Goal: Task Accomplishment & Management: Manage account settings

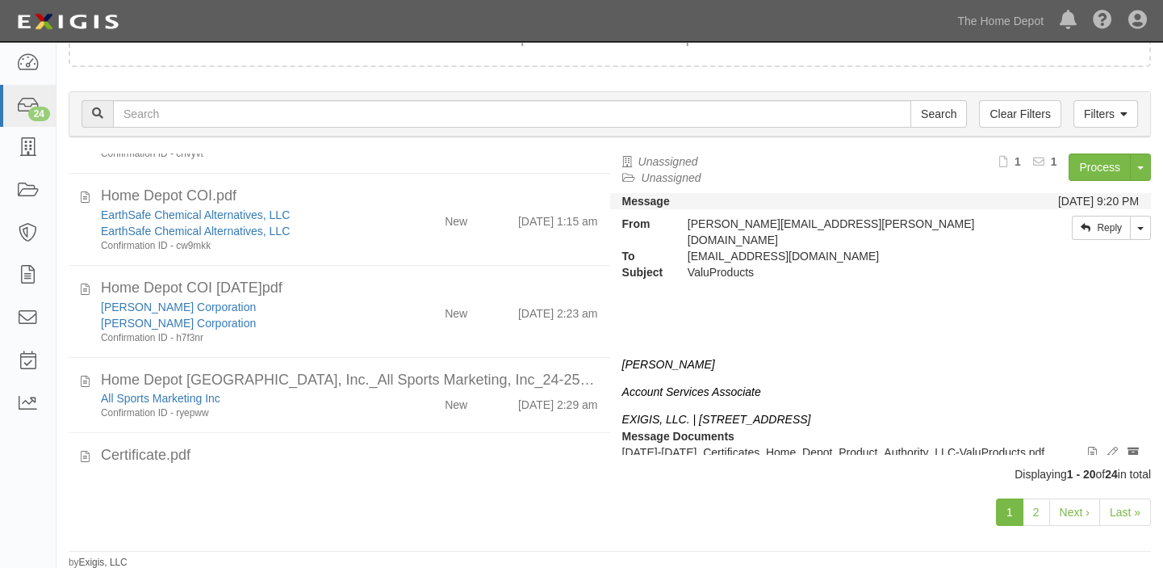
scroll to position [1296, 0]
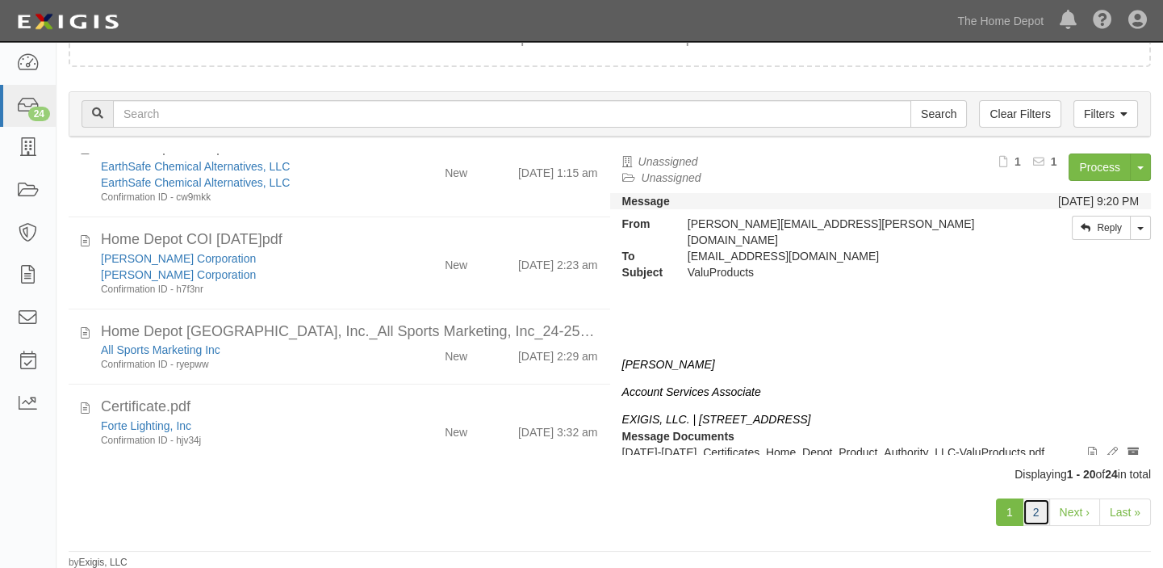
click at [1041, 514] on link "2" at bounding box center [1036, 511] width 27 height 27
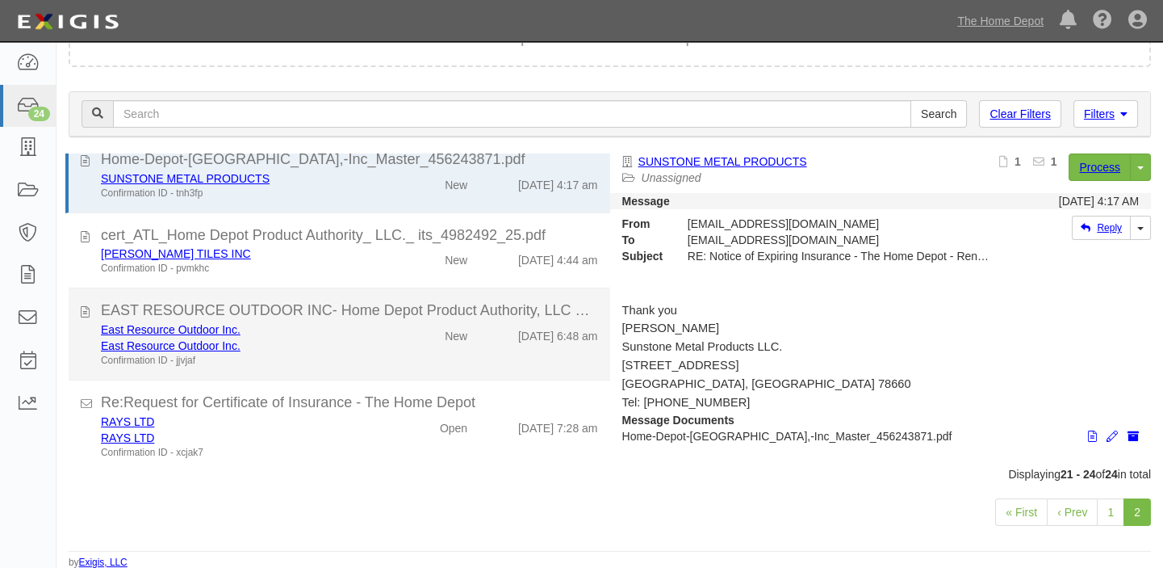
scroll to position [21, 0]
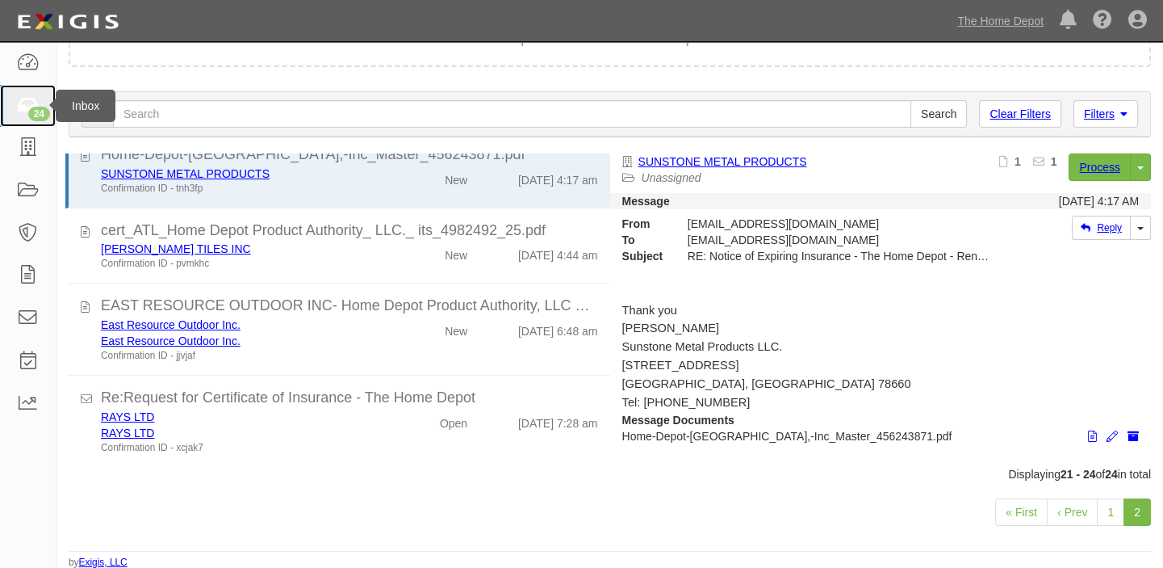
click at [20, 121] on link "24" at bounding box center [28, 106] width 56 height 43
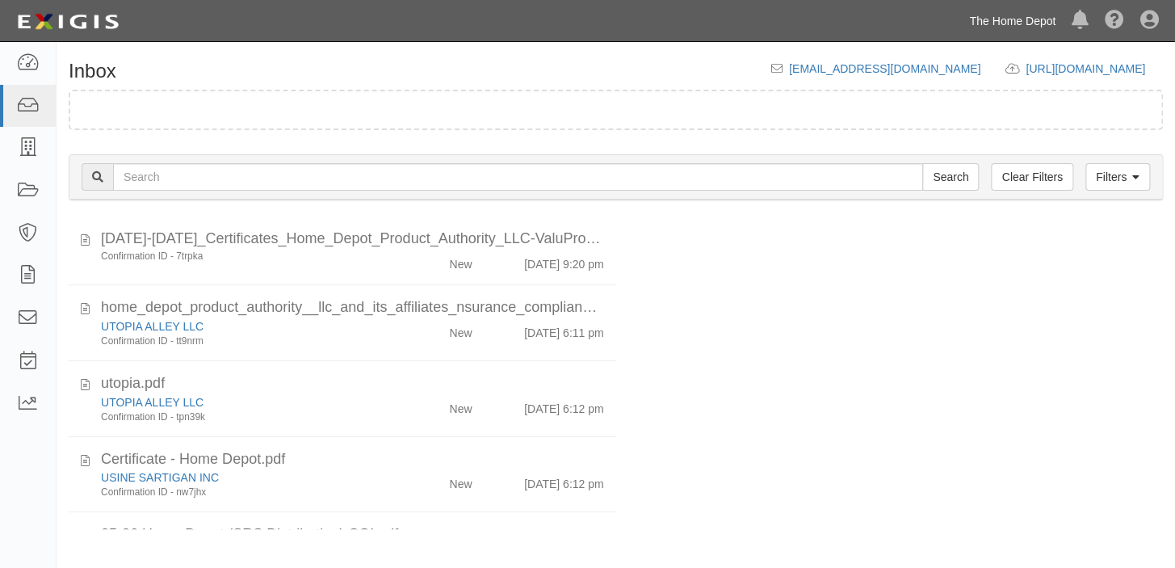
click at [999, 16] on link "The Home Depot" at bounding box center [1012, 21] width 103 height 32
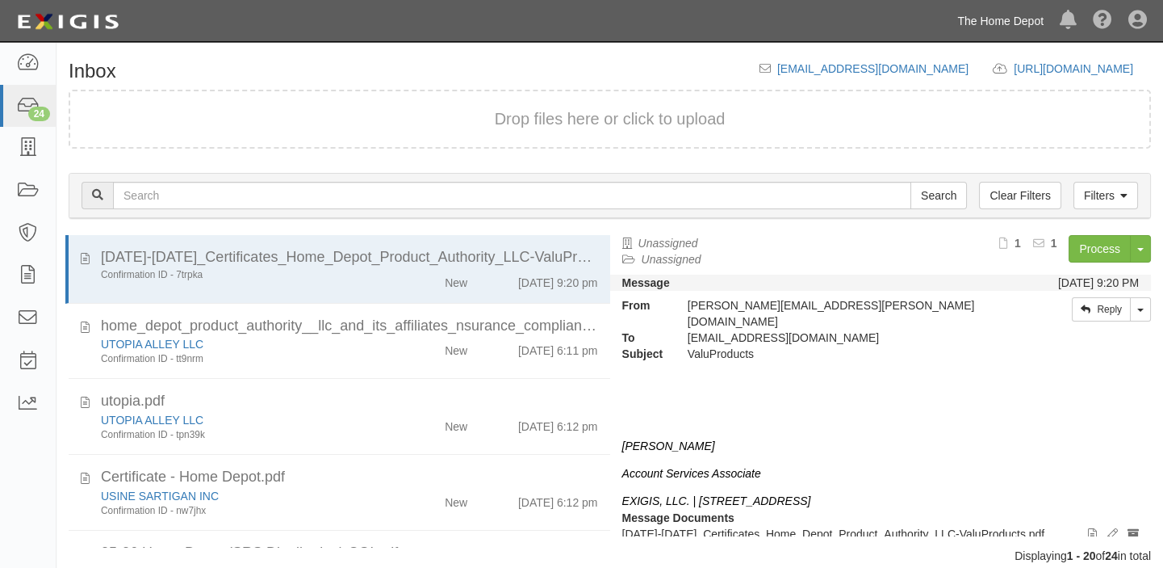
click at [999, 17] on link "The Home Depot" at bounding box center [1000, 21] width 103 height 32
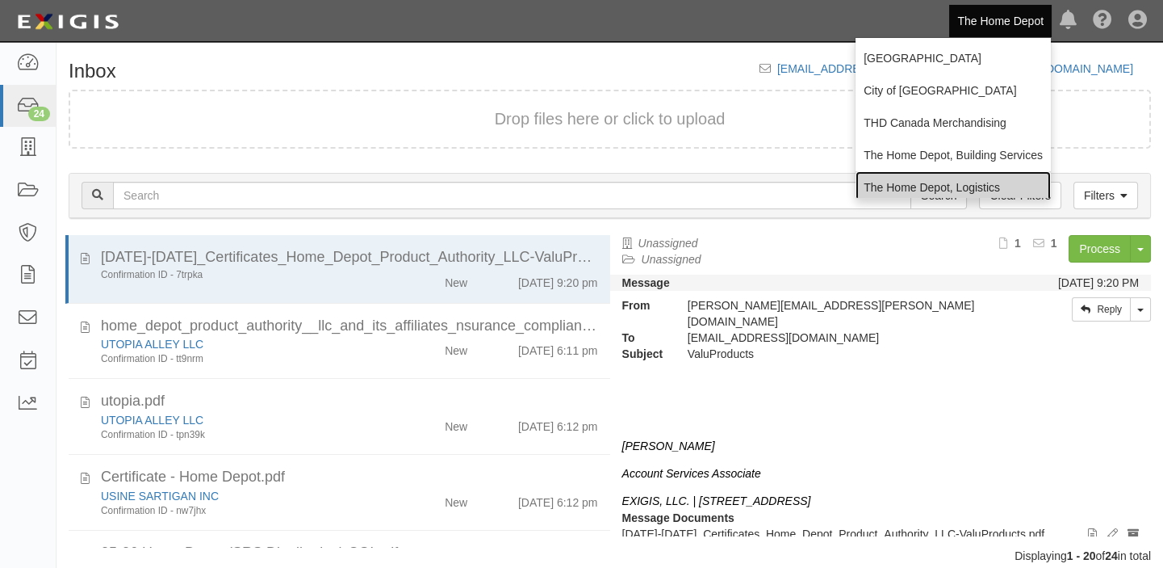
click at [926, 187] on link "The Home Depot, Logistics" at bounding box center [953, 187] width 195 height 32
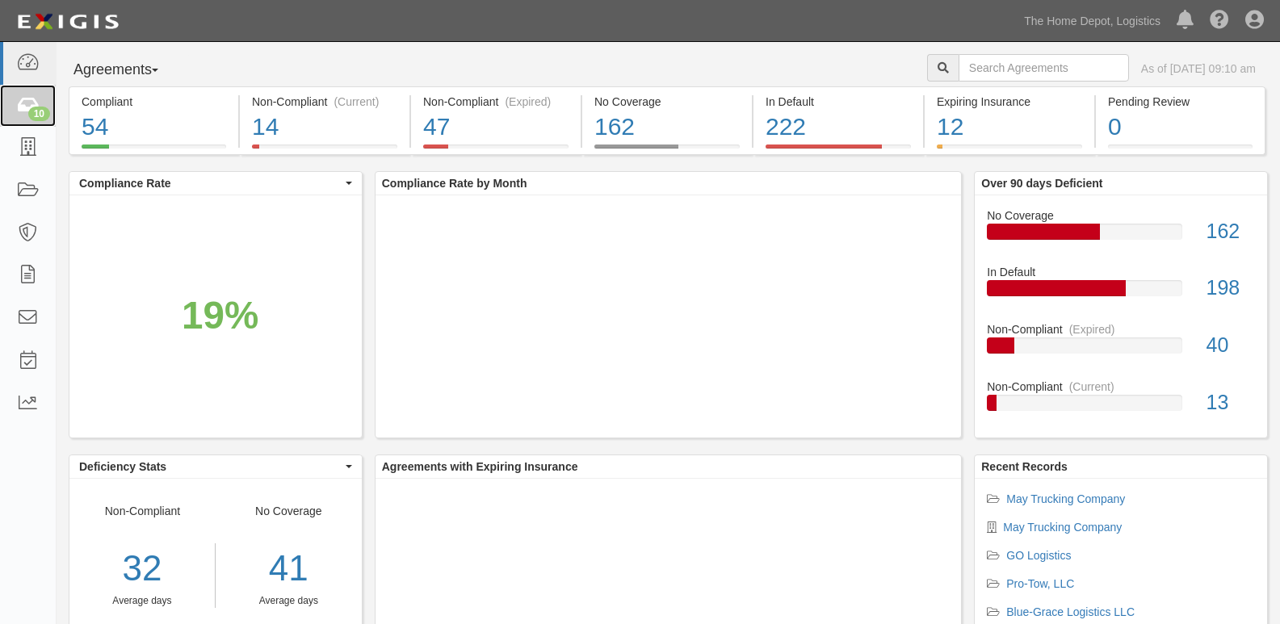
click at [32, 103] on icon at bounding box center [27, 106] width 23 height 19
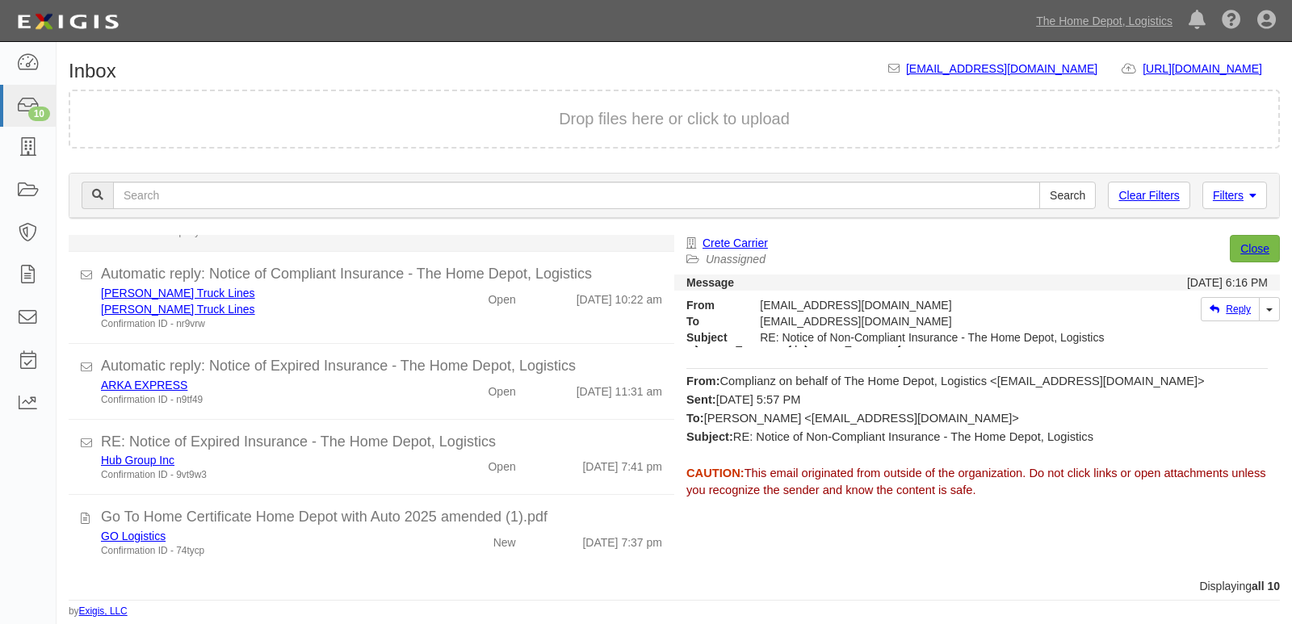
scroll to position [211, 0]
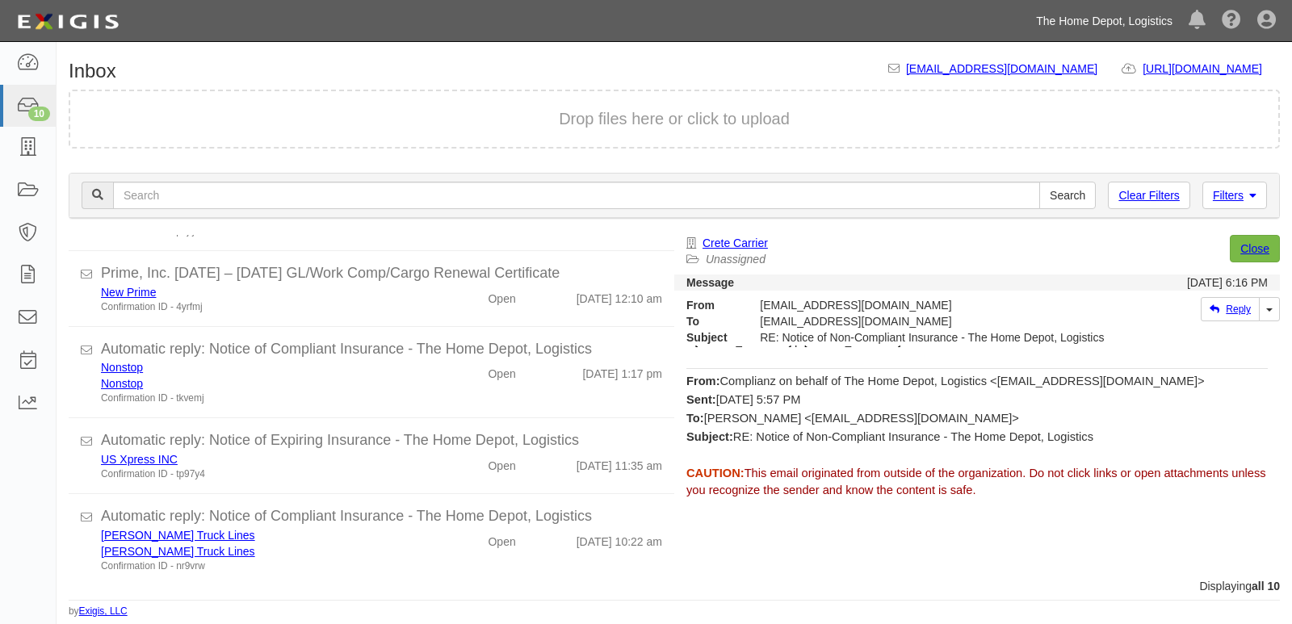
click at [1131, 15] on link "The Home Depot, Logistics" at bounding box center [1104, 21] width 153 height 32
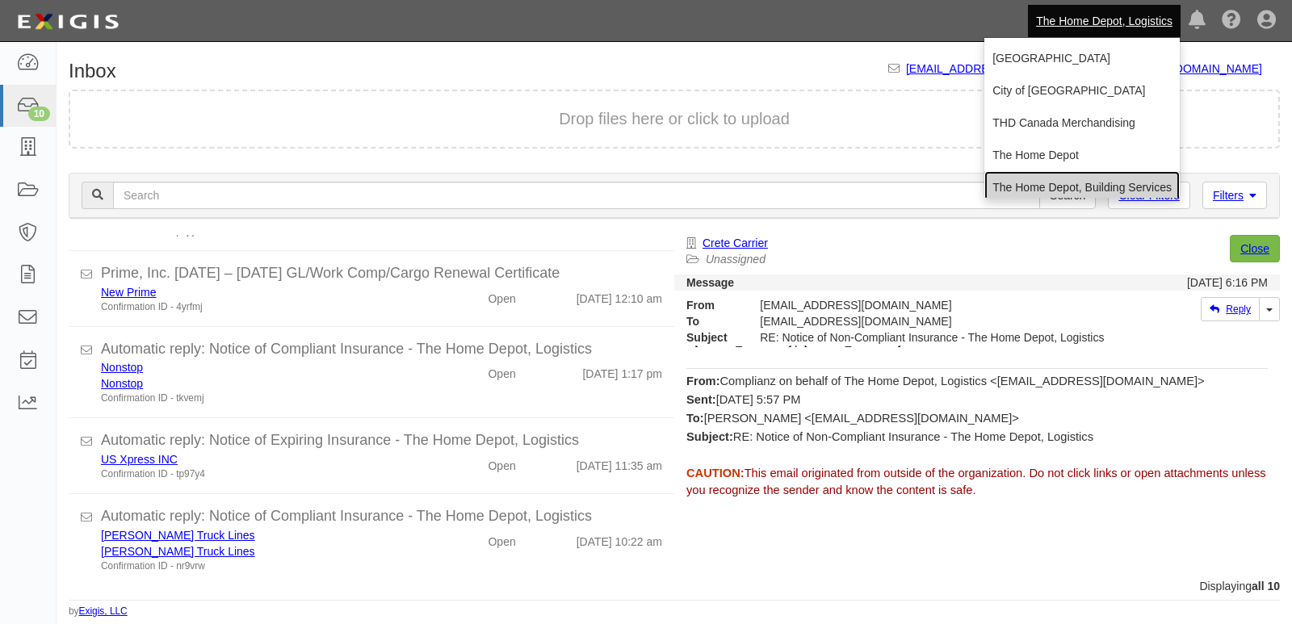
click at [1058, 189] on link "The Home Depot, Building Services" at bounding box center [1081, 187] width 195 height 32
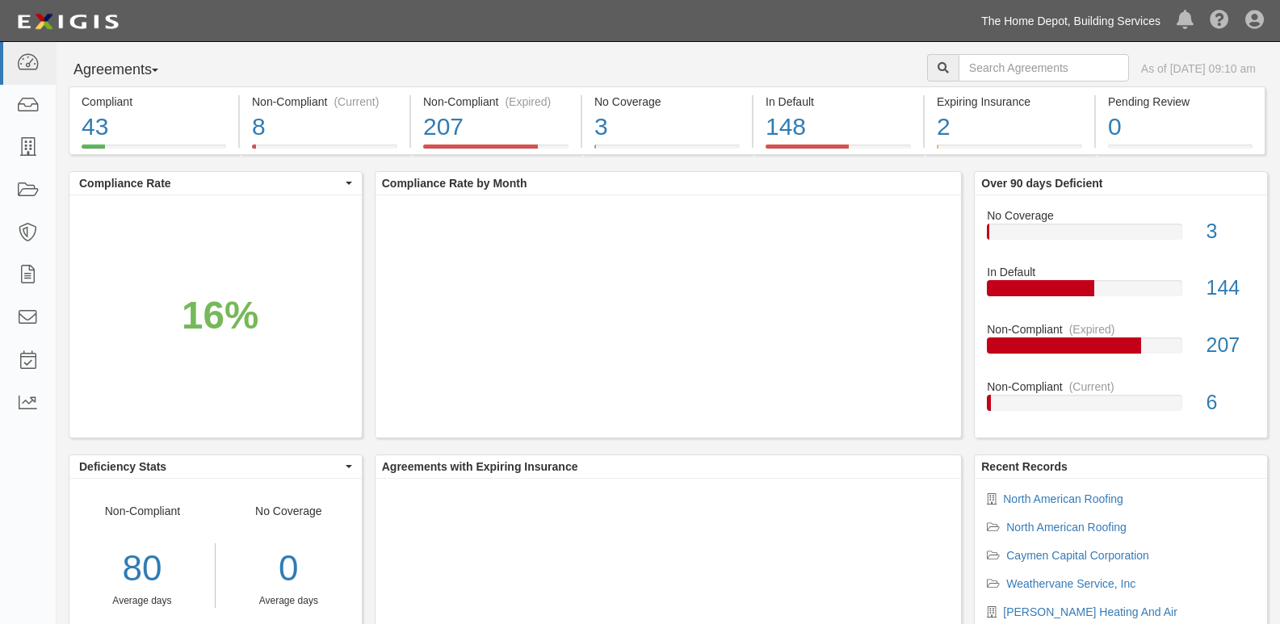
click at [1037, 20] on link "The Home Depot, Building Services" at bounding box center [1070, 21] width 195 height 32
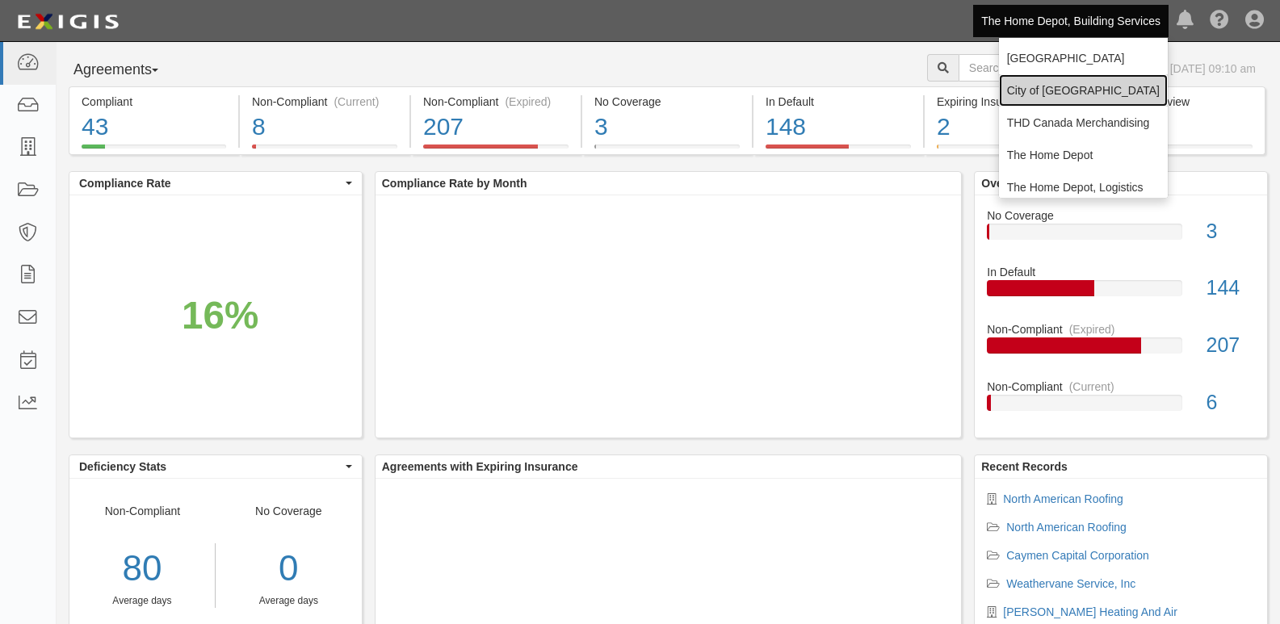
click at [1041, 85] on link "City of [GEOGRAPHIC_DATA]" at bounding box center [1083, 90] width 169 height 32
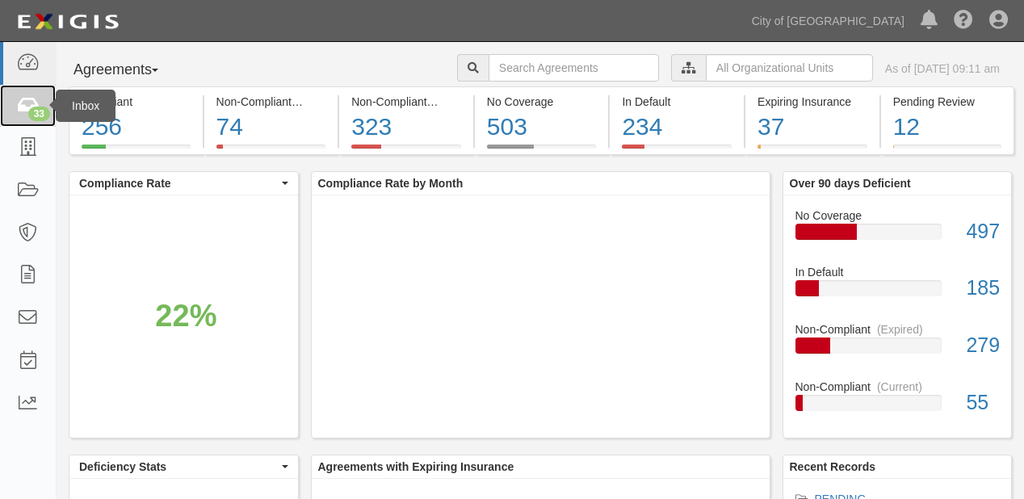
click at [35, 116] on div "33" at bounding box center [39, 114] width 22 height 15
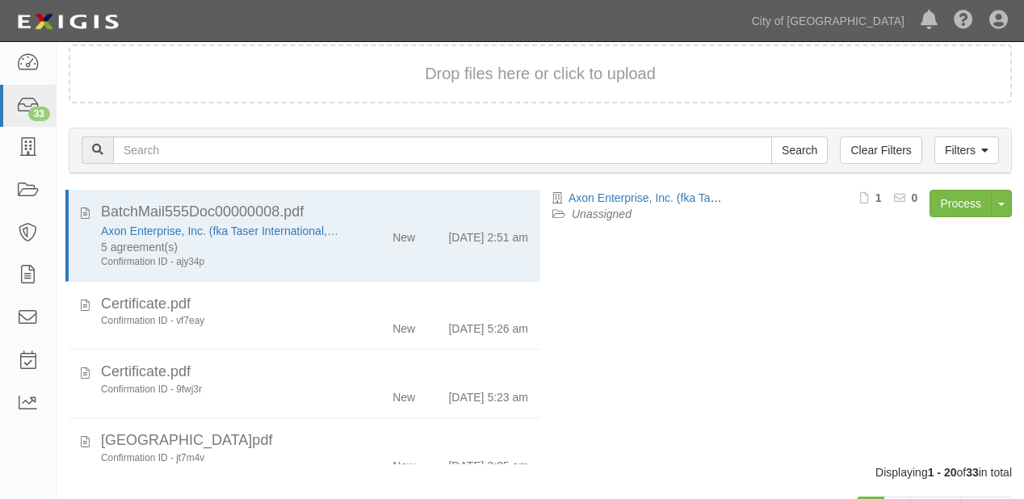
scroll to position [112, 0]
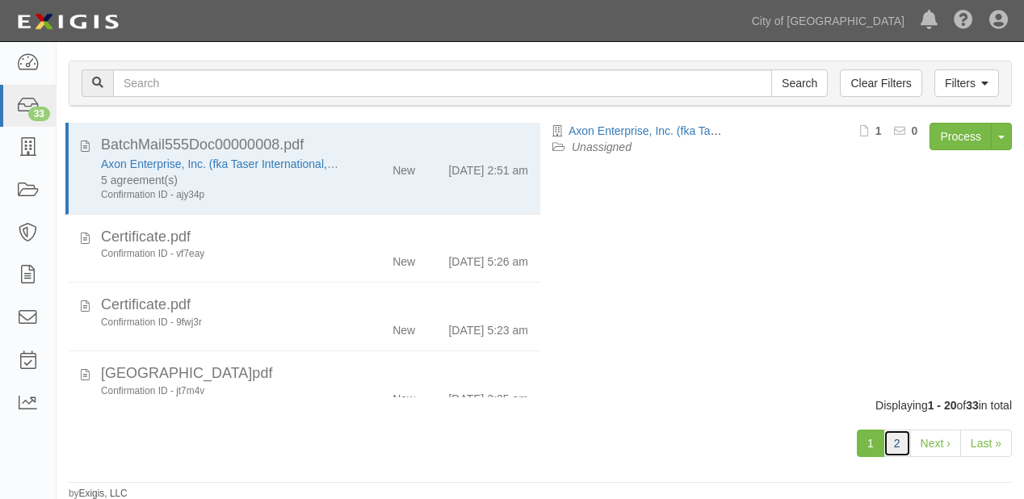
click at [901, 447] on link "2" at bounding box center [896, 442] width 27 height 27
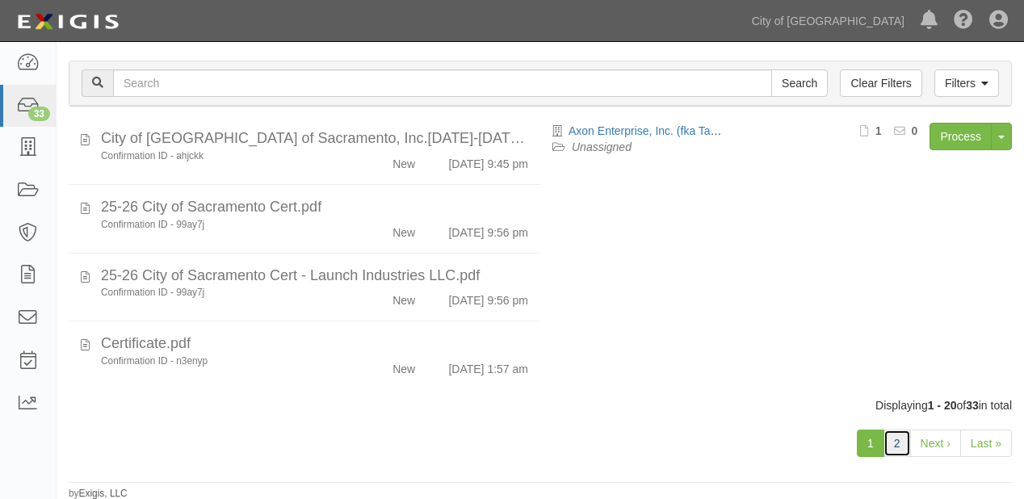
scroll to position [1137, 0]
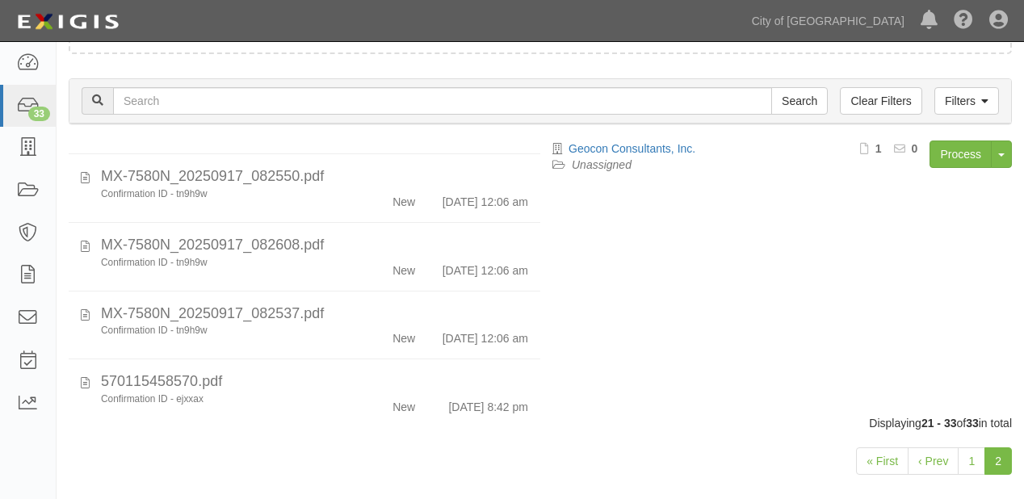
scroll to position [733, 0]
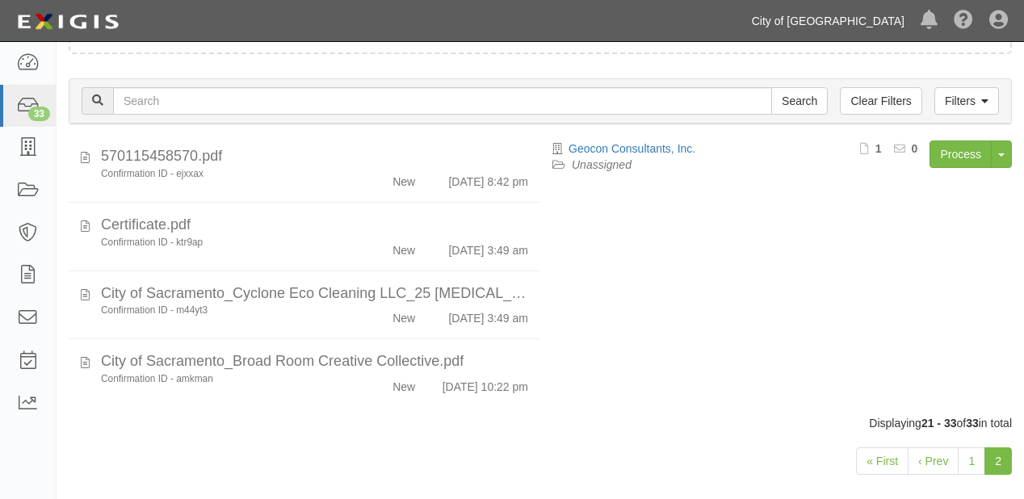
click at [861, 22] on link "City of [GEOGRAPHIC_DATA]" at bounding box center [828, 21] width 169 height 32
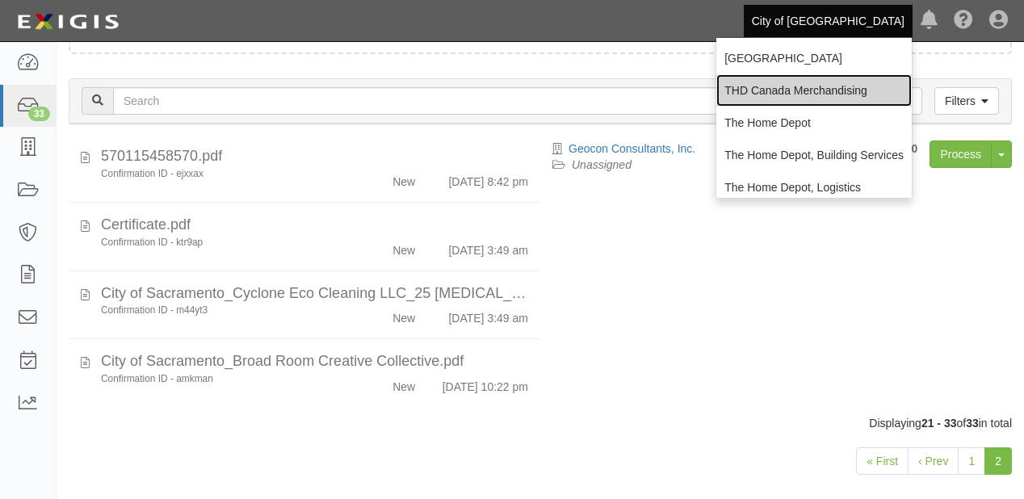
click at [741, 90] on link "THD Canada Merchandising" at bounding box center [813, 90] width 195 height 32
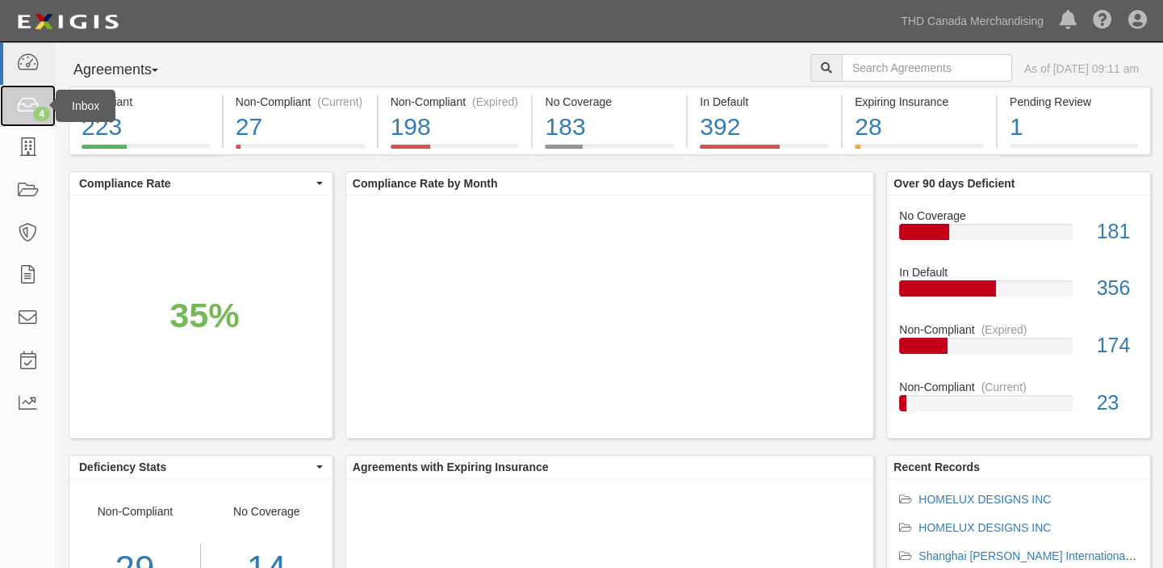
click at [2, 102] on link "4" at bounding box center [28, 106] width 56 height 43
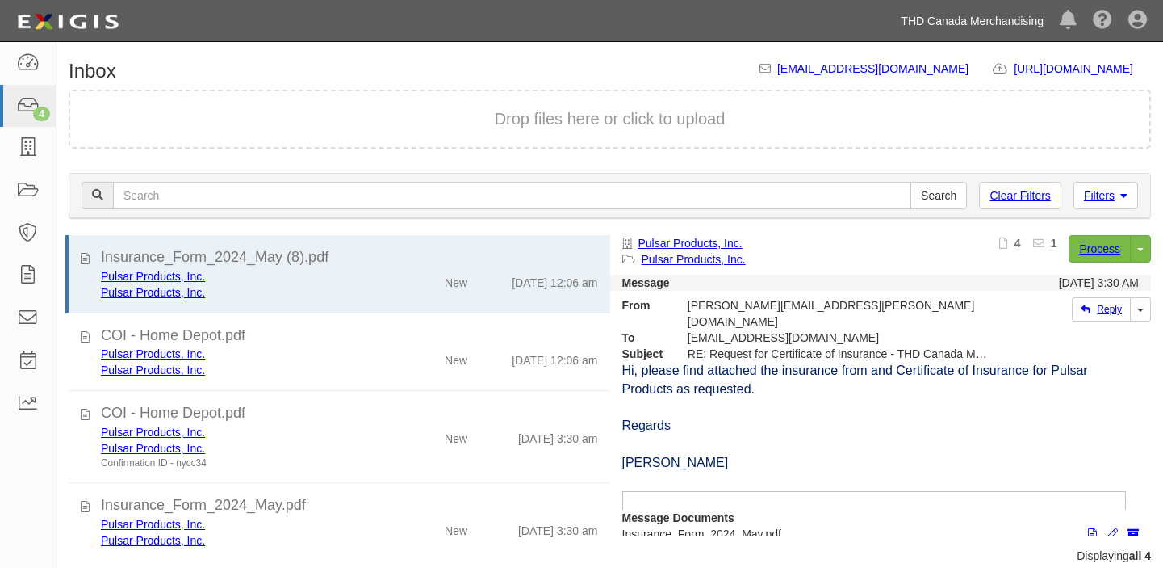
click at [990, 15] on link "THD Canada Merchandising" at bounding box center [972, 21] width 159 height 32
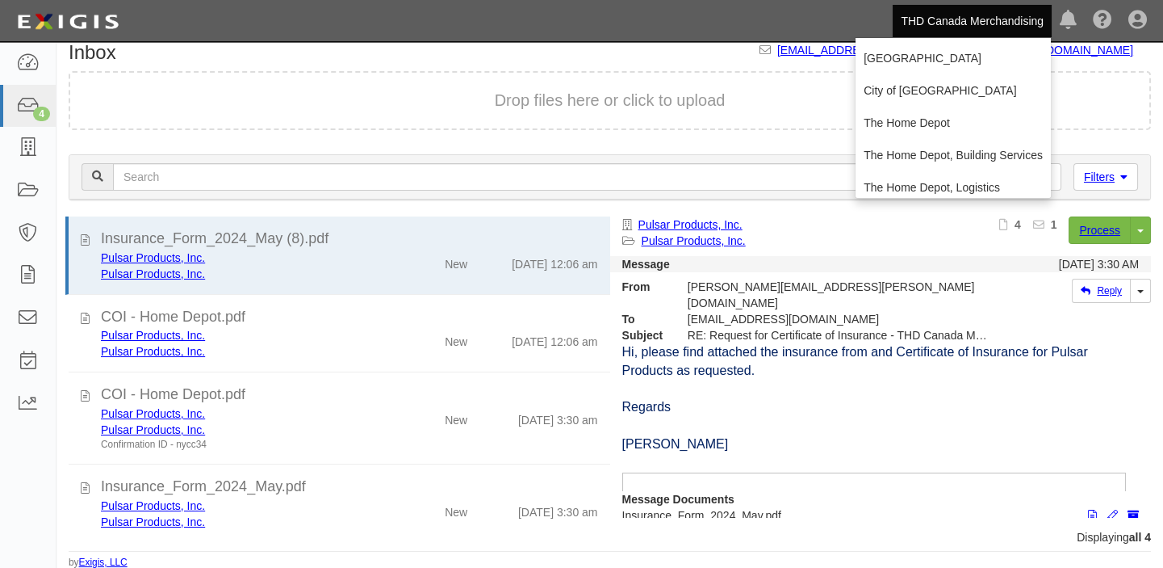
scroll to position [19, 0]
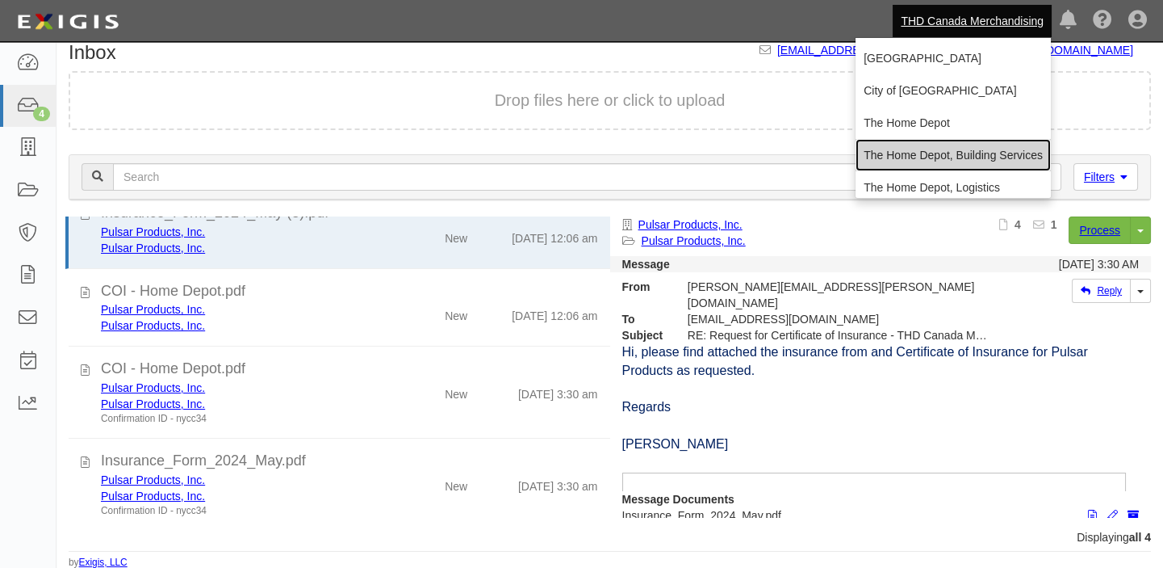
click at [907, 145] on link "The Home Depot, Building Services" at bounding box center [953, 155] width 195 height 32
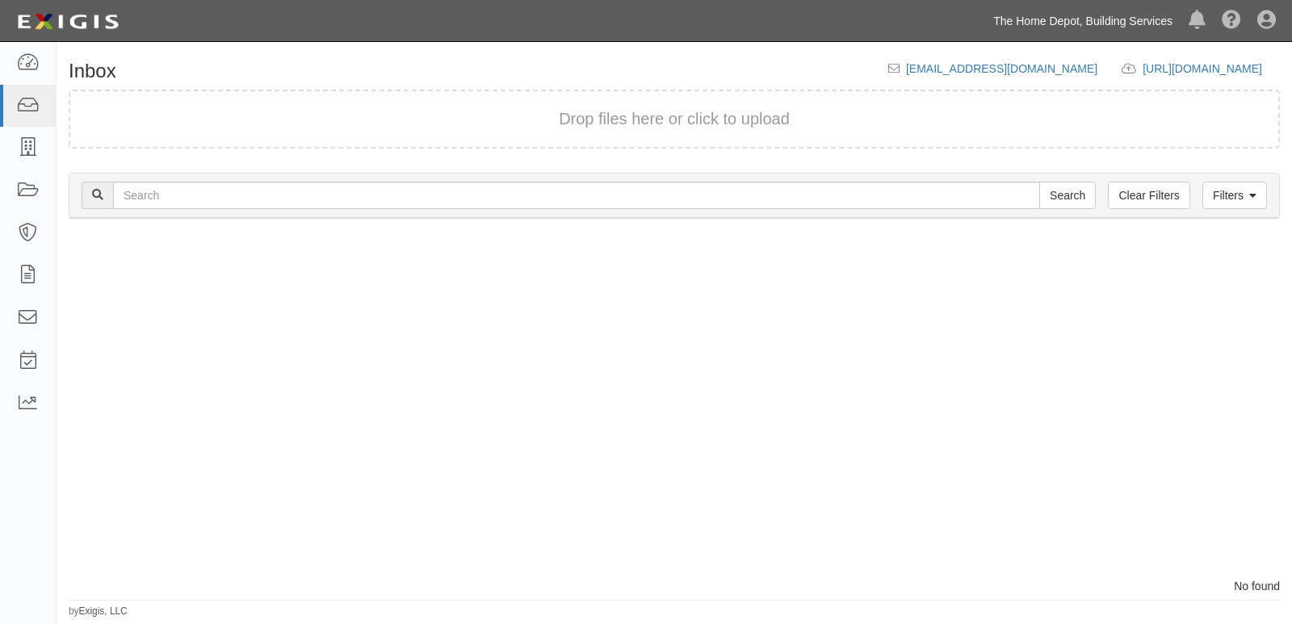
click at [1094, 19] on link "The Home Depot, Building Services" at bounding box center [1082, 21] width 195 height 32
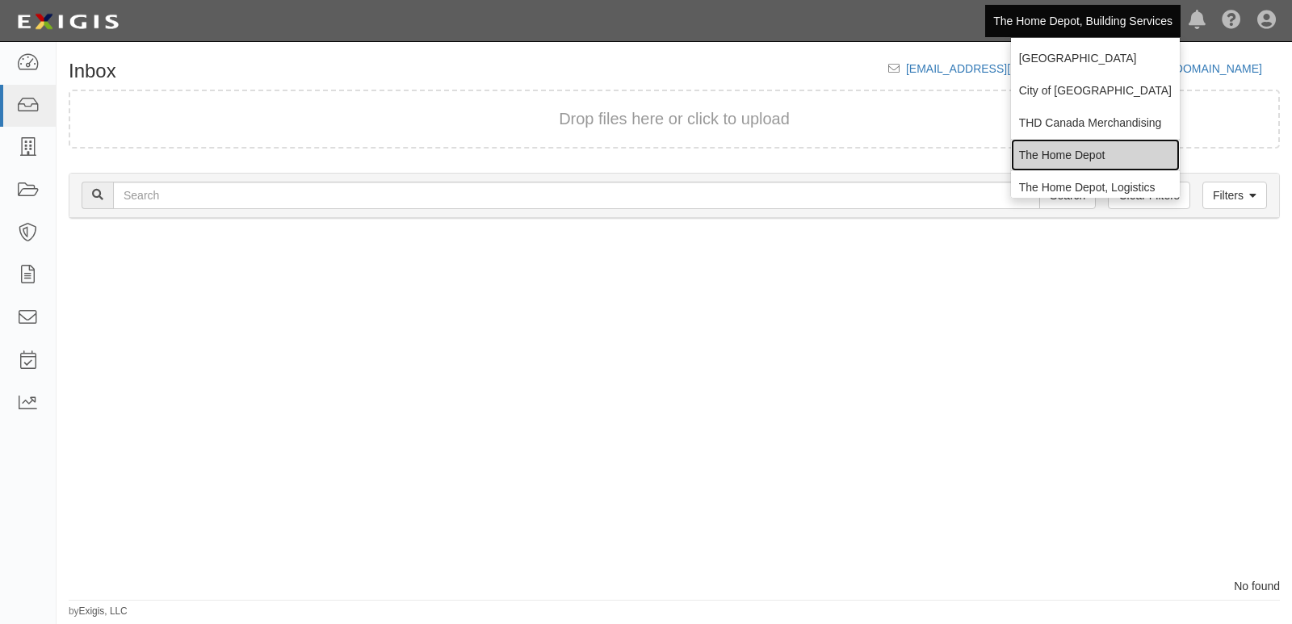
click at [1040, 154] on link "The Home Depot" at bounding box center [1095, 155] width 169 height 32
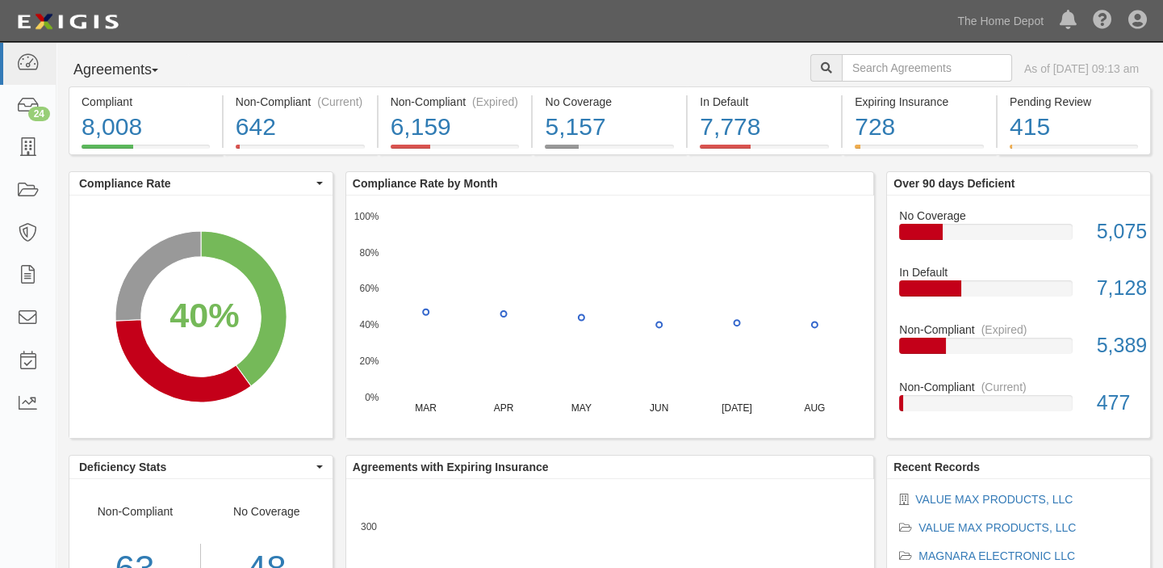
scroll to position [194, 0]
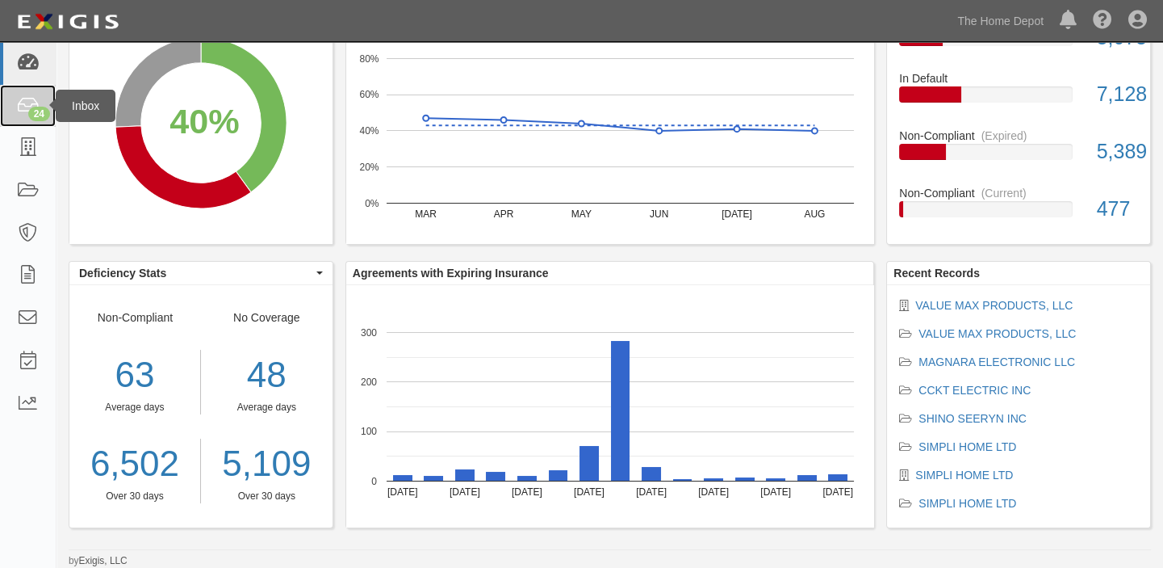
click at [35, 94] on link "24" at bounding box center [28, 106] width 56 height 43
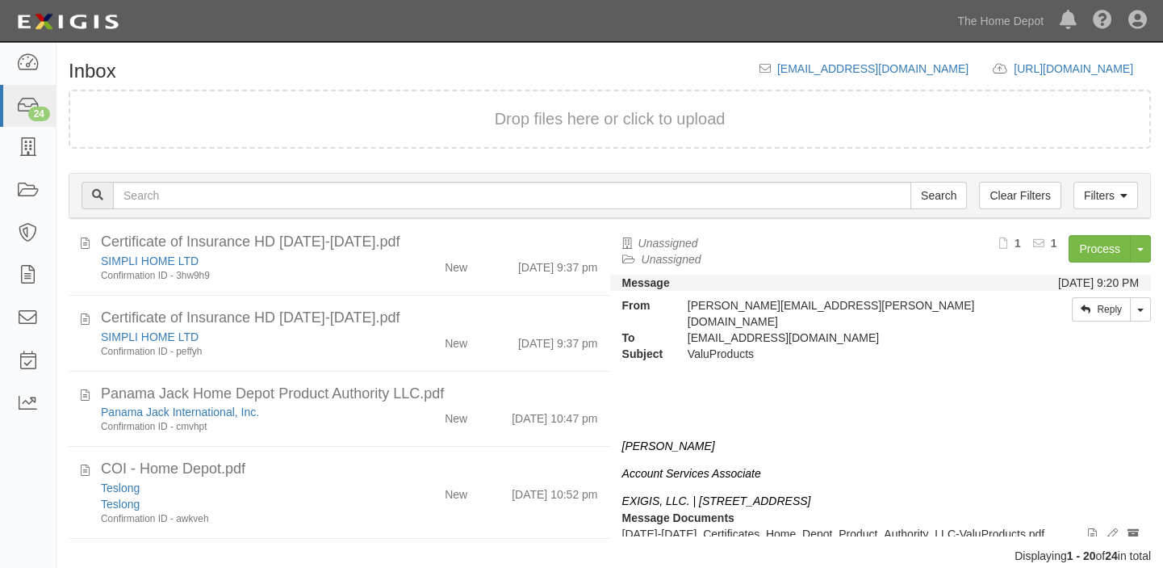
scroll to position [342, 0]
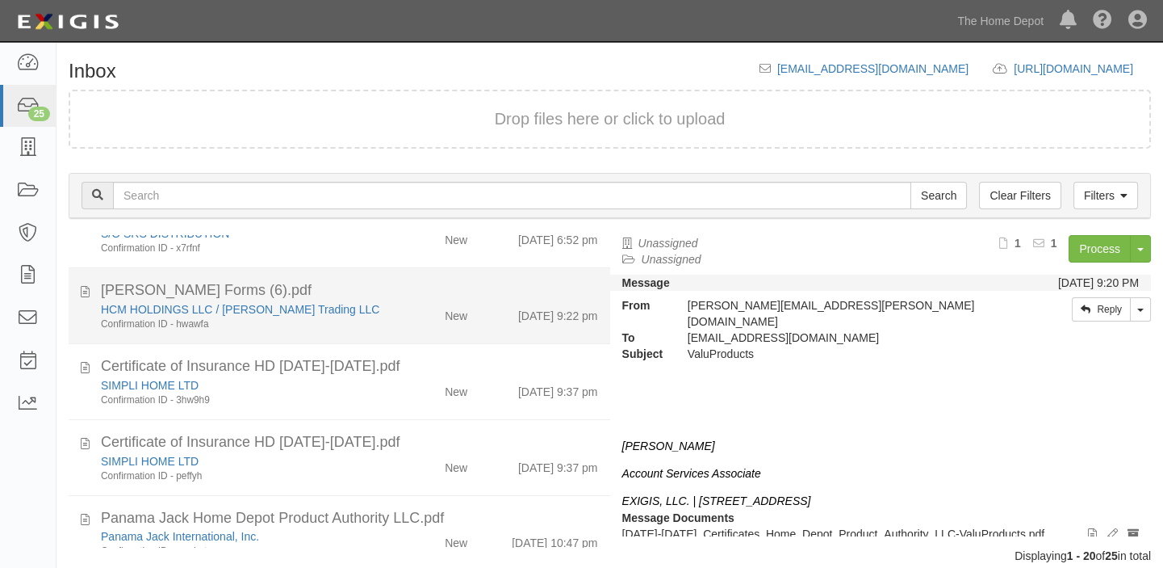
scroll to position [367, 0]
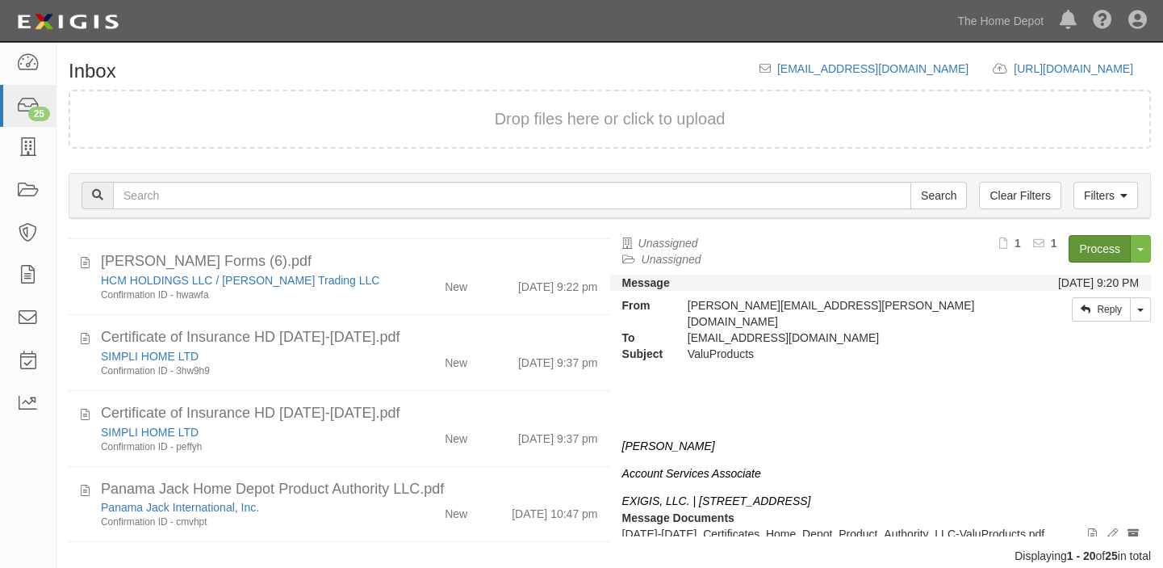
click at [362, 366] on div "Confirmation ID - 3hw9h9" at bounding box center [241, 371] width 280 height 14
click at [1104, 245] on link "Process" at bounding box center [1100, 248] width 62 height 27
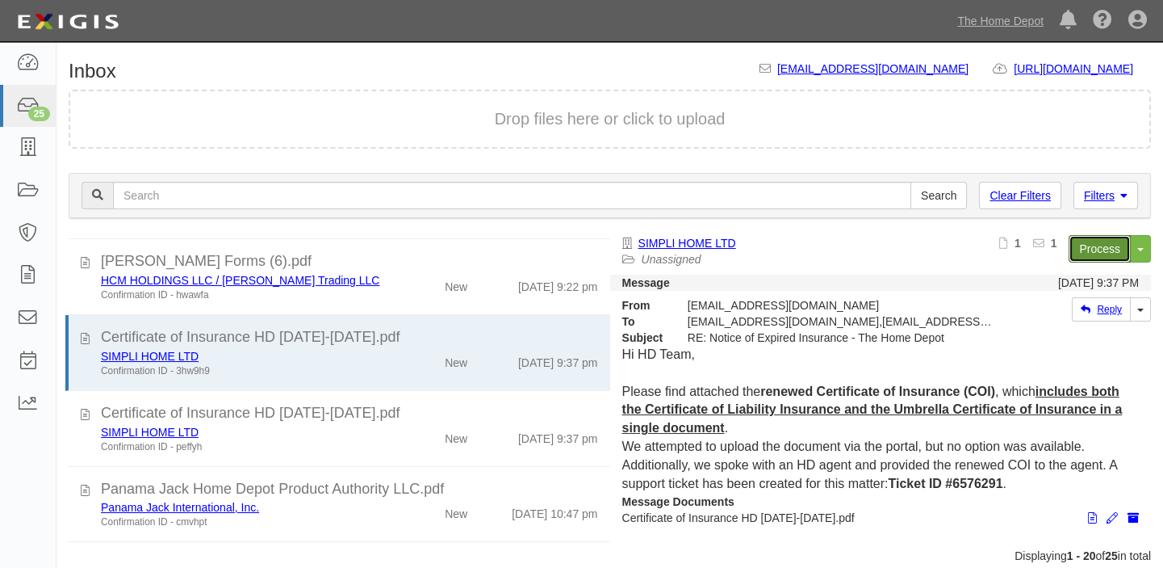
click at [1083, 244] on link "Process" at bounding box center [1100, 248] width 62 height 27
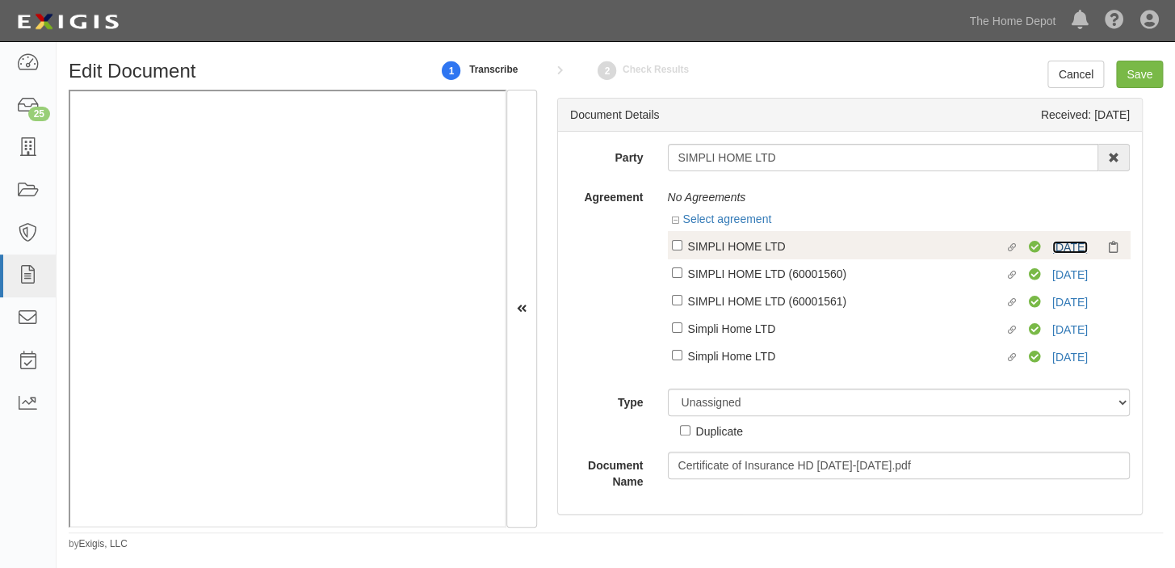
click at [1052, 248] on link "9/15/26" at bounding box center [1070, 247] width 36 height 13
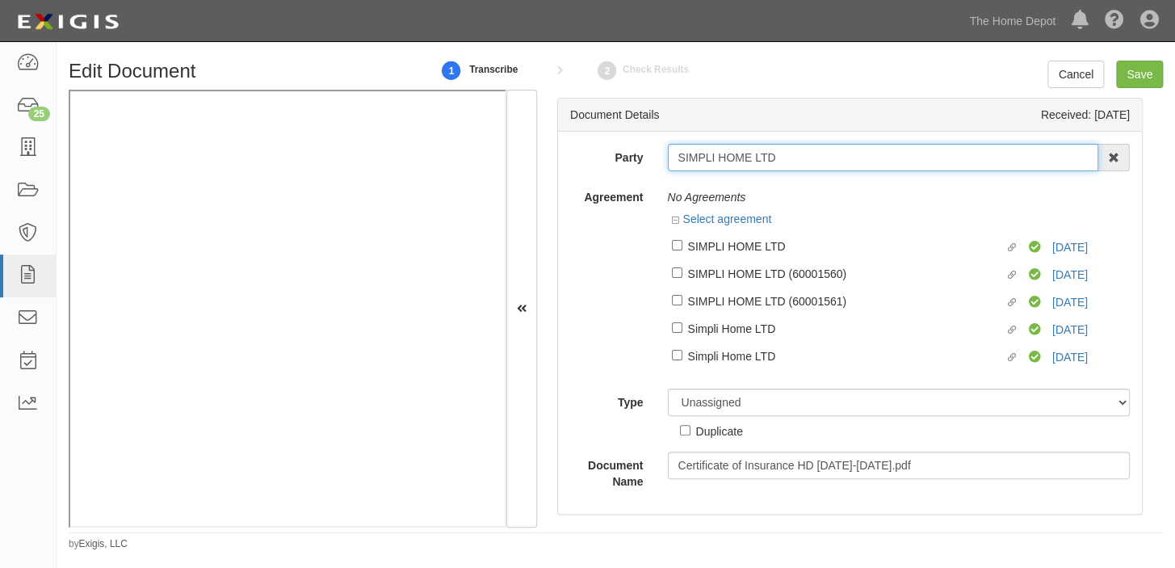
drag, startPoint x: 672, startPoint y: 156, endPoint x: 791, endPoint y: 157, distance: 119.5
click at [791, 157] on input "SIMPLI HOME LTD" at bounding box center [883, 157] width 431 height 27
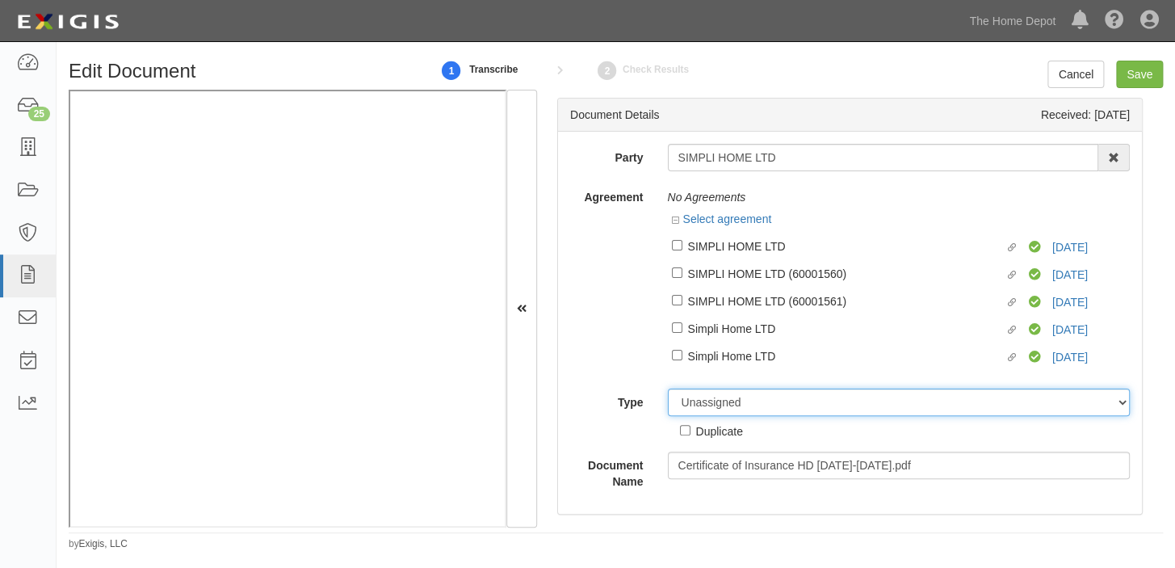
click at [819, 399] on select "Unassigned Binder Cancellation Notice Certificate Contract Endorsement Insuranc…" at bounding box center [899, 401] width 463 height 27
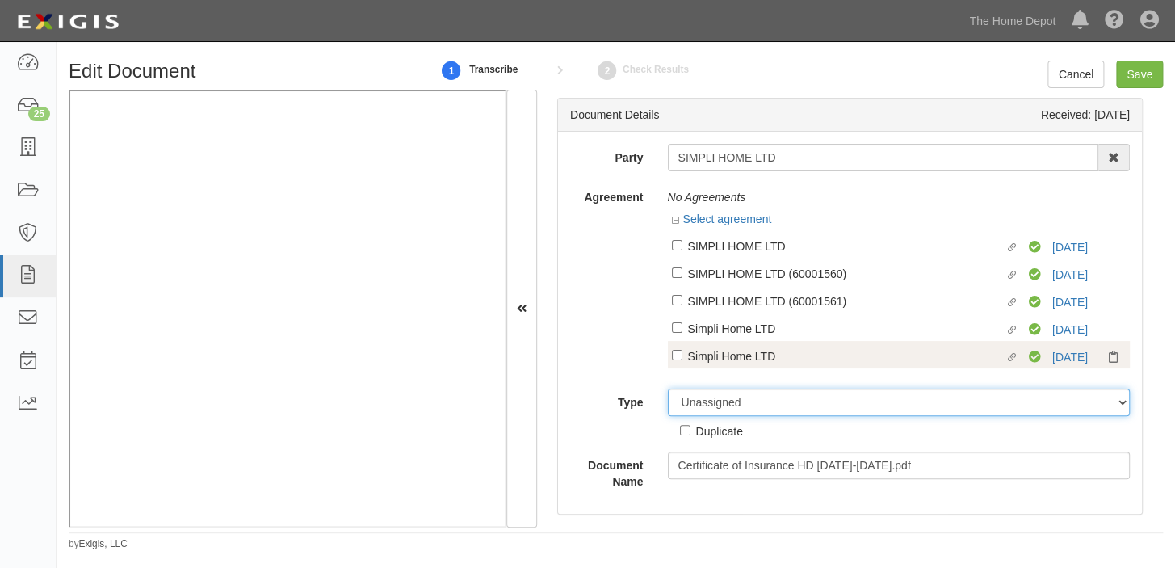
select select "OtherDetail"
click at [668, 390] on select "Unassigned Binder Cancellation Notice Certificate Contract Endorsement Insuranc…" at bounding box center [899, 401] width 463 height 27
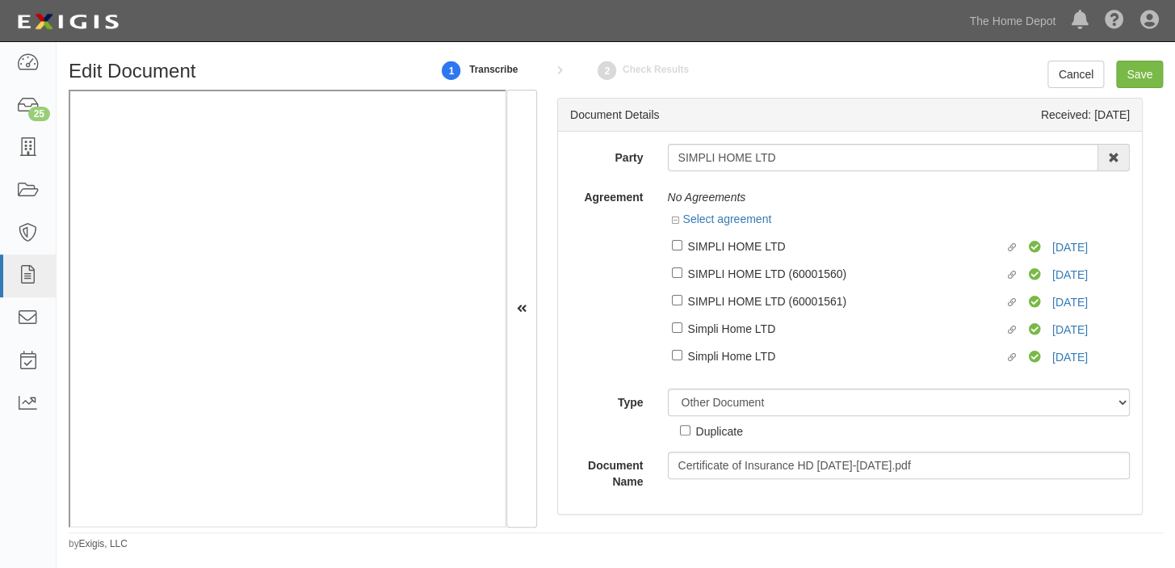
click at [714, 434] on div "Duplicate" at bounding box center [719, 430] width 47 height 18
click at [690, 434] on input "Duplicate" at bounding box center [685, 430] width 10 height 10
checkbox input "true"
click at [1128, 72] on input "Save" at bounding box center [1139, 74] width 47 height 27
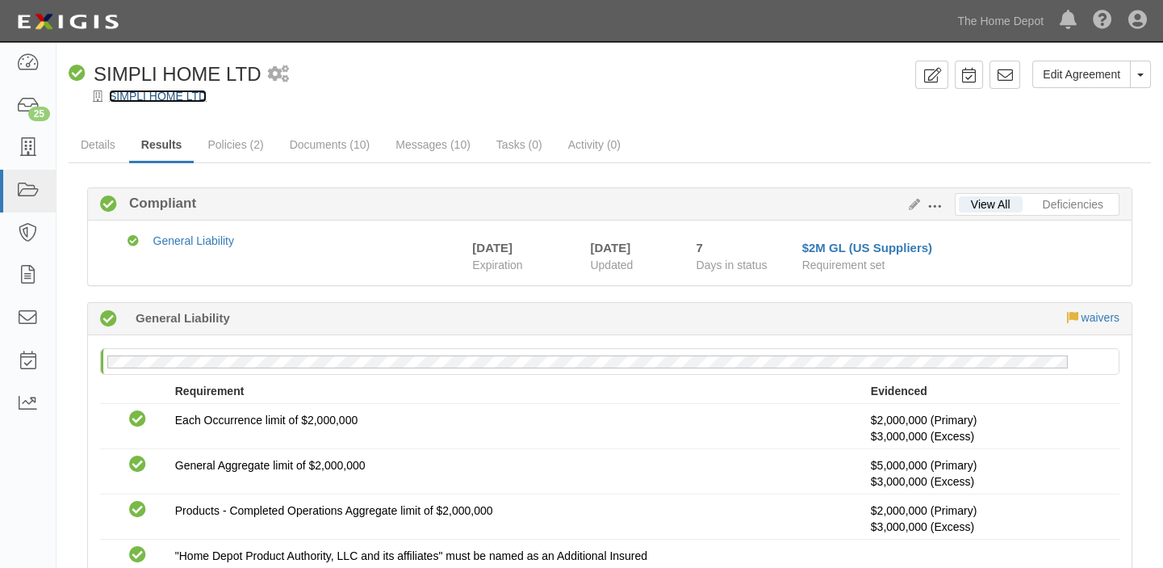
click at [173, 90] on link "SIMPLI HOME LTD" at bounding box center [158, 96] width 98 height 13
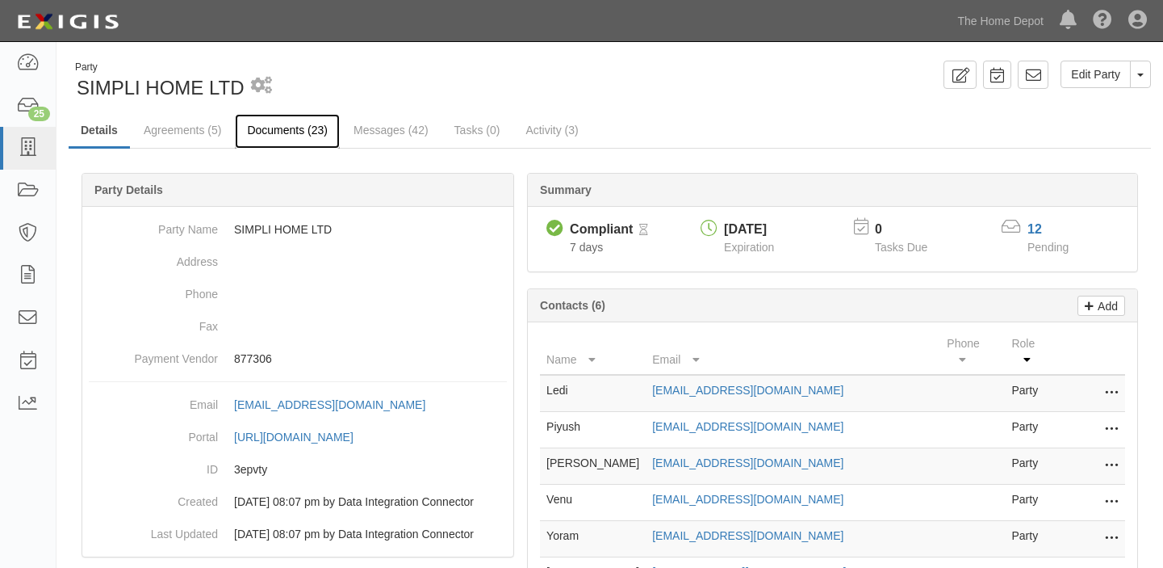
click at [299, 125] on link "Documents (23)" at bounding box center [287, 131] width 105 height 35
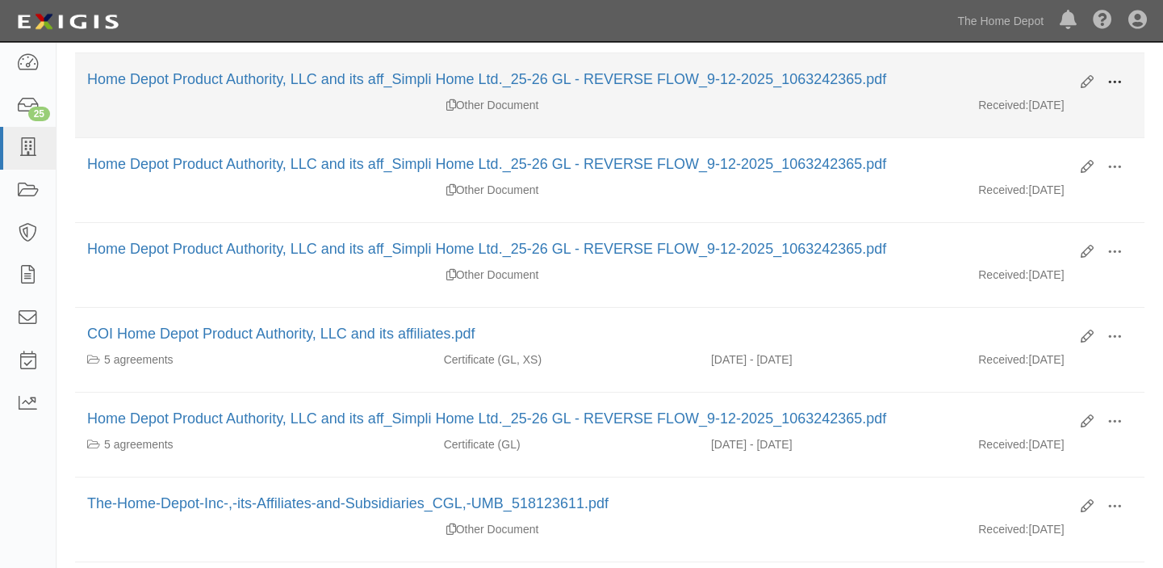
scroll to position [440, 0]
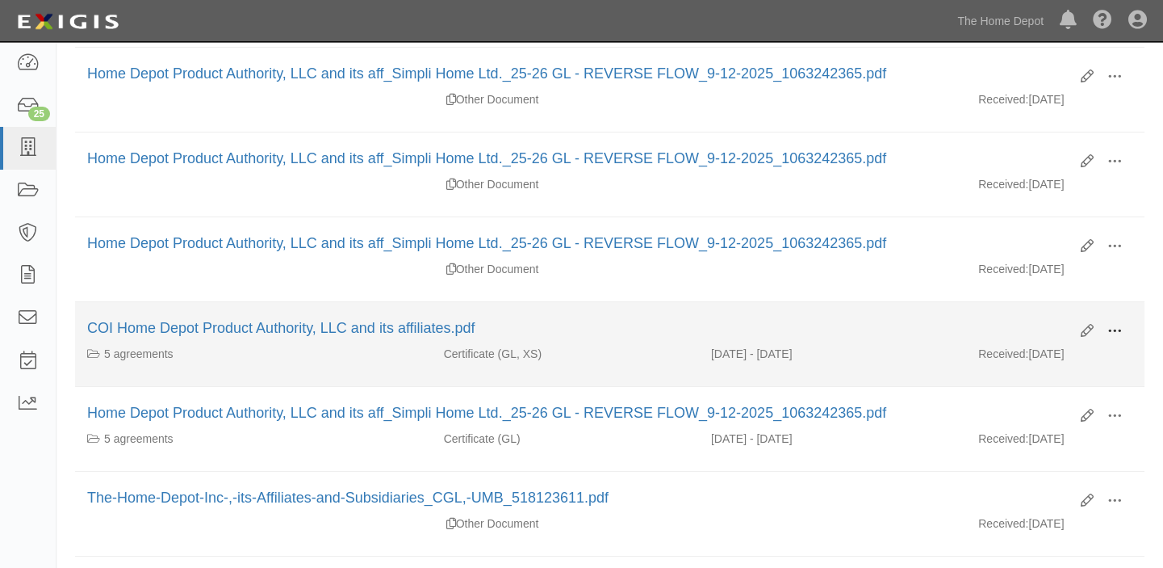
click at [1108, 324] on span at bounding box center [1115, 331] width 15 height 15
click at [1075, 354] on link "View" at bounding box center [1037, 354] width 128 height 29
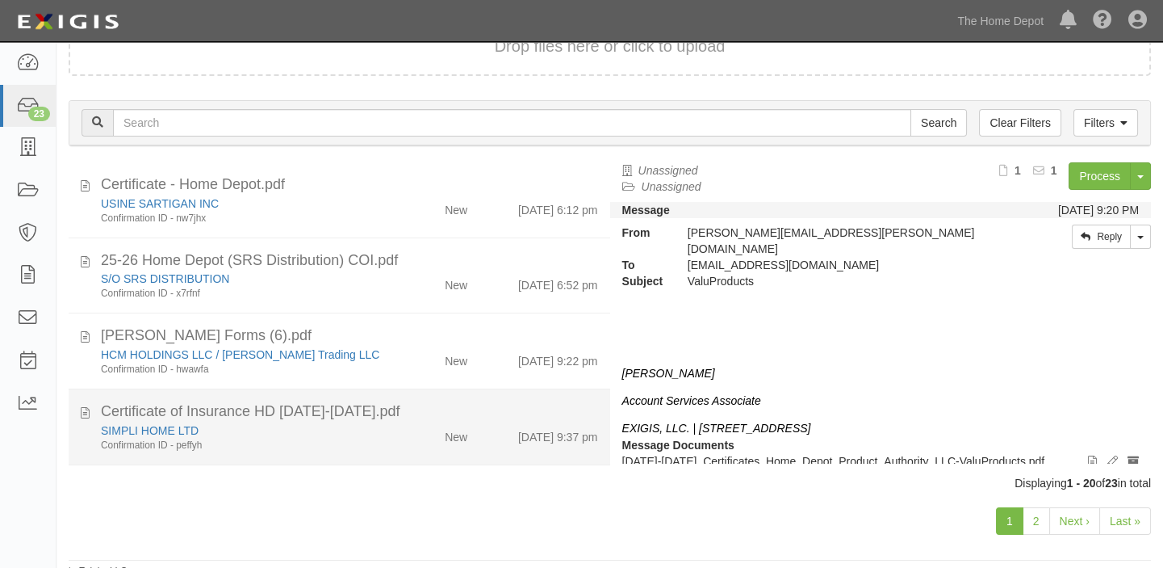
scroll to position [293, 0]
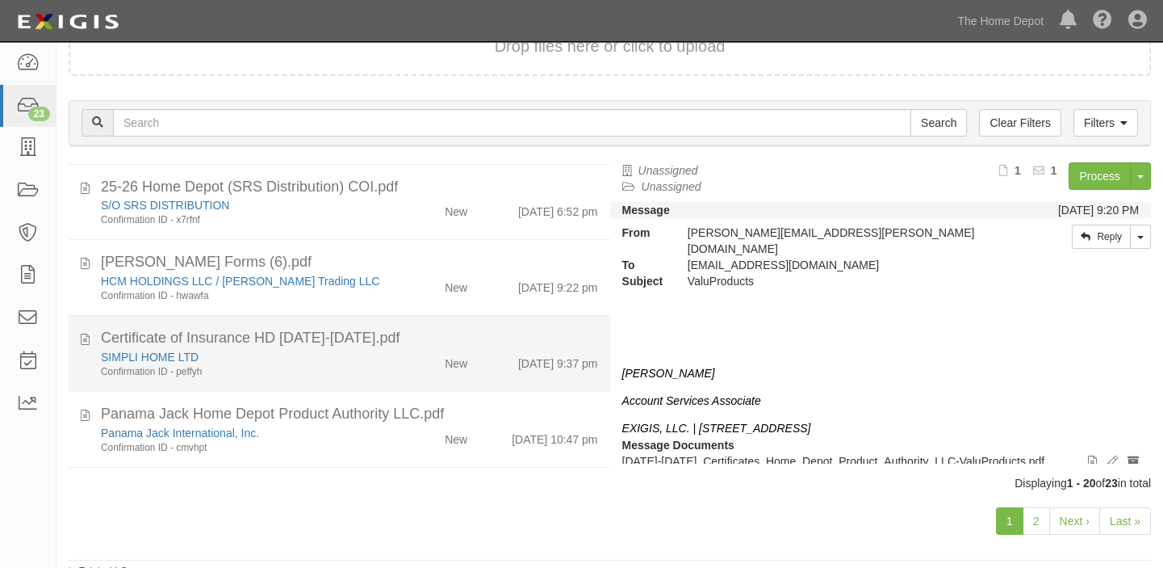
click at [367, 365] on div "Confirmation ID - peffyh" at bounding box center [241, 372] width 280 height 14
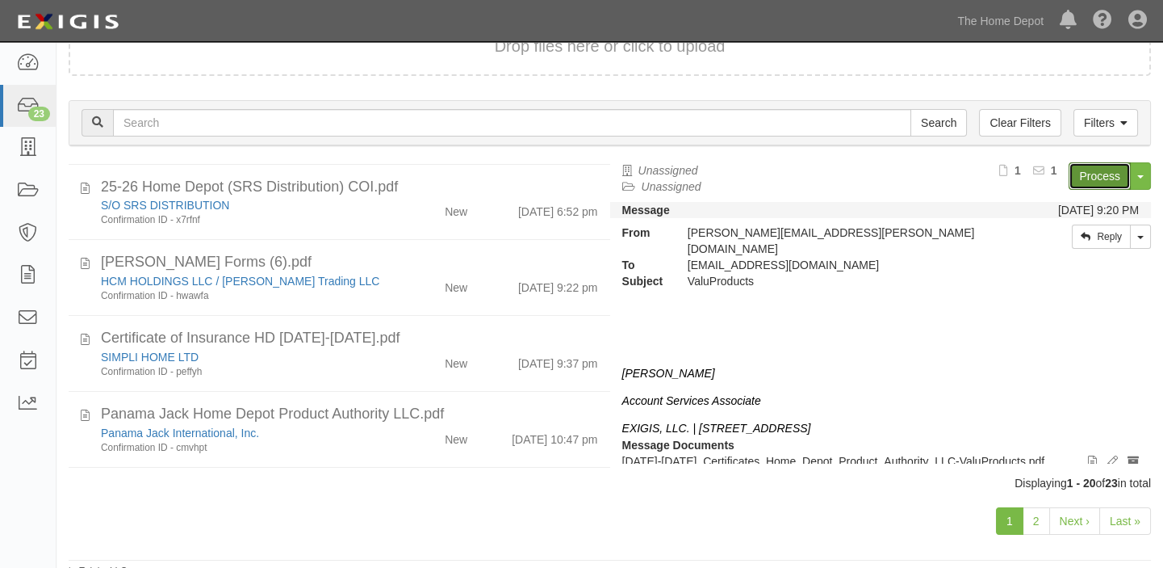
click at [1081, 172] on link "Process" at bounding box center [1100, 175] width 62 height 27
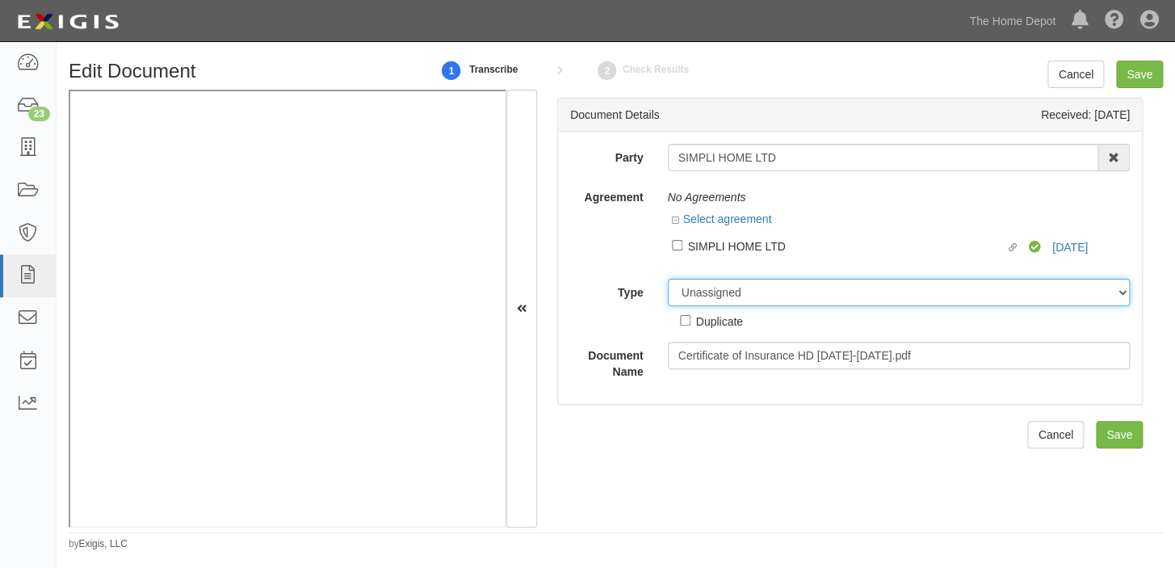
click at [737, 297] on select "Unassigned Binder Cancellation Notice Certificate Contract Endorsement Insuranc…" at bounding box center [899, 292] width 463 height 27
select select "OtherDetail"
click at [668, 279] on select "Unassigned Binder Cancellation Notice Certificate Contract Endorsement Insuranc…" at bounding box center [899, 292] width 463 height 27
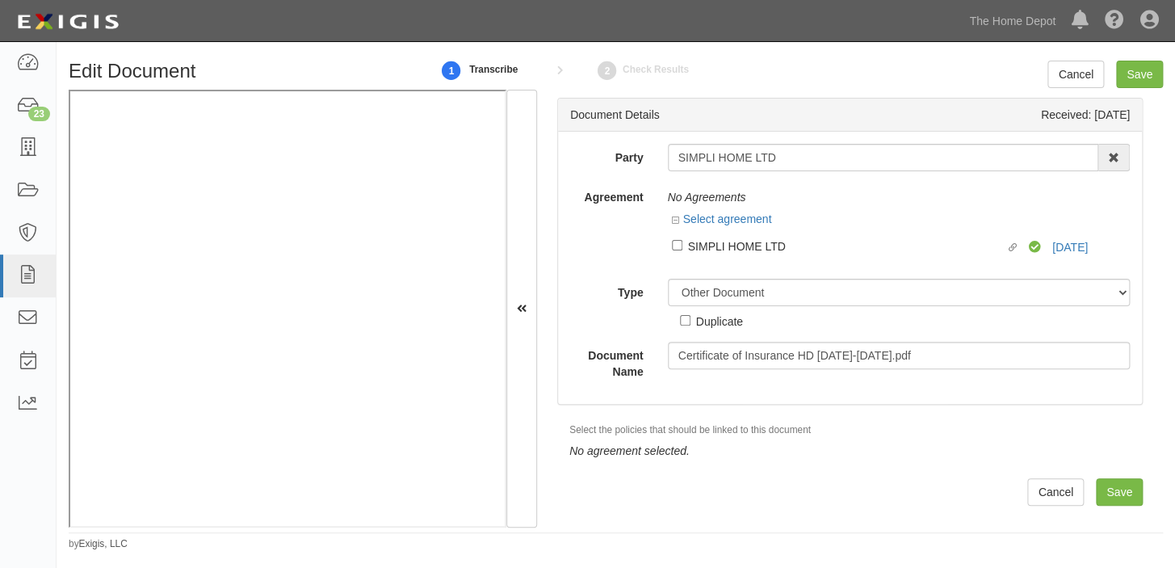
click at [702, 324] on div "Duplicate" at bounding box center [719, 321] width 47 height 18
click at [690, 324] on input "Duplicate" at bounding box center [685, 320] width 10 height 10
checkbox input "true"
click at [1156, 80] on input "Save" at bounding box center [1139, 74] width 47 height 27
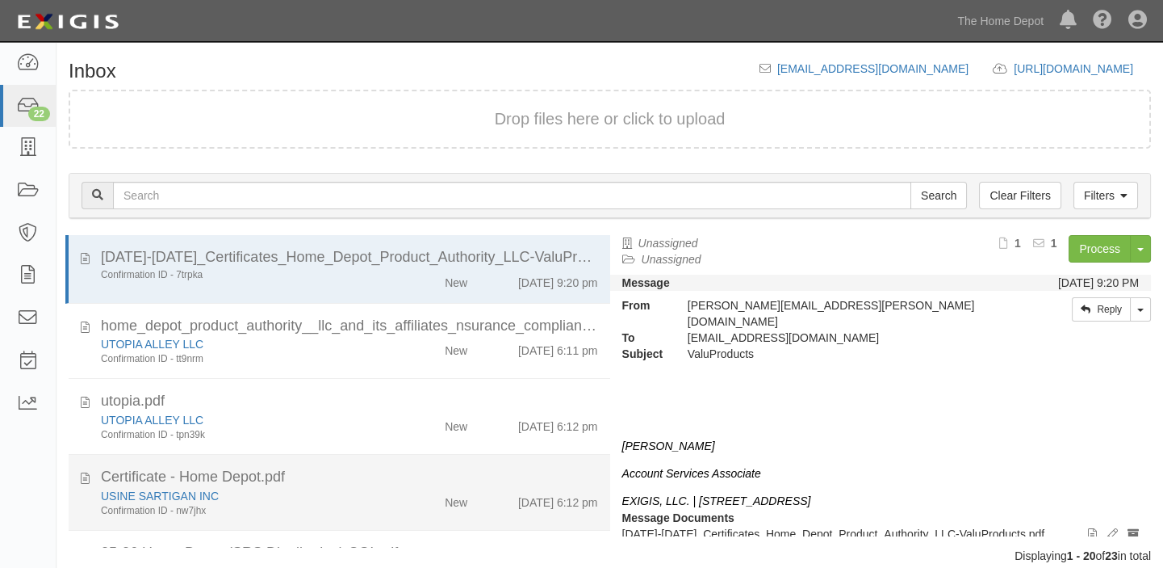
click at [393, 488] on div "New" at bounding box center [436, 499] width 87 height 23
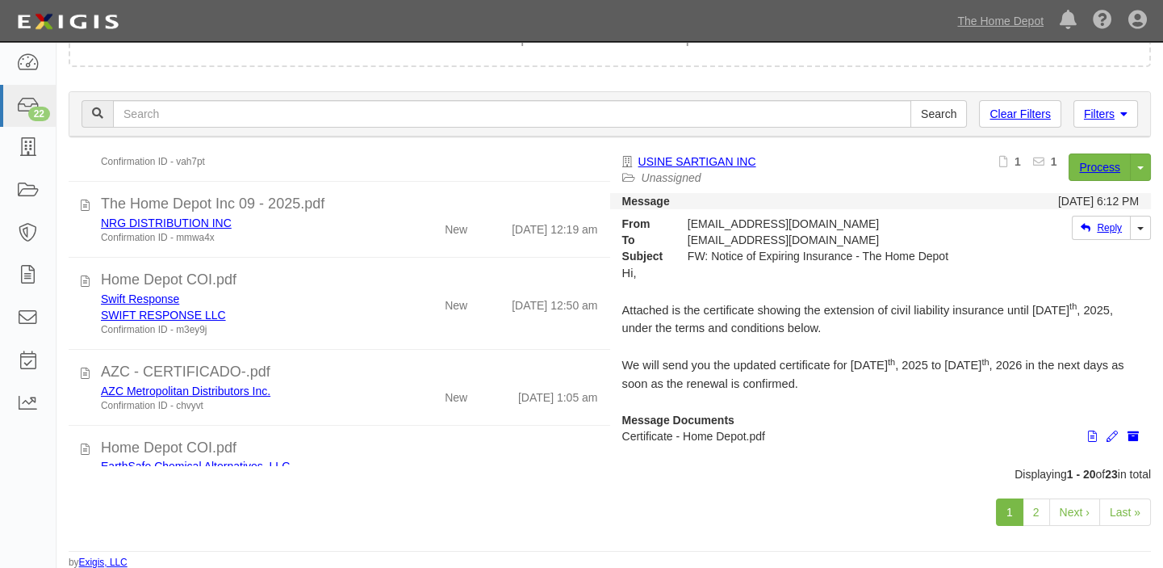
scroll to position [840, 0]
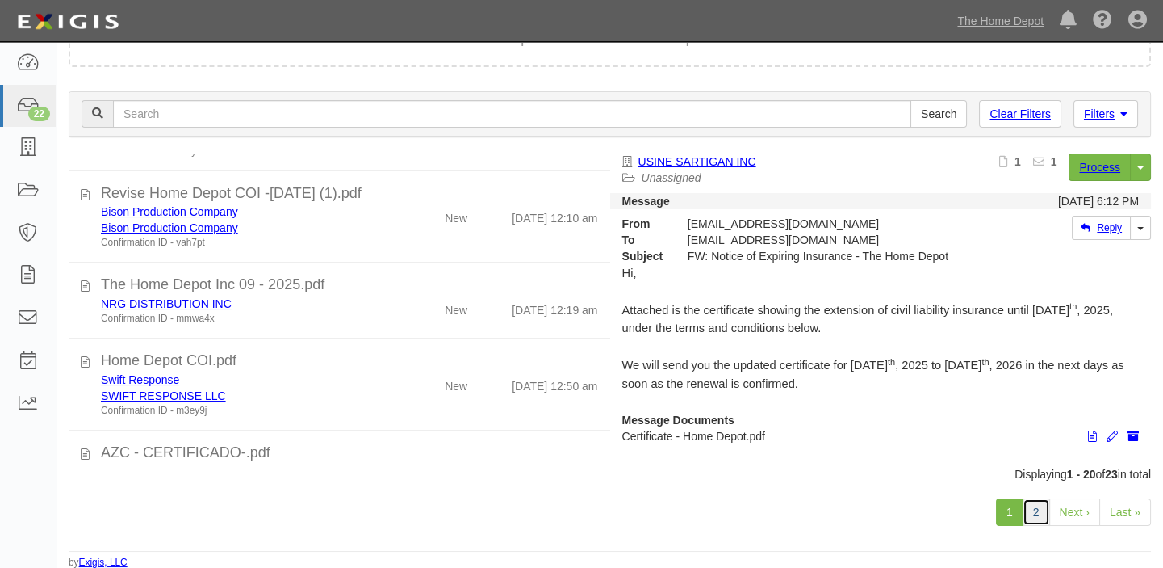
click at [1036, 517] on link "2" at bounding box center [1036, 511] width 27 height 27
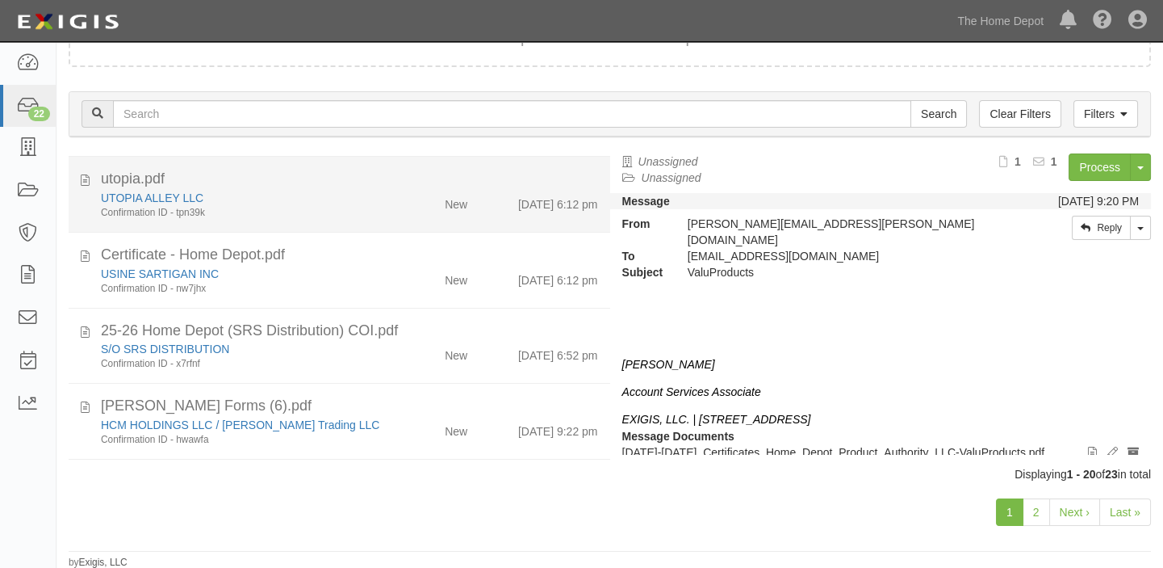
scroll to position [220, 0]
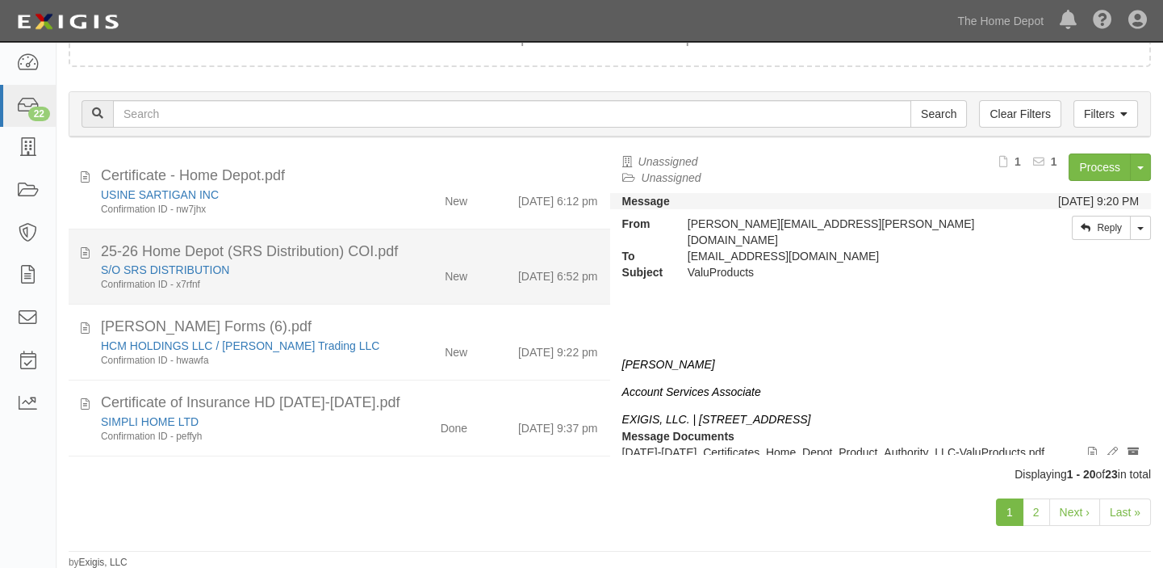
click at [375, 288] on div "S/O SRS DISTRIBUTION Confirmation ID - x7rfnf" at bounding box center [241, 277] width 304 height 30
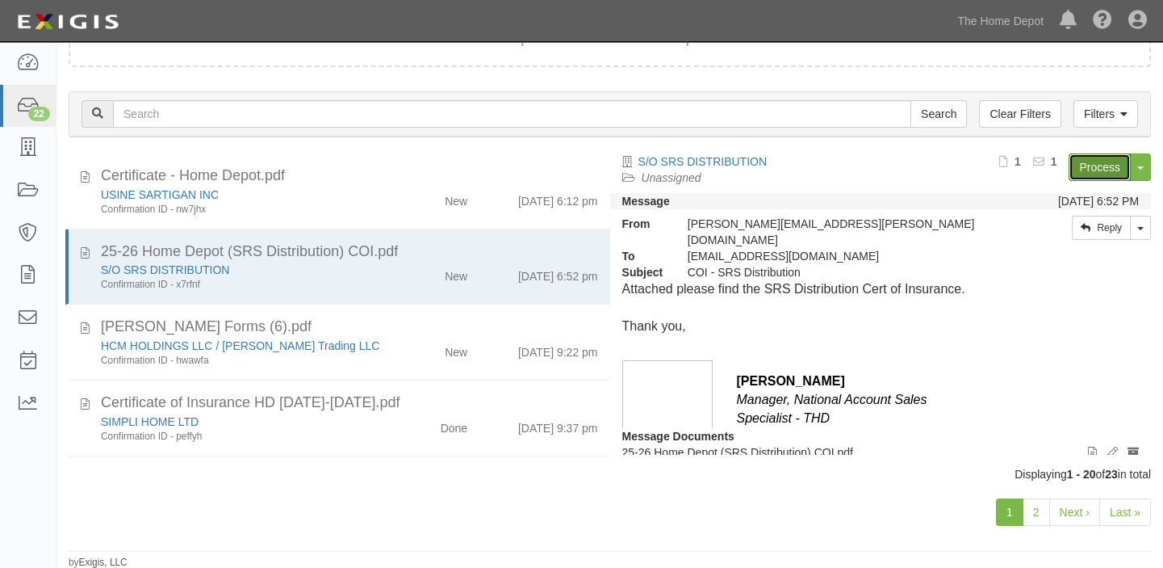
click at [1093, 160] on link "Process" at bounding box center [1100, 166] width 62 height 27
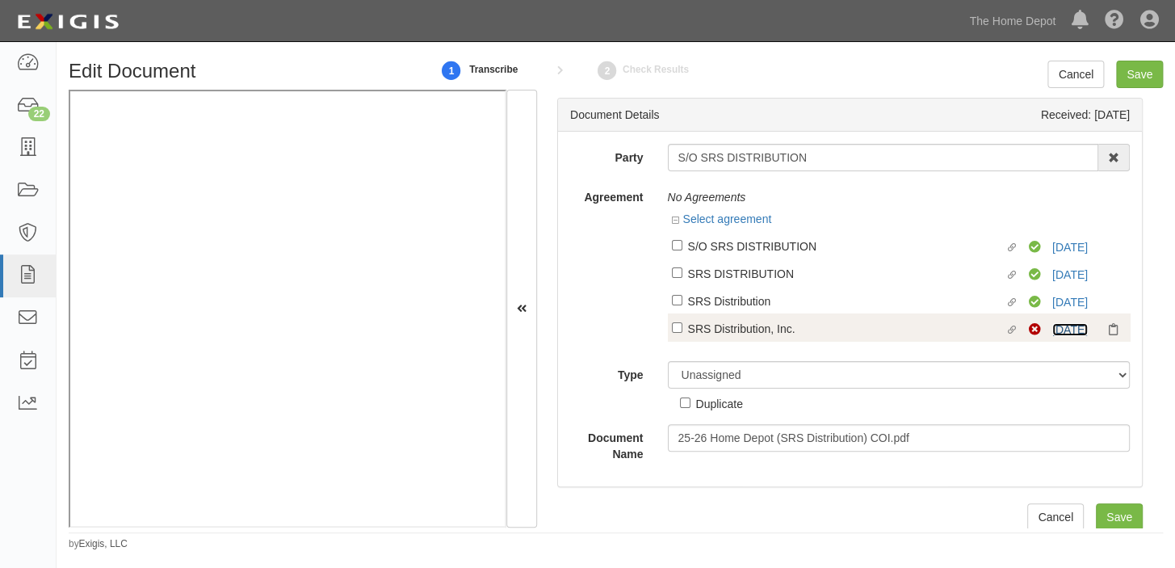
click at [1052, 331] on link "[DATE]" at bounding box center [1070, 329] width 36 height 13
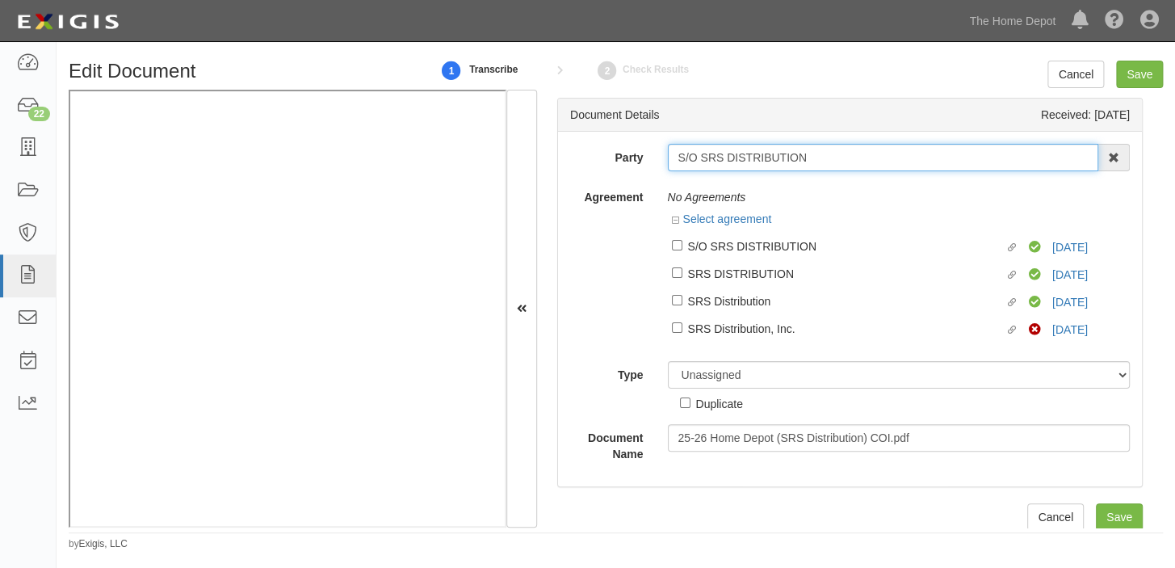
drag, startPoint x: 671, startPoint y: 161, endPoint x: 800, endPoint y: 161, distance: 129.2
click at [800, 161] on input "S/O SRS DISTRIBUTION" at bounding box center [883, 157] width 431 height 27
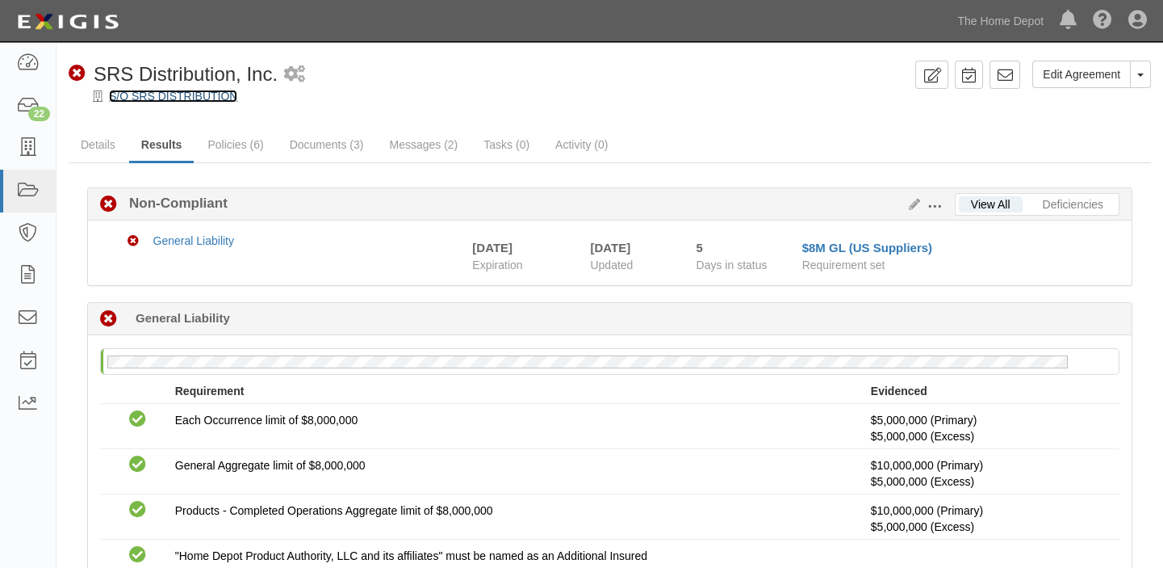
click at [182, 90] on link "S/O SRS DISTRIBUTION" at bounding box center [173, 96] width 128 height 13
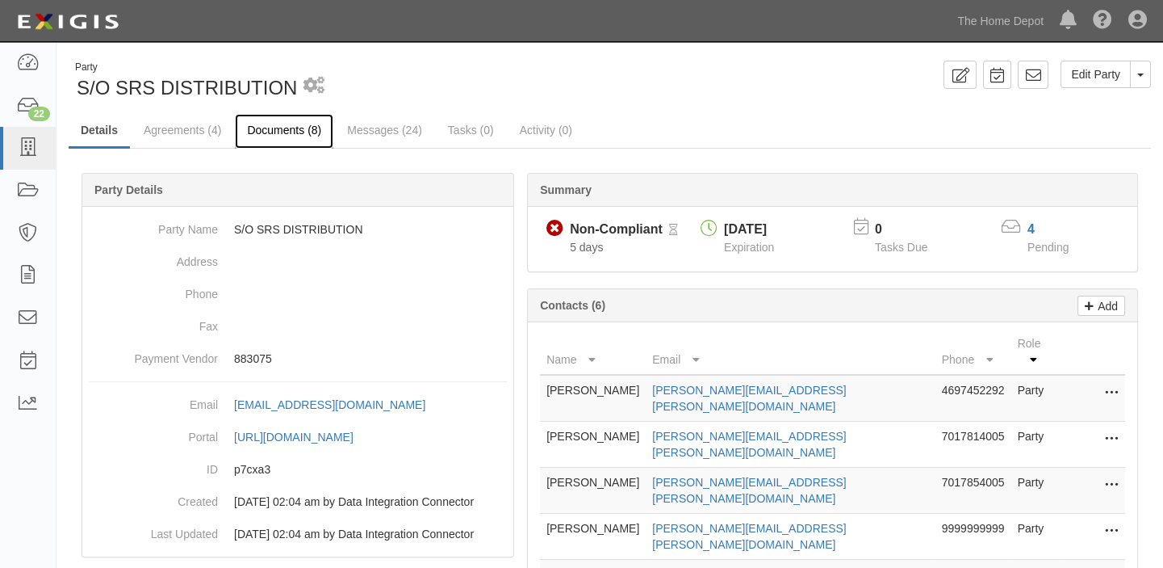
click at [304, 124] on link "Documents (8)" at bounding box center [284, 131] width 98 height 35
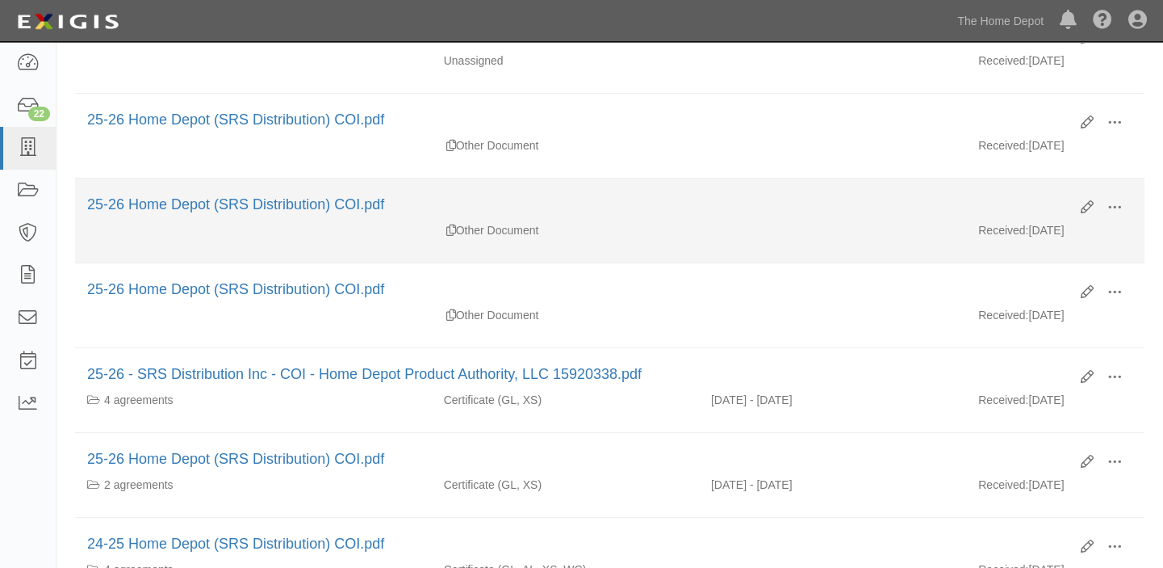
scroll to position [367, 0]
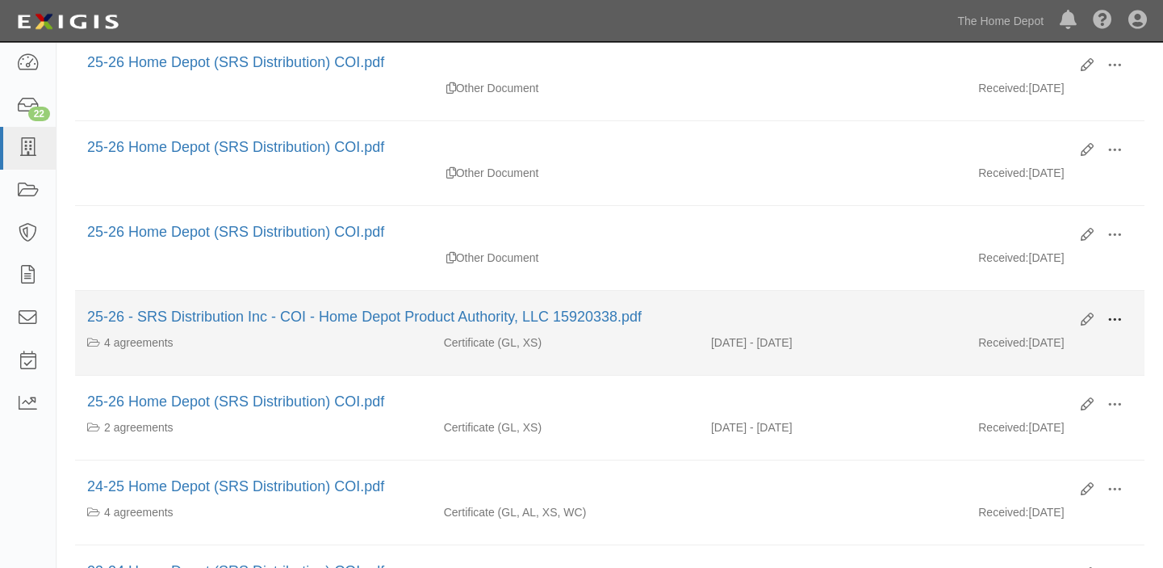
click at [1124, 317] on button at bounding box center [1115, 320] width 36 height 27
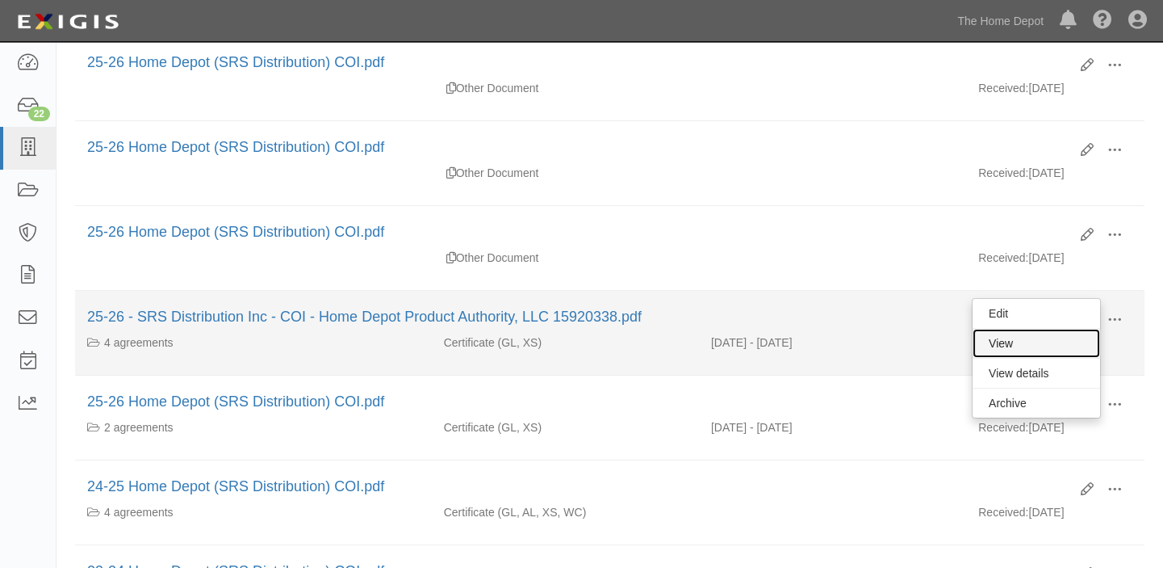
click at [1082, 337] on link "View" at bounding box center [1037, 343] width 128 height 29
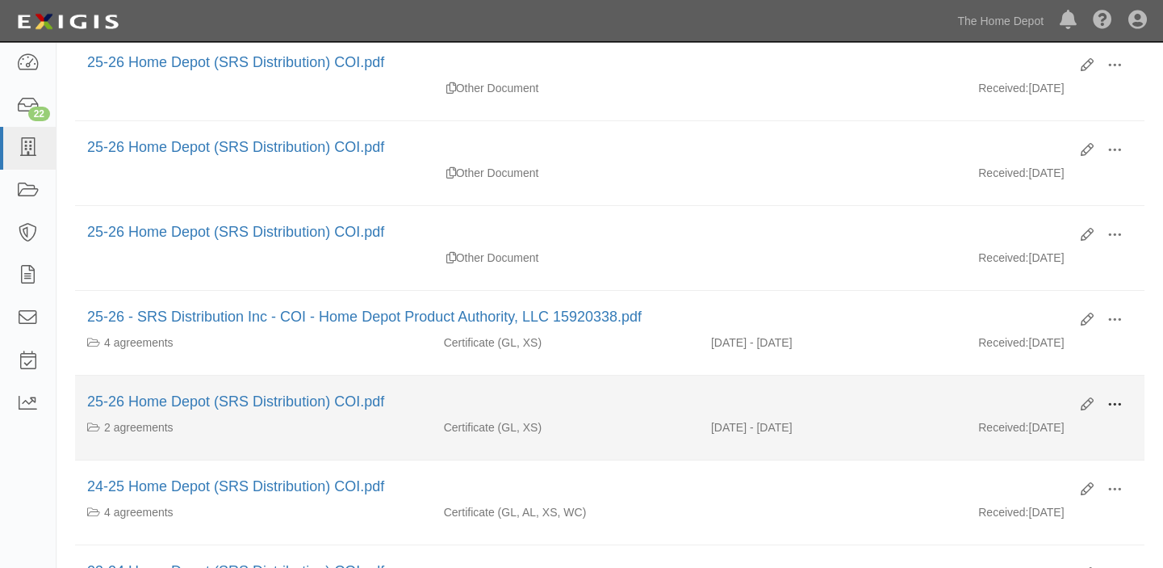
click at [1115, 402] on span at bounding box center [1115, 404] width 15 height 15
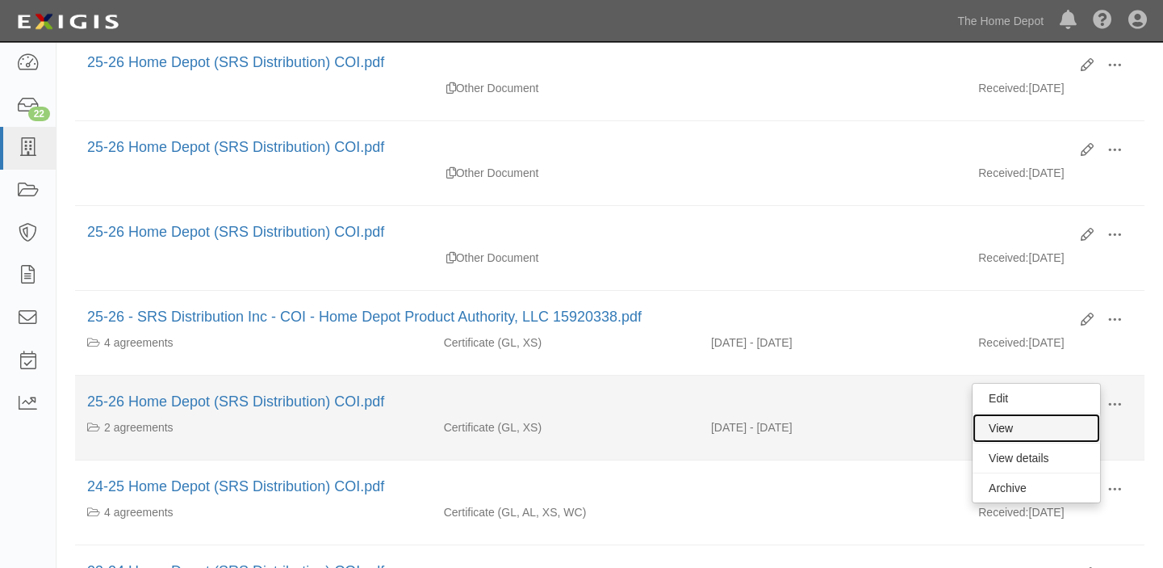
click at [1074, 428] on link "View" at bounding box center [1037, 427] width 128 height 29
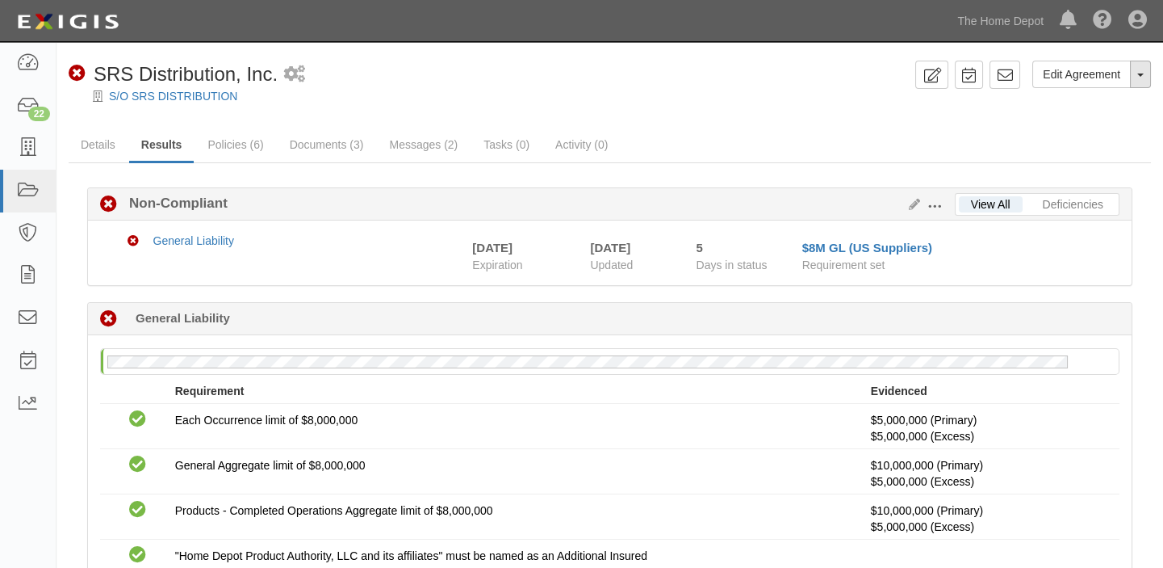
click at [1139, 79] on button "Toggle Agreement Dropdown" at bounding box center [1140, 74] width 21 height 27
click at [1123, 144] on button "Place in Default" at bounding box center [1087, 148] width 128 height 24
click at [1137, 86] on button "Toggle Agreement Dropdown" at bounding box center [1140, 74] width 21 height 27
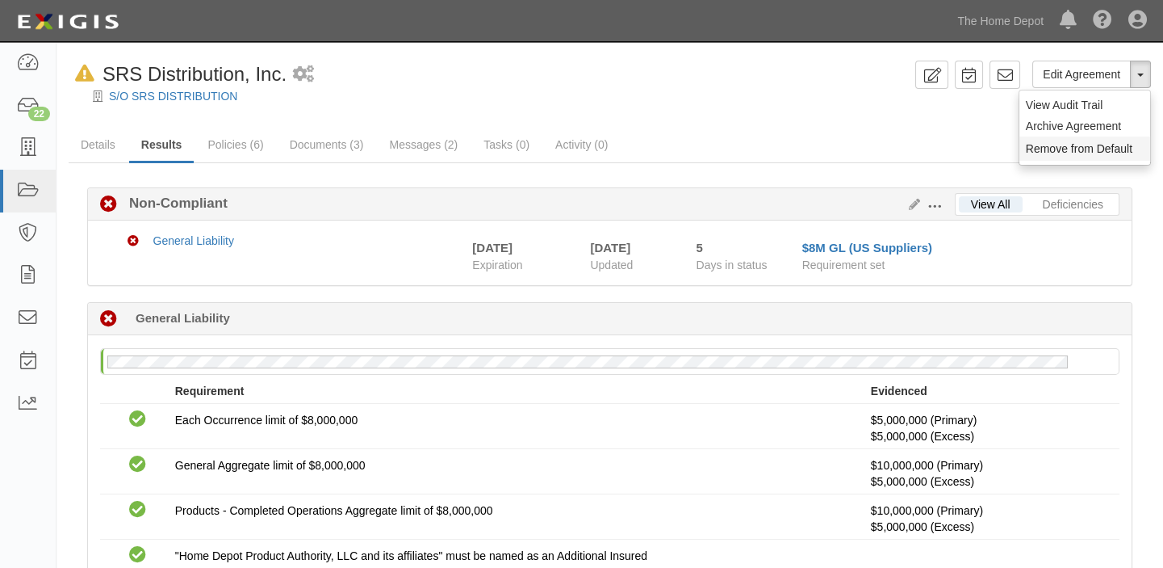
click at [1125, 147] on button "Remove from Default" at bounding box center [1085, 148] width 131 height 24
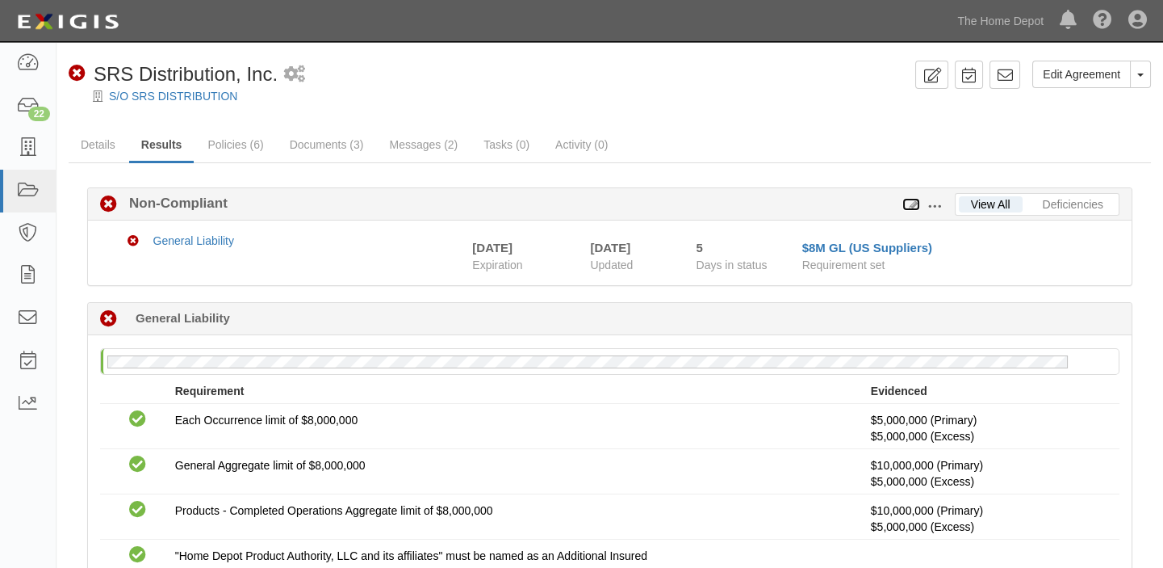
click at [913, 207] on icon at bounding box center [912, 204] width 18 height 11
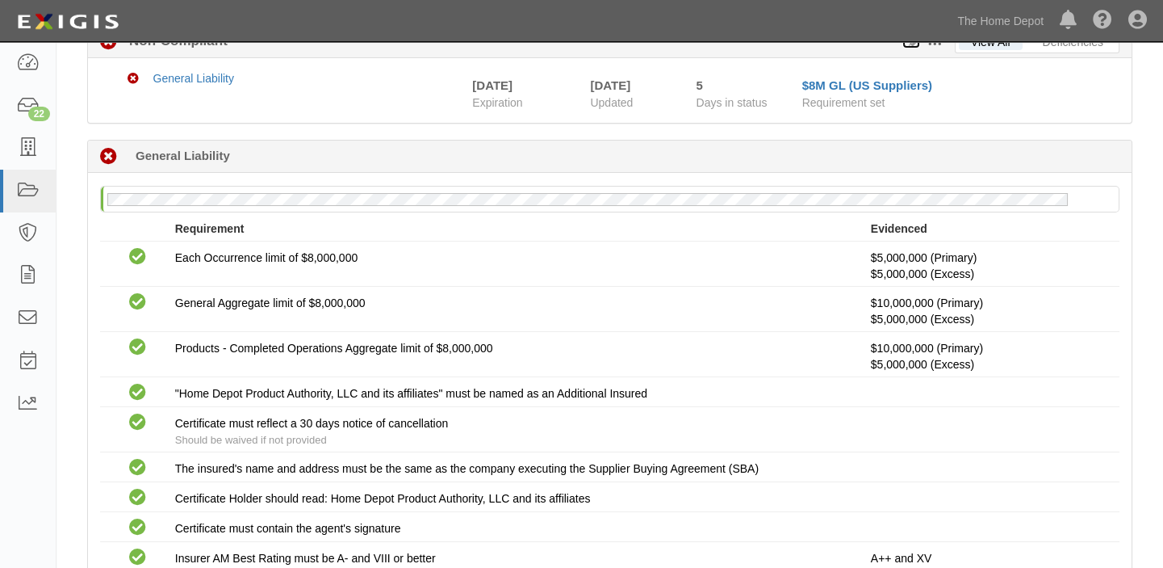
scroll to position [283, 0]
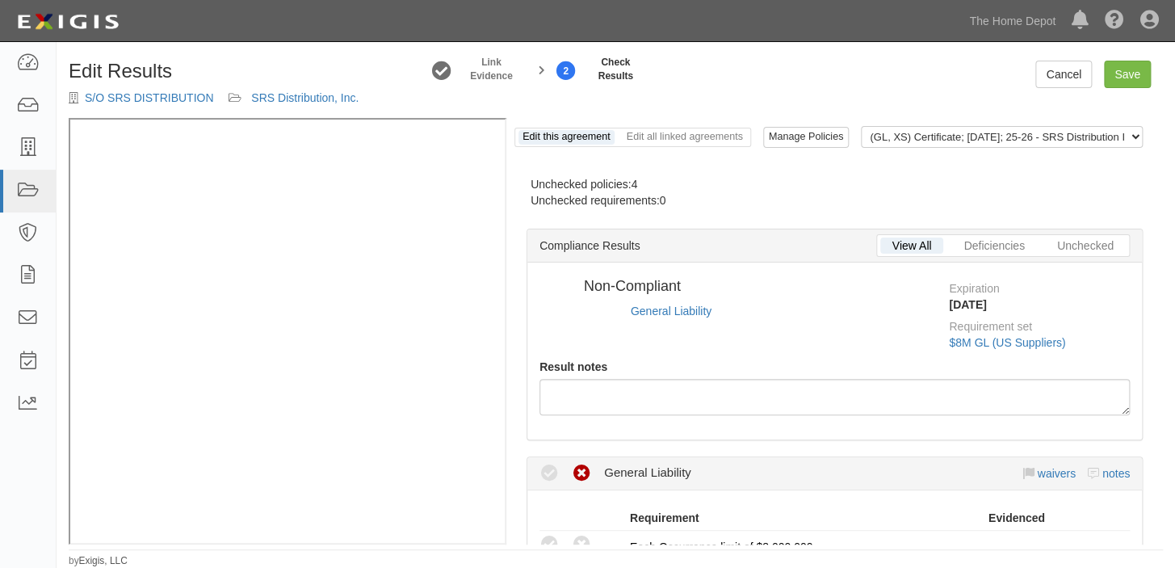
radio input "true"
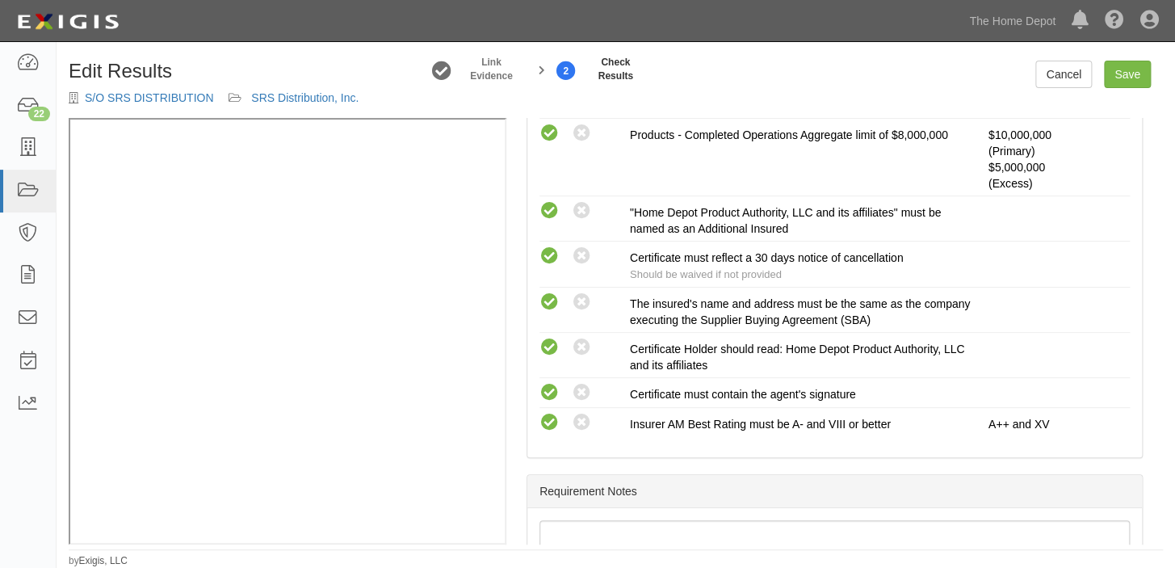
scroll to position [660, 0]
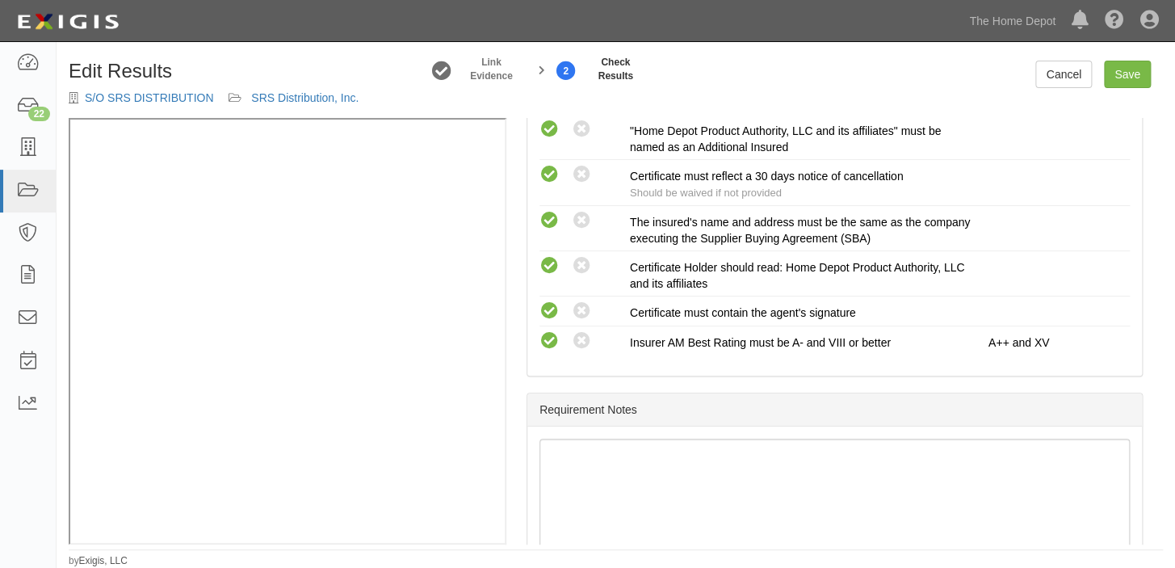
click at [1115, 57] on div "Edit Results S/O SRS DISTRIBUTION SRS Distribution, Inc. Link Evidence 2 Check …" at bounding box center [616, 307] width 1118 height 519
click at [1115, 65] on link "Save" at bounding box center [1127, 74] width 47 height 27
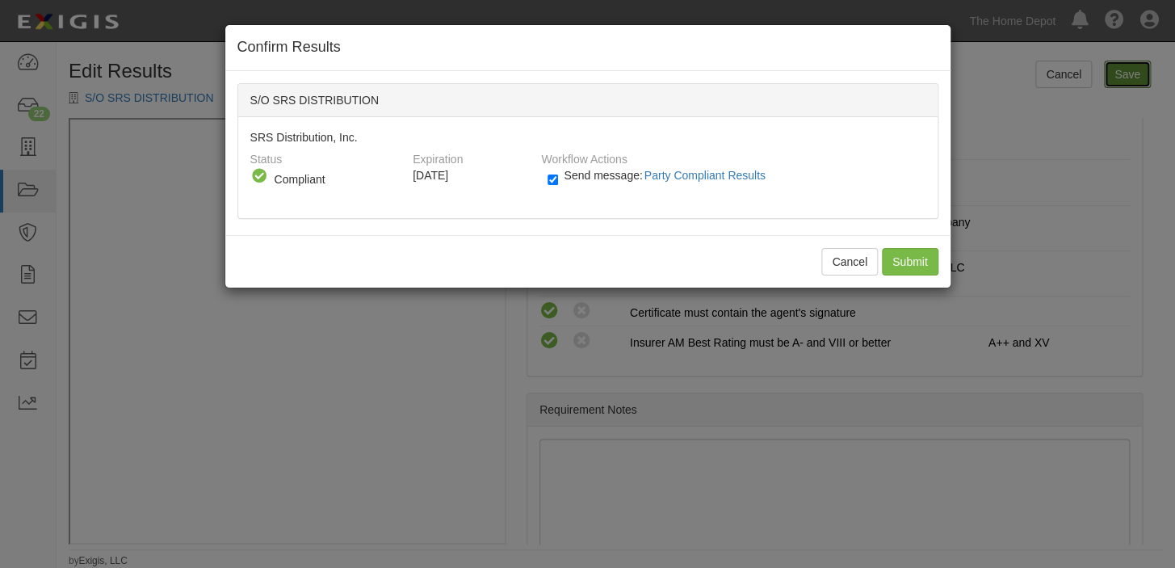
radio input "true"
click at [895, 268] on input "Submit" at bounding box center [910, 261] width 57 height 27
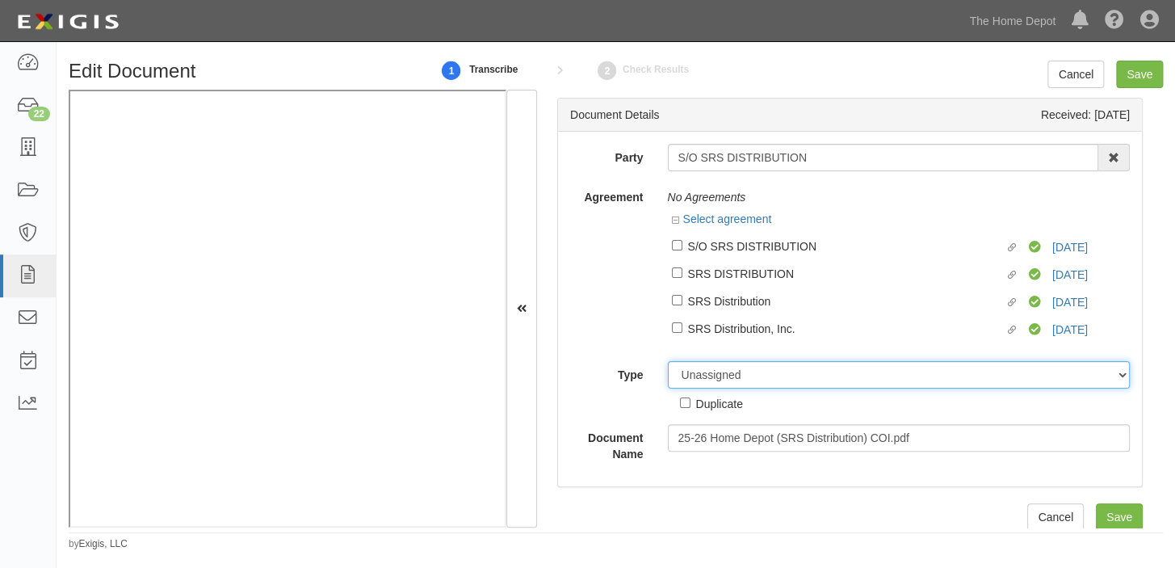
click at [752, 379] on select "Unassigned Binder Cancellation Notice Certificate Contract Endorsement Insuranc…" at bounding box center [899, 374] width 463 height 27
select select "OtherDetail"
click at [668, 362] on select "Unassigned Binder Cancellation Notice Certificate Contract Endorsement Insuranc…" at bounding box center [899, 374] width 463 height 27
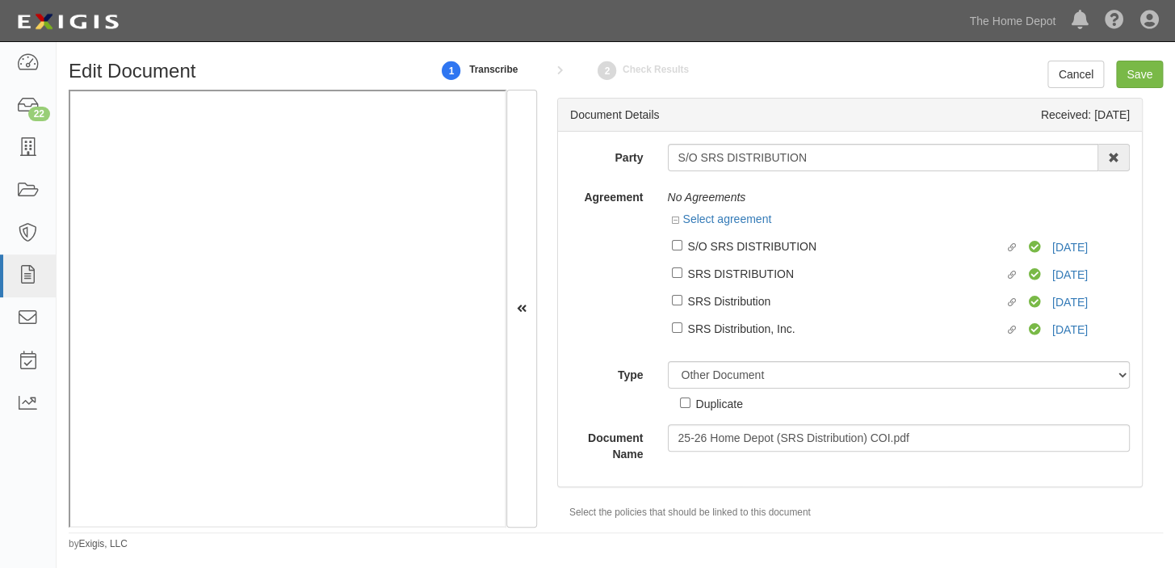
click at [710, 404] on div "Duplicate" at bounding box center [719, 403] width 47 height 18
click at [690, 404] on input "Duplicate" at bounding box center [685, 402] width 10 height 10
checkbox input "true"
click at [1129, 81] on input "Save" at bounding box center [1139, 74] width 47 height 27
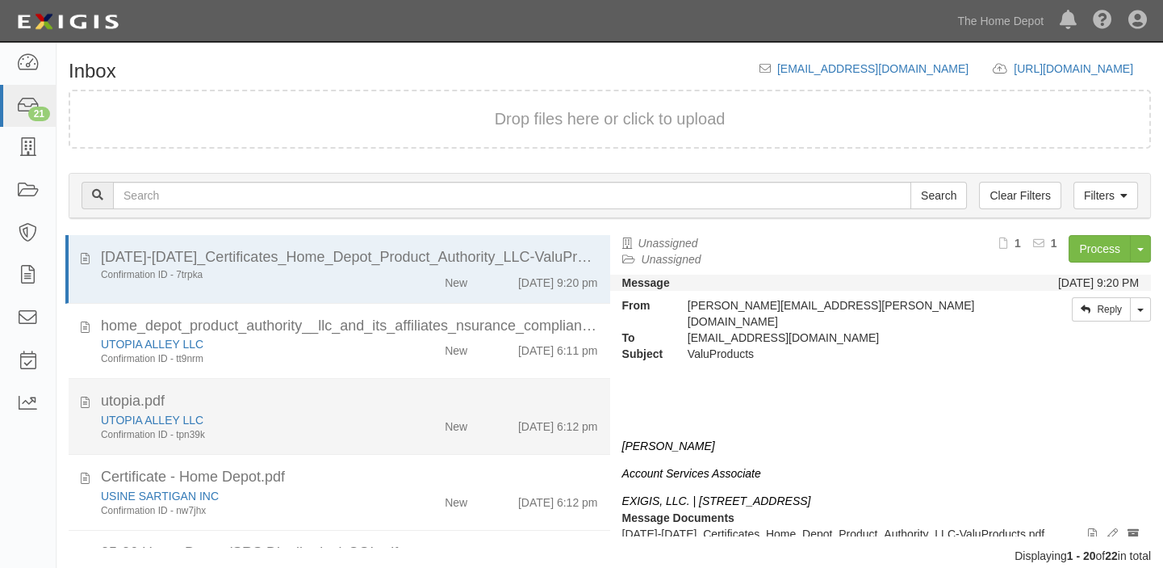
scroll to position [220, 0]
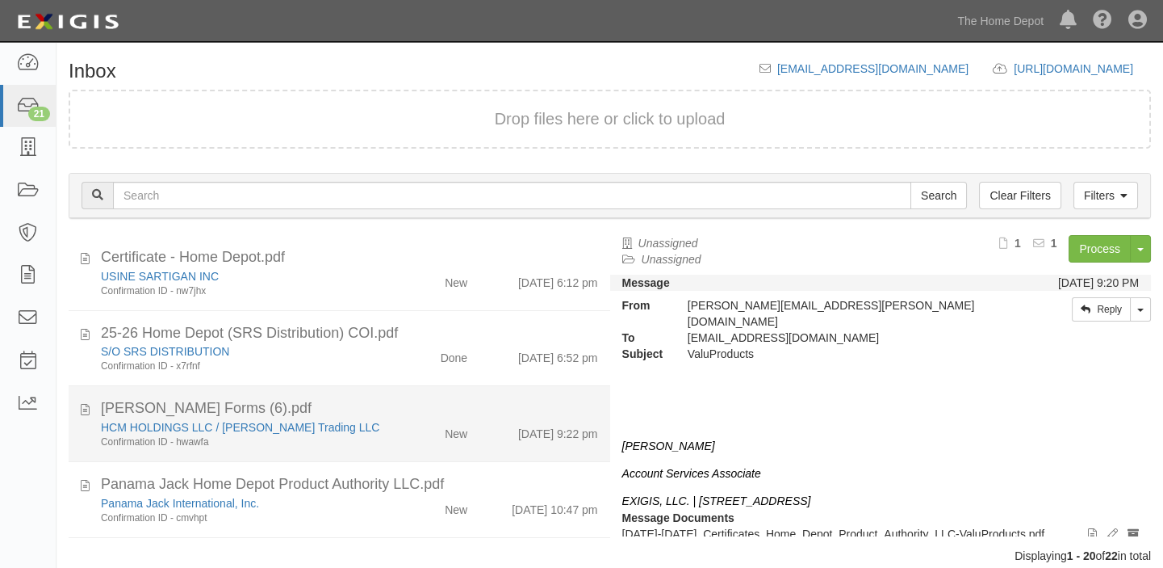
click at [405, 419] on div "New" at bounding box center [436, 430] width 87 height 23
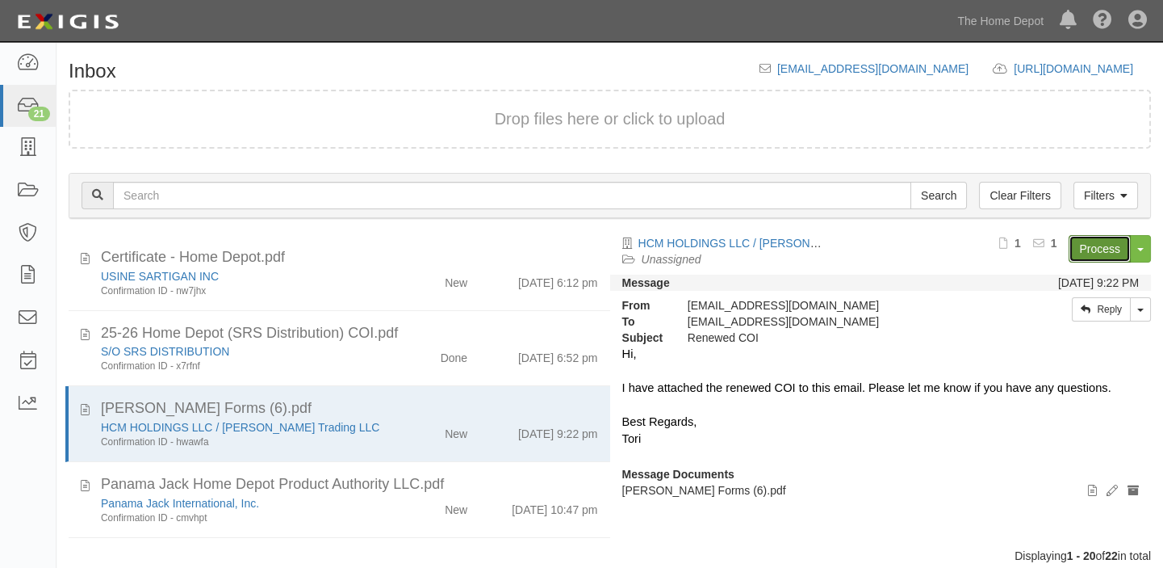
click at [1100, 246] on link "Process" at bounding box center [1100, 248] width 62 height 27
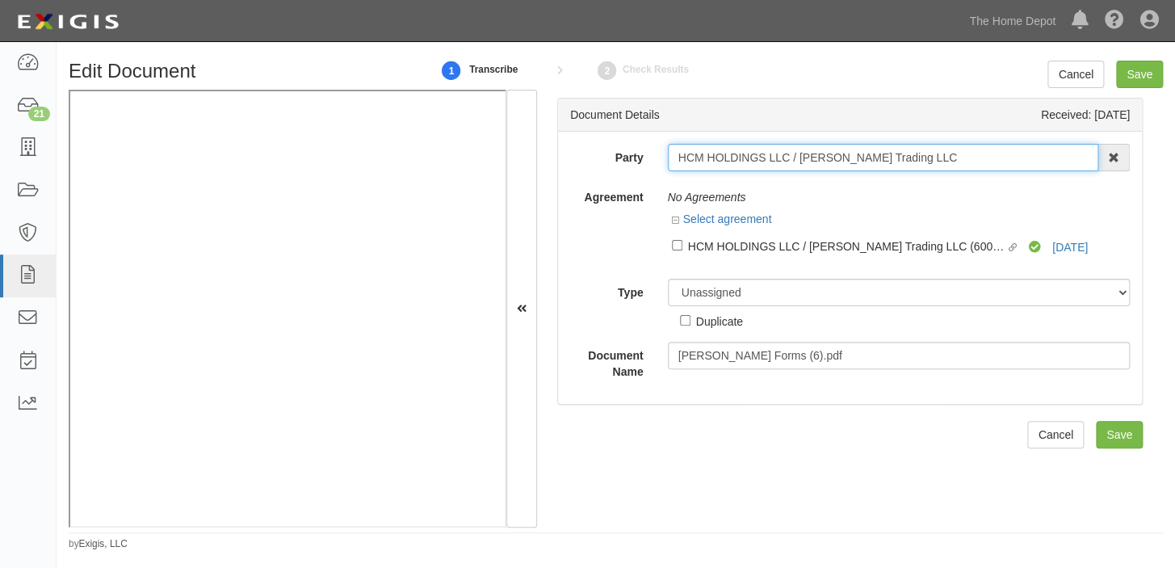
drag, startPoint x: 671, startPoint y: 149, endPoint x: 921, endPoint y: 149, distance: 250.3
click at [921, 149] on input "HCM HOLDINGS LLC / Ricardo Trading LLC" at bounding box center [883, 157] width 431 height 27
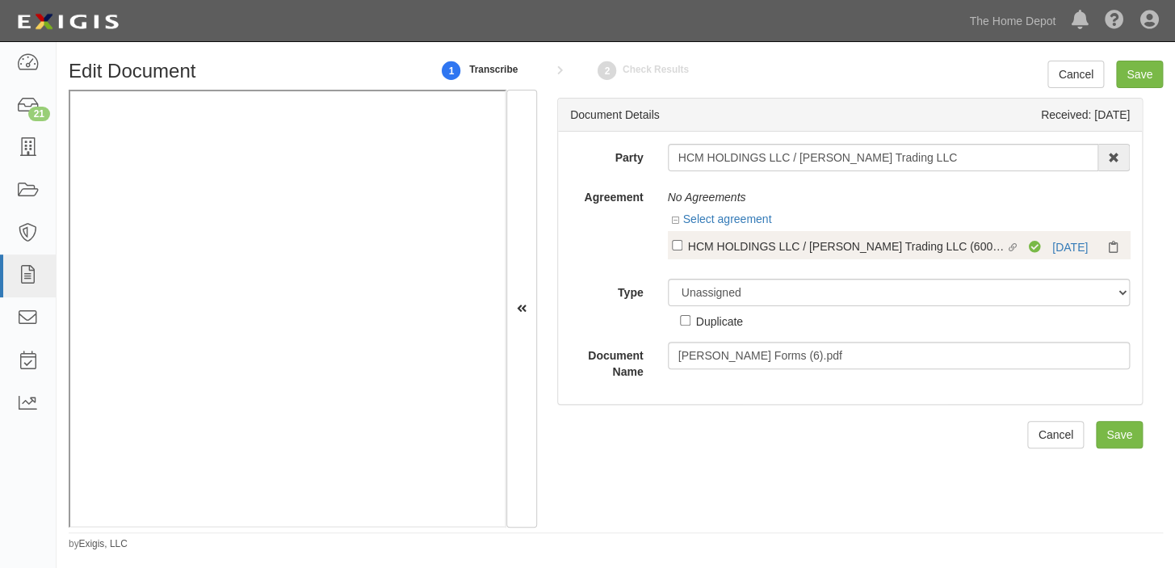
click at [777, 235] on div "Linked agreement HCM HOLDINGS LLC / Ricardo Trading LLC (60005064) Linked agree…" at bounding box center [899, 244] width 463 height 27
click at [770, 245] on div "HCM HOLDINGS LLC / Ricardo Trading LLC (60005064)" at bounding box center [846, 246] width 317 height 18
click at [682, 245] on input "Linked agreement HCM HOLDINGS LLC / Ricardo Trading LLC (60005064) Linked agree…" at bounding box center [677, 245] width 10 height 10
checkbox input "true"
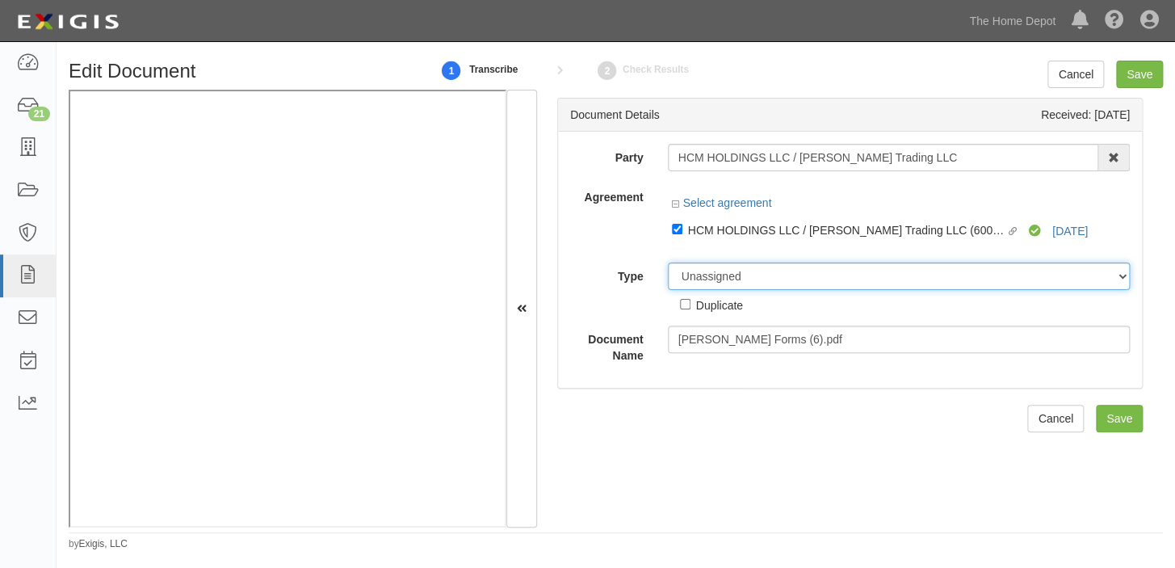
click at [758, 287] on select "Unassigned Binder Cancellation Notice Certificate Contract Endorsement Insuranc…" at bounding box center [899, 275] width 463 height 27
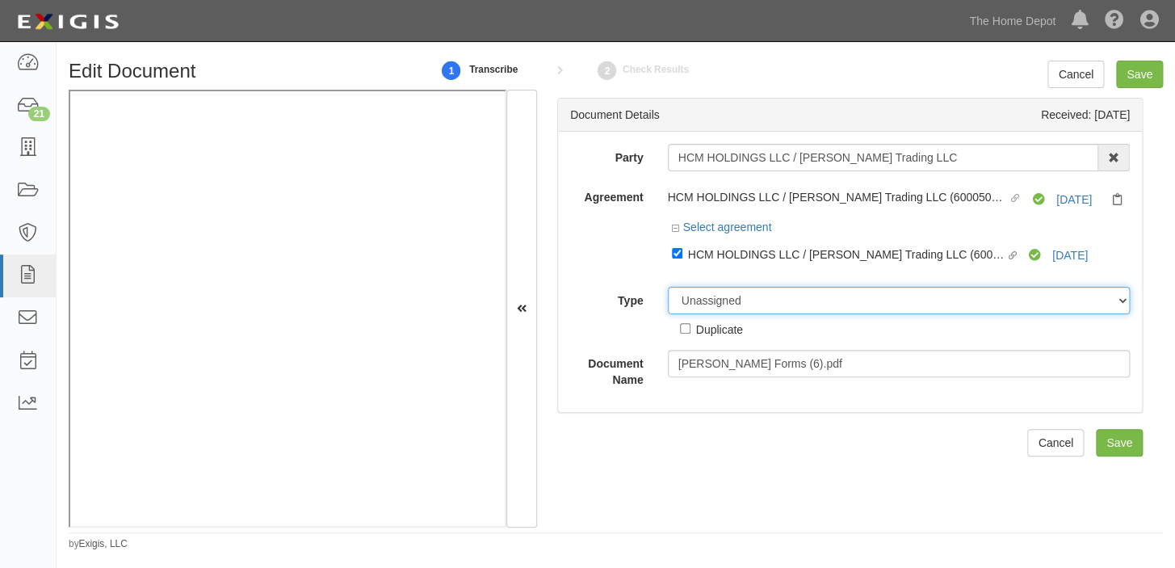
click at [741, 299] on select "Unassigned Binder Cancellation Notice Certificate Contract Endorsement Insuranc…" at bounding box center [899, 300] width 463 height 27
select select "CertificateDetail"
click at [668, 287] on select "Unassigned Binder Cancellation Notice Certificate Contract Endorsement Insuranc…" at bounding box center [899, 300] width 463 height 27
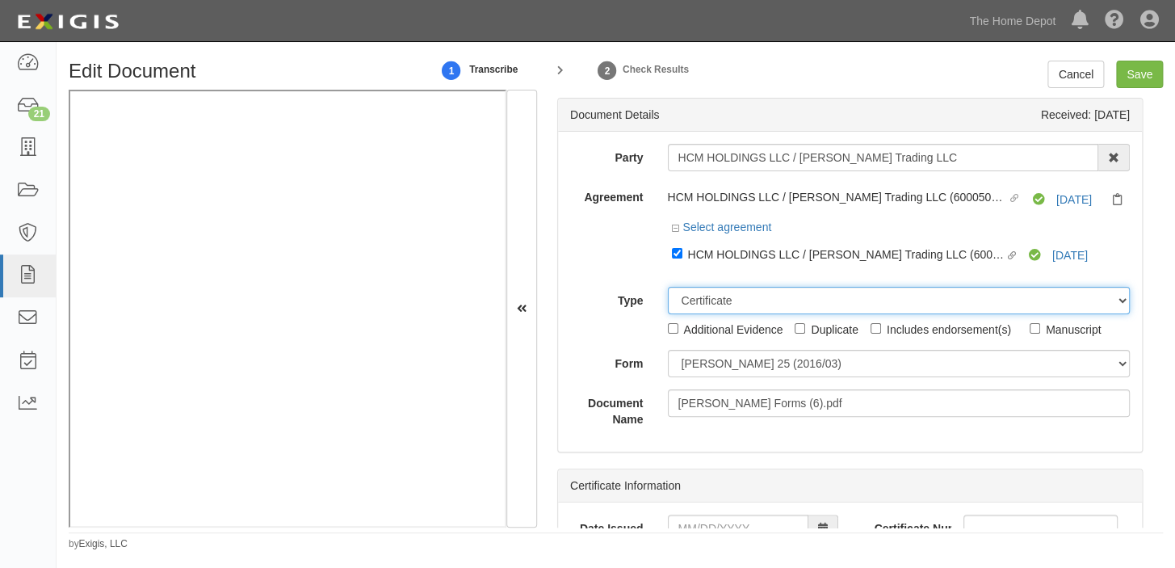
click at [696, 296] on select "Unassigned Binder Cancellation Notice Certificate Contract Endorsement Insuranc…" at bounding box center [899, 300] width 463 height 27
click at [668, 287] on select "Unassigned Binder Cancellation Notice Certificate Contract Endorsement Insuranc…" at bounding box center [899, 300] width 463 height 27
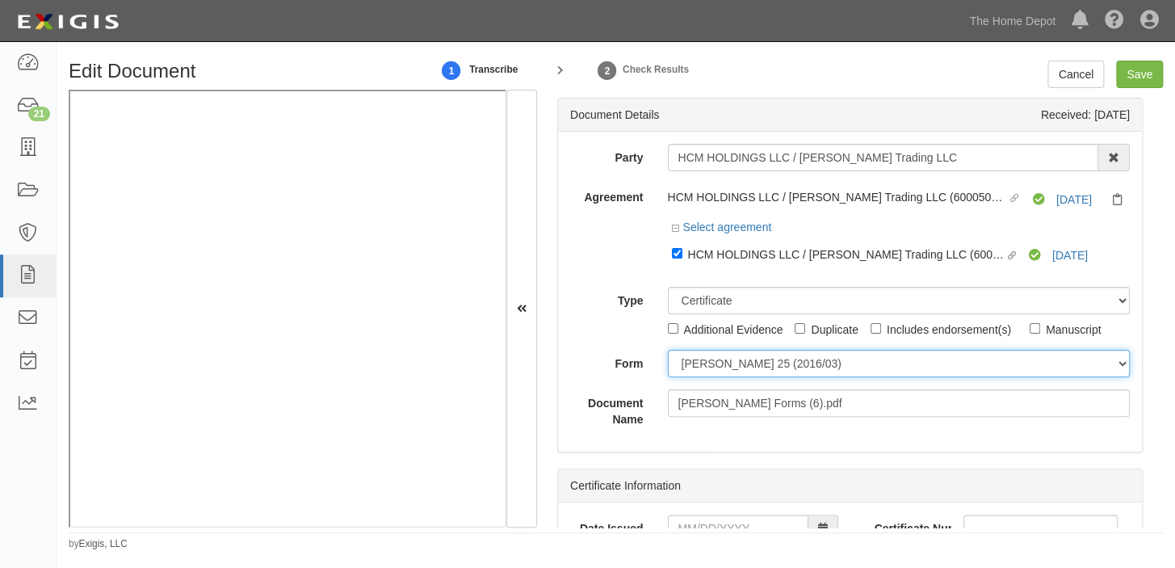
click at [702, 363] on select "[PERSON_NAME] 25 (2016/03) [PERSON_NAME] 101 [PERSON_NAME] 855 NY (2014/05) Gen…" at bounding box center [899, 363] width 463 height 27
select select "GeneralFormDetail"
click at [668, 350] on select "[PERSON_NAME] 25 (2016/03) [PERSON_NAME] 101 [PERSON_NAME] 855 NY (2014/05) Gen…" at bounding box center [899, 363] width 463 height 27
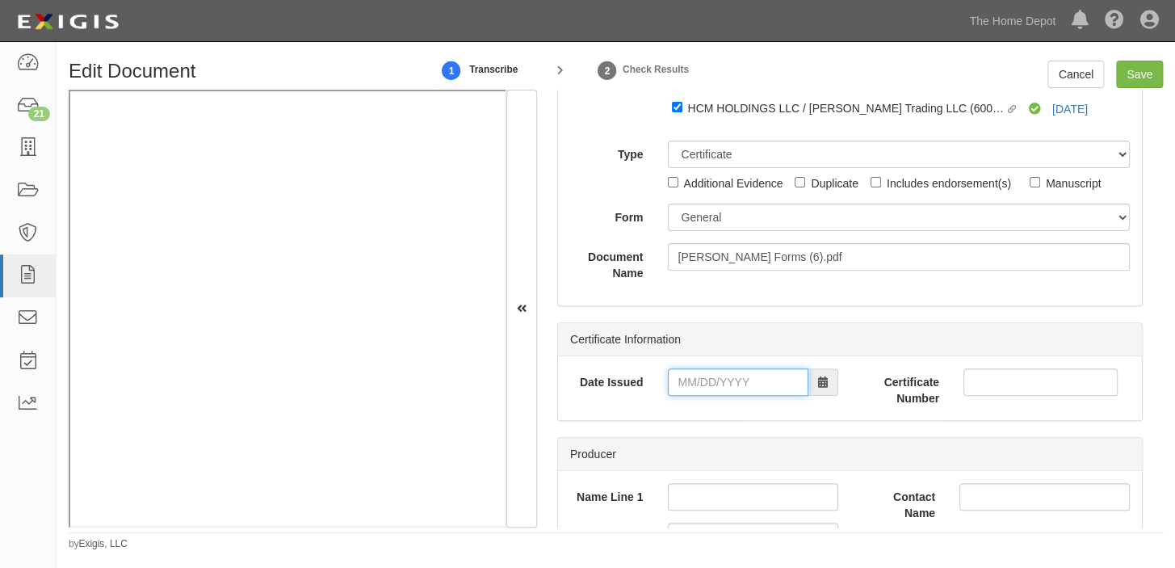
click at [693, 383] on input "Date Issued" at bounding box center [738, 381] width 140 height 27
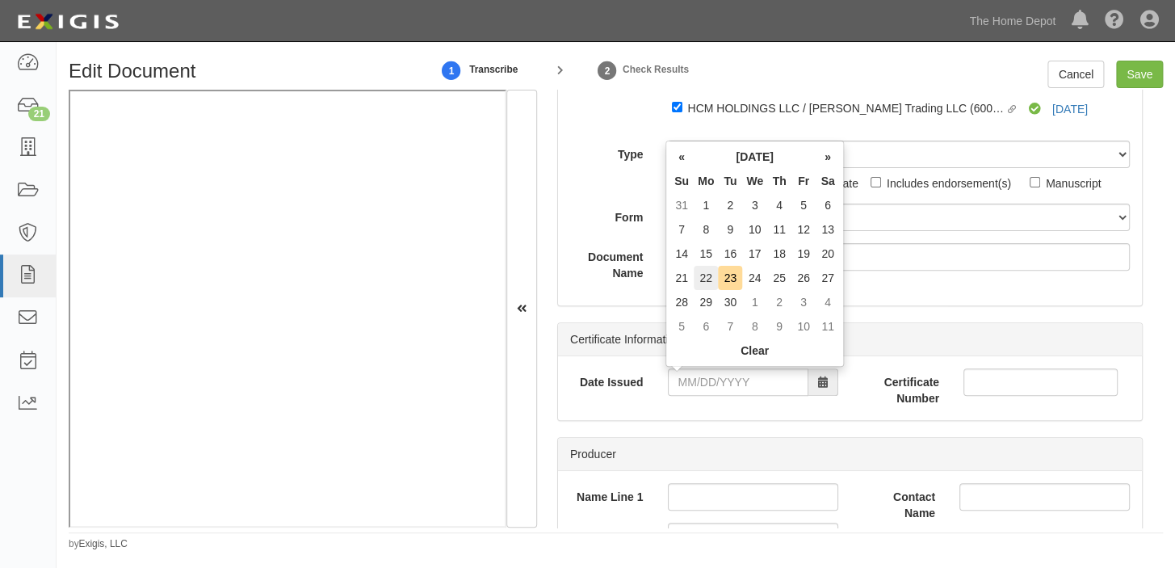
click at [704, 276] on td "22" at bounding box center [705, 278] width 24 height 24
type input "09/22/2025"
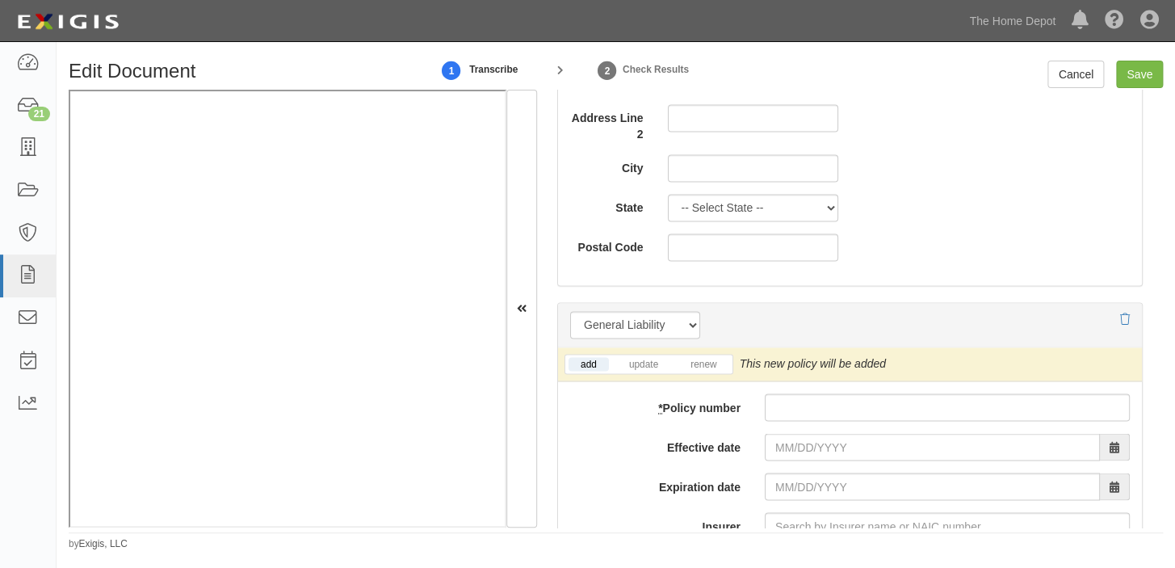
scroll to position [1174, 0]
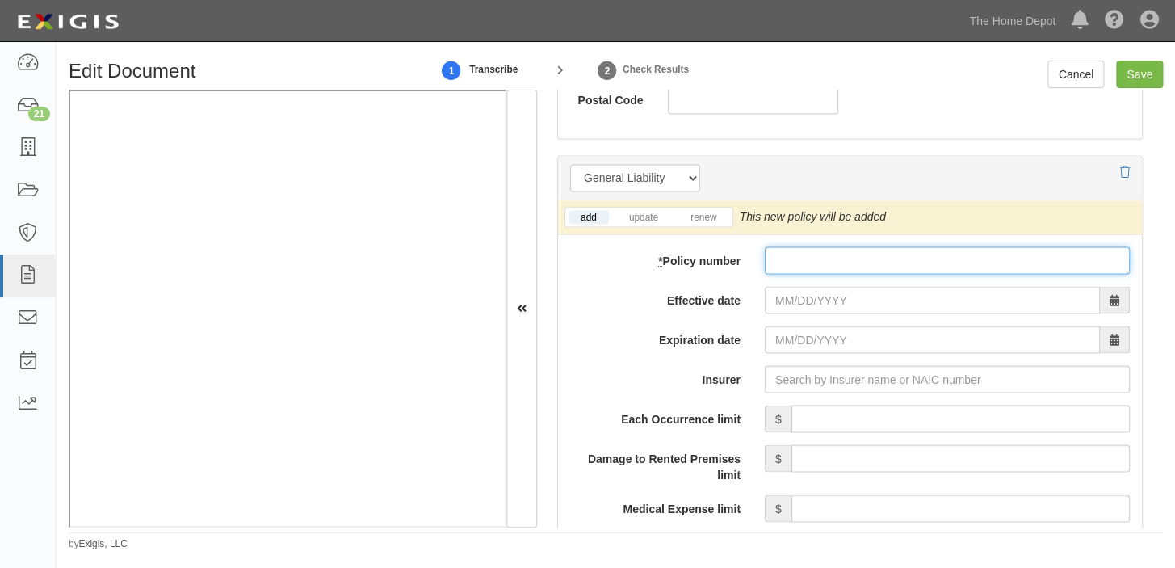
click at [803, 258] on input "* Policy number" at bounding box center [947, 259] width 365 height 27
paste input "Z2VJ16480903"
type input "Z2VJ16480903"
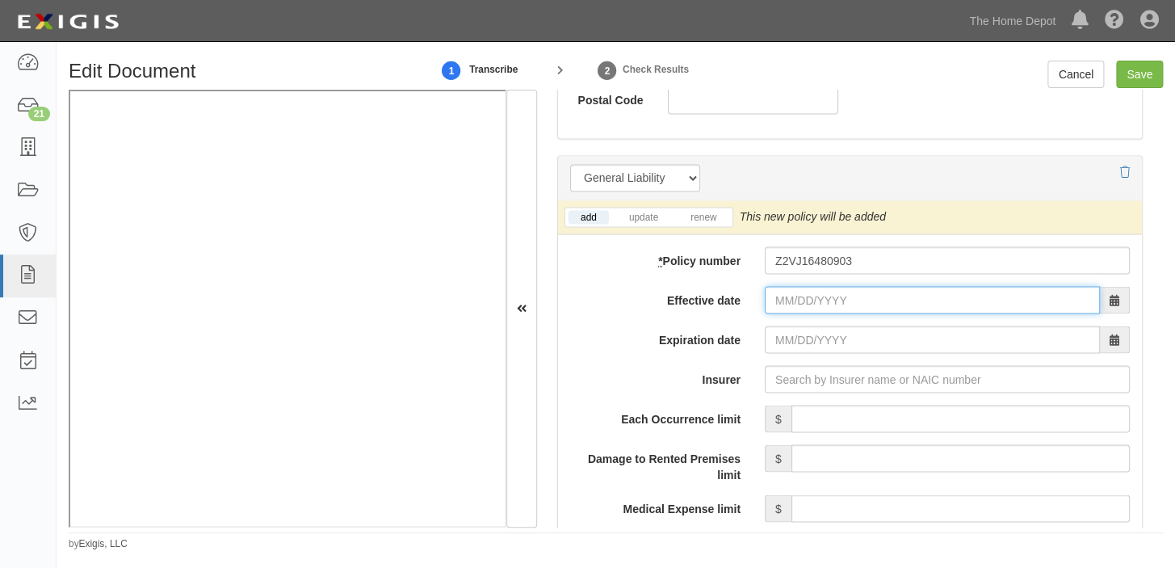
click at [795, 291] on input "Effective date" at bounding box center [932, 299] width 335 height 27
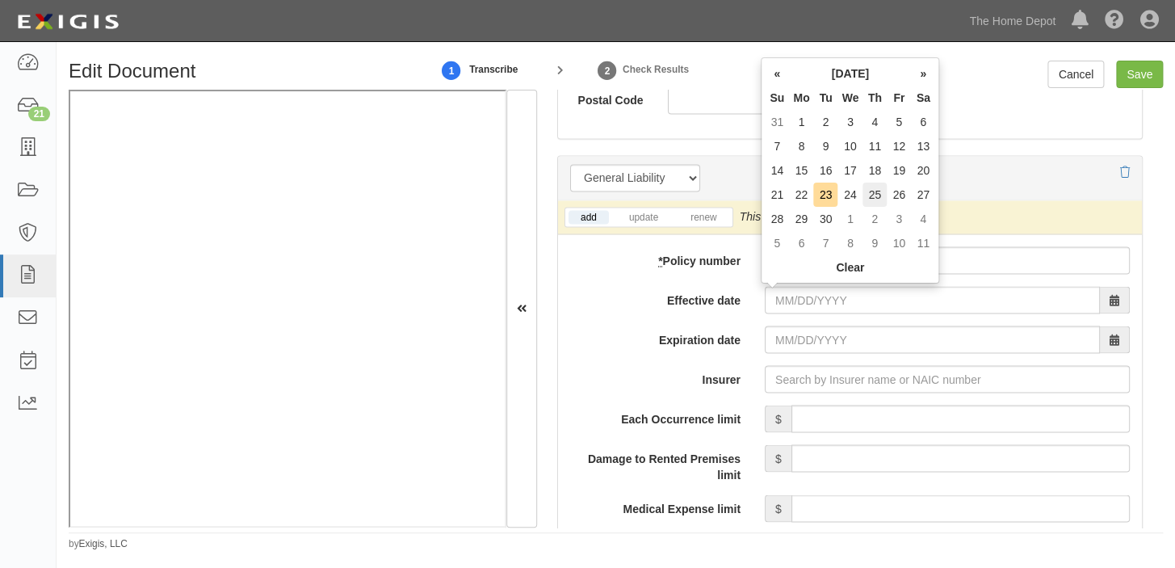
click at [883, 195] on td "25" at bounding box center [874, 194] width 24 height 24
type input "09/25/2025"
type input "09/25/2026"
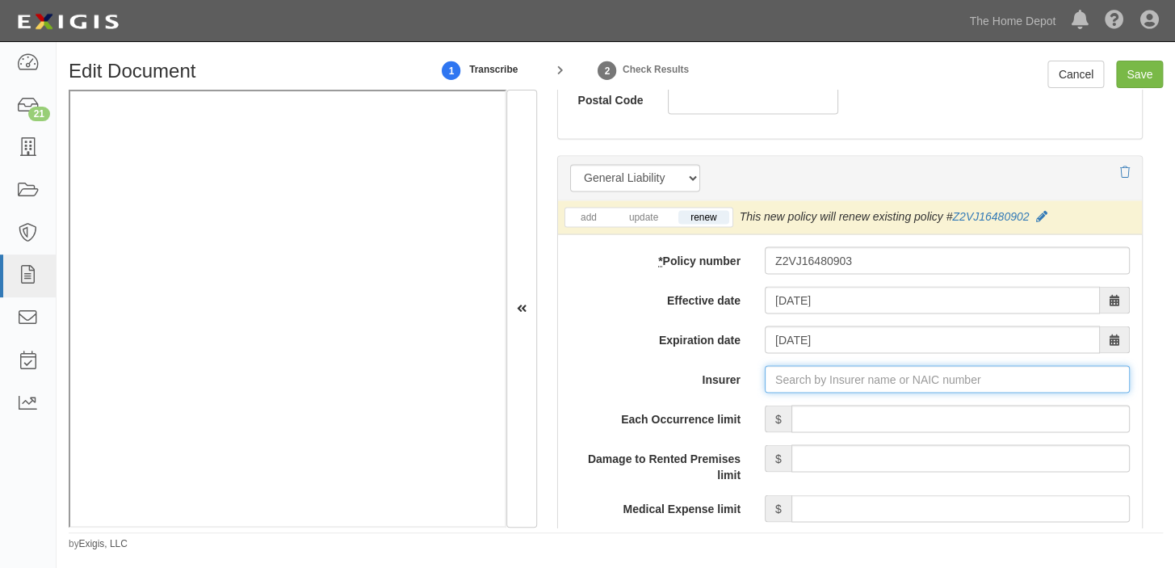
click at [802, 372] on input "Insurer" at bounding box center [947, 378] width 365 height 27
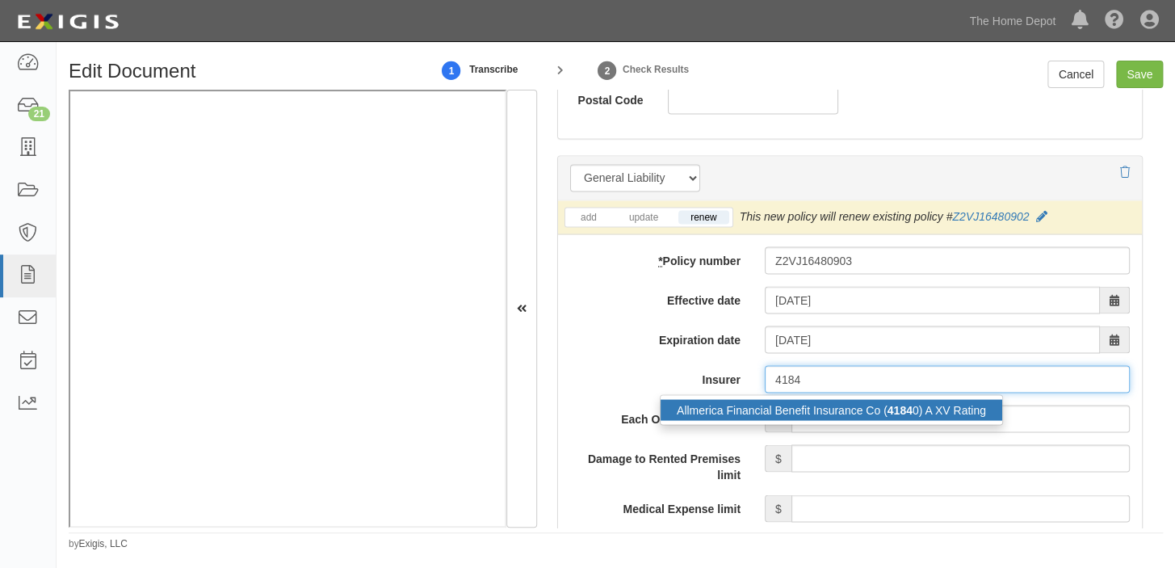
click at [816, 400] on div "Allmerica Financial Benefit Insurance Co ( 4184 0) A XV Rating" at bounding box center [831, 409] width 342 height 21
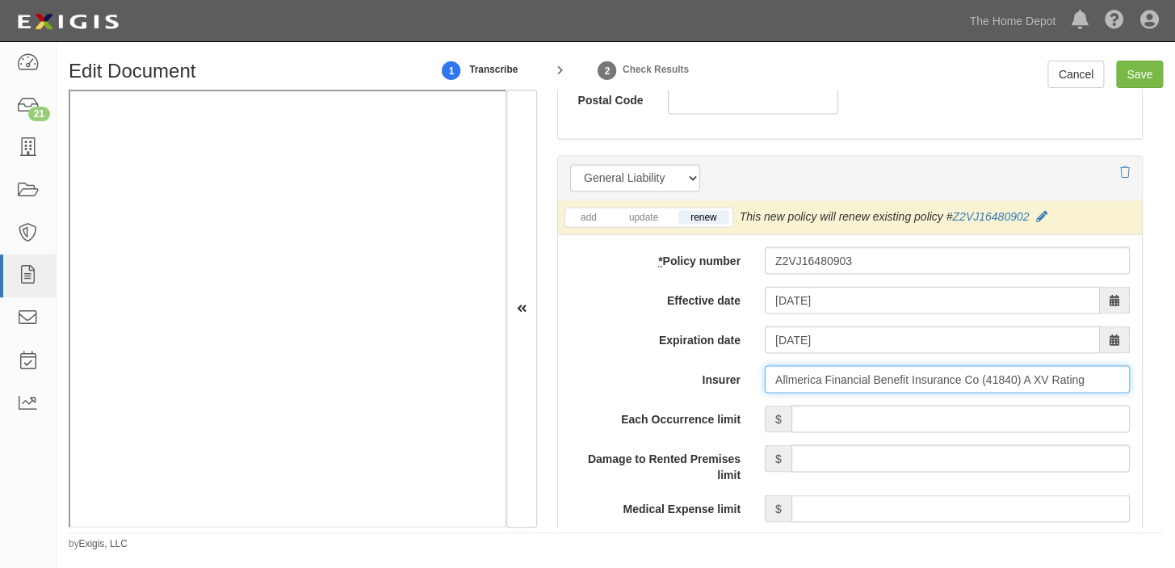
type input "Allmerica Financial Benefit Insurance Co (41840) A XV Rating"
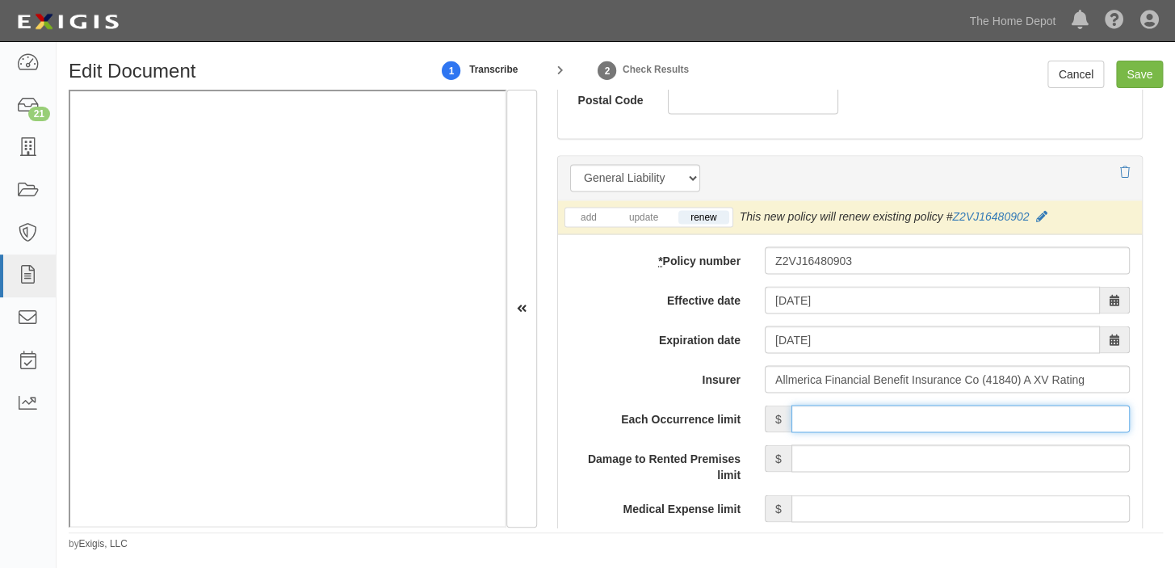
click at [838, 408] on input "Each Occurrence limit" at bounding box center [960, 417] width 338 height 27
type input "1,000,000"
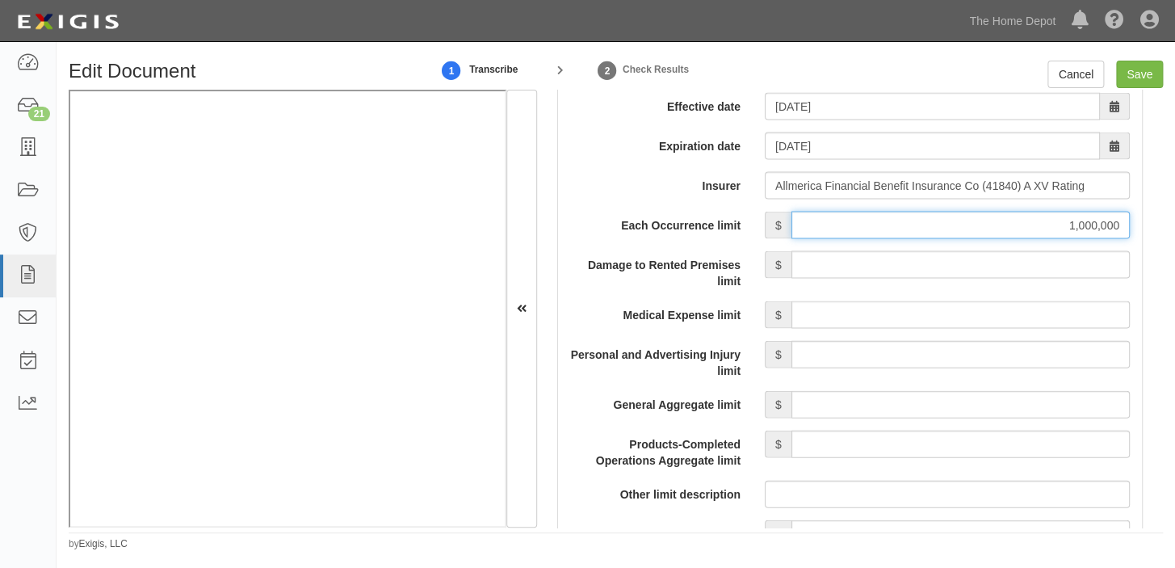
scroll to position [1394, 0]
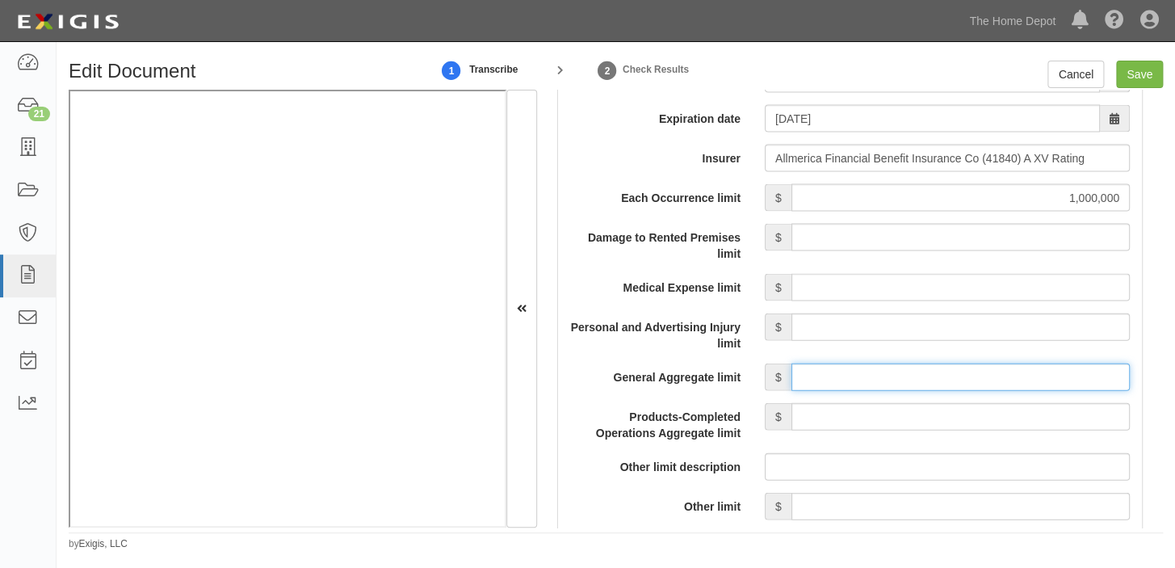
click at [916, 373] on input "General Aggregate limit" at bounding box center [960, 376] width 338 height 27
type input "2,000,000"
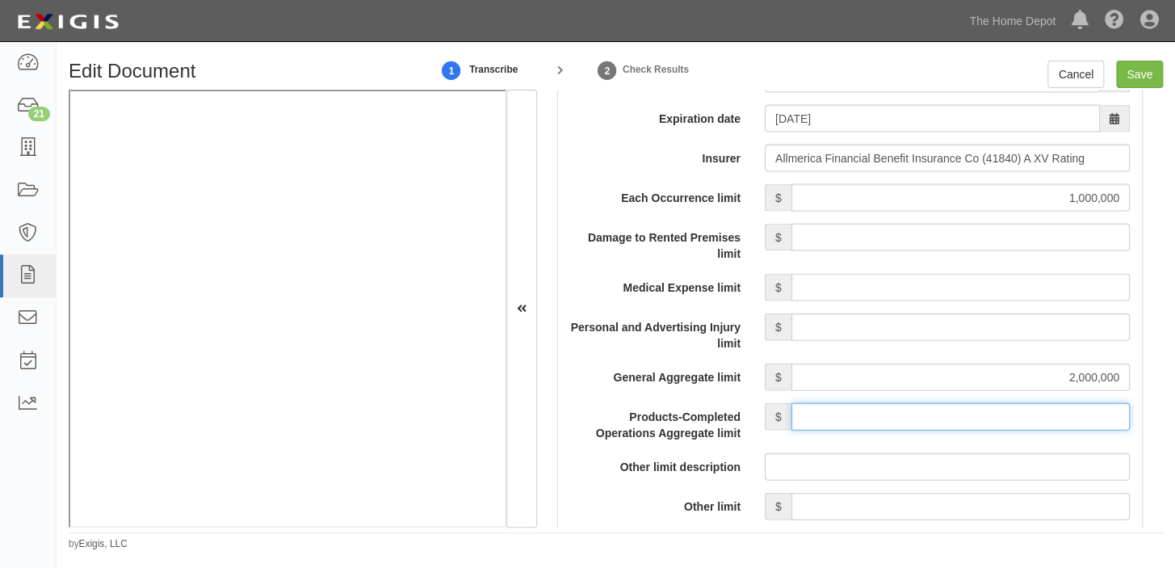
click at [945, 418] on input "Products-Completed Operations Aggregate limit" at bounding box center [960, 416] width 338 height 27
type input "2,000,000"
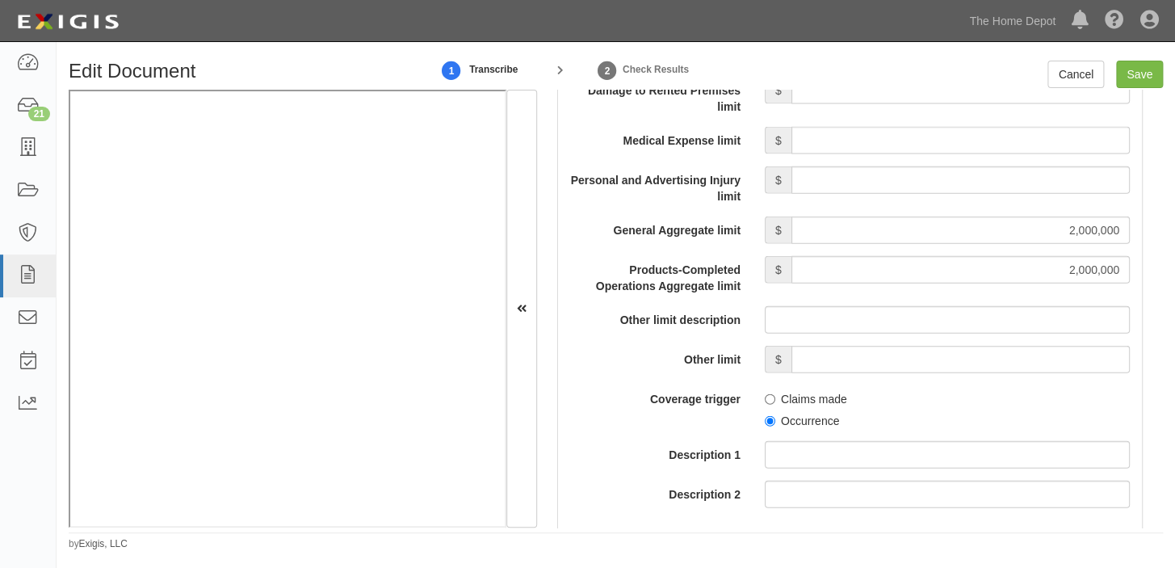
click at [798, 419] on label "Occurrence" at bounding box center [802, 421] width 74 height 16
click at [775, 419] on input "Occurrence" at bounding box center [770, 421] width 10 height 10
radio input "true"
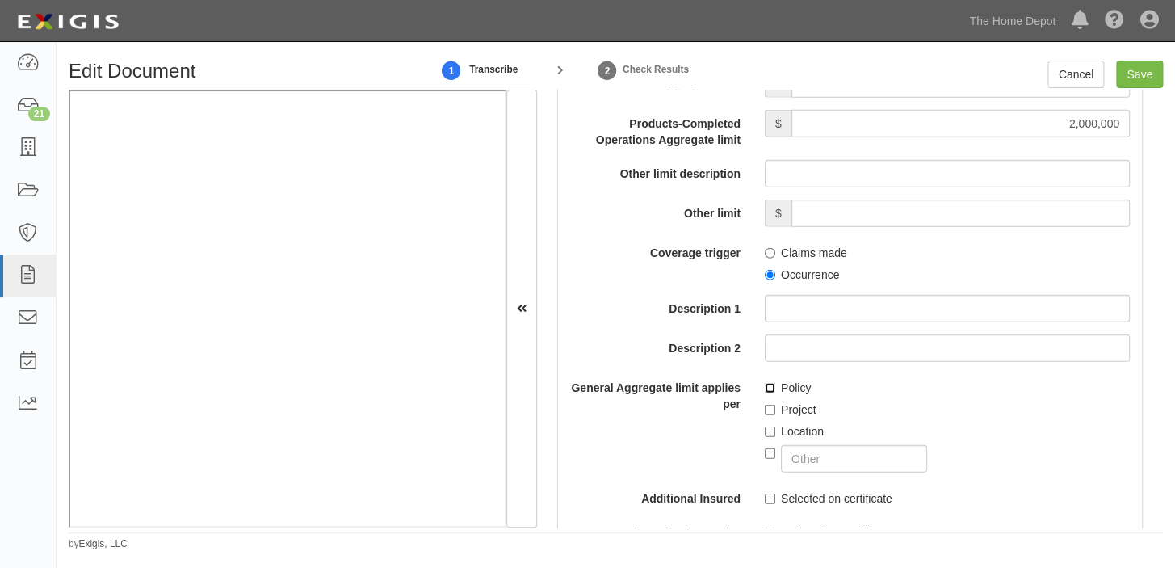
click at [767, 389] on input "Policy" at bounding box center [770, 388] width 10 height 10
checkbox input "true"
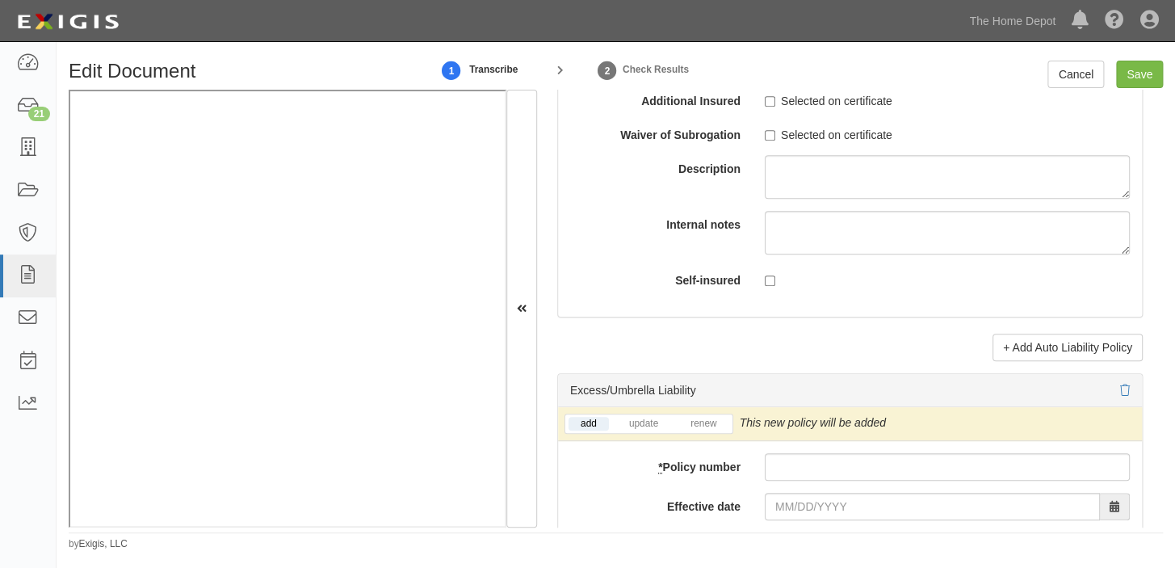
scroll to position [3156, 0]
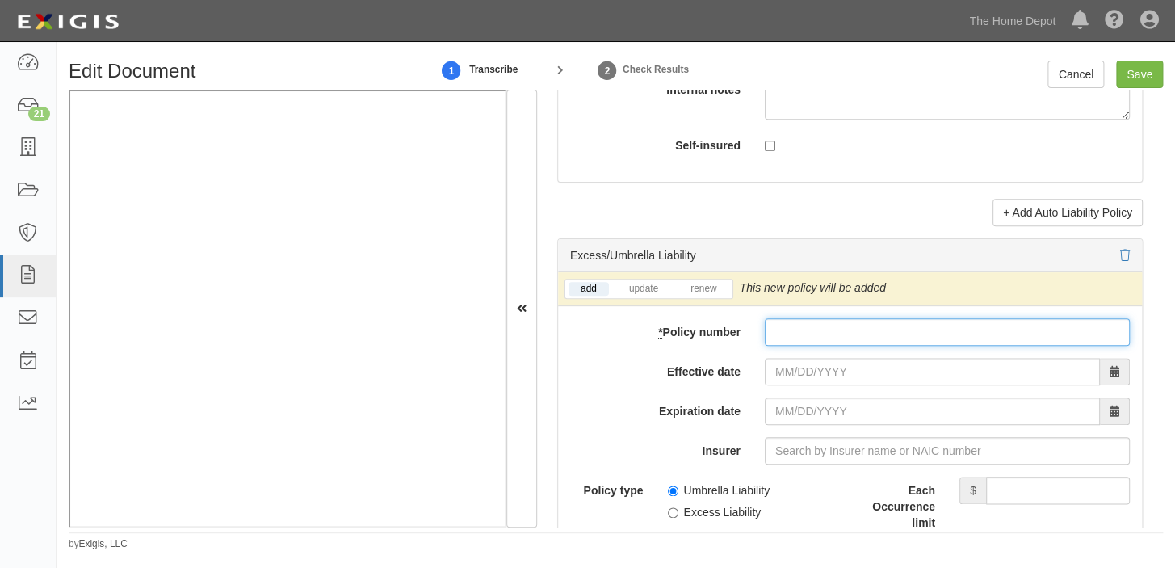
drag, startPoint x: 853, startPoint y: 329, endPoint x: 840, endPoint y: 337, distance: 14.8
click at [853, 329] on input "* Policy number" at bounding box center [947, 331] width 365 height 27
paste input "Z2VJ16480903"
type input "Z2VJ16480903"
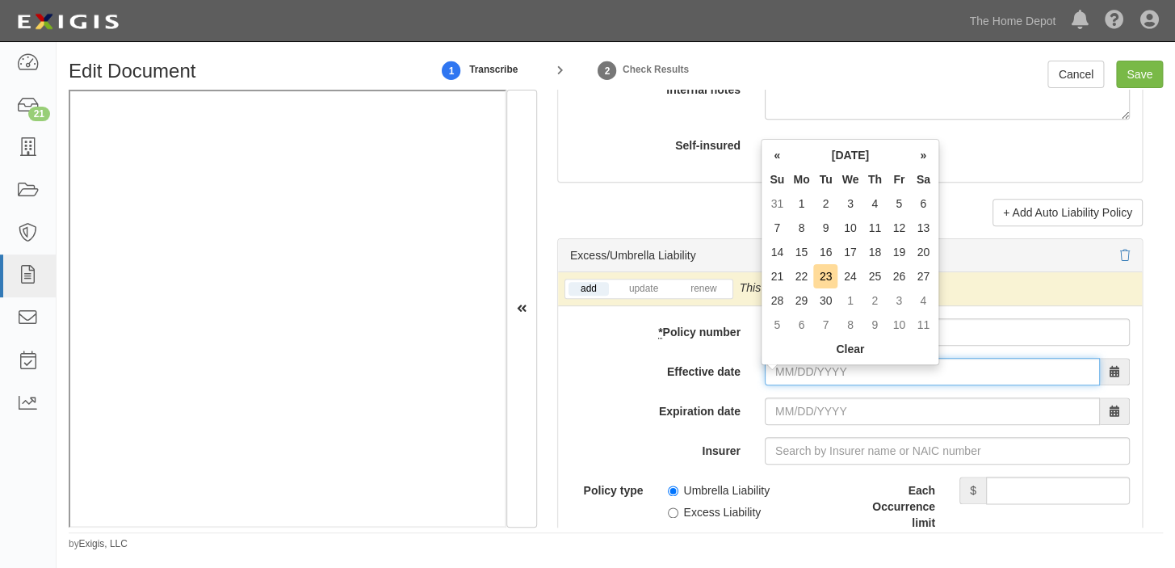
click at [788, 375] on input "Effective date" at bounding box center [932, 371] width 335 height 27
click at [876, 274] on td "25" at bounding box center [874, 276] width 24 height 24
type input "09/25/2025"
type input "09/25/2026"
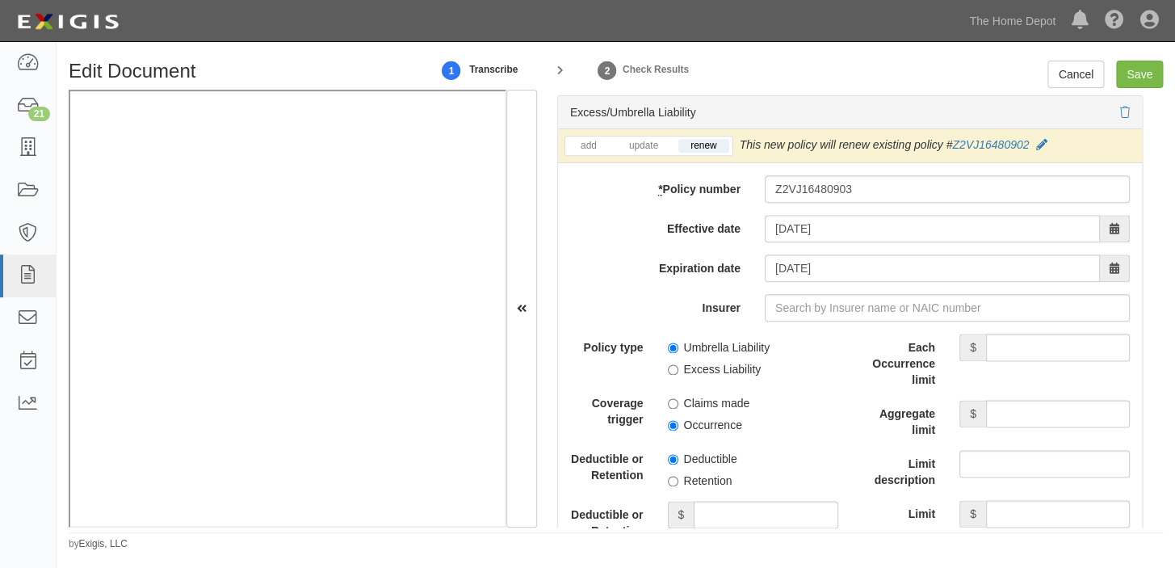
scroll to position [3302, 0]
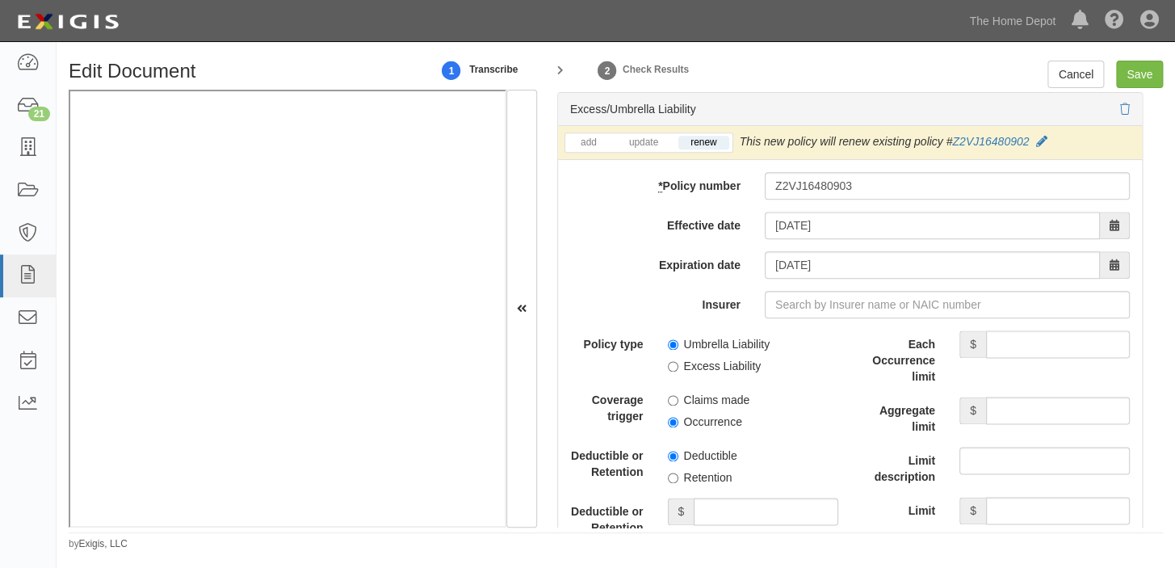
click at [731, 352] on label "Umbrella Liability" at bounding box center [719, 344] width 103 height 16
click at [678, 350] on input "Umbrella Liability" at bounding box center [673, 344] width 10 height 10
radio input "true"
click at [995, 355] on input "Each Occurrence limit" at bounding box center [1058, 343] width 144 height 27
type input "5"
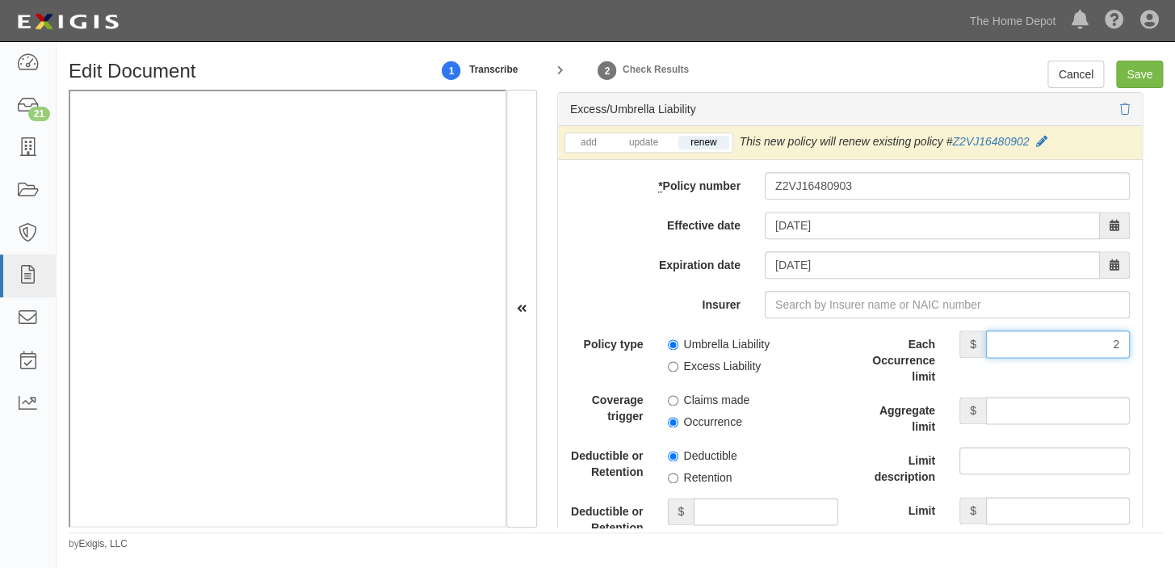
type input "2,000,000"
click at [1022, 420] on input "Aggregate limit" at bounding box center [1058, 409] width 144 height 27
type input "2,000,000"
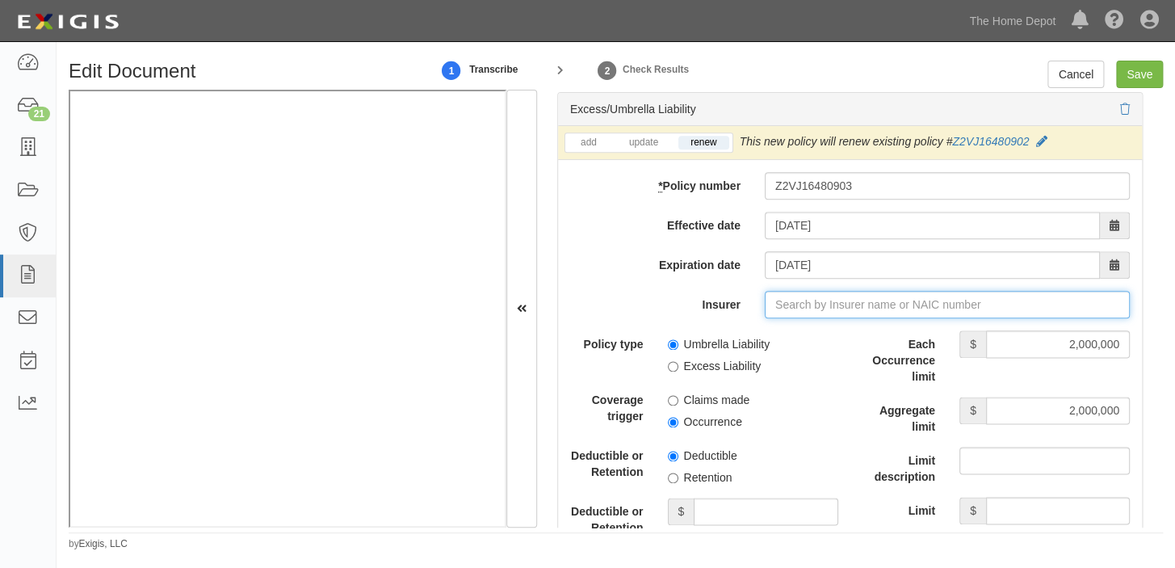
click at [846, 316] on input "Insurer" at bounding box center [947, 304] width 365 height 27
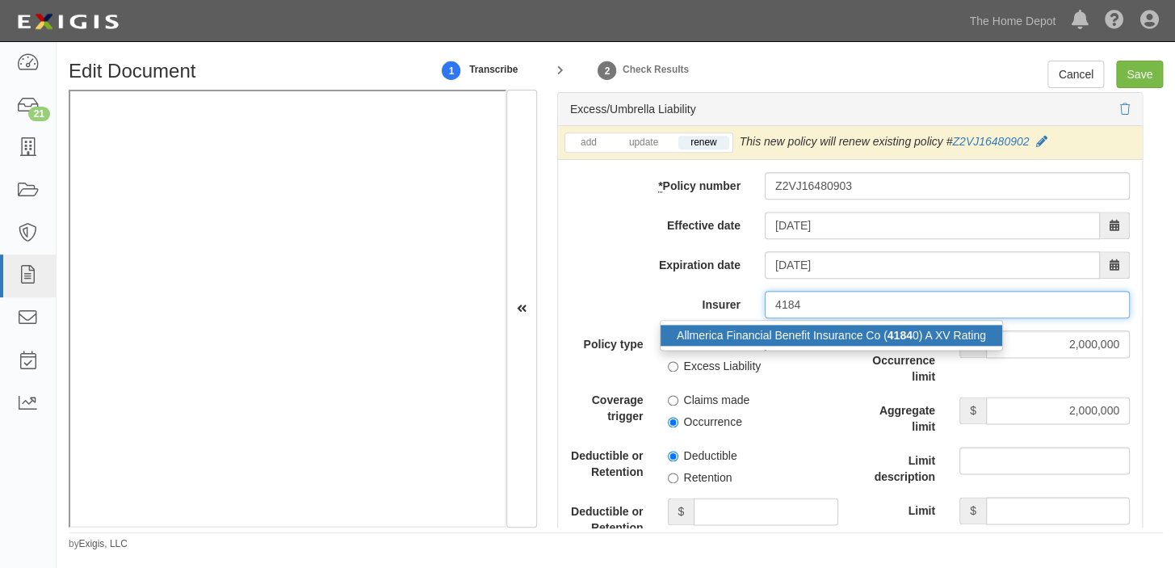
click at [848, 343] on div "Allmerica Financial Benefit Insurance Co ( 4184 0) A XV Rating" at bounding box center [831, 335] width 342 height 21
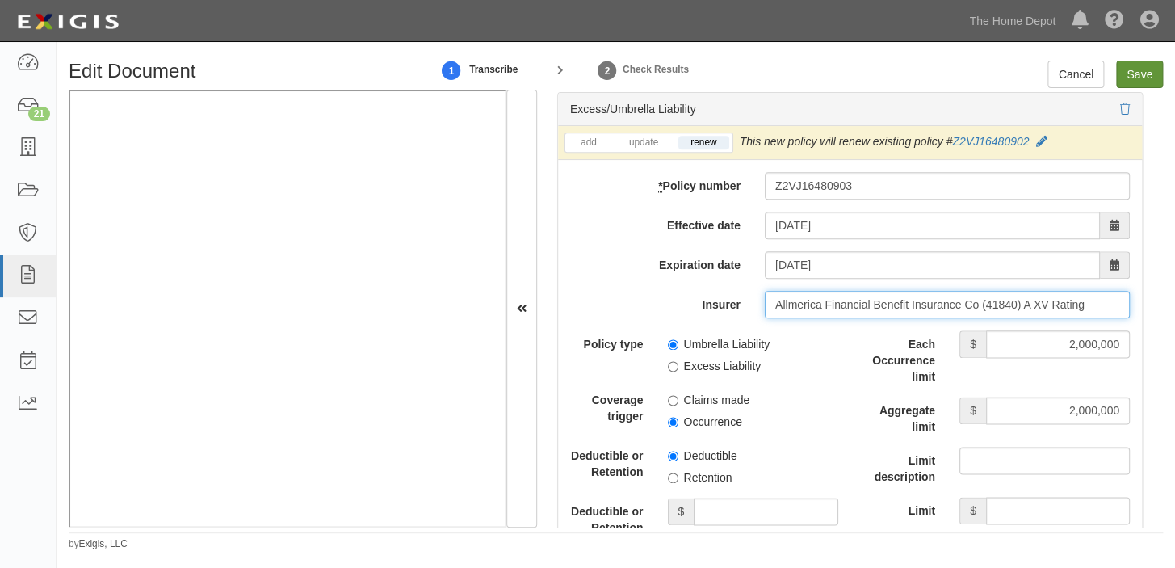
type input "Allmerica Financial Benefit Insurance Co (41840) A XV Rating"
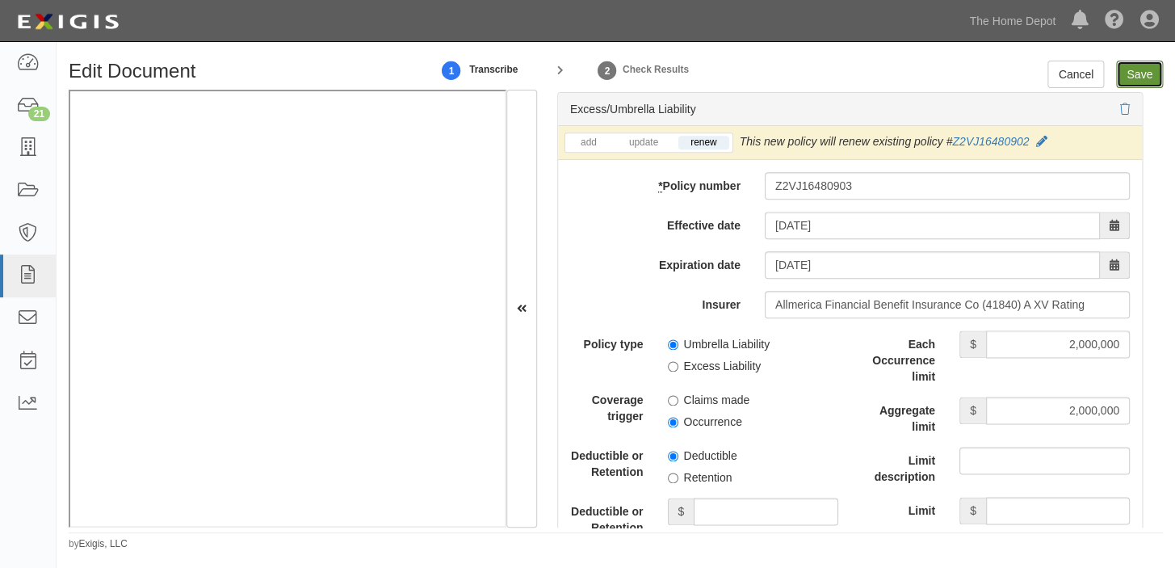
click at [1153, 73] on input "Save" at bounding box center [1139, 74] width 47 height 27
type input "1000000"
type input "2000000"
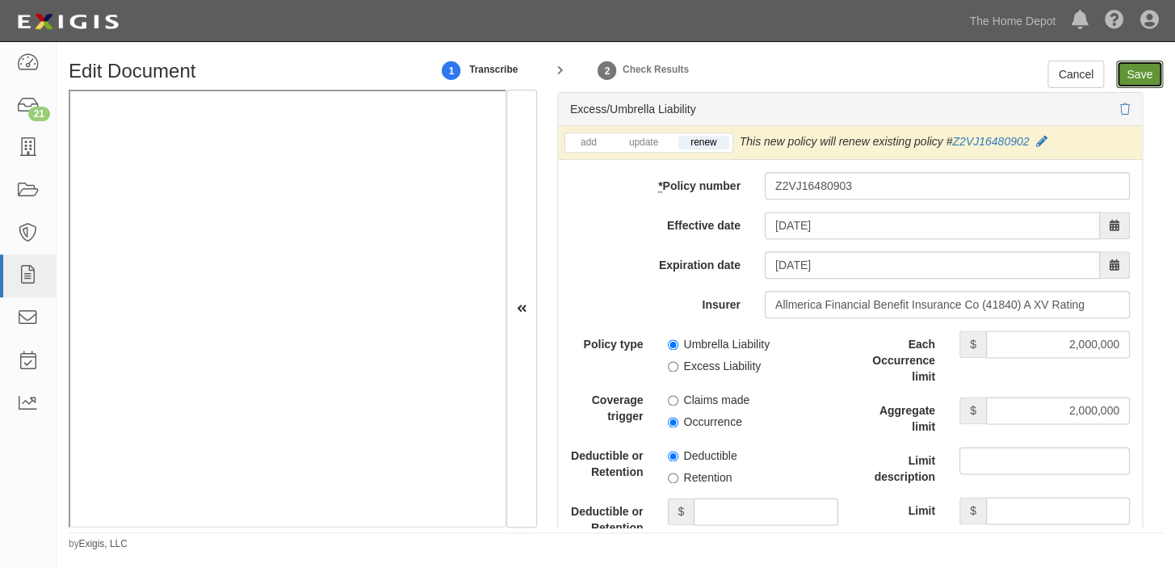
type input "2000000"
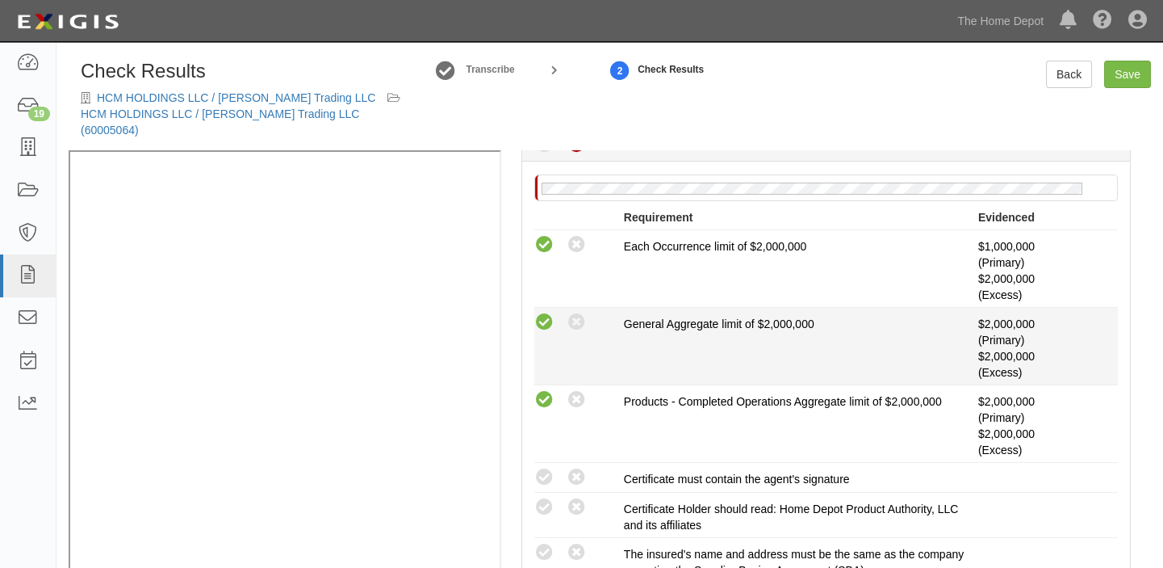
scroll to position [393, 0]
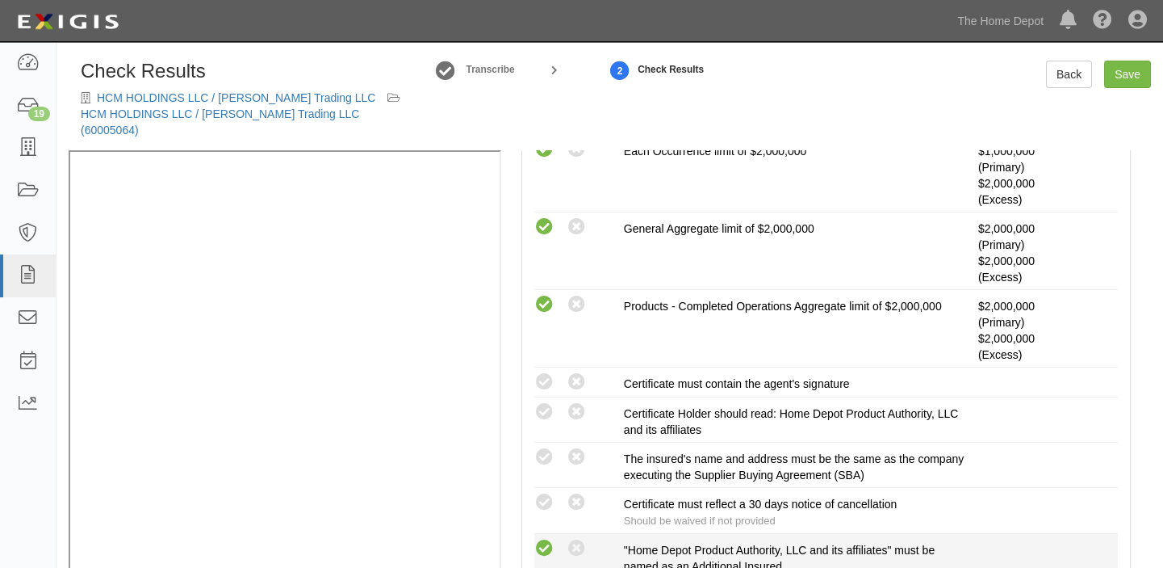
click at [544, 538] on icon at bounding box center [544, 548] width 20 height 20
radio input "true"
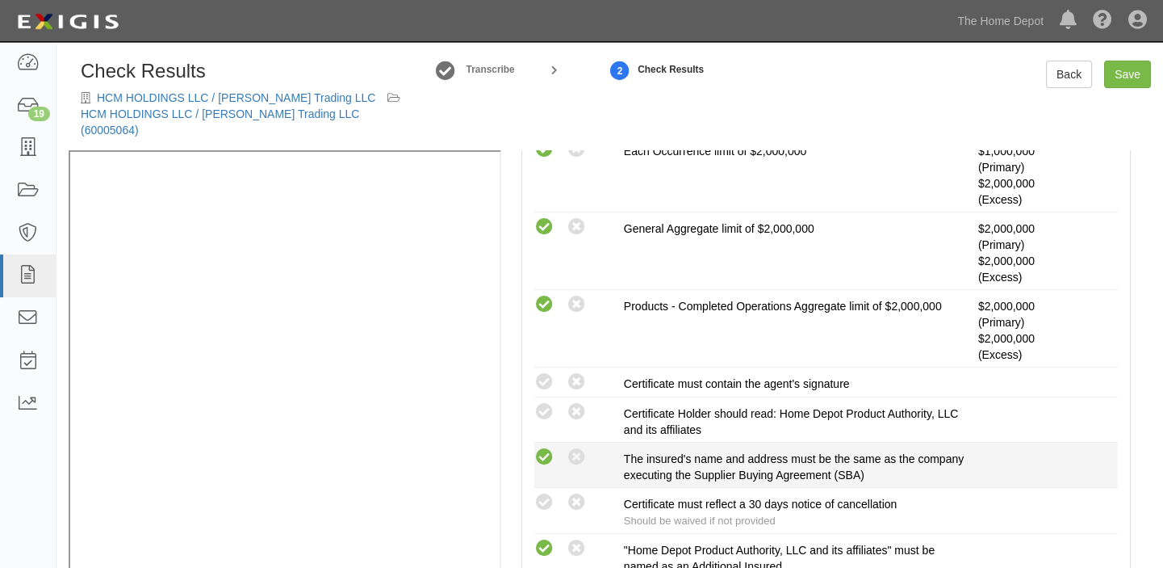
click at [549, 447] on icon at bounding box center [544, 457] width 20 height 20
radio input "true"
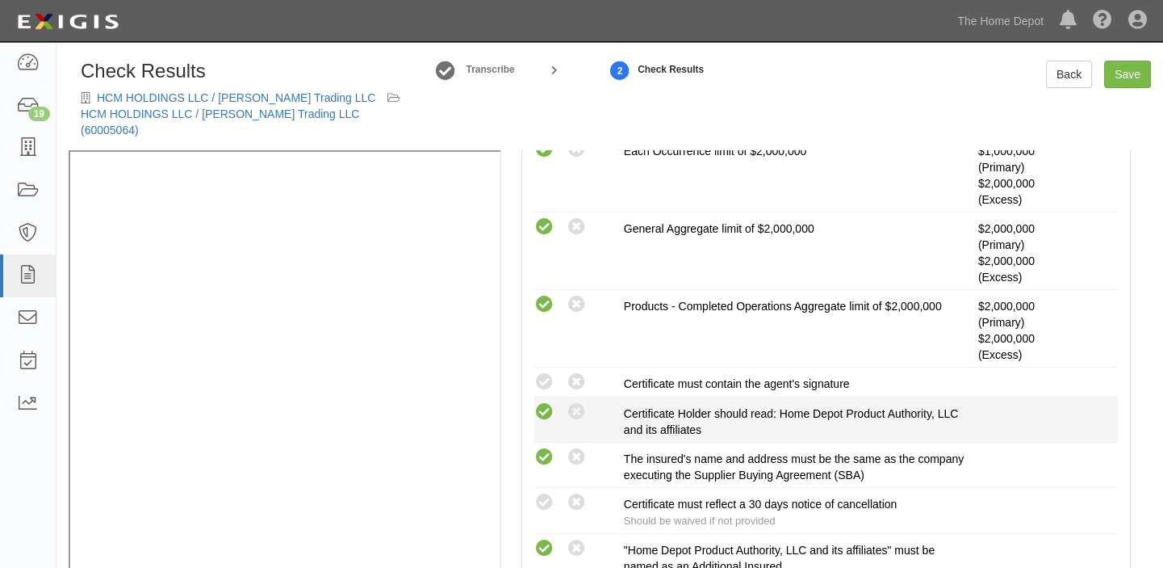
click at [549, 402] on icon at bounding box center [544, 412] width 20 height 20
radio input "true"
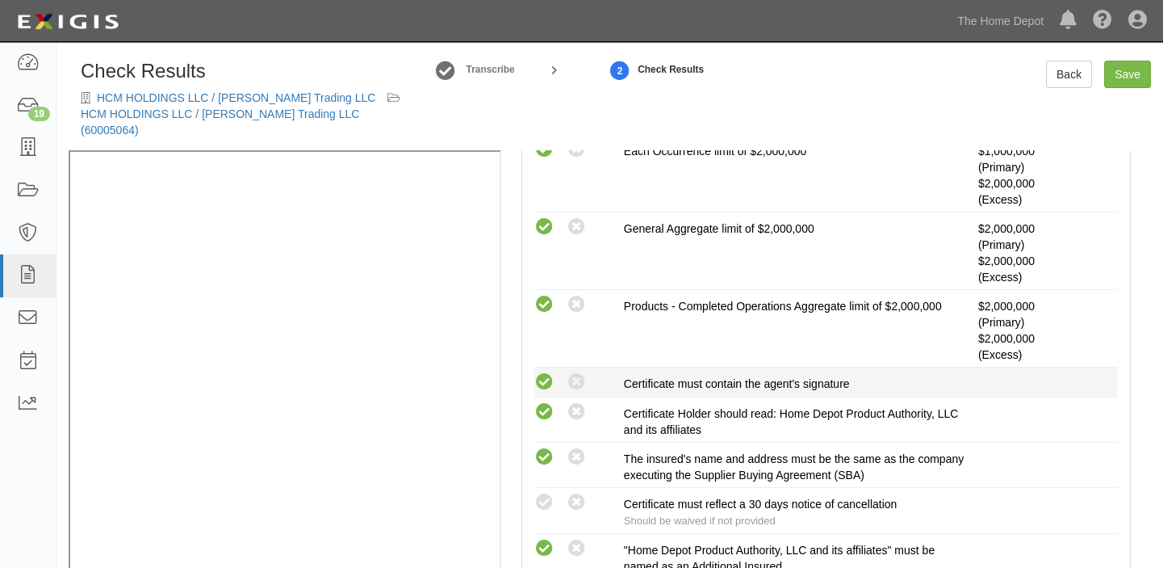
click at [547, 372] on icon at bounding box center [544, 382] width 20 height 20
radio input "true"
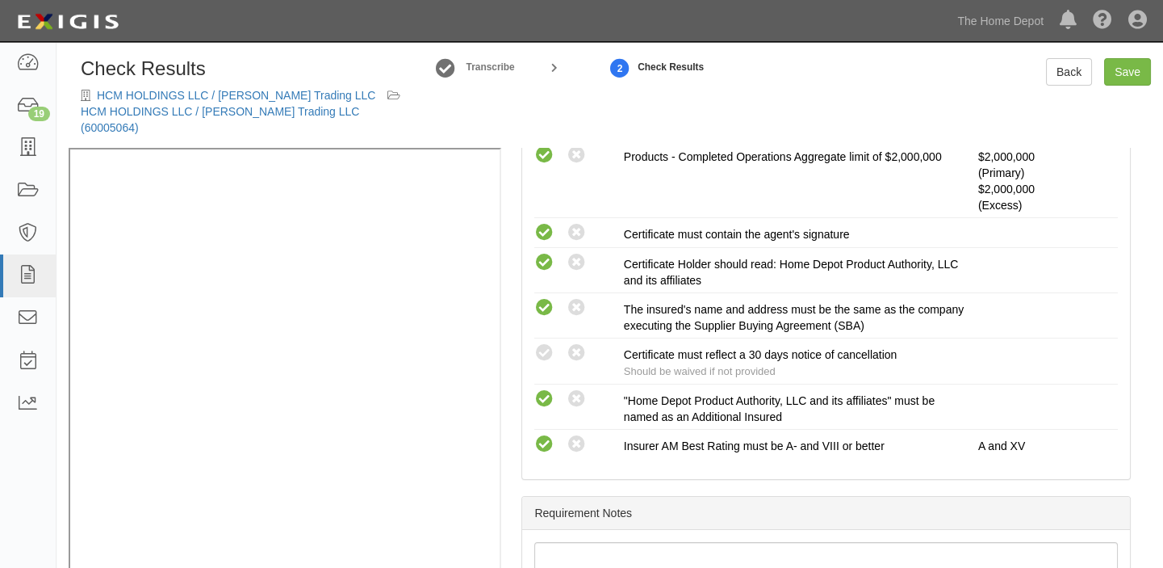
scroll to position [0, 0]
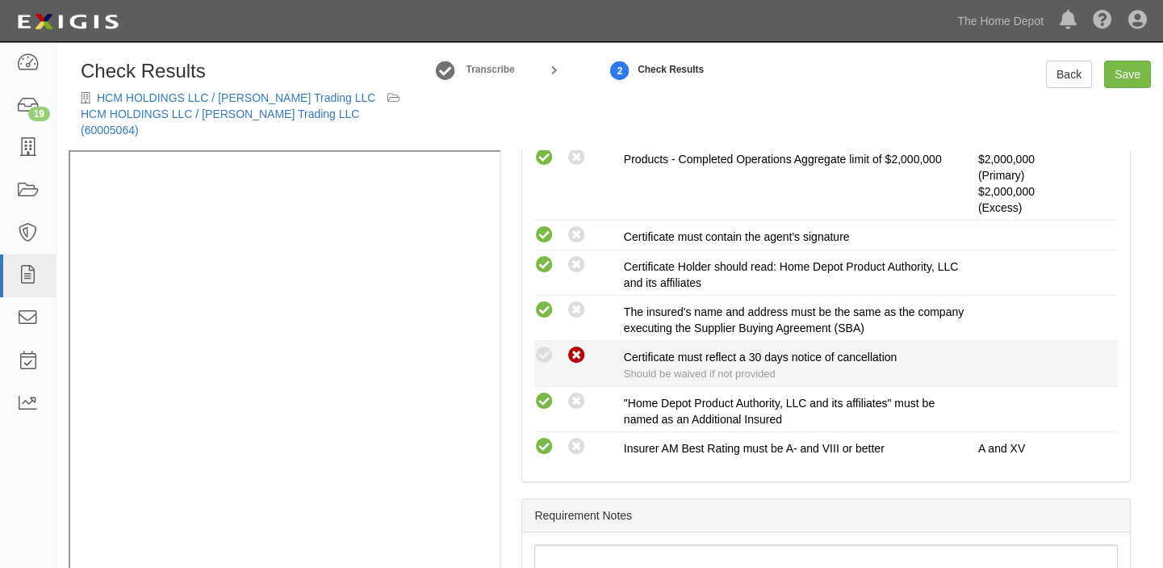
click at [576, 346] on icon at bounding box center [577, 356] width 20 height 20
radio input "true"
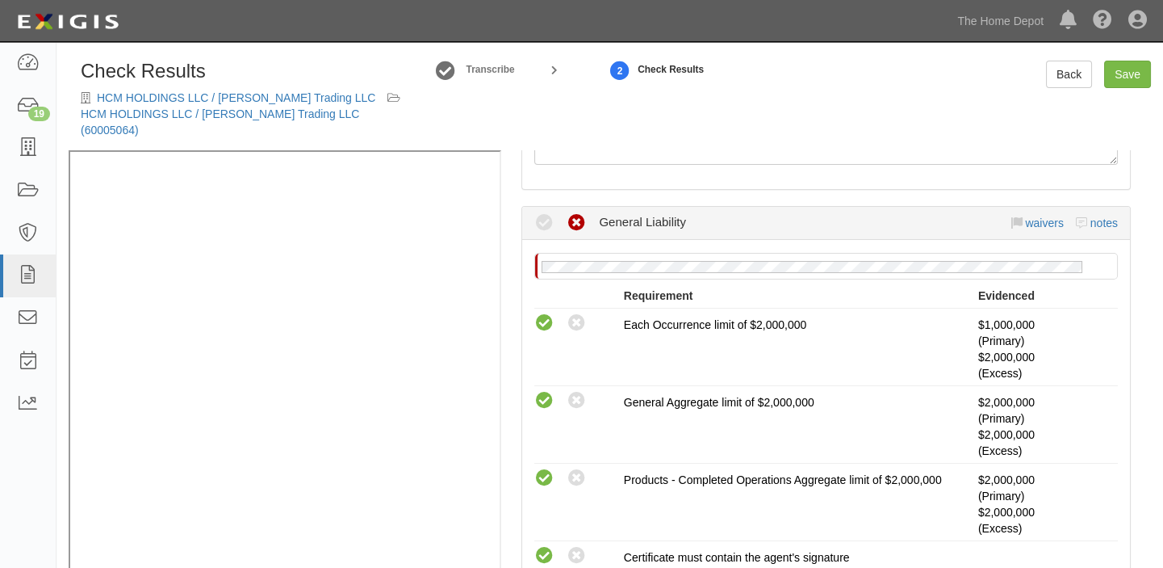
scroll to position [173, 0]
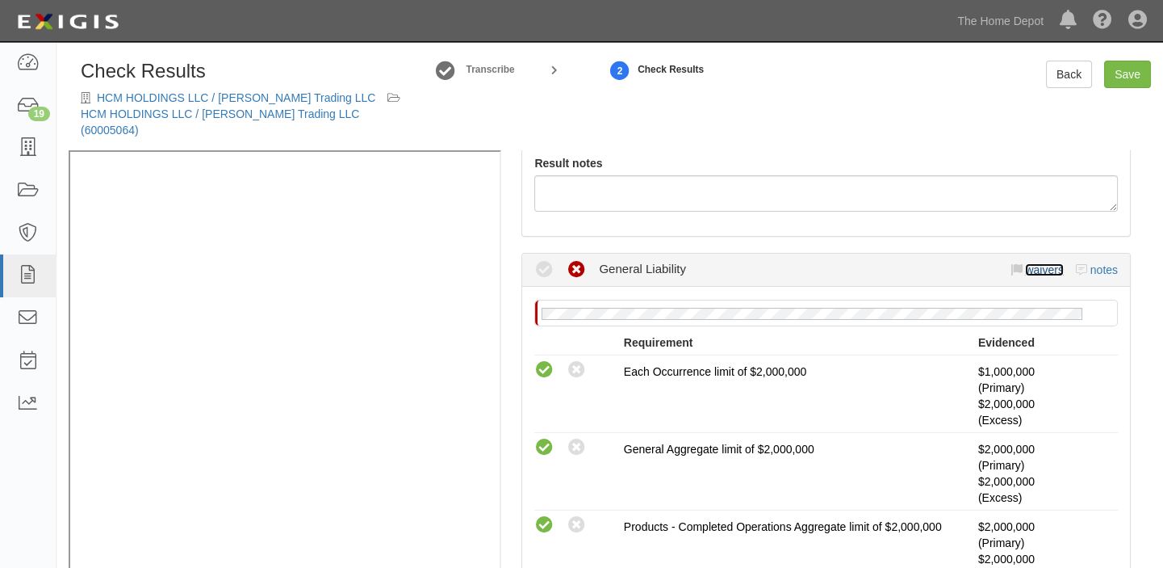
click at [1037, 263] on link "waivers" at bounding box center [1044, 269] width 38 height 13
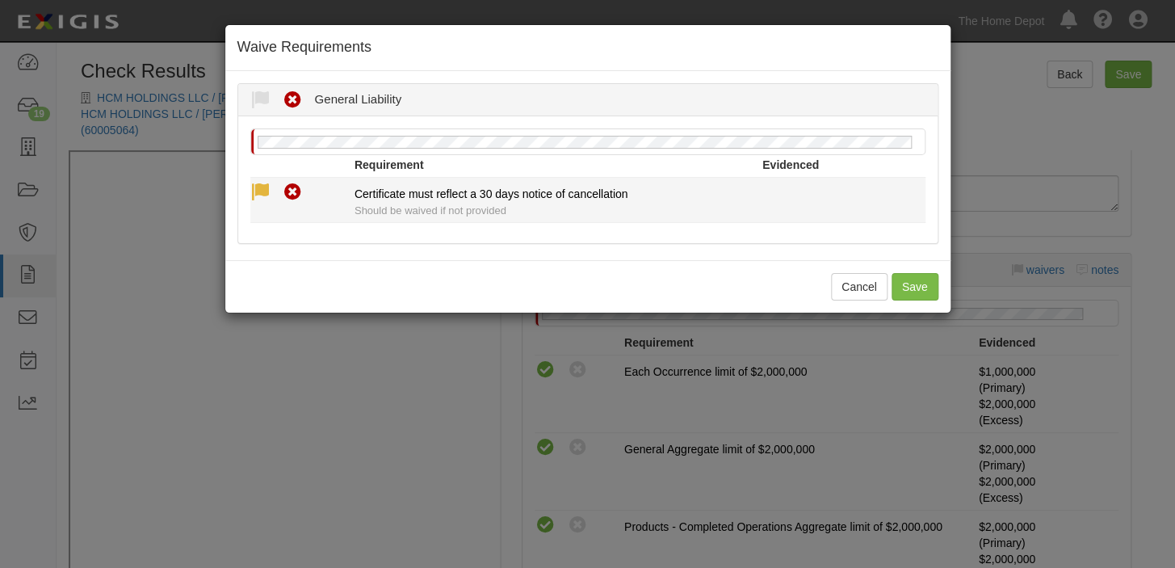
click at [260, 191] on icon at bounding box center [260, 192] width 20 height 20
radio input "true"
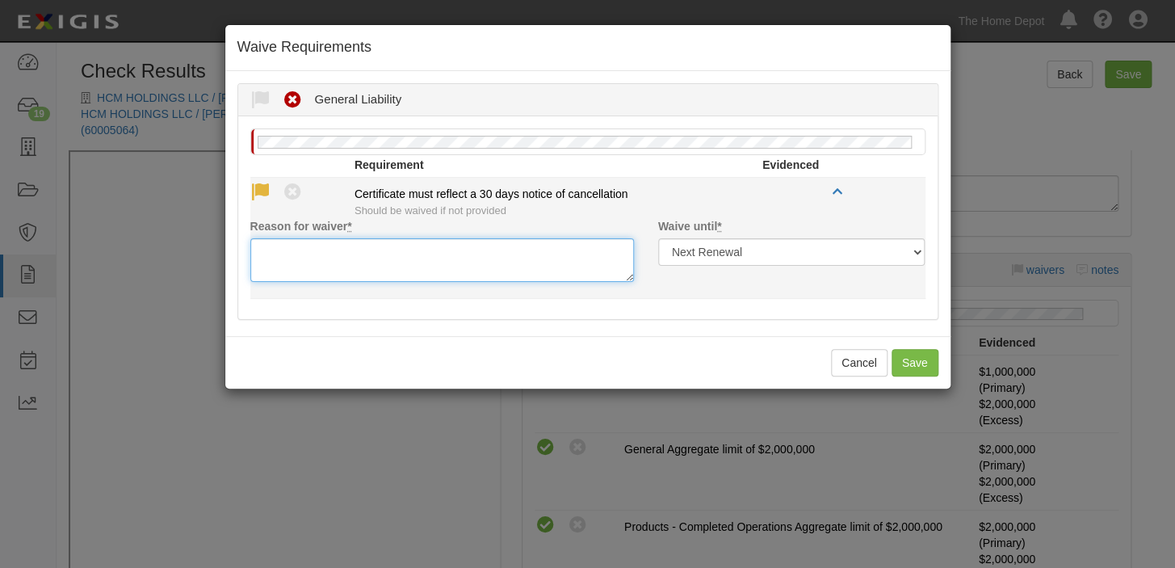
click at [300, 262] on textarea "Reason for waiver *" at bounding box center [441, 260] width 383 height 44
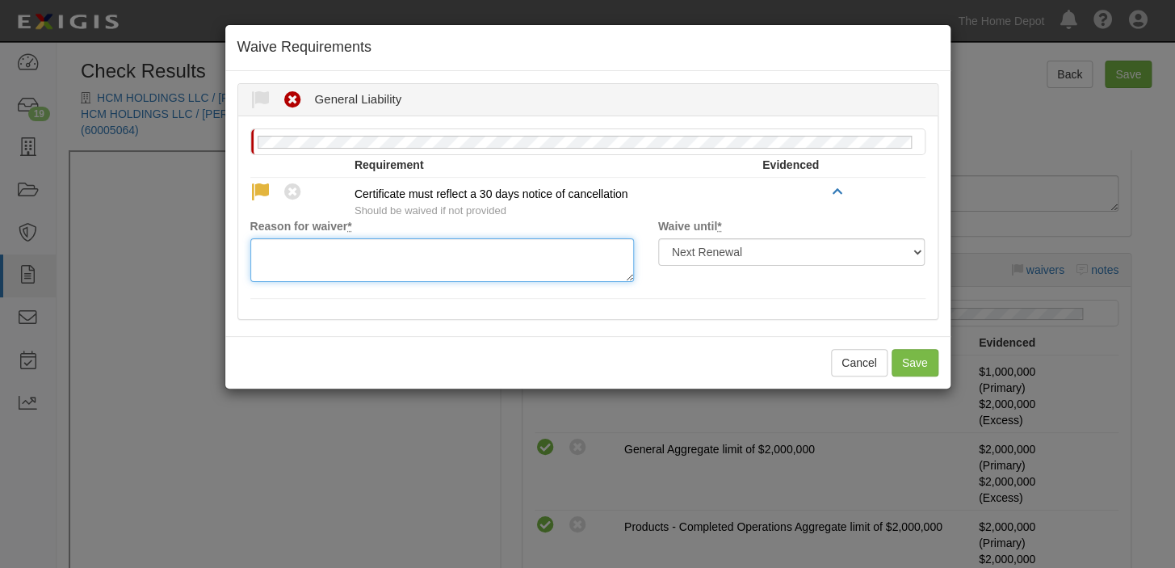
paste textarea "waived per client"
type textarea "waived per client"
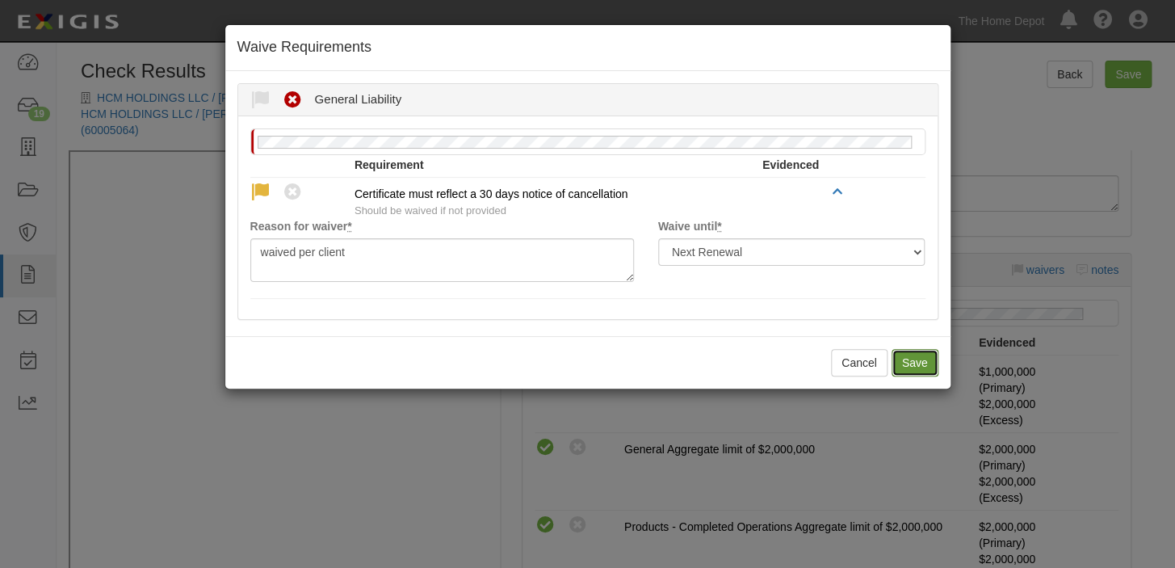
click at [907, 358] on button "Save" at bounding box center [914, 362] width 47 height 27
radio input "true"
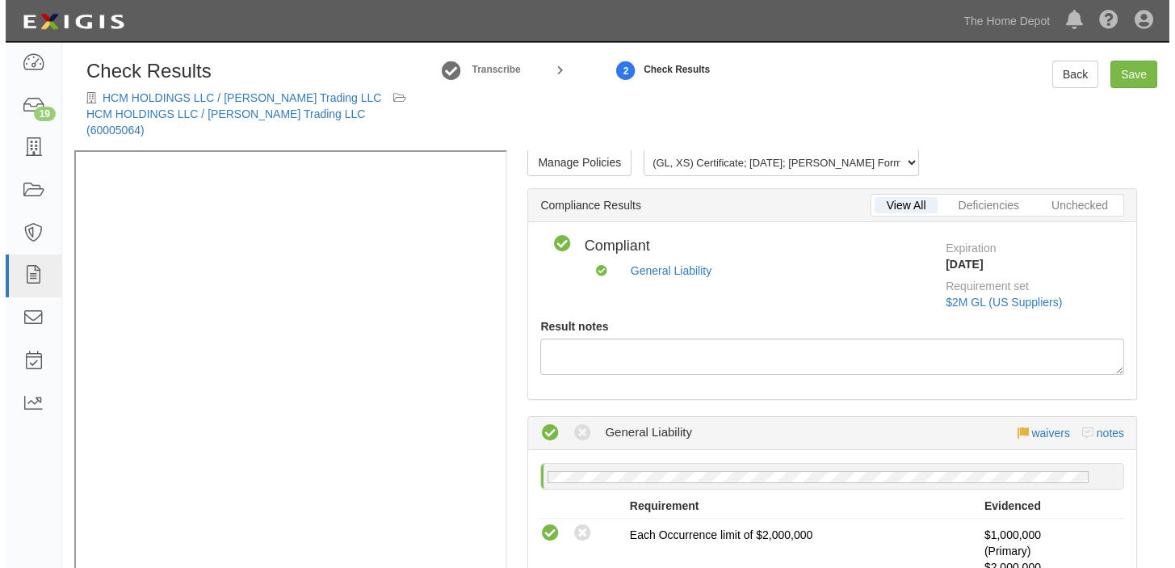
scroll to position [0, 0]
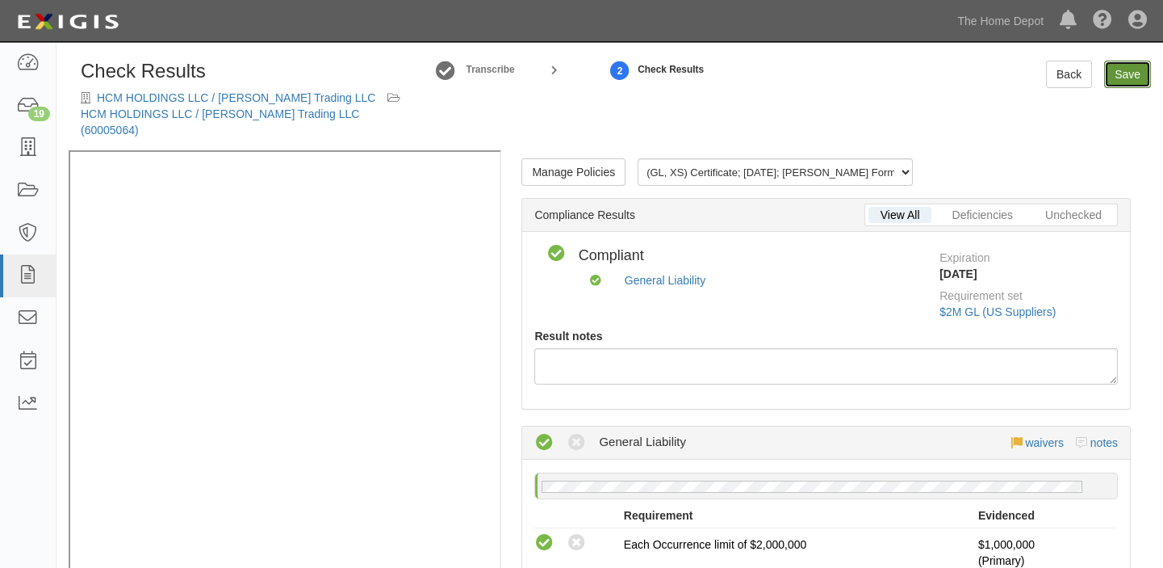
click at [1128, 75] on link "Save" at bounding box center [1127, 74] width 47 height 27
radio input "true"
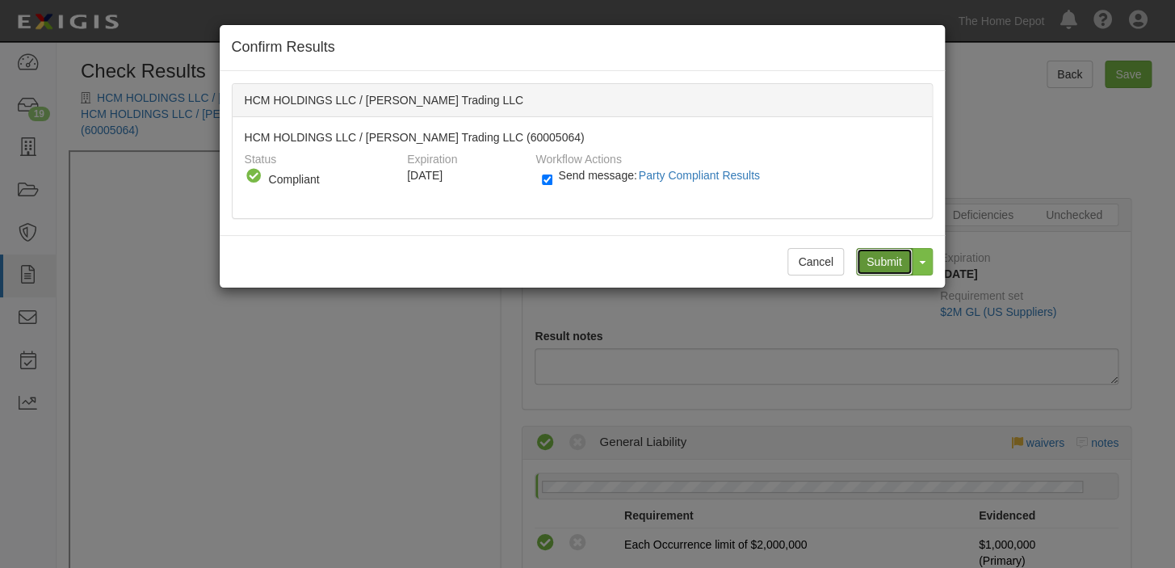
click at [875, 259] on input "Submit" at bounding box center [884, 261] width 57 height 27
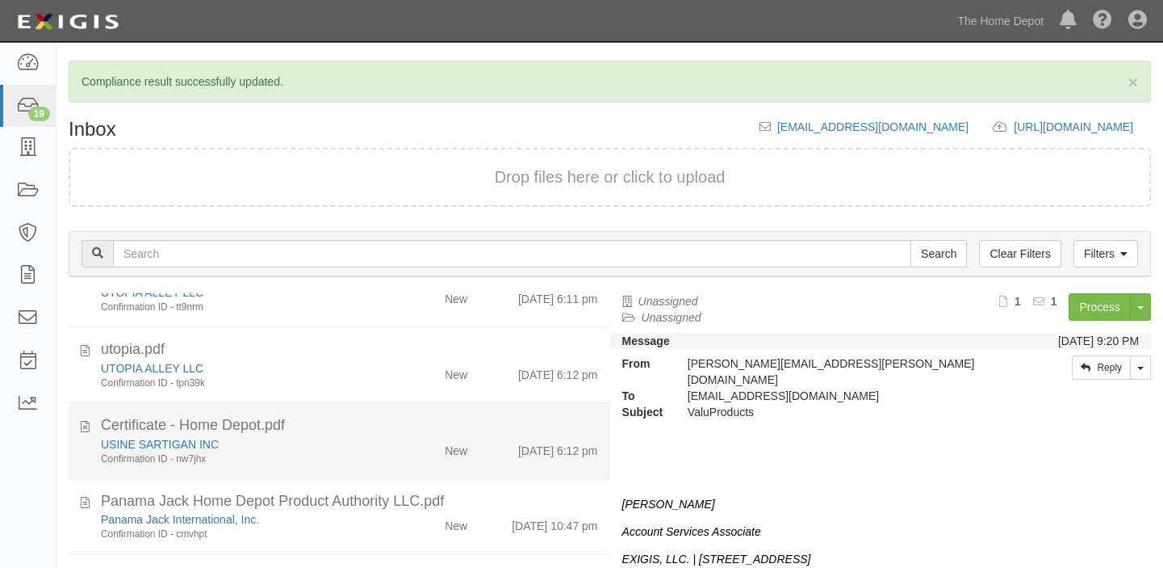
scroll to position [146, 0]
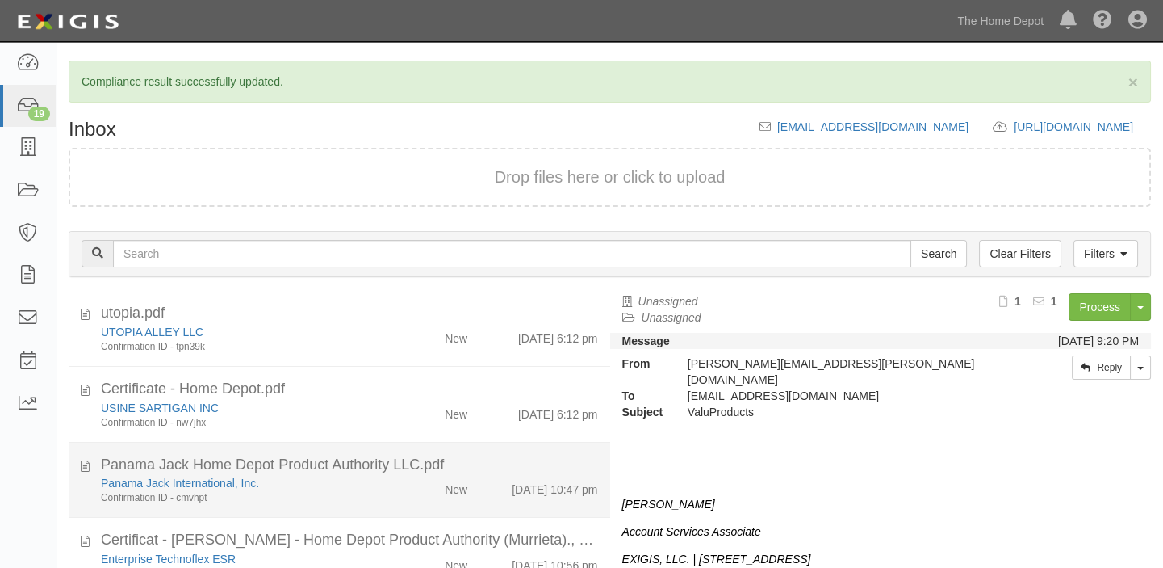
click at [388, 468] on div "Panama Jack Home Depot Product Authority LLC.pdf" at bounding box center [349, 465] width 497 height 21
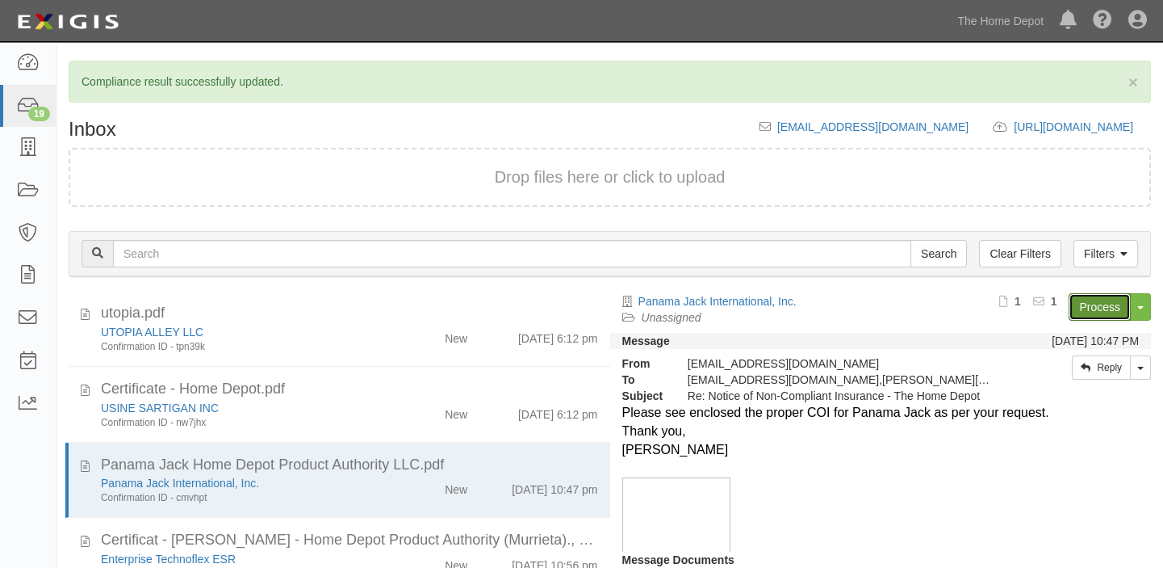
click at [1113, 305] on link "Process" at bounding box center [1100, 306] width 62 height 27
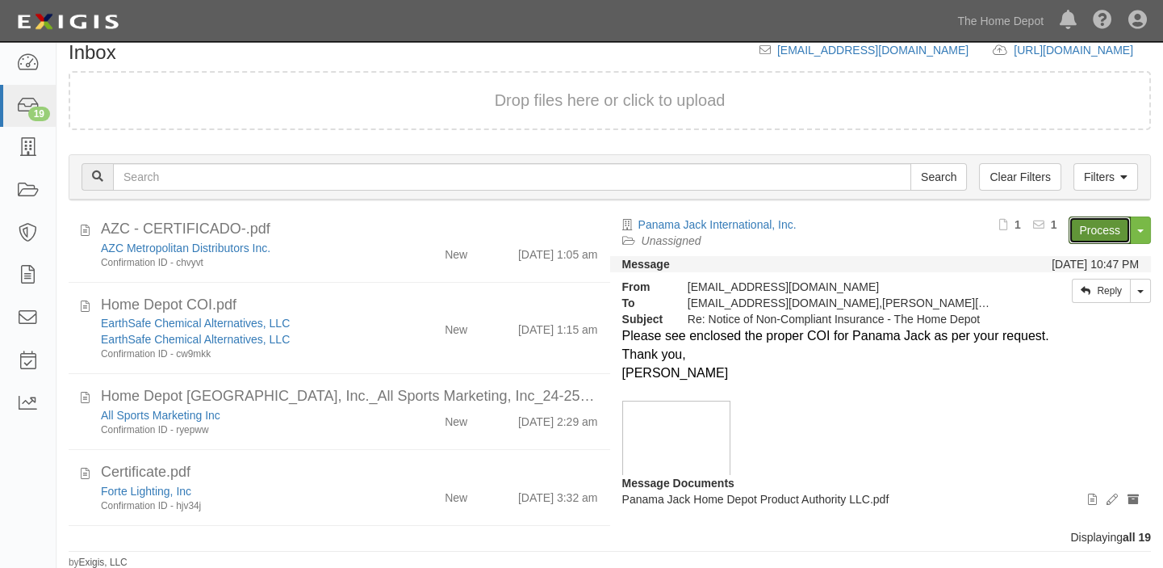
scroll to position [1027, 0]
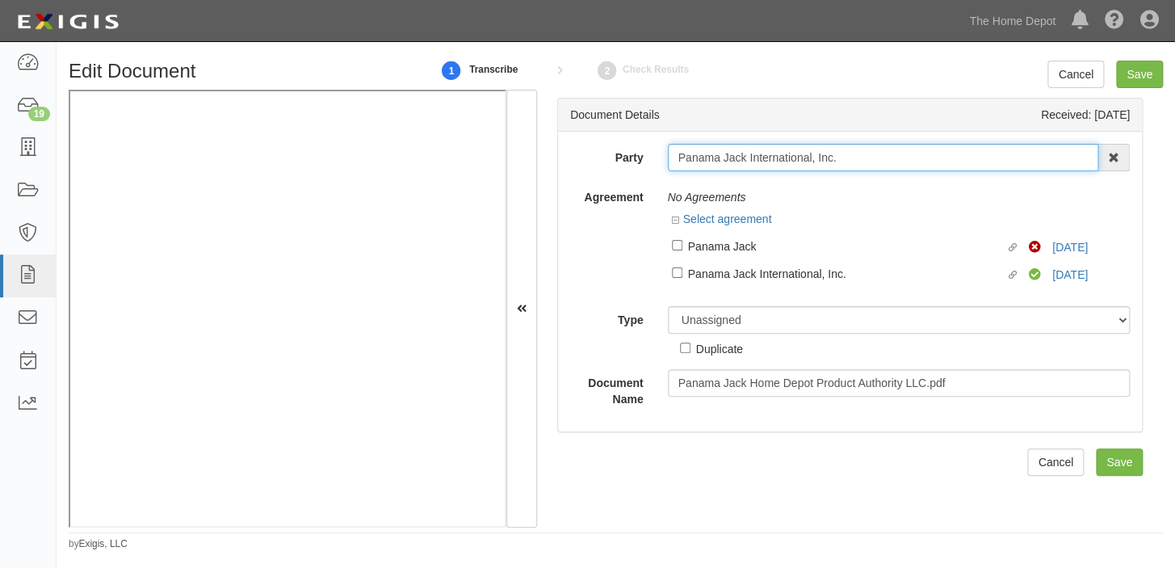
drag, startPoint x: 673, startPoint y: 164, endPoint x: 854, endPoint y: 161, distance: 181.7
click at [854, 161] on input "Panama Jack International, Inc." at bounding box center [883, 157] width 431 height 27
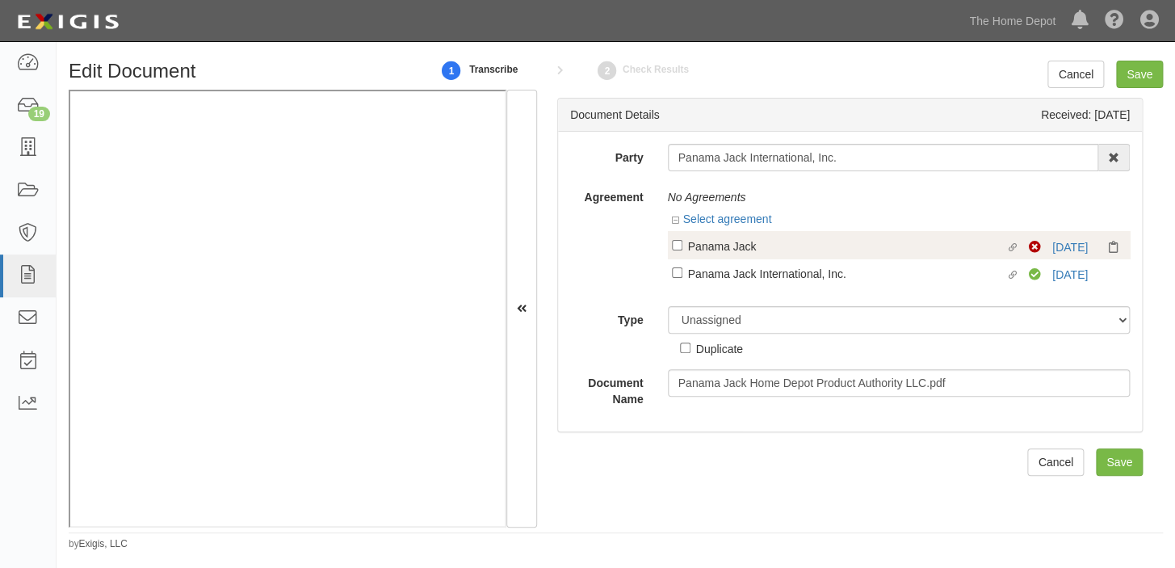
click at [809, 256] on label "Linked agreement Panama Jack Linked agreement" at bounding box center [851, 248] width 358 height 22
click at [682, 250] on input "Linked agreement Panama Jack Linked agreement" at bounding box center [677, 245] width 10 height 10
checkbox input "true"
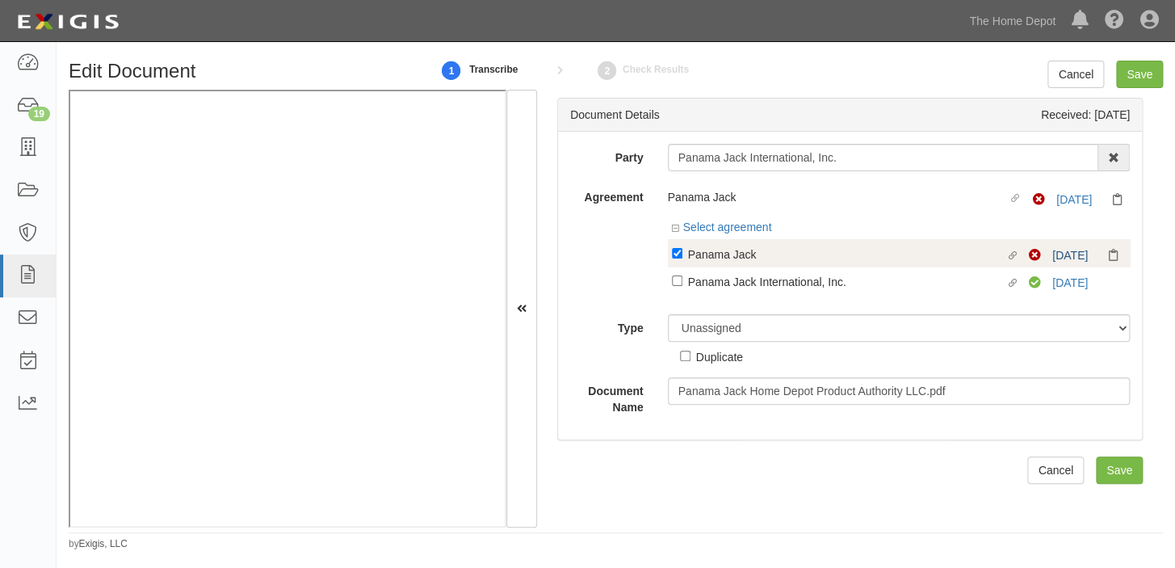
click at [1066, 251] on div "Linked agreement Panama Jack Linked agreement Non-Compliant 10/9/25" at bounding box center [899, 252] width 463 height 27
click at [1055, 253] on link "10/9/25" at bounding box center [1070, 255] width 36 height 13
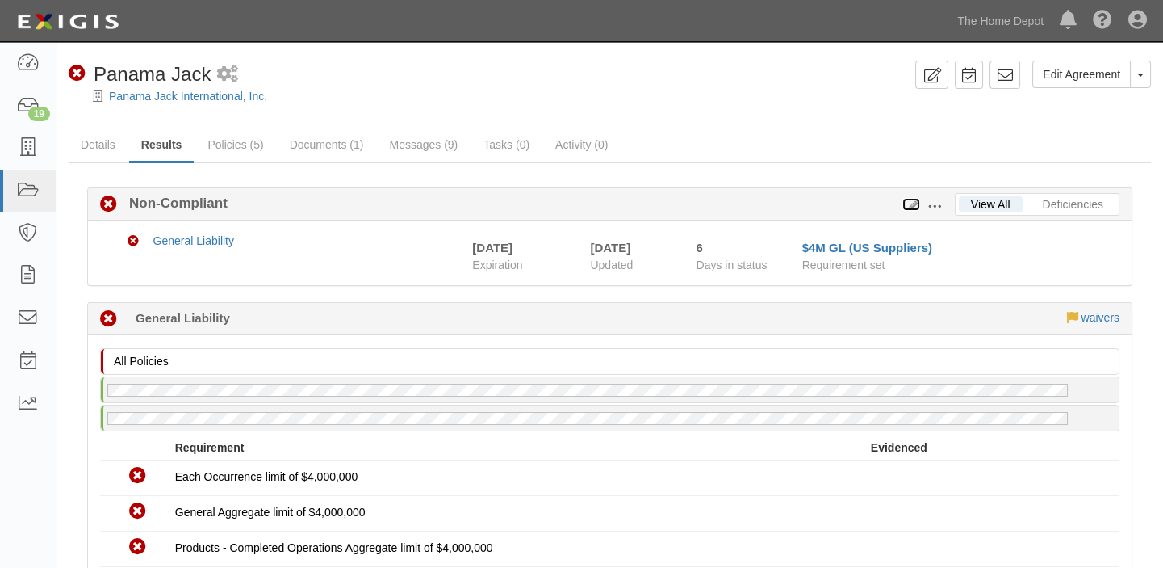
click at [917, 199] on icon at bounding box center [912, 204] width 18 height 11
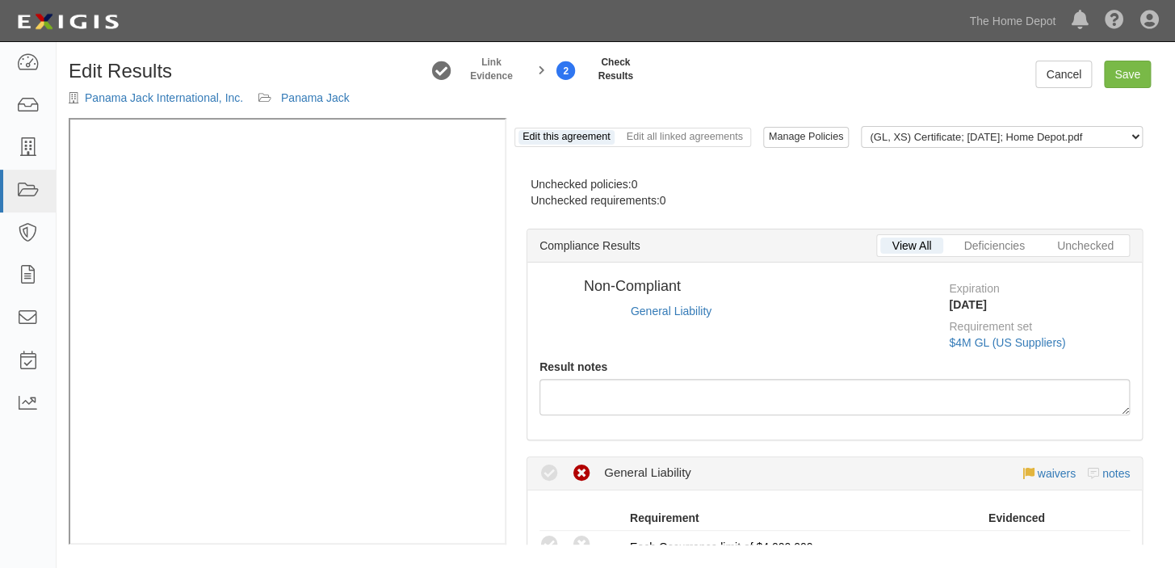
radio input "true"
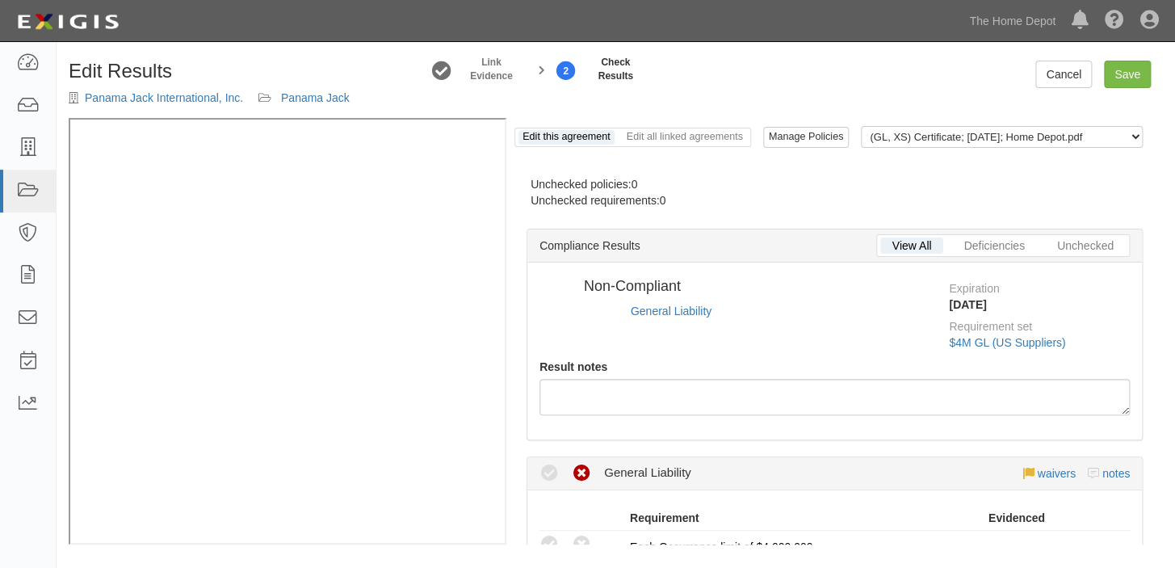
radio input "true"
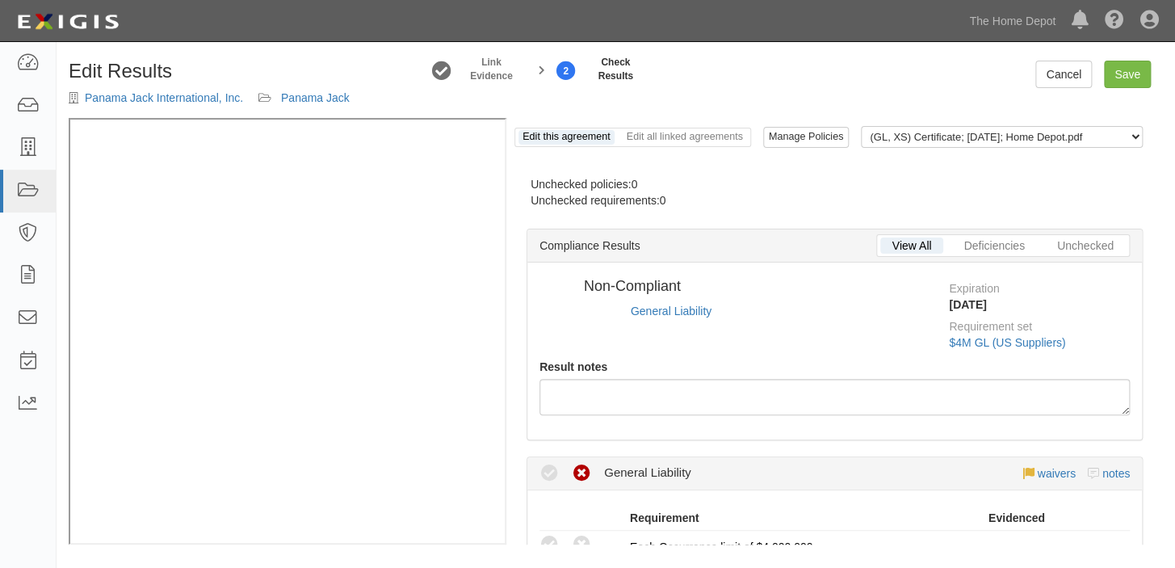
radio input "true"
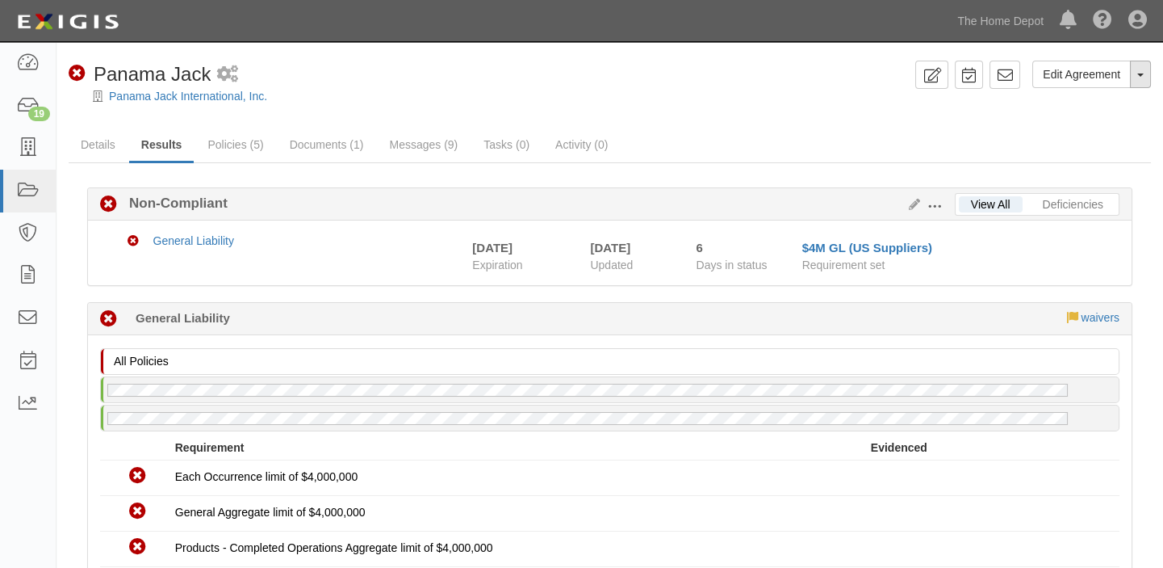
click at [1138, 84] on button "Toggle Agreement Dropdown" at bounding box center [1140, 74] width 21 height 27
click at [1103, 159] on button "Place in Default" at bounding box center [1087, 148] width 128 height 24
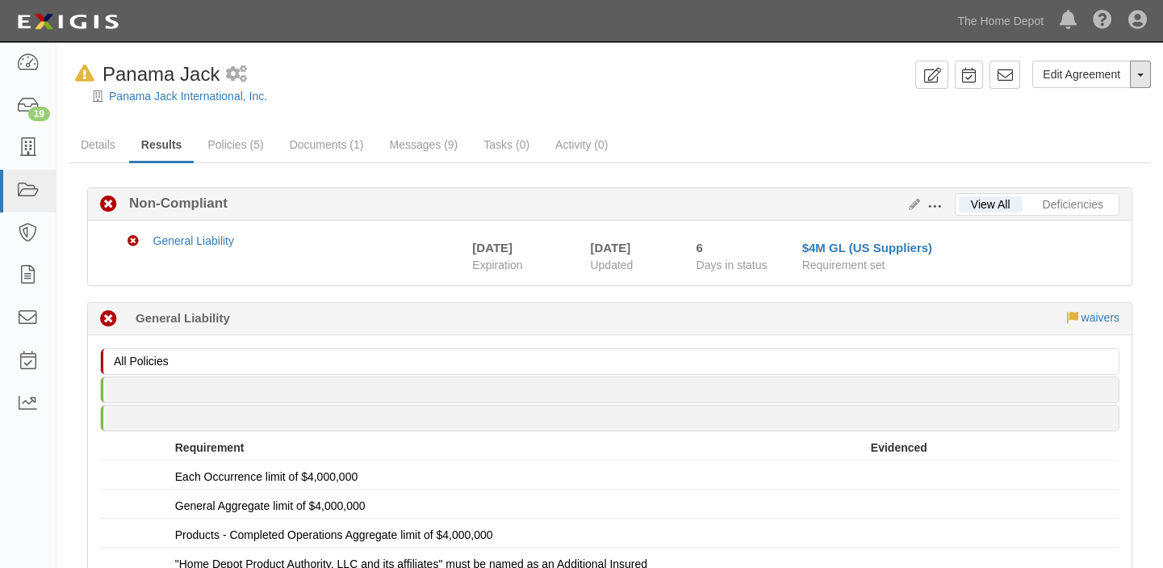
click at [1147, 81] on button "Toggle Agreement Dropdown" at bounding box center [1140, 74] width 21 height 27
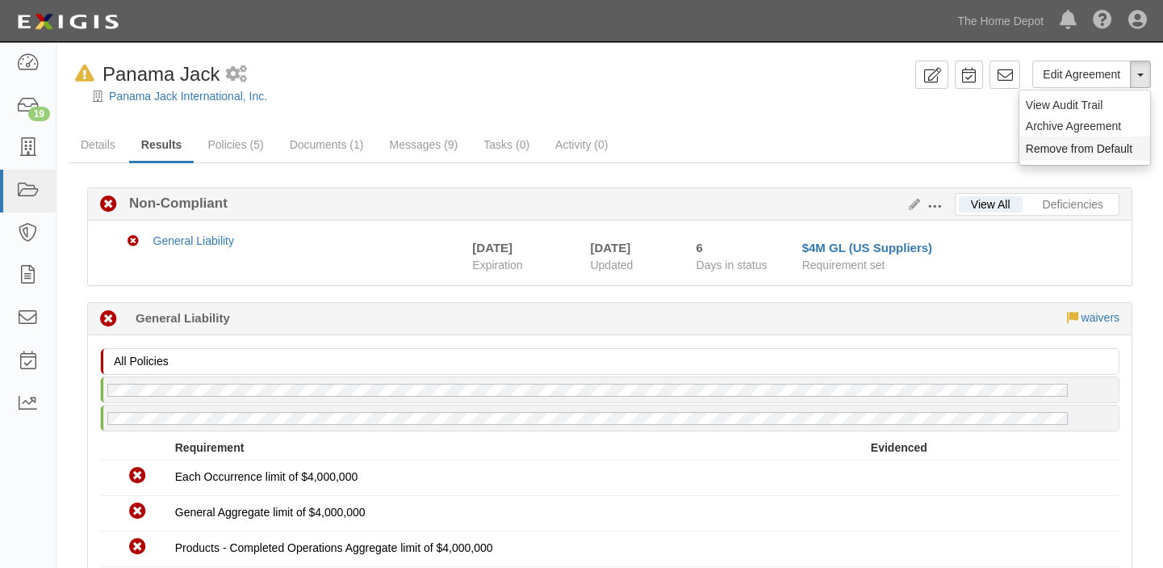
click at [1129, 140] on button "Remove from Default" at bounding box center [1085, 148] width 131 height 24
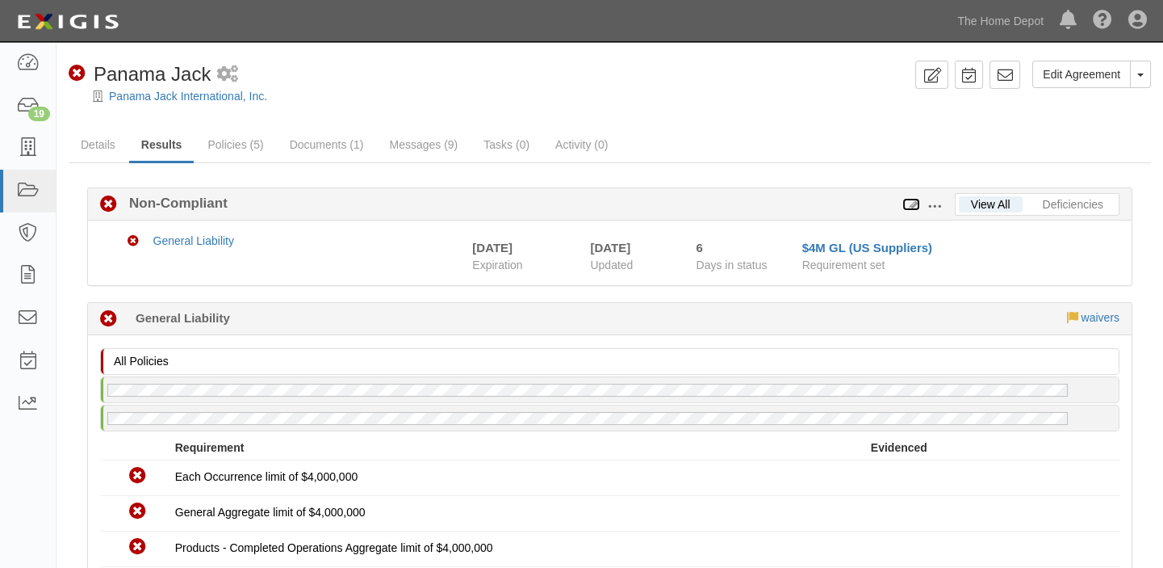
click at [909, 207] on icon at bounding box center [912, 204] width 18 height 11
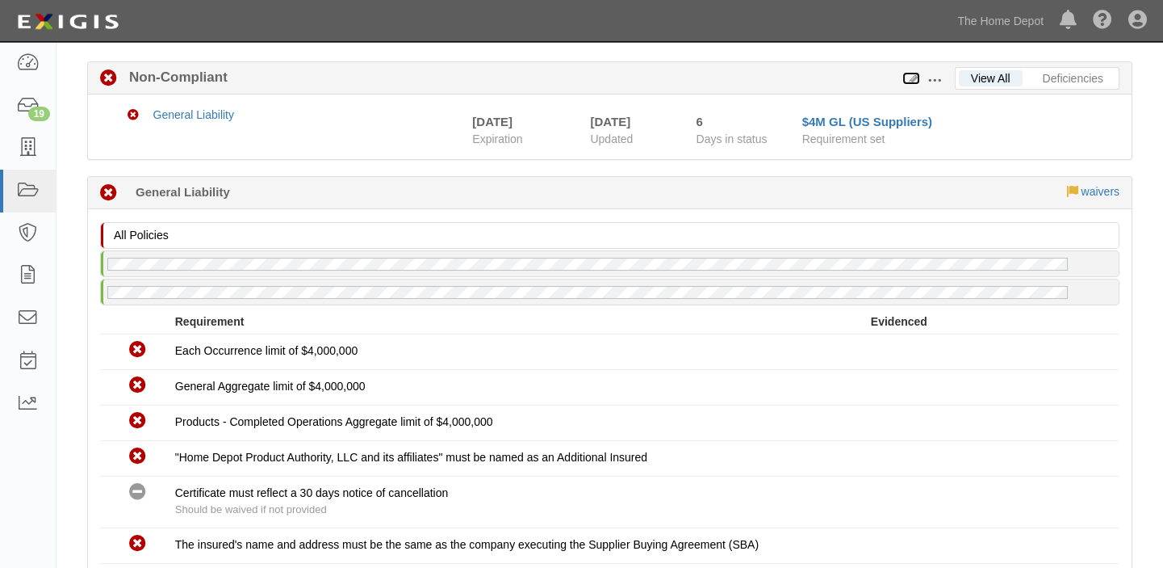
scroll to position [343, 0]
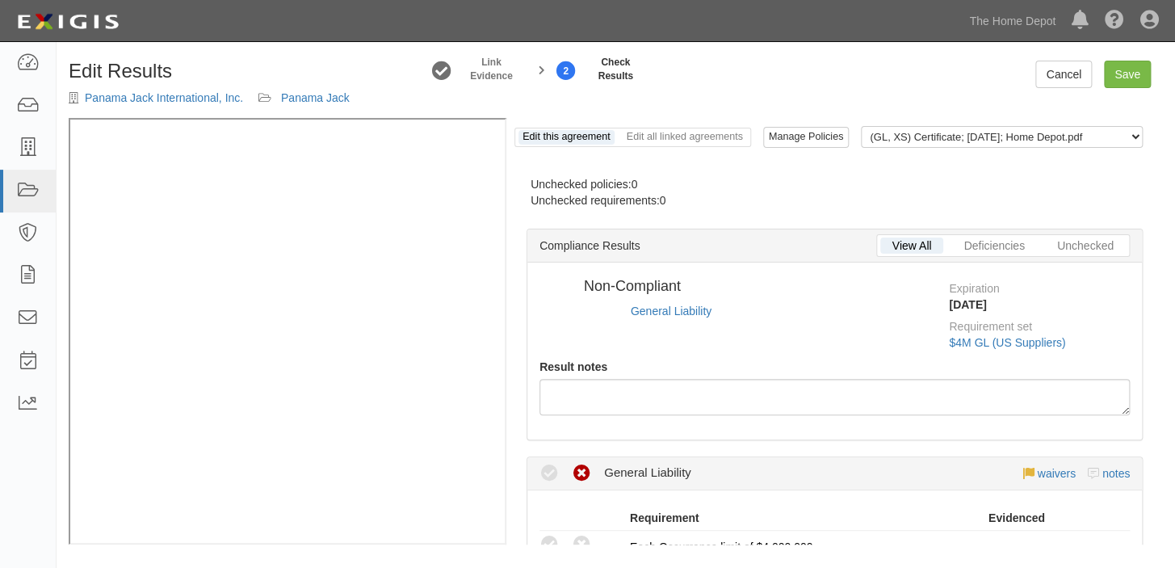
radio input "true"
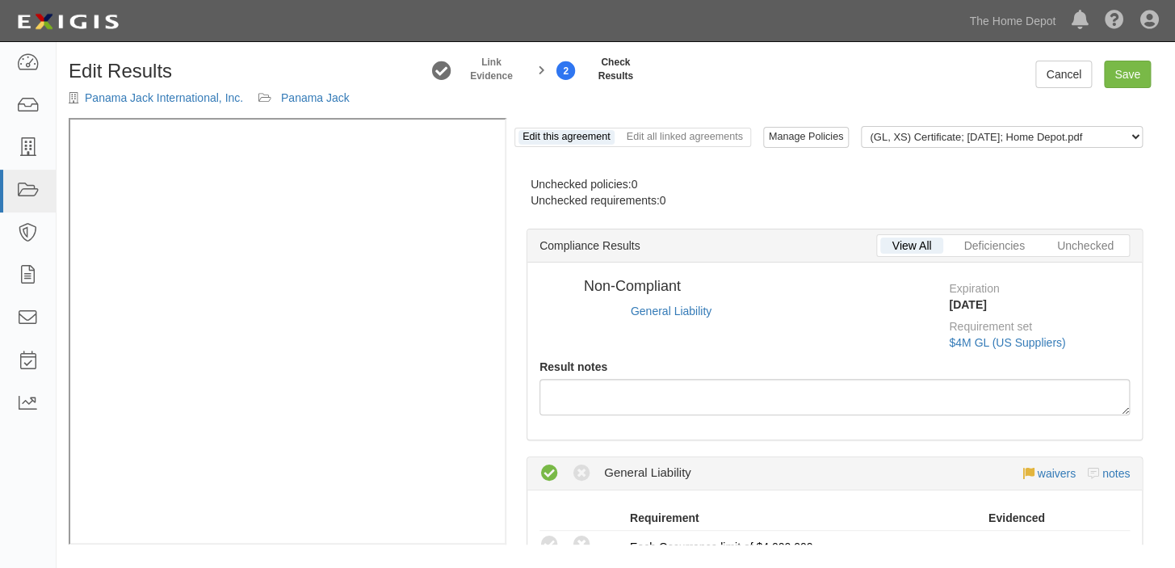
radio input "true"
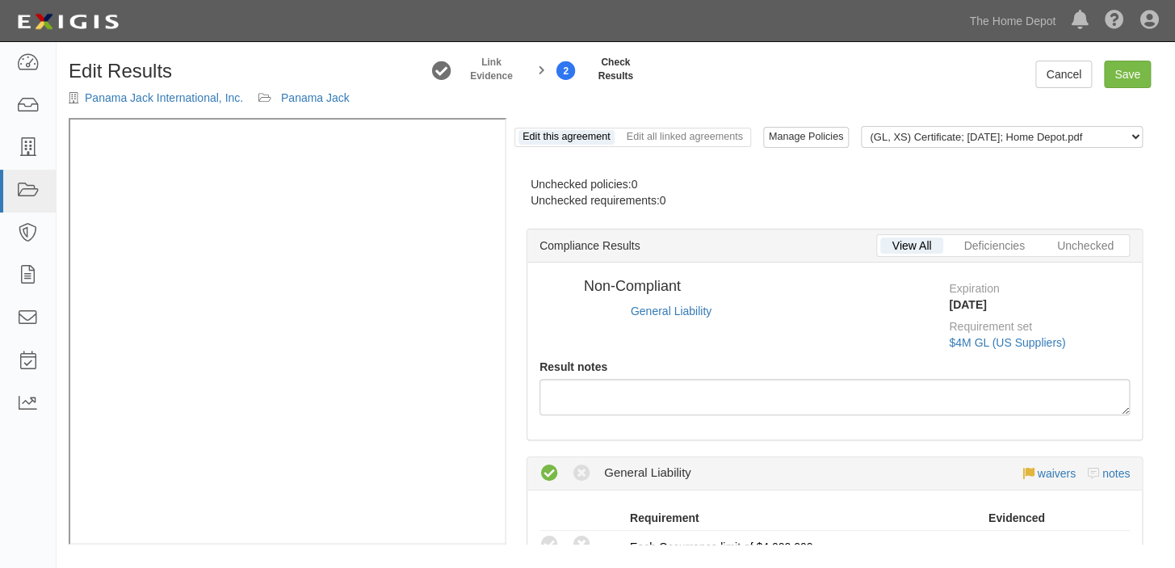
radio input "true"
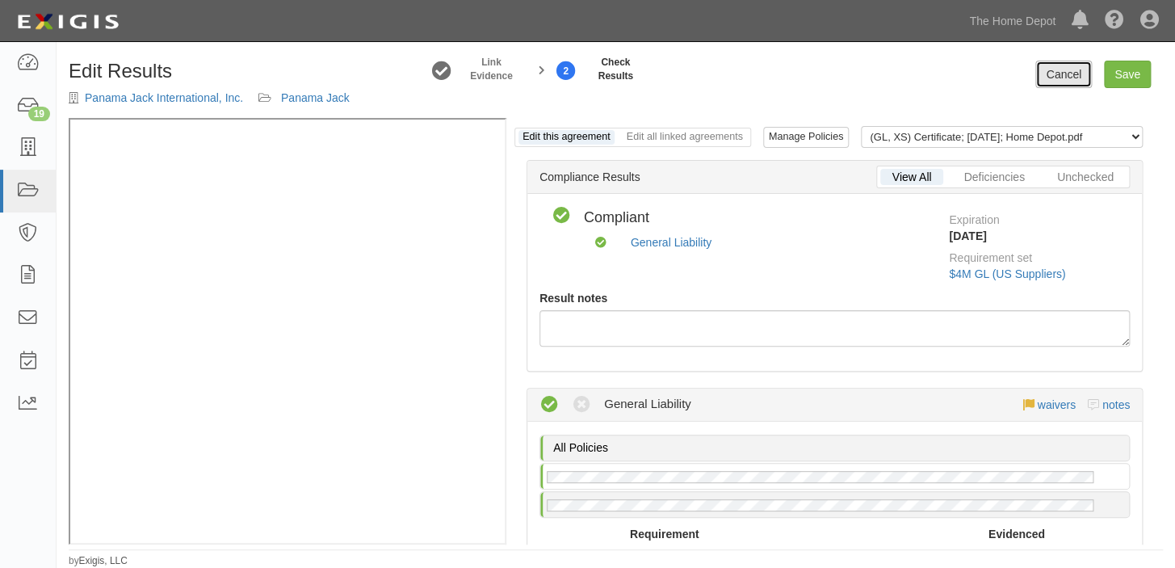
click at [1045, 65] on link "Cancel" at bounding box center [1063, 74] width 57 height 27
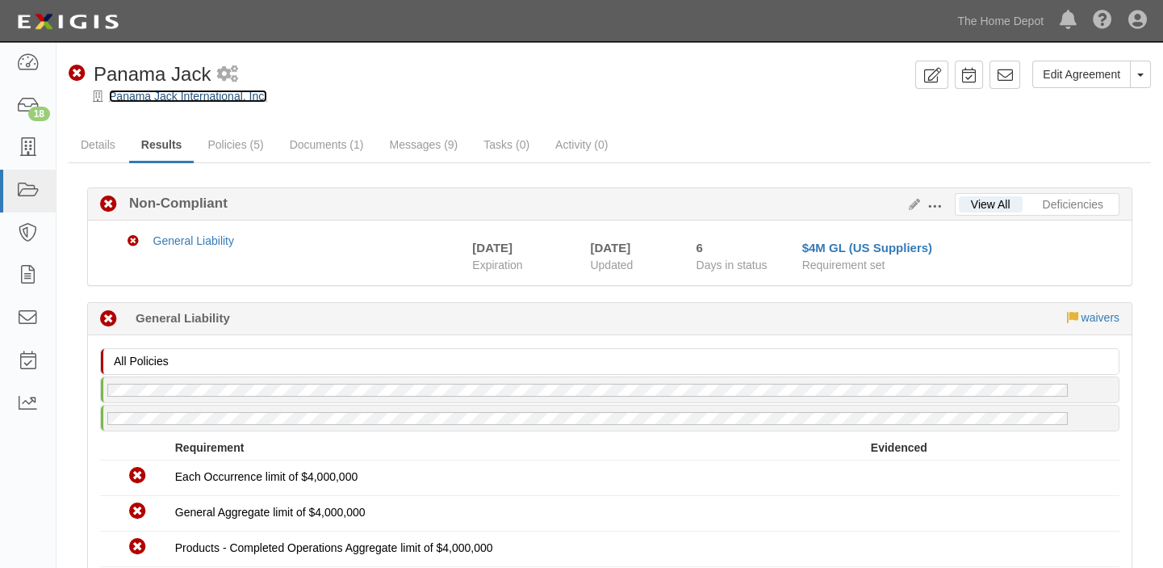
click at [209, 98] on link "Panama Jack International, Inc." at bounding box center [188, 96] width 158 height 13
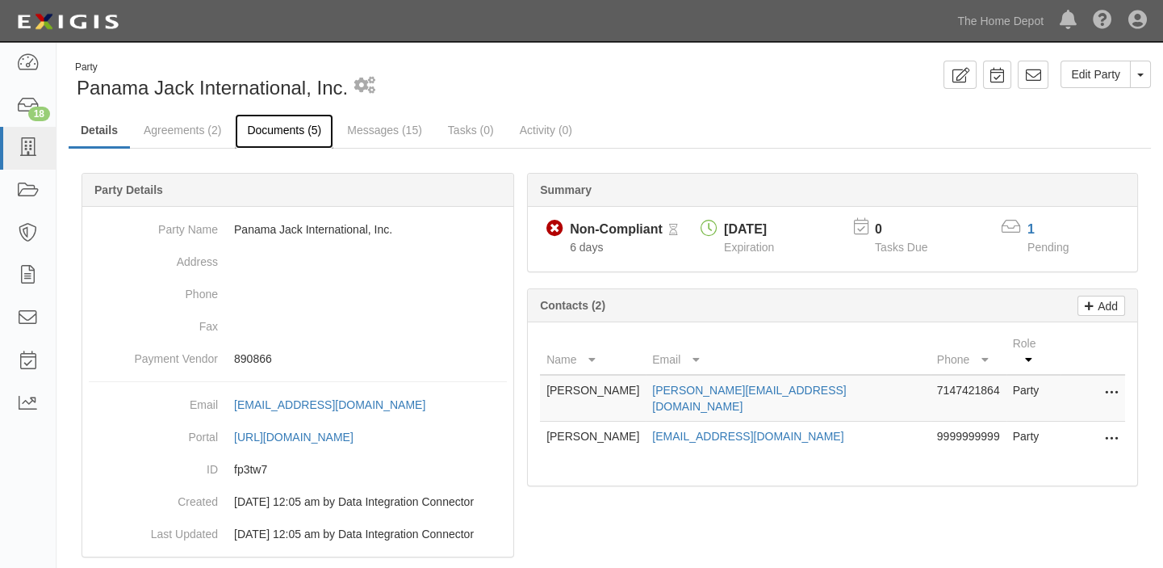
click at [291, 126] on link "Documents (5)" at bounding box center [284, 131] width 98 height 35
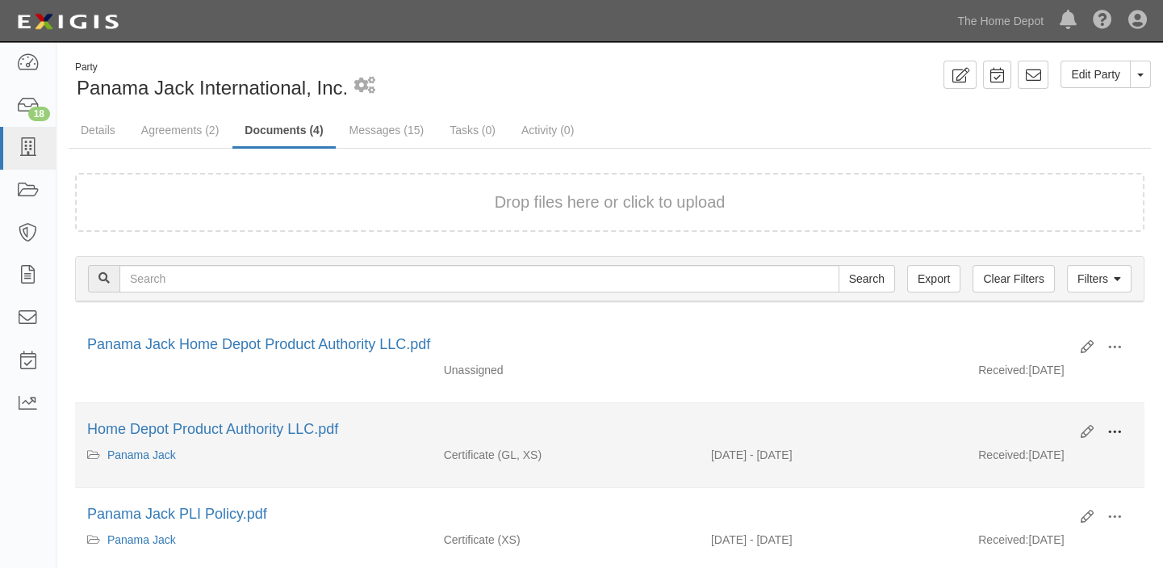
click at [1119, 425] on span at bounding box center [1115, 432] width 15 height 15
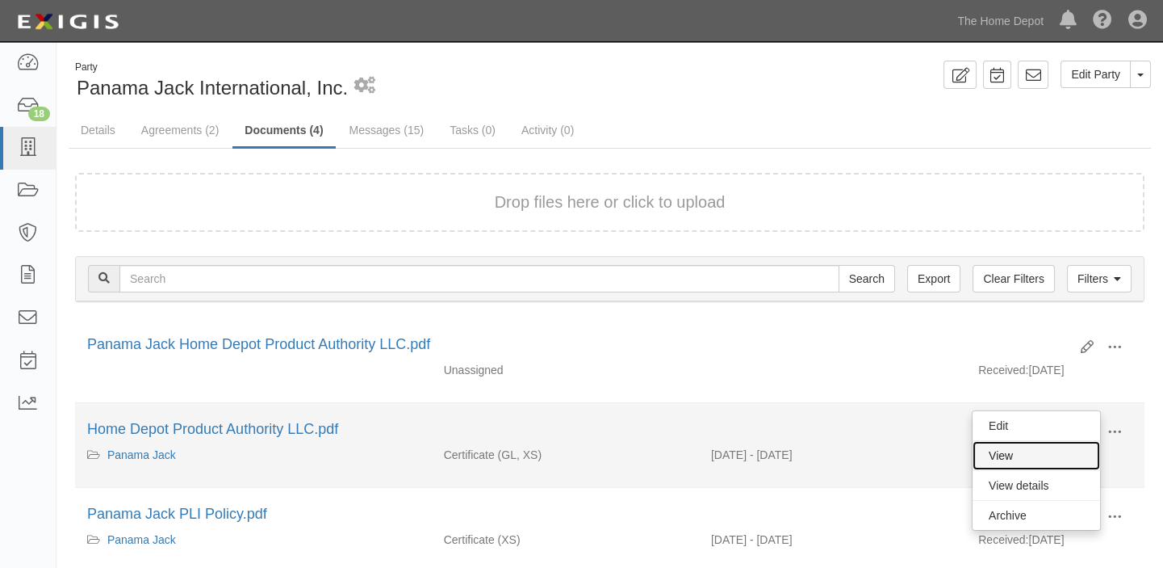
click at [1071, 444] on link "View" at bounding box center [1037, 455] width 128 height 29
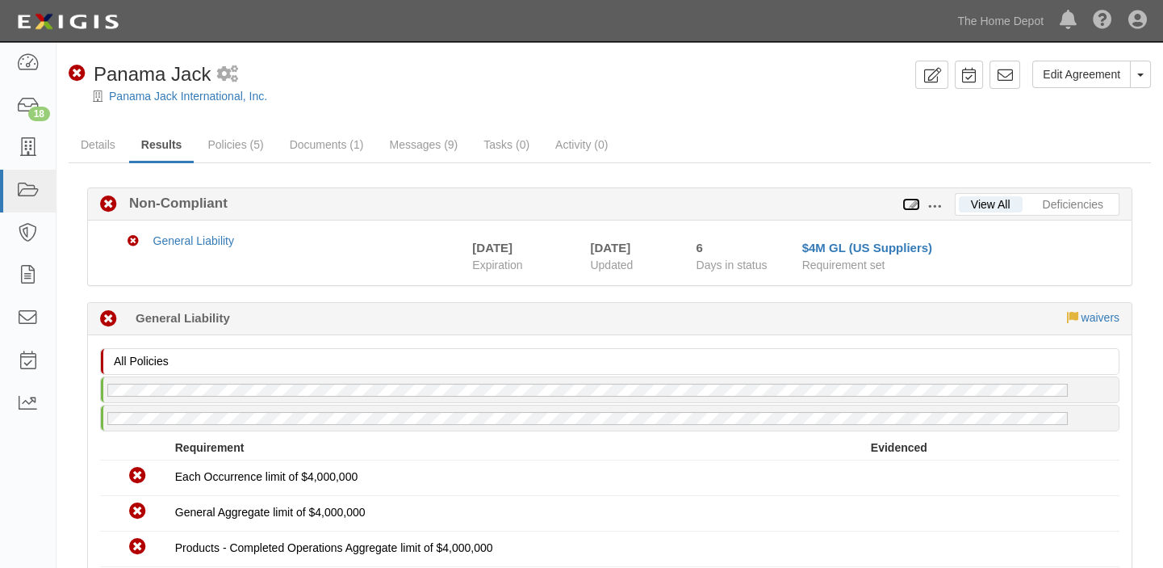
click at [910, 199] on icon at bounding box center [912, 204] width 18 height 11
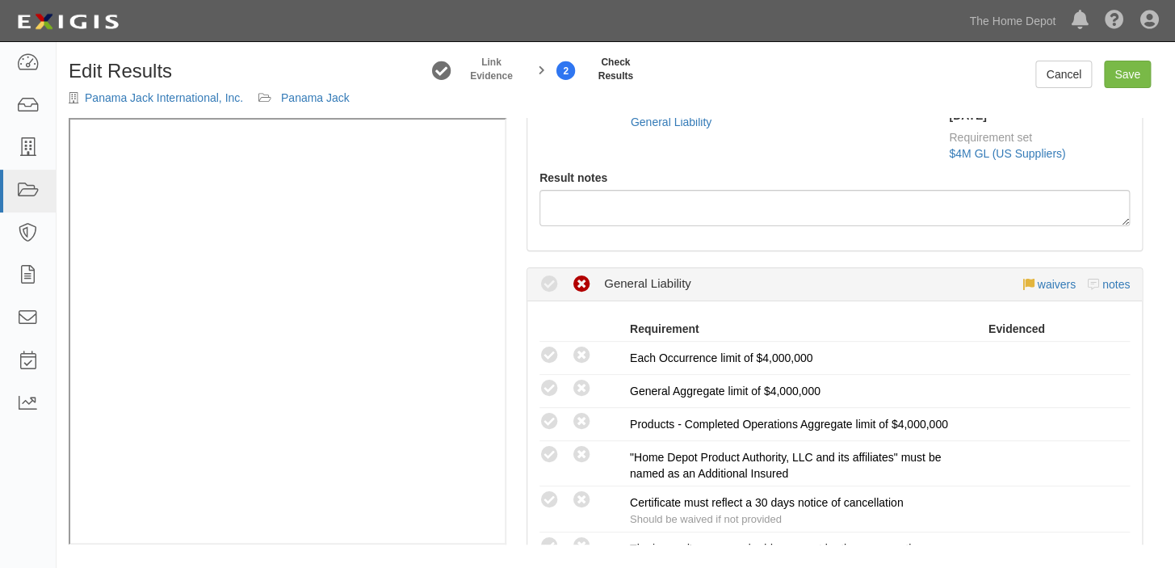
radio input "true"
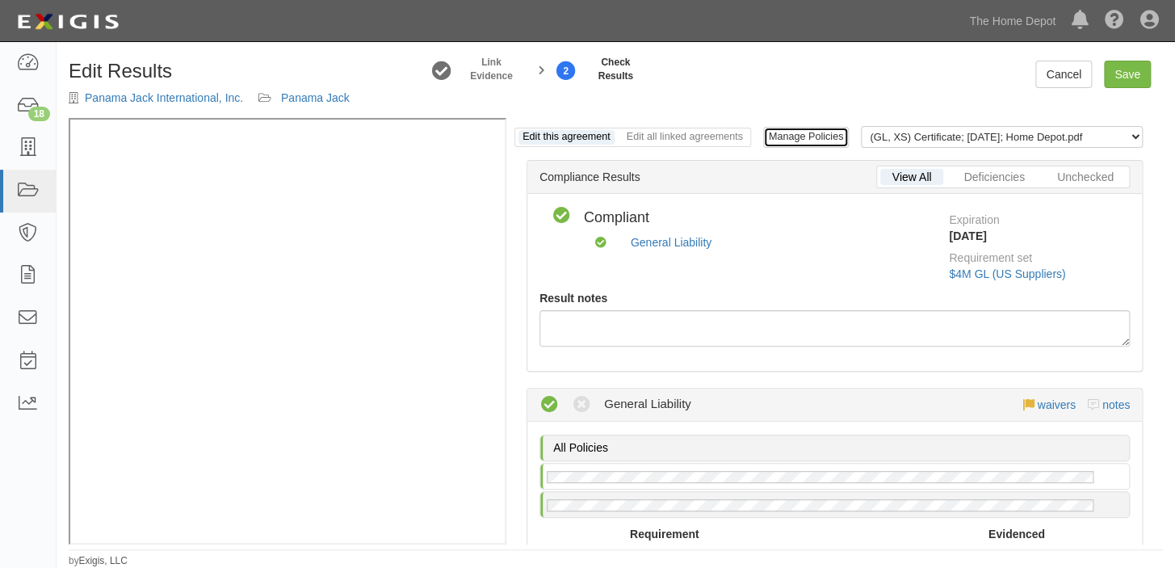
click at [804, 134] on link "Manage Policies" at bounding box center [806, 137] width 86 height 21
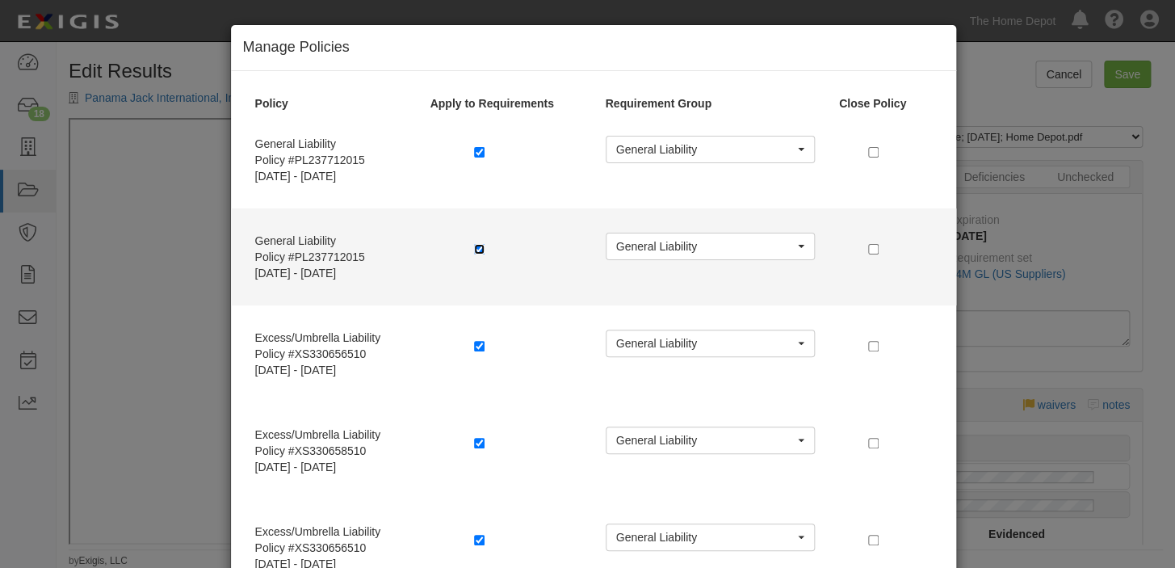
click at [474, 249] on input "checkbox" at bounding box center [479, 249] width 10 height 10
checkbox input "false"
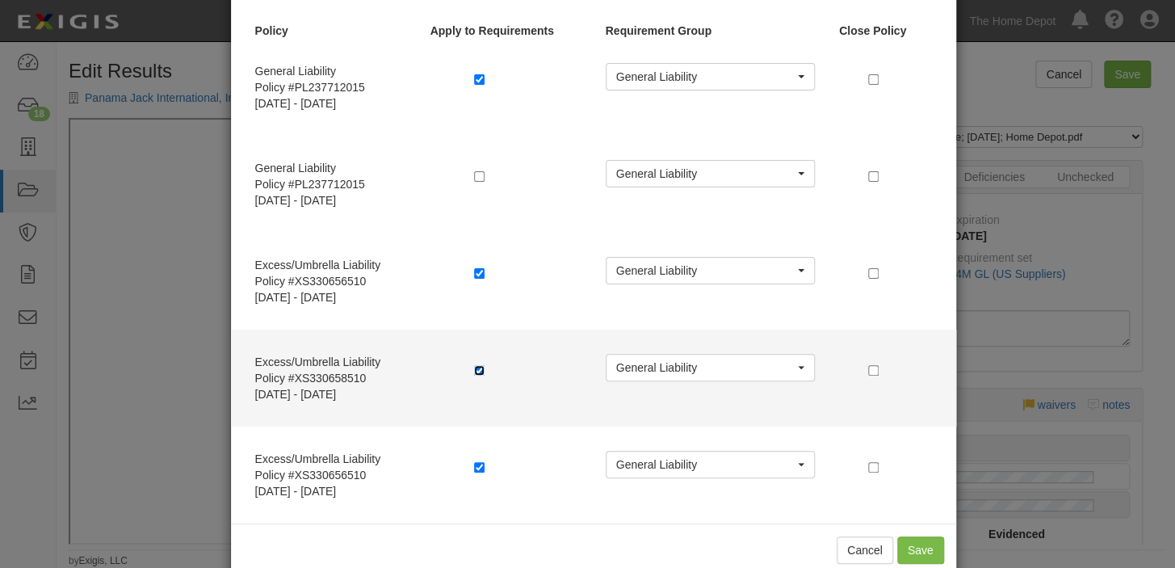
click at [474, 367] on input "checkbox" at bounding box center [479, 370] width 10 height 10
checkbox input "false"
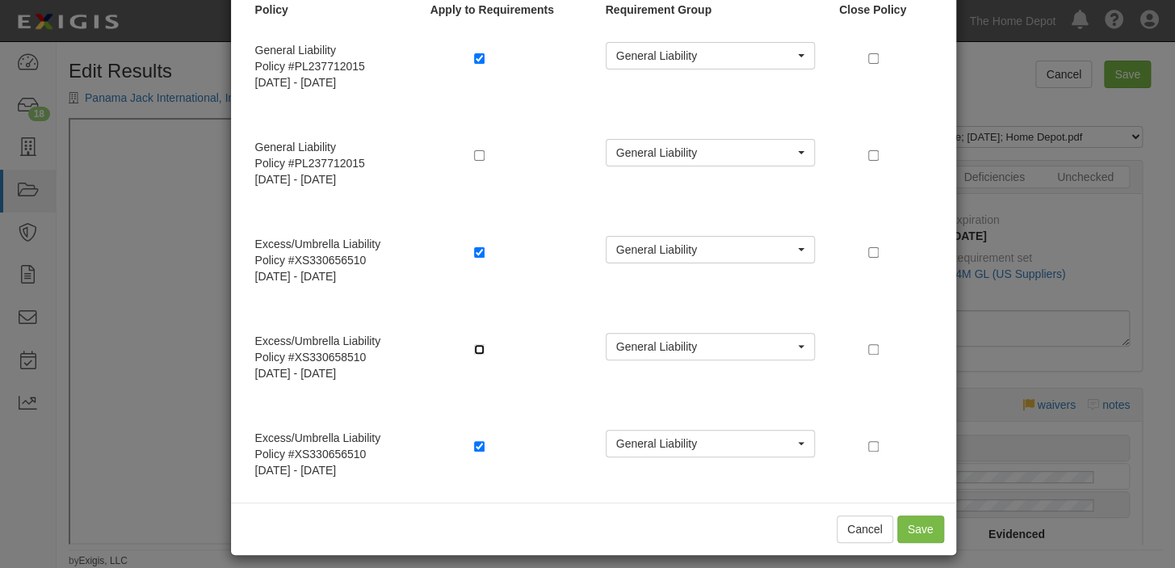
scroll to position [105, 0]
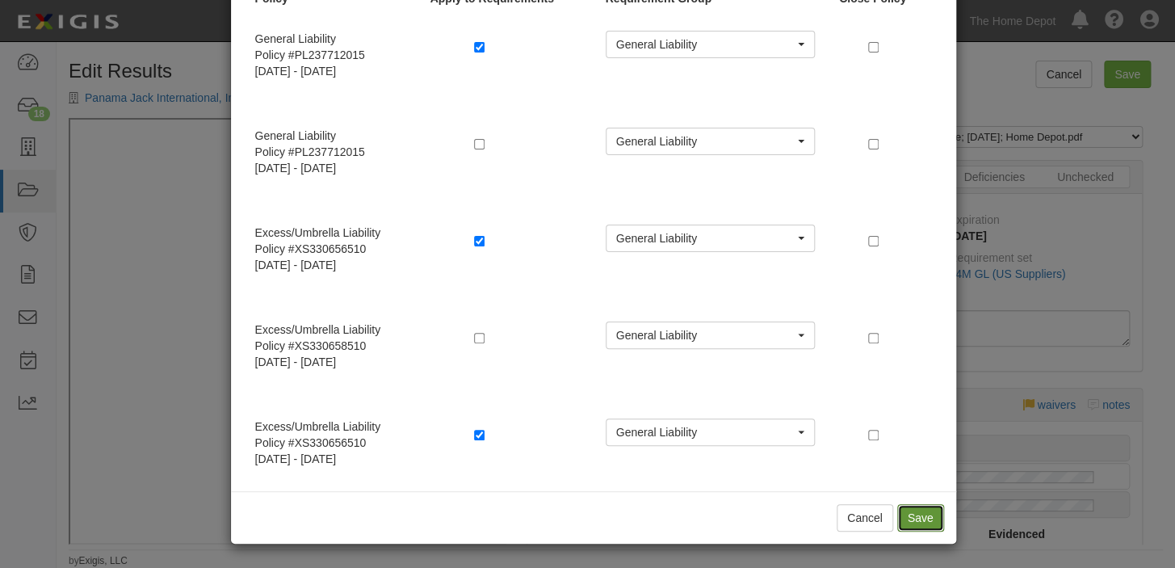
click at [908, 517] on button "Save" at bounding box center [920, 517] width 47 height 27
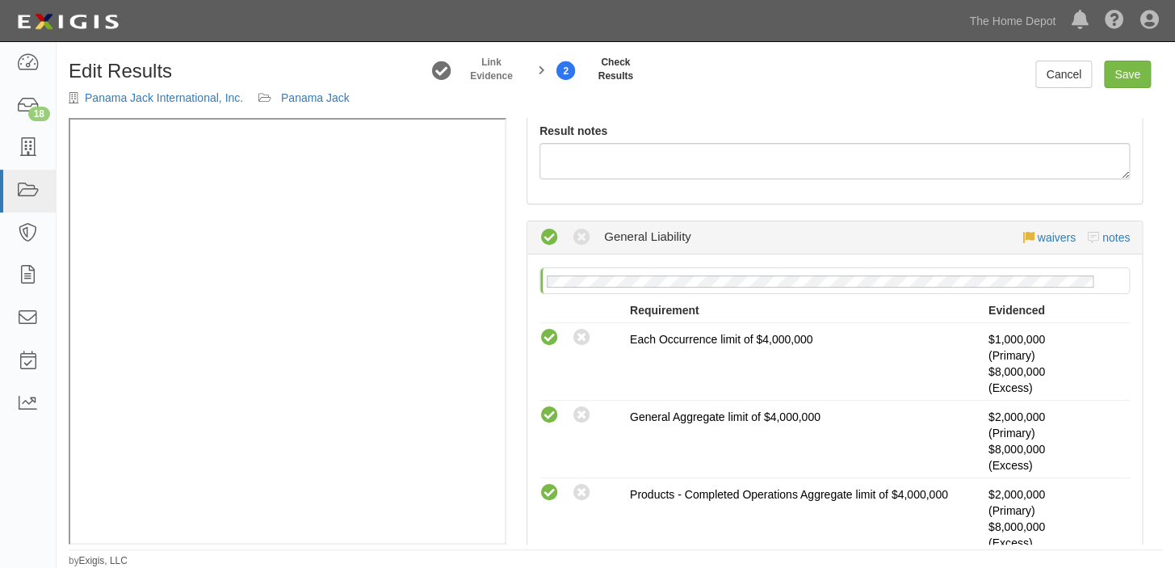
scroll to position [0, 0]
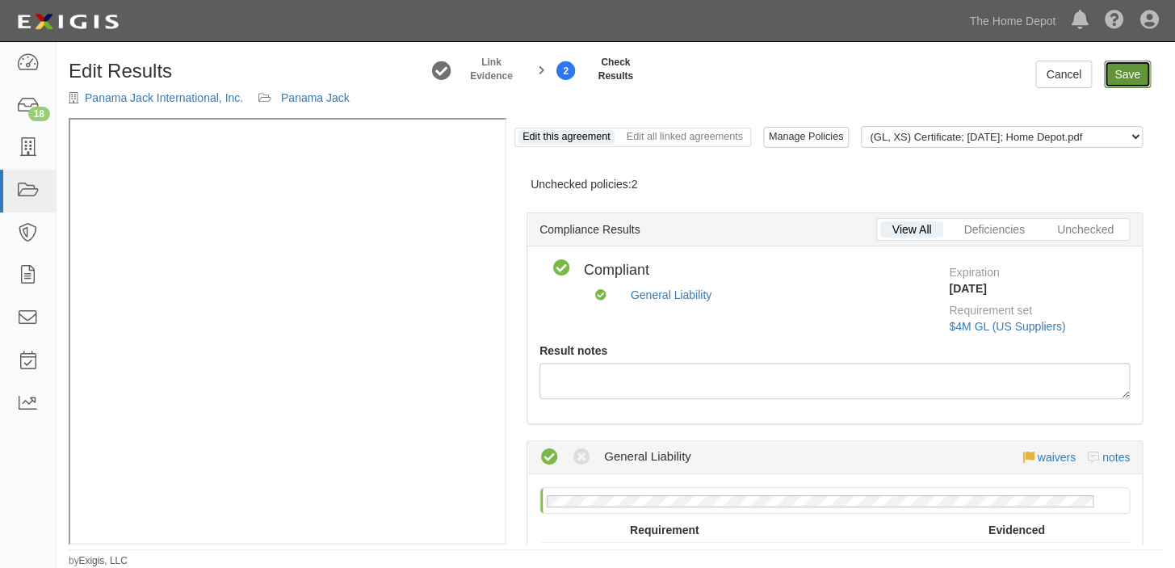
click at [1136, 81] on link "Save" at bounding box center [1127, 74] width 47 height 27
radio input "true"
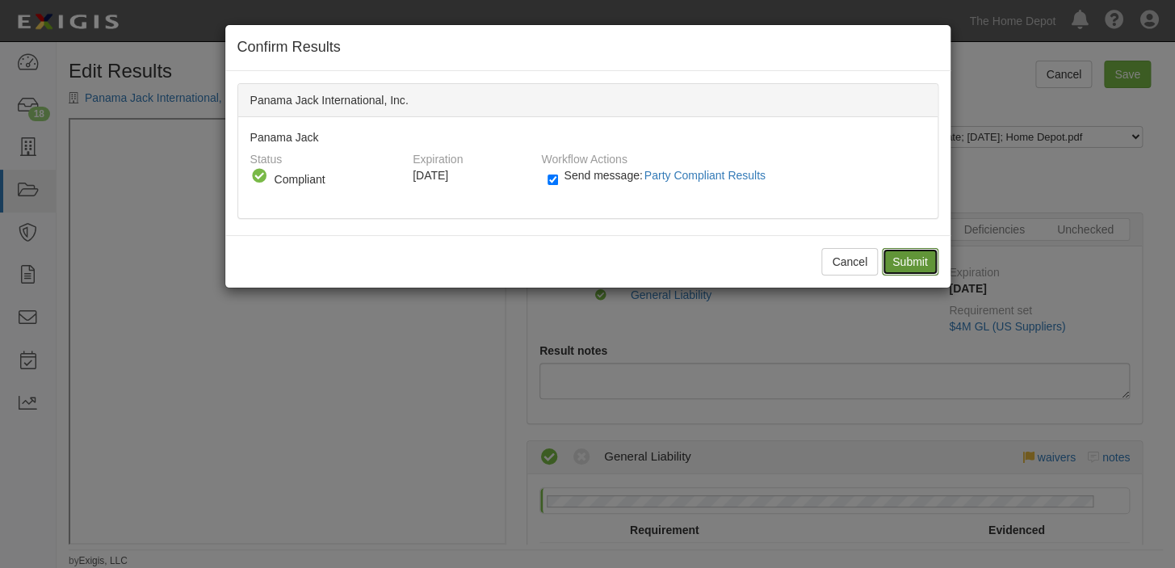
click at [918, 254] on input "Submit" at bounding box center [910, 261] width 57 height 27
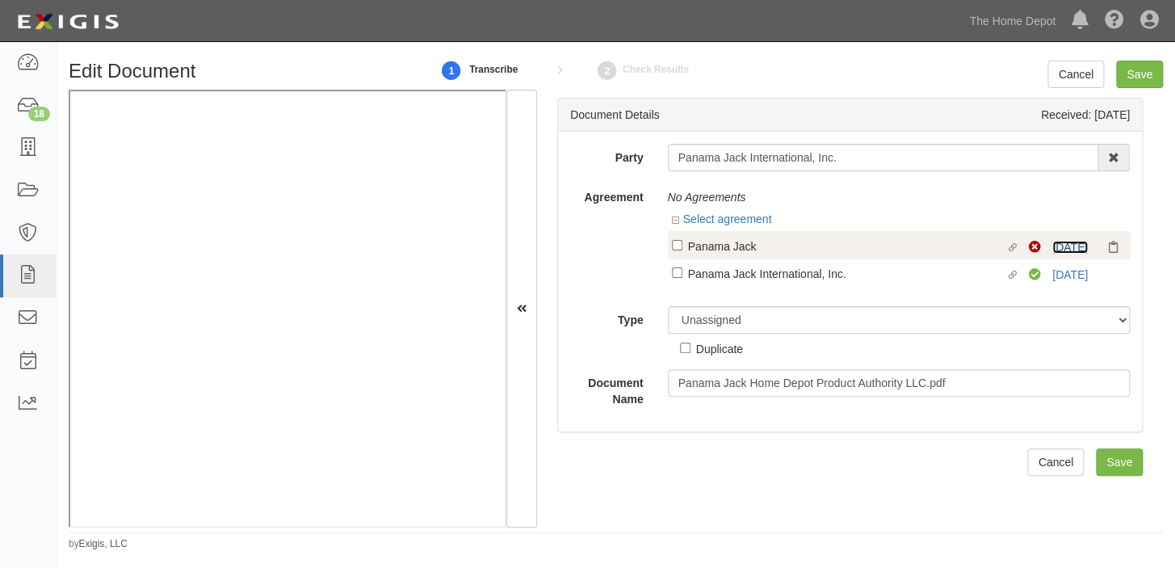
click at [1058, 243] on link "[DATE]" at bounding box center [1070, 247] width 36 height 13
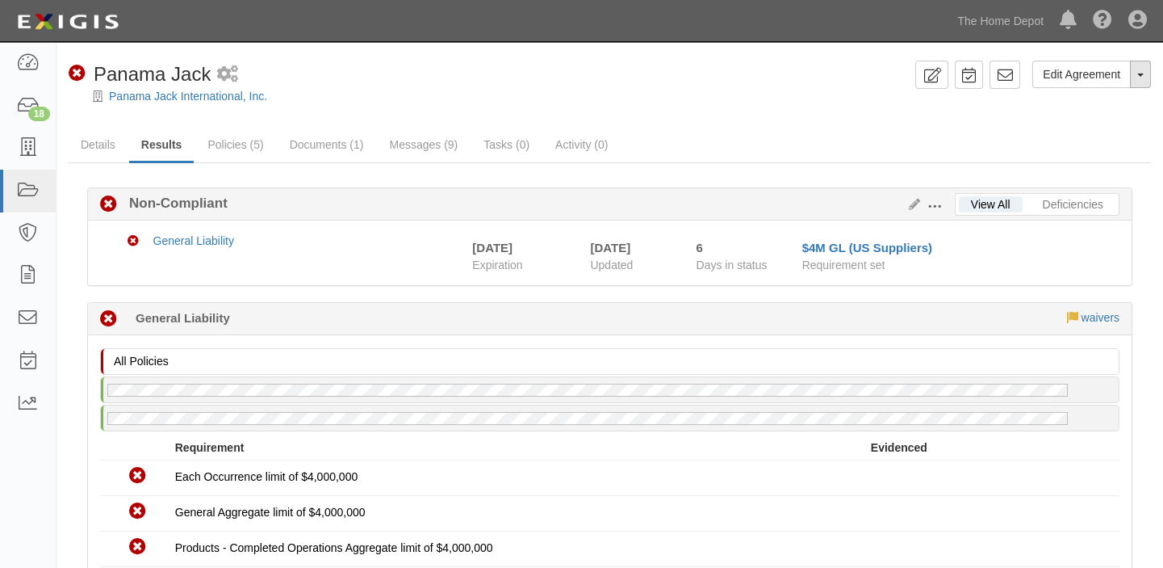
click at [1145, 76] on button "Toggle Agreement Dropdown" at bounding box center [1140, 74] width 21 height 27
click at [1106, 149] on button "Place in Default" at bounding box center [1087, 148] width 128 height 24
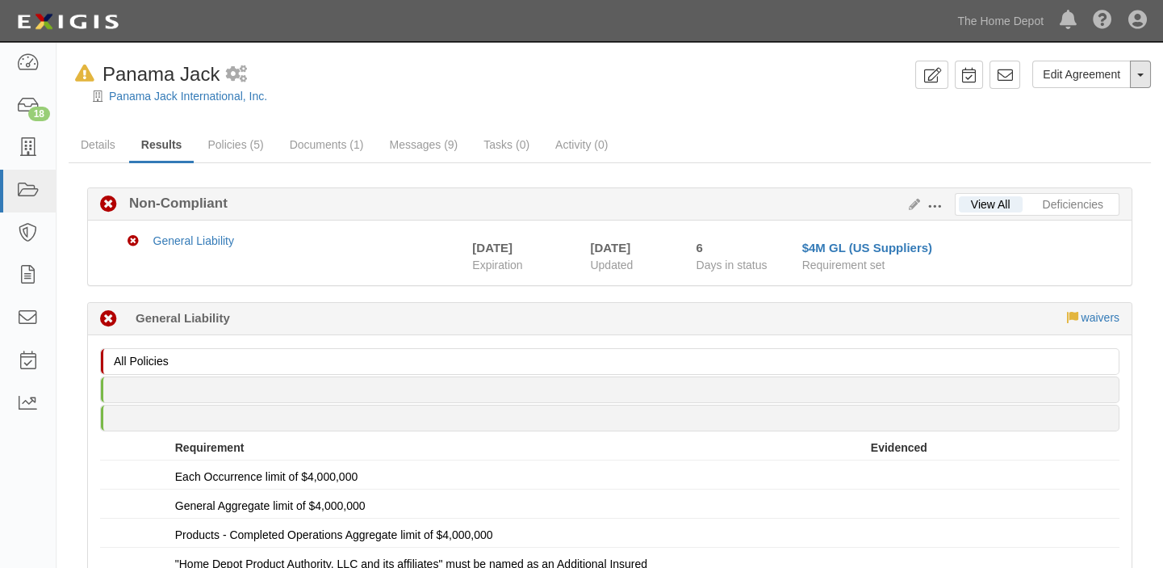
click at [1143, 73] on span "button" at bounding box center [1141, 74] width 6 height 3
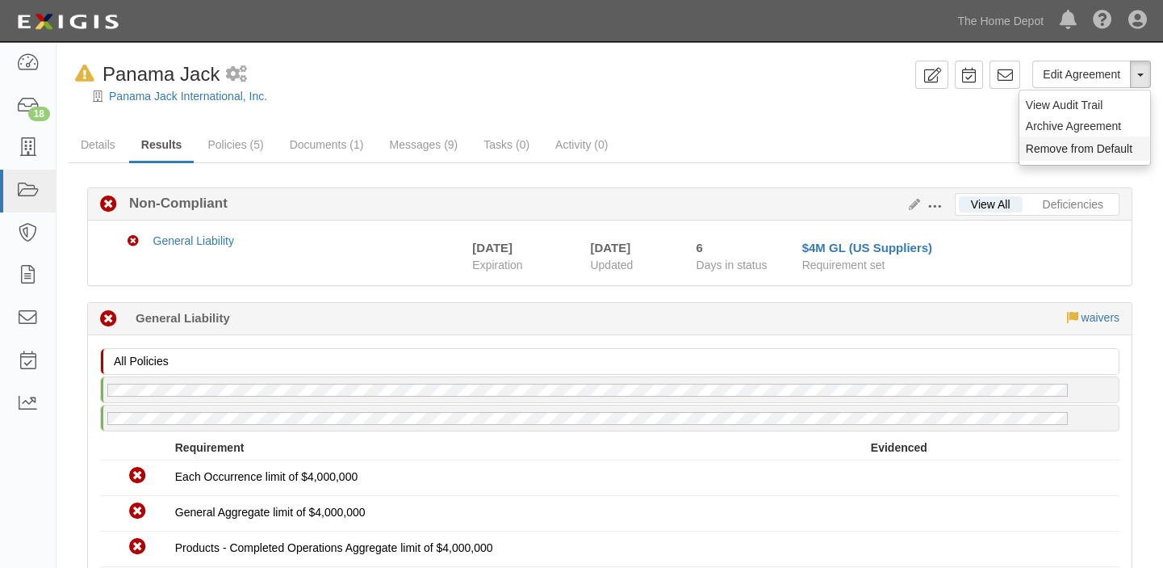
click at [1133, 143] on button "Remove from Default" at bounding box center [1085, 148] width 131 height 24
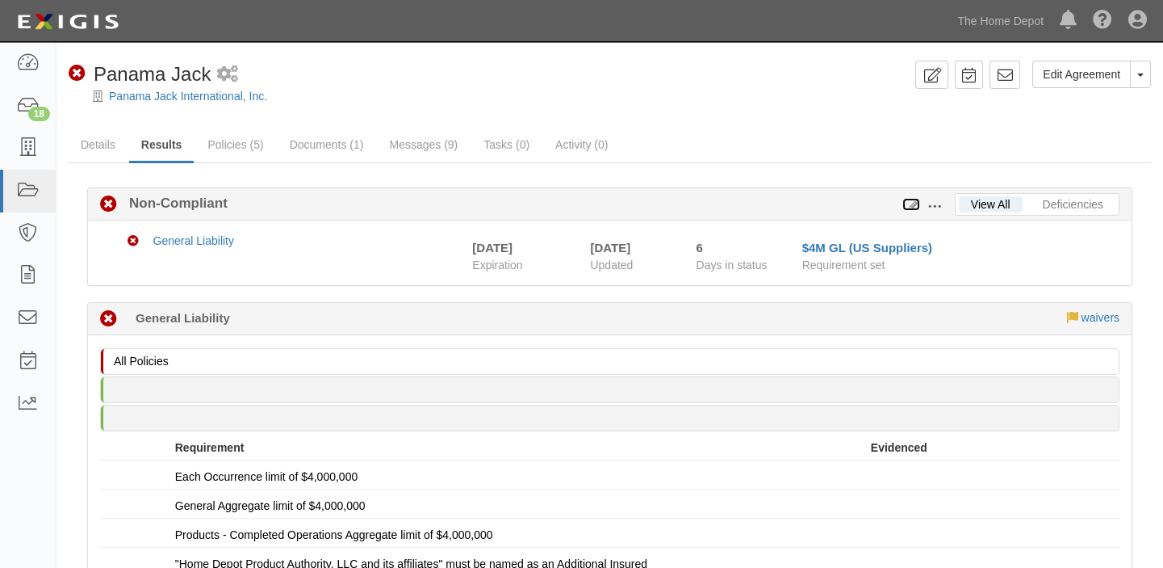
click at [916, 203] on icon at bounding box center [912, 204] width 18 height 11
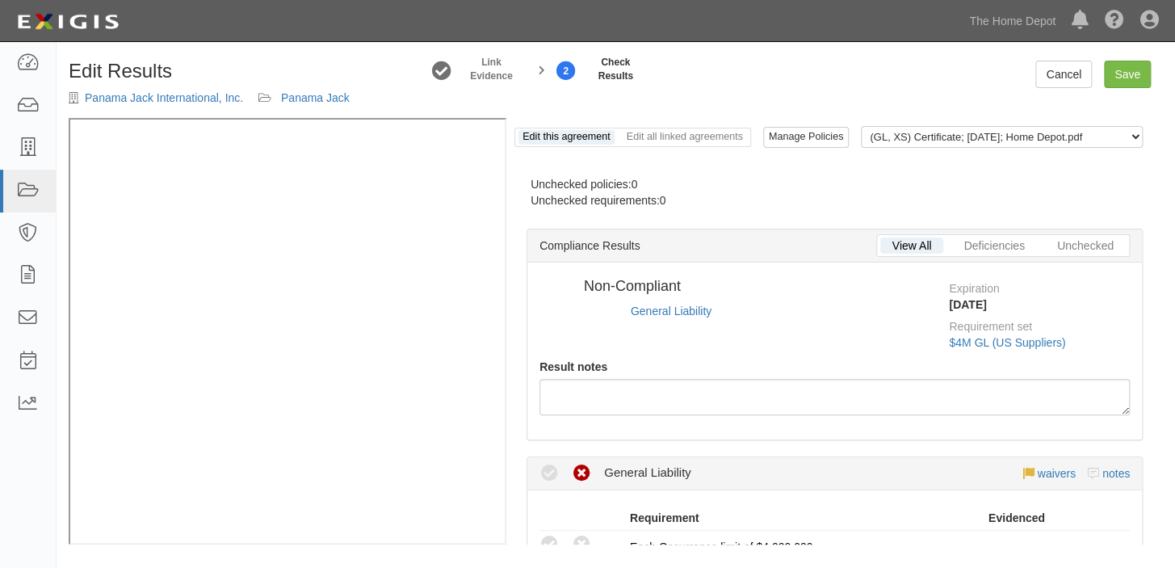
radio input "true"
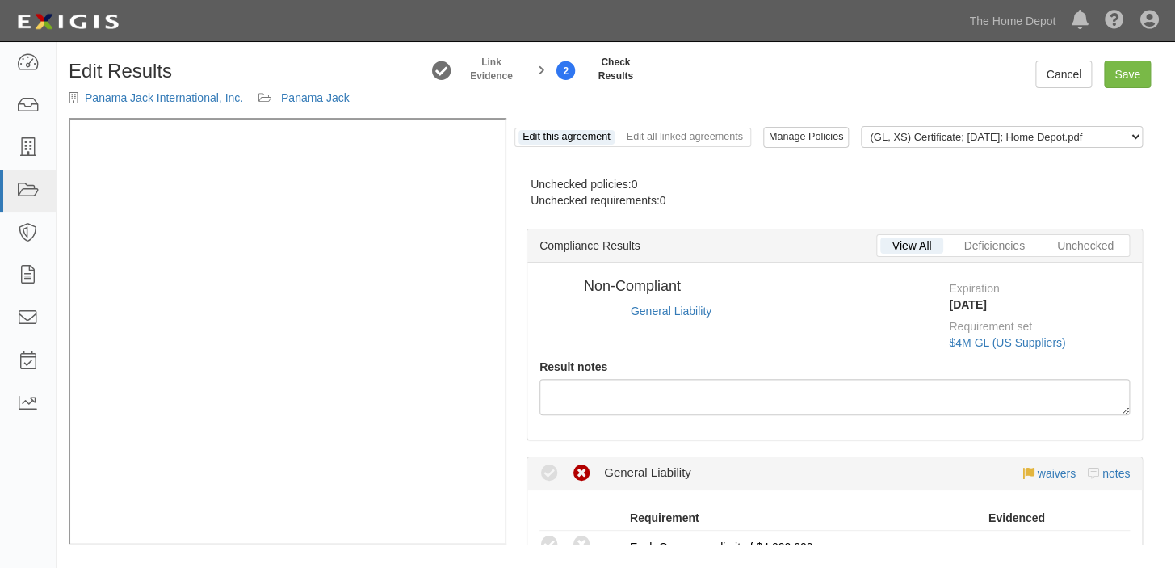
radio input "true"
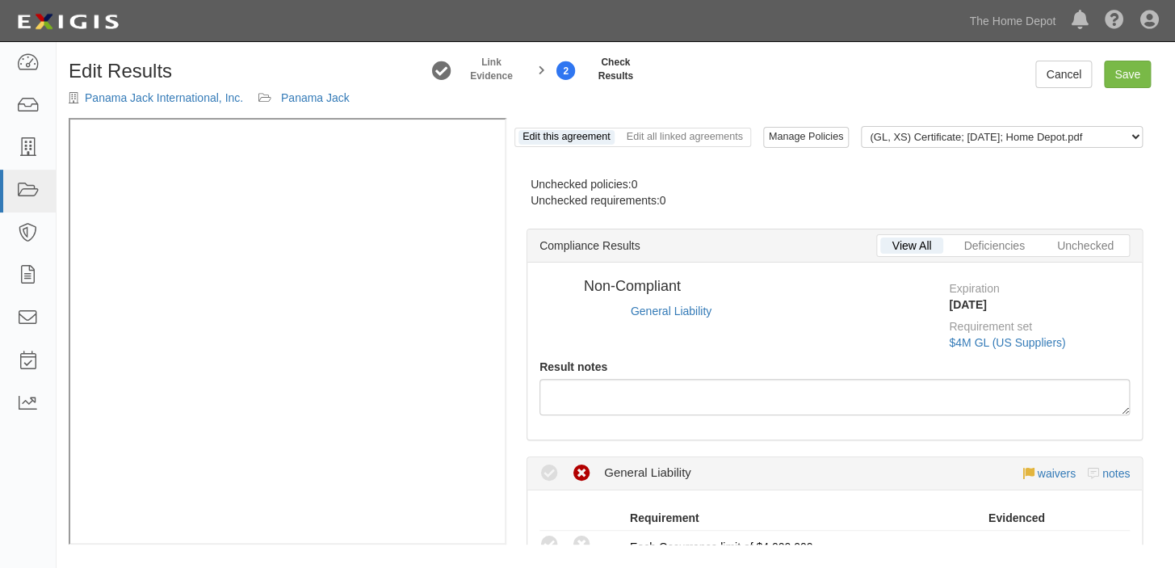
radio input "true"
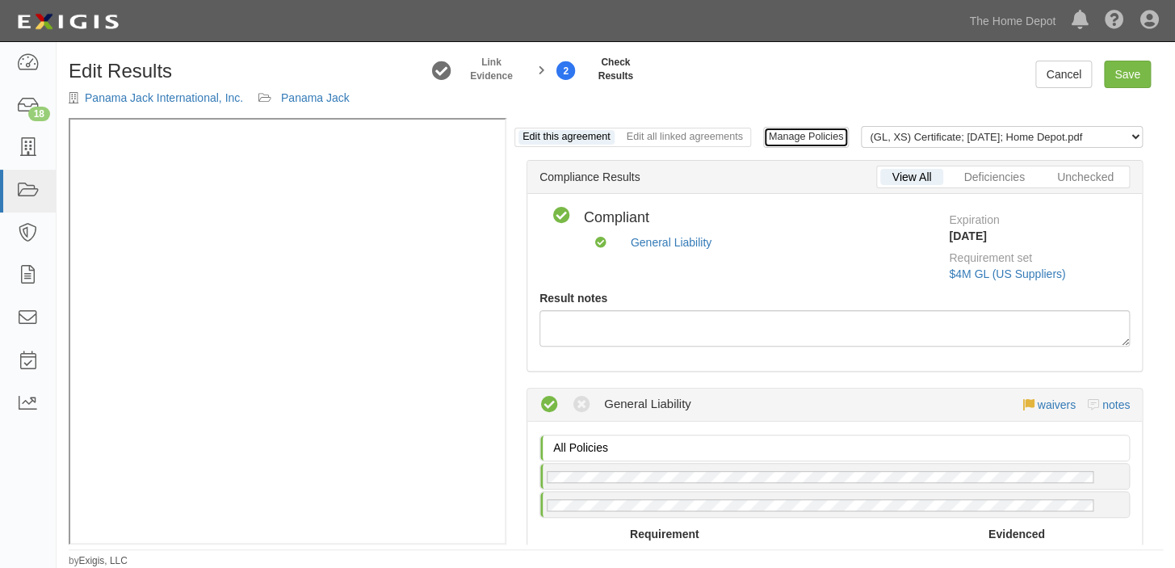
click at [832, 140] on link "Manage Policies" at bounding box center [806, 137] width 86 height 21
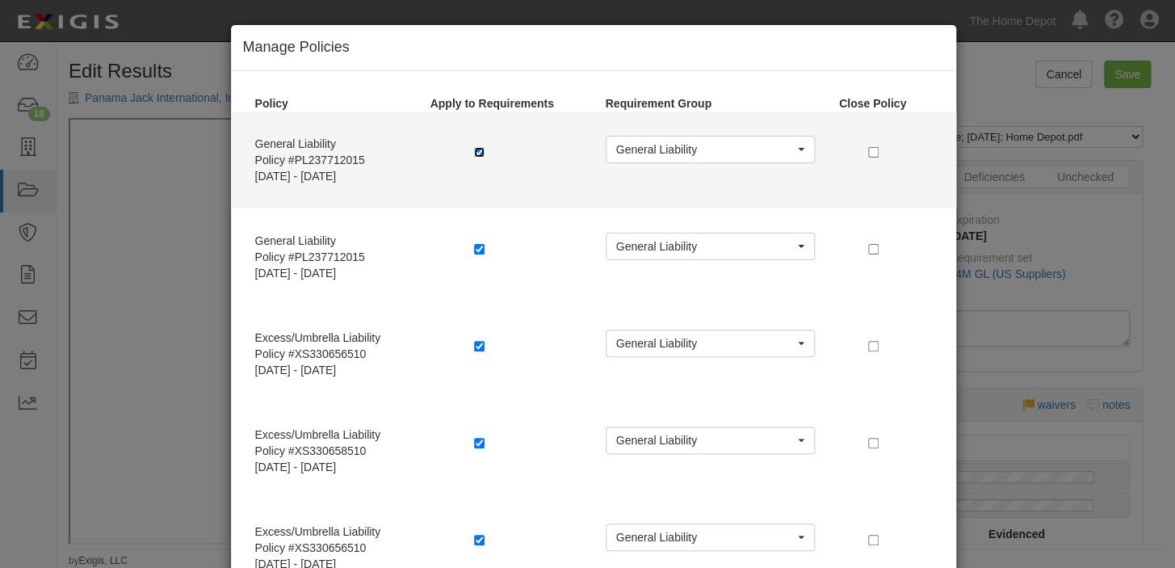
click at [474, 152] on input "checkbox" at bounding box center [479, 152] width 10 height 10
checkbox input "false"
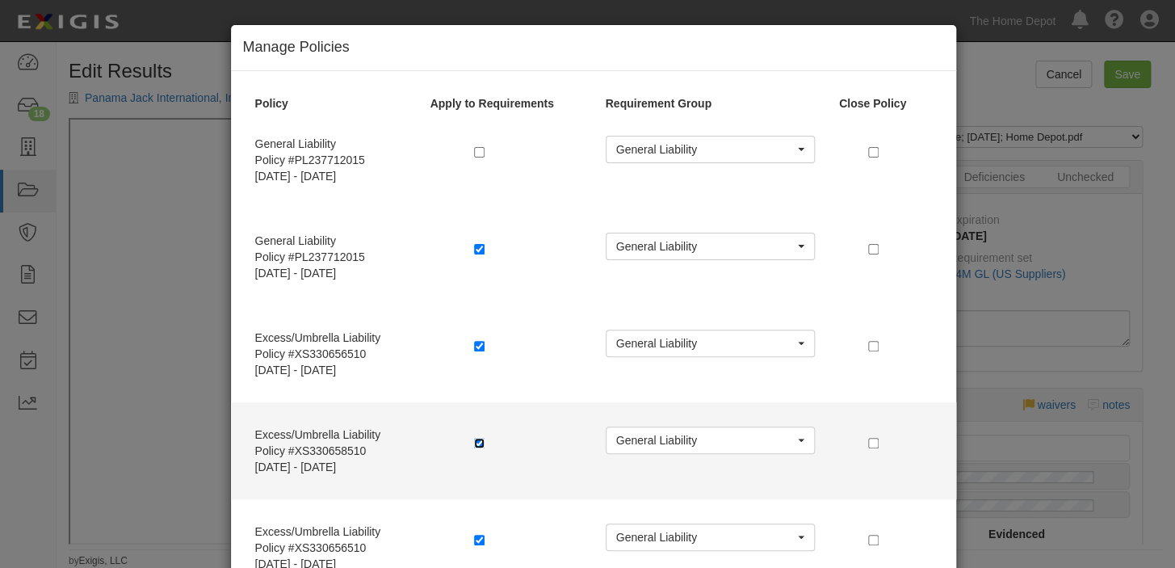
click at [474, 441] on input "checkbox" at bounding box center [479, 443] width 10 height 10
checkbox input "false"
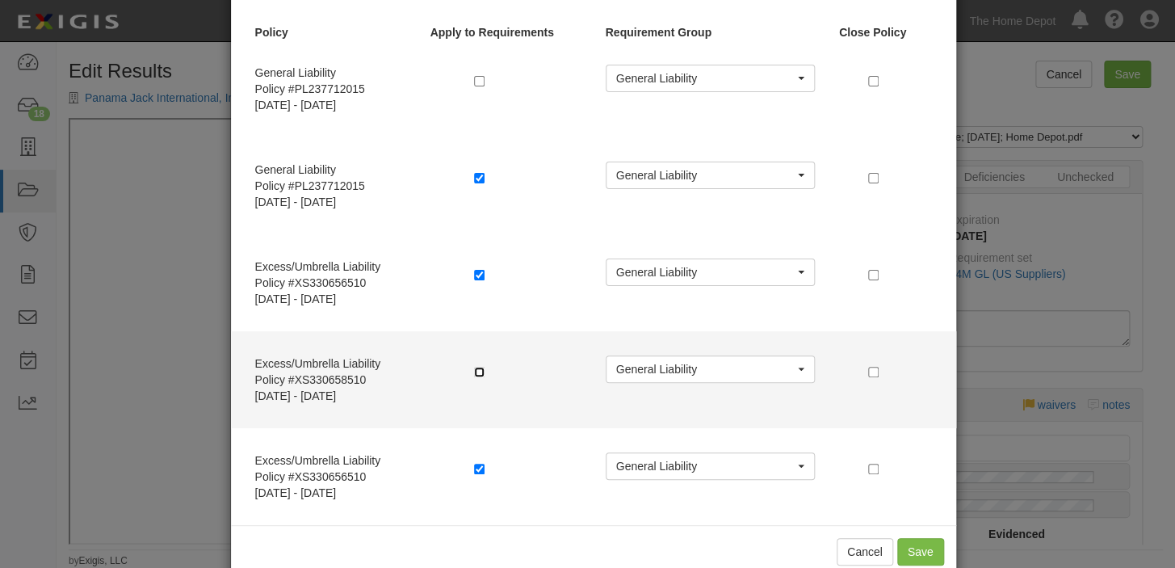
scroll to position [105, 0]
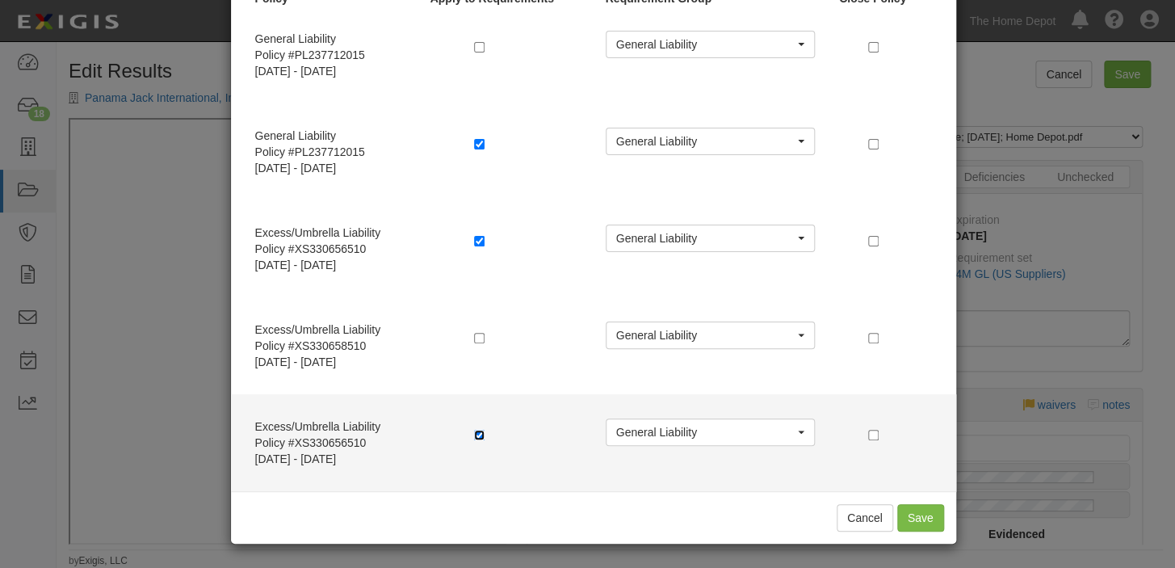
click at [474, 430] on input "checkbox" at bounding box center [479, 434] width 10 height 10
checkbox input "false"
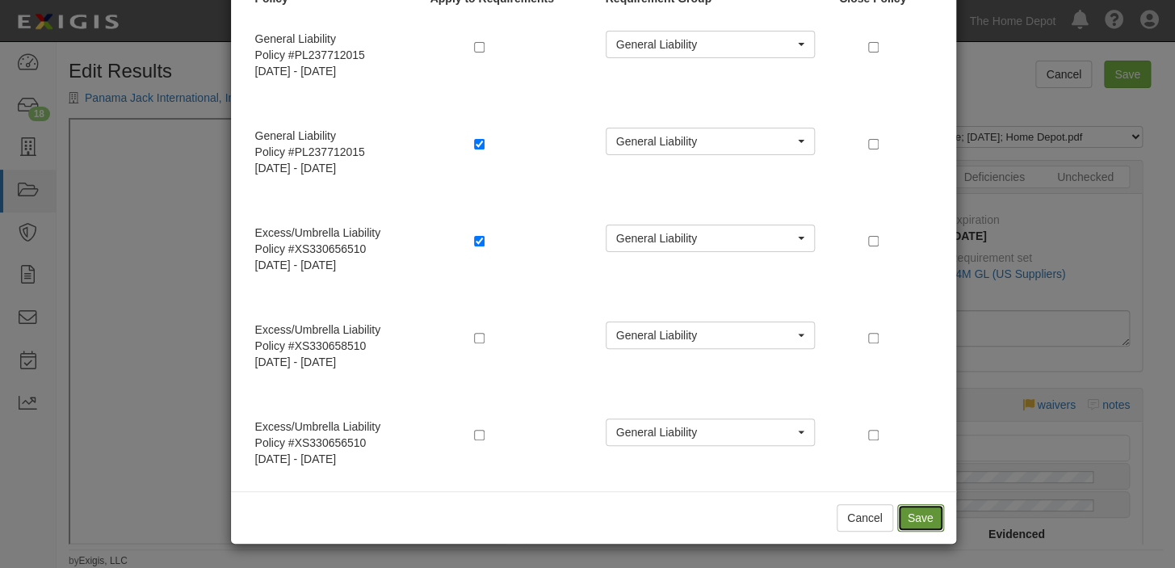
click at [916, 522] on button "Save" at bounding box center [920, 517] width 47 height 27
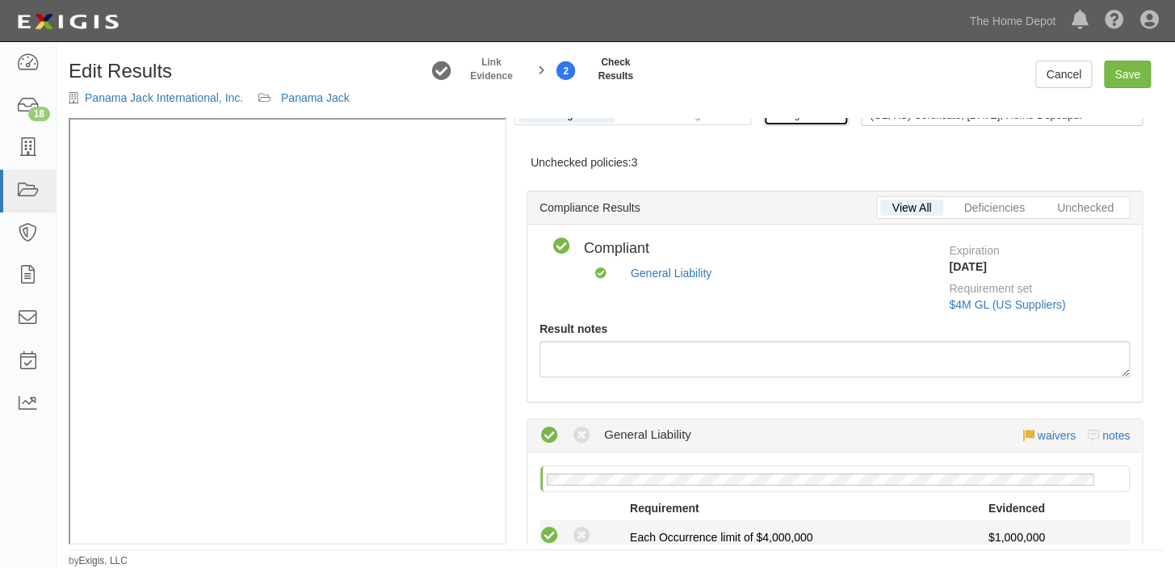
scroll to position [0, 0]
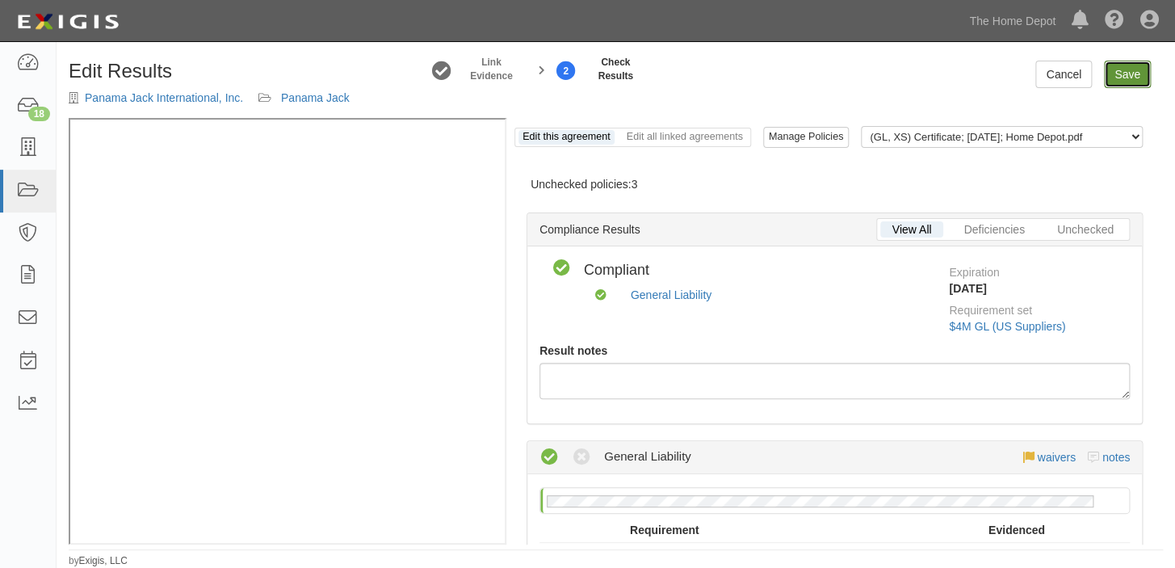
click at [1128, 82] on link "Save" at bounding box center [1127, 74] width 47 height 27
radio input "true"
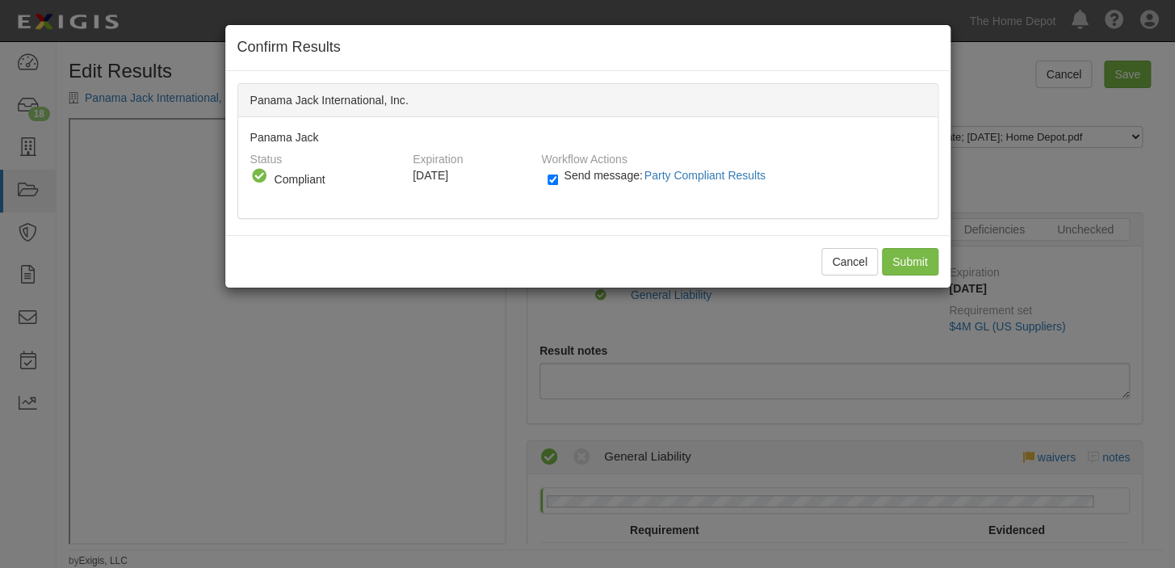
click at [620, 173] on span "Send message: Party Compliant Results" at bounding box center [667, 175] width 207 height 13
click at [558, 173] on input "Send message: Party Compliant Results" at bounding box center [552, 179] width 10 height 19
checkbox input "false"
click at [917, 275] on div "Cancel Submit" at bounding box center [587, 261] width 725 height 52
click at [909, 261] on input "Submit" at bounding box center [910, 261] width 57 height 27
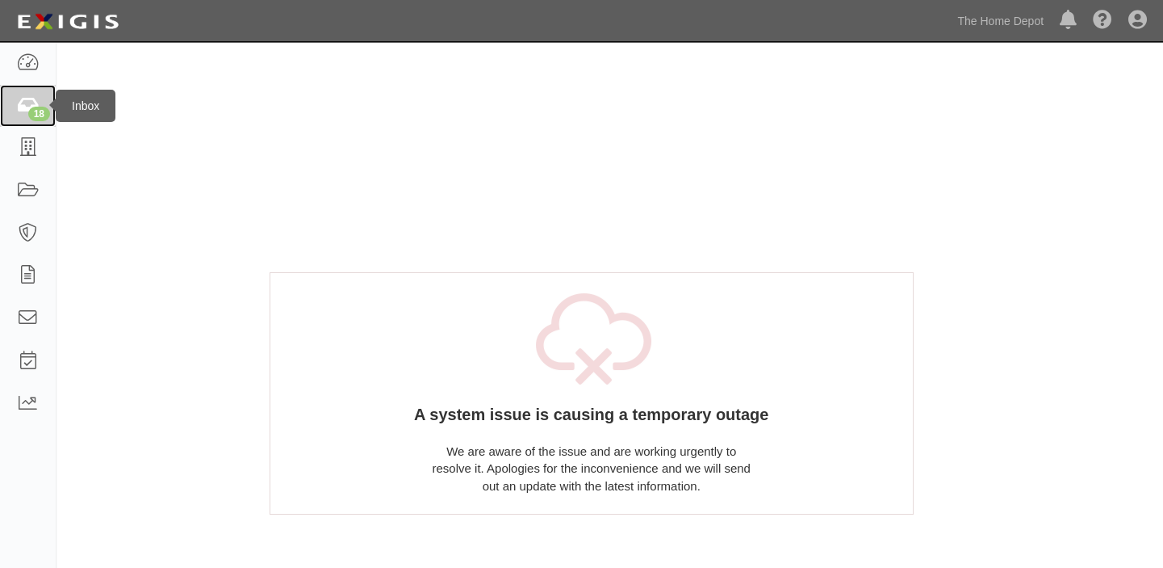
click at [10, 119] on link "18" at bounding box center [28, 106] width 56 height 43
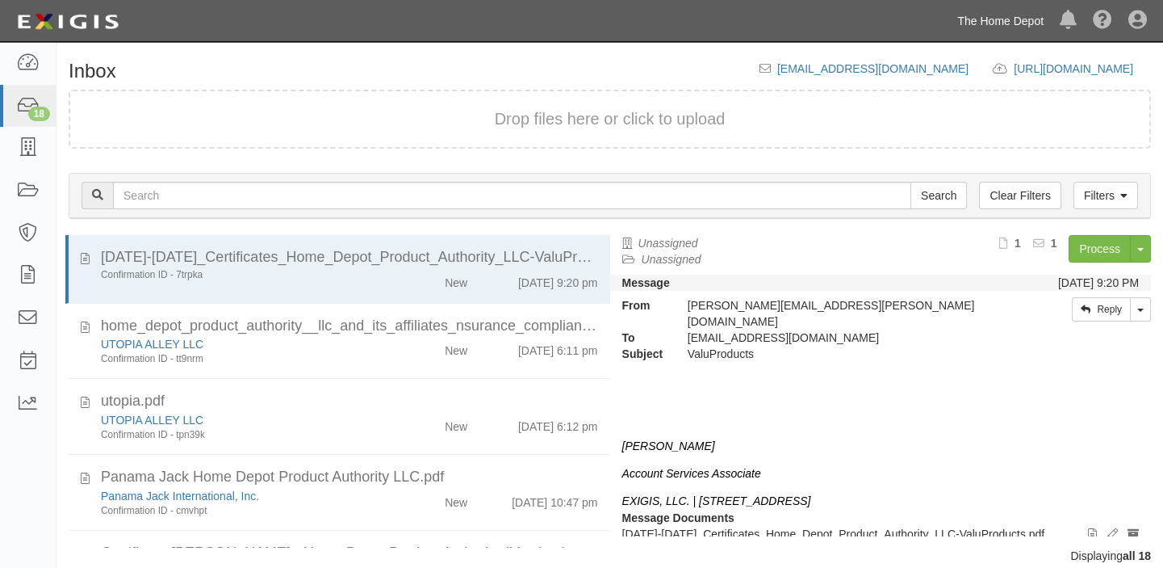
click at [1022, 32] on link "The Home Depot" at bounding box center [1000, 21] width 103 height 32
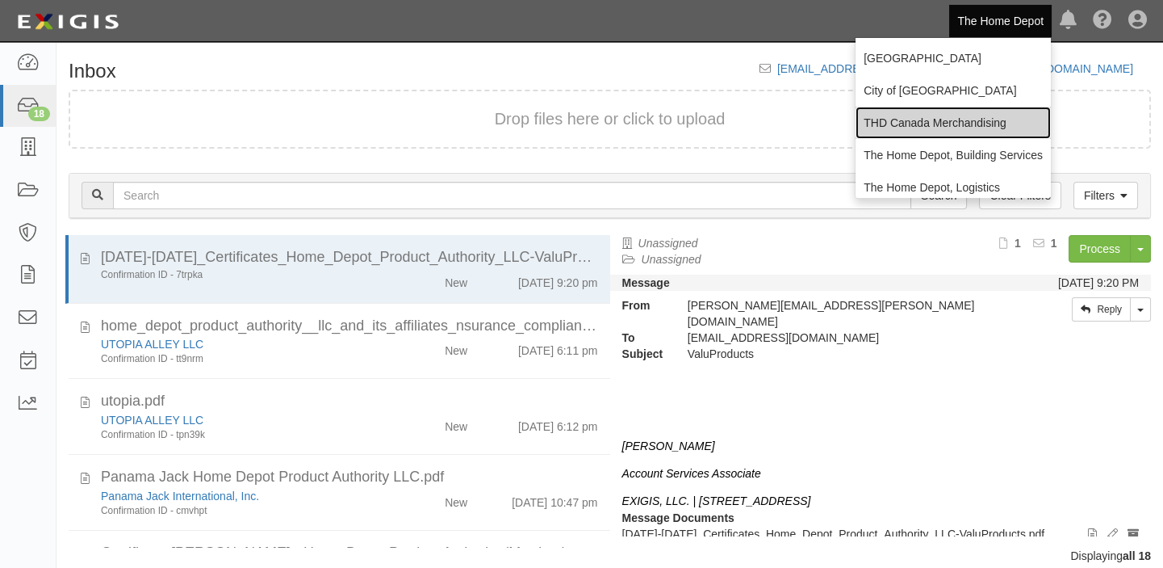
click at [950, 119] on link "THD Canada Merchandising" at bounding box center [953, 123] width 195 height 32
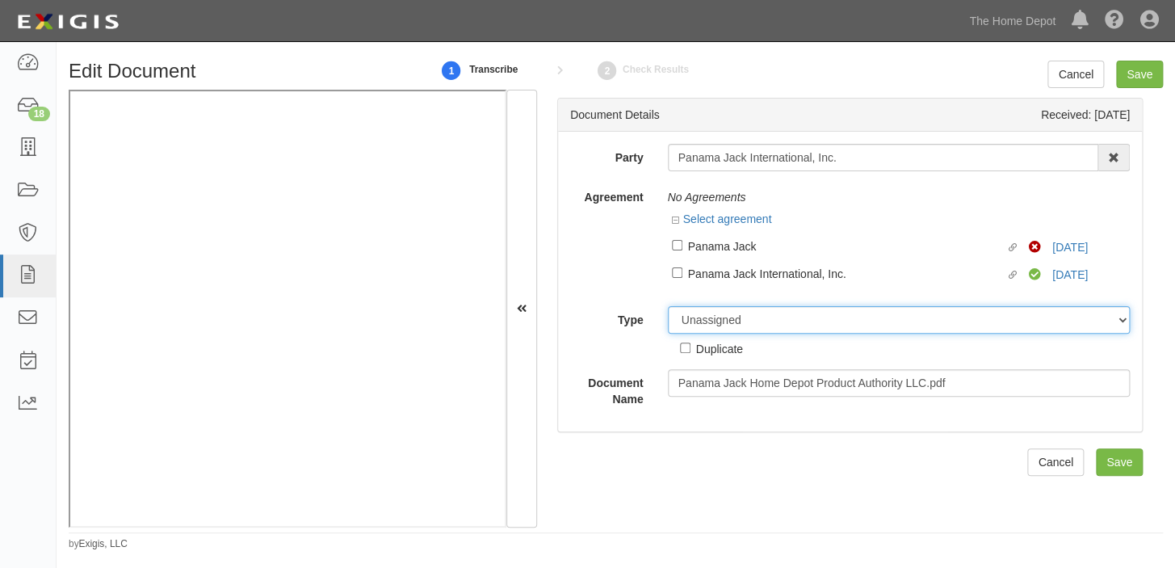
click at [727, 315] on select "Unassigned Binder Cancellation Notice Certificate Contract Endorsement Insuranc…" at bounding box center [899, 319] width 463 height 27
select select "OtherDetail"
click at [668, 307] on select "Unassigned Binder Cancellation Notice Certificate Contract Endorsement Insuranc…" at bounding box center [899, 319] width 463 height 27
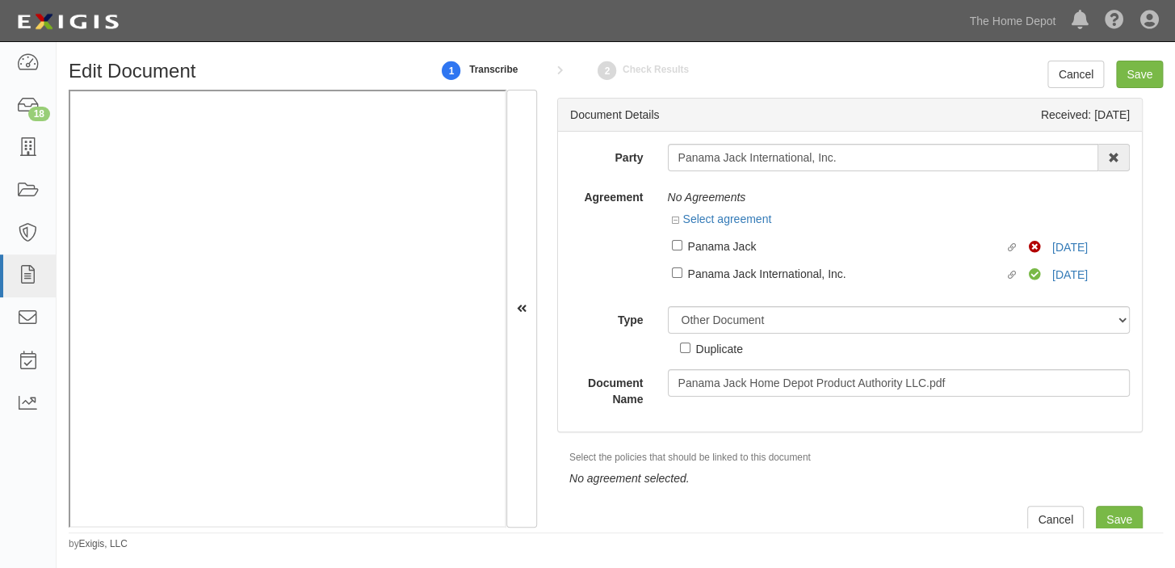
click at [725, 337] on div "Duplicate" at bounding box center [711, 344] width 63 height 23
click at [723, 350] on div "Duplicate" at bounding box center [719, 348] width 47 height 18
click at [690, 350] on input "Duplicate" at bounding box center [685, 347] width 10 height 10
checkbox input "true"
click at [1155, 71] on input "Save" at bounding box center [1139, 74] width 47 height 27
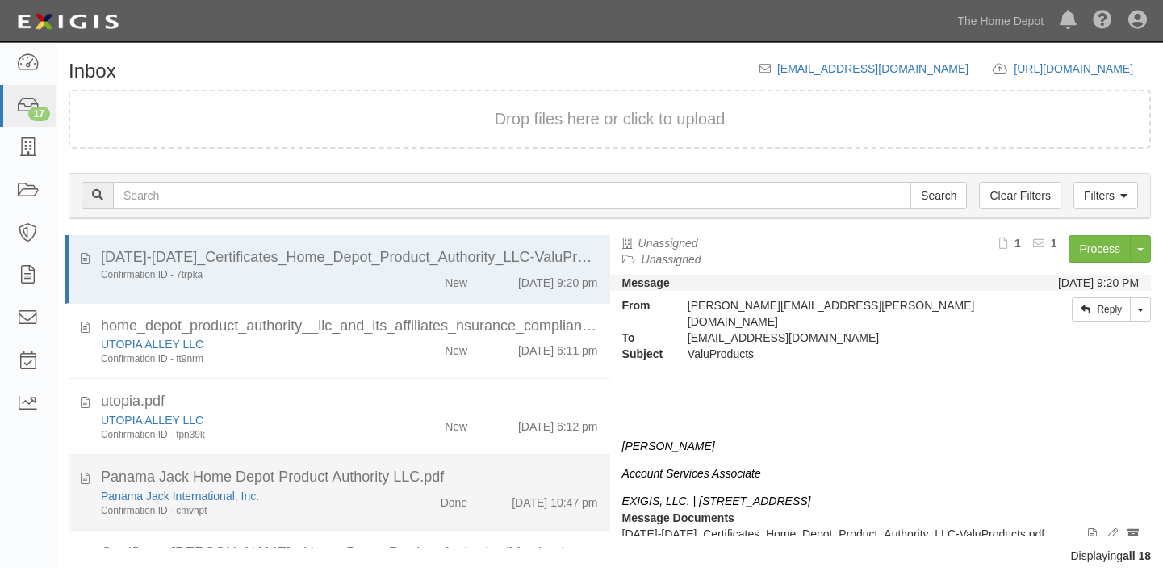
click at [380, 501] on div "Panama Jack International, Inc. Confirmation ID - cmvhpt" at bounding box center [241, 503] width 304 height 30
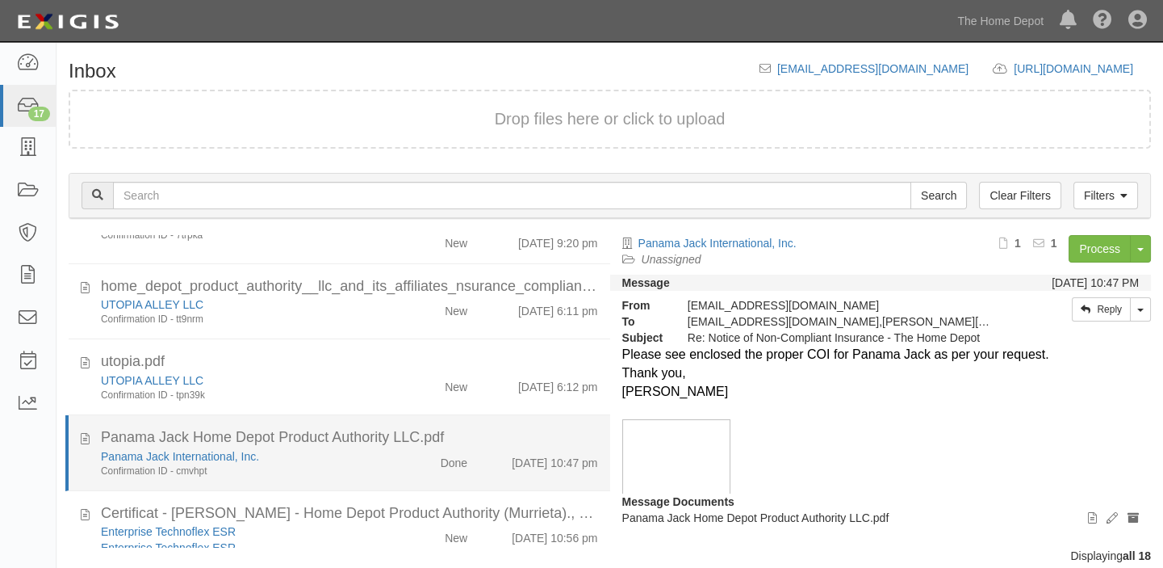
scroll to position [146, 0]
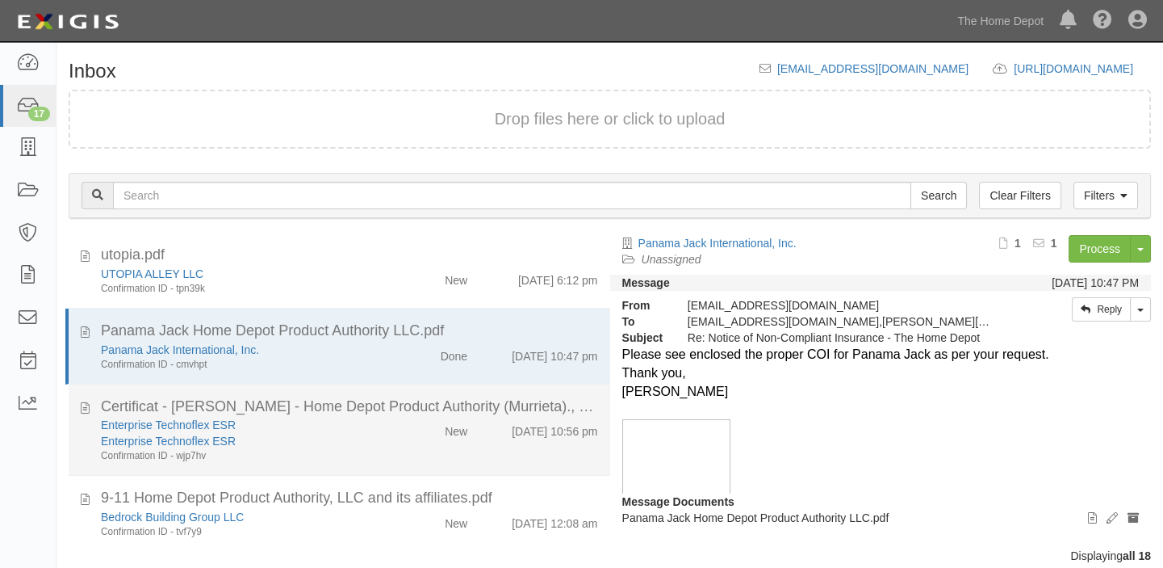
click at [394, 445] on div "Enterprise Technoflex ESR Enterprise Technoflex ESR Confirmation ID - wjp7hv Ne…" at bounding box center [350, 440] width 522 height 46
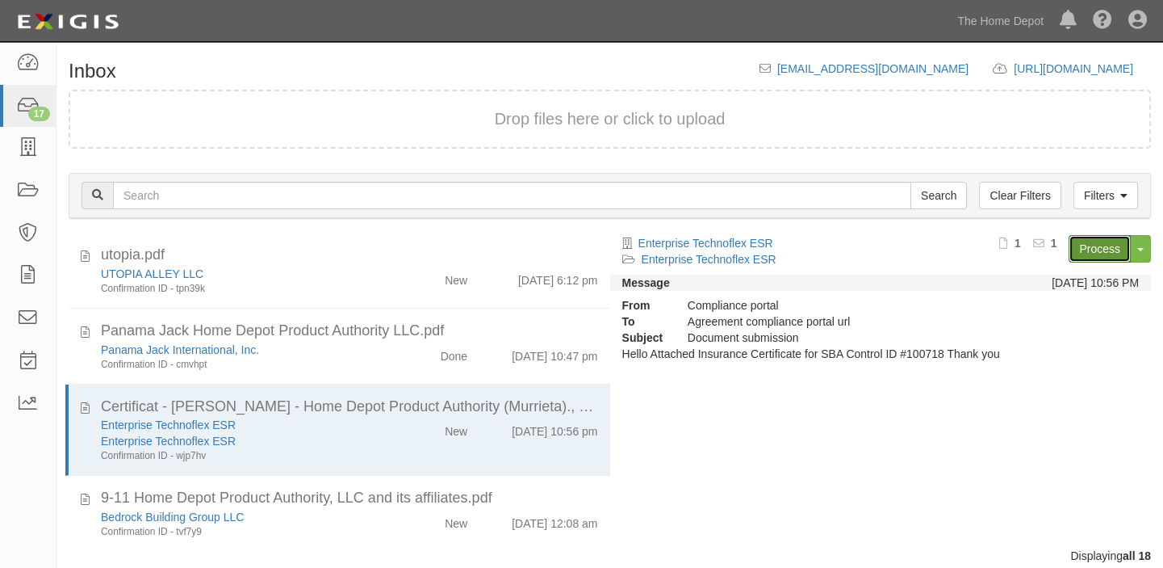
click at [1083, 254] on link "Process" at bounding box center [1100, 248] width 62 height 27
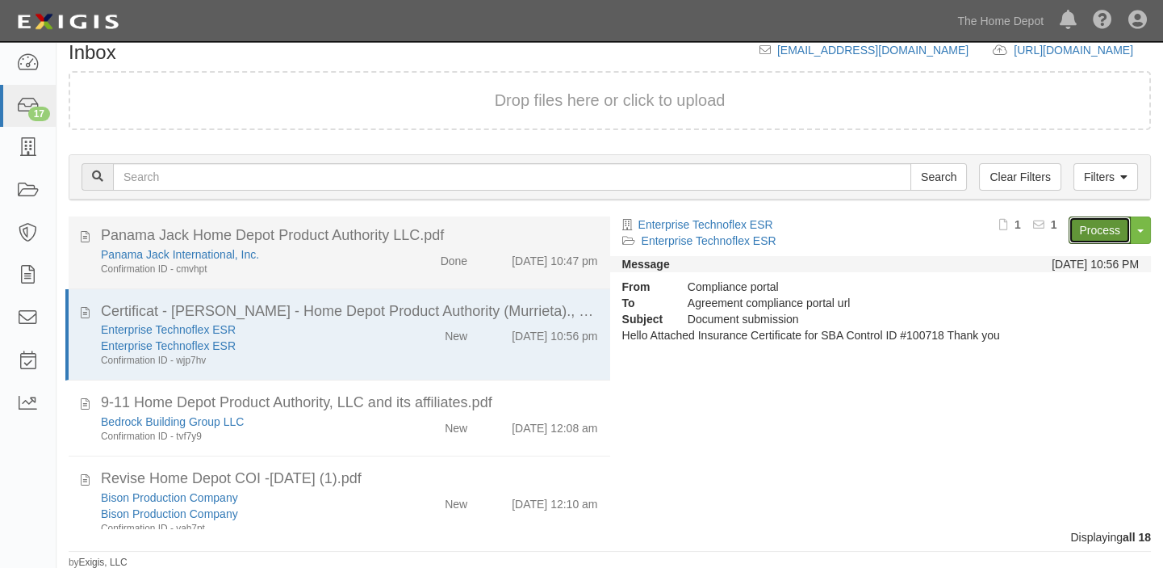
scroll to position [367, 0]
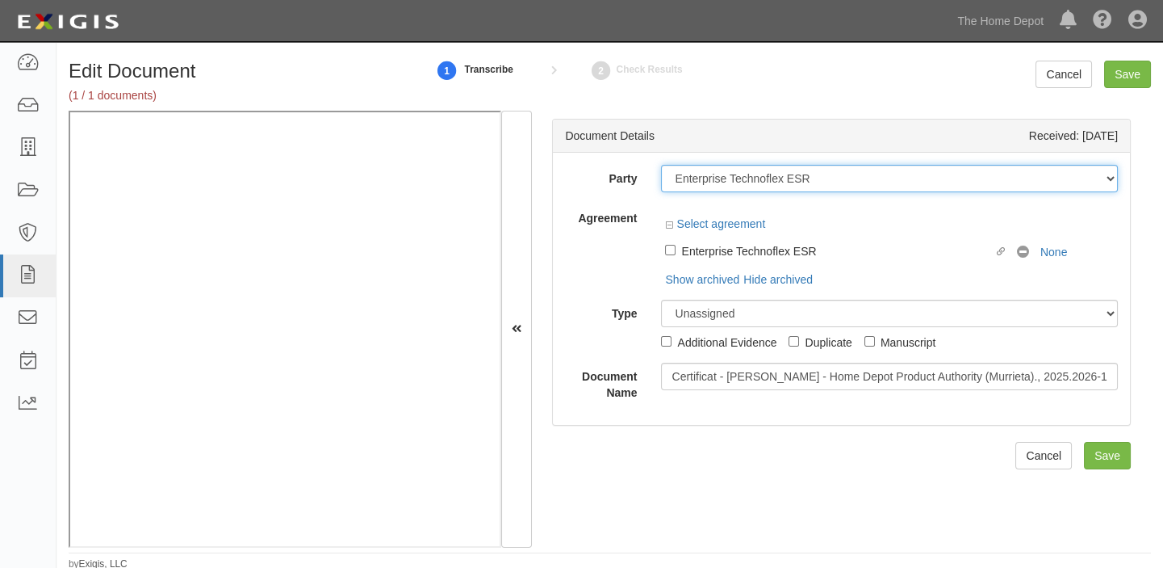
click at [843, 181] on select "1000576868 Ontario Inc. 10 STRAWBERRY STREET 115282 CANADA LTEE 11947907 Canada…" at bounding box center [889, 178] width 457 height 27
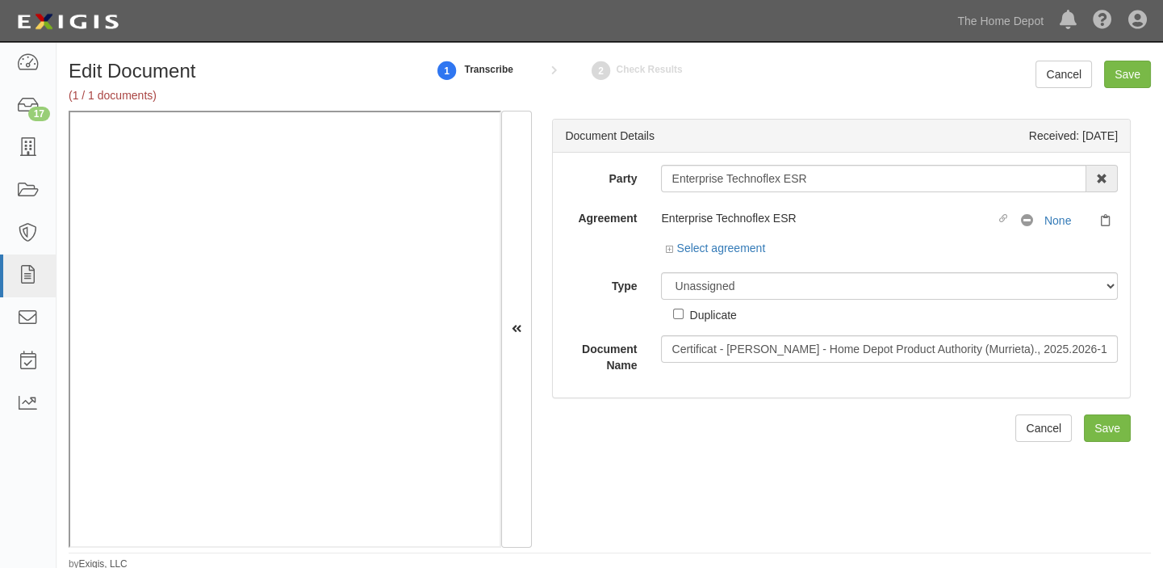
drag, startPoint x: 670, startPoint y: 180, endPoint x: 819, endPoint y: 179, distance: 148.6
click at [819, 179] on input "Enterprise Technoflex ESR" at bounding box center [873, 178] width 425 height 27
click at [723, 245] on link "Select agreement" at bounding box center [715, 247] width 100 height 13
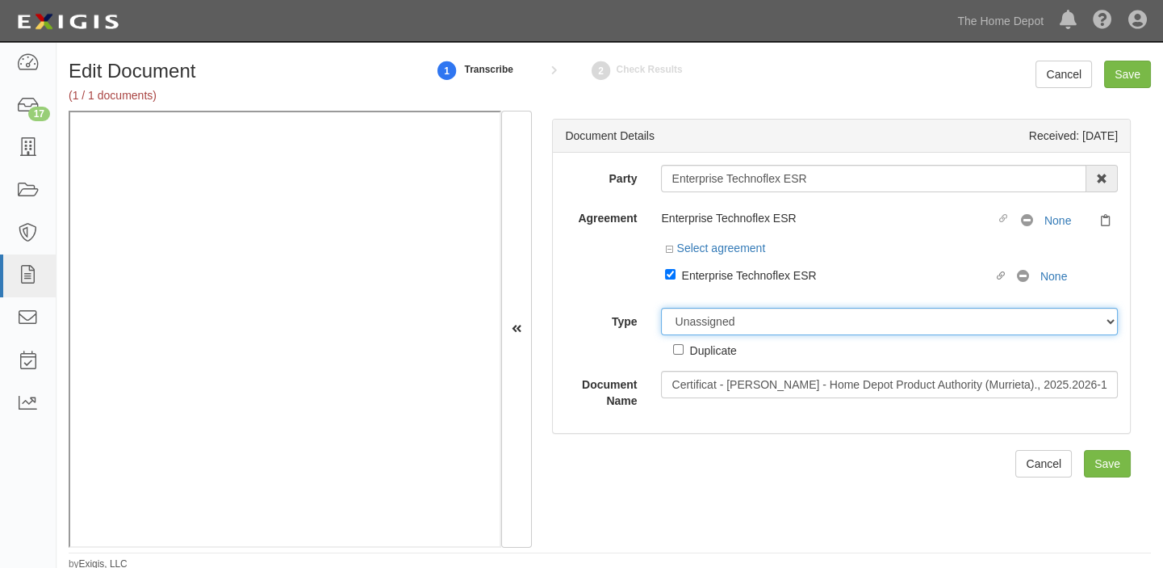
click at [732, 312] on select "Unassigned Binder Cancellation Notice Certificate Contract Endorsement Insuranc…" at bounding box center [889, 321] width 457 height 27
select select "CertificateDetail"
click at [661, 308] on select "Unassigned Binder Cancellation Notice Certificate Contract Endorsement Insuranc…" at bounding box center [889, 321] width 457 height 27
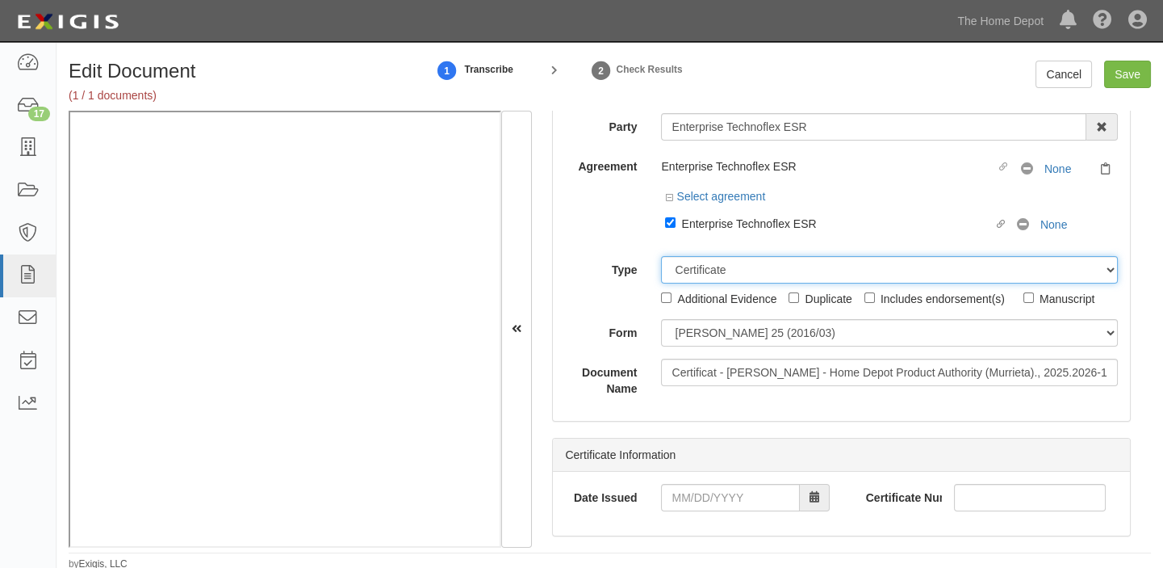
scroll to position [73, 0]
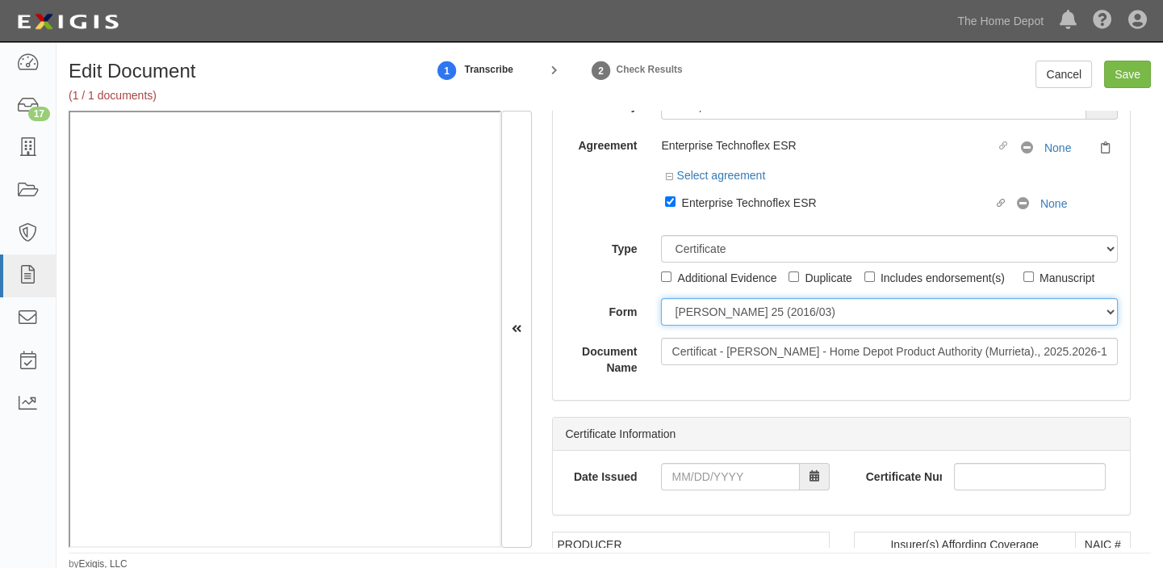
click at [731, 306] on select "ACORD 25 (2016/03) ACORD 101 ACORD 855 NY (2014/05) General" at bounding box center [889, 311] width 457 height 27
select select "GeneralFormDetail"
click at [661, 298] on select "[PERSON_NAME] 25 (2016/03) [PERSON_NAME] 101 [PERSON_NAME] 855 NY (2014/05) Gen…" at bounding box center [889, 311] width 457 height 27
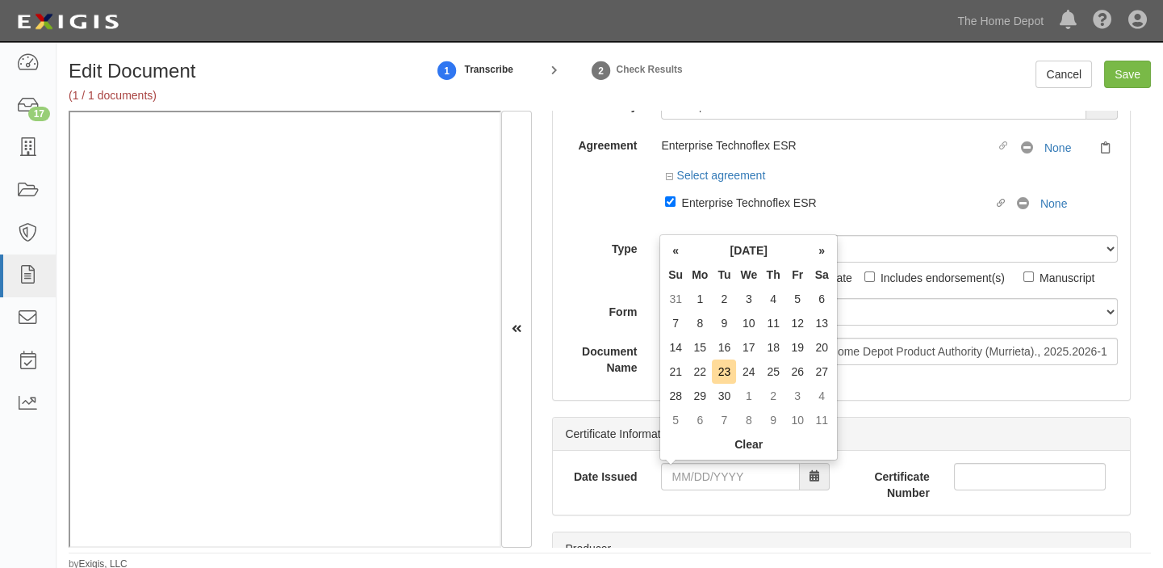
click at [707, 274] on th "Mo" at bounding box center [700, 274] width 24 height 24
click at [744, 295] on td "3" at bounding box center [748, 299] width 25 height 24
type input "09/03/2025"
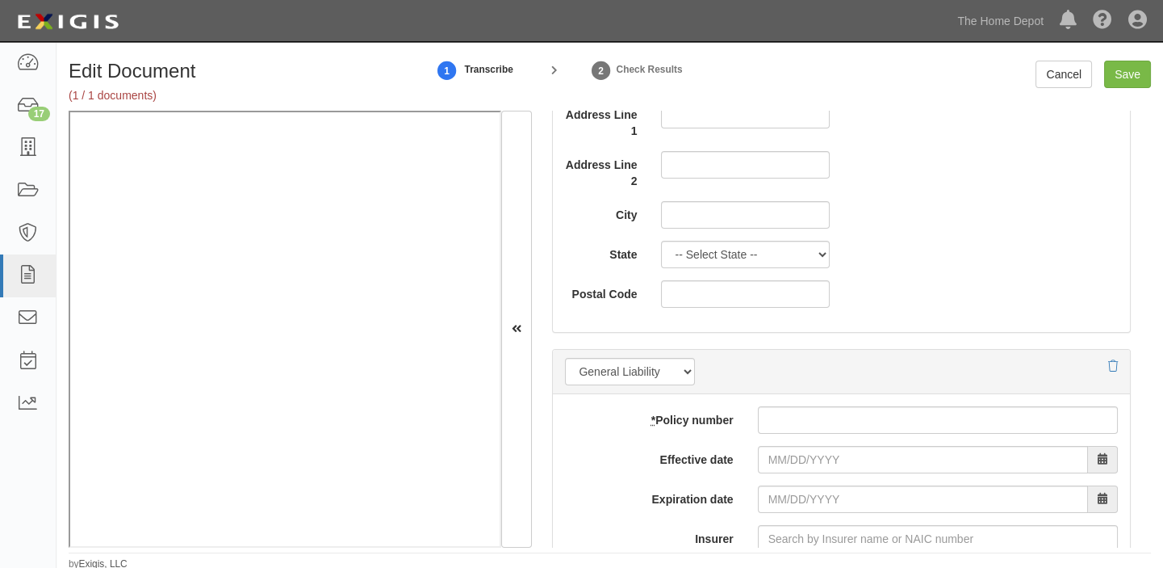
scroll to position [1027, 0]
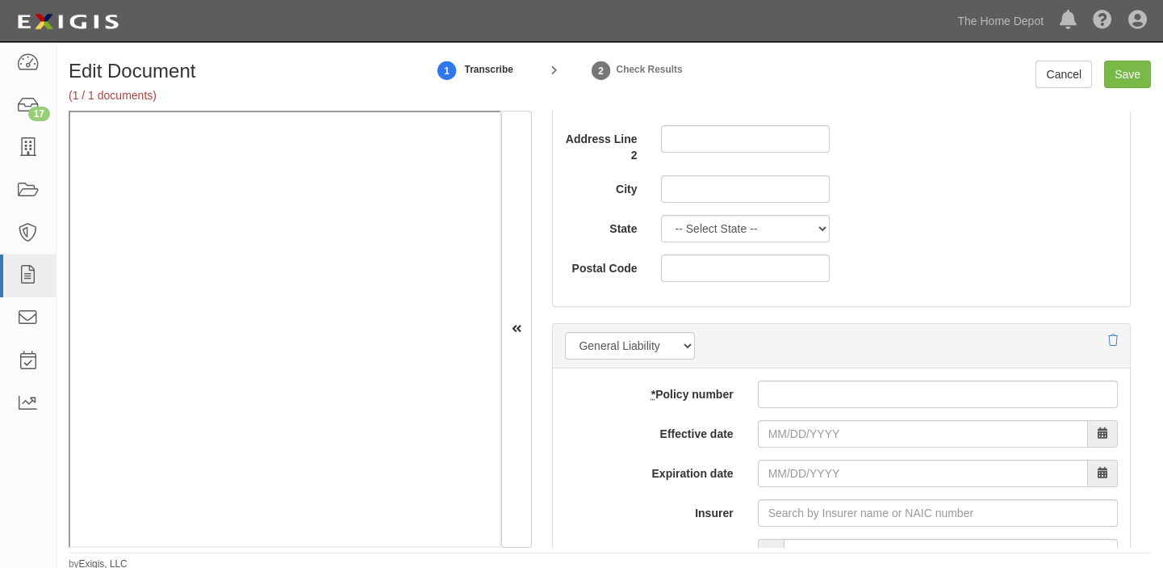
click at [761, 390] on div at bounding box center [938, 393] width 384 height 27
click at [775, 392] on input "* Policy number" at bounding box center [938, 393] width 360 height 27
paste input "SUM-CGL27064-"
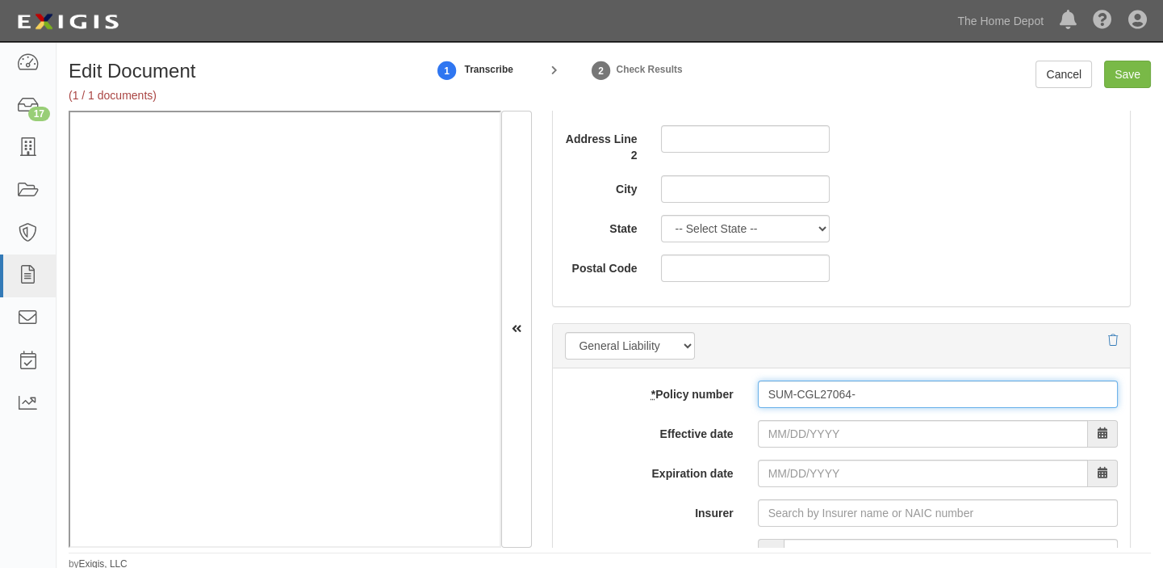
type input "SUM-CGL27064-"
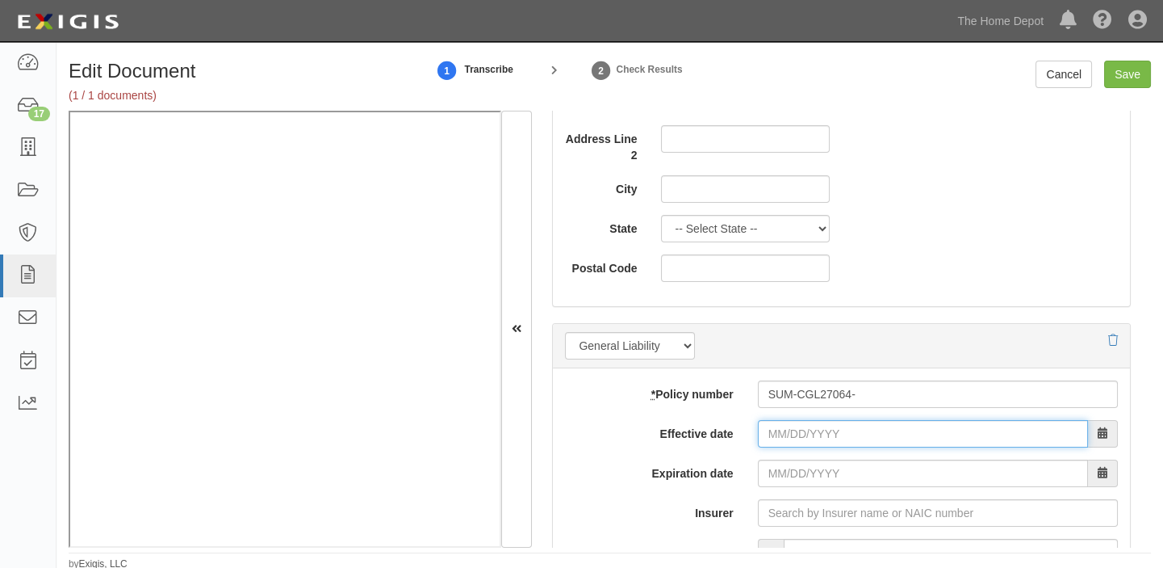
click at [777, 422] on input "Effective date" at bounding box center [923, 433] width 330 height 27
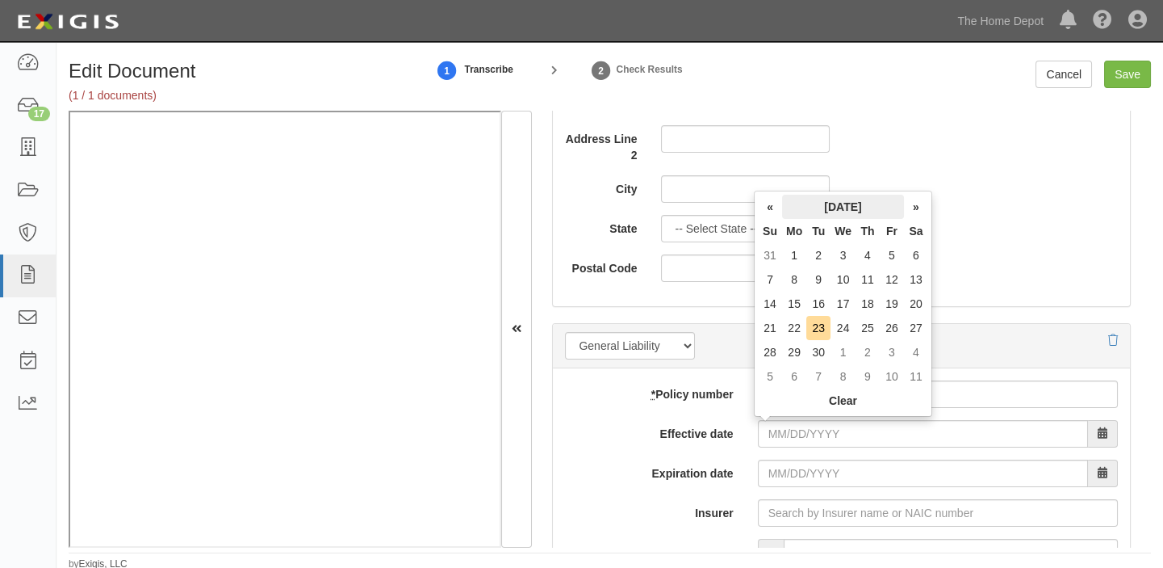
click at [809, 208] on th "[DATE]" at bounding box center [843, 207] width 122 height 24
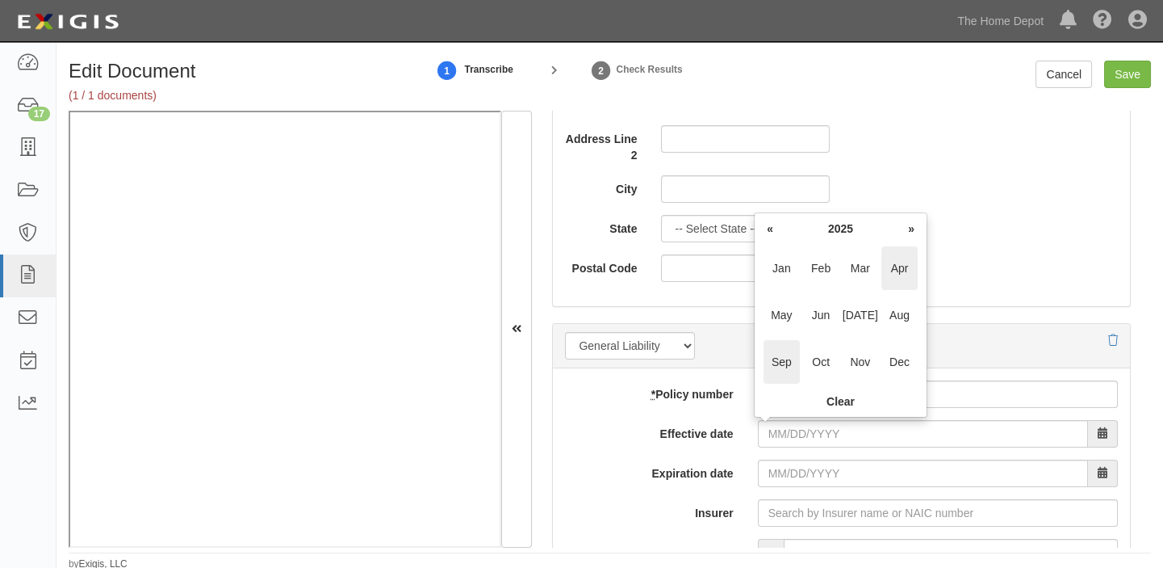
click at [893, 274] on span "Apr" at bounding box center [900, 268] width 36 height 44
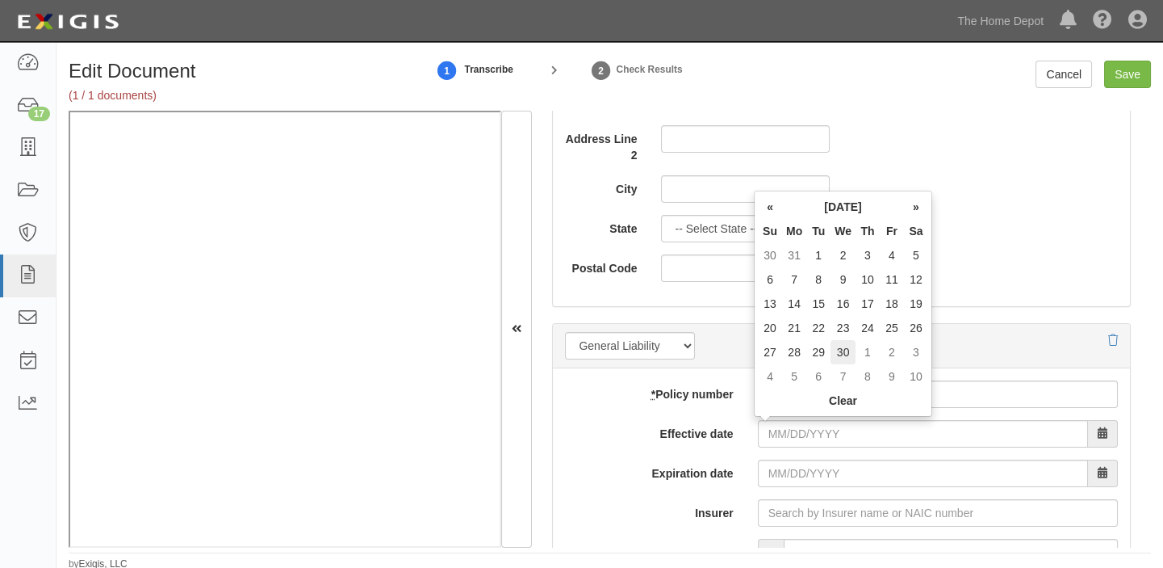
click at [851, 350] on td "30" at bounding box center [843, 352] width 25 height 24
type input "04/30/2025"
type input "04/30/2026"
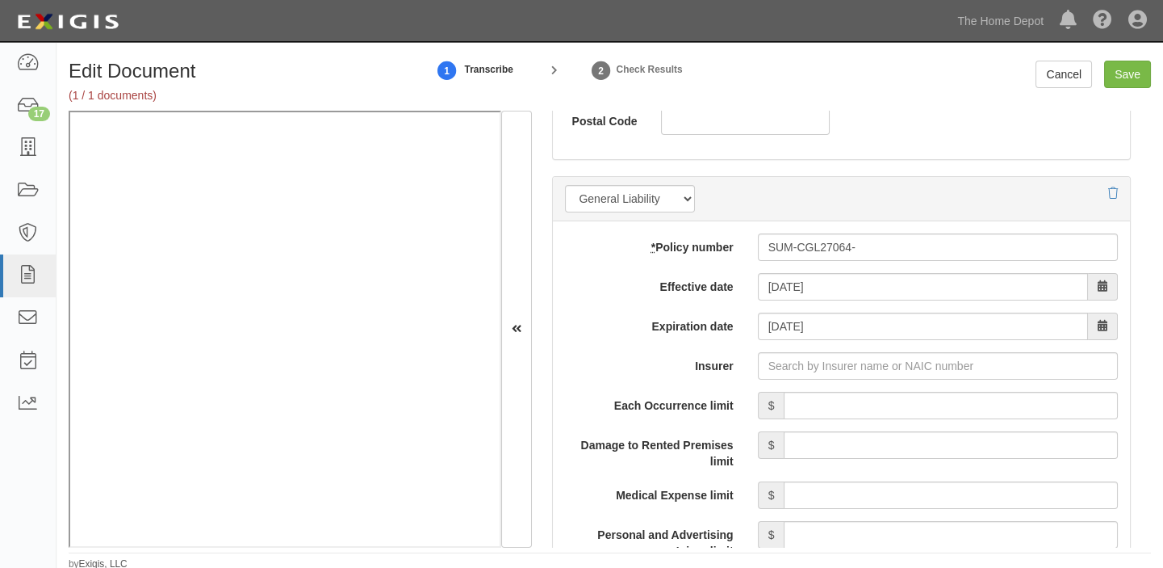
scroll to position [1247, 0]
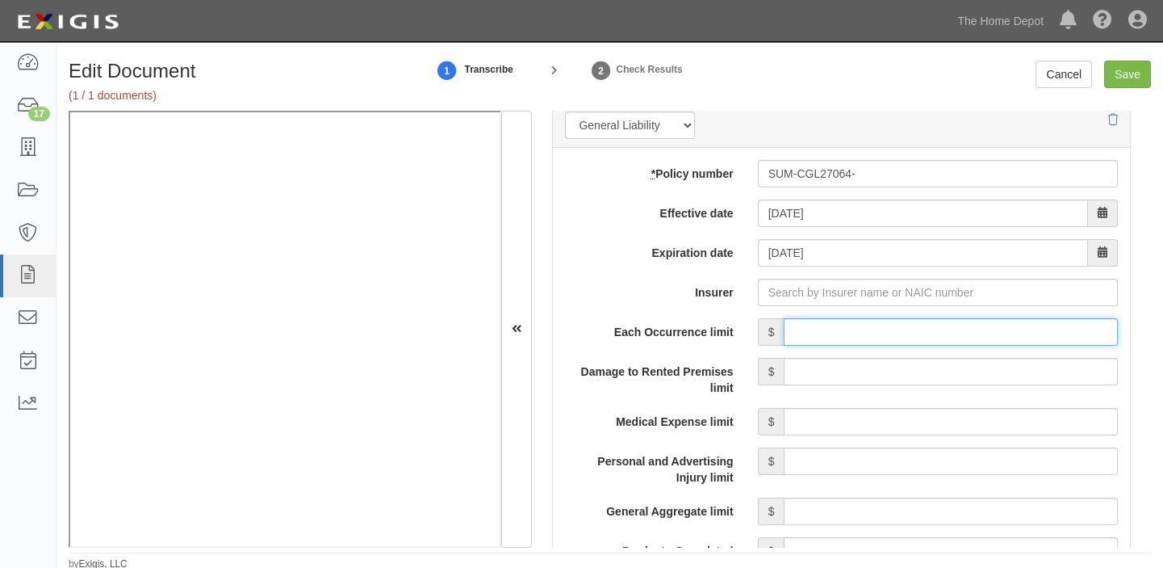
click at [917, 324] on input "Each Occurrence limit" at bounding box center [951, 331] width 334 height 27
type input "2,000,000"
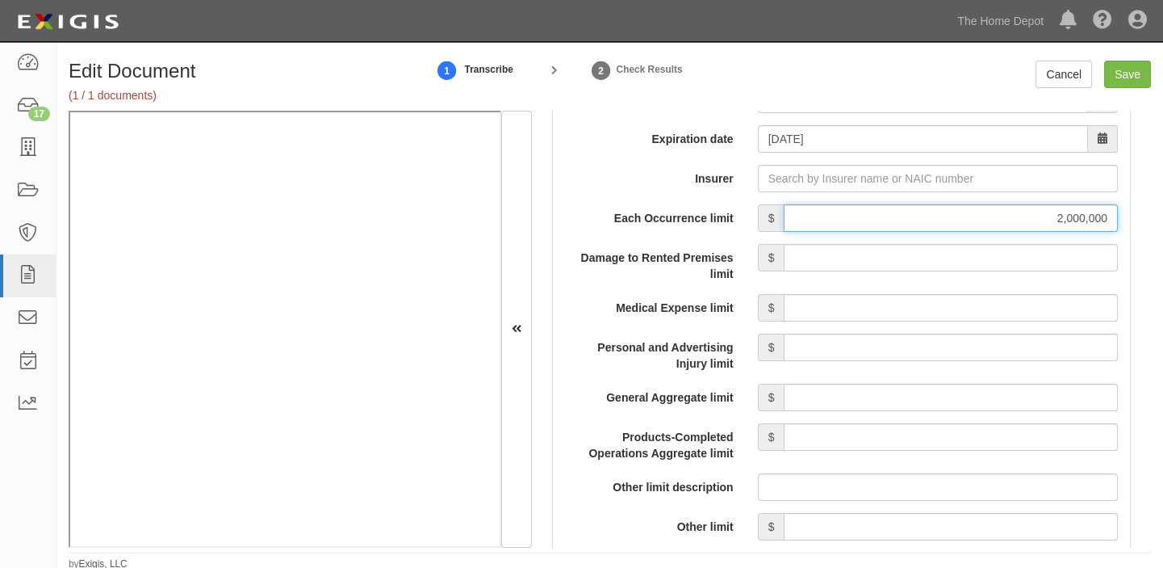
scroll to position [1394, 0]
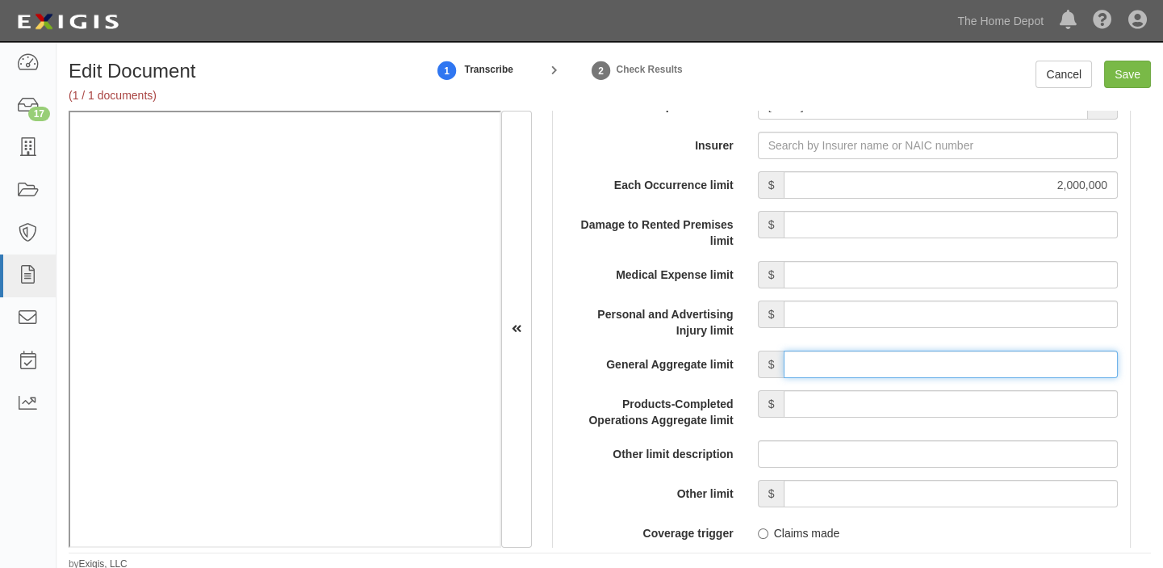
click at [911, 358] on input "General Aggregate limit" at bounding box center [951, 363] width 334 height 27
type input "2,000,000"
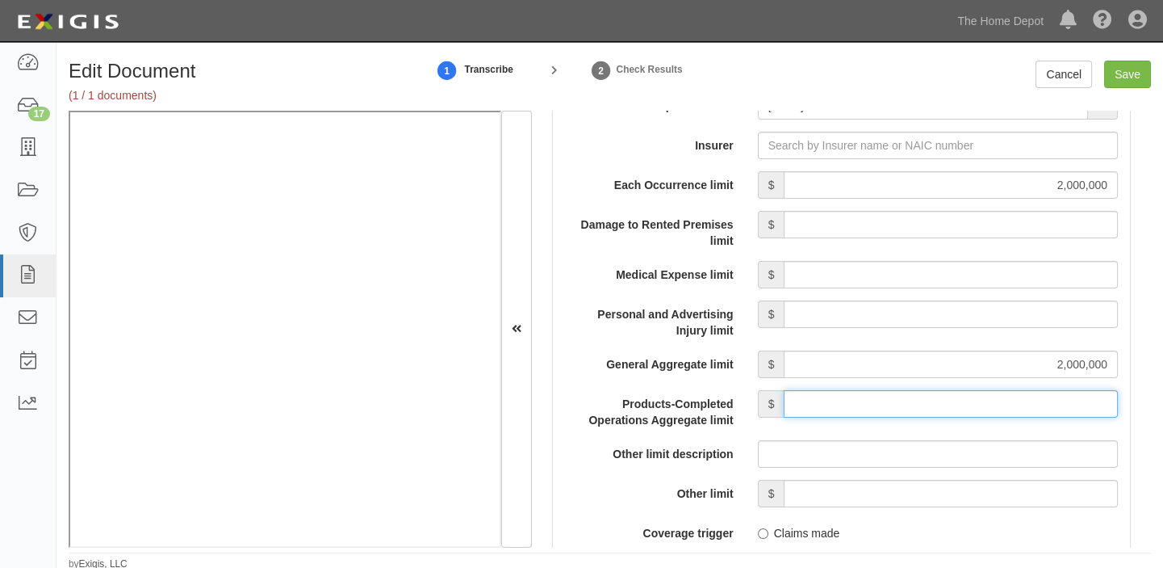
click at [937, 412] on input "Products-Completed Operations Aggregate limit" at bounding box center [951, 403] width 334 height 27
type input "2,000,000"
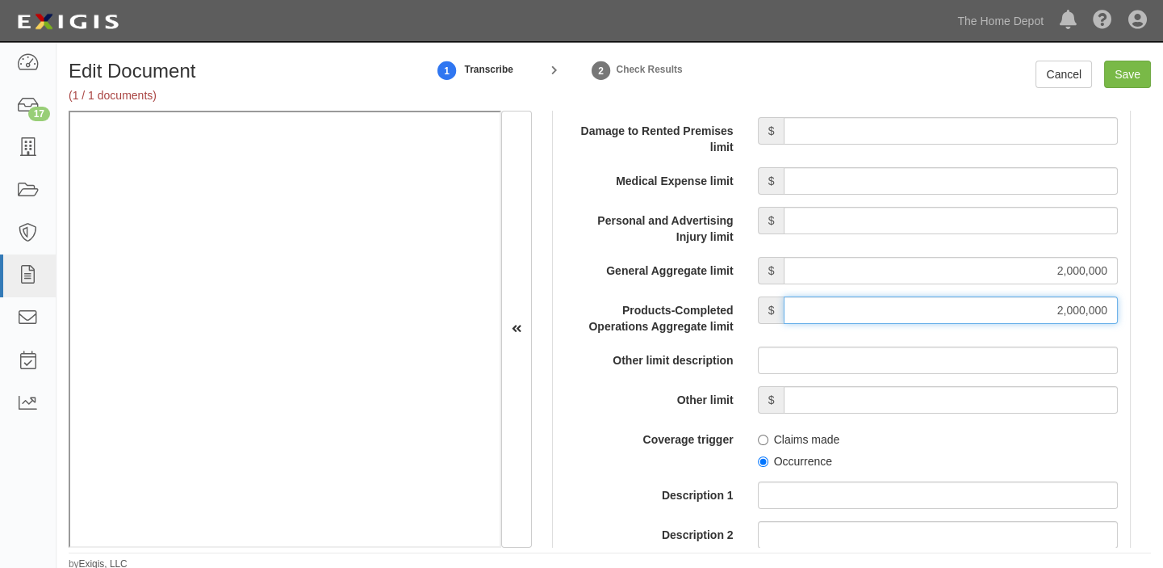
scroll to position [1541, 0]
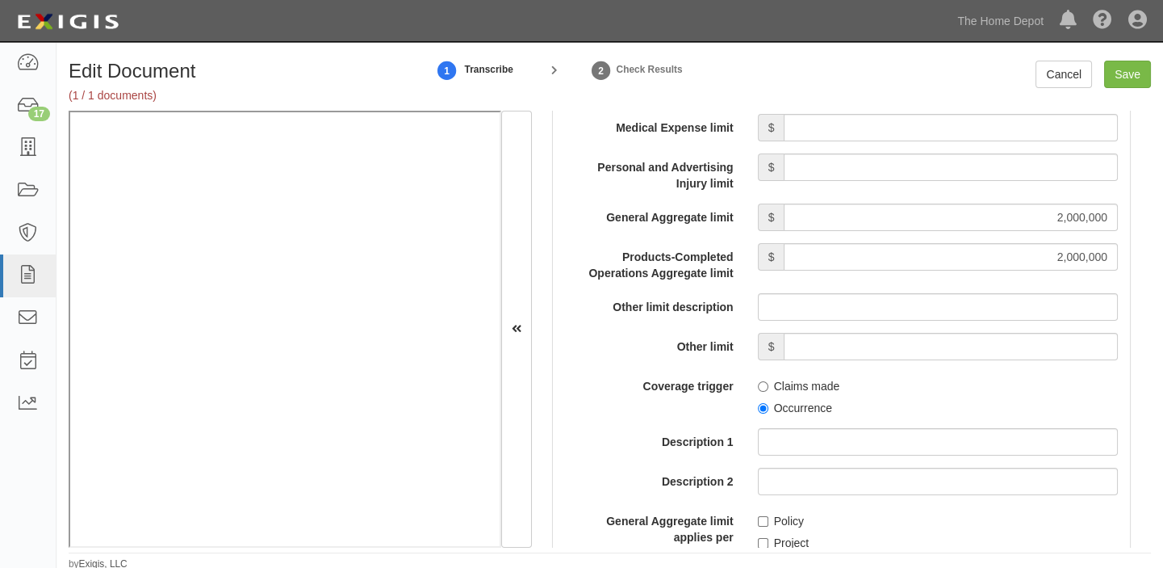
click at [809, 412] on label "Occurrence" at bounding box center [795, 408] width 74 height 16
click at [769, 412] on input "Occurrence" at bounding box center [763, 408] width 10 height 10
radio input "true"
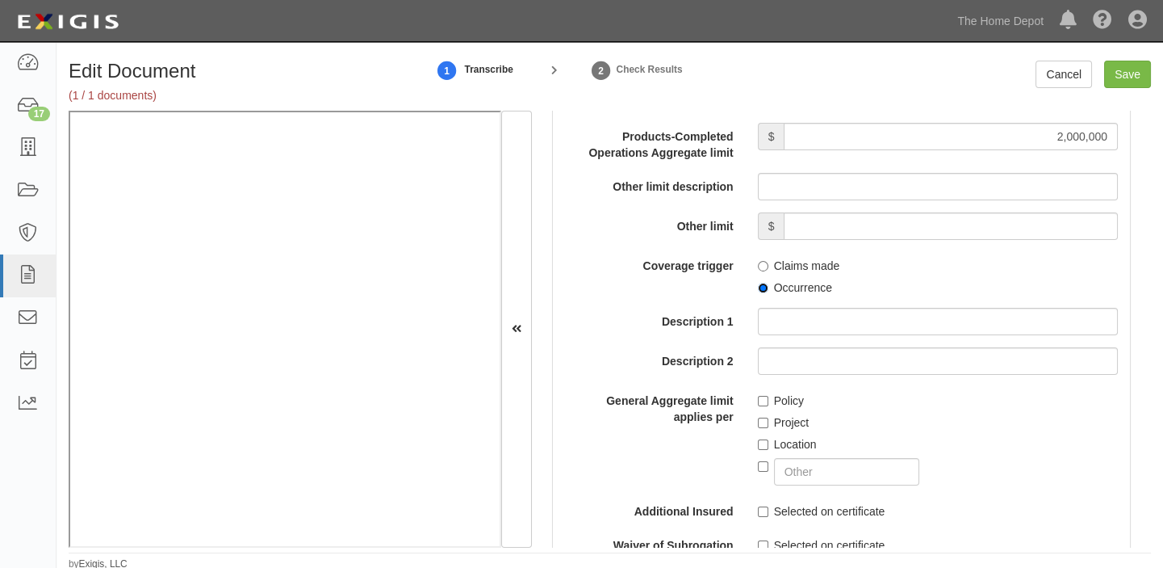
scroll to position [1687, 0]
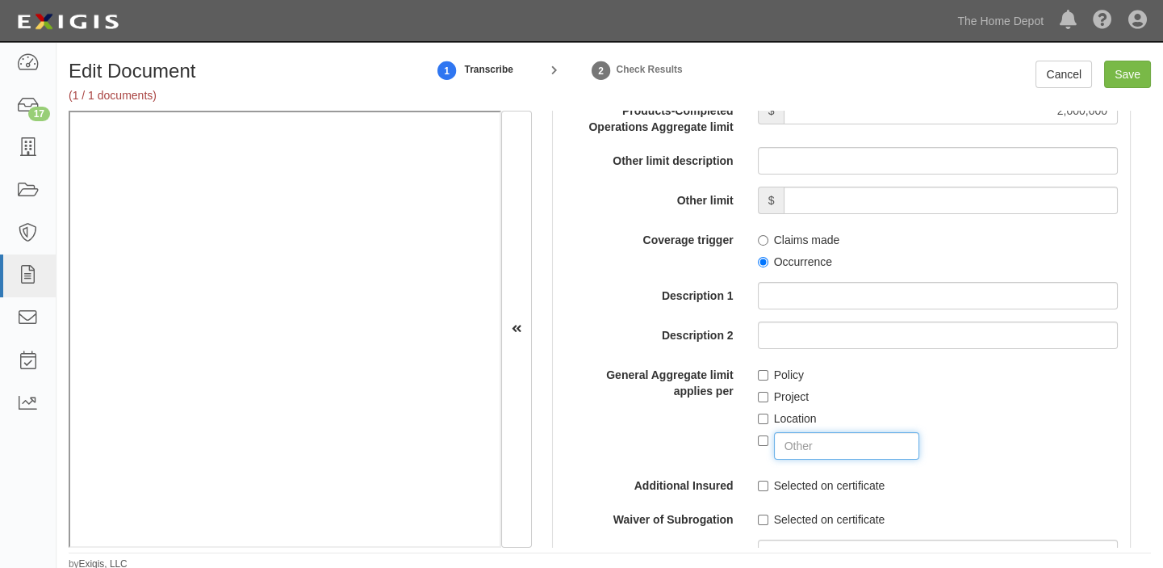
click at [810, 441] on input "text" at bounding box center [847, 445] width 146 height 27
type input "COMMERCIAL GENERAL LIABILITY"
checkbox input "true"
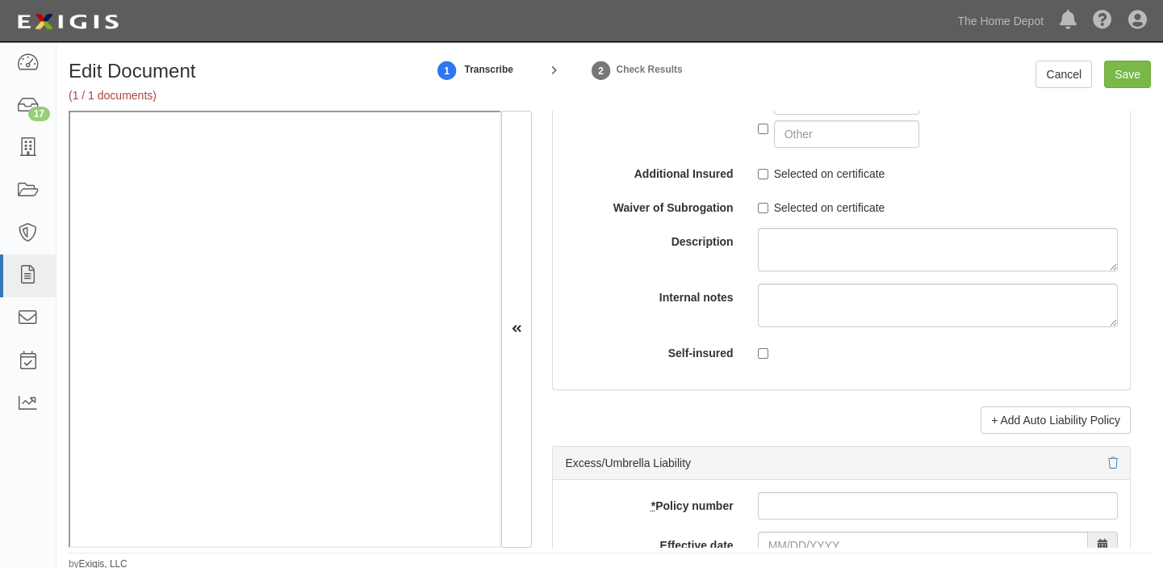
scroll to position [3229, 0]
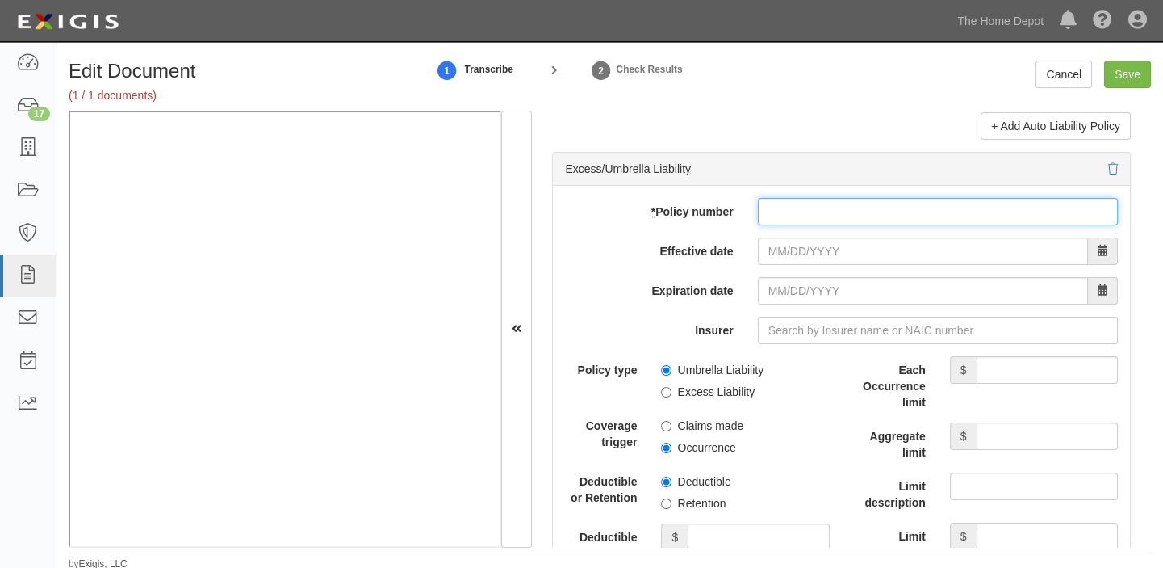
drag, startPoint x: 844, startPoint y: 218, endPoint x: 807, endPoint y: 246, distance: 46.7
click at [844, 218] on input "* Policy number" at bounding box center [938, 211] width 360 height 27
paste input "SUM-EXC27065-"
type input "SUM-EXC27065-"
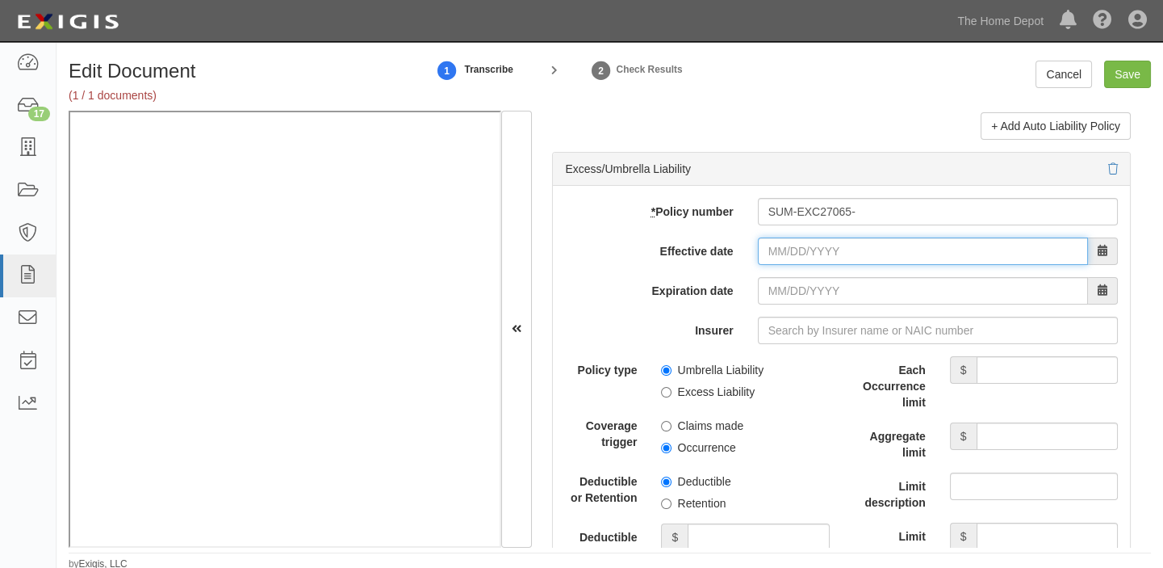
click at [787, 262] on input "Effective date" at bounding box center [923, 250] width 330 height 27
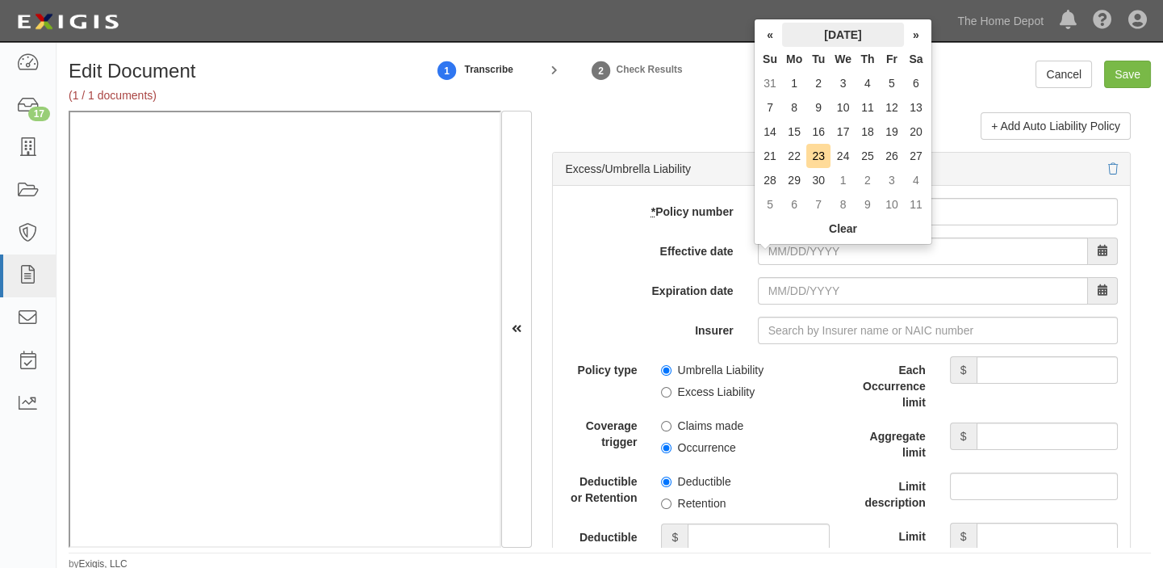
click at [839, 27] on th "[DATE]" at bounding box center [843, 35] width 122 height 24
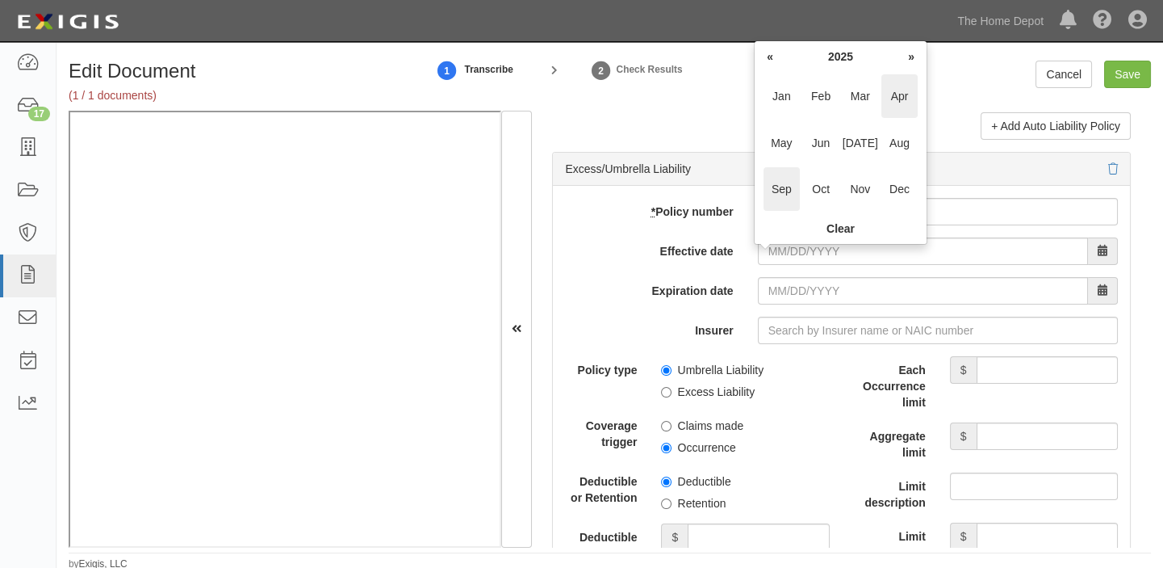
click at [902, 89] on span "Apr" at bounding box center [900, 96] width 36 height 44
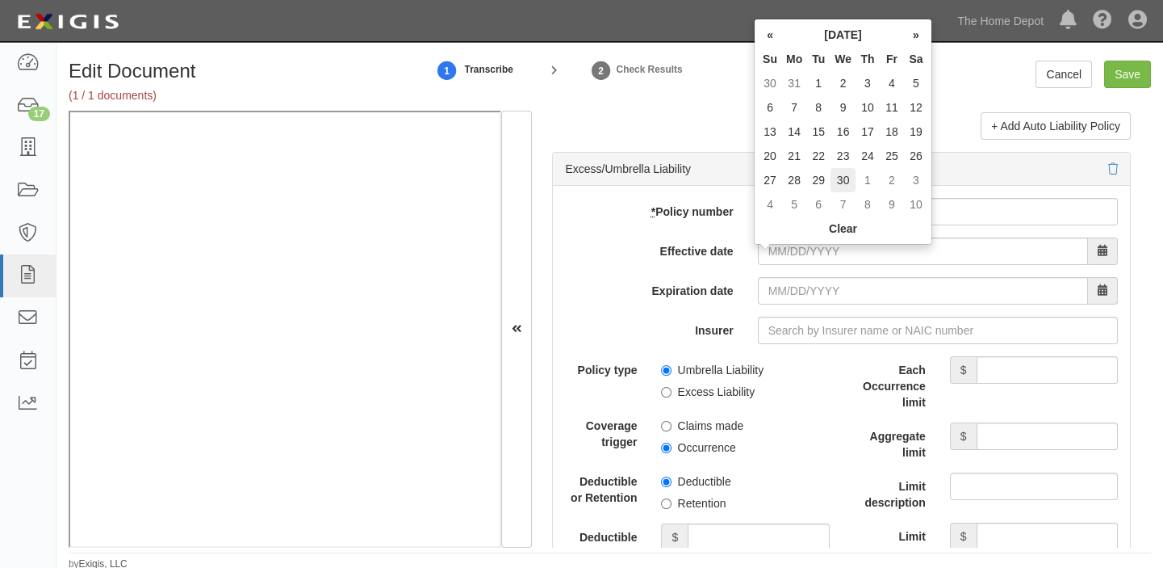
click at [839, 186] on td "30" at bounding box center [843, 180] width 25 height 24
type input "04/30/2025"
type input "04/30/2026"
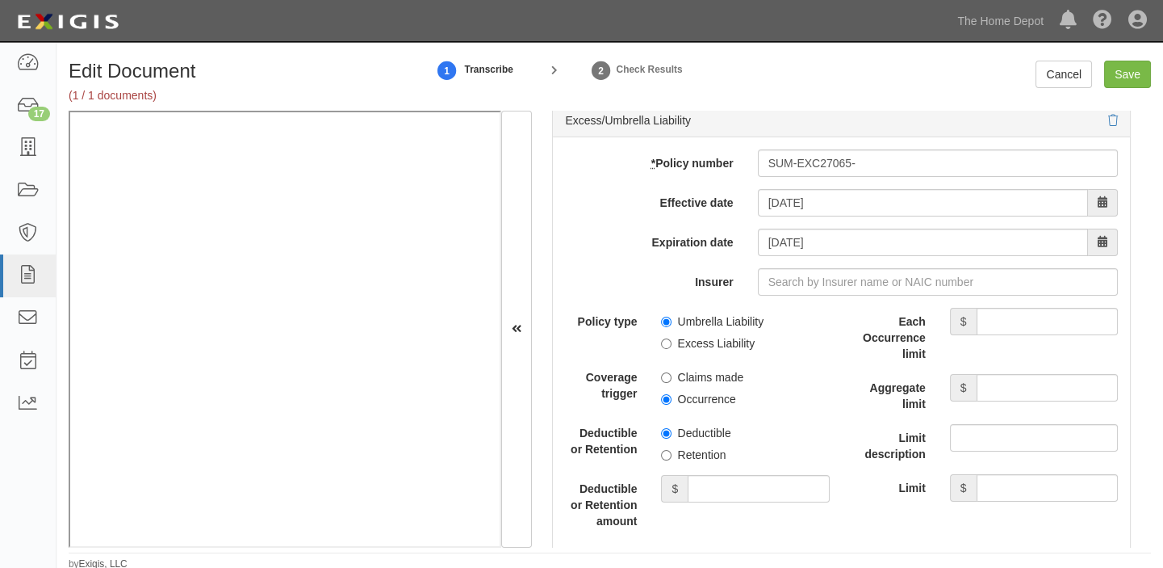
scroll to position [3302, 0]
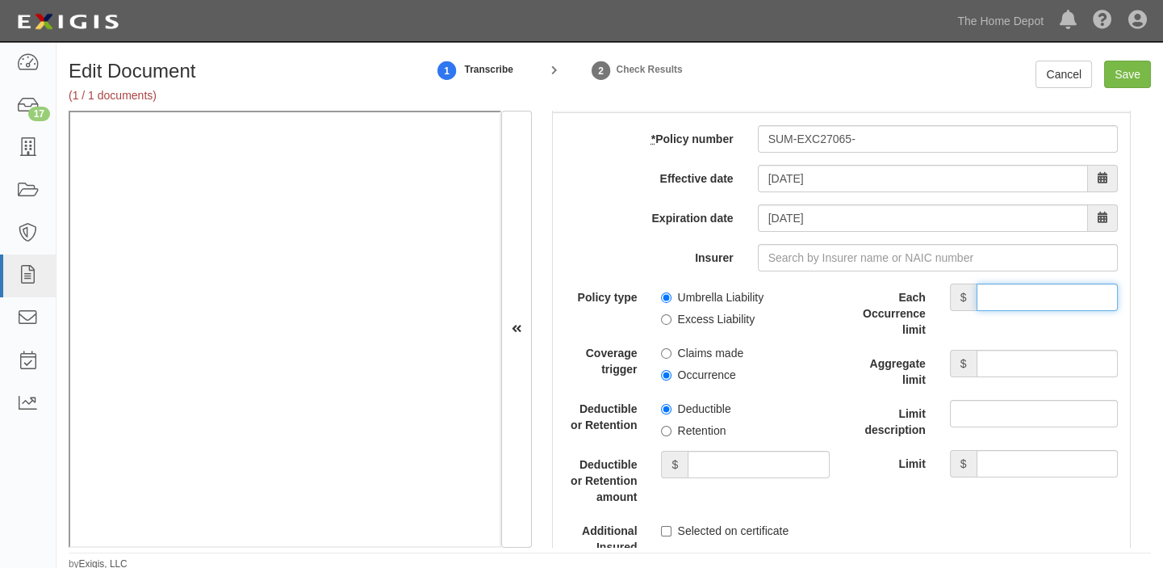
click at [1017, 291] on input "Each Occurrence limit" at bounding box center [1047, 296] width 141 height 27
type input "6,000,000"
click at [980, 375] on input "Aggregate limit" at bounding box center [1047, 363] width 141 height 27
type input "6,000,000"
click at [685, 326] on label "Excess Liability" at bounding box center [708, 319] width 94 height 16
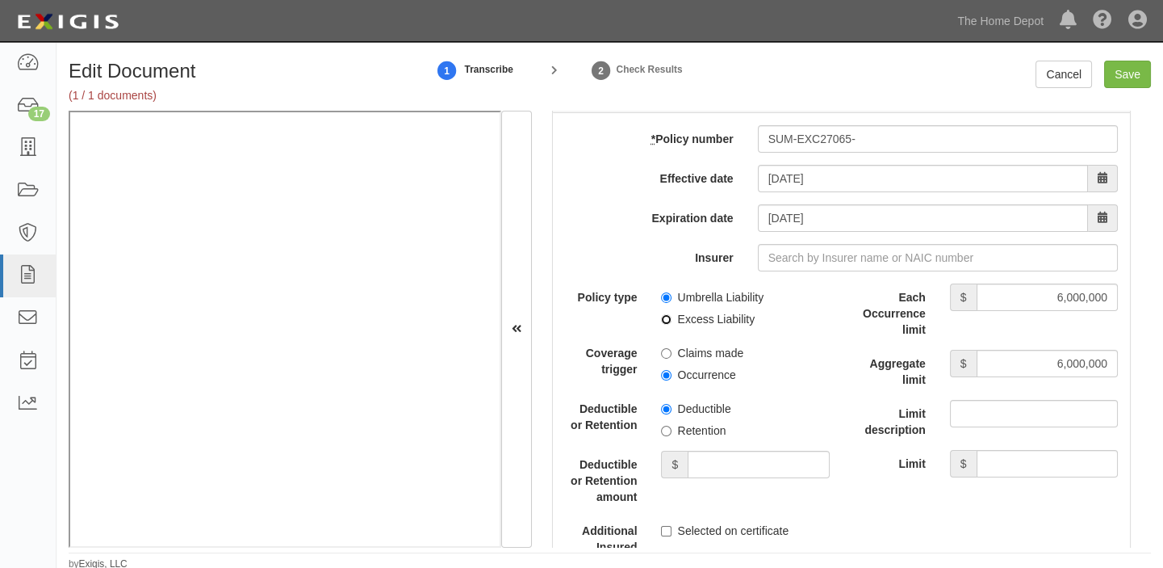
click at [672, 325] on input "Excess Liability" at bounding box center [666, 319] width 10 height 10
radio input "true"
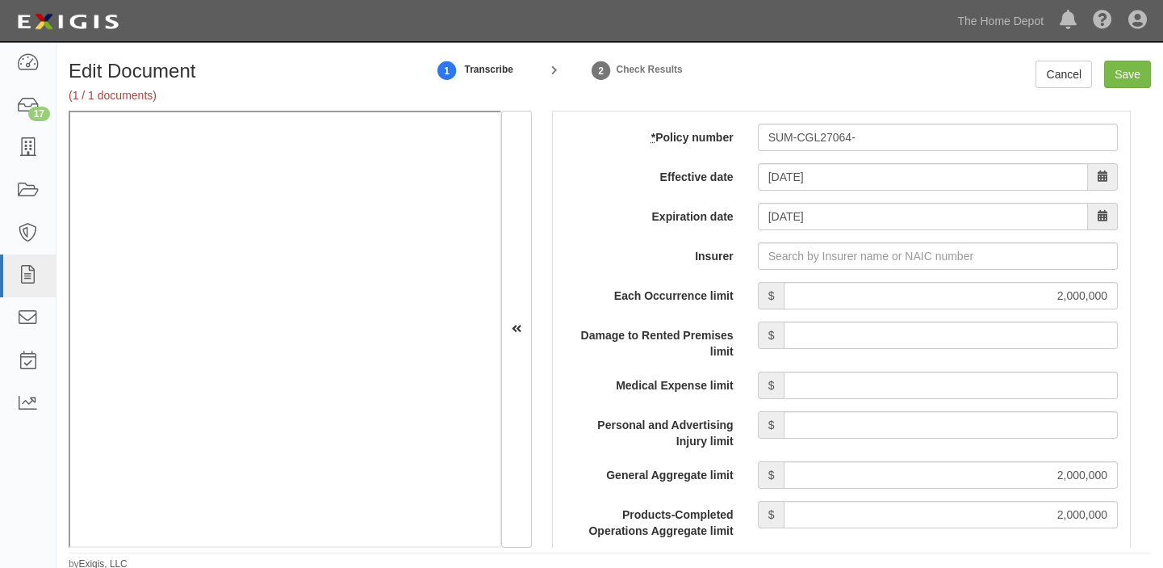
scroll to position [1247, 0]
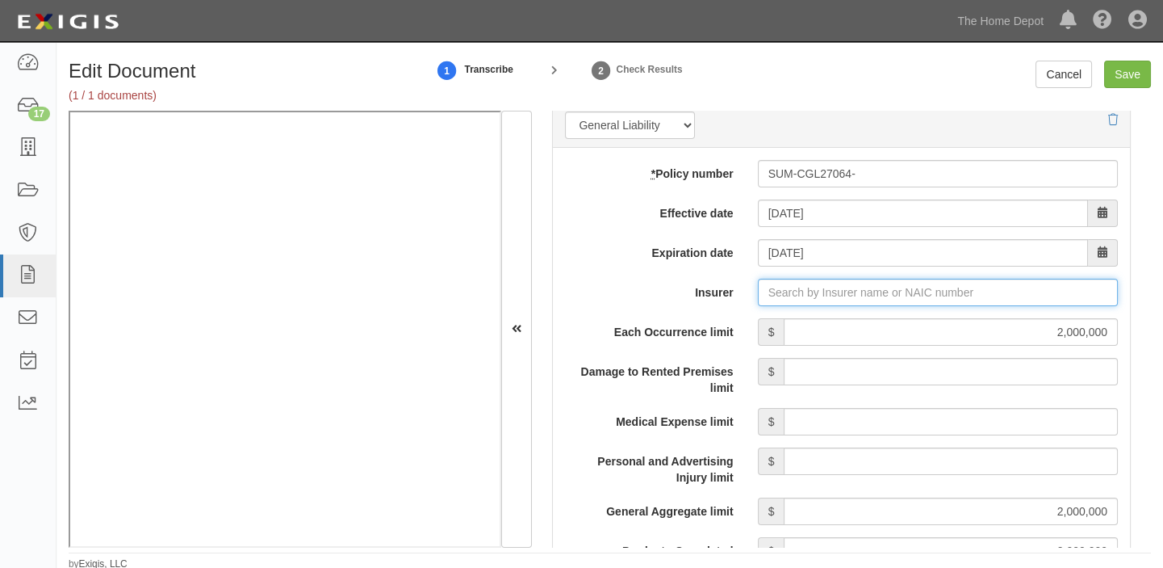
click at [816, 286] on input "Insurer" at bounding box center [938, 292] width 360 height 27
type input "a"
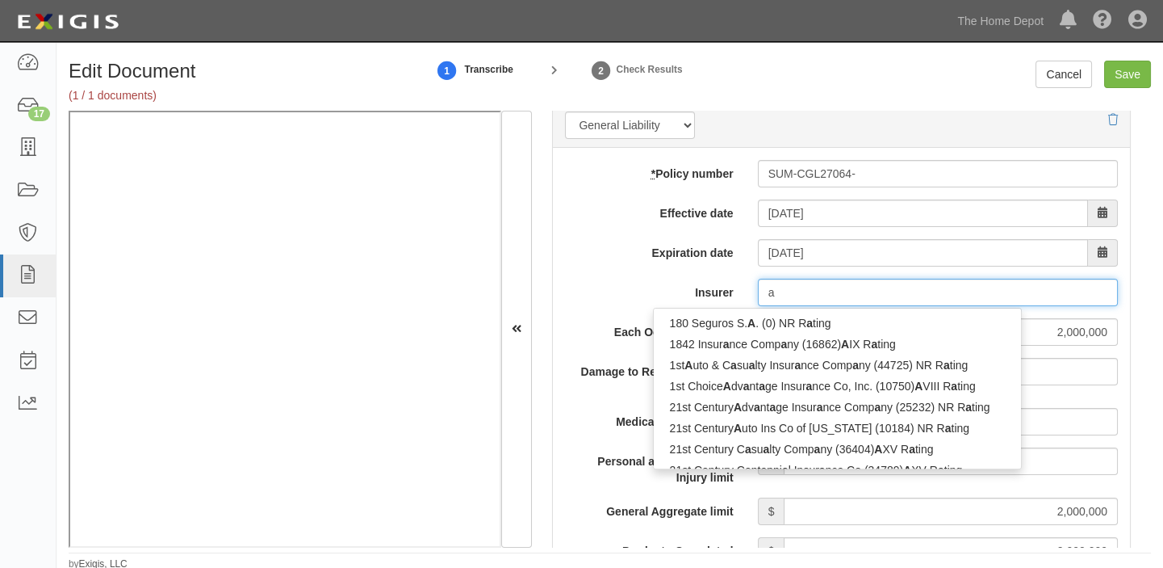
type input "avanza Previsión Companía de Seg SA (0) NR Rating"
type input "av"
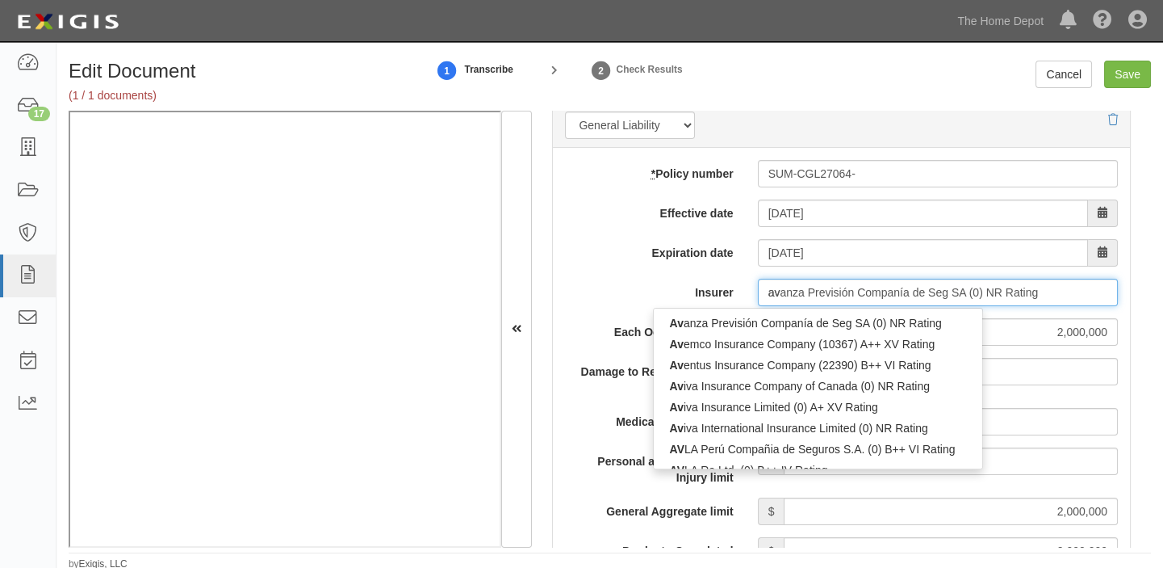
type input "aviva Insurance Company of Canada (0) NR Rating"
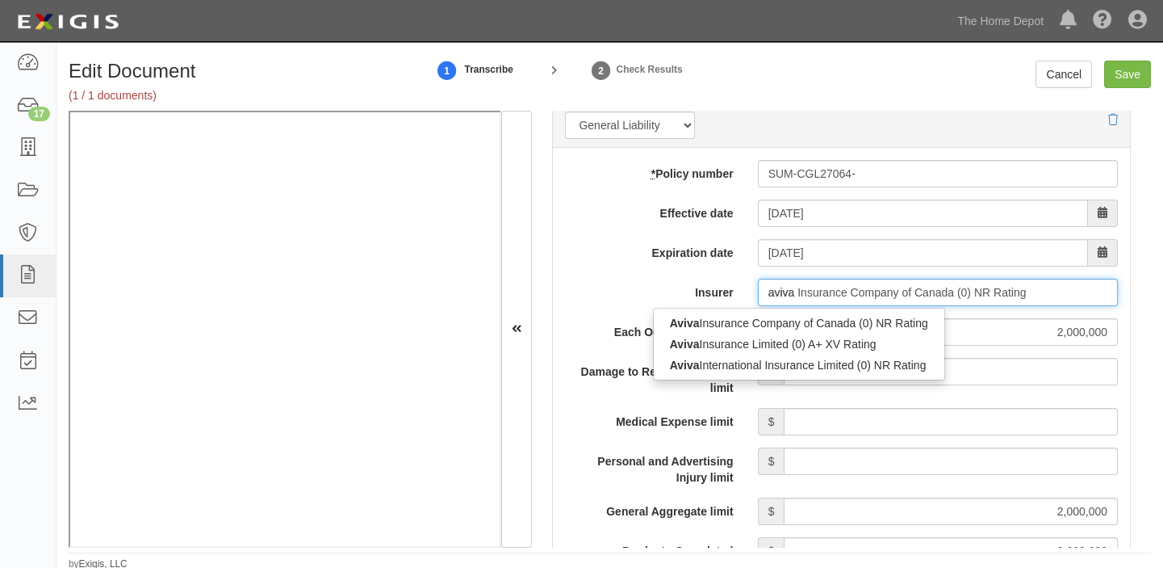
type input "aviva"
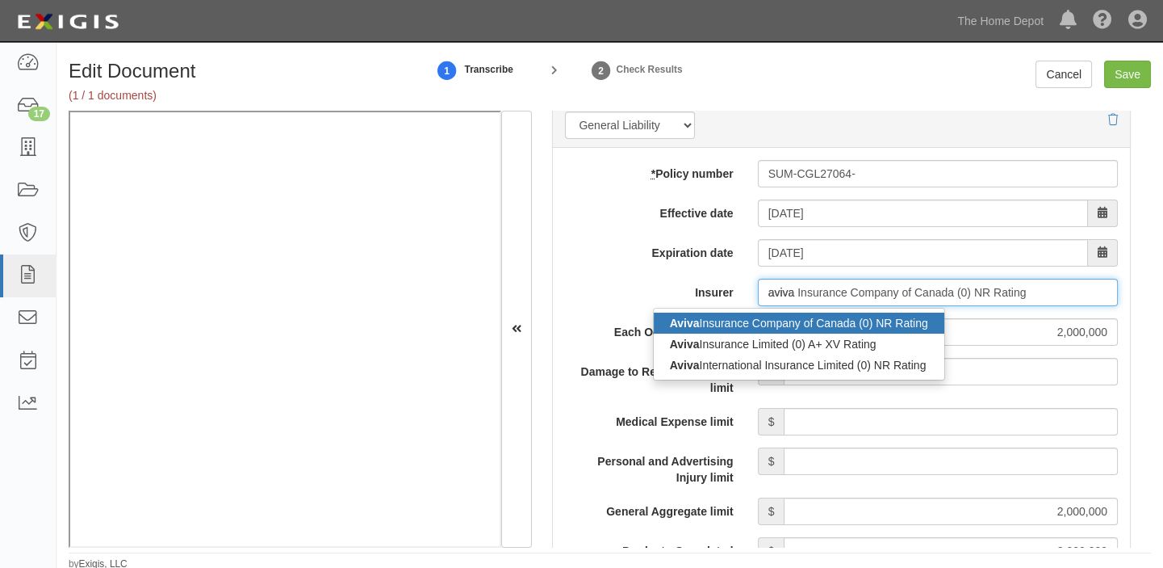
click at [818, 316] on div "Aviva Insurance Company of Canada (0) NR Rating" at bounding box center [799, 322] width 291 height 21
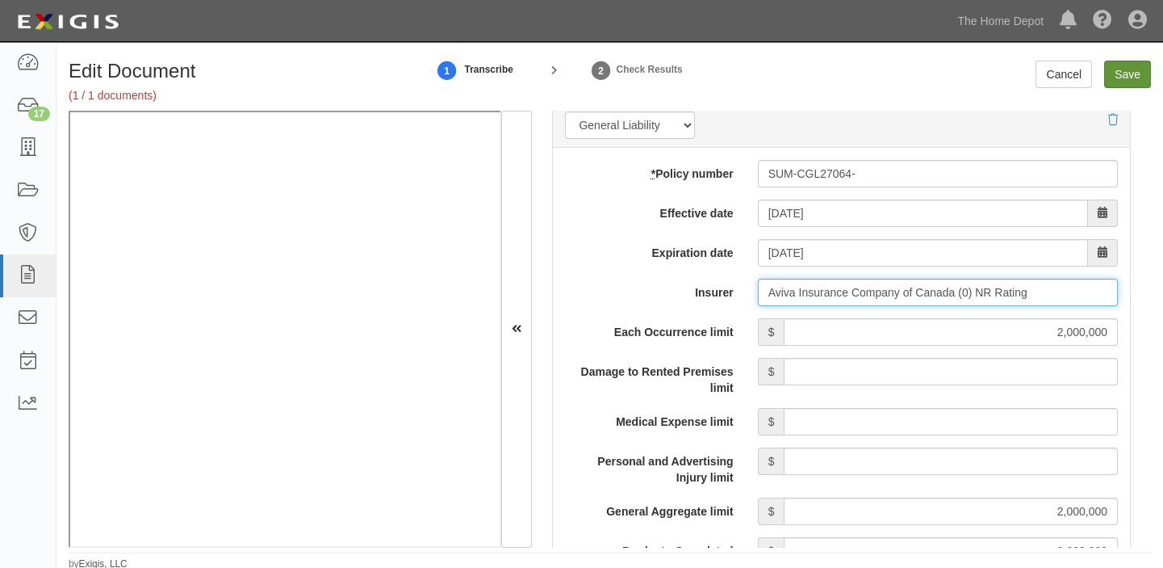
type input "Aviva Insurance Company of Canada (0) NR Rating"
click at [1139, 66] on input "Save" at bounding box center [1127, 74] width 47 height 27
type input "2000000"
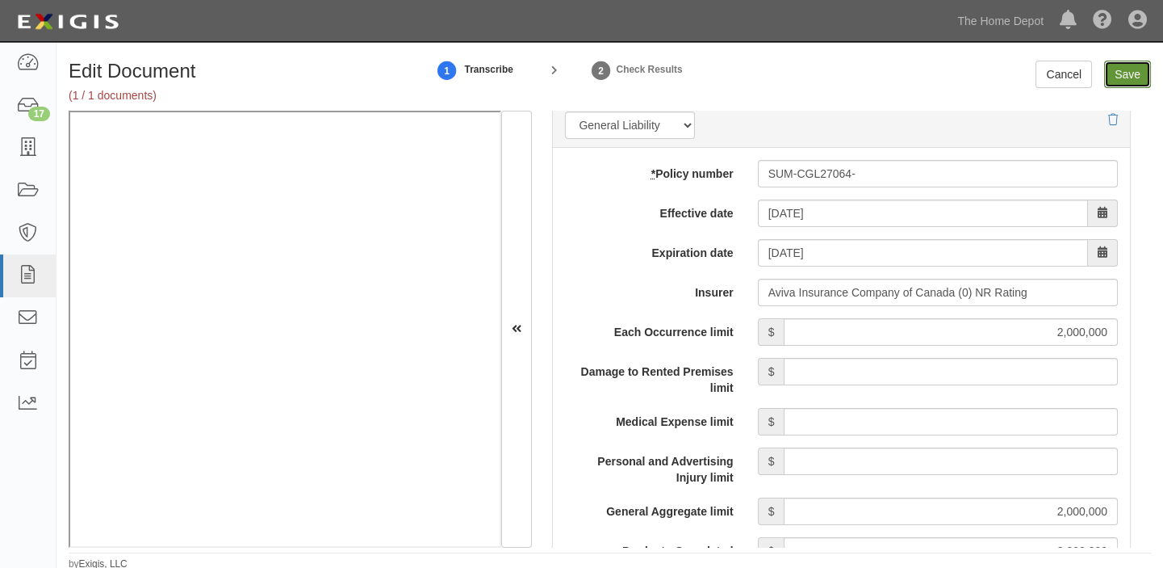
type input "6000000"
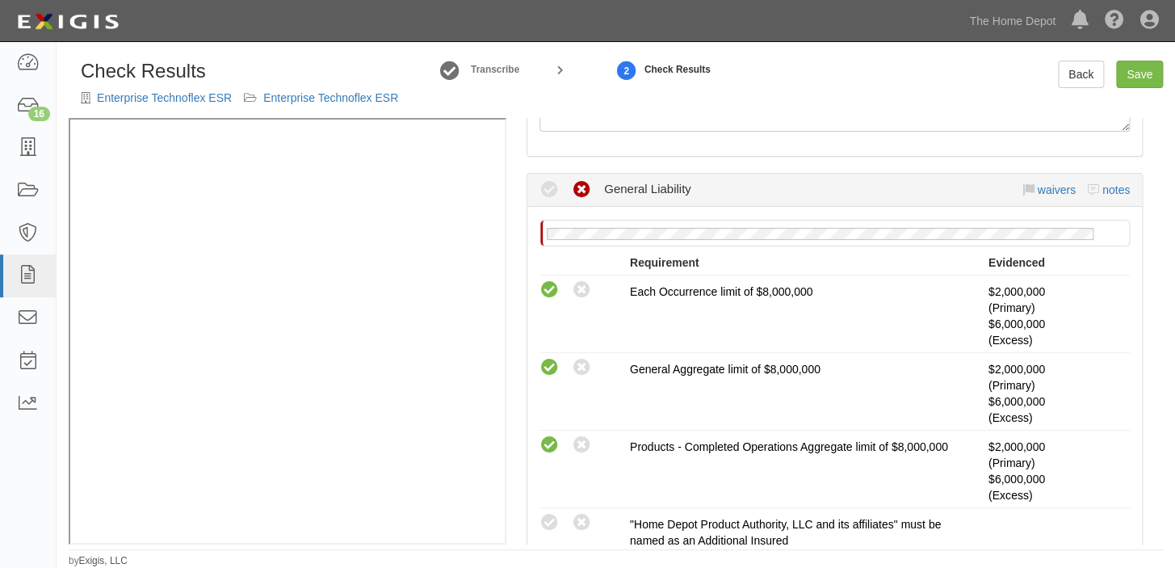
scroll to position [367, 0]
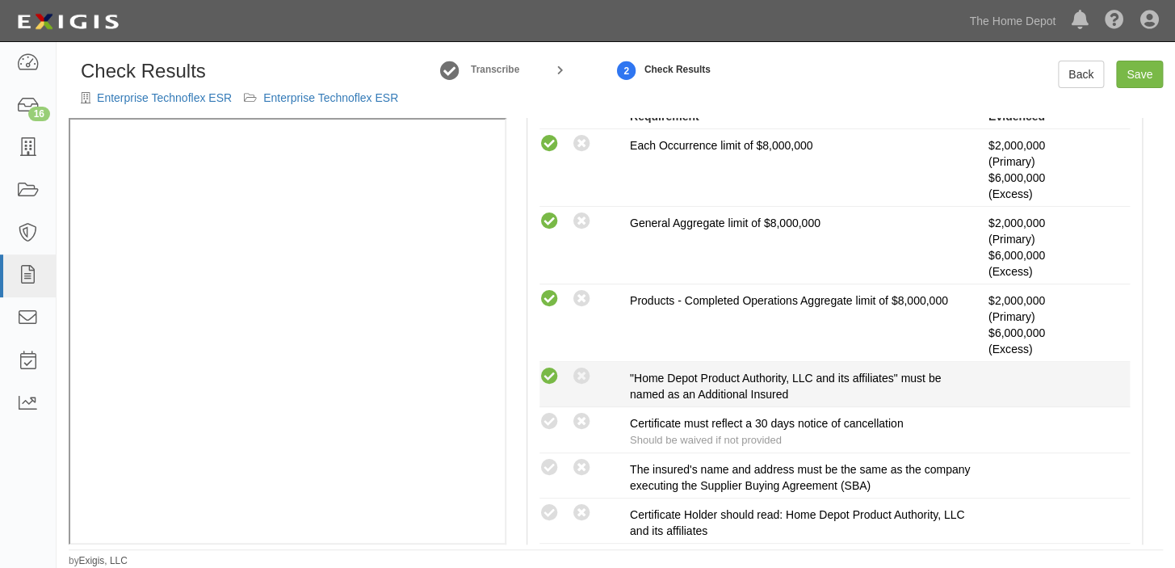
click at [549, 375] on icon at bounding box center [549, 377] width 20 height 20
radio input "true"
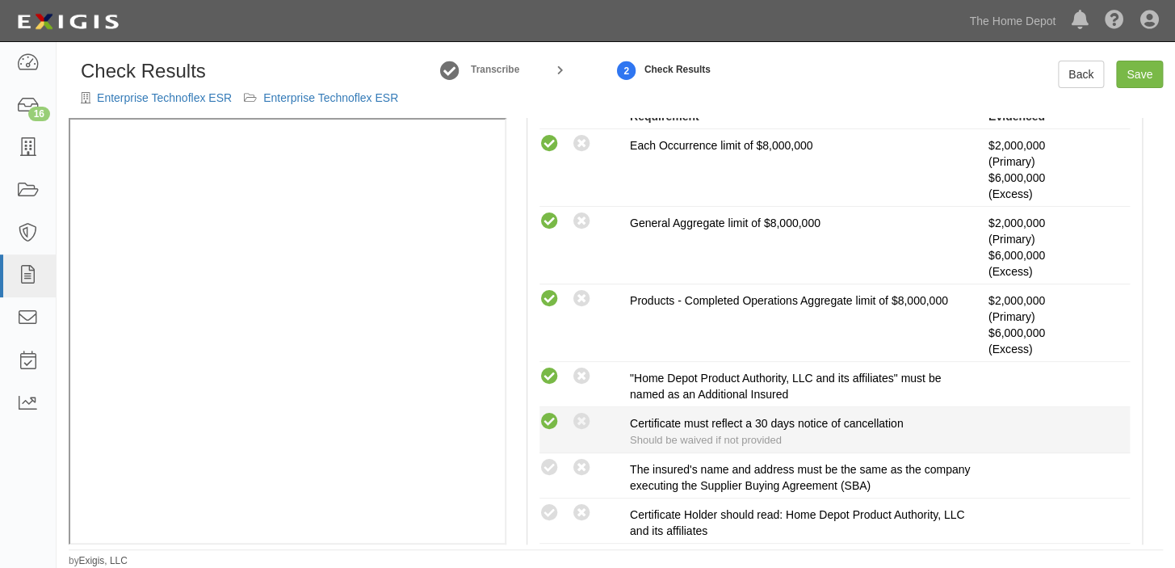
click at [550, 414] on icon at bounding box center [549, 422] width 20 height 20
radio input "true"
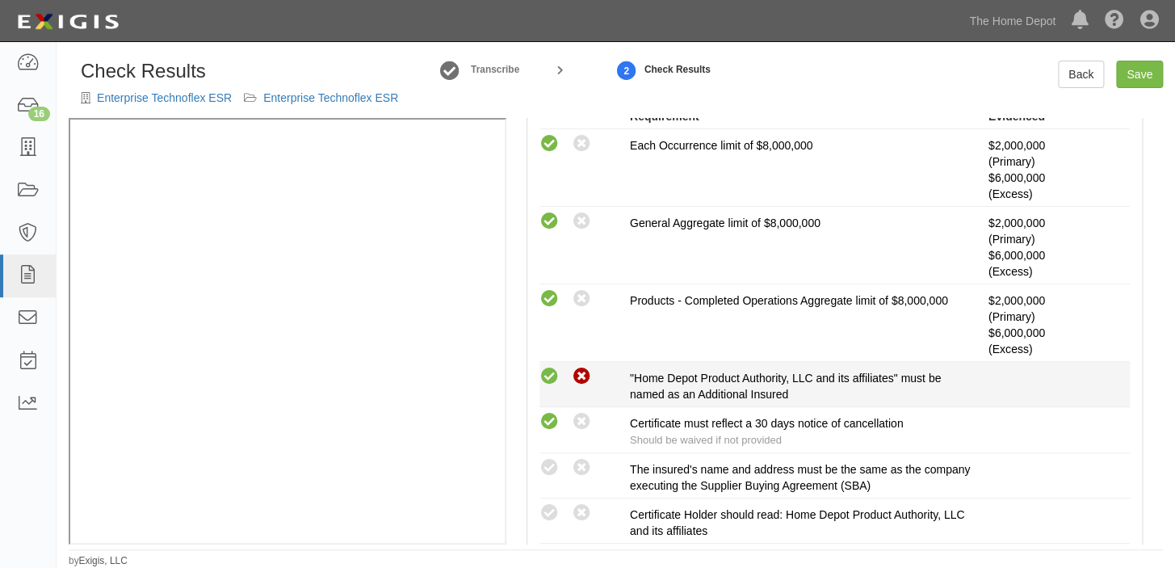
scroll to position [440, 0]
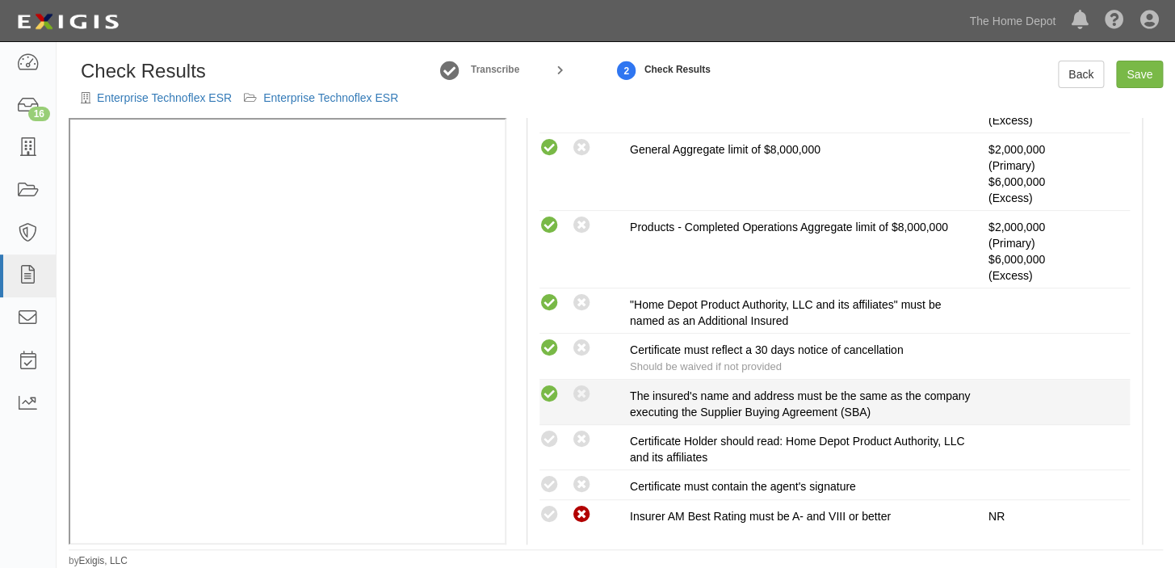
click at [543, 395] on icon at bounding box center [549, 394] width 20 height 20
radio input "true"
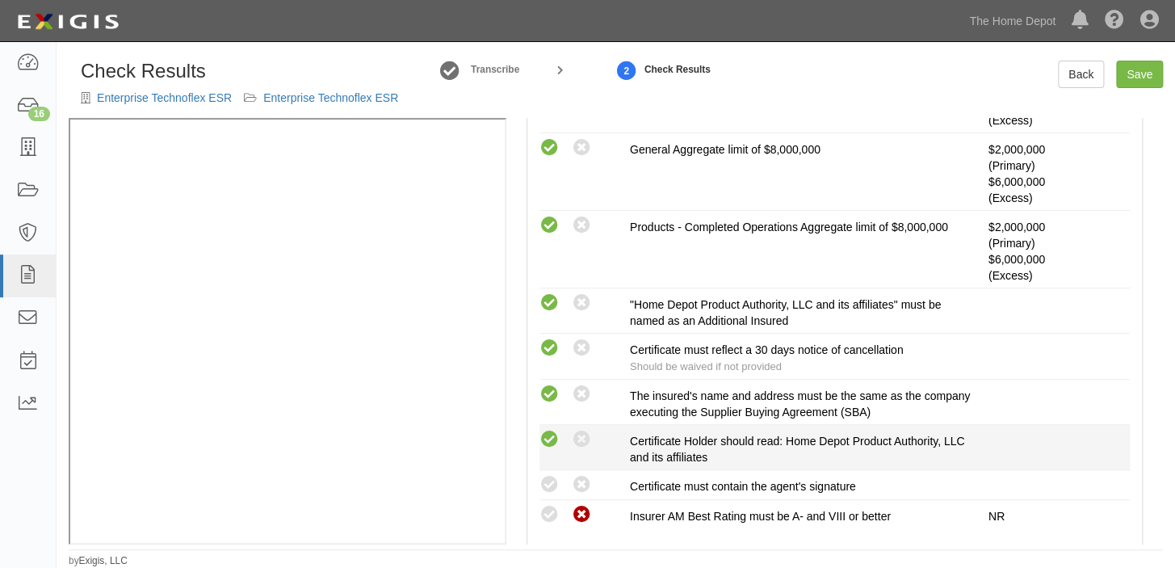
drag, startPoint x: 549, startPoint y: 428, endPoint x: 548, endPoint y: 446, distance: 17.8
click at [549, 432] on icon at bounding box center [549, 439] width 20 height 20
radio input "true"
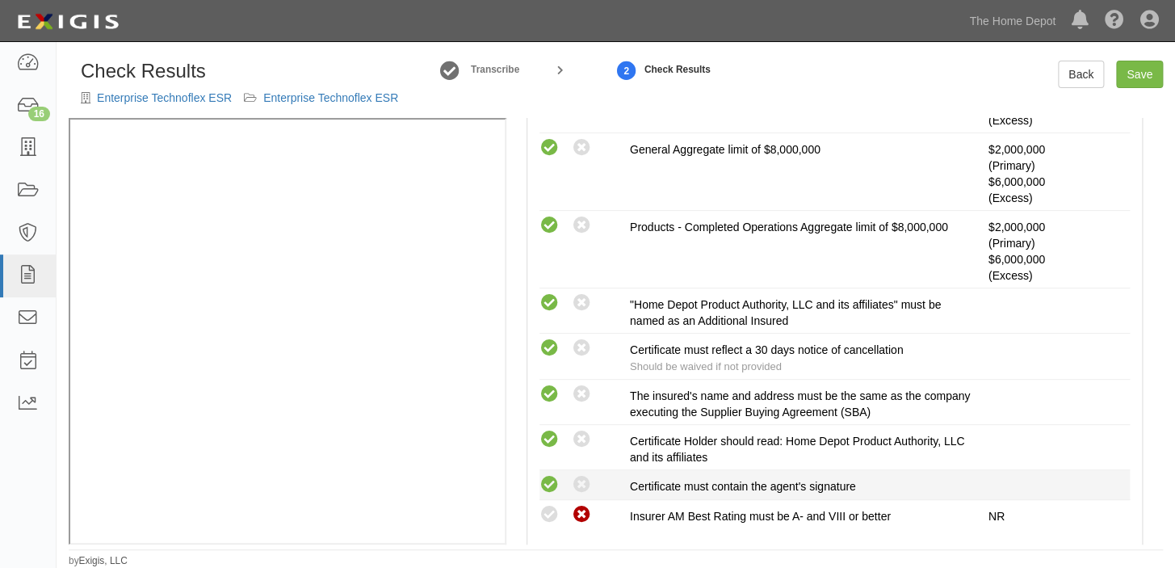
click at [546, 480] on icon at bounding box center [549, 485] width 20 height 20
radio input "true"
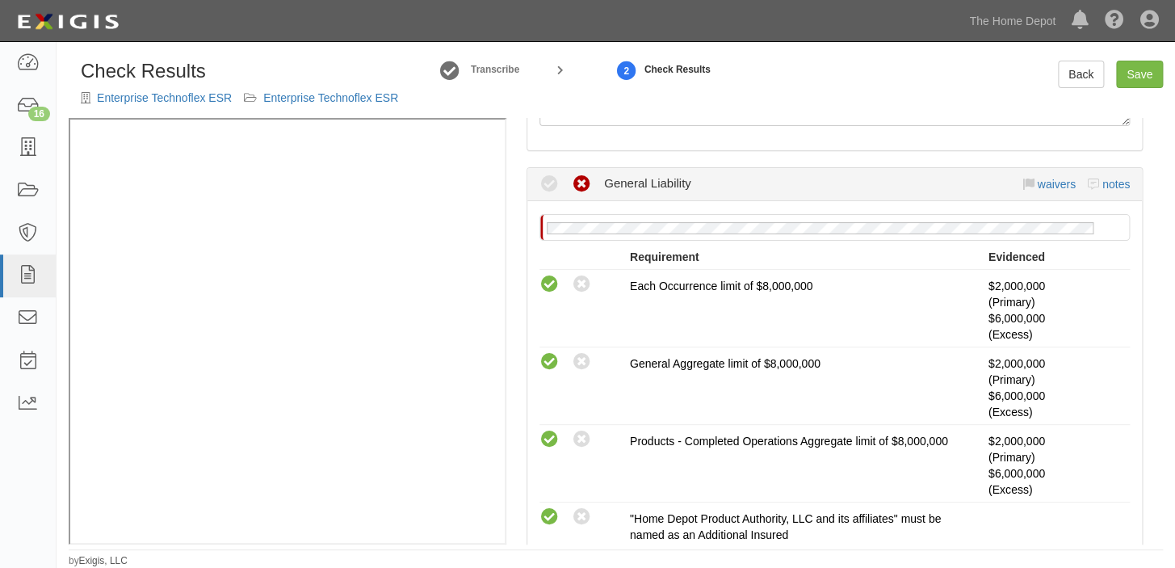
scroll to position [146, 0]
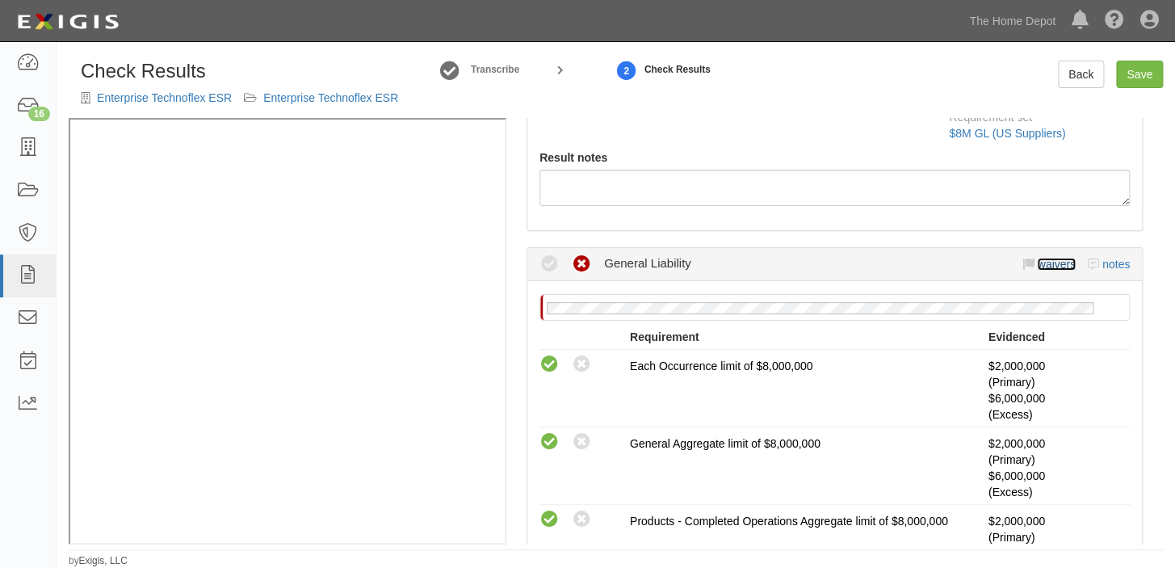
click at [1050, 264] on link "waivers" at bounding box center [1056, 264] width 38 height 13
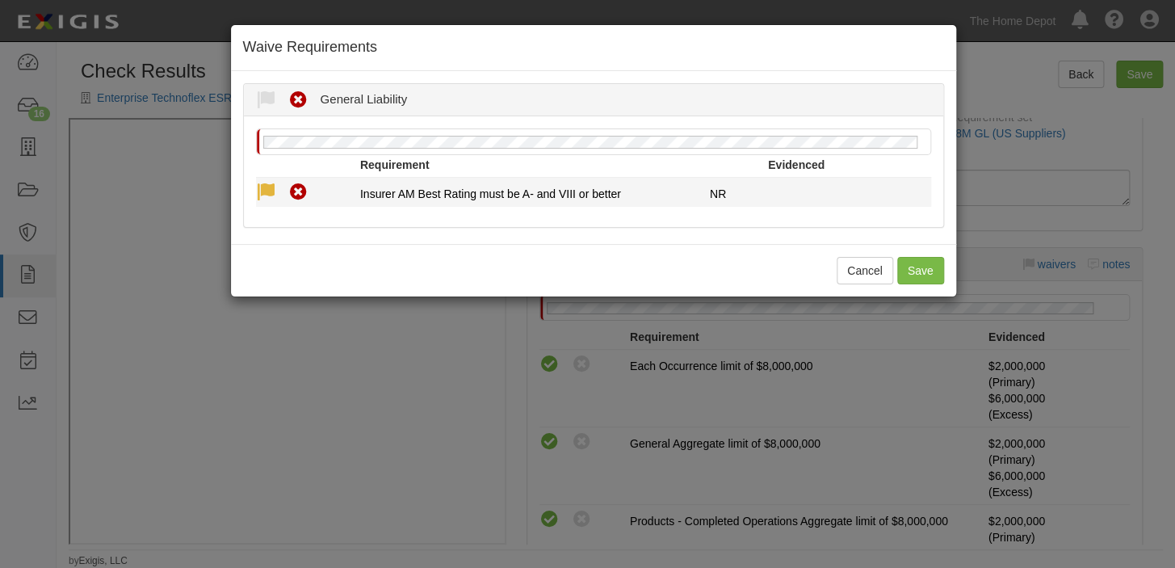
click at [270, 191] on icon at bounding box center [266, 192] width 20 height 20
radio input "true"
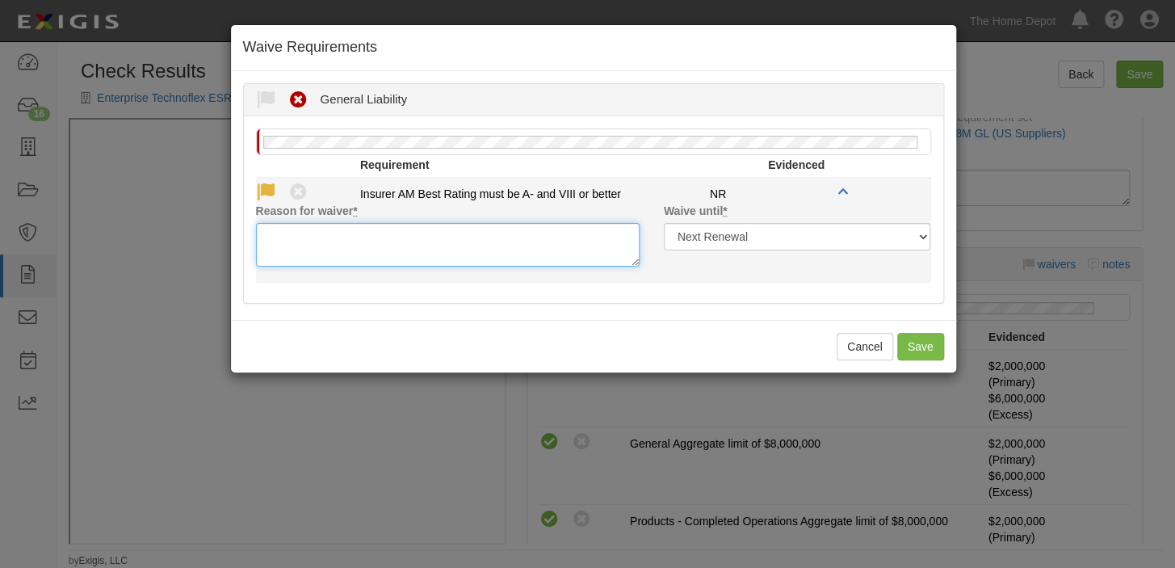
click at [333, 238] on textarea "Reason for waiver *" at bounding box center [447, 245] width 383 height 44
paste textarea "Aviva Insurance Company of Canada is acceptable"
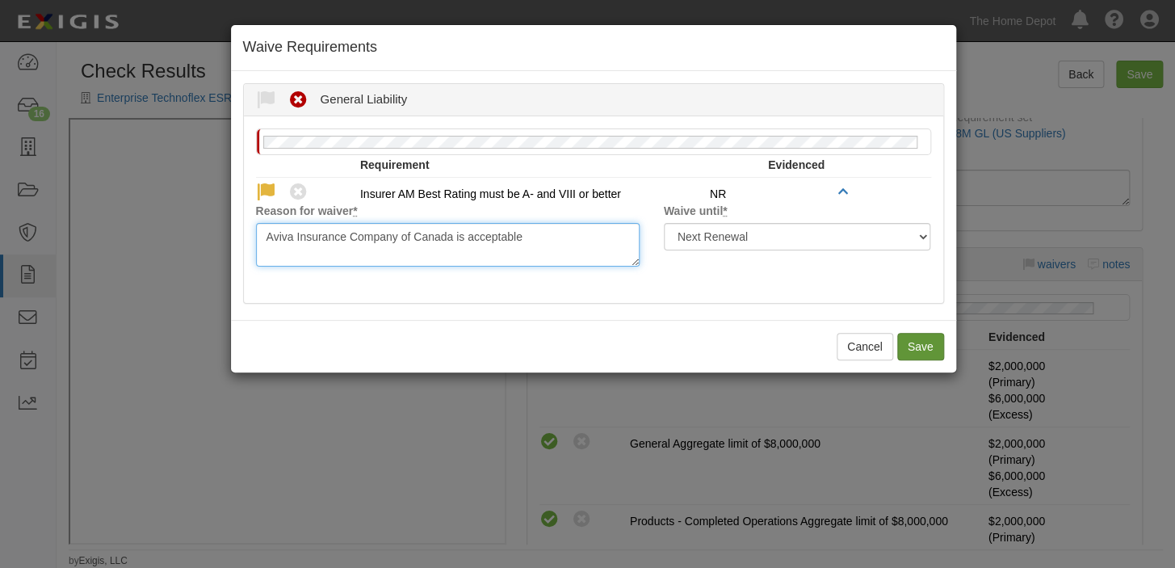
type textarea "Aviva Insurance Company of Canada is acceptable"
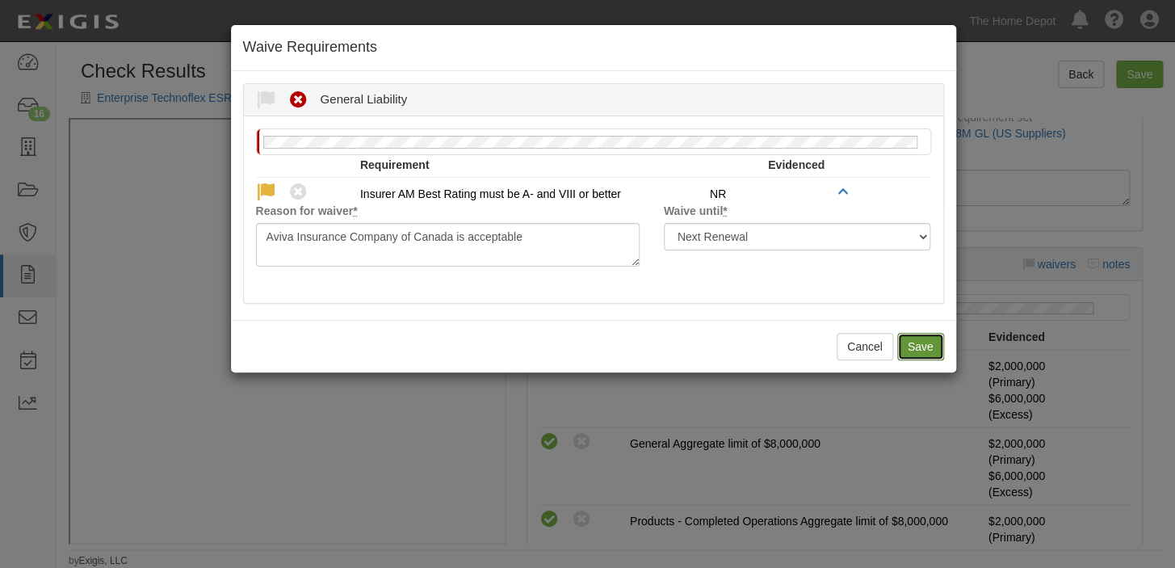
click at [926, 343] on button "Save" at bounding box center [920, 346] width 47 height 27
radio input "true"
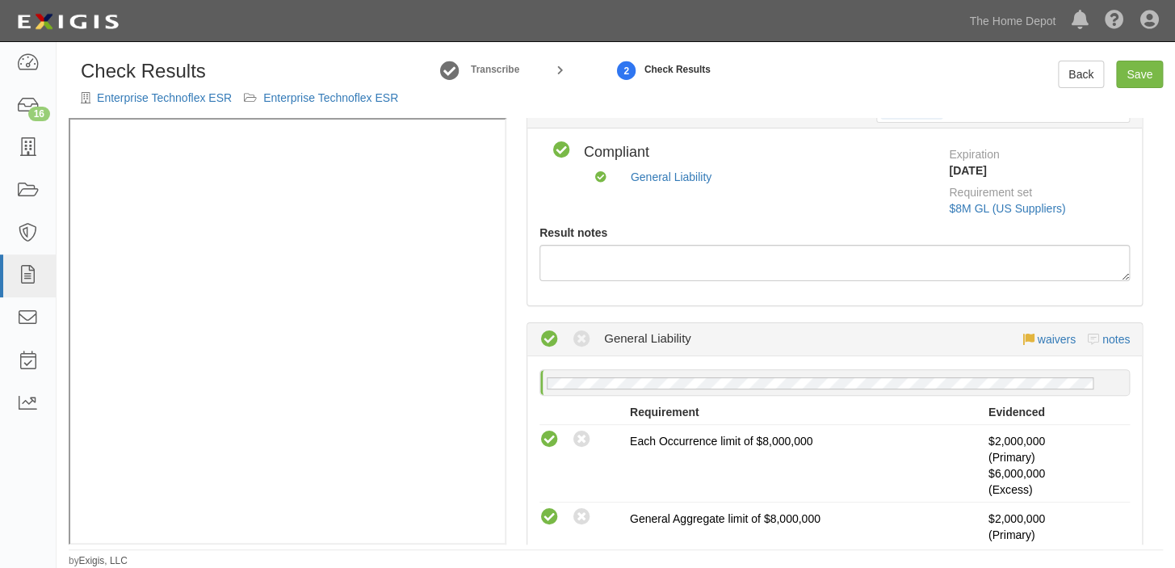
scroll to position [0, 0]
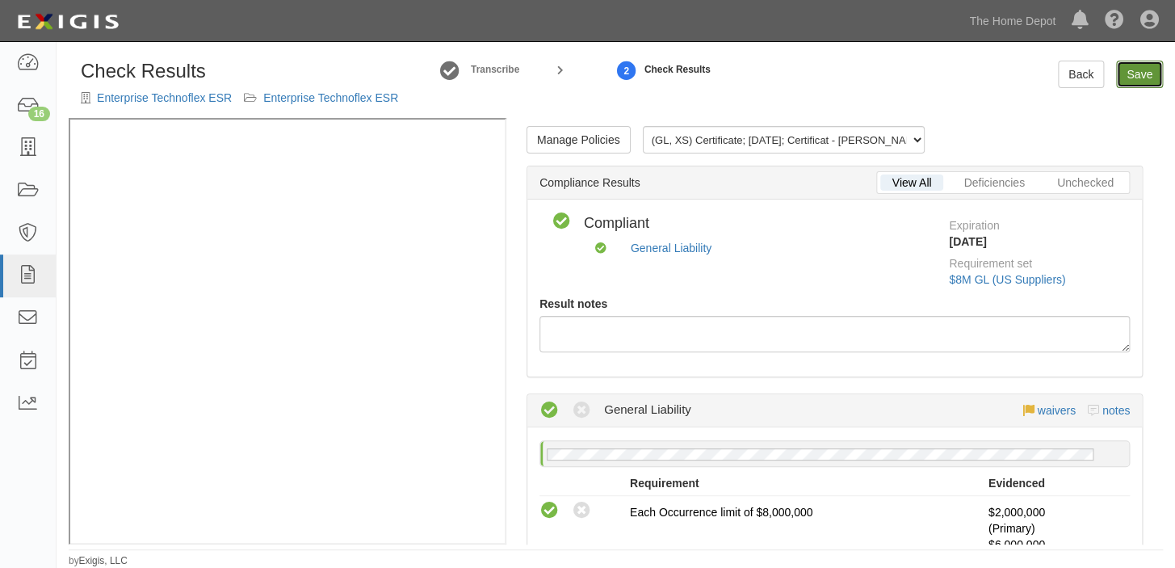
click at [1122, 81] on link "Save" at bounding box center [1139, 74] width 47 height 27
radio input "true"
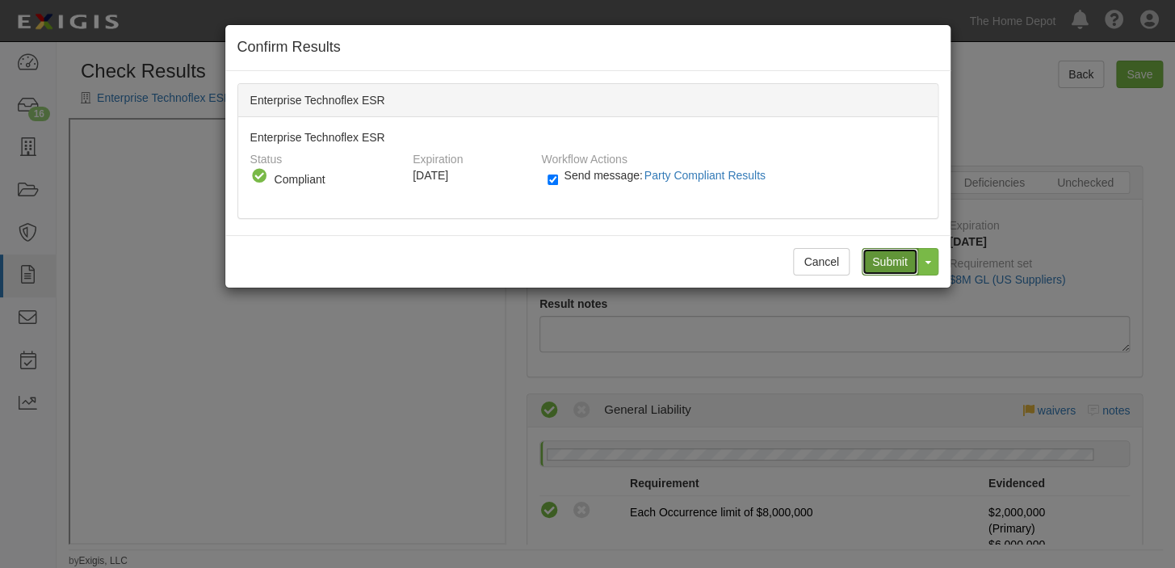
click at [899, 266] on input "Submit" at bounding box center [889, 261] width 57 height 27
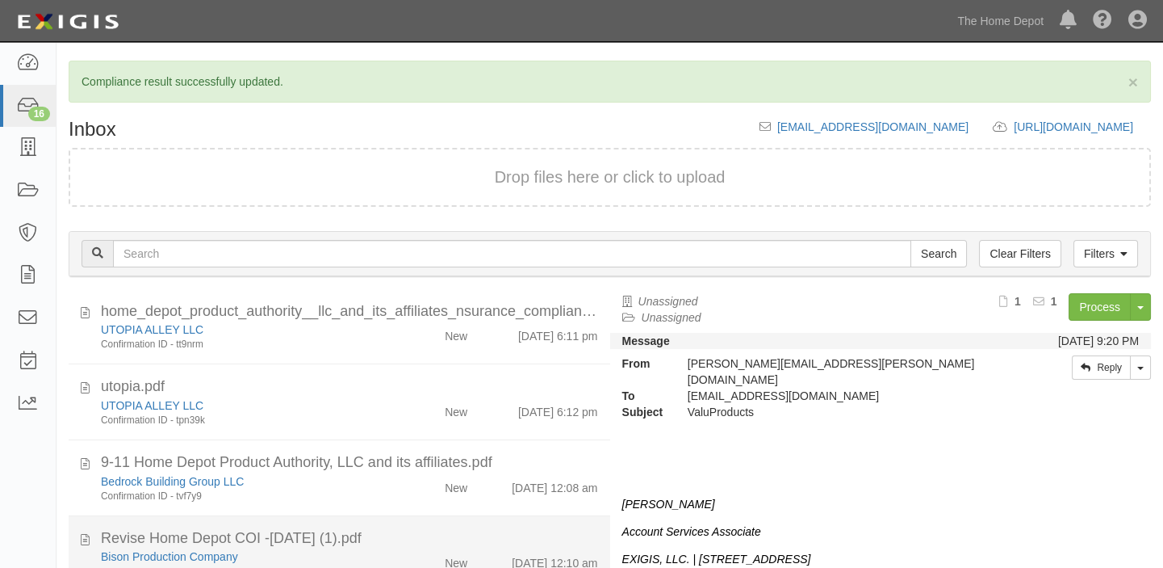
click at [381, 528] on div "Revise Home Depot COI -[DATE] (1).pdf" at bounding box center [349, 538] width 497 height 21
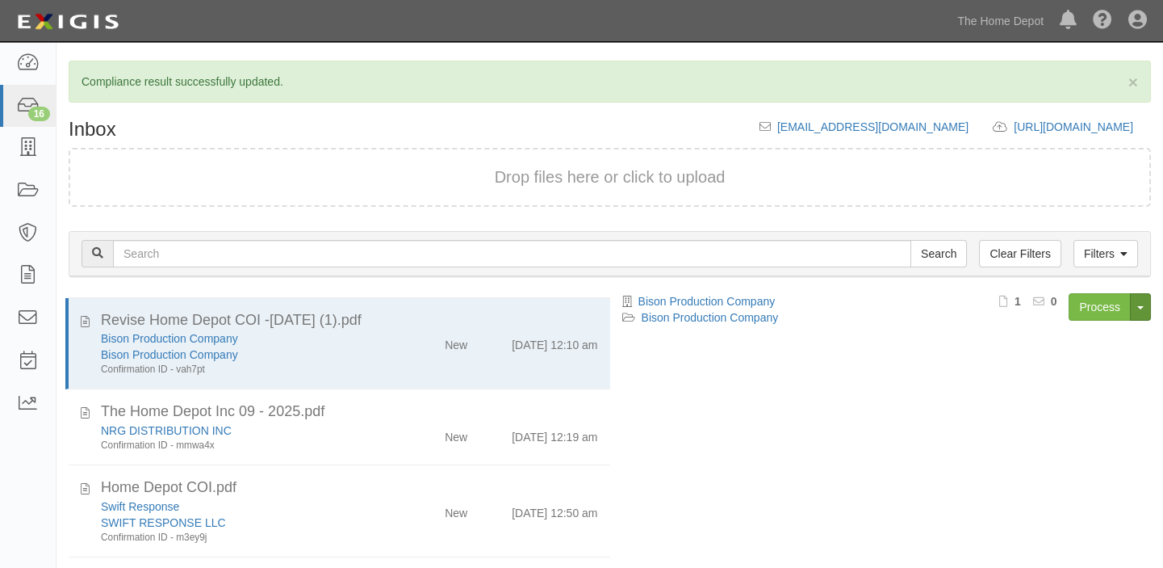
scroll to position [293, 0]
click at [1163, 304] on div "Bison Production Company Bison Production Company Process Toggle Document Dropd…" at bounding box center [887, 443] width 554 height 301
click at [1114, 305] on link "Process" at bounding box center [1100, 306] width 62 height 27
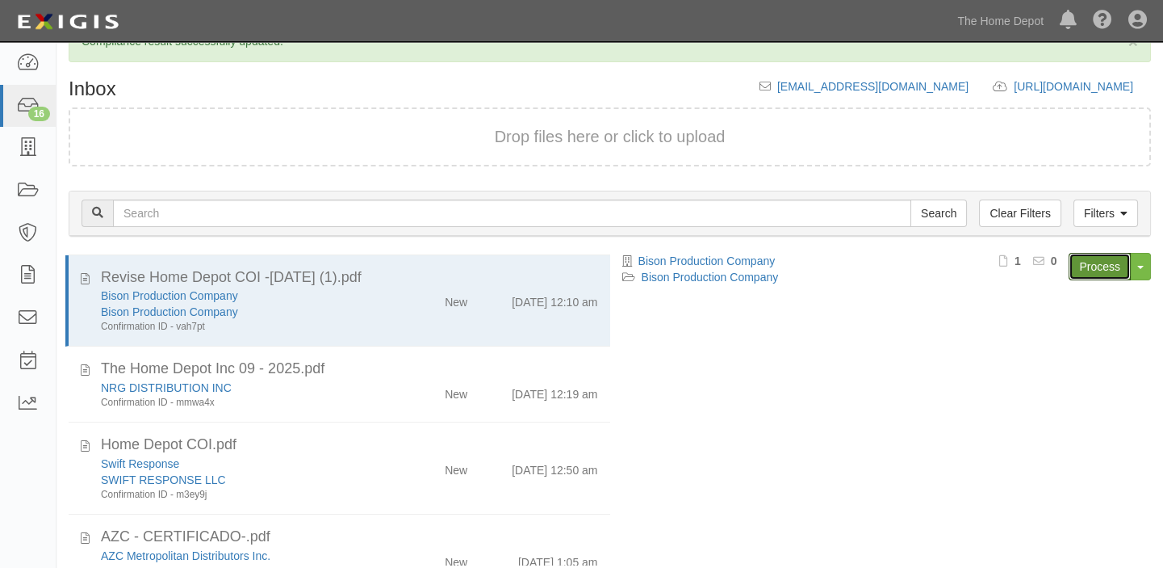
scroll to position [77, 0]
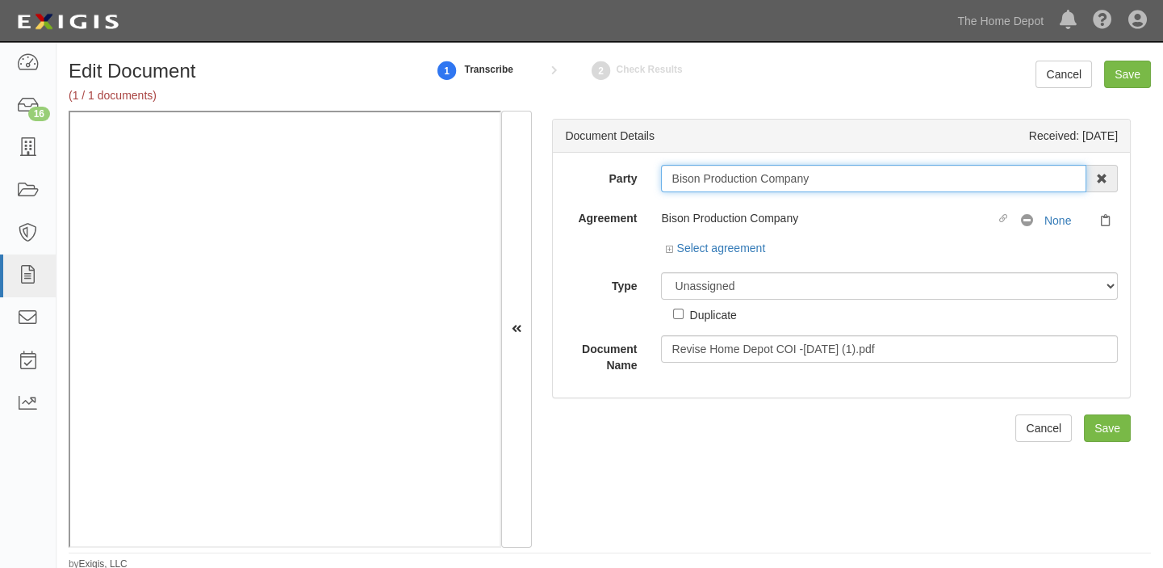
drag, startPoint x: 661, startPoint y: 182, endPoint x: 923, endPoint y: 185, distance: 261.6
click at [923, 185] on input "Bison Production Company" at bounding box center [873, 178] width 425 height 27
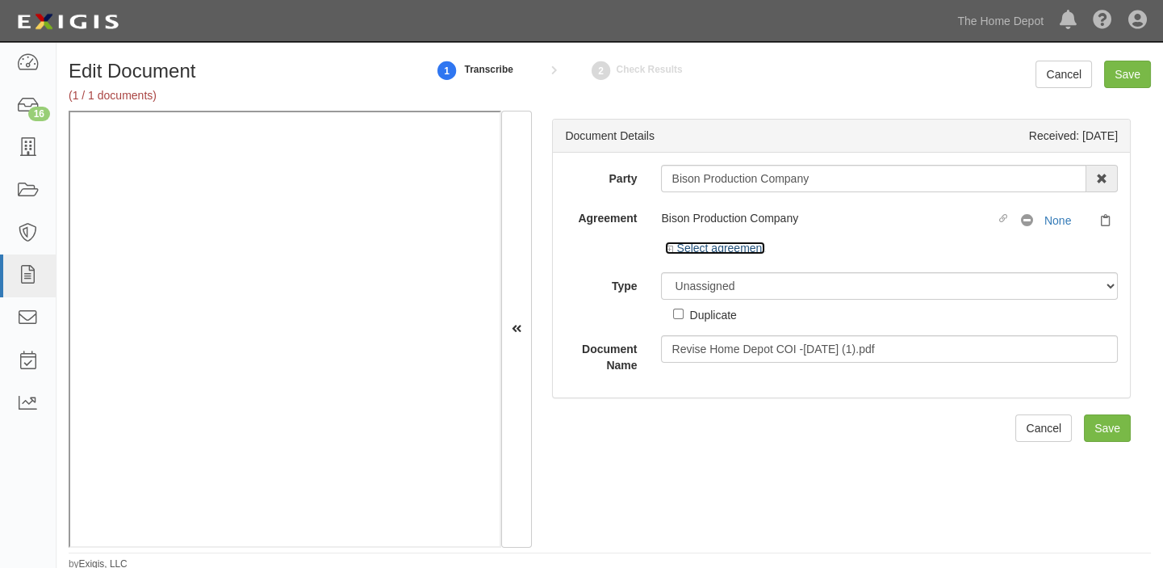
click at [738, 249] on link "Select agreement" at bounding box center [715, 247] width 100 height 13
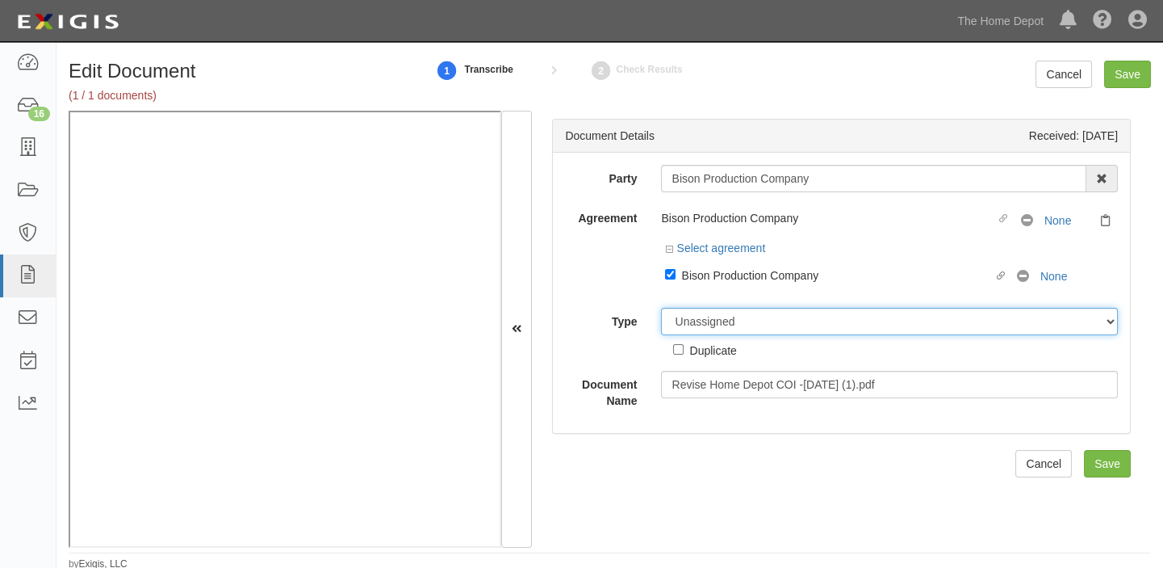
click at [729, 328] on select "Unassigned Binder Cancellation Notice Certificate Contract Endorsement Insuranc…" at bounding box center [889, 321] width 457 height 27
select select "CertificateDetail"
click at [661, 308] on select "Unassigned Binder Cancellation Notice Certificate Contract Endorsement Insuranc…" at bounding box center [889, 321] width 457 height 27
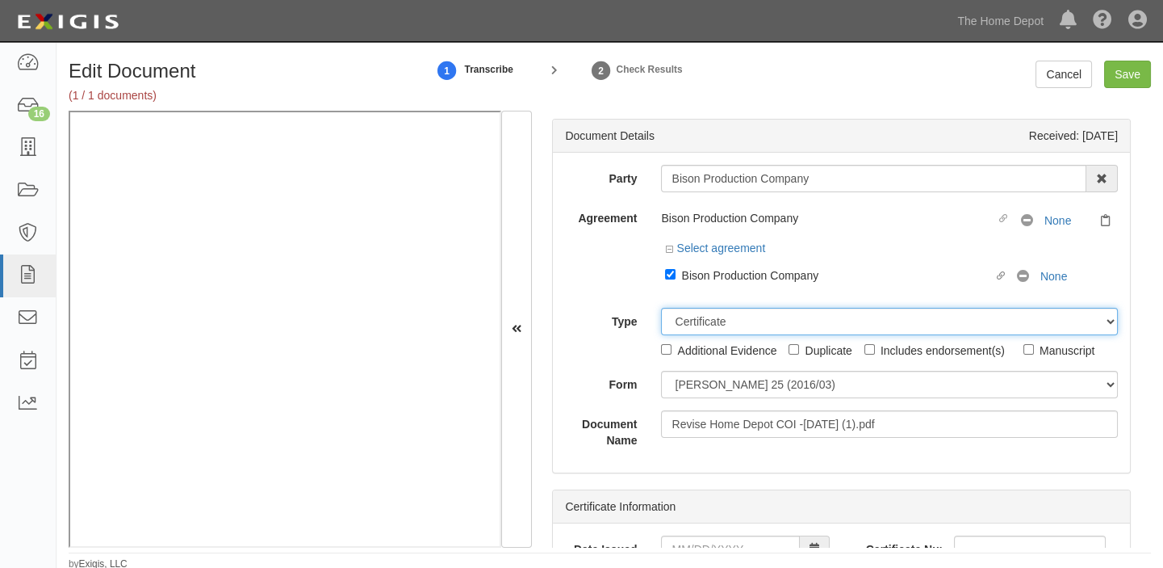
scroll to position [2, 0]
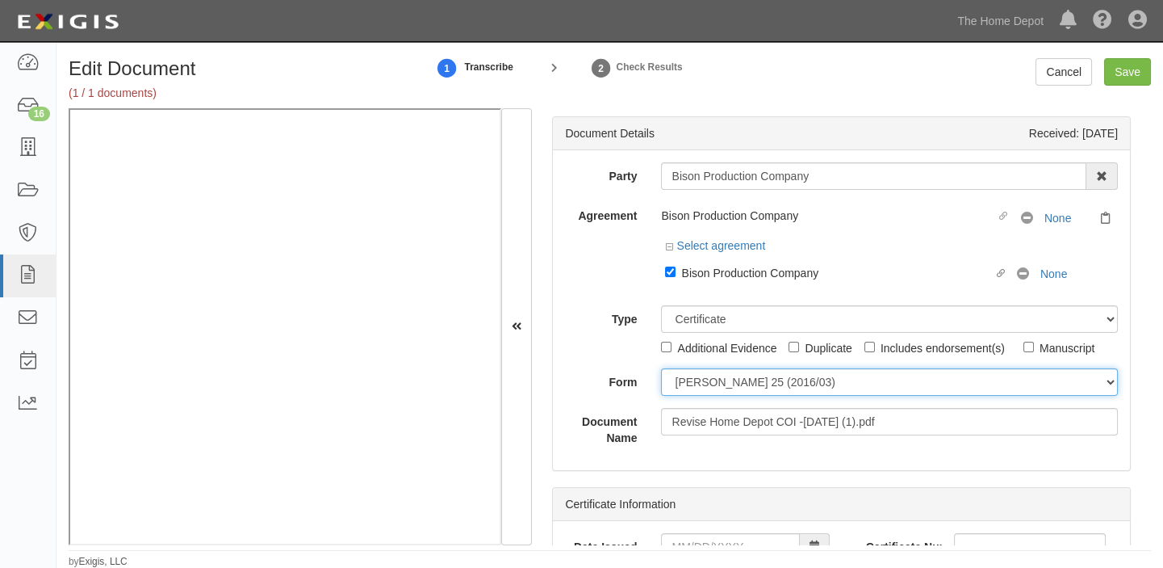
click at [719, 379] on select "ACORD 25 (2016/03) ACORD 101 ACORD 855 NY (2014/05) General" at bounding box center [889, 381] width 457 height 27
select select "GeneralFormDetail"
click at [661, 368] on select "ACORD 25 (2016/03) ACORD 101 ACORD 855 NY (2014/05) General" at bounding box center [889, 381] width 457 height 27
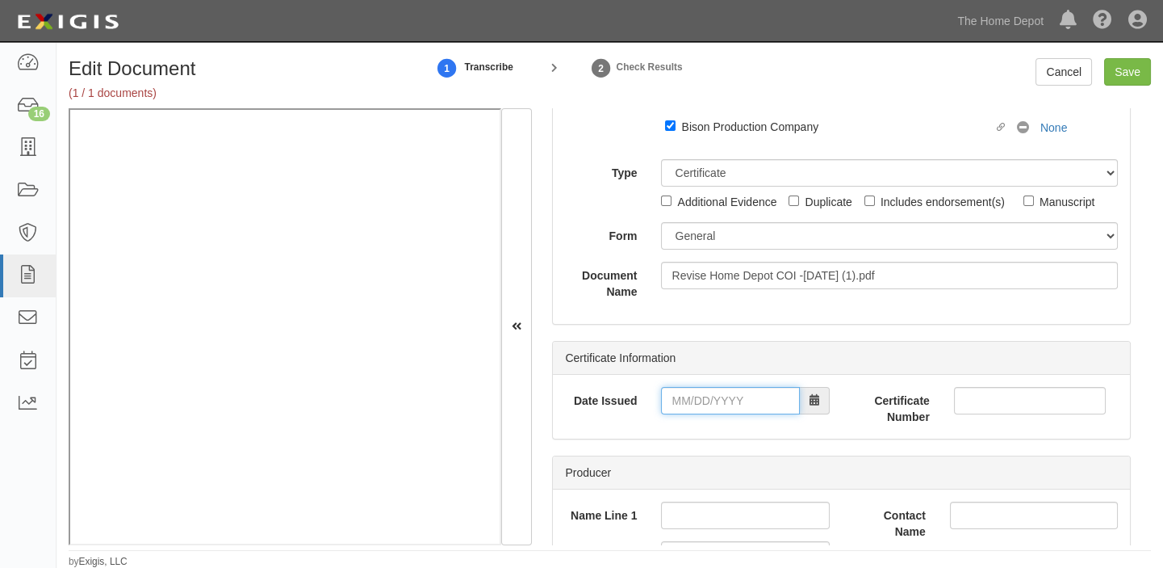
click at [736, 395] on input "Date Issued" at bounding box center [730, 400] width 138 height 27
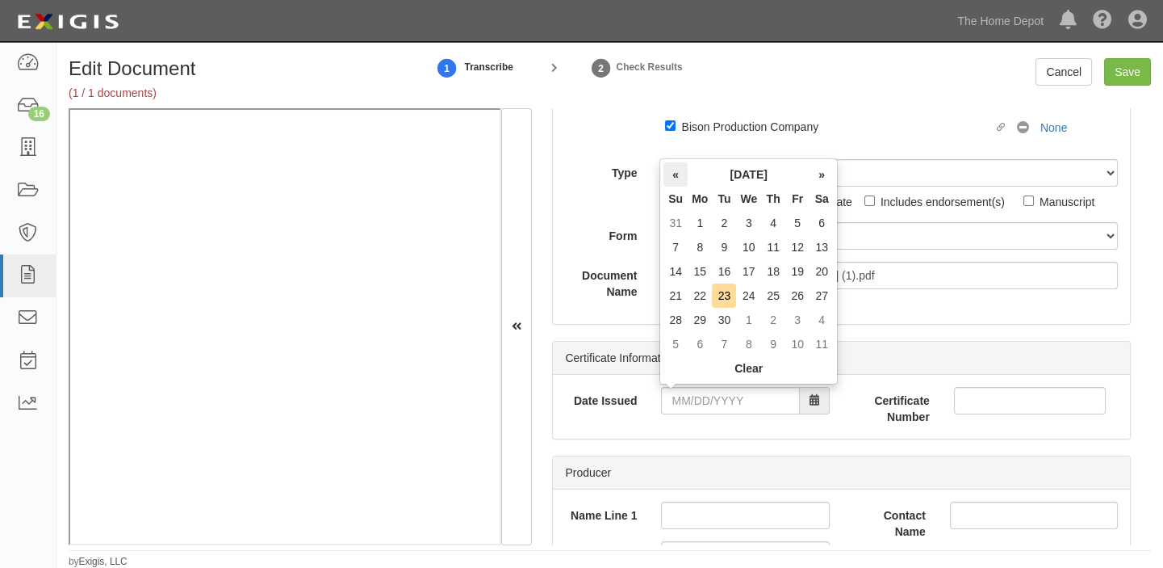
click at [678, 171] on th "«" at bounding box center [676, 174] width 24 height 24
click at [773, 295] on td "21" at bounding box center [773, 295] width 24 height 24
type input "08/21/2025"
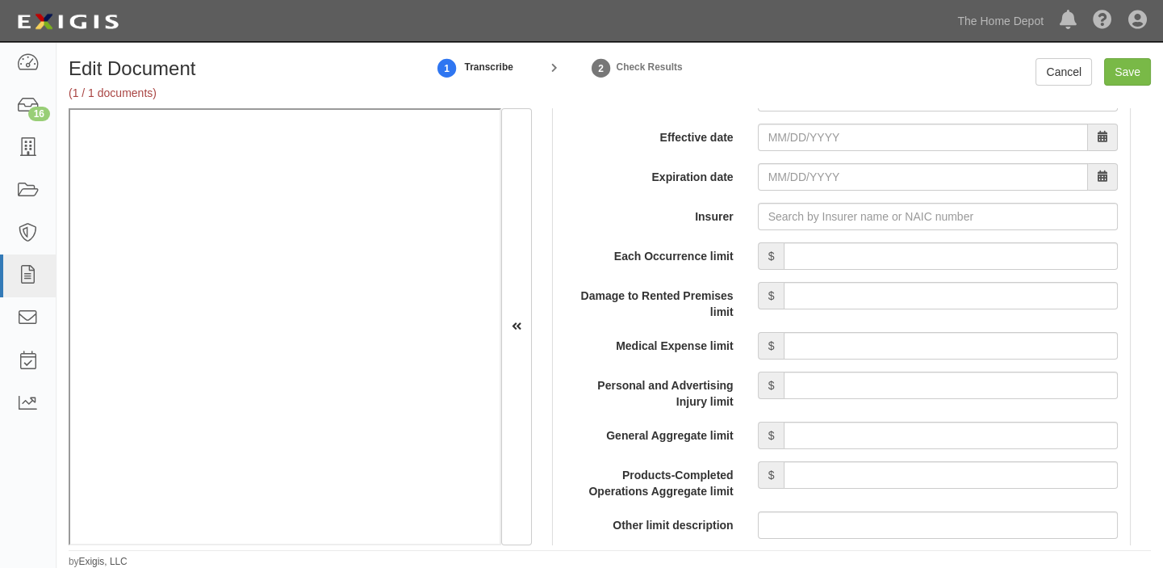
scroll to position [1247, 0]
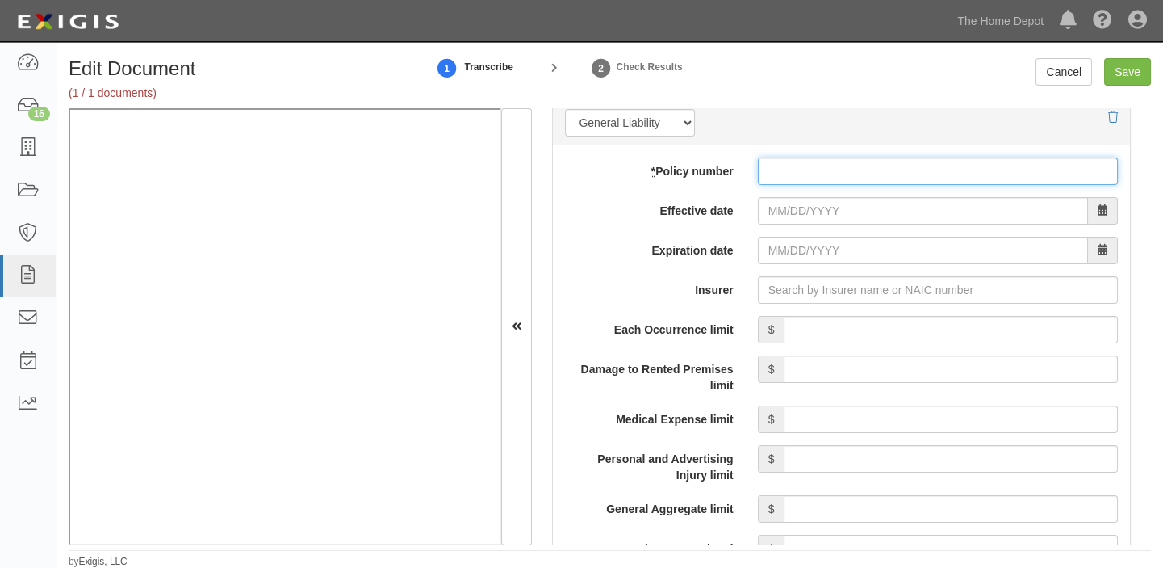
click at [812, 174] on input "* Policy number" at bounding box center [938, 170] width 360 height 27
paste input "CSU0141025"
type input "CSU0141025"
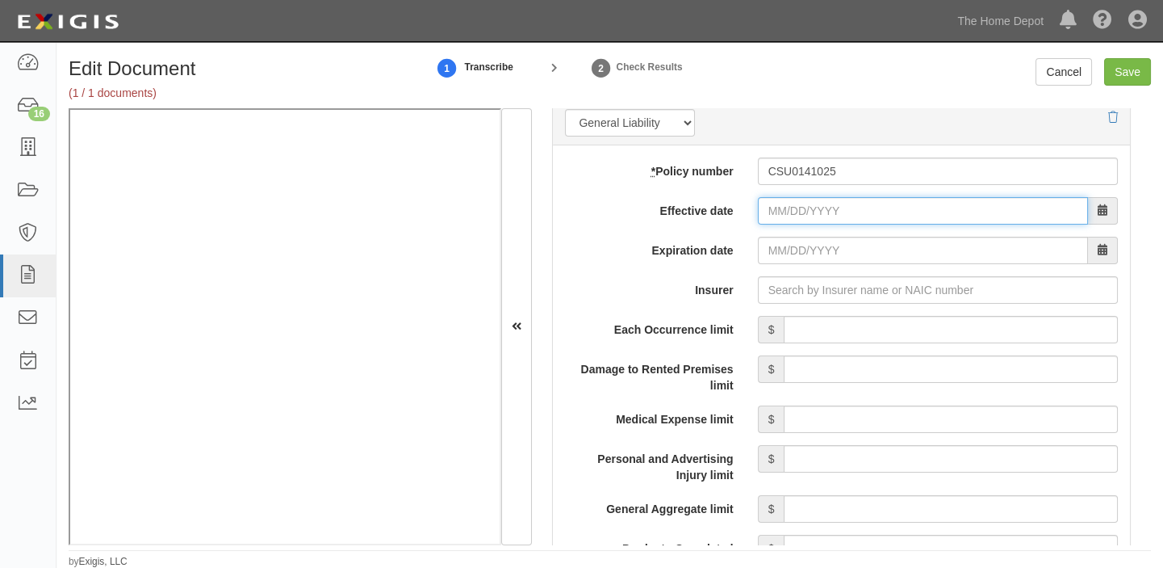
click at [799, 204] on input "Effective date" at bounding box center [923, 210] width 330 height 27
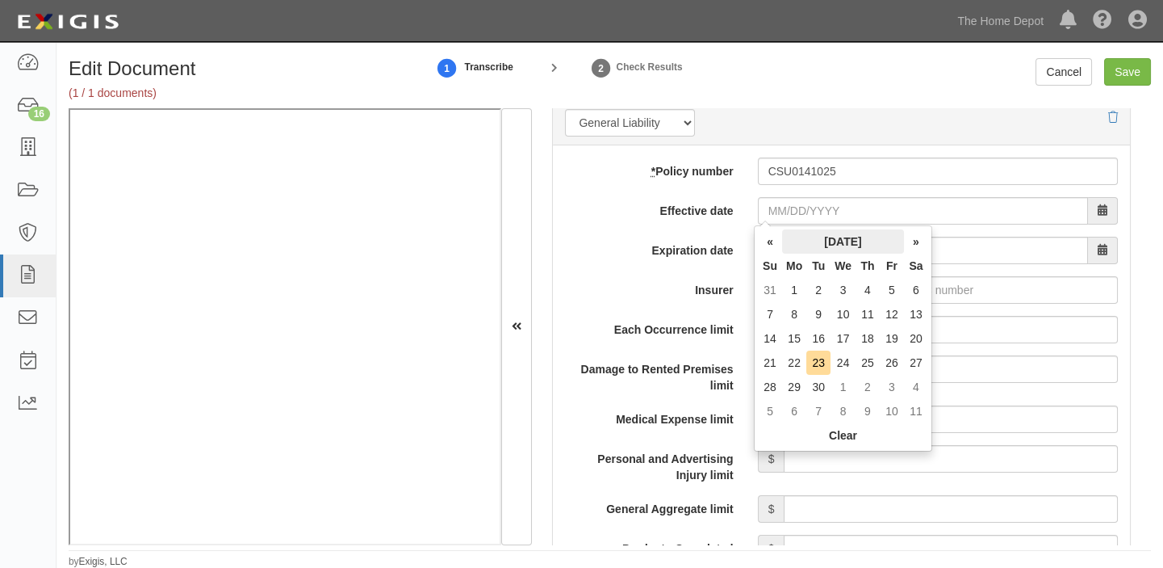
click at [804, 237] on th "[DATE]" at bounding box center [843, 241] width 122 height 24
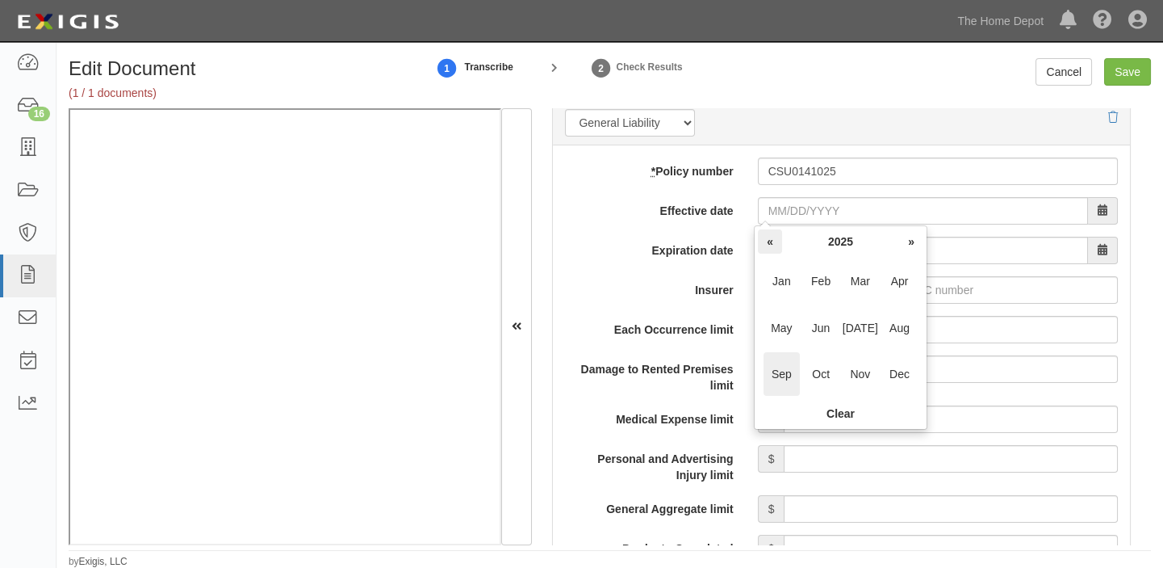
click at [777, 240] on th "«" at bounding box center [770, 241] width 24 height 24
click at [824, 378] on span "Oct" at bounding box center [821, 374] width 36 height 44
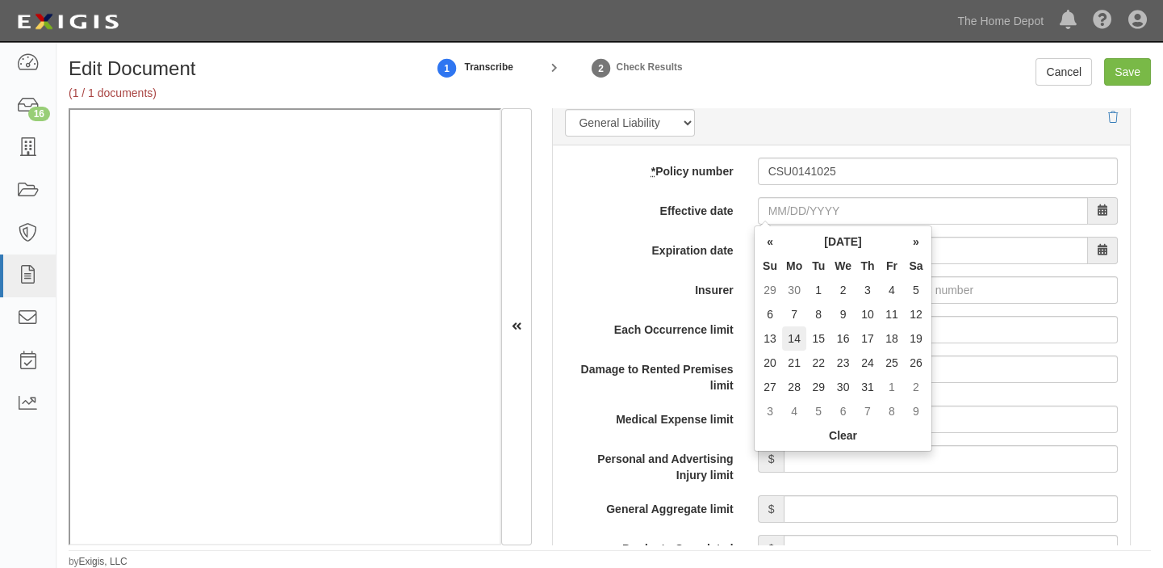
click at [797, 337] on td "14" at bounding box center [794, 338] width 24 height 24
type input "10/14/2024"
type input "10/14/2025"
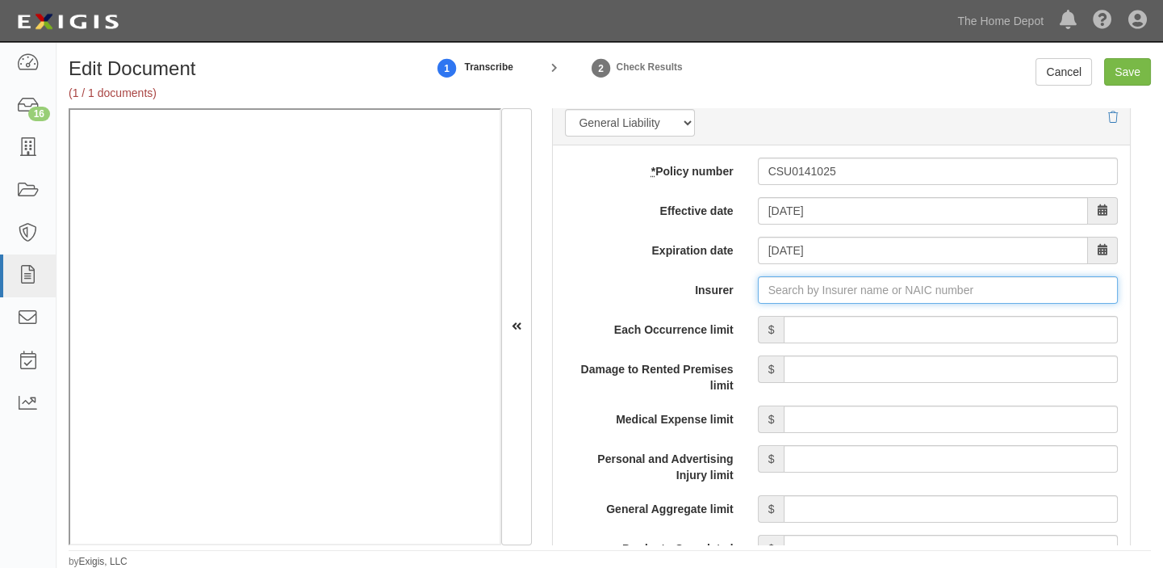
click at [832, 292] on input "Insurer" at bounding box center [938, 289] width 360 height 27
type input "180 Seguros S.A. (0) NR Rating"
type input "1"
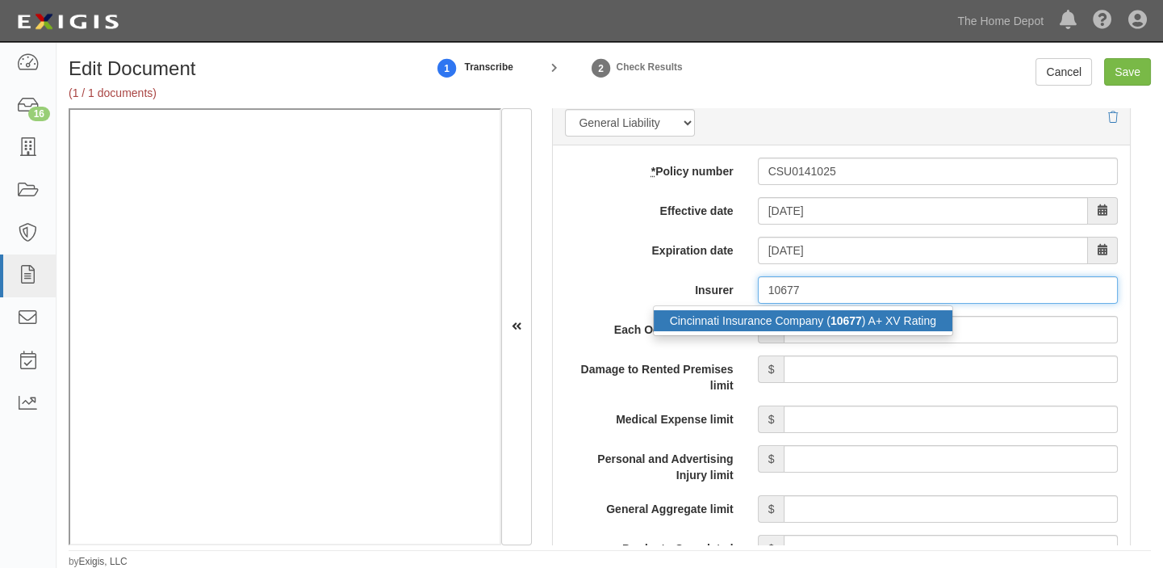
click at [849, 315] on strong "10677" at bounding box center [846, 320] width 31 height 13
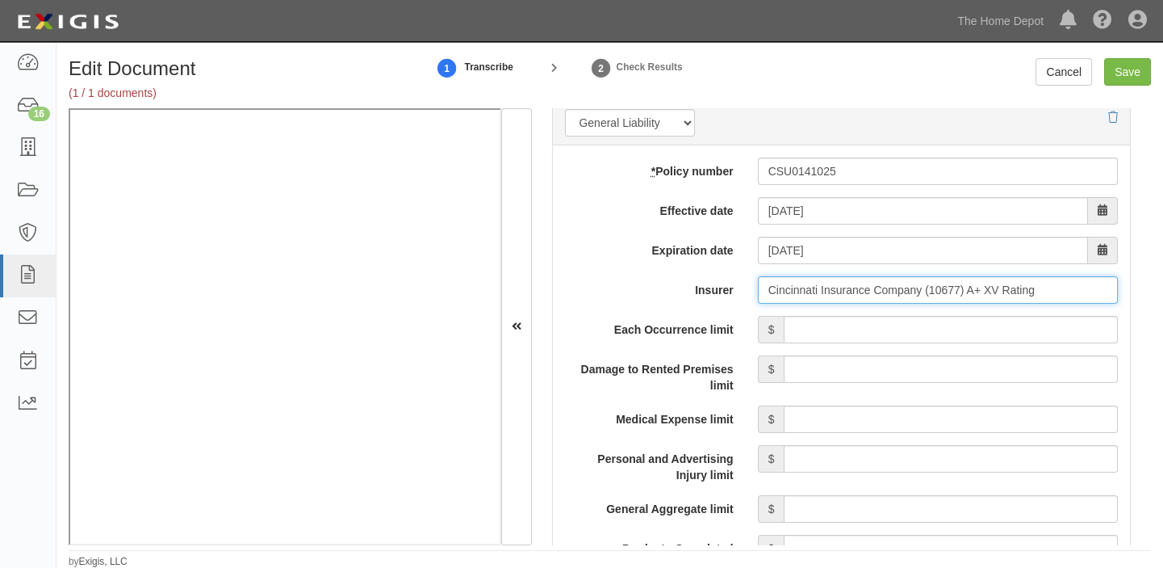
type input "Cincinnati Insurance Company (10677) A+ XV Rating"
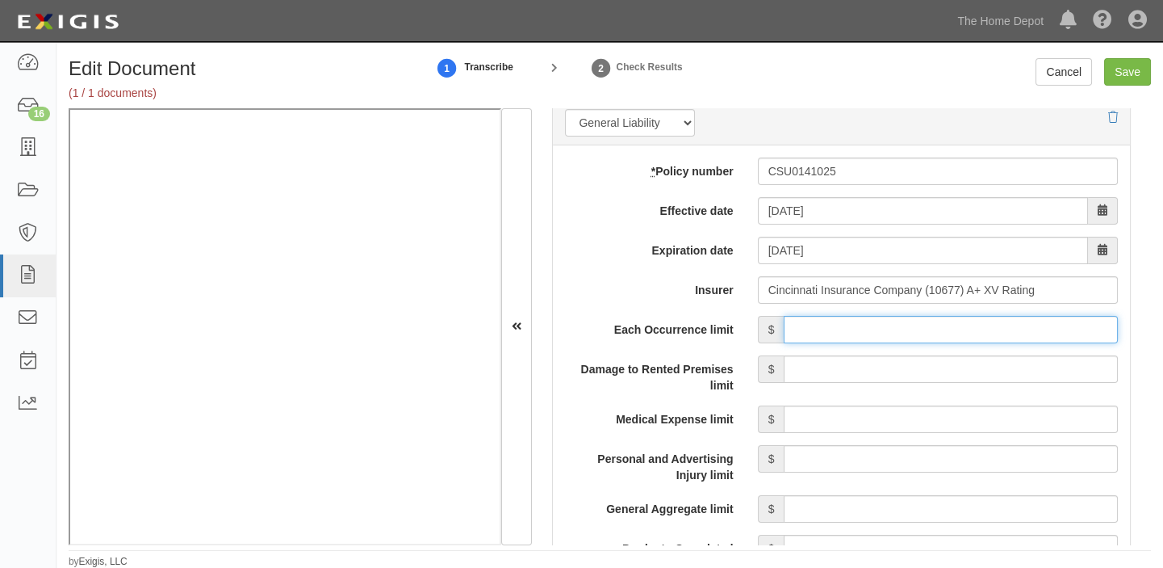
click at [861, 330] on input "Each Occurrence limit" at bounding box center [951, 329] width 334 height 27
type input "1,000,000"
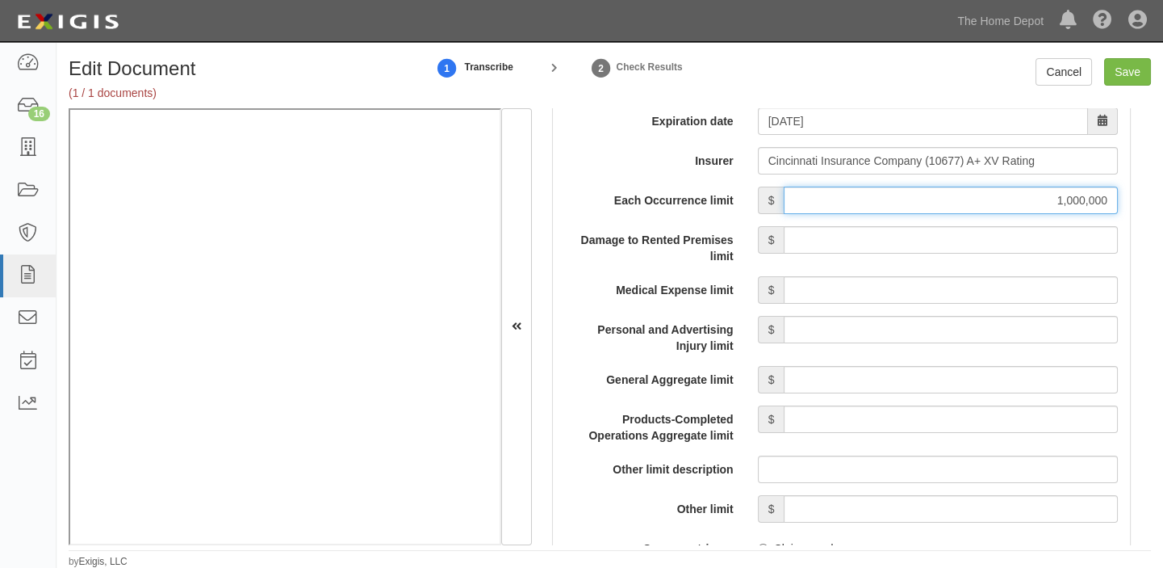
scroll to position [1394, 0]
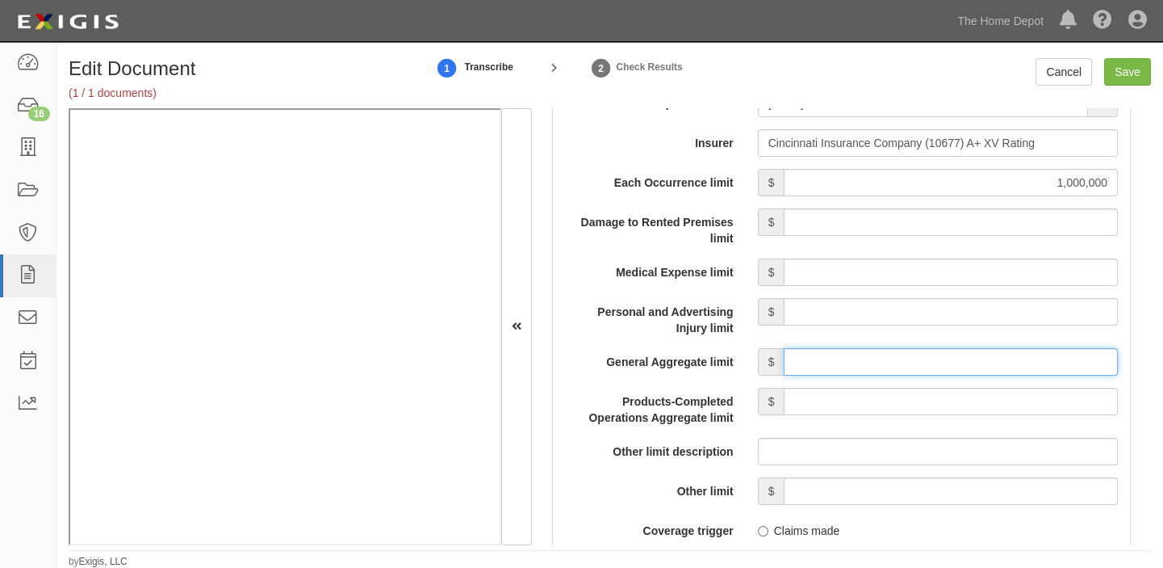
click at [878, 356] on input "General Aggregate limit" at bounding box center [951, 361] width 334 height 27
type input "2,000,000"
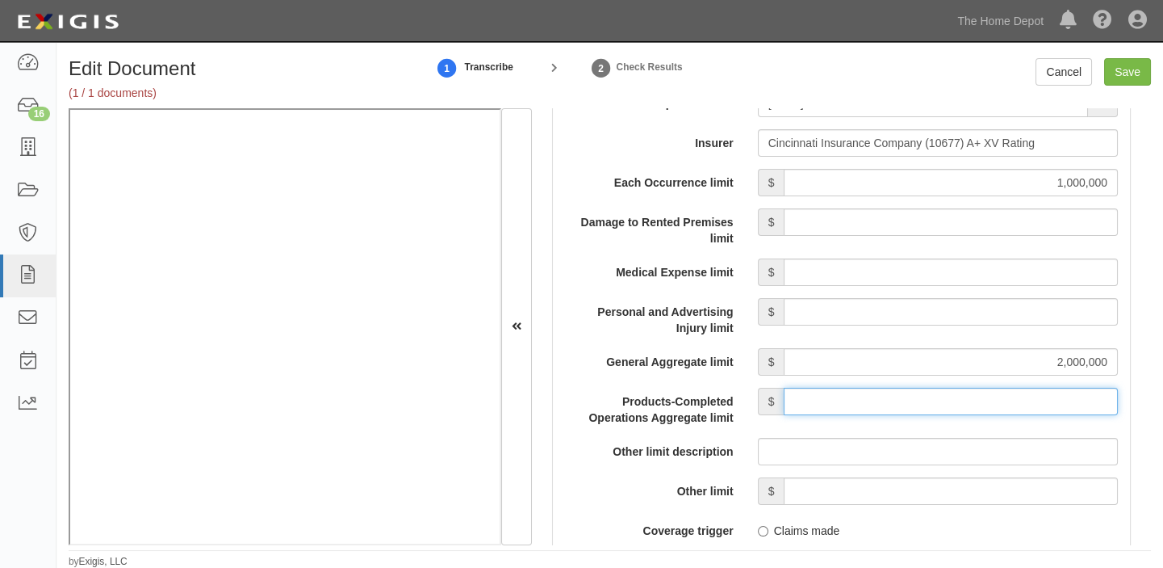
click at [905, 400] on input "Products-Completed Operations Aggregate limit" at bounding box center [951, 401] width 334 height 27
type input "2,000,000"
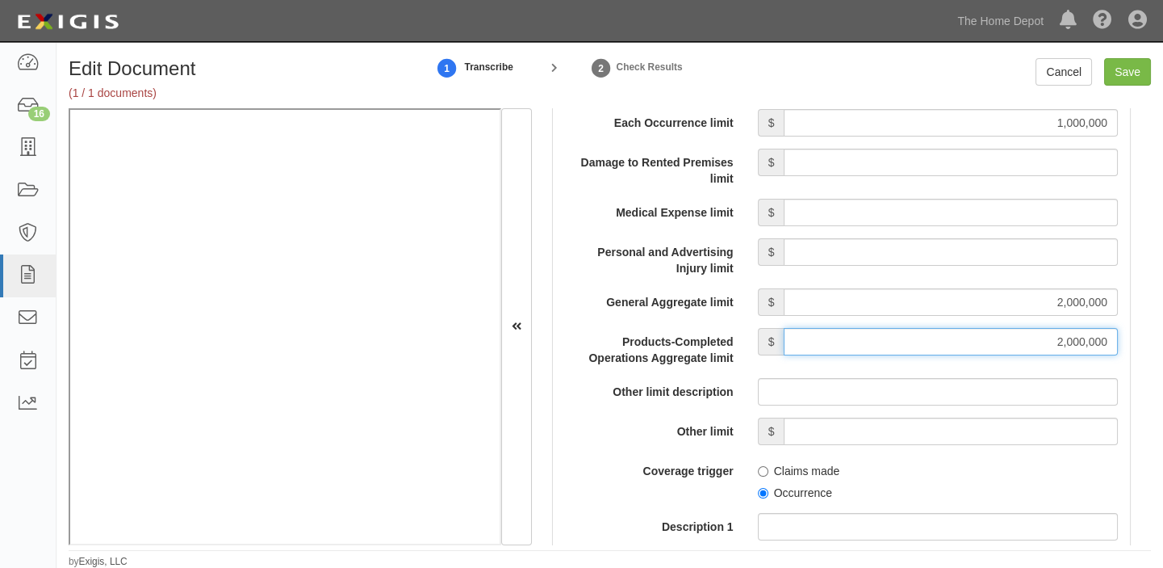
scroll to position [1615, 0]
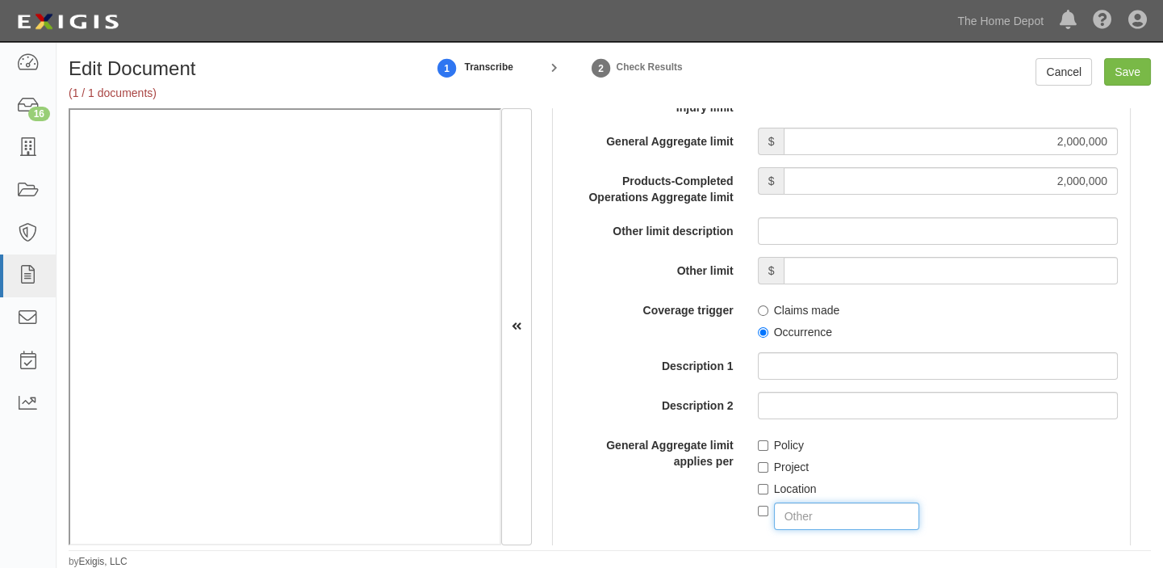
click at [835, 520] on input "text" at bounding box center [847, 515] width 146 height 27
type input "COMMERCIAL GENERAL LIABILITY"
checkbox input "true"
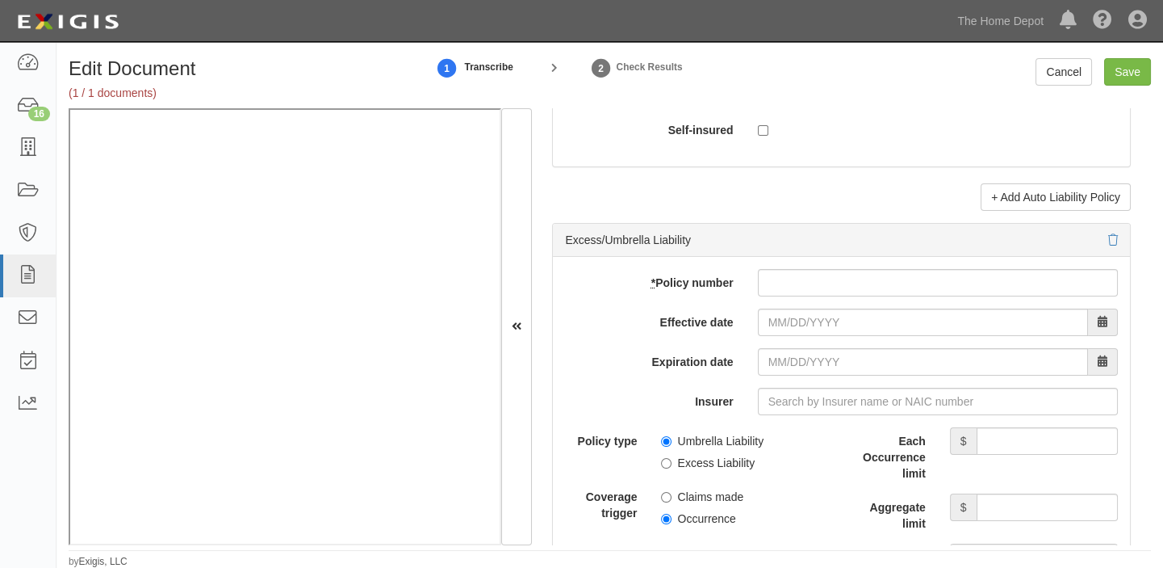
scroll to position [3229, 0]
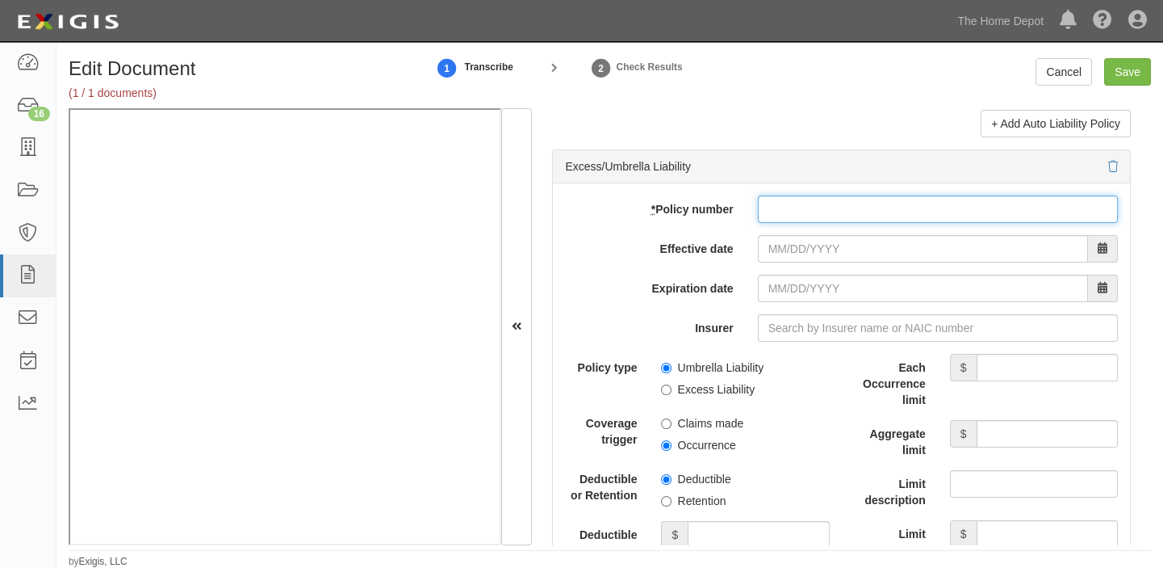
click at [826, 220] on input "* Policy number" at bounding box center [938, 208] width 360 height 27
paste input "CSU0141020"
type input "CSU0141020"
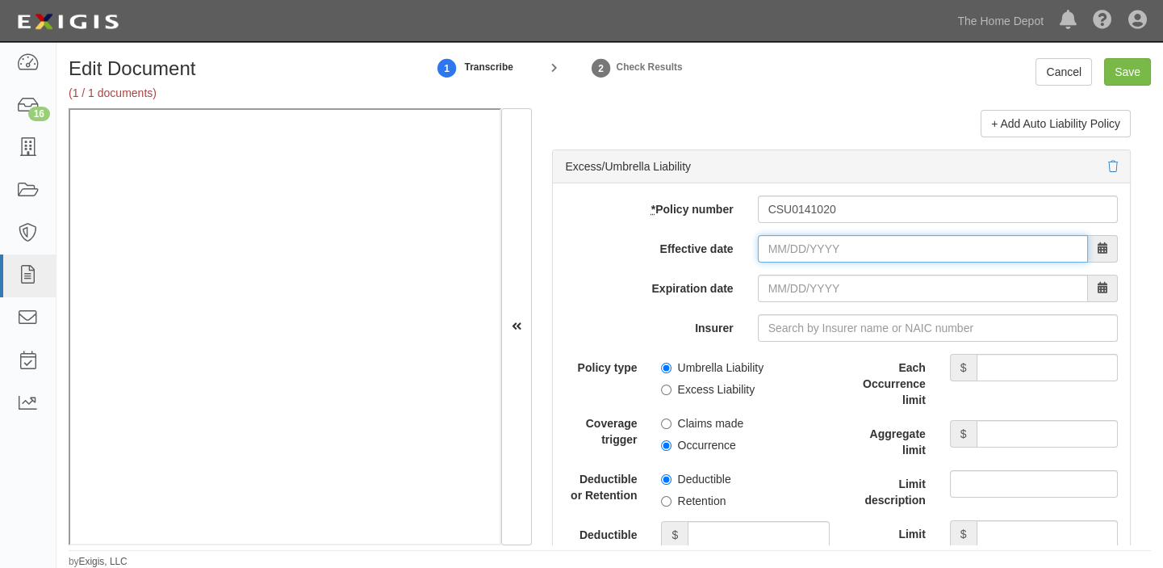
click at [790, 258] on input "Effective date" at bounding box center [923, 248] width 330 height 27
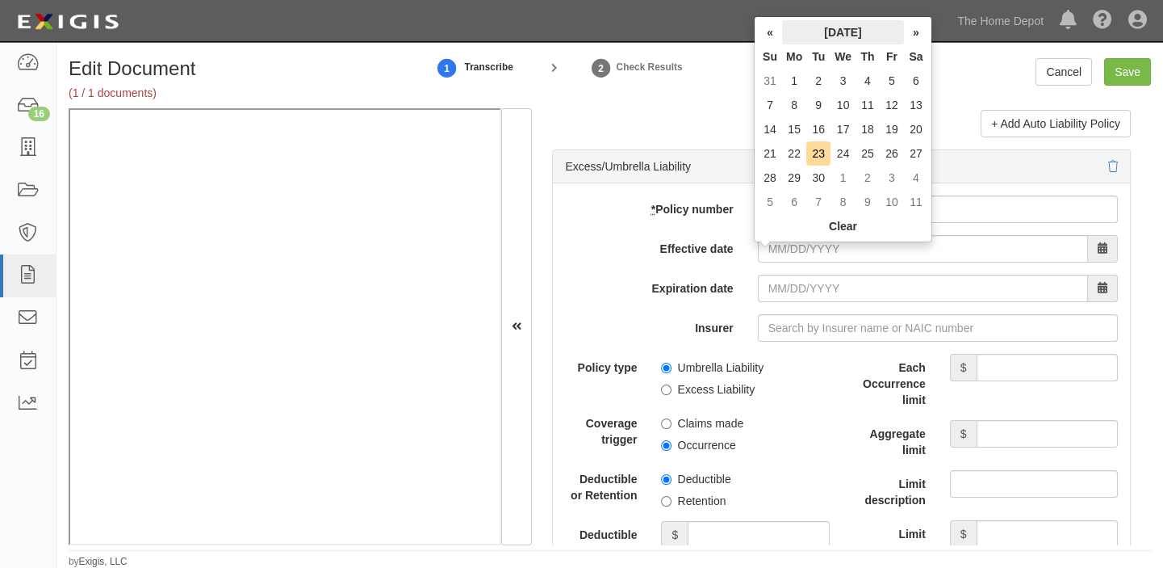
click at [810, 32] on th "[DATE]" at bounding box center [843, 32] width 122 height 24
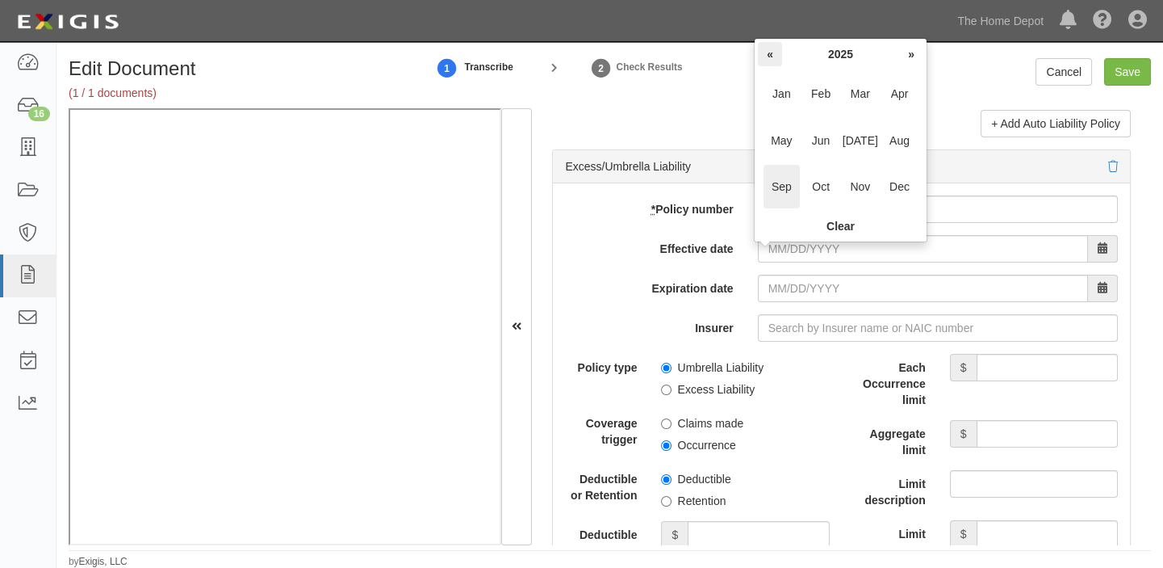
click at [769, 52] on th "«" at bounding box center [770, 54] width 24 height 24
click at [811, 178] on span "Oct" at bounding box center [821, 187] width 36 height 44
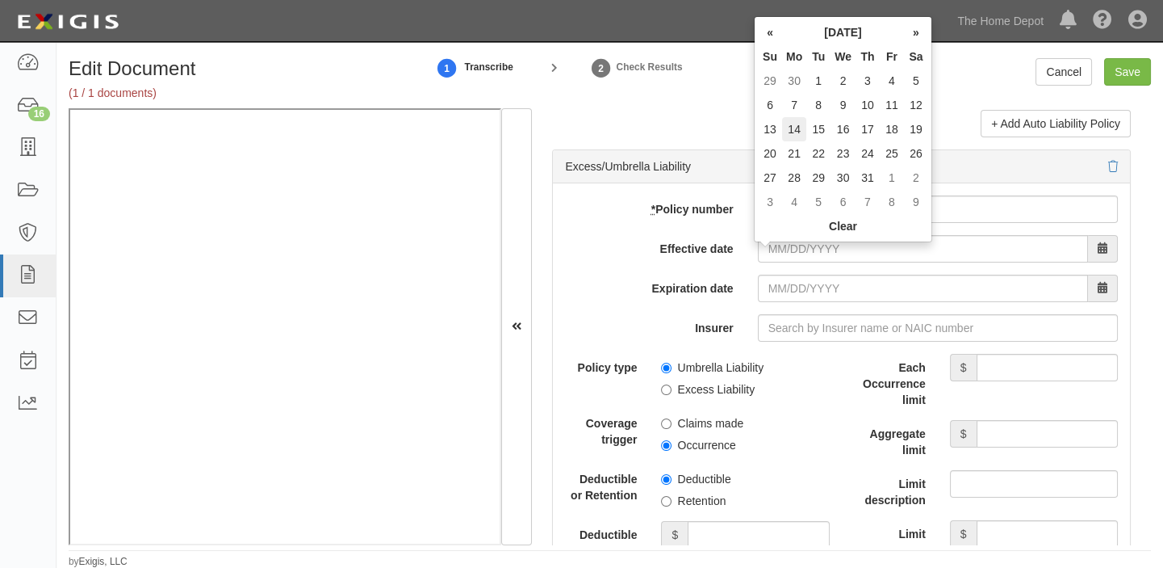
click at [798, 124] on td "14" at bounding box center [794, 129] width 24 height 24
type input "10/14/2024"
type input "10/14/2025"
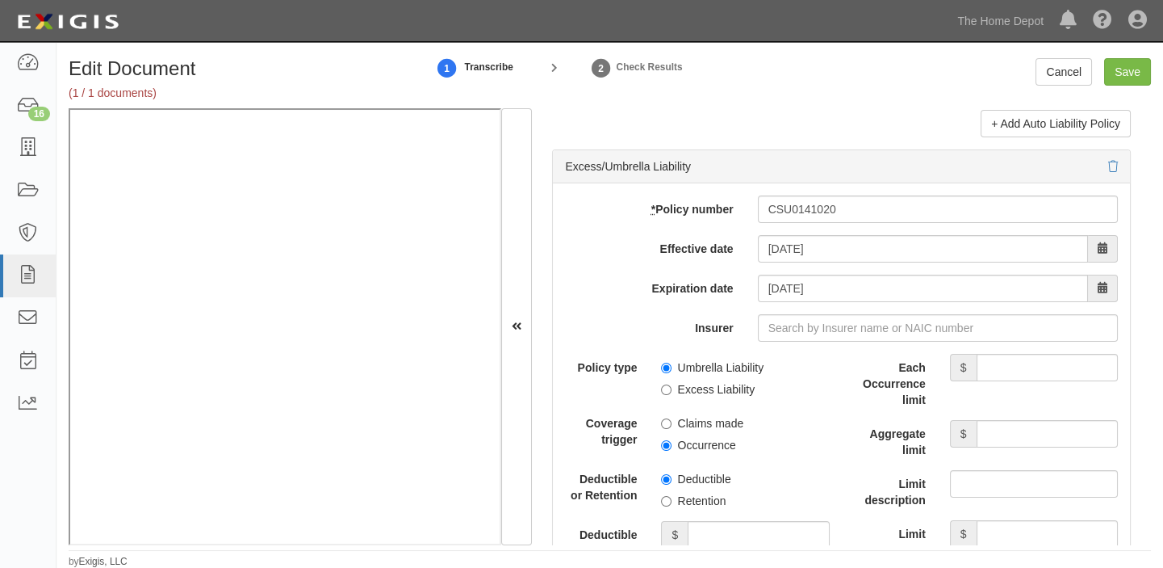
scroll to position [3302, 0]
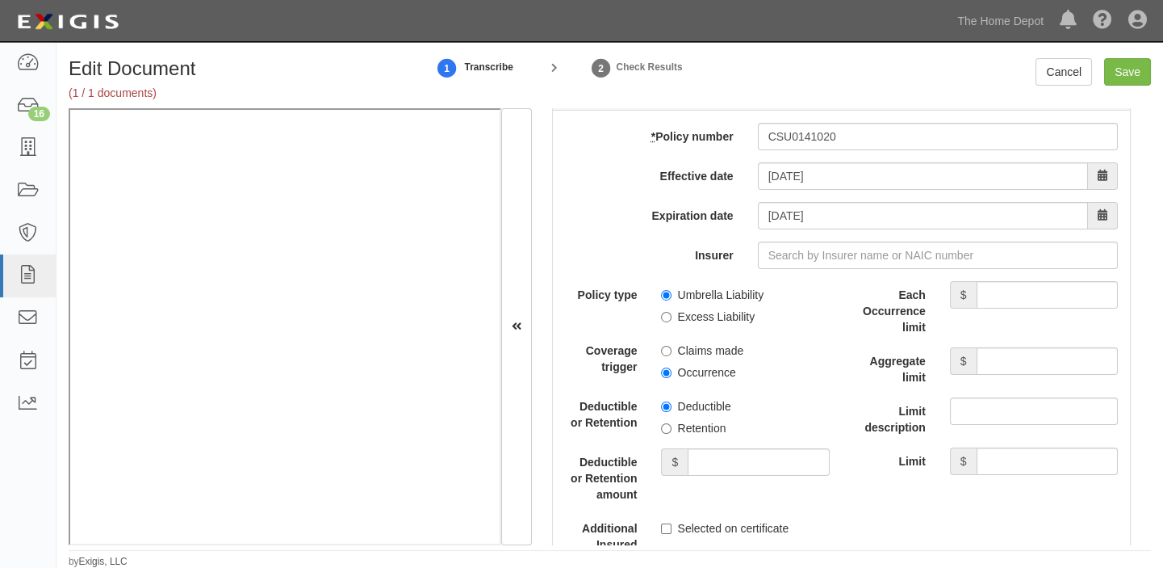
click at [706, 300] on label "Umbrella Liability" at bounding box center [712, 295] width 103 height 16
click at [672, 300] on input "Umbrella Liability" at bounding box center [666, 295] width 10 height 10
radio input "true"
click at [717, 371] on label "Occurrence" at bounding box center [698, 372] width 74 height 16
click at [672, 371] on input "Occurrence" at bounding box center [666, 372] width 10 height 10
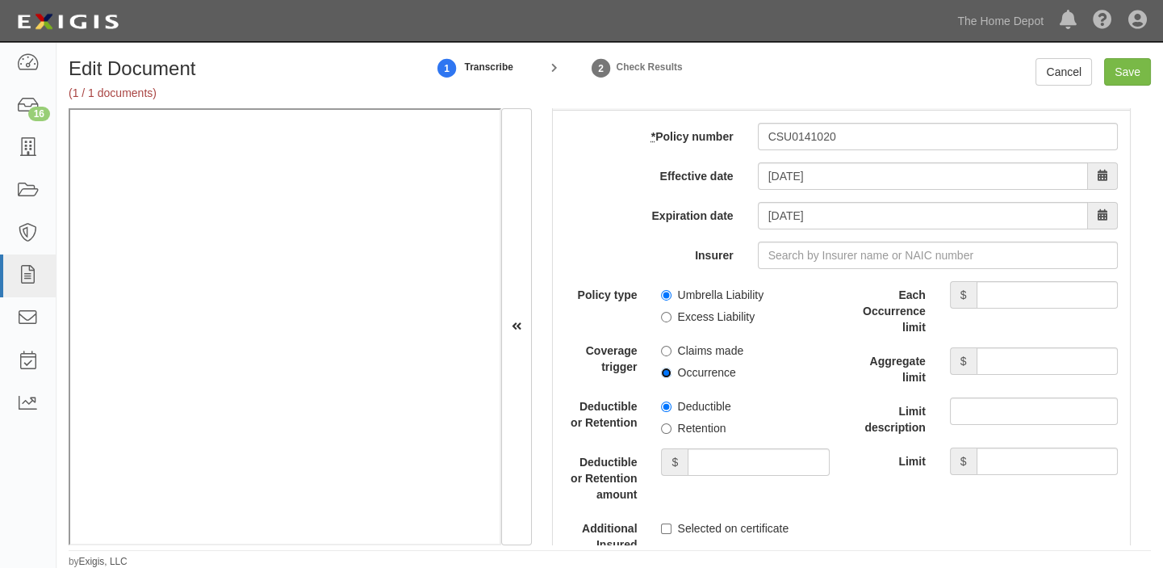
radio input "true"
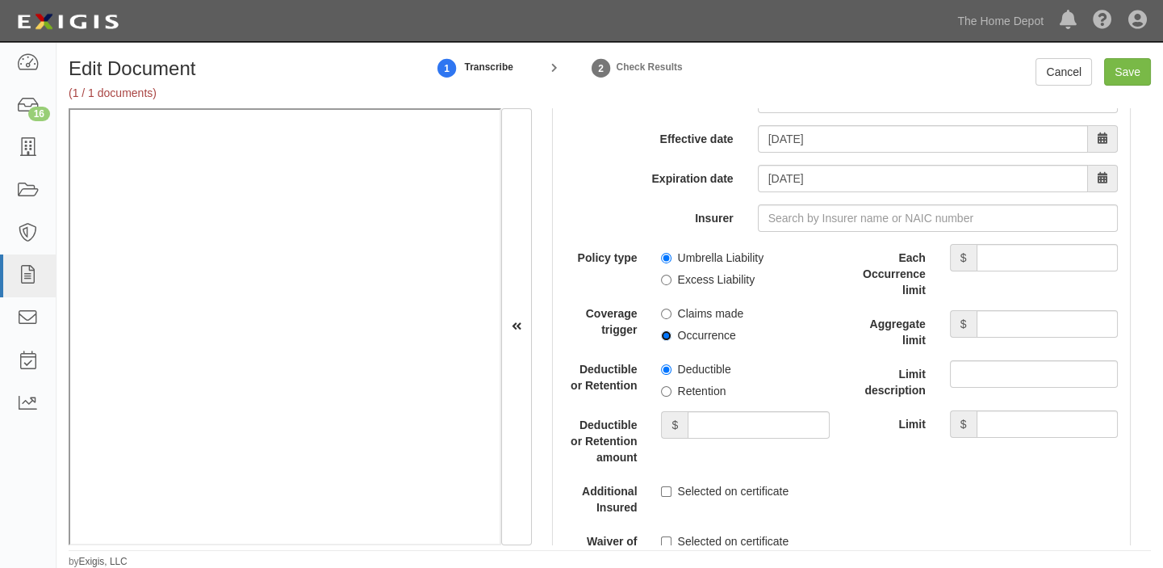
scroll to position [3375, 0]
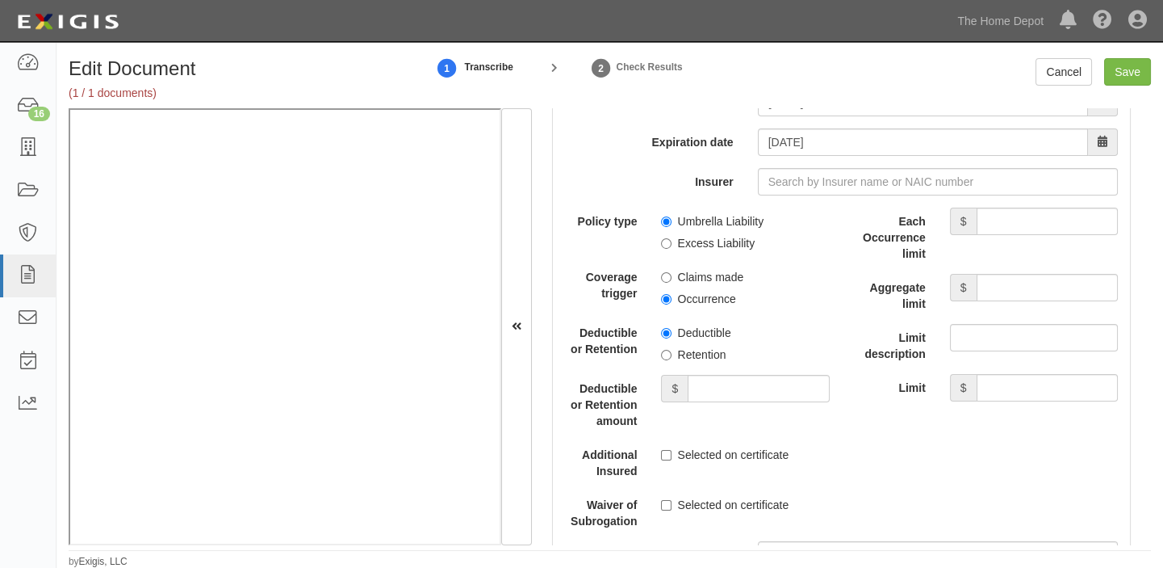
click at [702, 361] on label "Retention" at bounding box center [693, 354] width 65 height 16
click at [672, 360] on input "Retention" at bounding box center [666, 355] width 10 height 10
radio input "true"
click at [711, 395] on input "Deductible or Retention amount" at bounding box center [758, 388] width 141 height 27
type input "10,000"
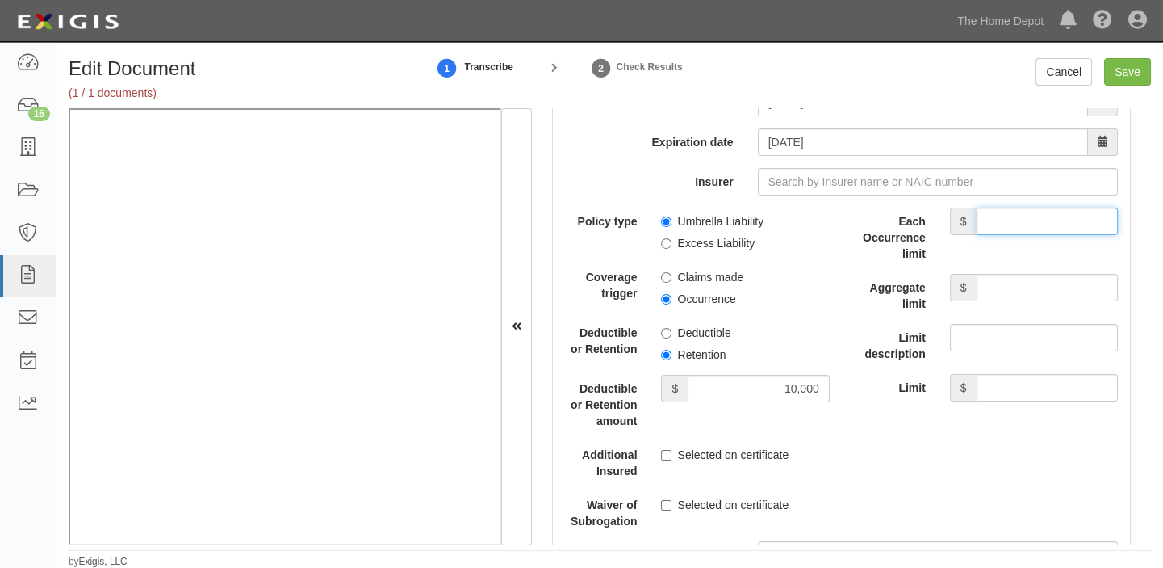
click at [1009, 234] on input "Each Occurrence limit" at bounding box center [1047, 220] width 141 height 27
type input "8,000,000"
drag, startPoint x: 1001, startPoint y: 289, endPoint x: 999, endPoint y: 301, distance: 12.2
click at [1001, 289] on input "Aggregate limit" at bounding box center [1047, 287] width 141 height 27
type input "8,000,000"
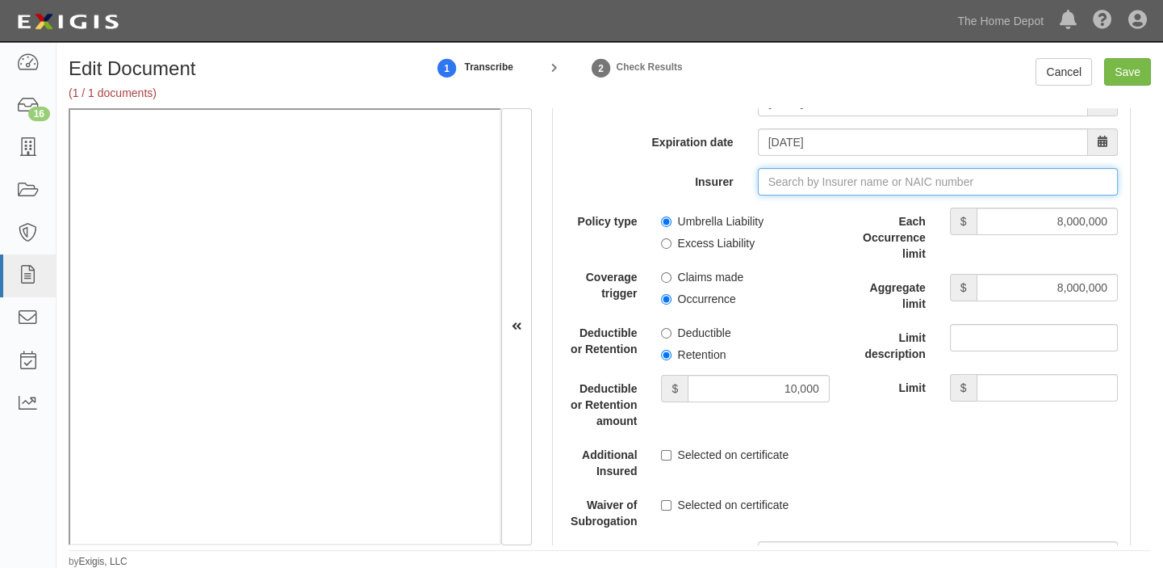
click at [811, 193] on input "Insurer" at bounding box center [938, 181] width 360 height 27
type input "180 Seguros S.A. (0) NR Rating"
type input "1"
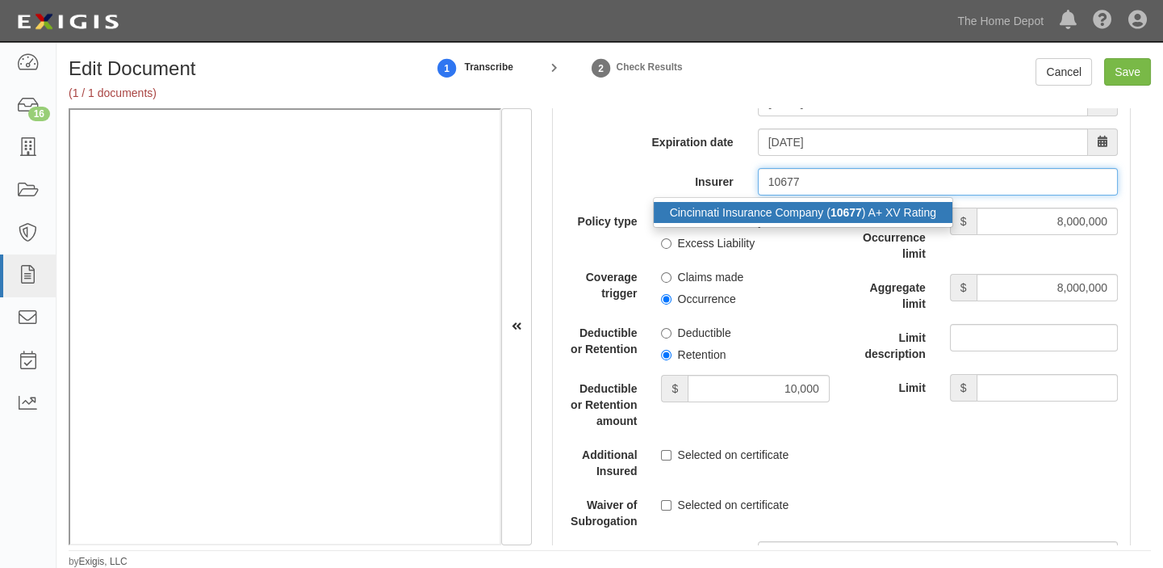
click at [811, 219] on div "Cincinnati Insurance Company ( 10677 ) A+ XV Rating" at bounding box center [803, 212] width 299 height 21
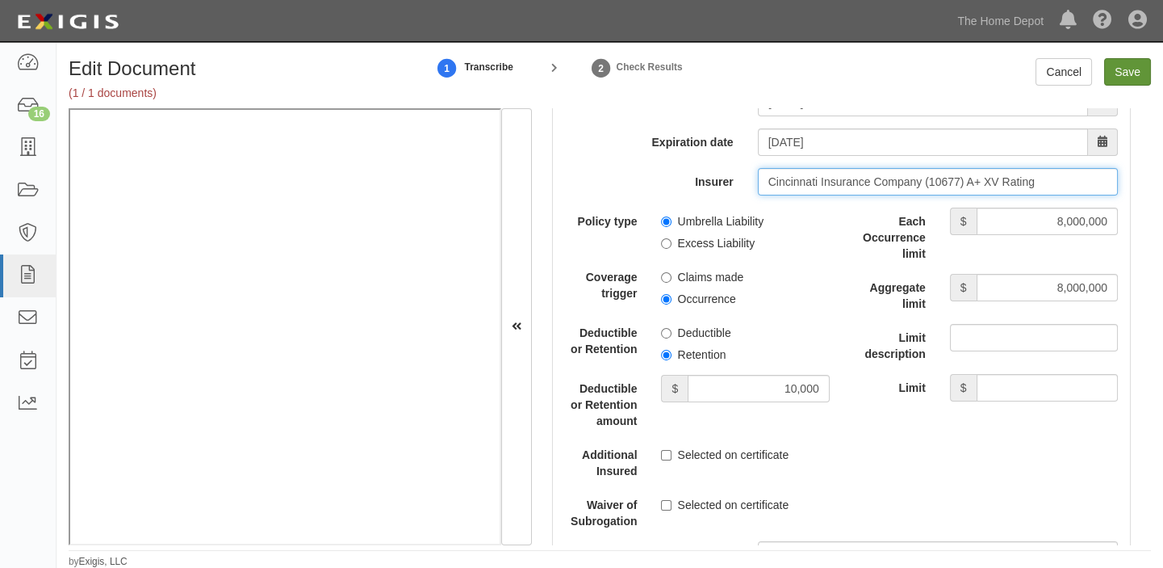
type input "Cincinnati Insurance Company (10677) A+ XV Rating"
click at [1130, 74] on input "Save" at bounding box center [1127, 71] width 47 height 27
type input "1000000"
type input "2000000"
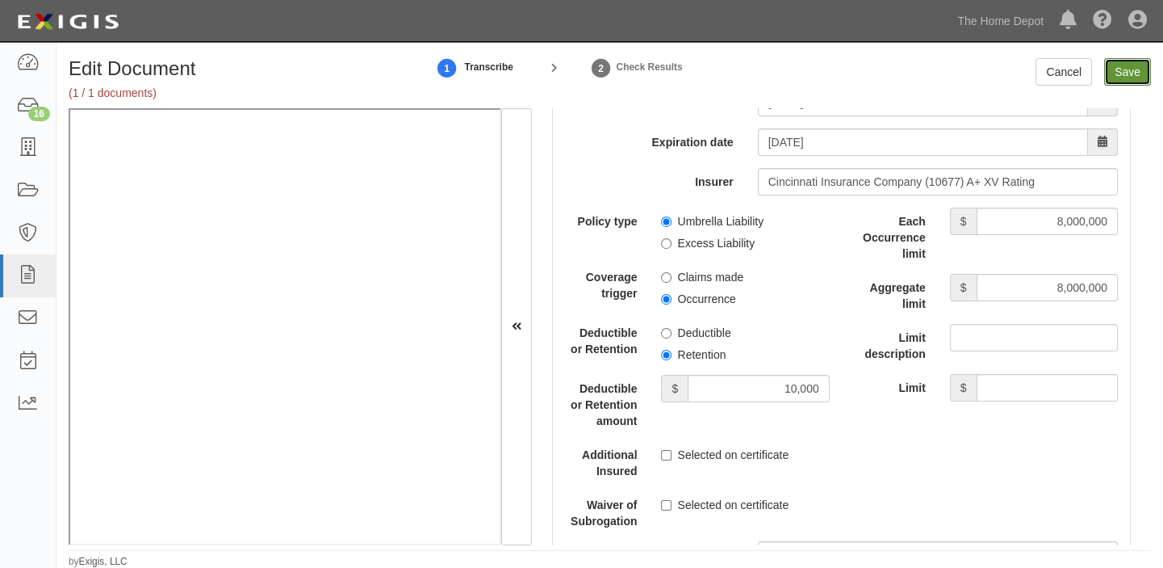
type input "10000"
type input "8000000"
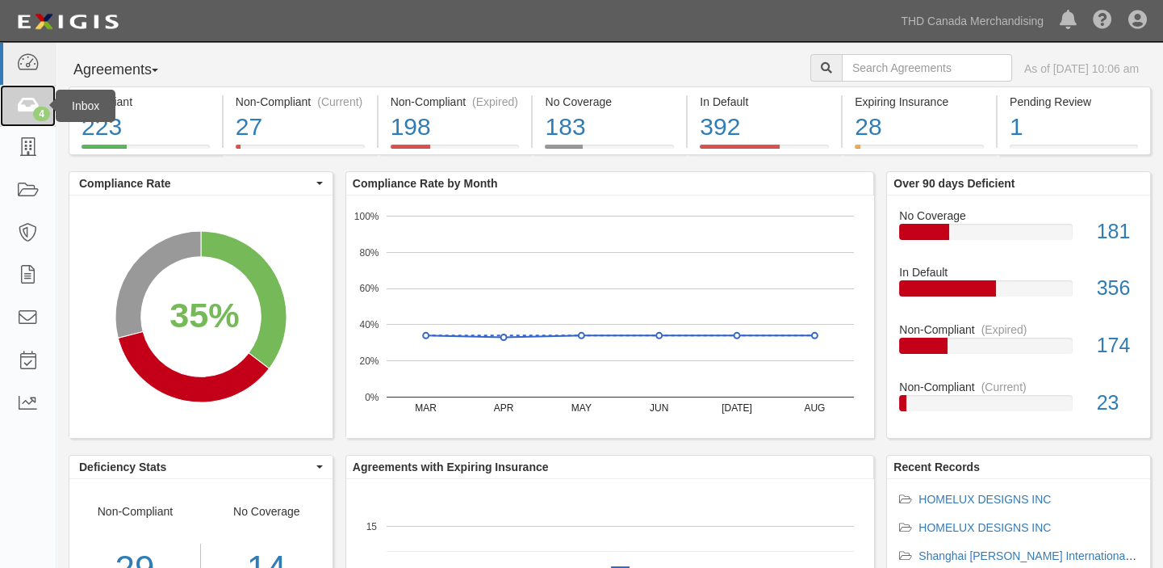
click at [28, 108] on icon at bounding box center [27, 106] width 23 height 19
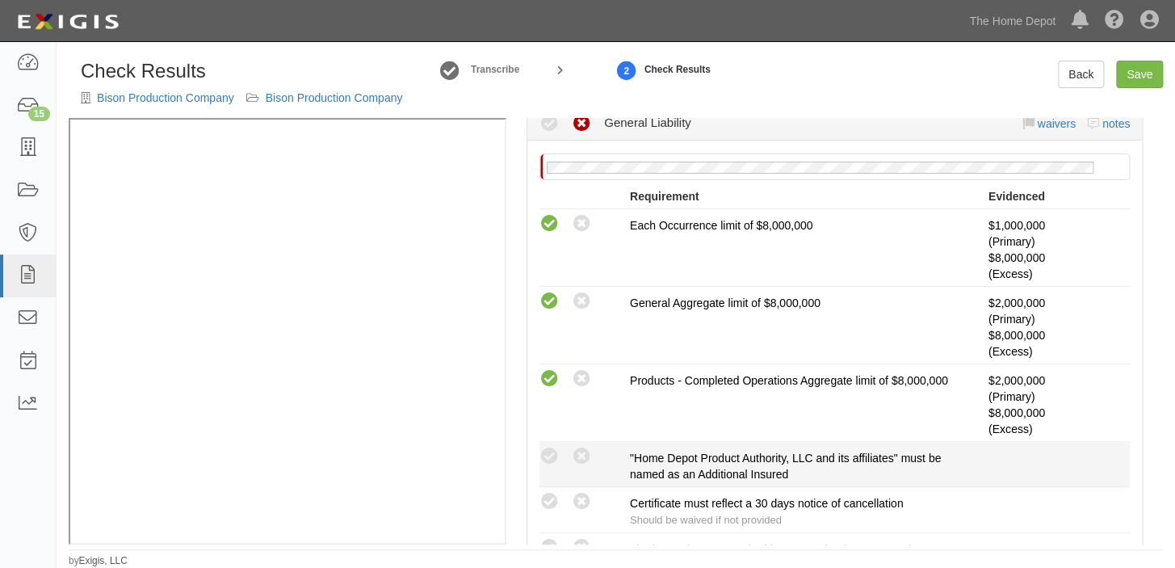
scroll to position [367, 0]
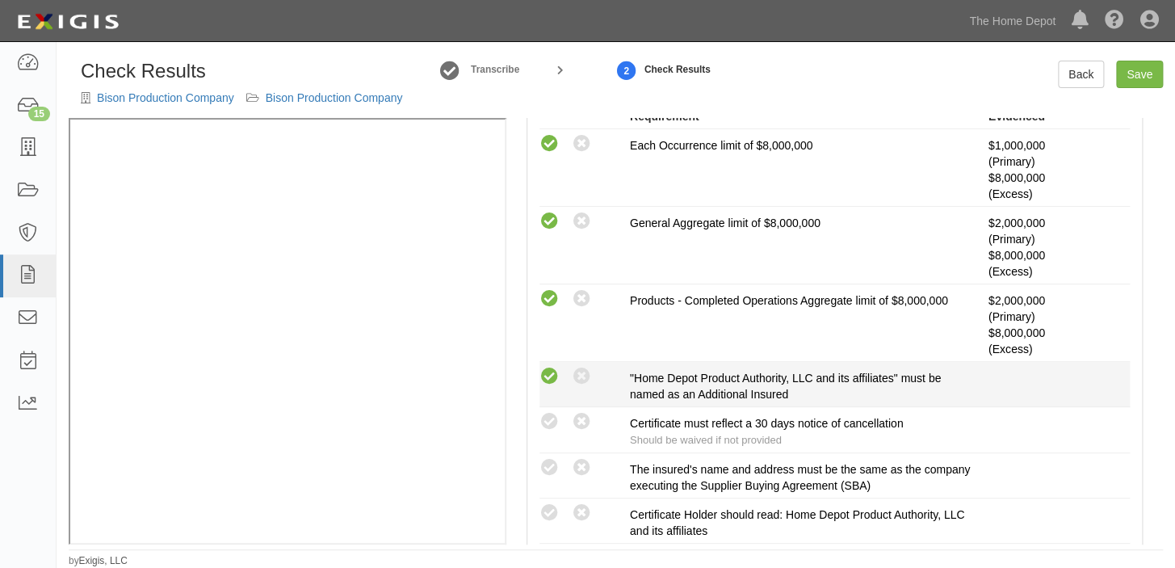
click at [544, 379] on icon at bounding box center [549, 377] width 20 height 20
radio input "true"
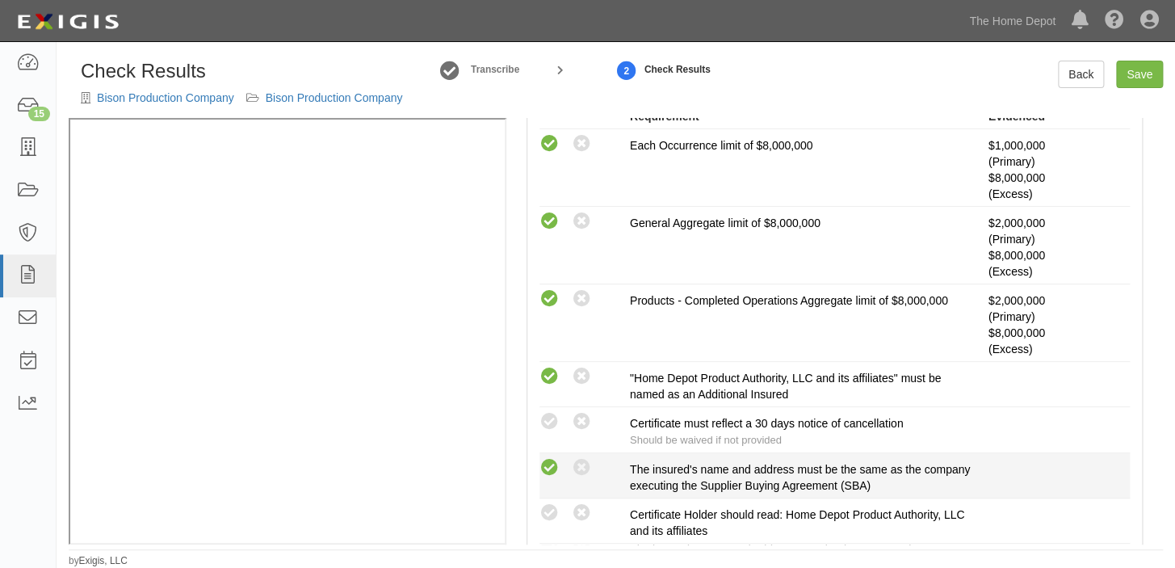
click at [551, 458] on icon at bounding box center [549, 468] width 20 height 20
radio input "true"
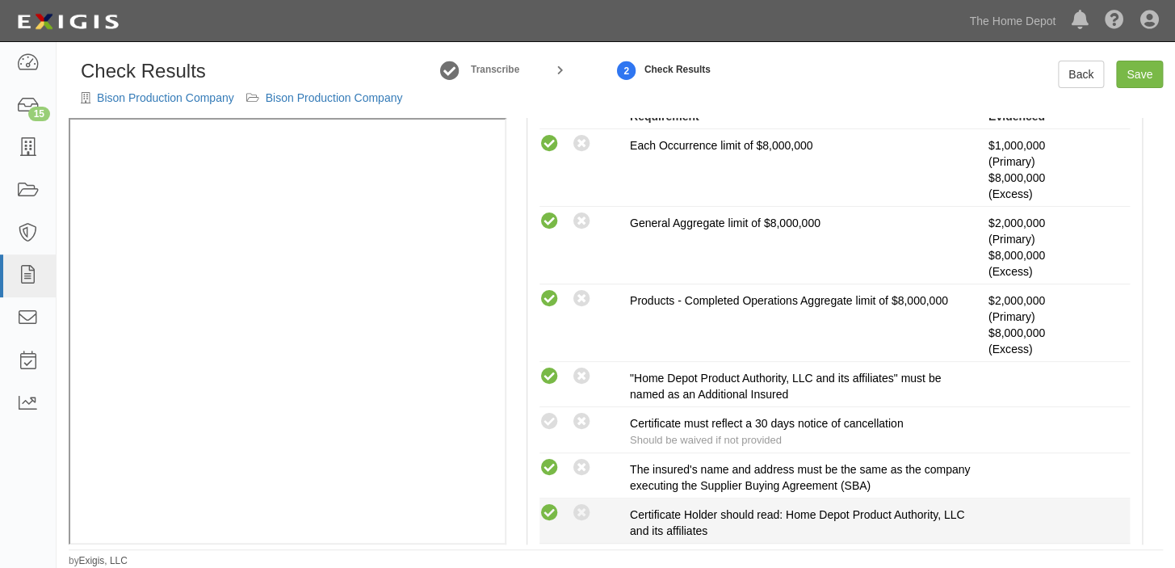
click at [543, 506] on icon at bounding box center [549, 513] width 20 height 20
radio input "true"
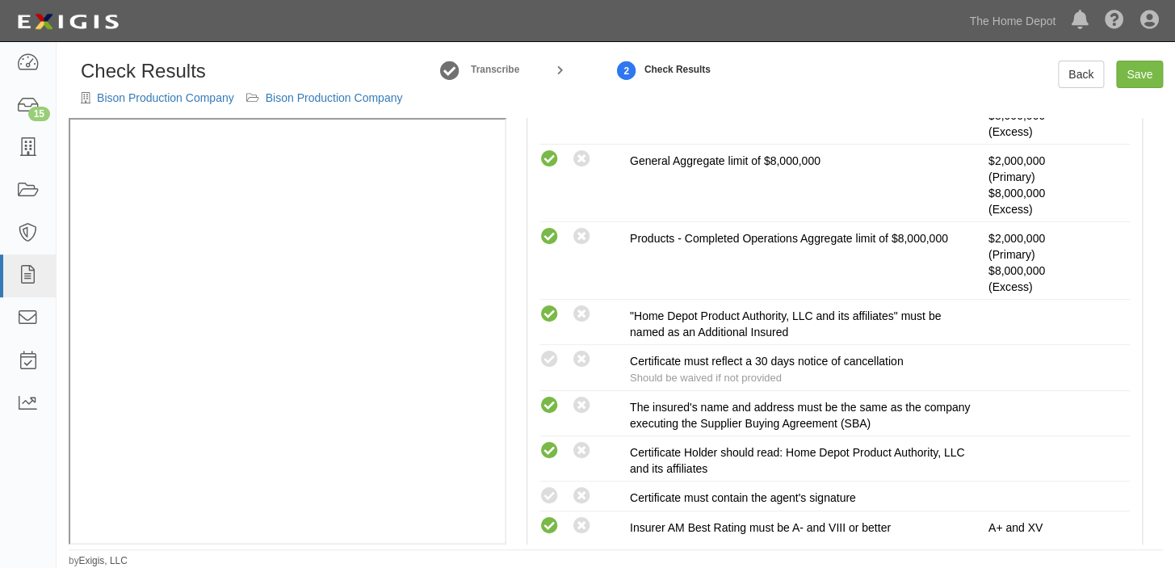
scroll to position [513, 0]
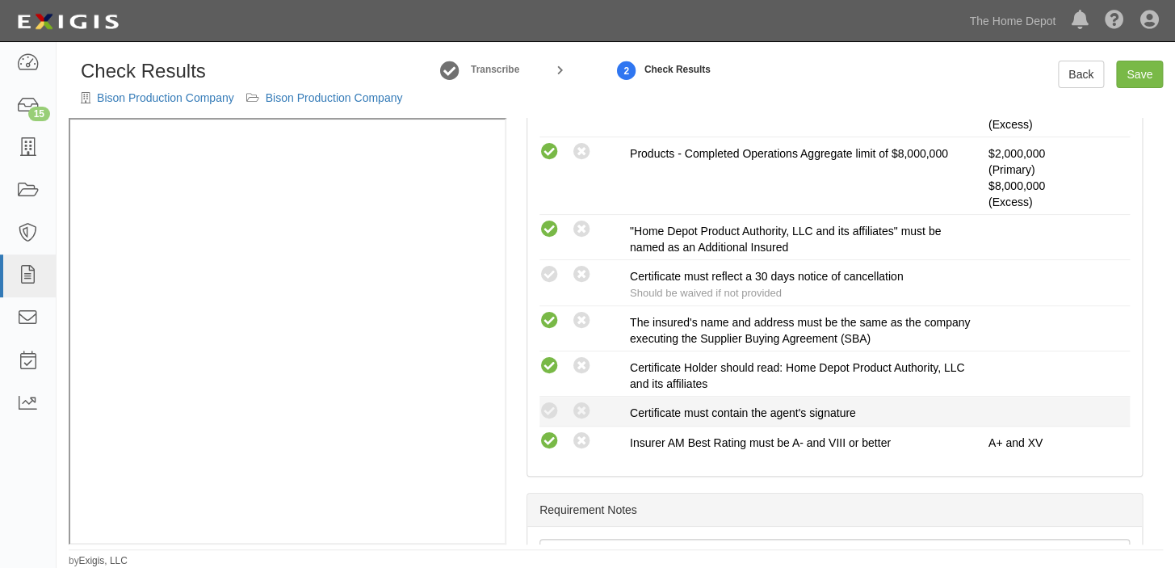
click at [547, 400] on div "Compliant Waived: Non-Compliant" at bounding box center [584, 410] width 90 height 21
click at [547, 410] on icon at bounding box center [549, 411] width 20 height 20
radio input "true"
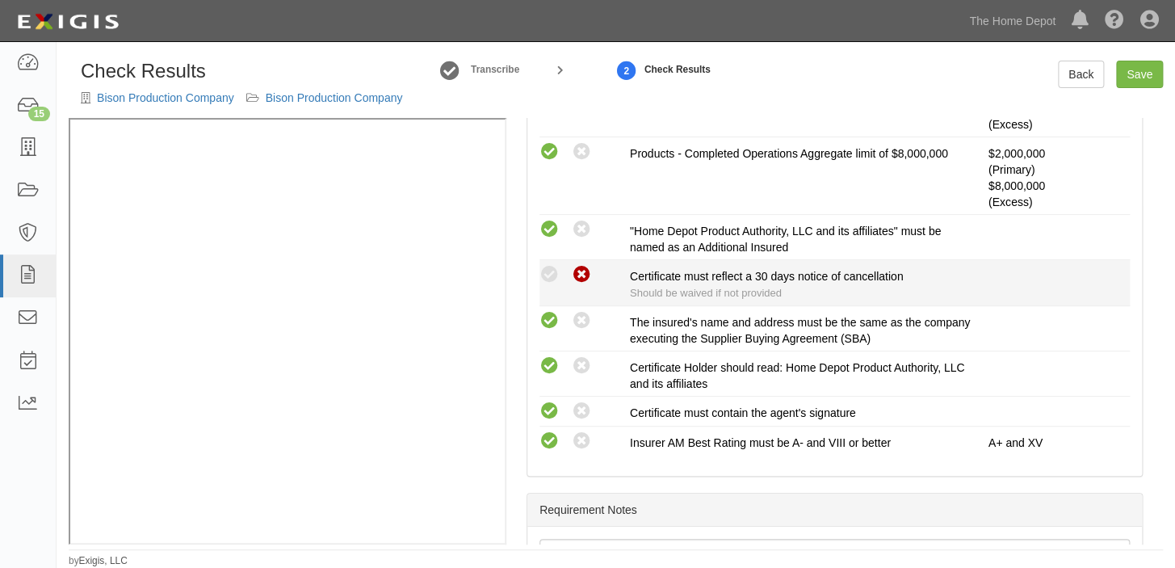
click at [572, 276] on icon at bounding box center [582, 275] width 20 height 20
radio input "true"
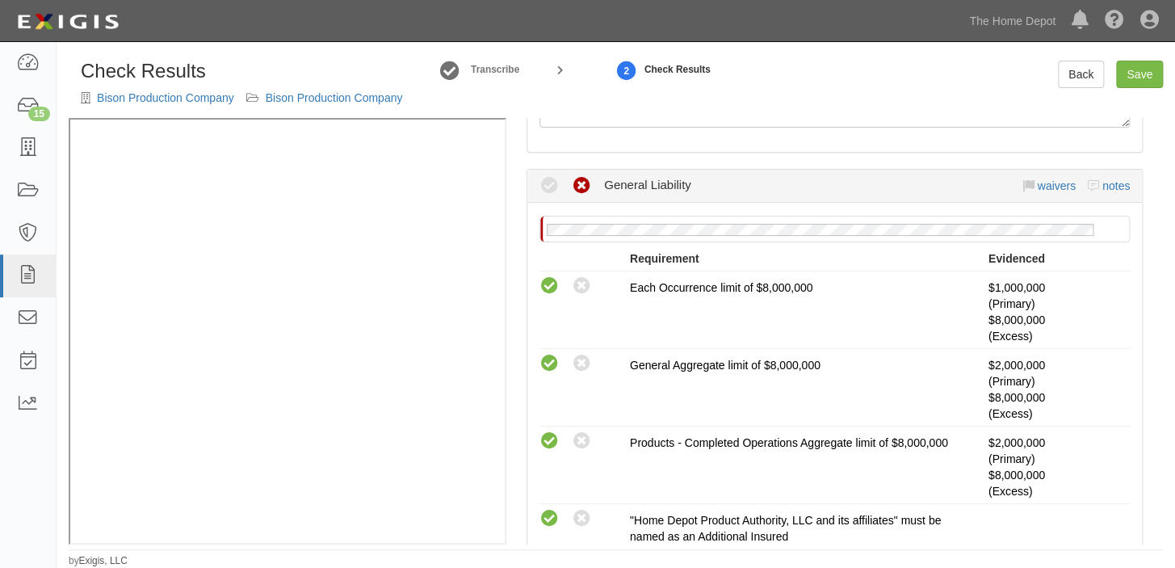
scroll to position [220, 0]
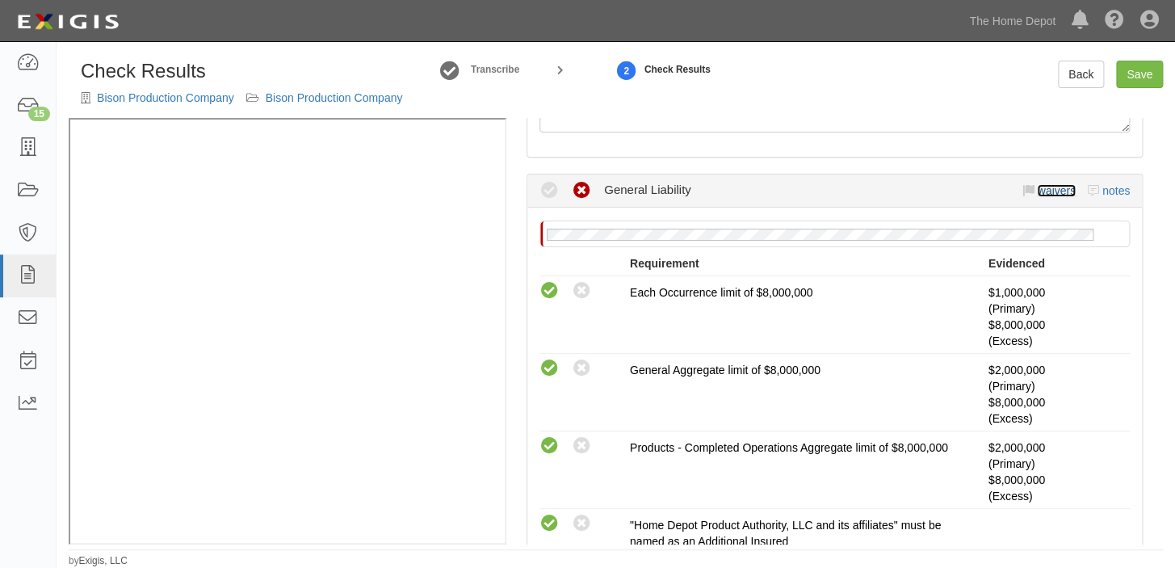
click at [1041, 191] on link "waivers" at bounding box center [1056, 190] width 38 height 13
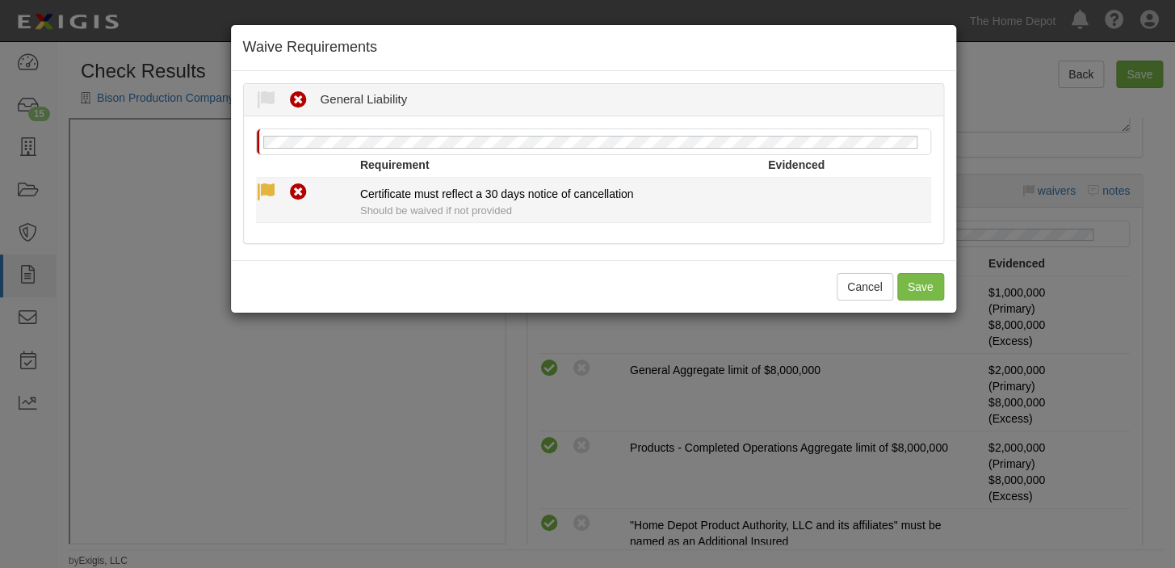
click at [271, 190] on icon at bounding box center [266, 192] width 20 height 20
radio input "true"
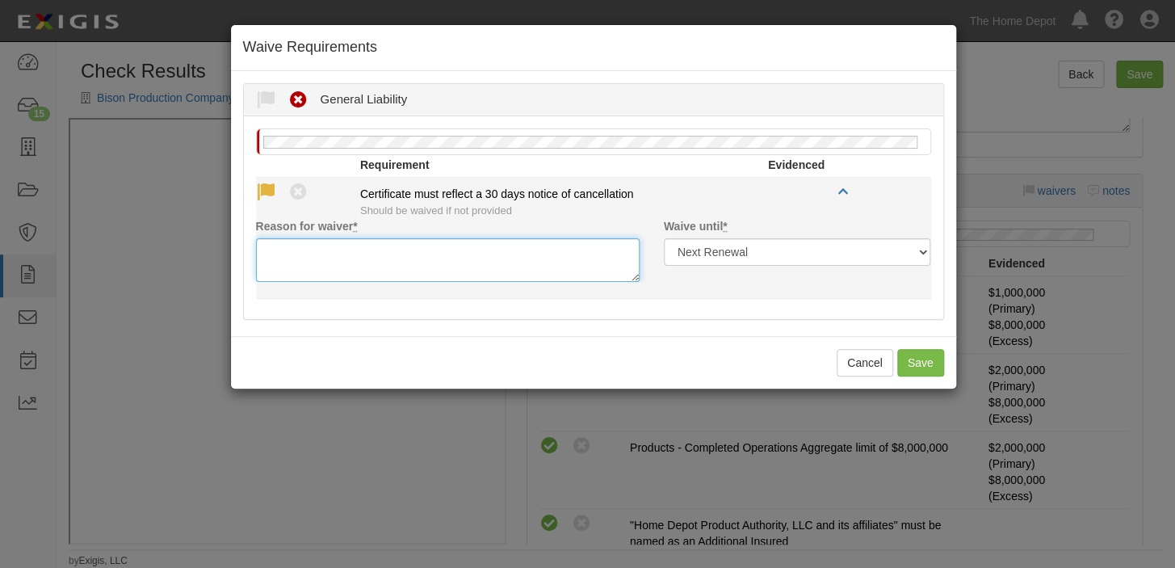
click at [302, 269] on textarea "Reason for waiver *" at bounding box center [447, 260] width 383 height 44
paste textarea "waived per client"
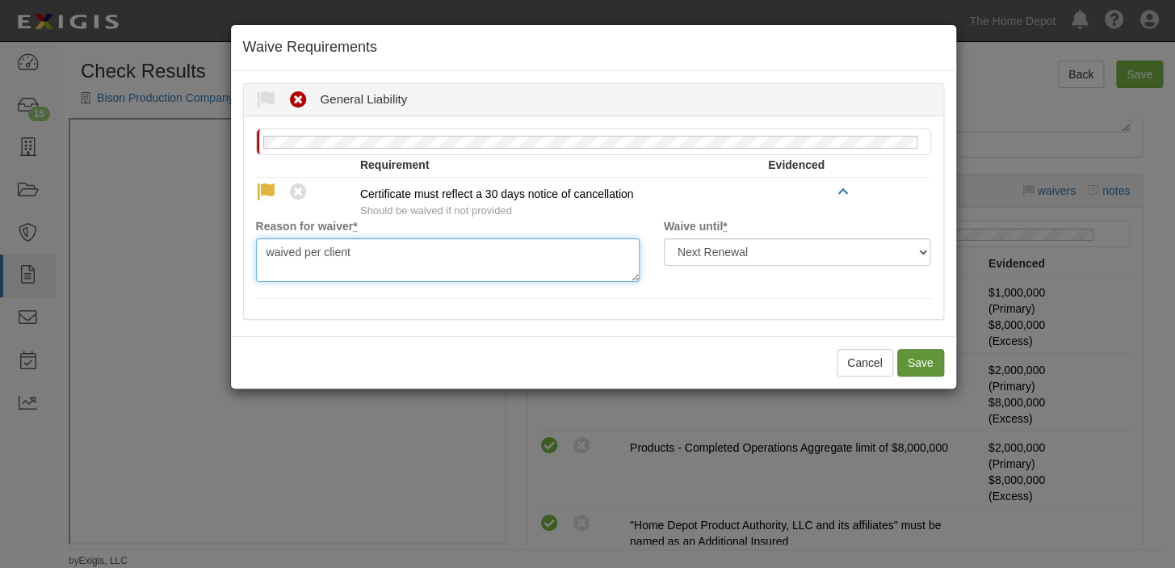
type textarea "waived per client"
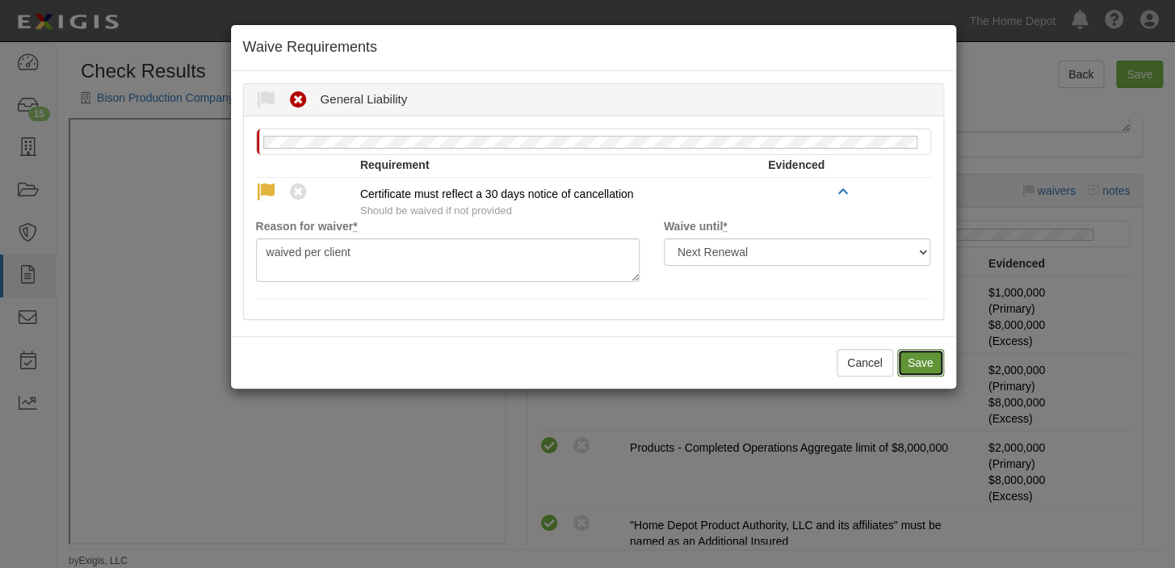
click at [906, 366] on button "Save" at bounding box center [920, 362] width 47 height 27
radio input "true"
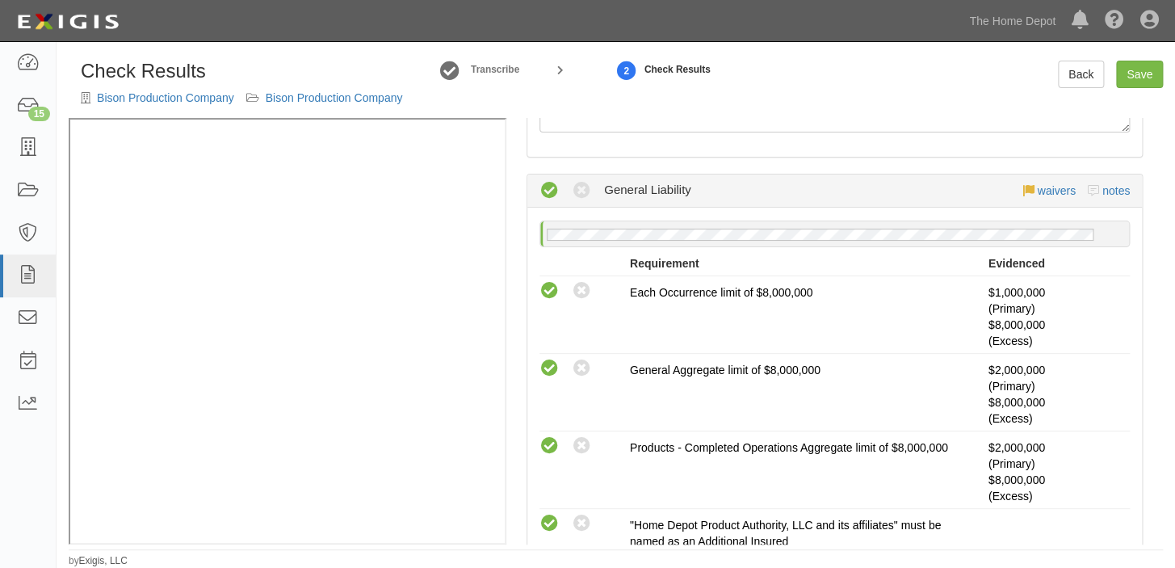
click at [1122, 89] on div "Check Results Bison Production Company Bison Production Company Transcribe 2 Ch…" at bounding box center [616, 89] width 1118 height 57
click at [1129, 78] on link "Save" at bounding box center [1139, 74] width 47 height 27
radio input "true"
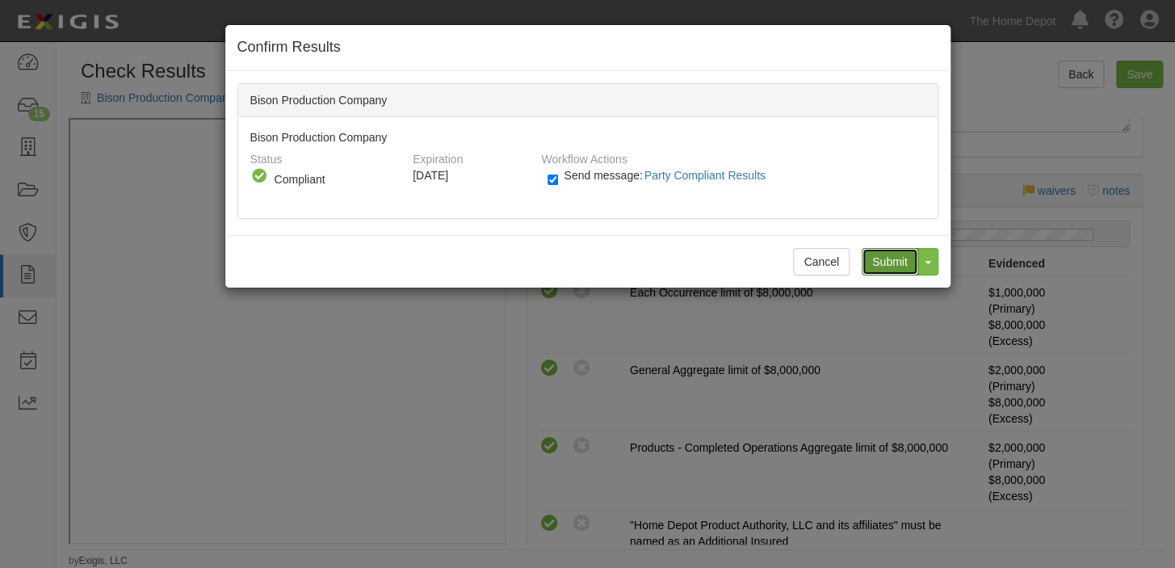
click at [867, 264] on input "Submit" at bounding box center [889, 261] width 57 height 27
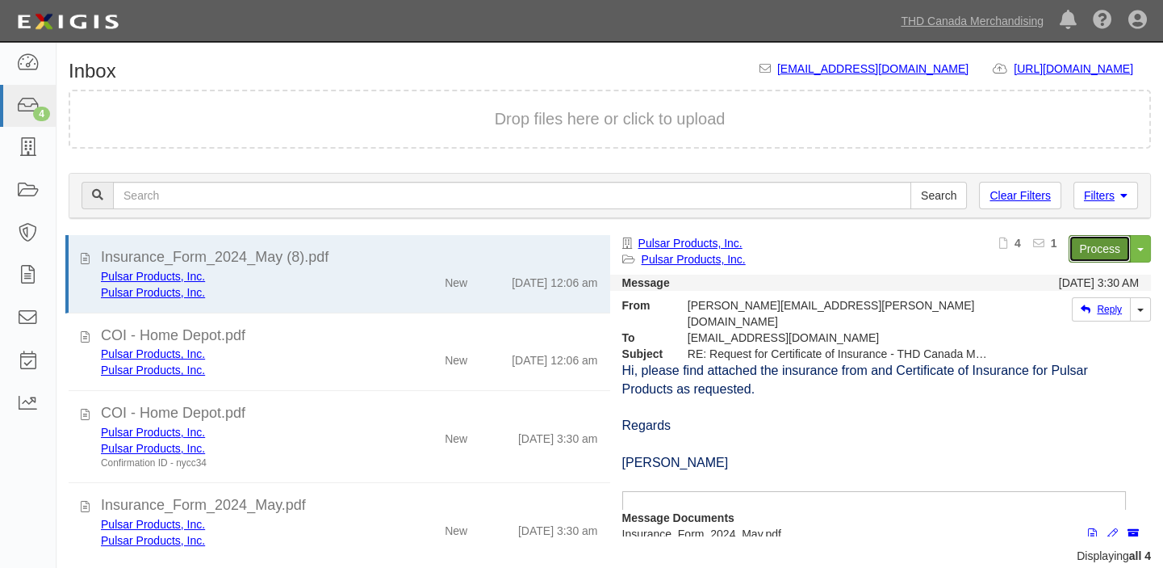
click at [1104, 252] on link "Process" at bounding box center [1100, 248] width 62 height 27
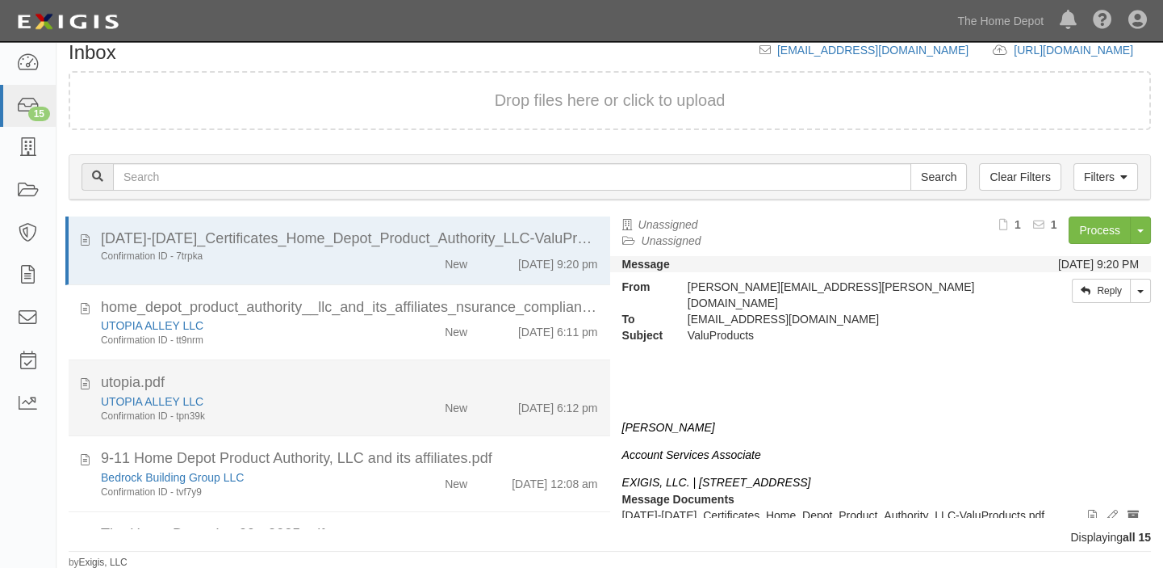
scroll to position [73, 0]
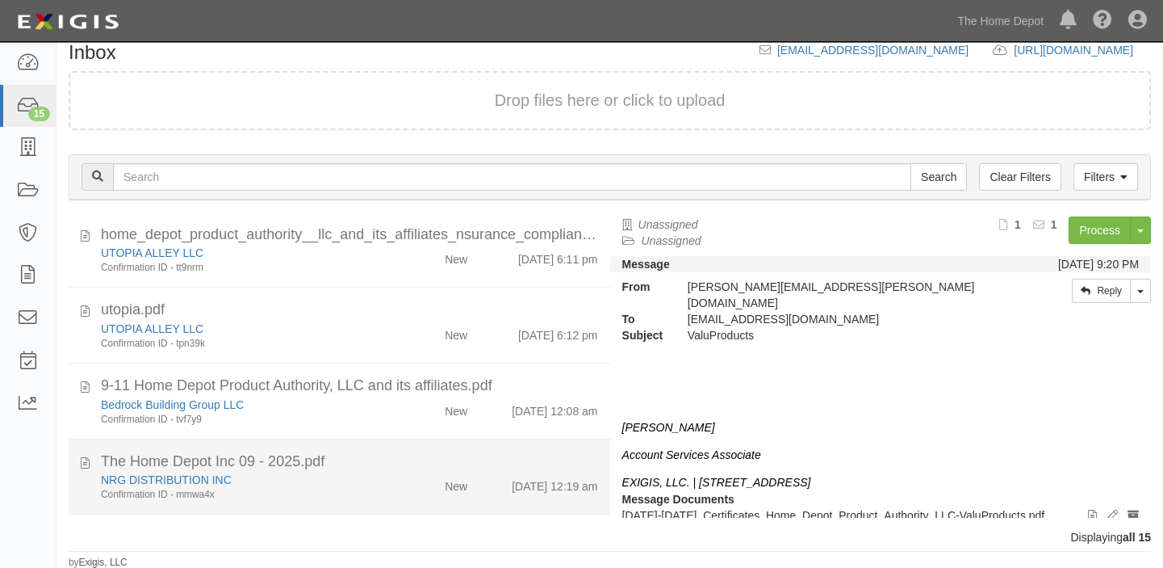
click at [460, 464] on div "The Home Depot Inc 09 - 2025.pdf" at bounding box center [349, 461] width 497 height 21
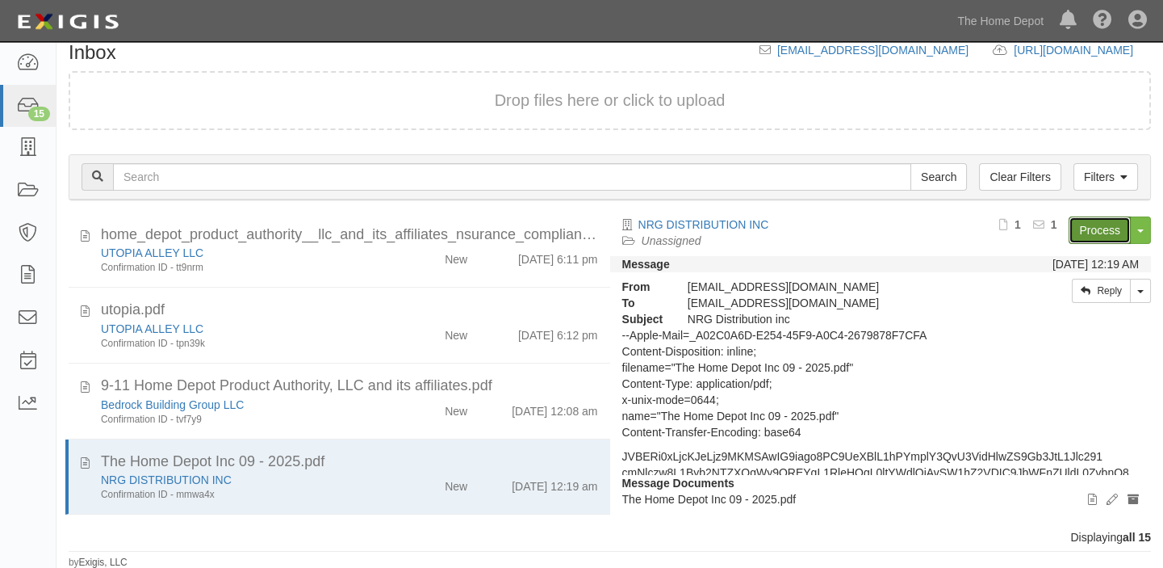
click at [1105, 237] on link "Process" at bounding box center [1100, 229] width 62 height 27
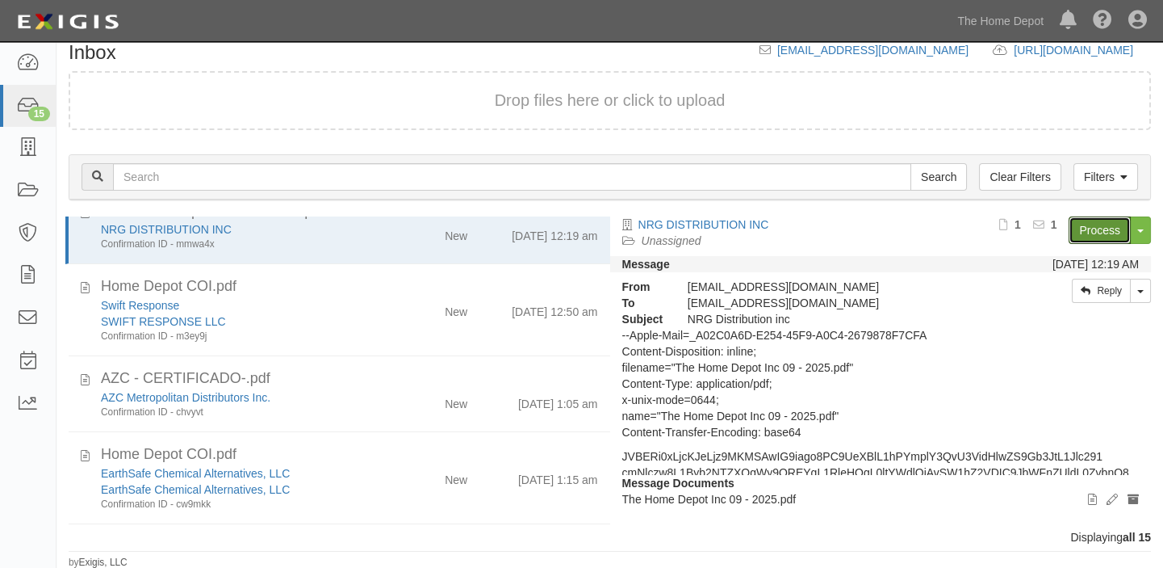
scroll to position [367, 0]
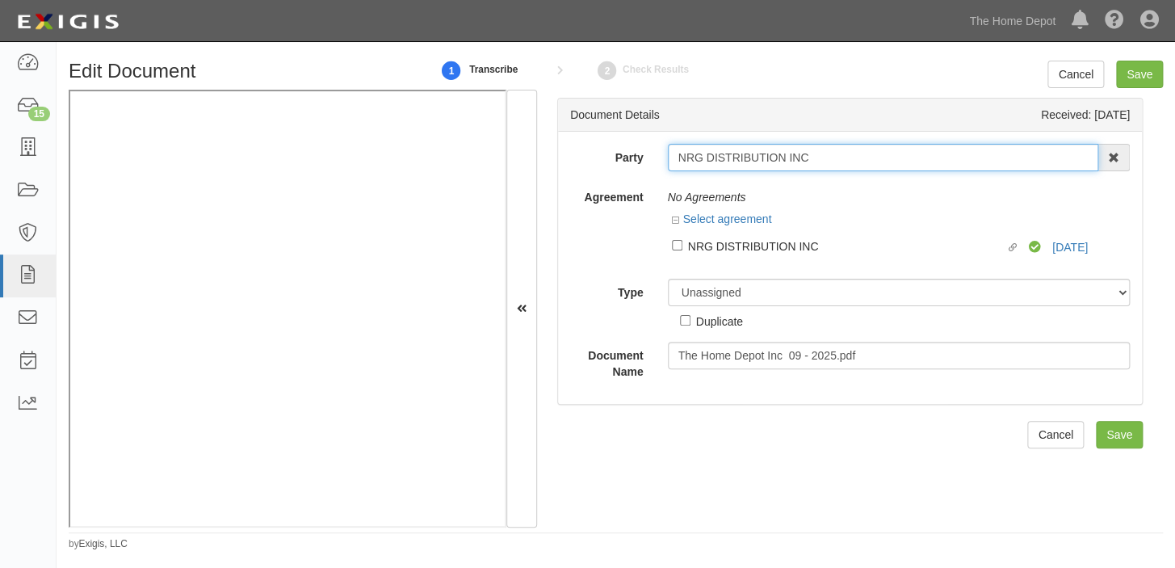
drag, startPoint x: 678, startPoint y: 153, endPoint x: 843, endPoint y: 153, distance: 164.7
click at [843, 153] on input "NRG DISTRIBUTION INC" at bounding box center [883, 157] width 431 height 27
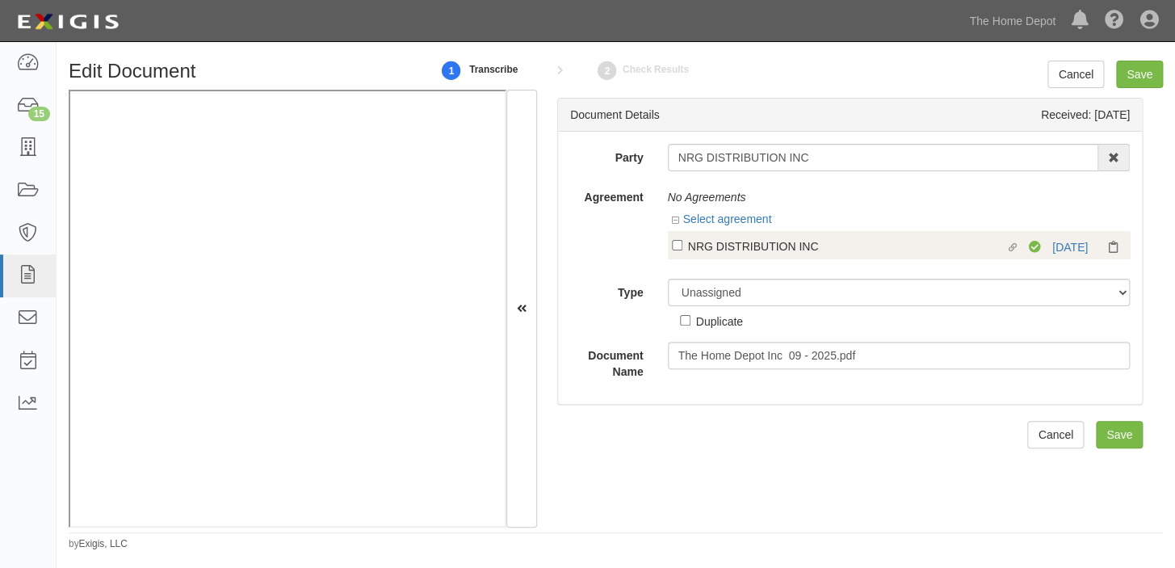
click at [798, 257] on label "Linked agreement NRG DISTRIBUTION INC Linked agreement" at bounding box center [851, 248] width 358 height 22
click at [682, 250] on input "Linked agreement NRG DISTRIBUTION INC Linked agreement" at bounding box center [677, 245] width 10 height 10
checkbox input "true"
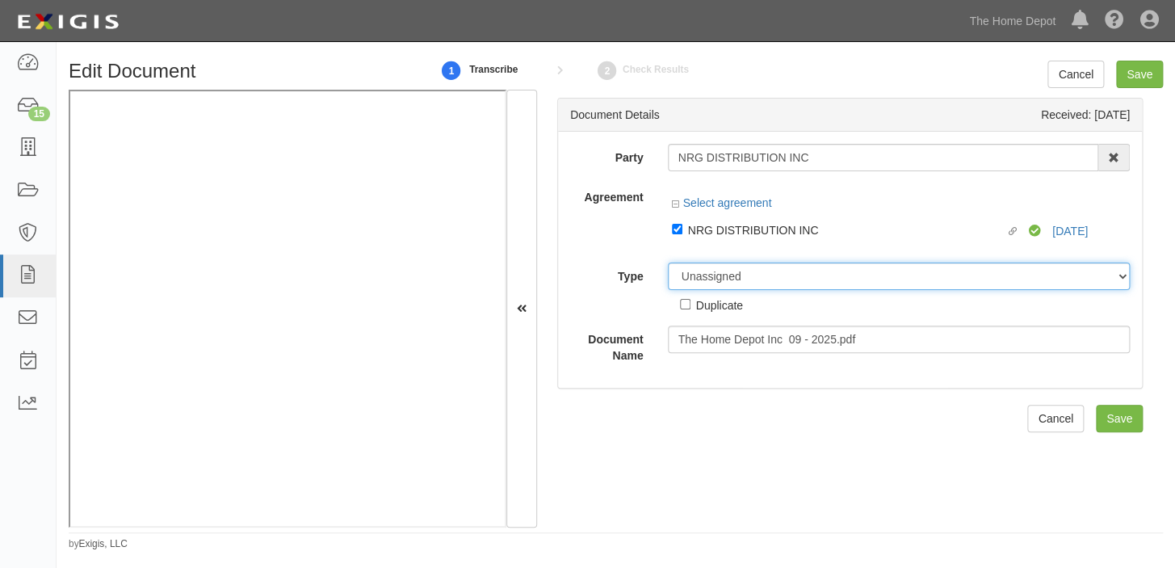
click at [790, 273] on select "Unassigned Binder Cancellation Notice Certificate Contract Endorsement Insuranc…" at bounding box center [899, 275] width 463 height 27
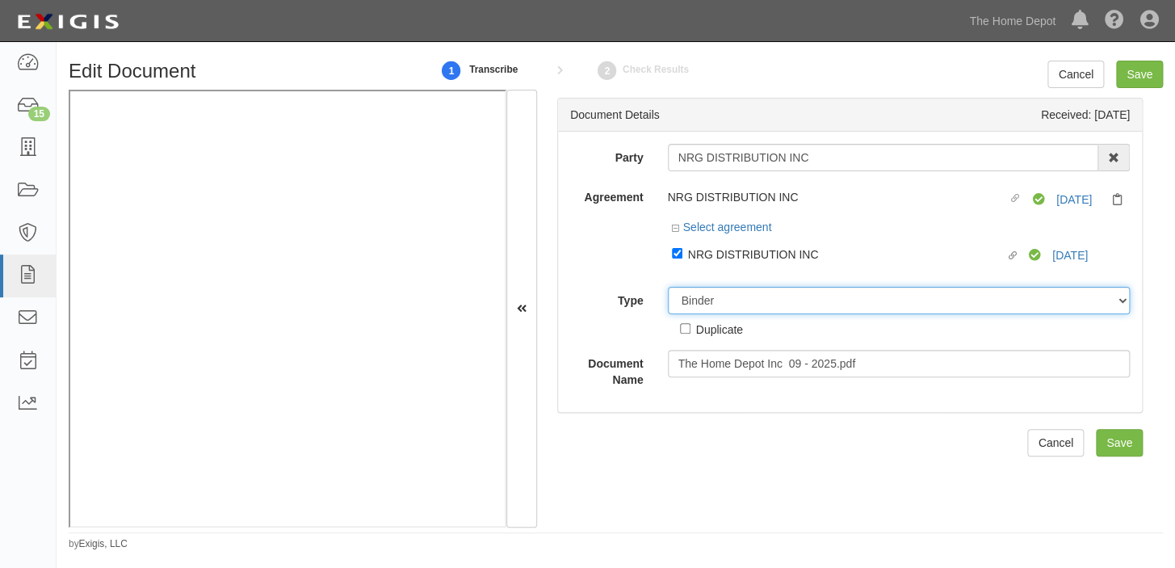
click at [668, 287] on select "Unassigned Binder Cancellation Notice Certificate Contract Endorsement Insuranc…" at bounding box center [899, 300] width 463 height 27
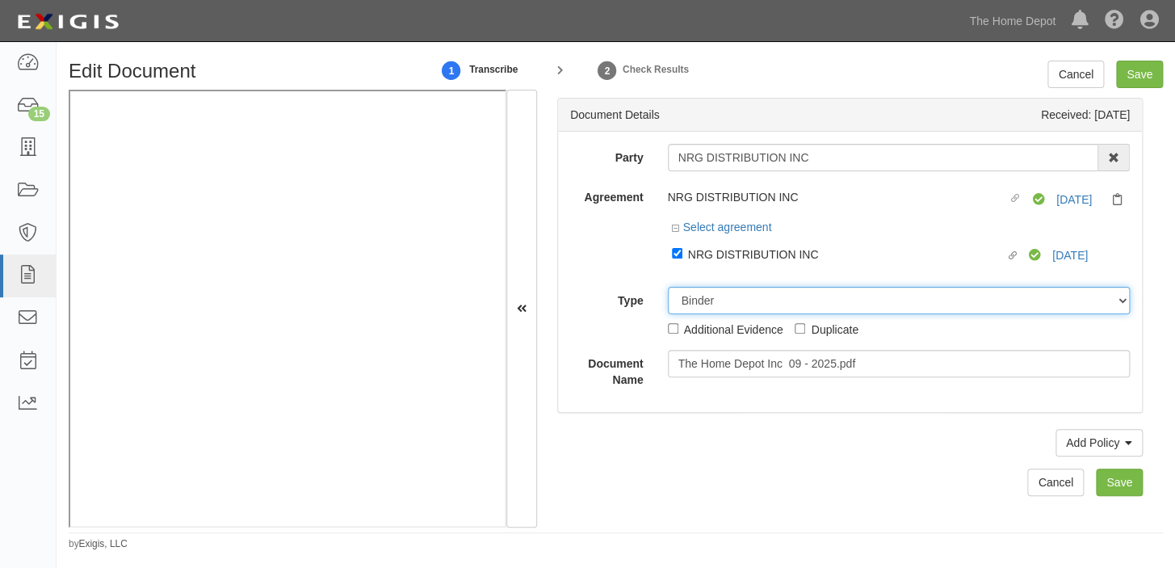
click at [726, 313] on select "Unassigned Binder Cancellation Notice Certificate Contract Endorsement Insuranc…" at bounding box center [899, 300] width 463 height 27
select select "CertificateDetail"
click at [668, 287] on select "Unassigned Binder Cancellation Notice Certificate Contract Endorsement Insuranc…" at bounding box center [899, 300] width 463 height 27
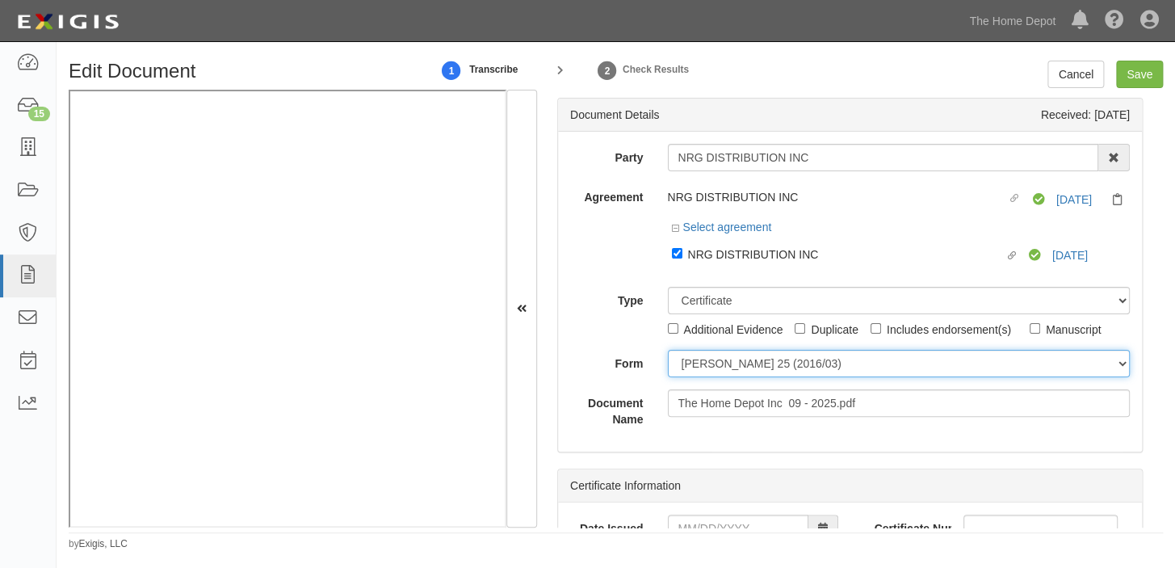
click at [711, 373] on select "ACORD 25 (2016/03) ACORD 101 ACORD 855 NY (2014/05) General" at bounding box center [899, 363] width 463 height 27
select select "GeneralFormDetail"
click at [668, 350] on select "ACORD 25 (2016/03) ACORD 101 ACORD 855 NY (2014/05) General" at bounding box center [899, 363] width 463 height 27
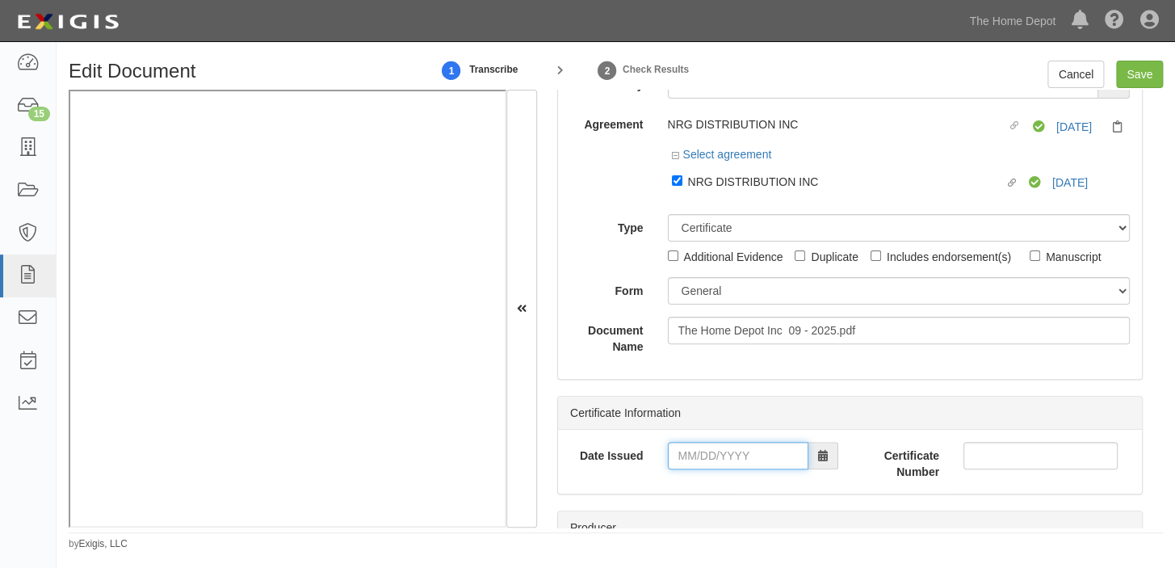
click at [723, 461] on input "Date Issued" at bounding box center [738, 455] width 140 height 27
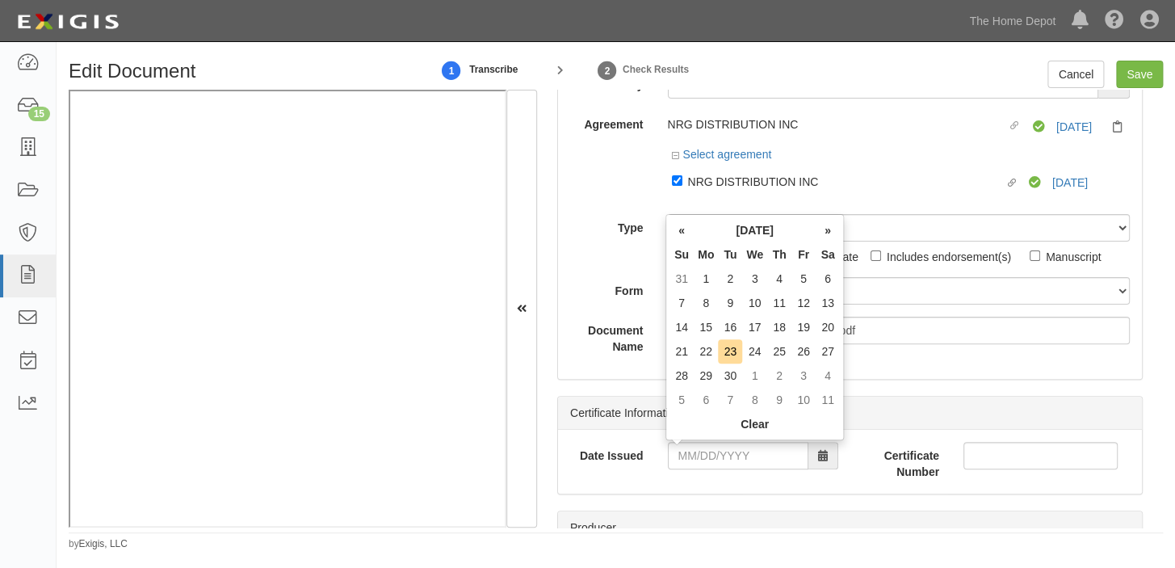
click at [749, 250] on th "We" at bounding box center [754, 254] width 25 height 24
click at [714, 346] on td "22" at bounding box center [705, 351] width 24 height 24
type input "09/22/2025"
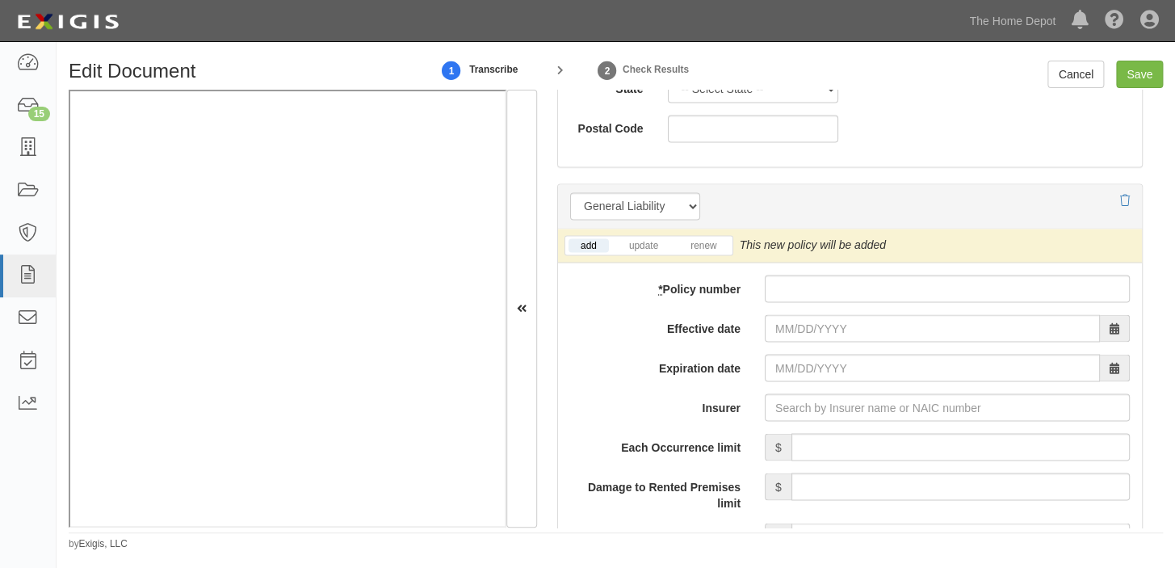
scroll to position [1174, 0]
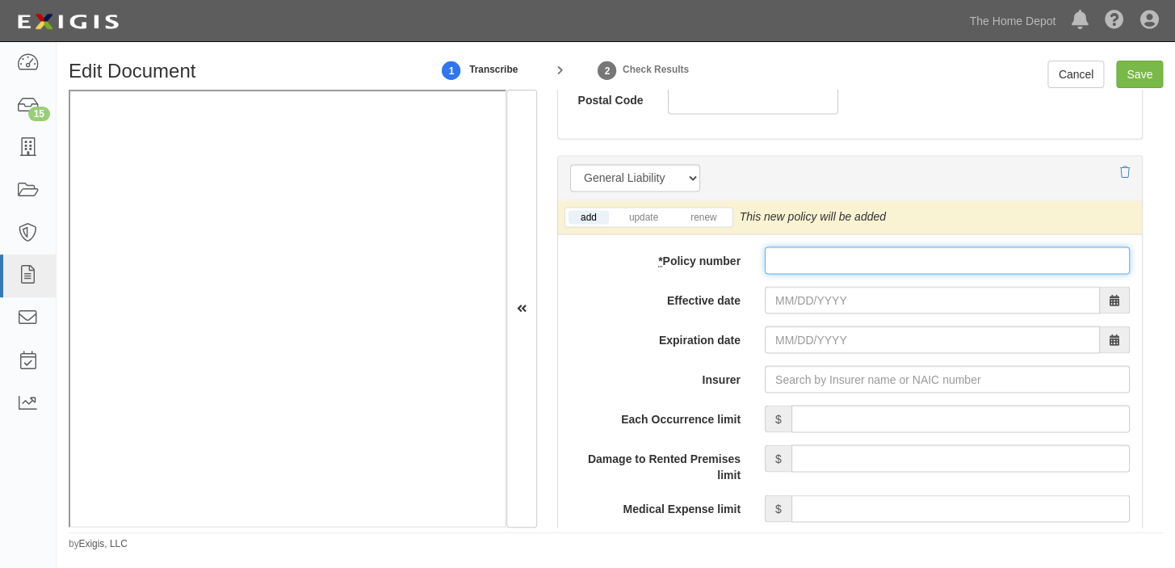
drag, startPoint x: 807, startPoint y: 252, endPoint x: 807, endPoint y: 262, distance: 9.7
click at [807, 252] on input "* Policy number" at bounding box center [947, 259] width 365 height 27
paste input "BLS (26) 61 79 78 83"
type input "BLS (26) 61 79 78 83"
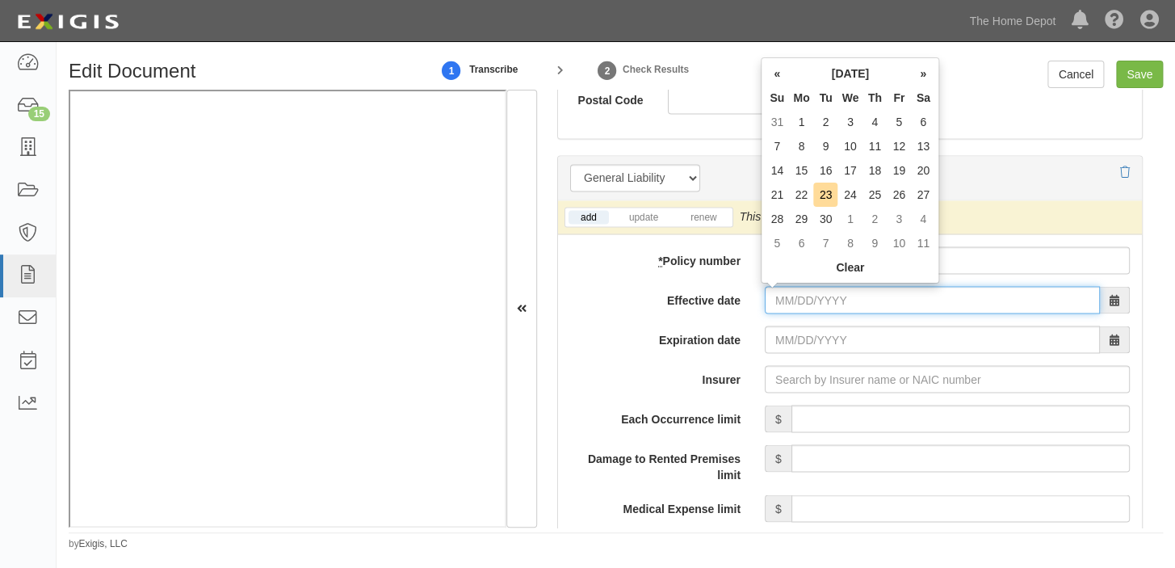
click at [800, 312] on input "Effective date" at bounding box center [932, 299] width 335 height 27
click at [902, 194] on td "26" at bounding box center [898, 194] width 24 height 24
type input "09/26/2025"
type input "09/26/2026"
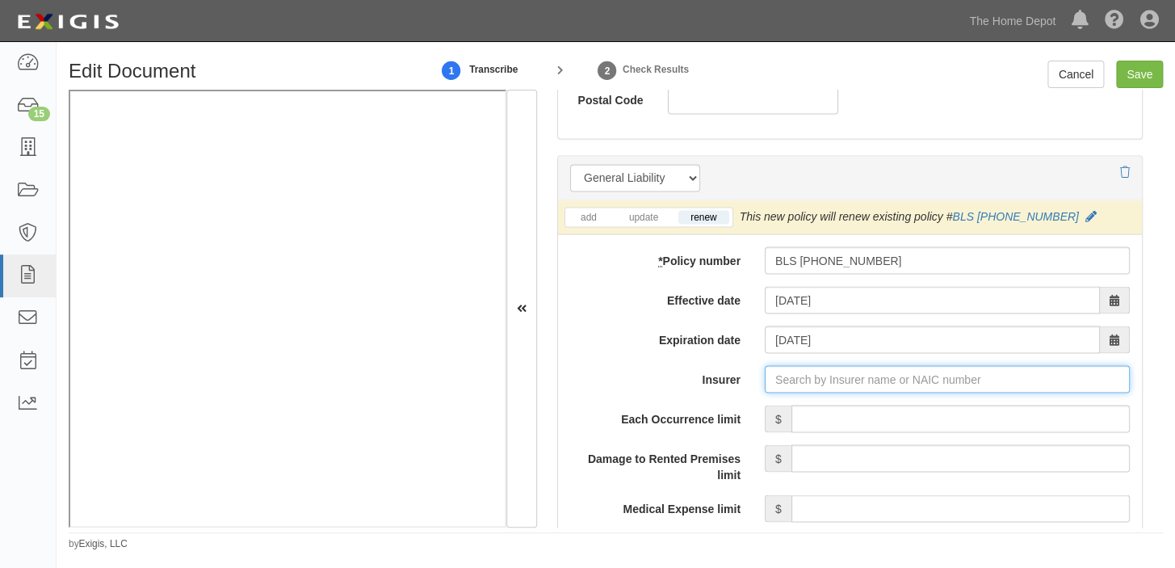
click at [827, 379] on input "Insurer" at bounding box center [947, 378] width 365 height 27
type input "21st Century Advantage Insurance Company (25232) NR Rating"
type input "2"
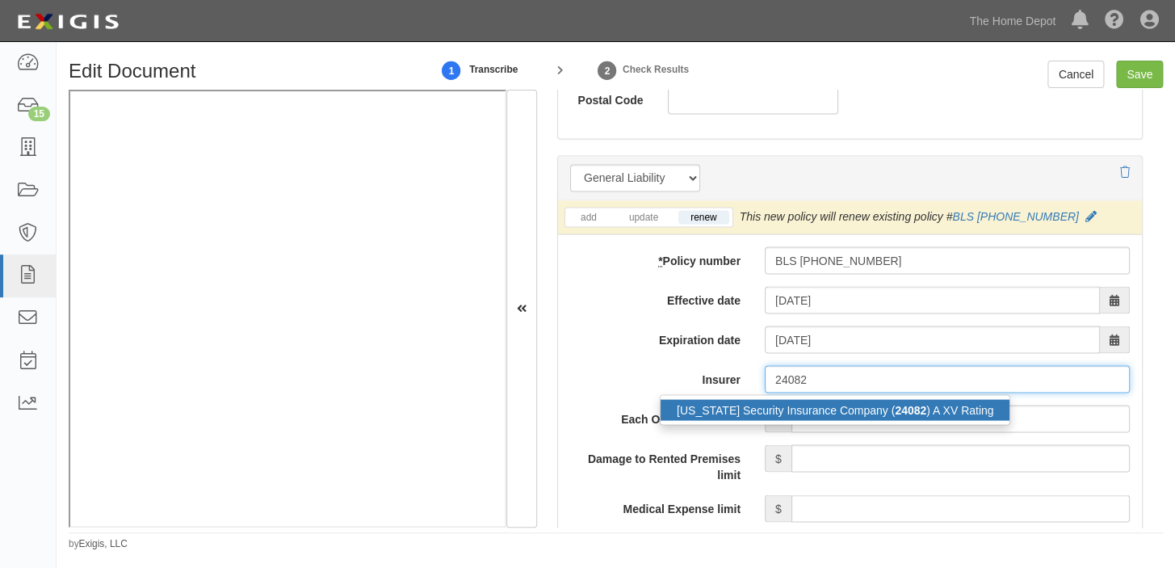
click at [835, 409] on div "Ohio Security Insurance Company ( 24082 ) A XV Rating" at bounding box center [834, 409] width 349 height 21
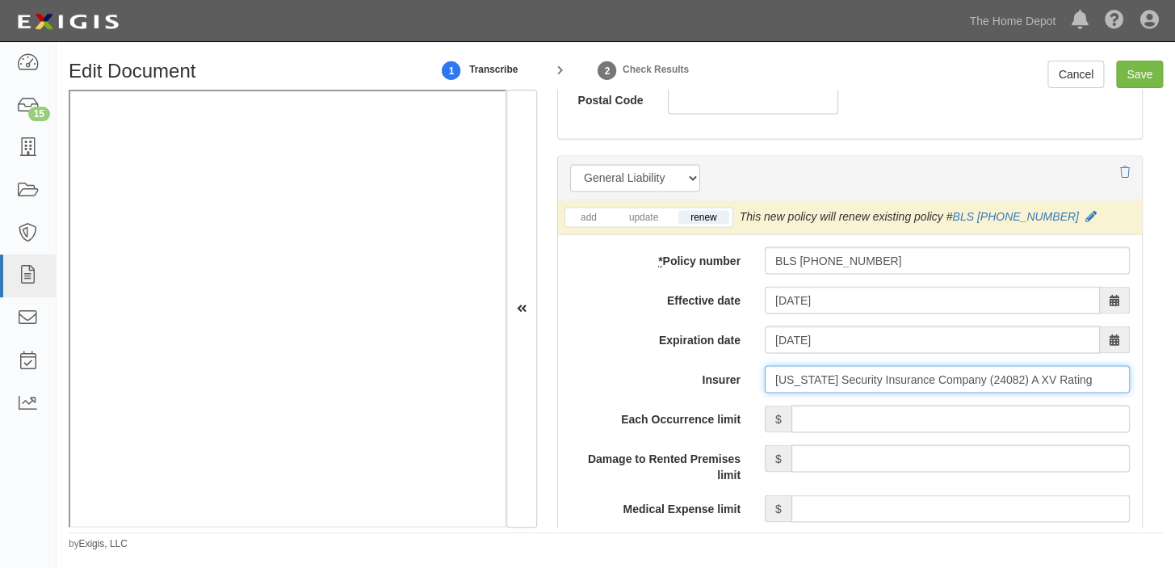
type input "Ohio Security Insurance Company (24082) A XV Rating"
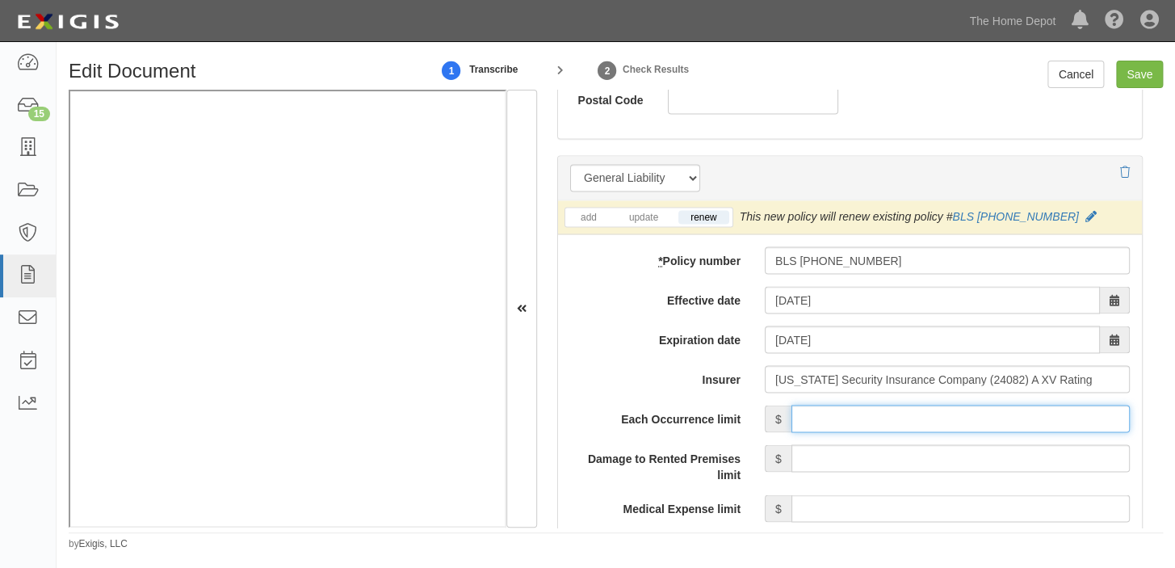
click at [849, 415] on input "Each Occurrence limit" at bounding box center [960, 417] width 338 height 27
type input "2,000,000"
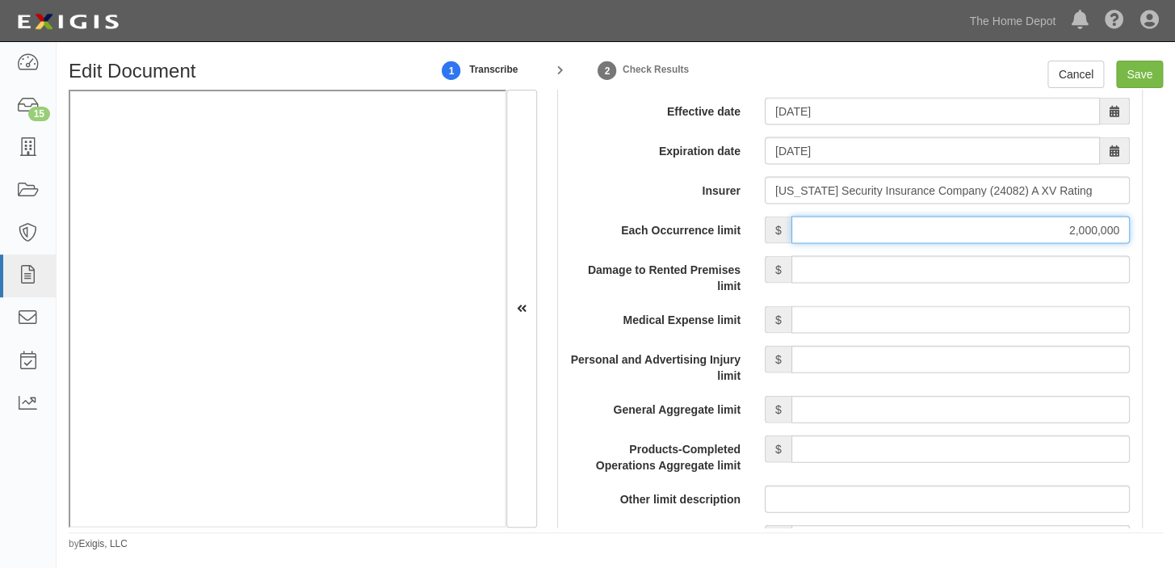
scroll to position [1394, 0]
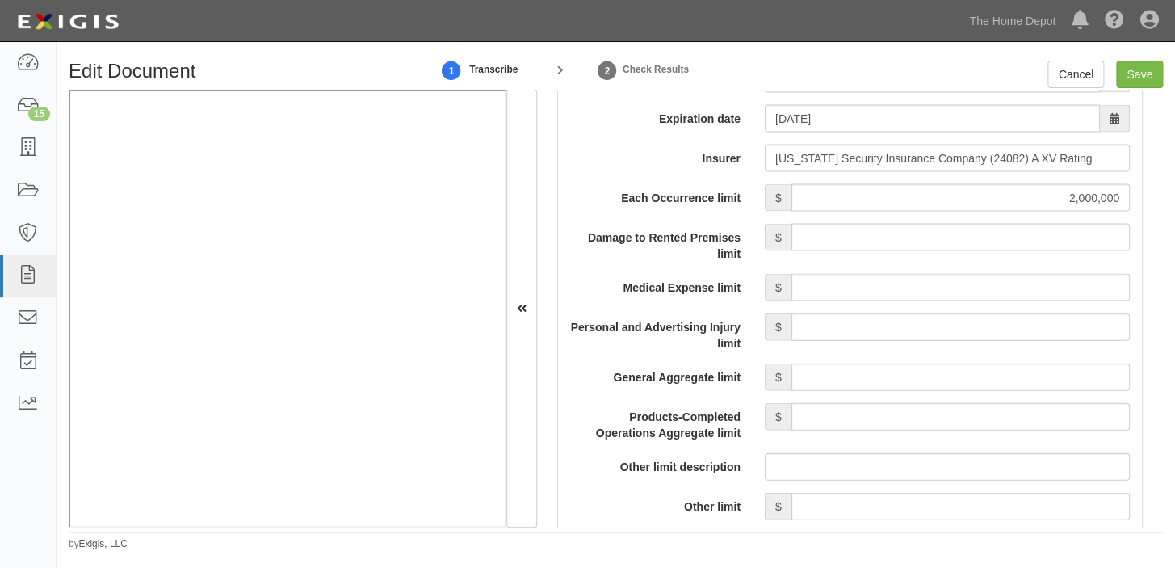
click at [916, 372] on input "General Aggregate limit" at bounding box center [960, 376] width 338 height 27
type input "4,000,000"
click at [962, 411] on input "Products-Completed Operations Aggregate limit" at bounding box center [960, 416] width 338 height 27
type input "2,000,000"
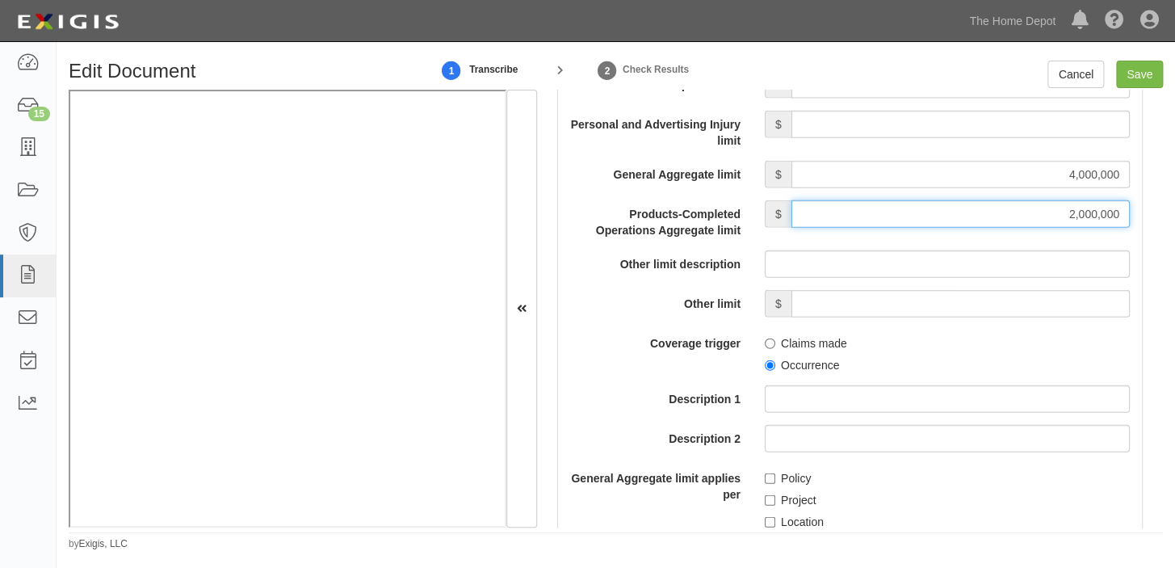
scroll to position [1615, 0]
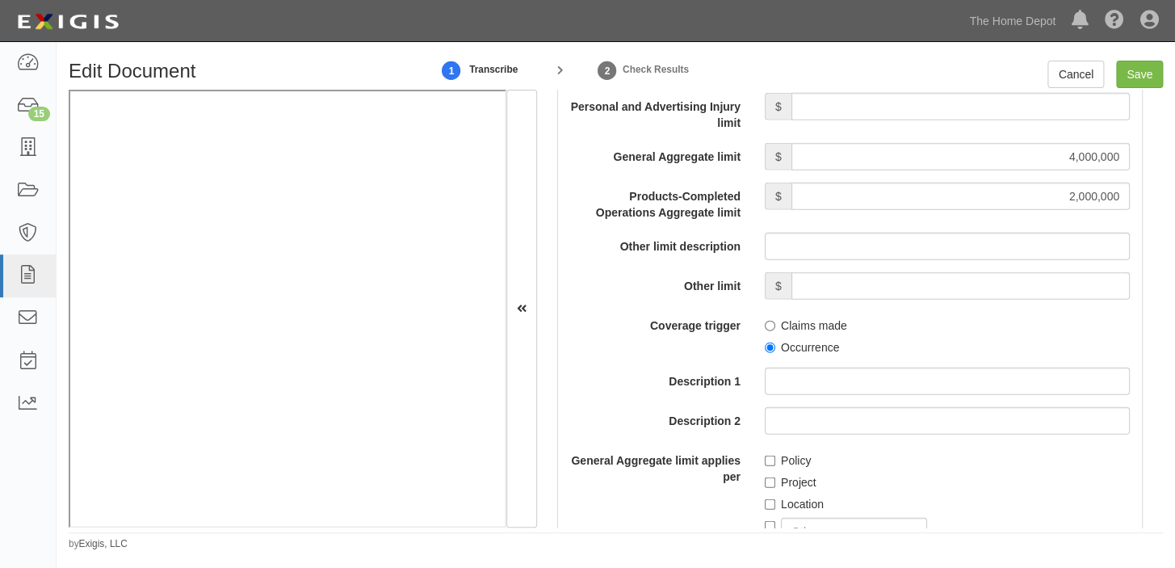
click at [807, 352] on label "Occurrence" at bounding box center [802, 347] width 74 height 16
click at [775, 352] on input "Occurrence" at bounding box center [770, 347] width 10 height 10
radio input "true"
click at [789, 458] on label "Policy" at bounding box center [788, 460] width 46 height 16
click at [775, 458] on input "Policy" at bounding box center [770, 460] width 10 height 10
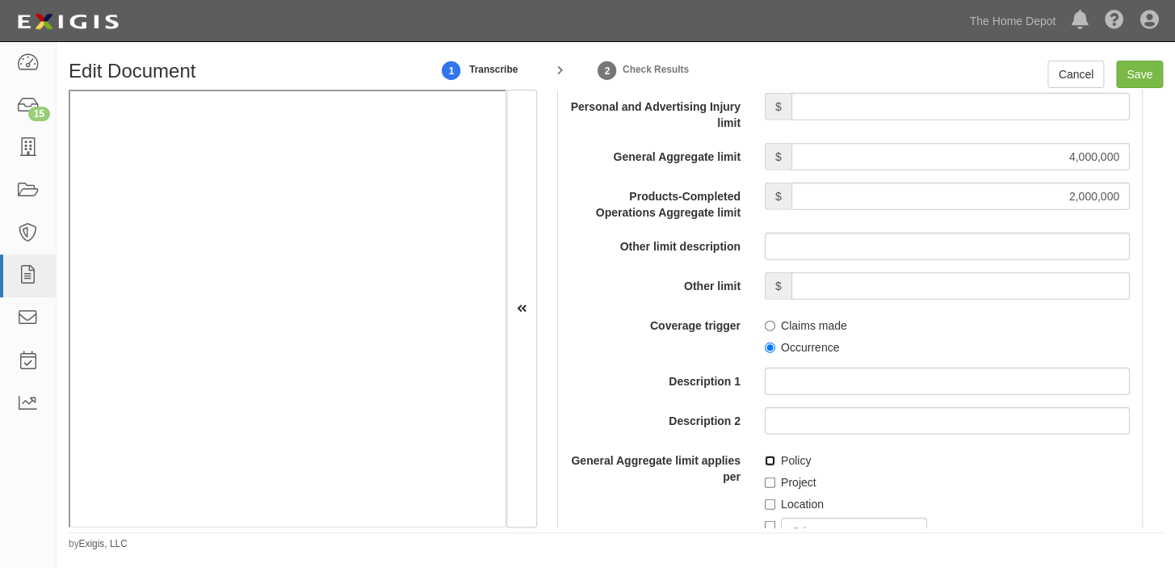
checkbox input "true"
click at [1143, 73] on input "Save" at bounding box center [1139, 74] width 47 height 27
type input "2000000"
type input "4000000"
type input "2000000"
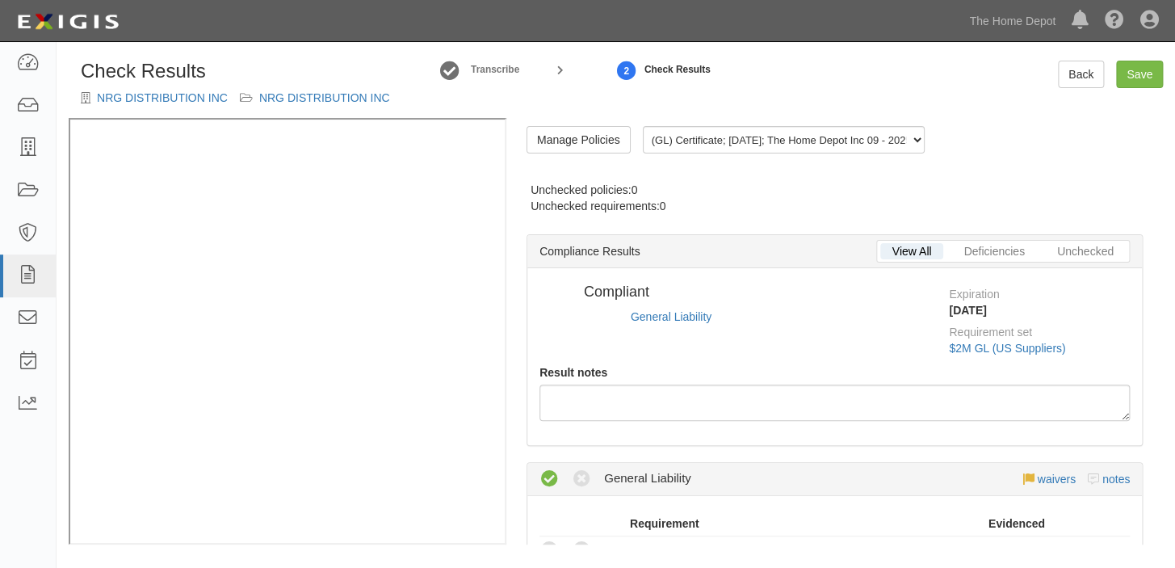
radio input "true"
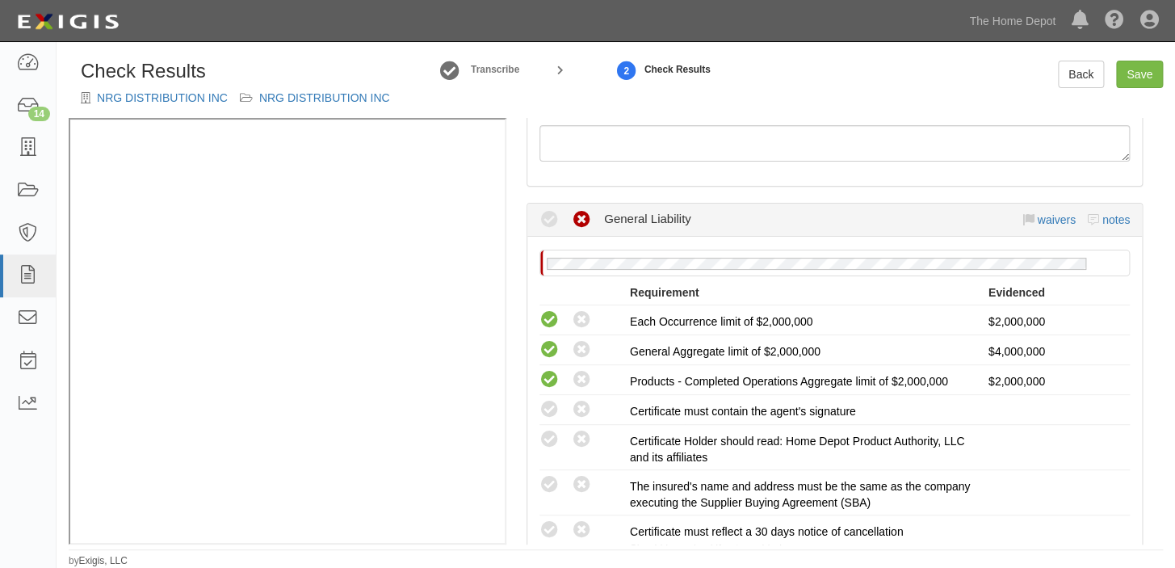
scroll to position [220, 0]
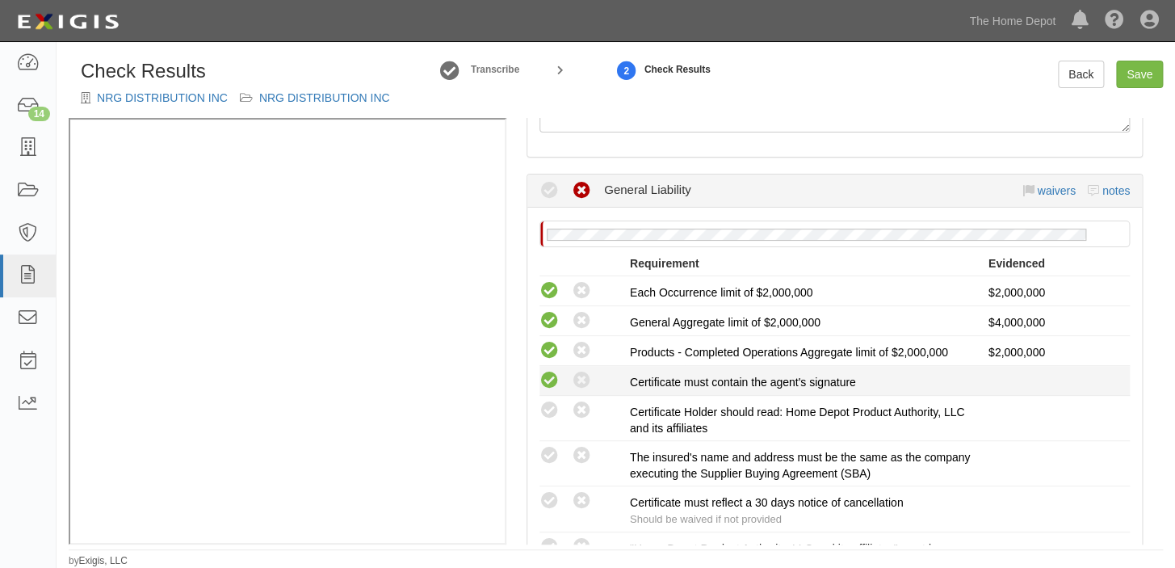
click at [547, 379] on icon at bounding box center [549, 381] width 20 height 20
radio input "true"
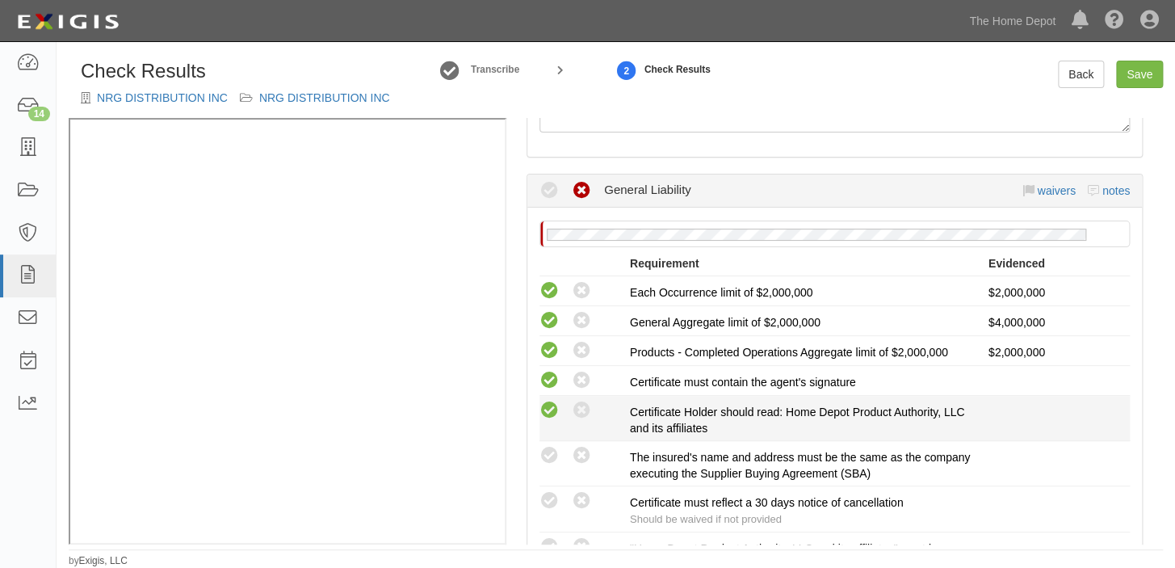
click at [554, 403] on icon at bounding box center [549, 410] width 20 height 20
radio input "true"
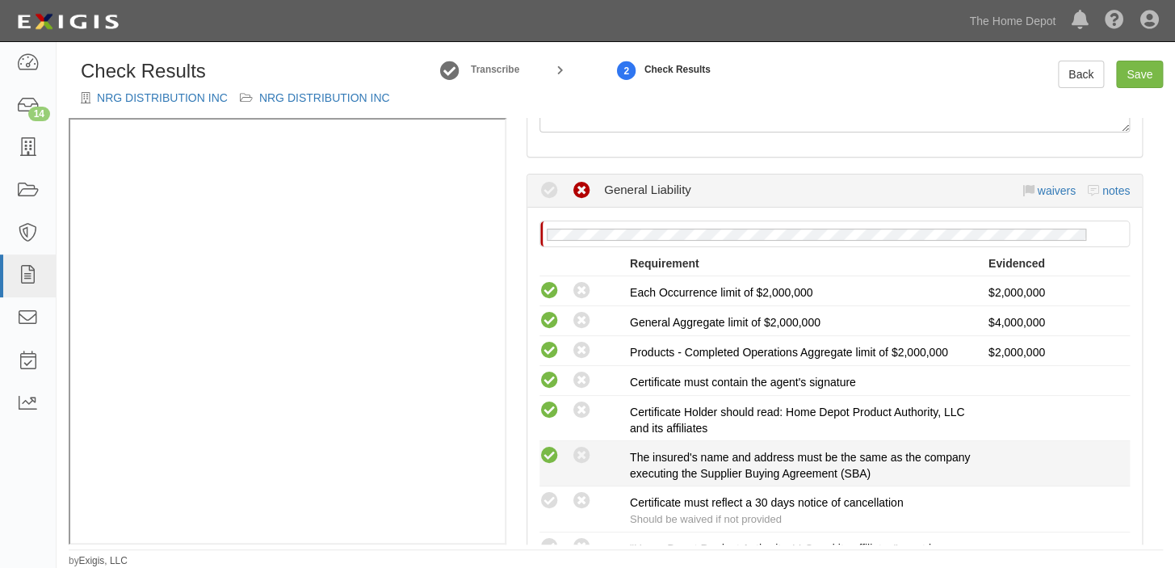
click at [553, 446] on icon at bounding box center [549, 456] width 20 height 20
radio input "true"
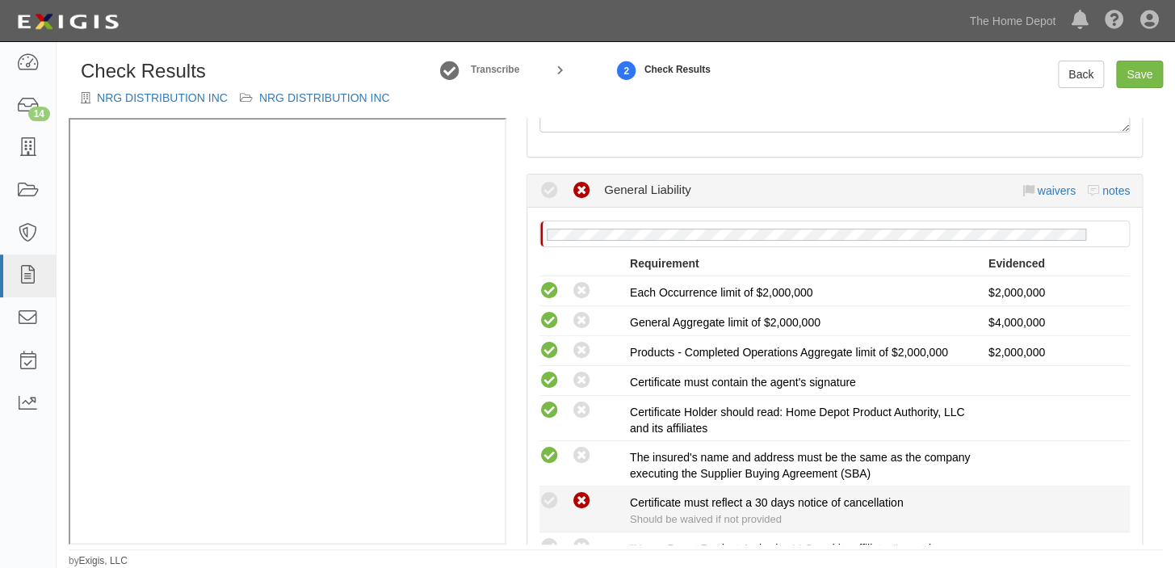
click at [575, 497] on icon at bounding box center [582, 501] width 20 height 20
radio input "true"
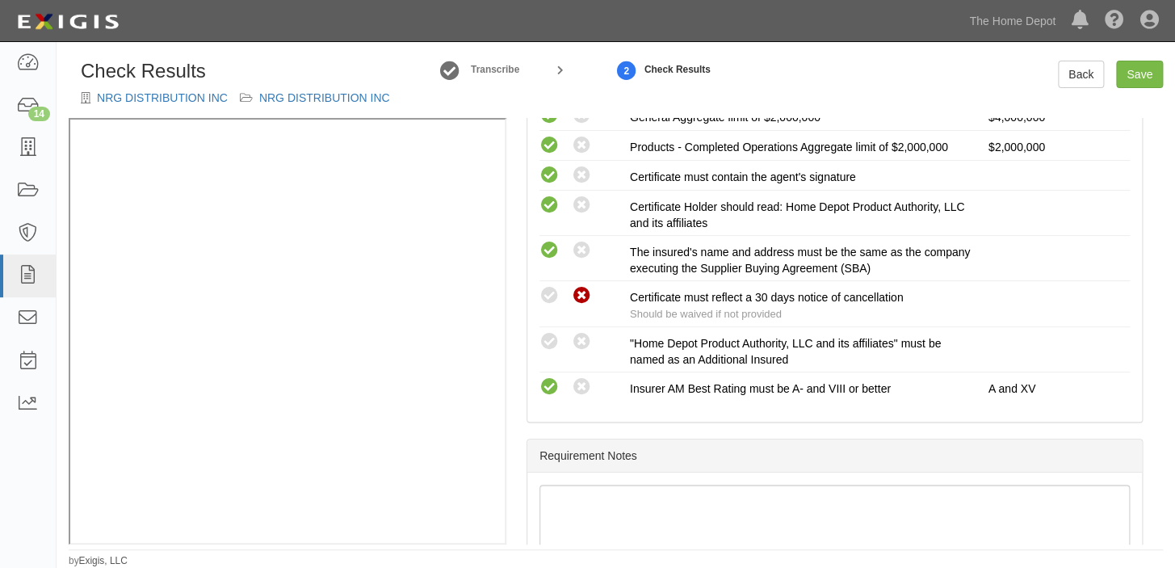
scroll to position [440, 0]
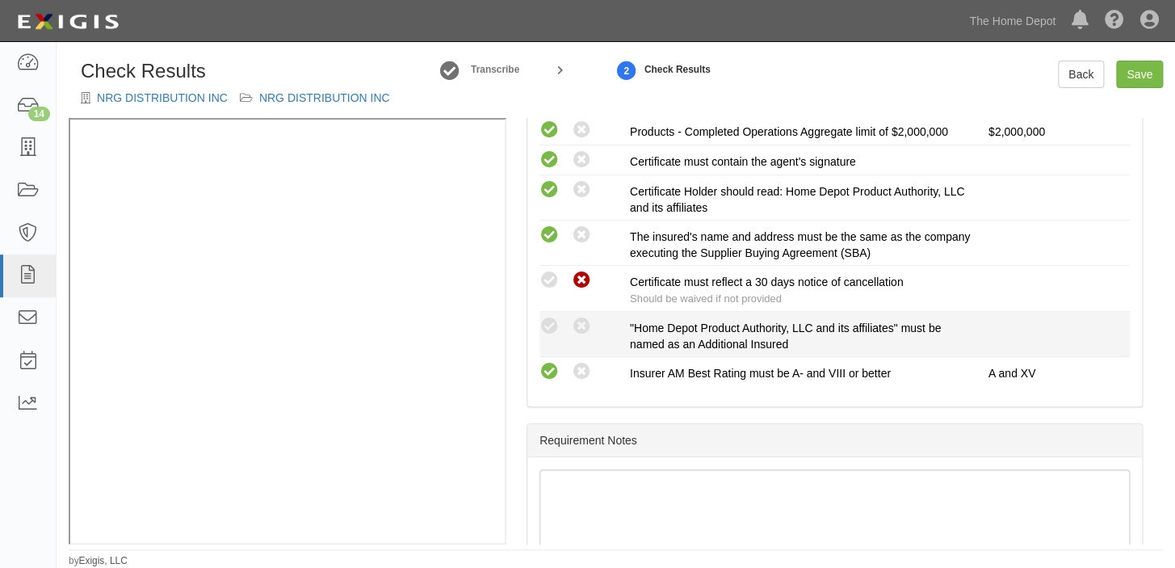
click at [547, 335] on div "Compliant Waived: Non-Compliant "Home Depot Product Authority, LLC and its affi…" at bounding box center [834, 334] width 614 height 36
click at [547, 324] on icon at bounding box center [549, 326] width 20 height 20
radio input "true"
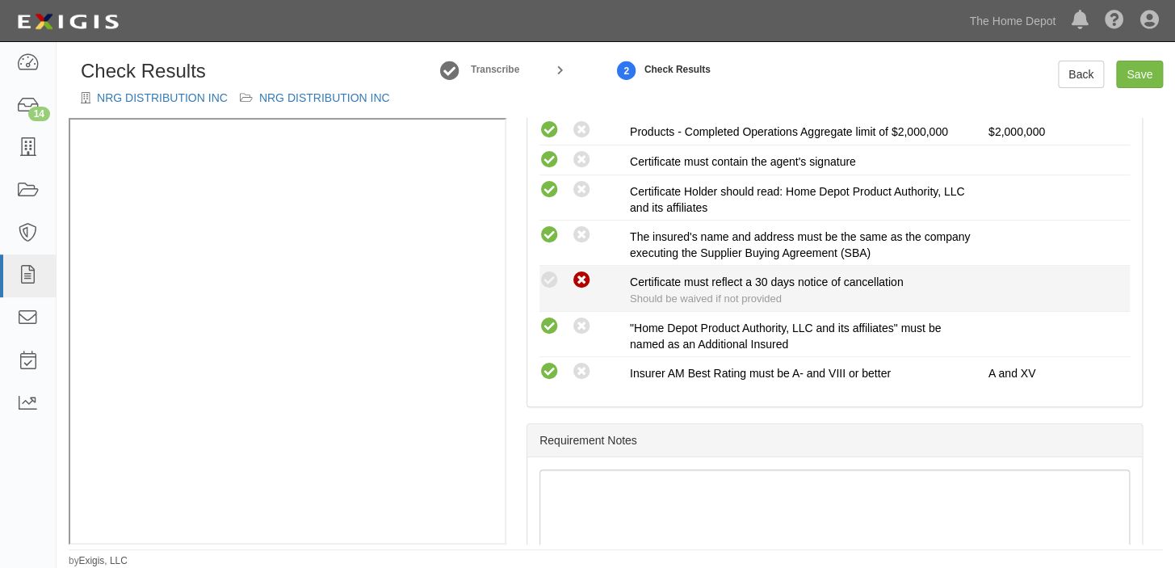
scroll to position [146, 0]
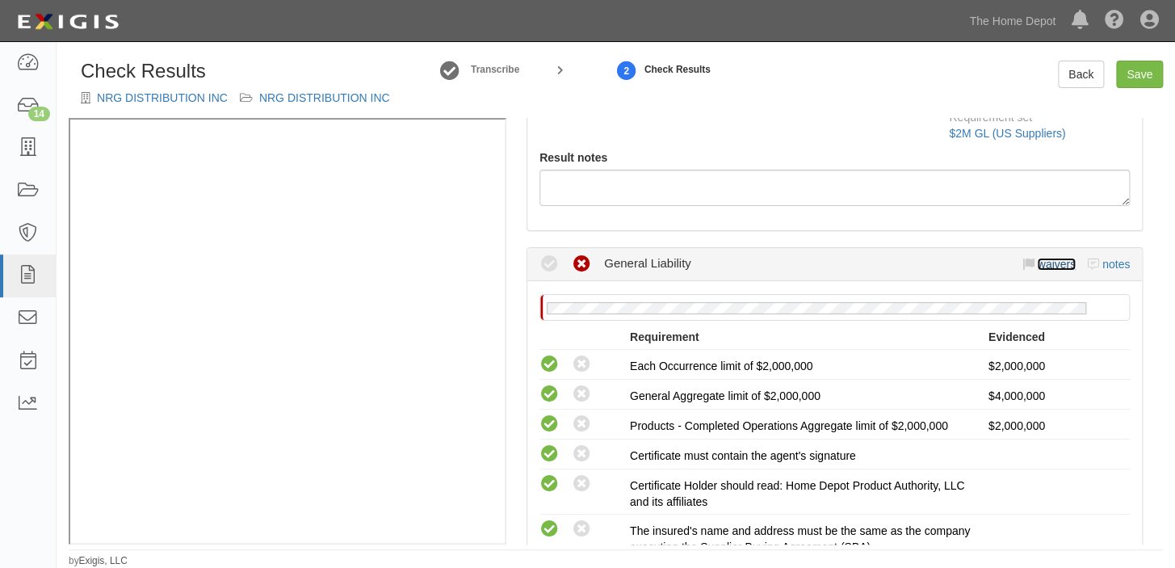
click at [1042, 262] on link "waivers" at bounding box center [1056, 264] width 38 height 13
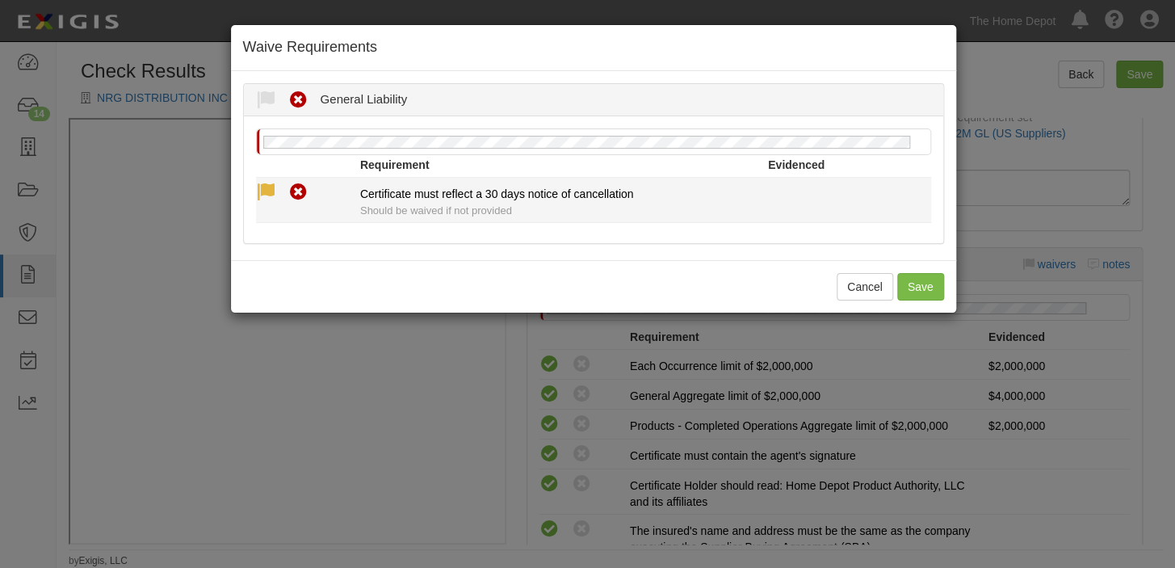
click at [270, 191] on icon at bounding box center [266, 192] width 20 height 20
radio input "true"
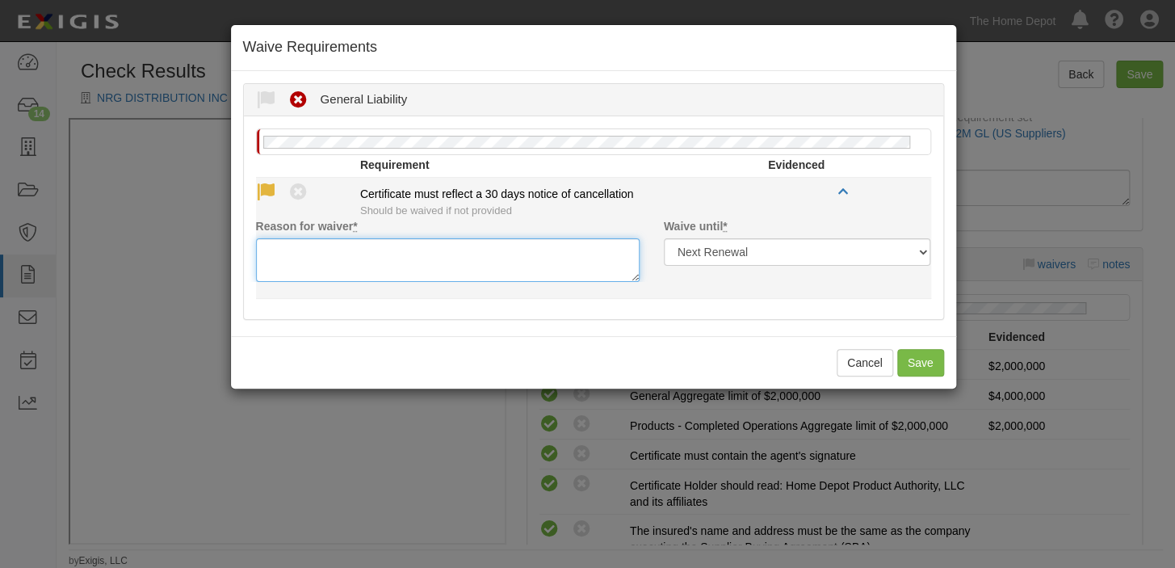
click at [277, 249] on textarea "Reason for waiver *" at bounding box center [447, 260] width 383 height 44
paste textarea "waived per client"
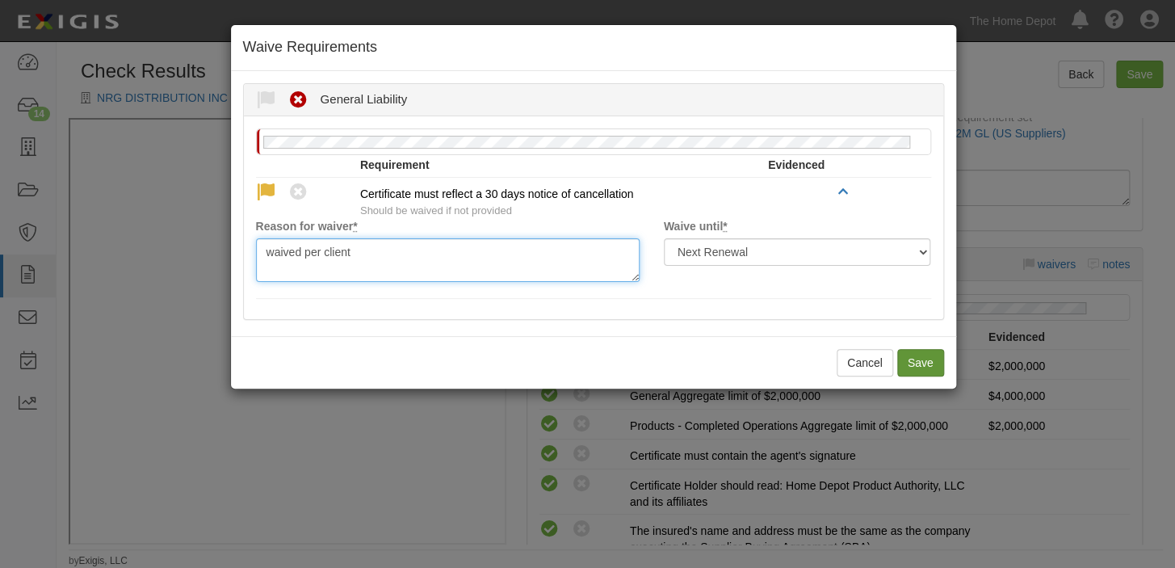
type textarea "waived per client"
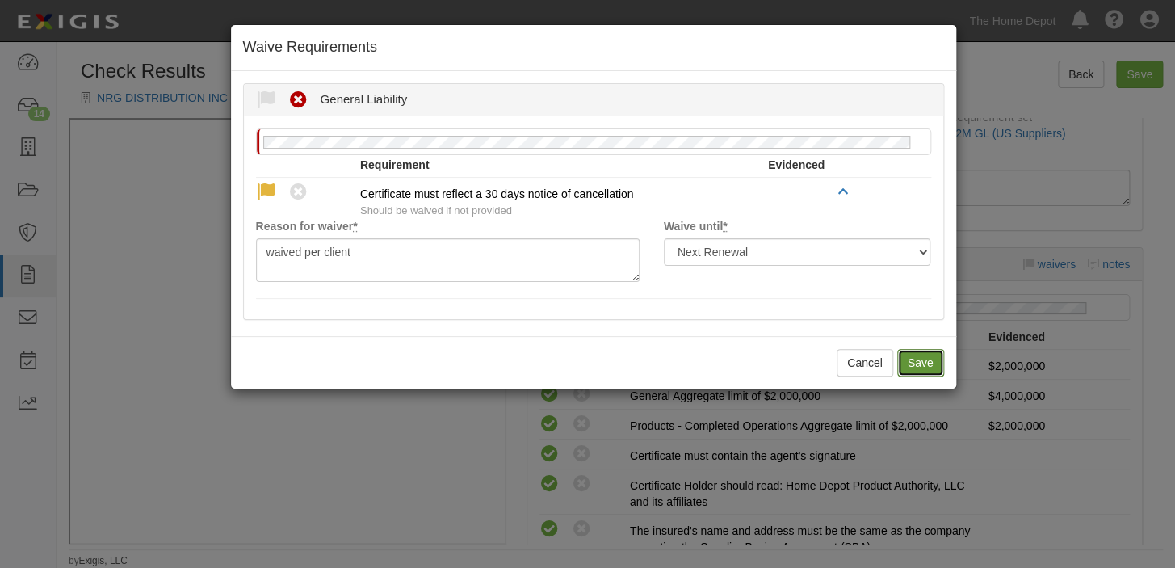
click at [920, 361] on button "Save" at bounding box center [920, 362] width 47 height 27
radio input "true"
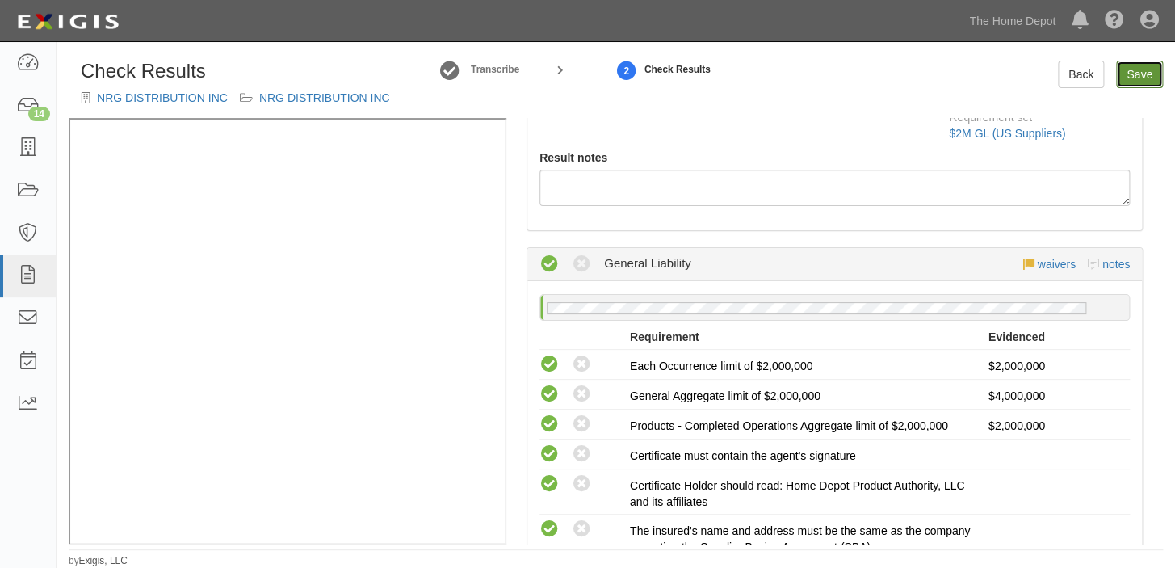
click at [1154, 73] on link "Save" at bounding box center [1139, 74] width 47 height 27
radio input "true"
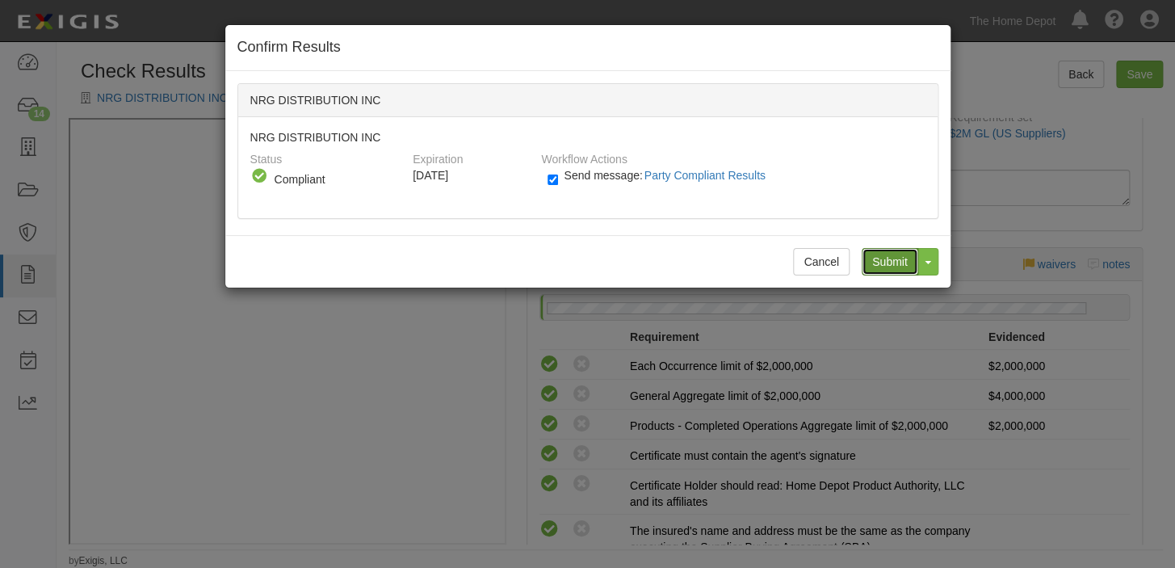
click at [899, 248] on input "Submit" at bounding box center [889, 261] width 57 height 27
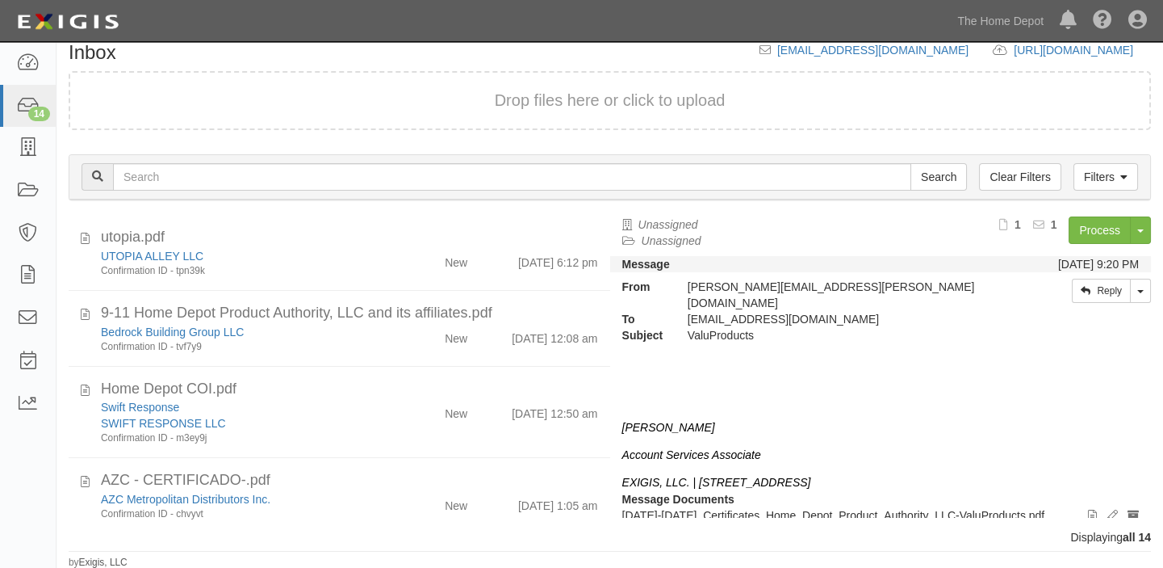
scroll to position [146, 0]
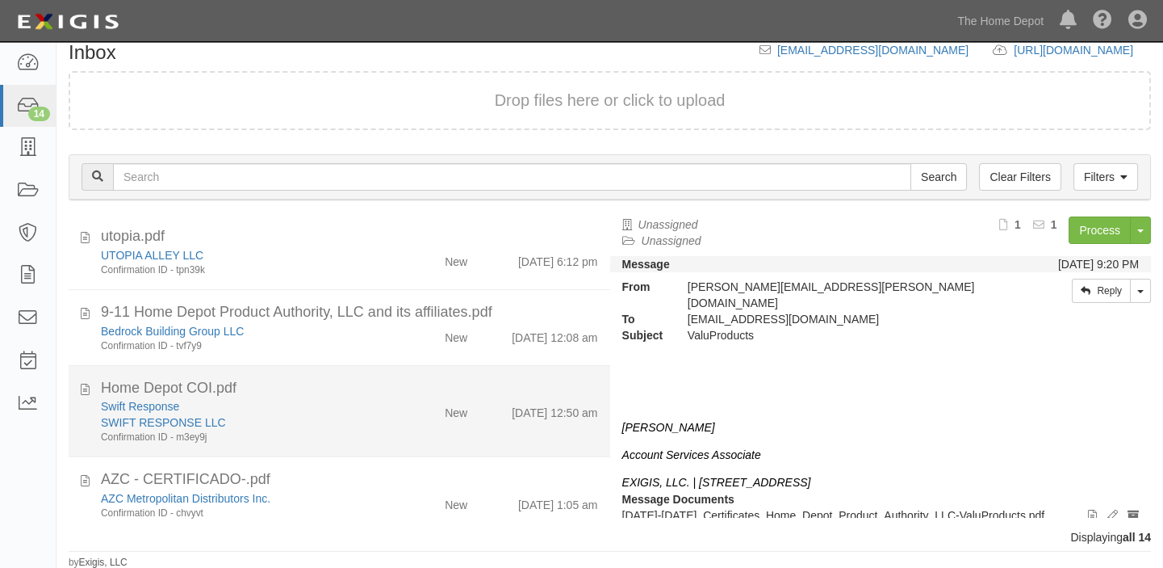
click at [349, 398] on div "Swift Response" at bounding box center [241, 406] width 280 height 16
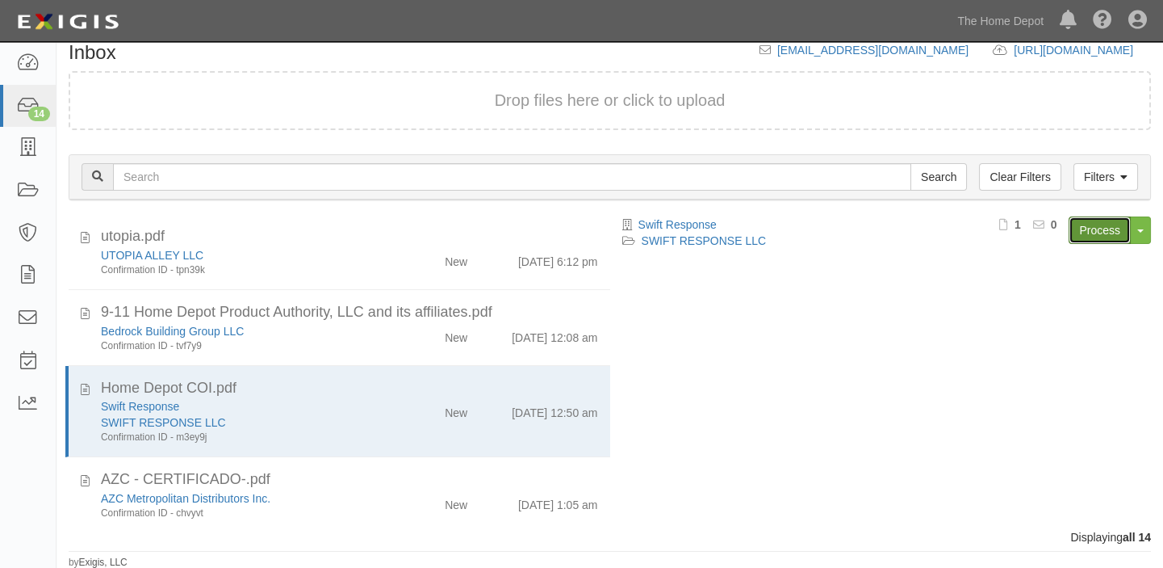
click at [1092, 220] on link "Process" at bounding box center [1100, 229] width 62 height 27
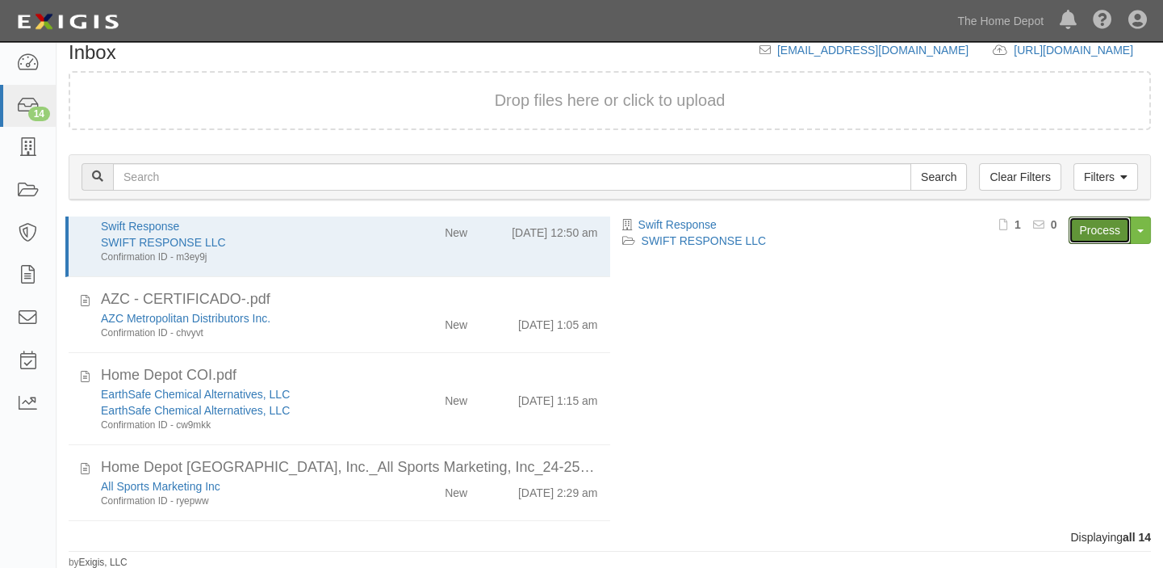
scroll to position [367, 0]
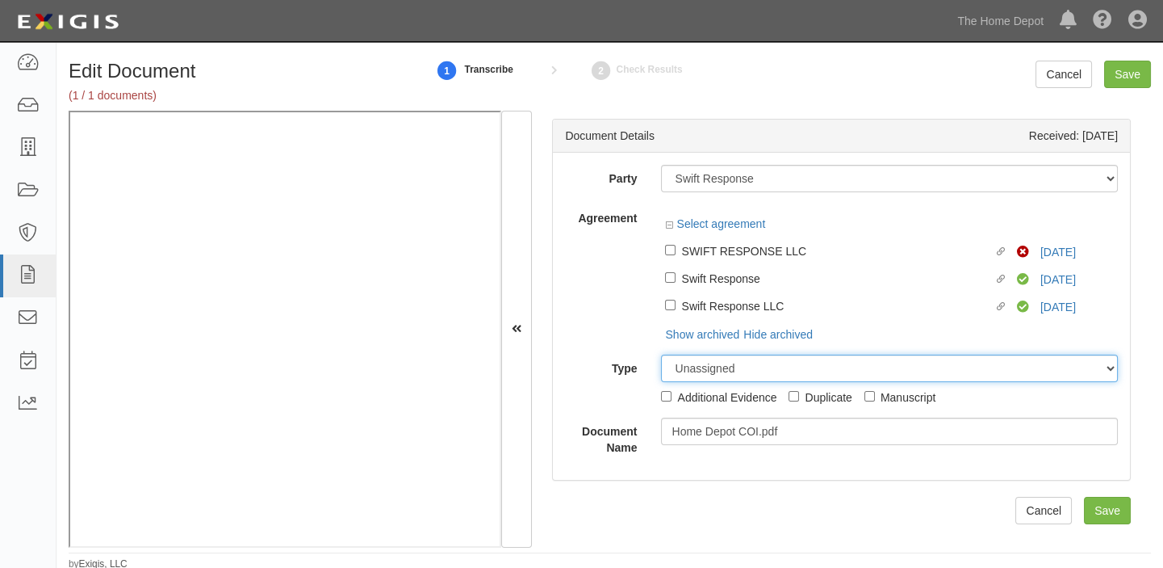
click at [1050, 354] on select "Unassigned Binder Cancellation Notice Certificate Contract Endorsement Insuranc…" at bounding box center [889, 367] width 457 height 27
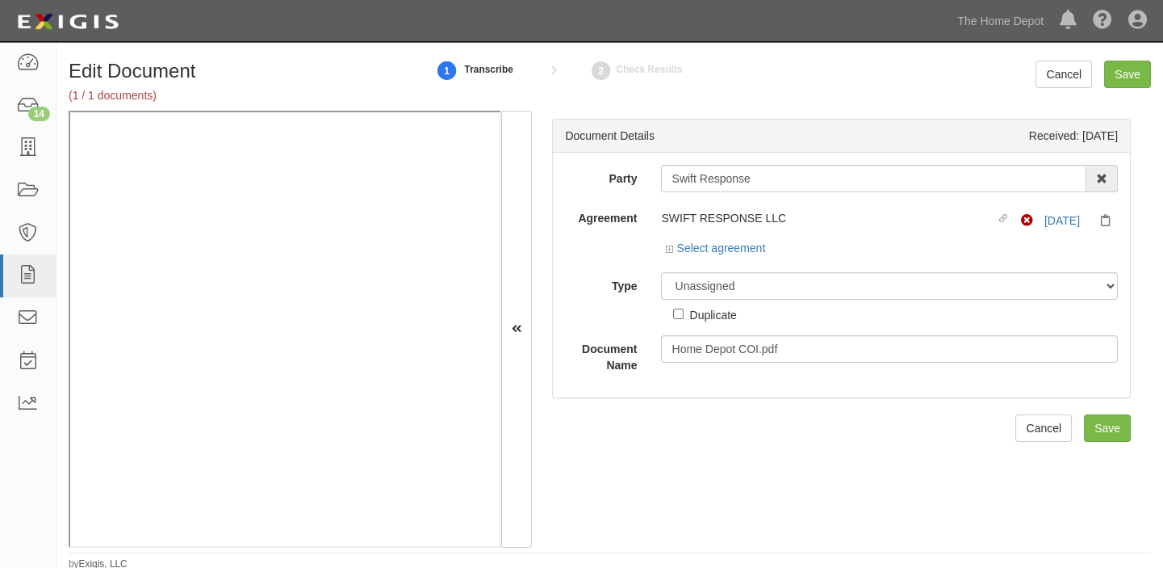
drag, startPoint x: 790, startPoint y: 249, endPoint x: 862, endPoint y: 254, distance: 72.0
click at [790, 249] on div "Select agreement" at bounding box center [889, 250] width 457 height 20
click at [689, 253] on link "Select agreement" at bounding box center [715, 247] width 100 height 13
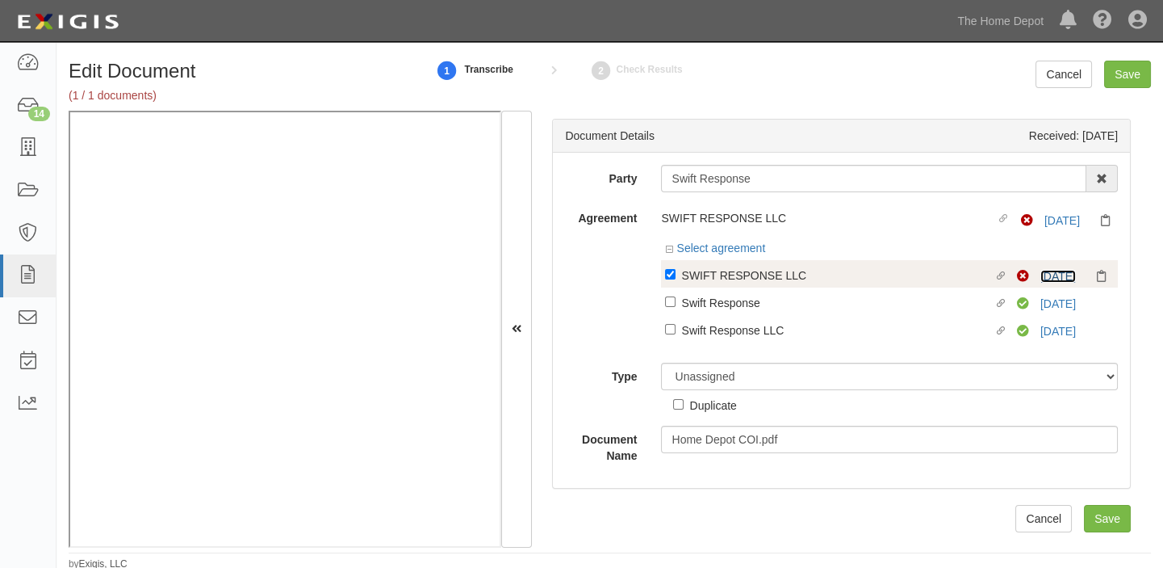
click at [1043, 274] on link "[DATE]" at bounding box center [1059, 276] width 36 height 13
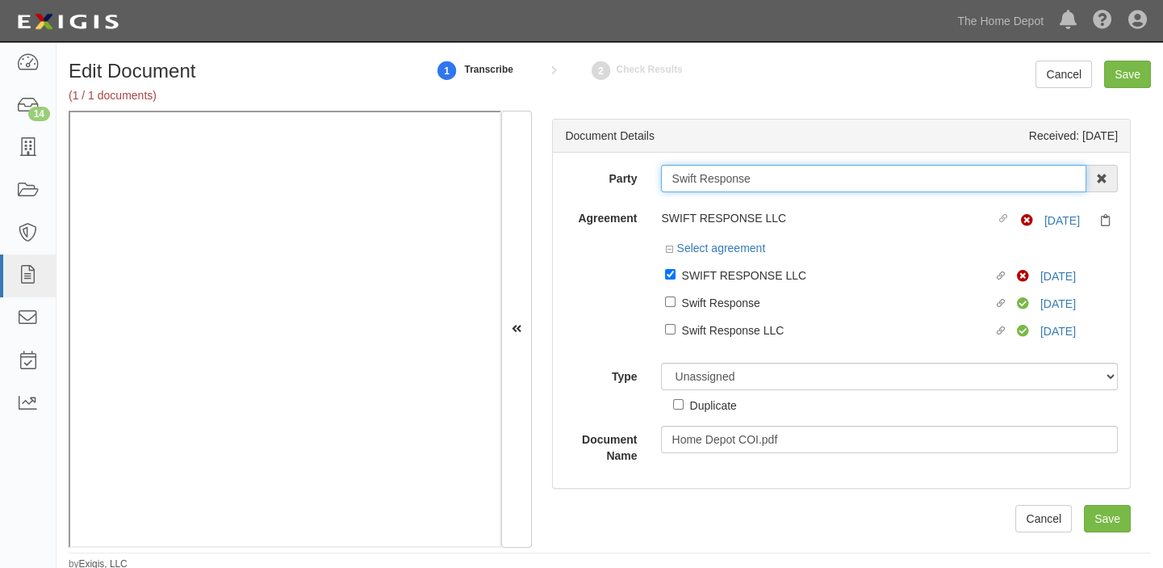
drag, startPoint x: 670, startPoint y: 183, endPoint x: 809, endPoint y: 183, distance: 138.9
click at [809, 183] on input "Swift Response" at bounding box center [873, 178] width 425 height 27
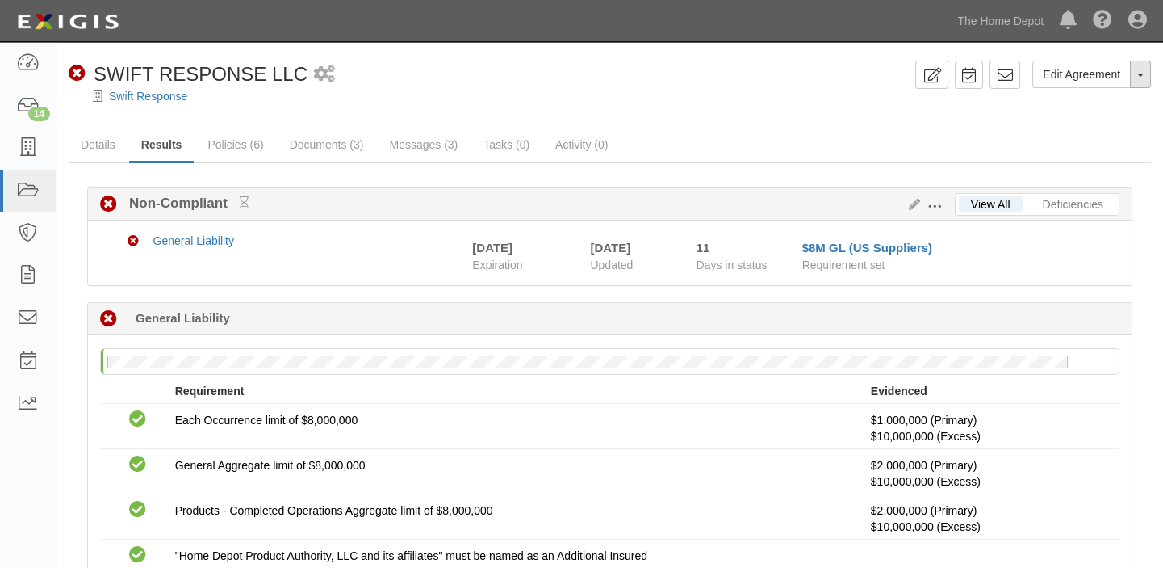
click at [1146, 78] on button "Toggle Agreement Dropdown" at bounding box center [1140, 74] width 21 height 27
click at [1119, 153] on button "Place in Default" at bounding box center [1087, 148] width 128 height 24
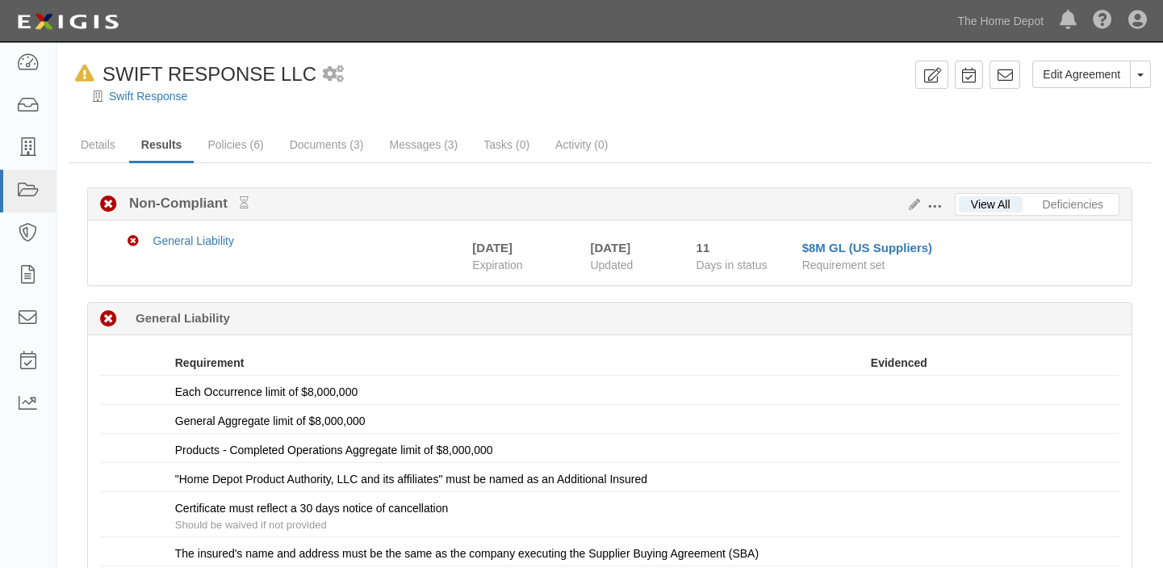
click at [1149, 81] on button "Toggle Agreement Dropdown" at bounding box center [1140, 74] width 21 height 27
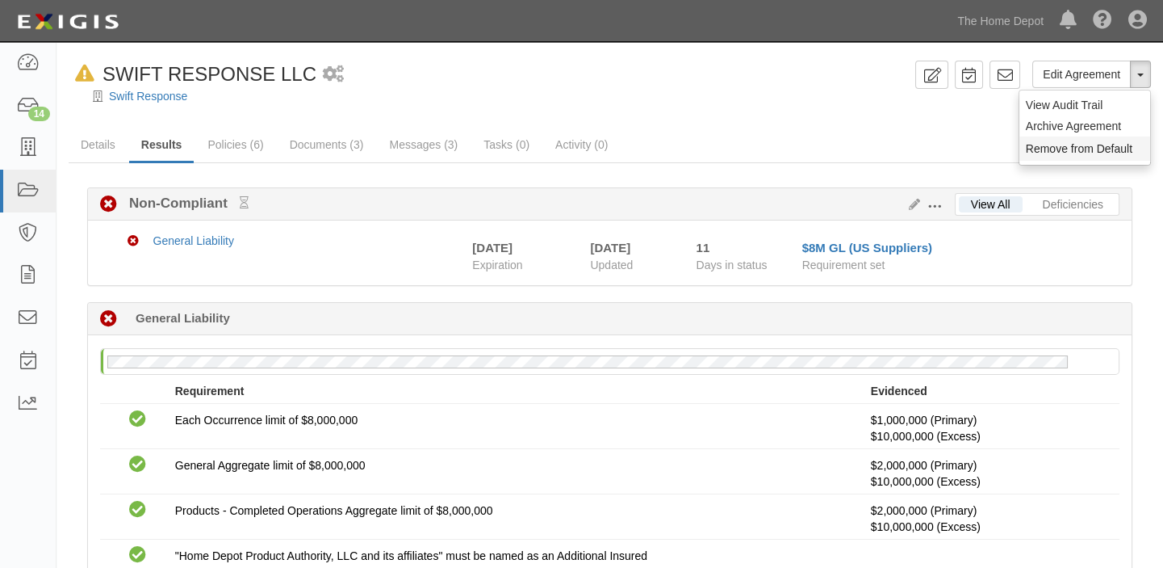
click at [1121, 145] on button "Remove from Default" at bounding box center [1085, 148] width 131 height 24
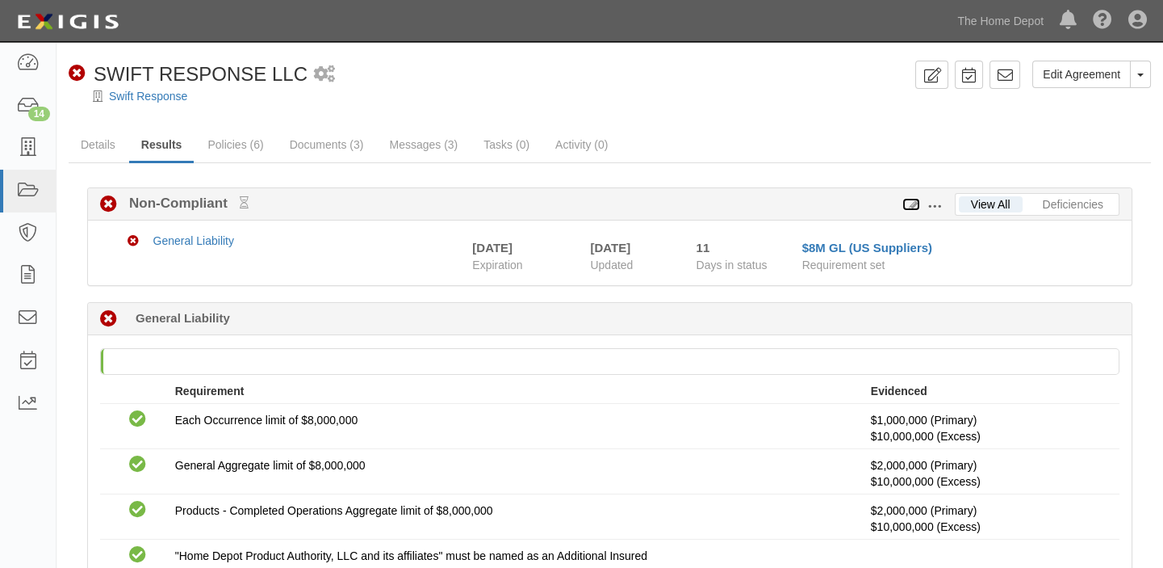
click at [912, 206] on icon at bounding box center [912, 204] width 18 height 11
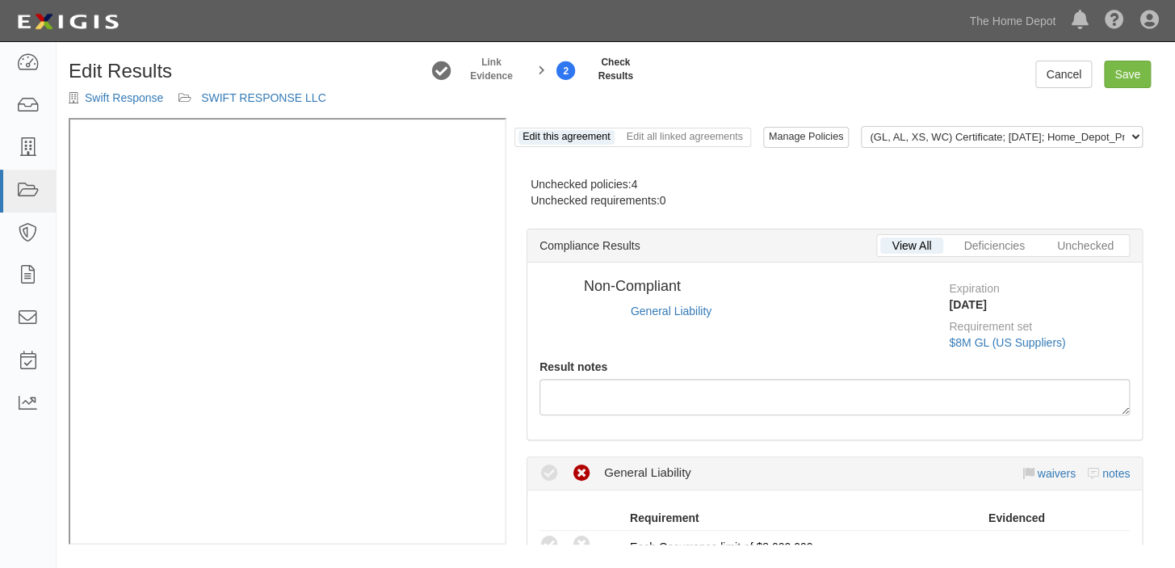
radio input "true"
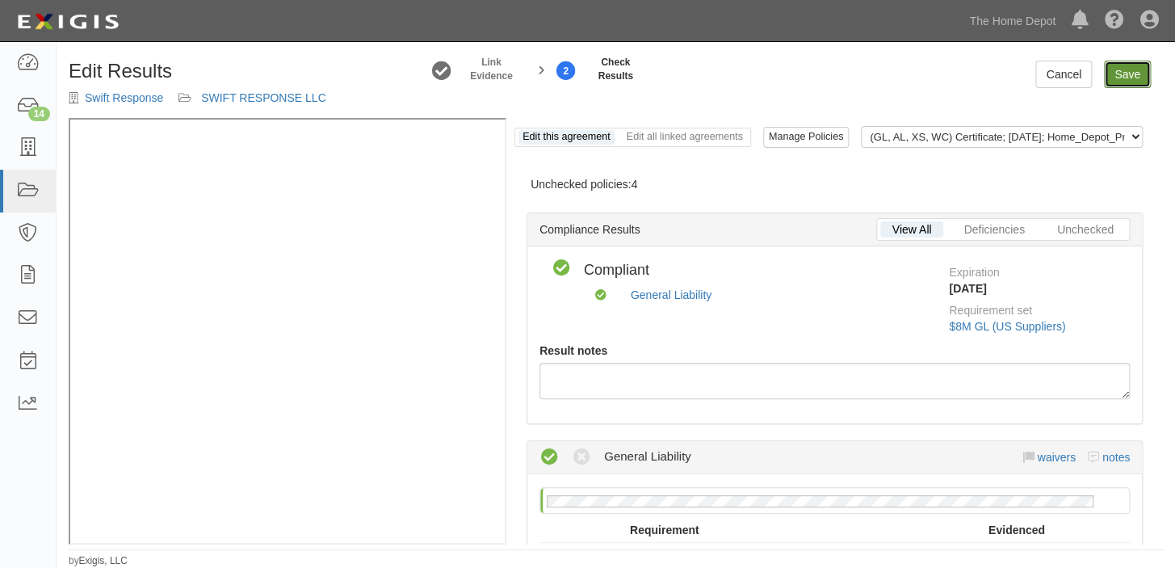
click at [1121, 74] on link "Save" at bounding box center [1127, 74] width 47 height 27
radio input "true"
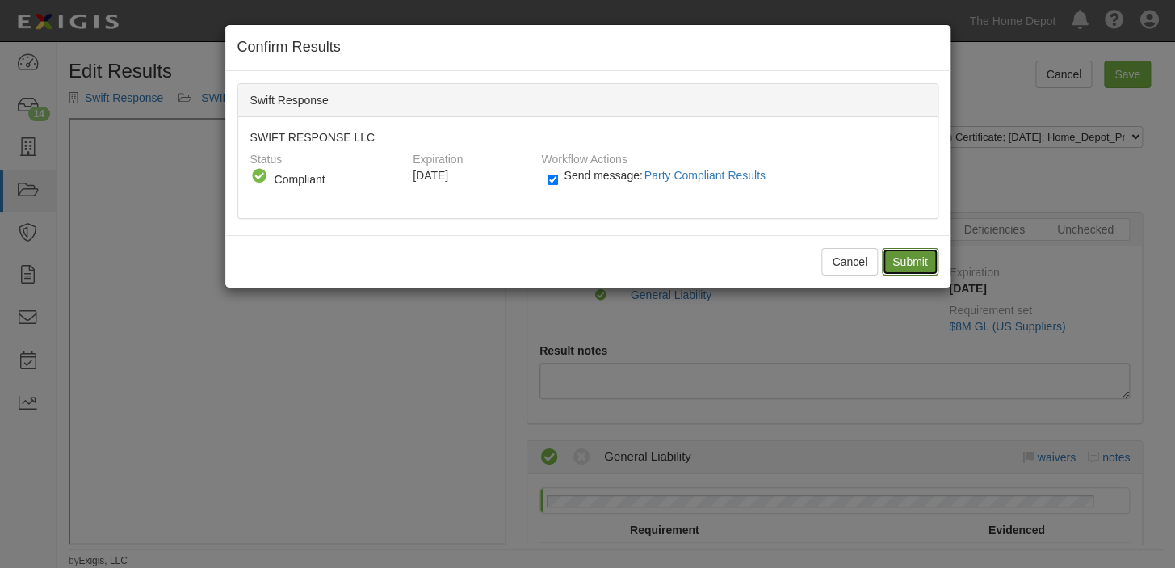
click at [897, 248] on input "Submit" at bounding box center [910, 261] width 57 height 27
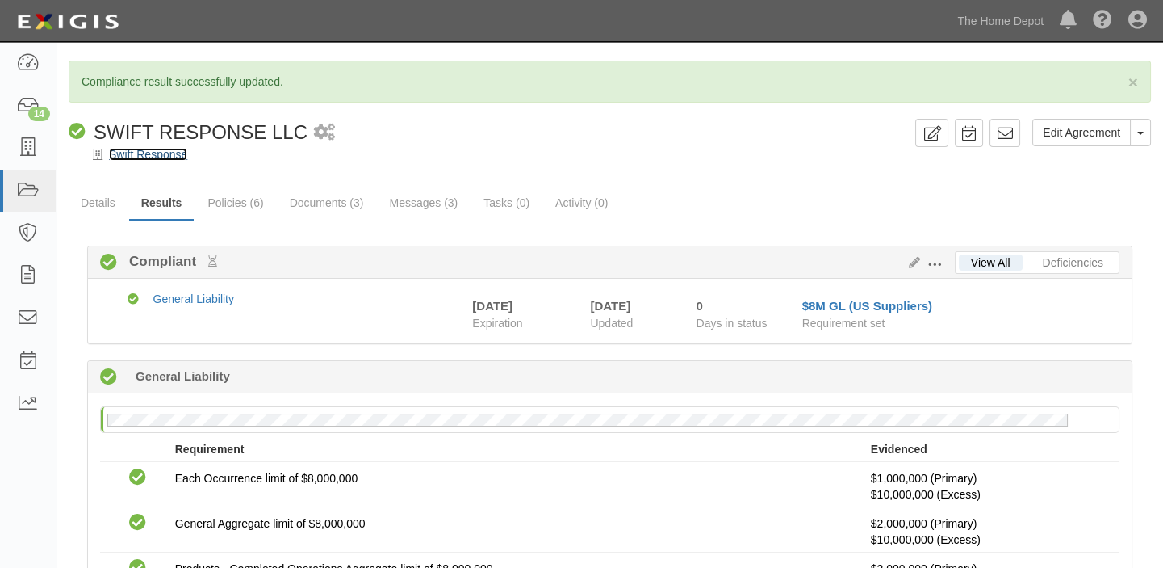
click at [167, 153] on link "Swift Response" at bounding box center [148, 154] width 78 height 13
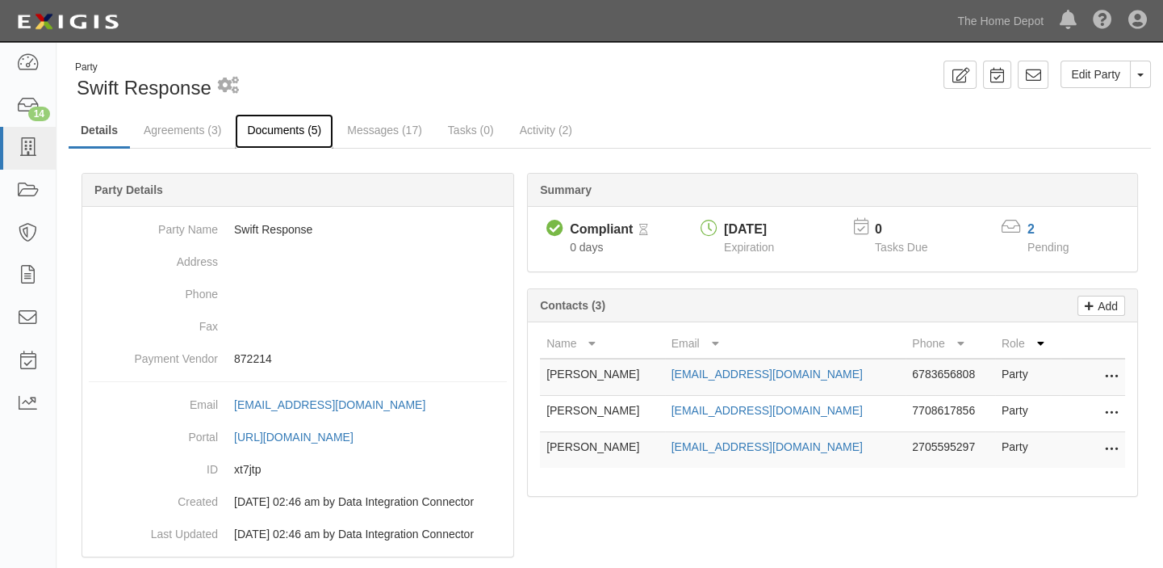
click at [288, 129] on link "Documents (5)" at bounding box center [284, 131] width 98 height 35
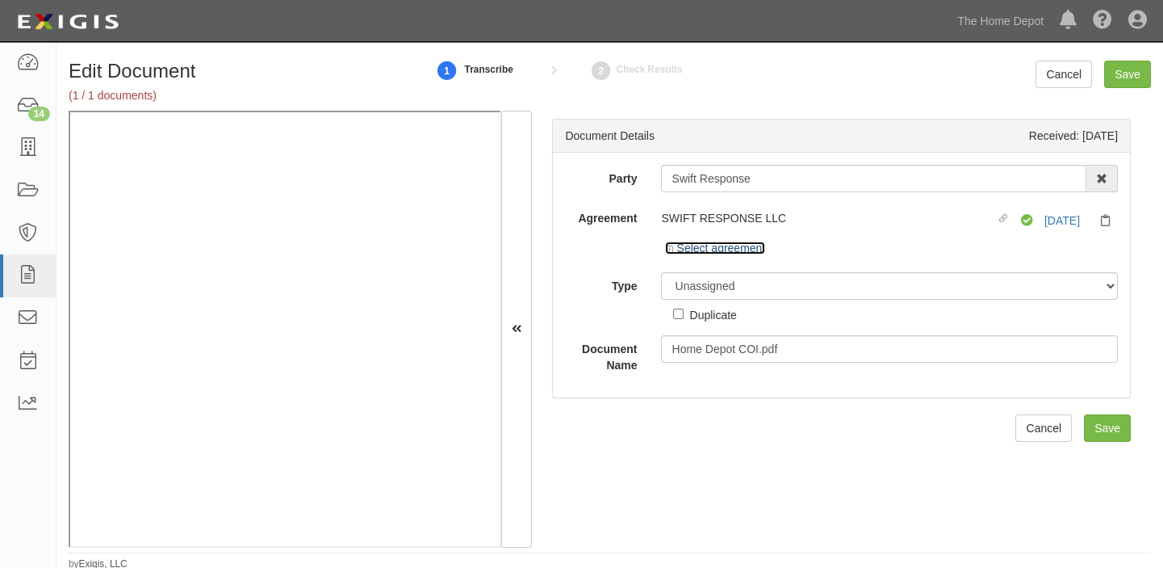
click at [714, 250] on link "Select agreement" at bounding box center [715, 247] width 100 height 13
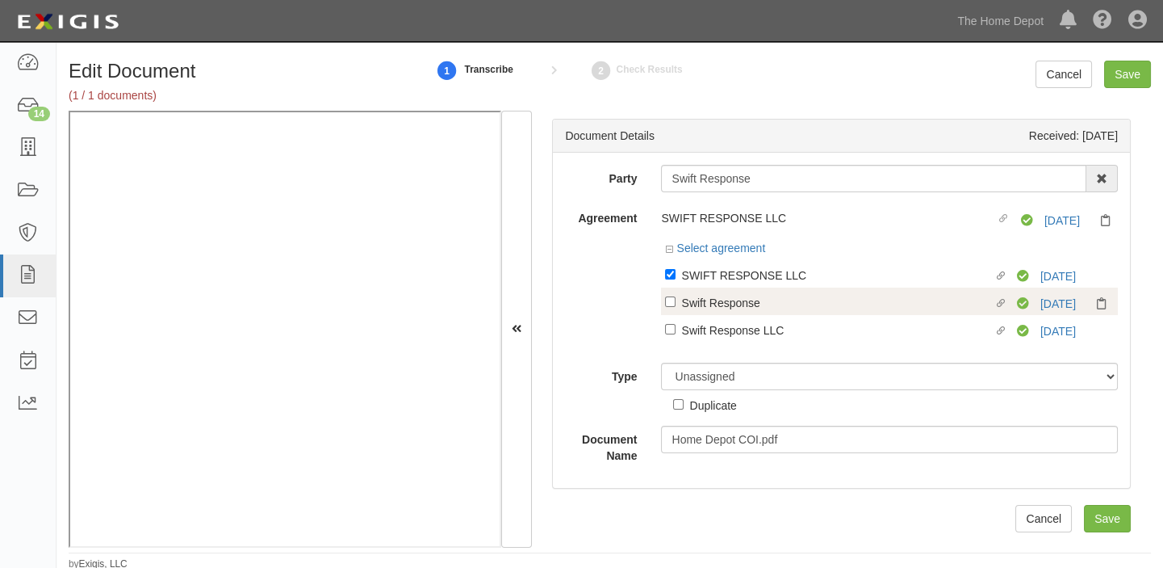
click at [723, 302] on div "Swift Response" at bounding box center [837, 302] width 312 height 18
click at [676, 302] on input "Linked agreement Swift Response Linked agreement" at bounding box center [670, 301] width 10 height 10
checkbox input "true"
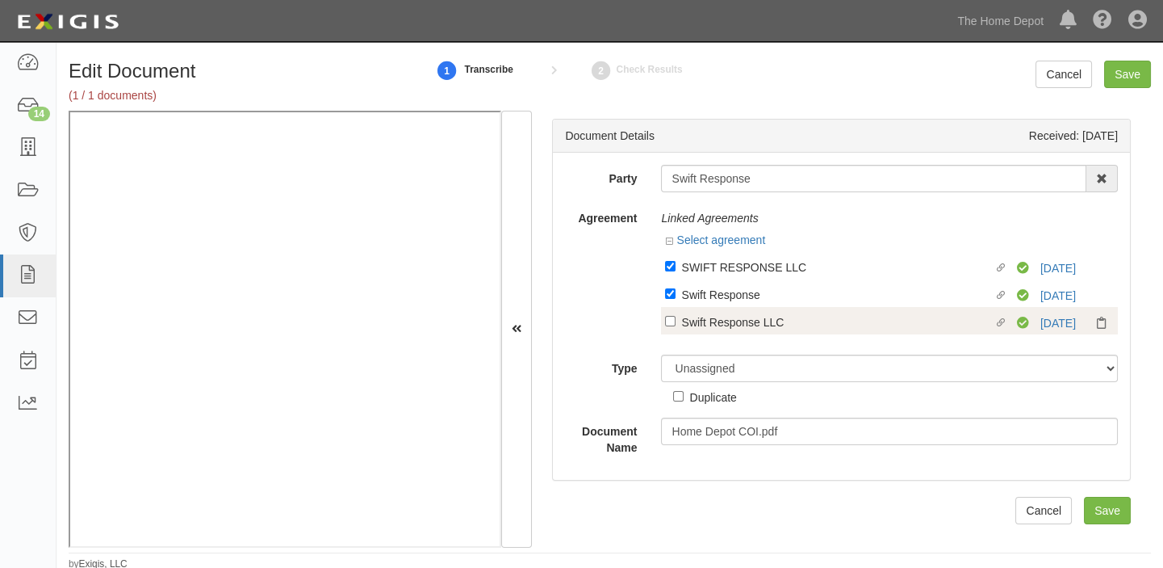
click at [725, 334] on label "Linked agreement Swift Response LLC Linked agreement" at bounding box center [841, 323] width 352 height 22
click at [676, 326] on input "Linked agreement Swift Response LLC Linked agreement" at bounding box center [670, 321] width 10 height 10
checkbox input "true"
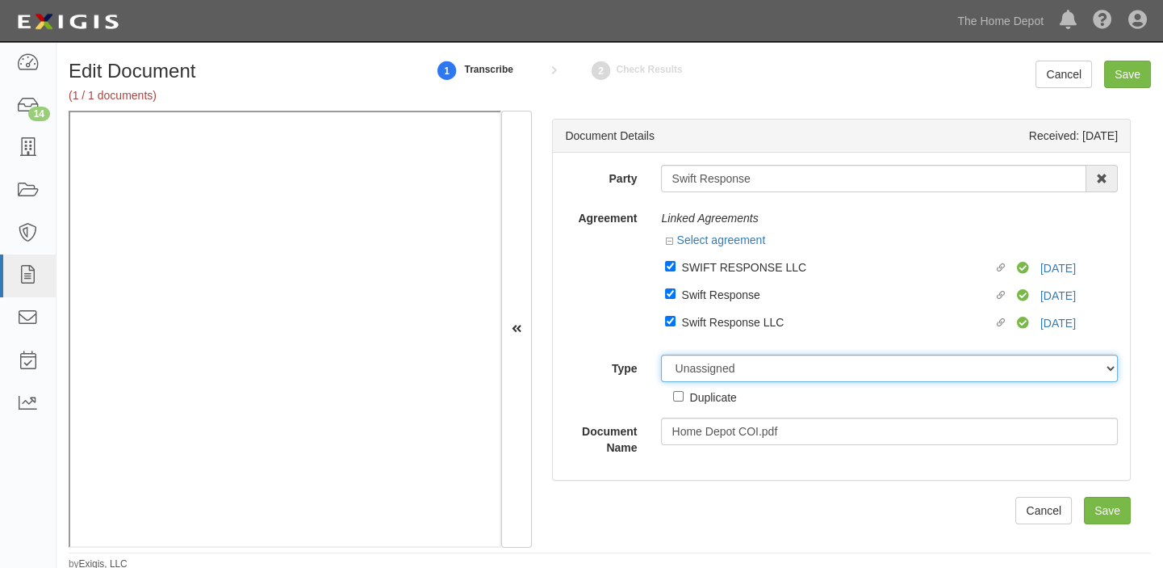
click at [718, 368] on select "Unassigned Binder Cancellation Notice Certificate Contract Endorsement Insuranc…" at bounding box center [889, 367] width 457 height 27
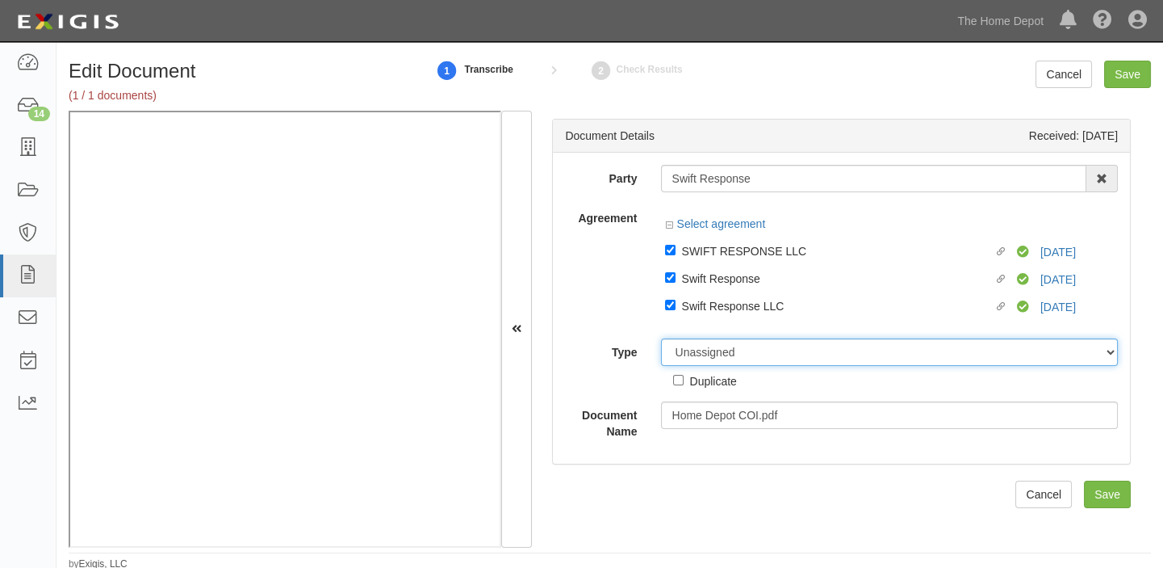
select select "CertificateDetail"
click at [661, 338] on select "Unassigned Binder Cancellation Notice Certificate Contract Endorsement Insuranc…" at bounding box center [889, 351] width 457 height 27
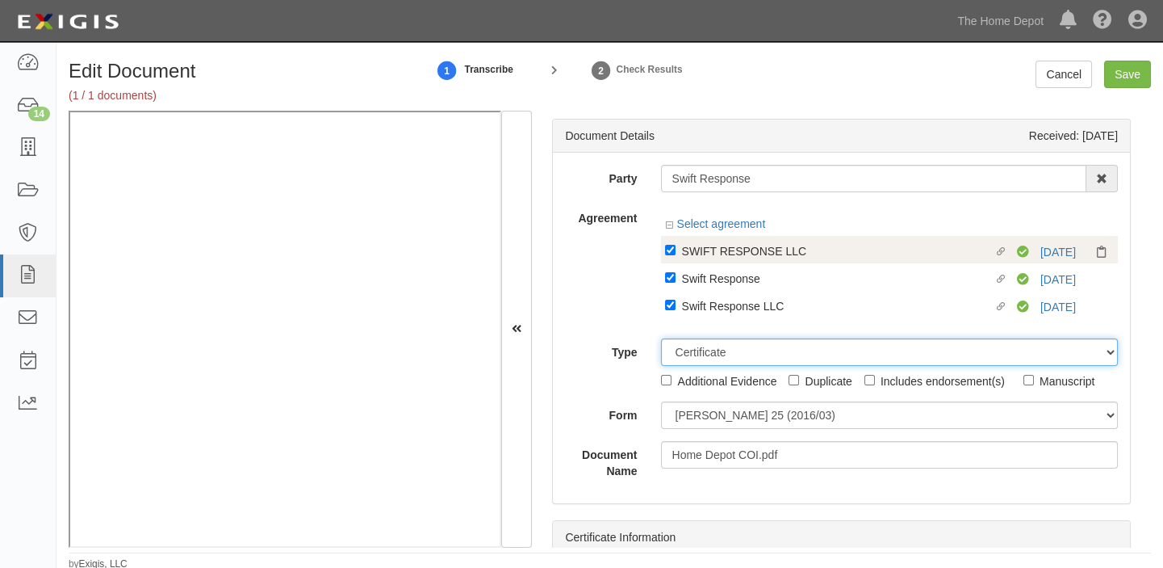
scroll to position [2, 0]
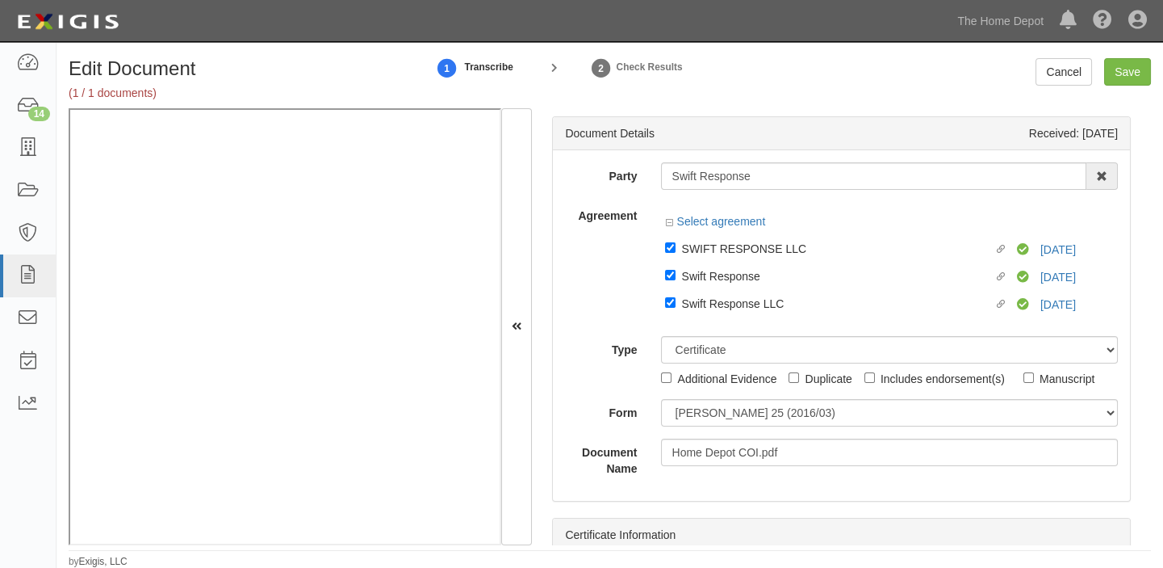
click at [687, 427] on div "Party Swift Response 1000576868 Ontario Inc. 10 STRAWBERRY STREET 115282 CANADA…" at bounding box center [841, 319] width 553 height 314
click at [694, 389] on div "Party Swift Response 1000576868 Ontario Inc. 10 STRAWBERRY STREET 115282 CANADA…" at bounding box center [841, 319] width 553 height 314
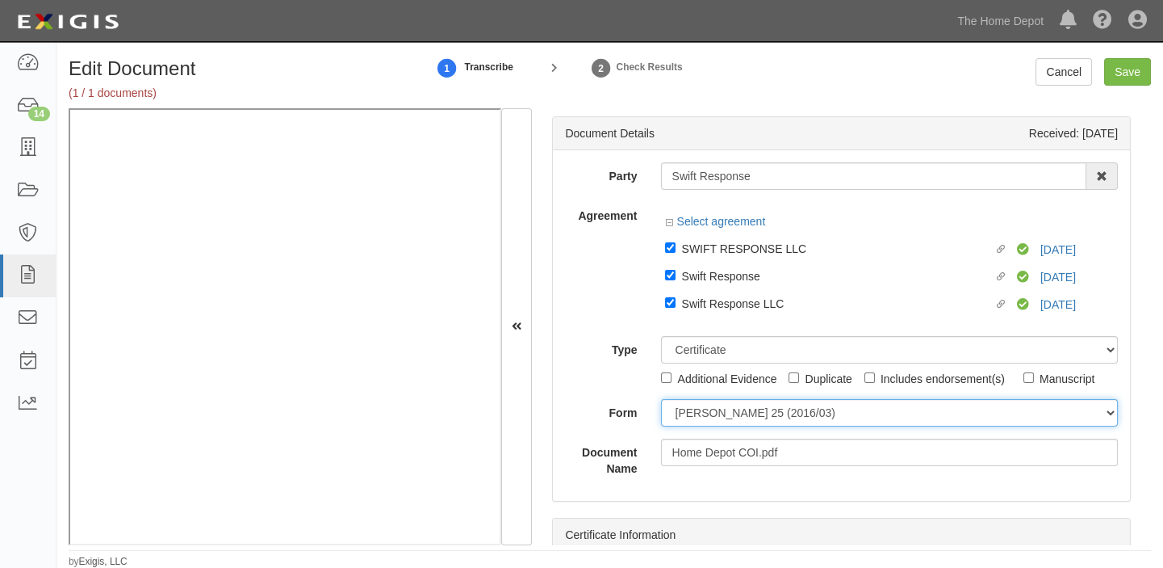
drag, startPoint x: 692, startPoint y: 404, endPoint x: 692, endPoint y: 420, distance: 15.3
click at [692, 404] on select "ACORD 25 (2016/03) ACORD 101 ACORD 855 NY (2014/05) General" at bounding box center [889, 412] width 457 height 27
select select "GeneralFormDetail"
click at [661, 399] on select "ACORD 25 (2016/03) ACORD 101 ACORD 855 NY (2014/05) General" at bounding box center [889, 412] width 457 height 27
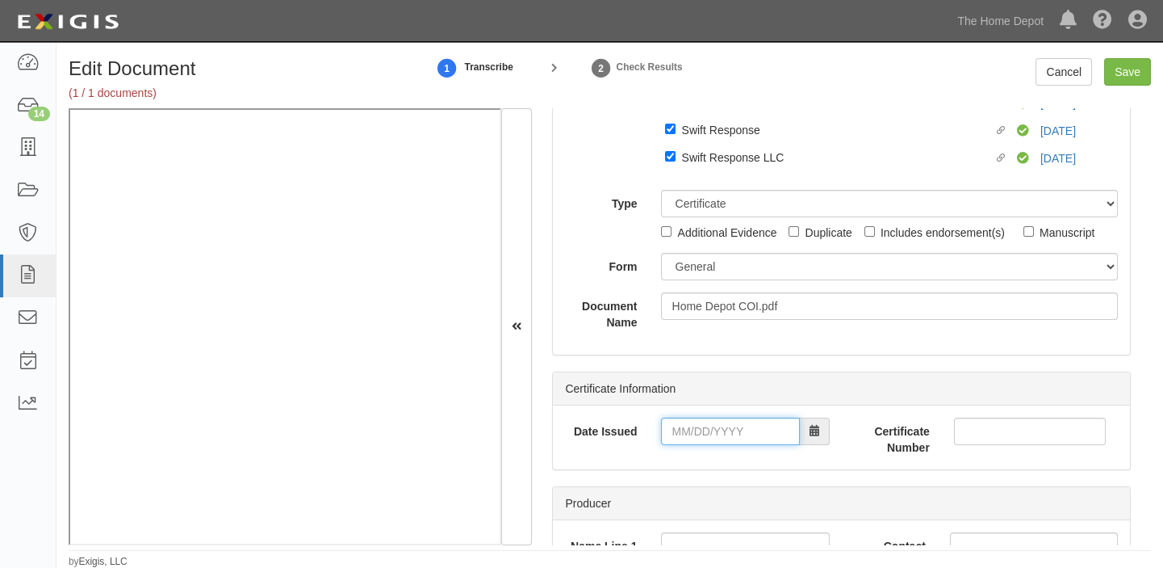
click at [752, 427] on input "Date Issued" at bounding box center [730, 430] width 138 height 27
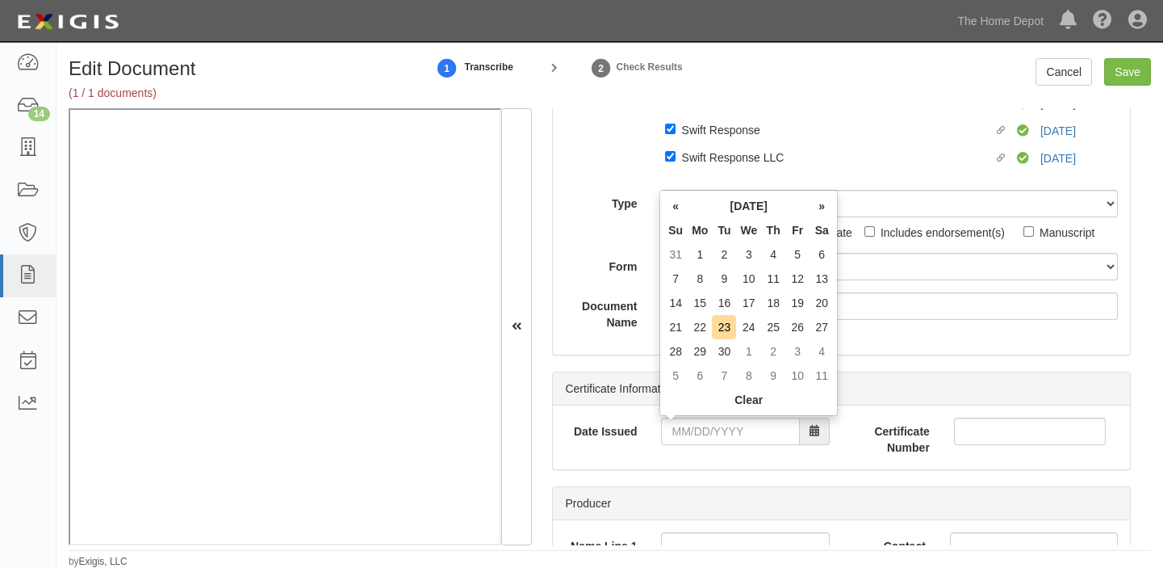
click at [731, 229] on th "Tu" at bounding box center [724, 230] width 24 height 24
click at [697, 318] on td "22" at bounding box center [700, 327] width 24 height 24
type input "09/22/2025"
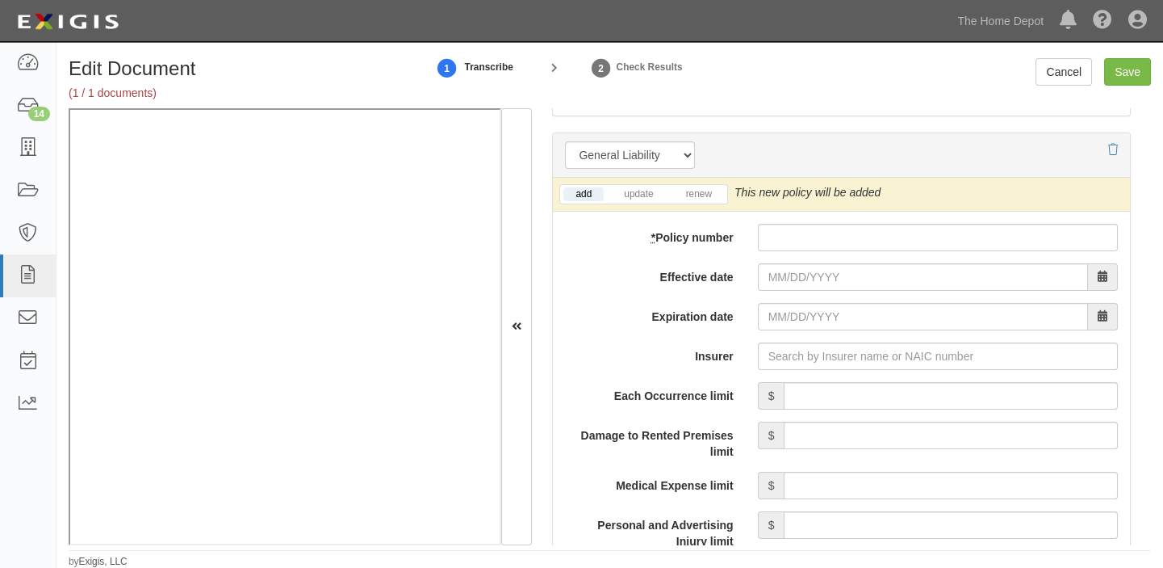
scroll to position [1247, 0]
drag, startPoint x: 807, startPoint y: 237, endPoint x: 790, endPoint y: 258, distance: 27.1
click at [807, 237] on input "* Policy number" at bounding box center [938, 235] width 360 height 27
paste input "CH24NP3Z030ZDIC"
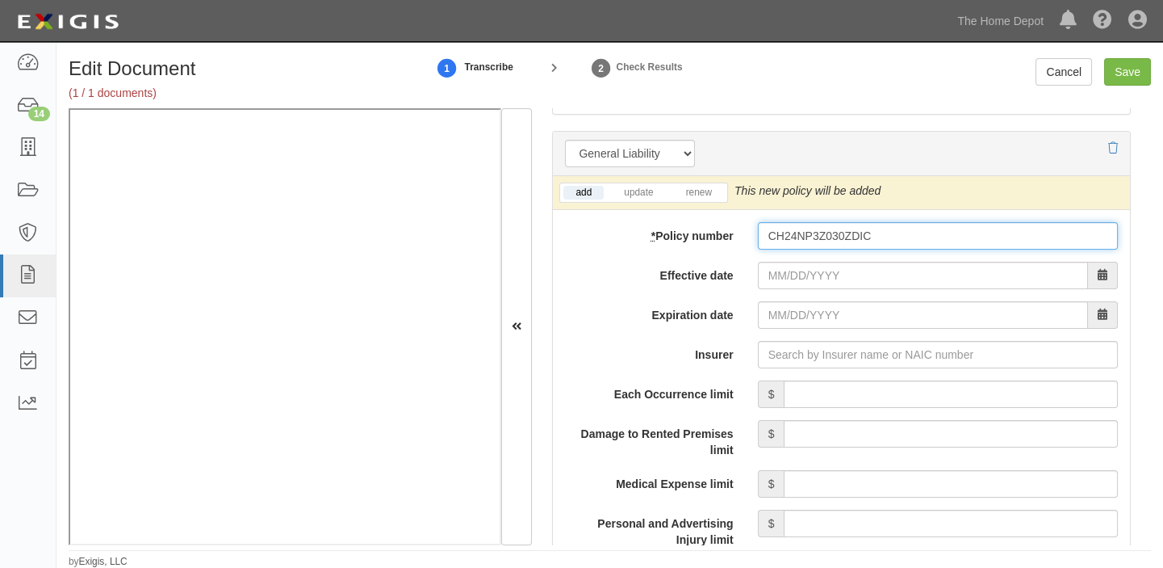
type input "CH24NP3Z030ZDIC"
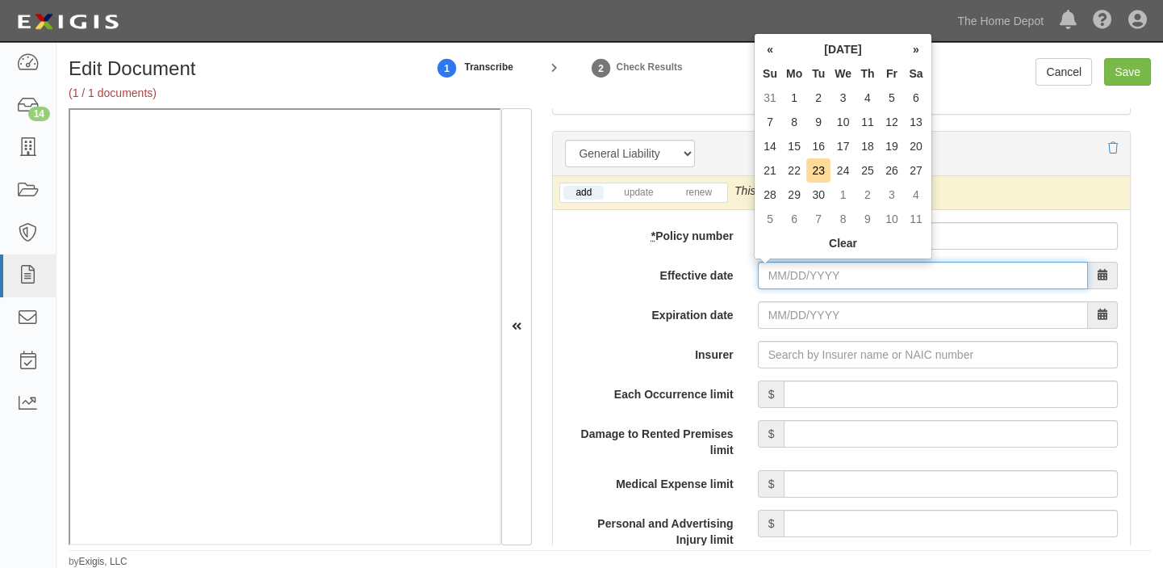
click at [789, 267] on input "Effective date" at bounding box center [923, 275] width 330 height 27
click at [825, 61] on th "Tu" at bounding box center [819, 73] width 24 height 24
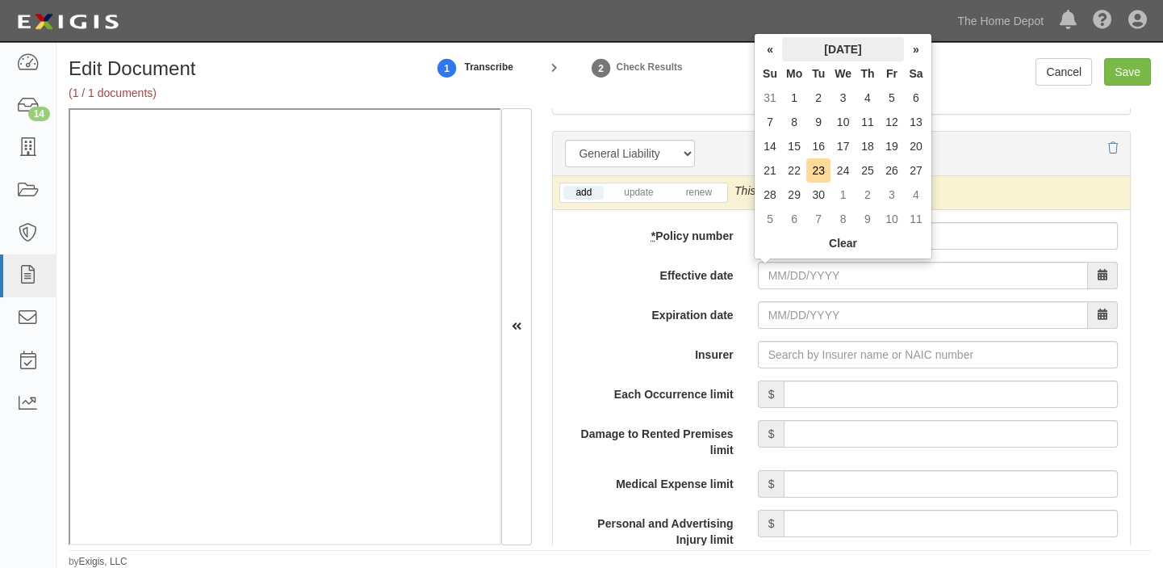
click at [815, 57] on th "September 2025" at bounding box center [843, 49] width 122 height 24
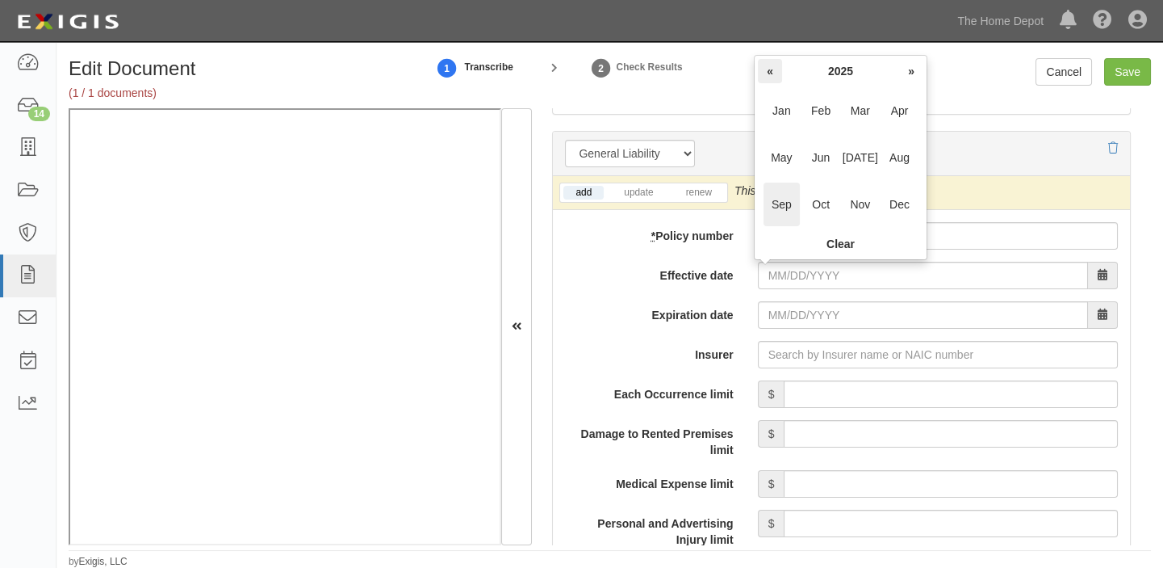
click at [773, 73] on th "«" at bounding box center [770, 71] width 24 height 24
click at [805, 201] on span "Oct" at bounding box center [821, 204] width 36 height 44
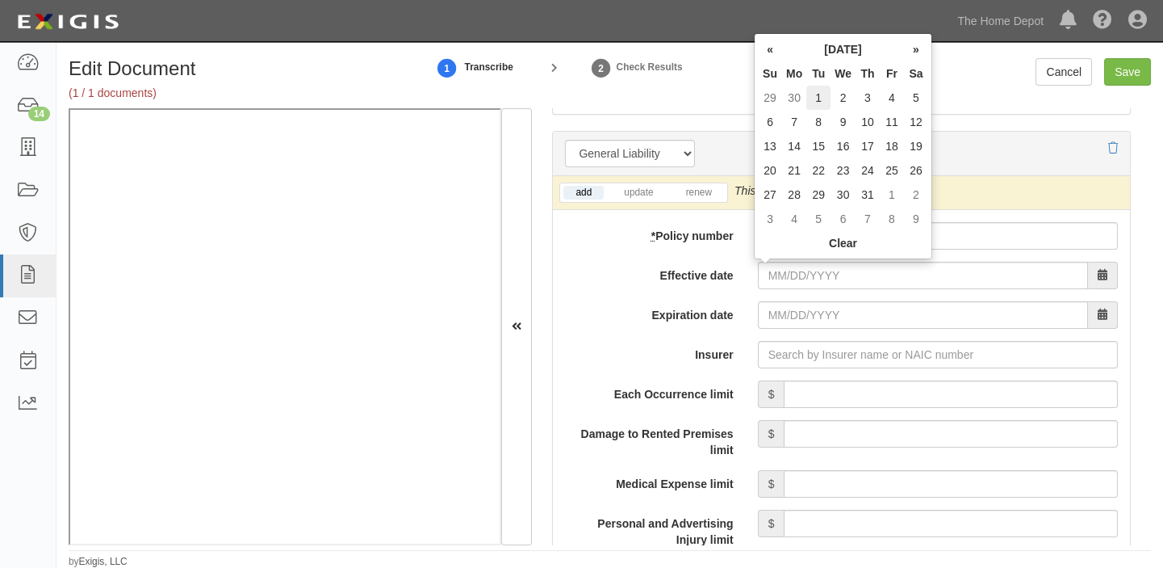
click at [823, 99] on td "1" at bounding box center [819, 98] width 24 height 24
type input "10/01/2024"
type input "[DATE]"
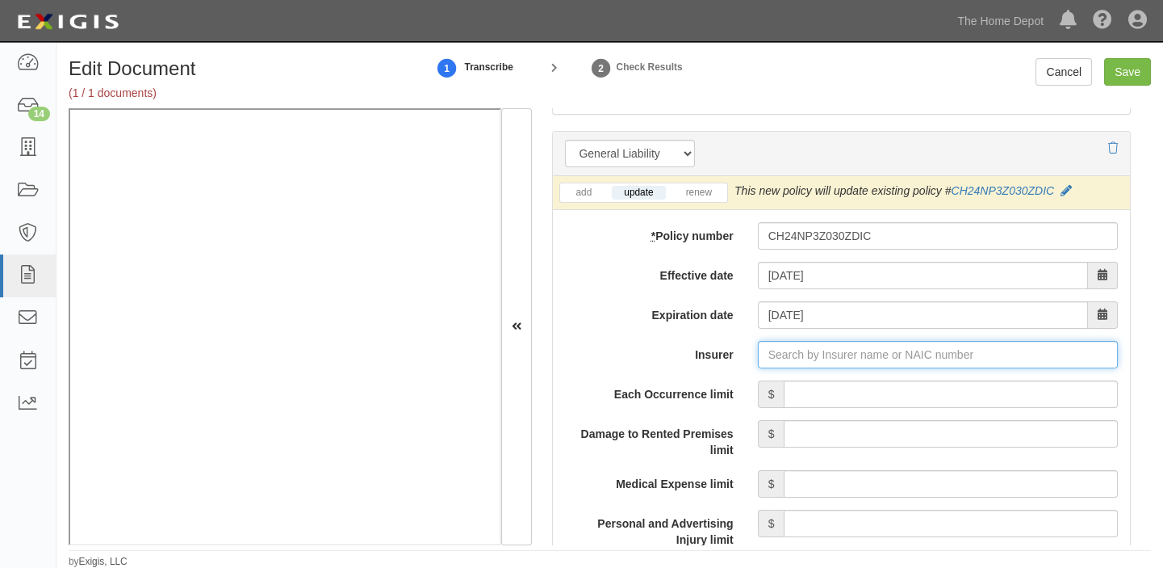
click at [812, 362] on input "Insurer" at bounding box center [938, 354] width 360 height 27
click at [836, 354] on input "Insurer" at bounding box center [938, 354] width 360 height 27
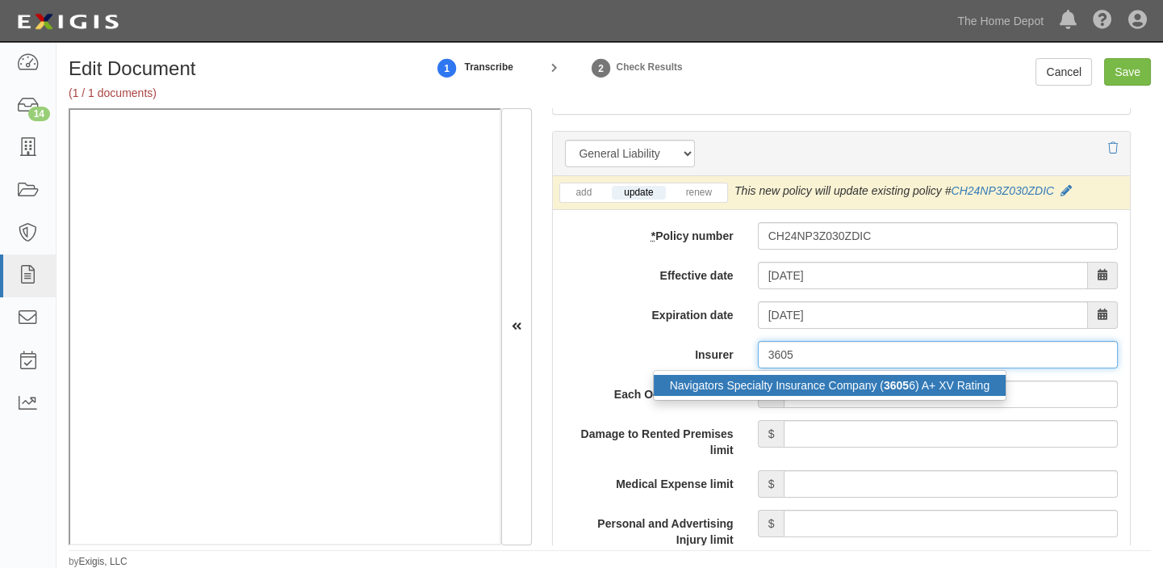
click at [848, 383] on div "Navigators Specialty Insurance Company ( 3605 6) A+ XV Rating" at bounding box center [830, 385] width 353 height 21
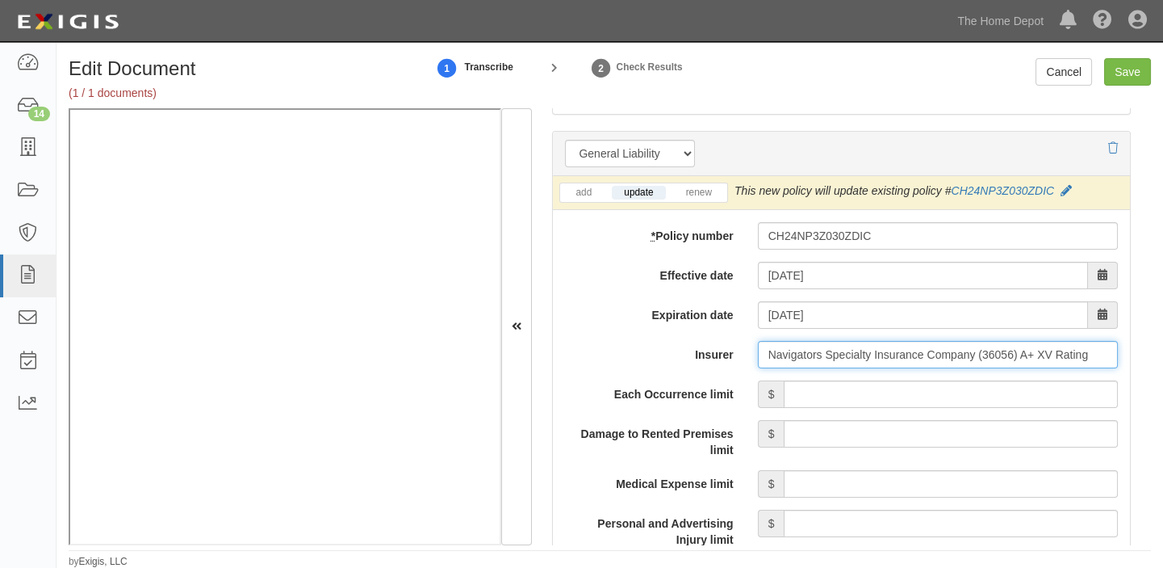
type input "Navigators Specialty Insurance Company (36056) A+ XV Rating"
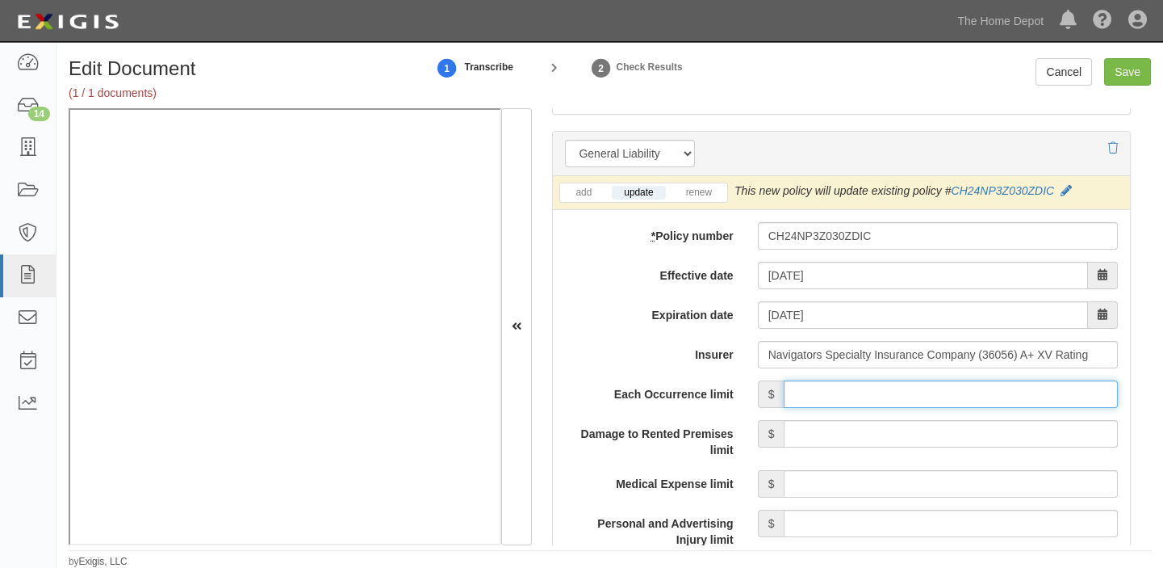
click at [862, 397] on input "Each Occurrence limit" at bounding box center [951, 393] width 334 height 27
type input "1,000,000"
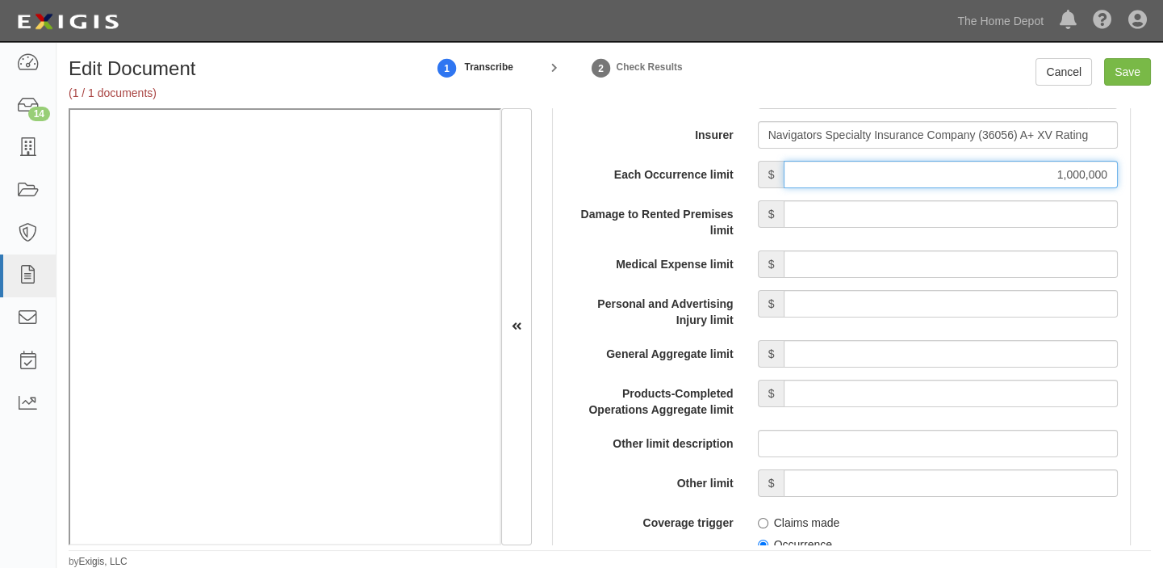
scroll to position [1468, 0]
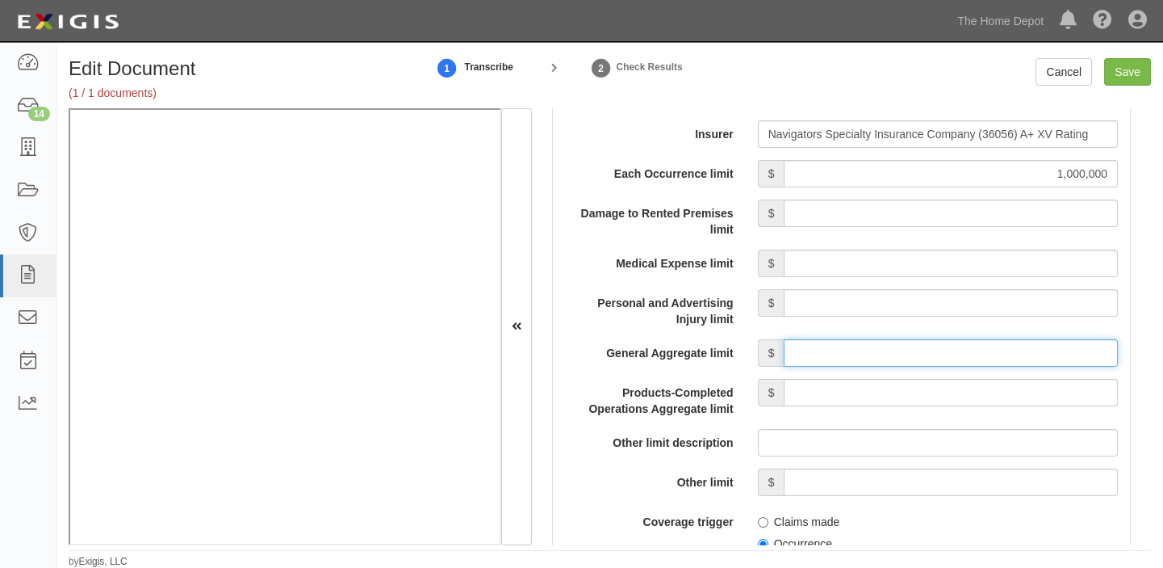
click at [889, 357] on input "General Aggregate limit" at bounding box center [951, 352] width 334 height 27
type input "2,000,000"
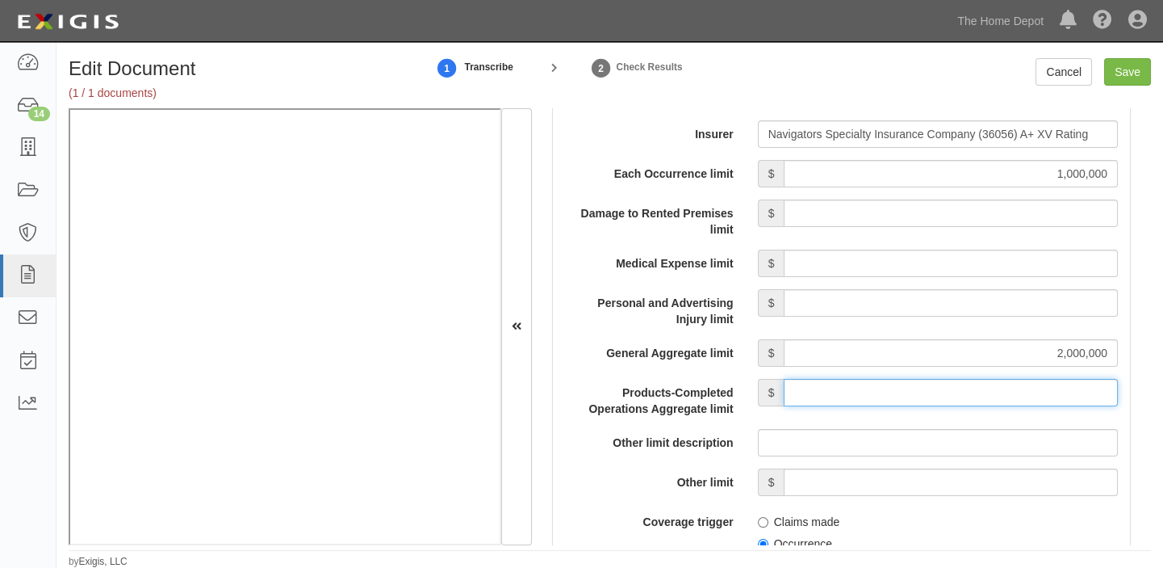
click at [945, 388] on input "Products-Completed Operations Aggregate limit" at bounding box center [951, 392] width 334 height 27
type input "2,000,000"
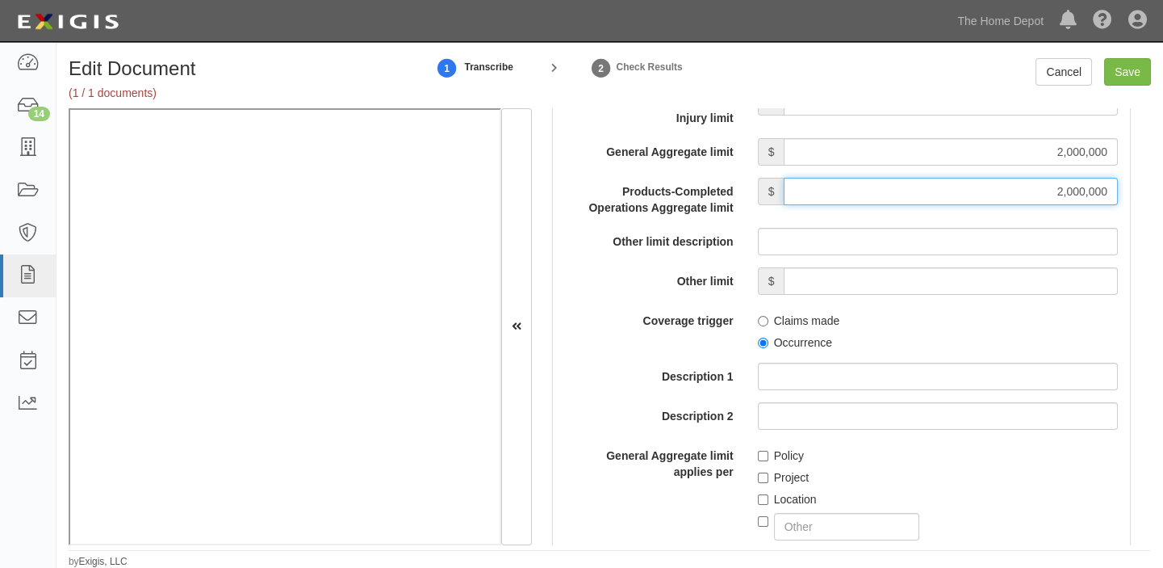
scroll to position [1687, 0]
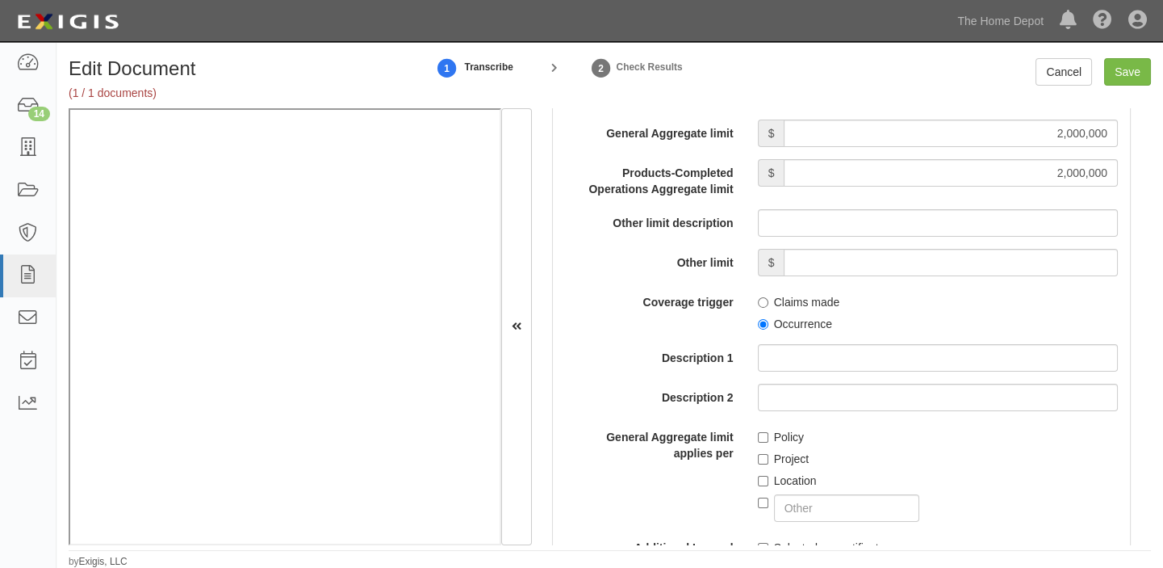
click at [779, 321] on label "Occurrence" at bounding box center [795, 324] width 74 height 16
click at [769, 321] on input "Occurrence" at bounding box center [763, 324] width 10 height 10
radio input "true"
click at [771, 479] on label "Location" at bounding box center [787, 480] width 59 height 16
click at [769, 479] on input "Location" at bounding box center [763, 481] width 10 height 10
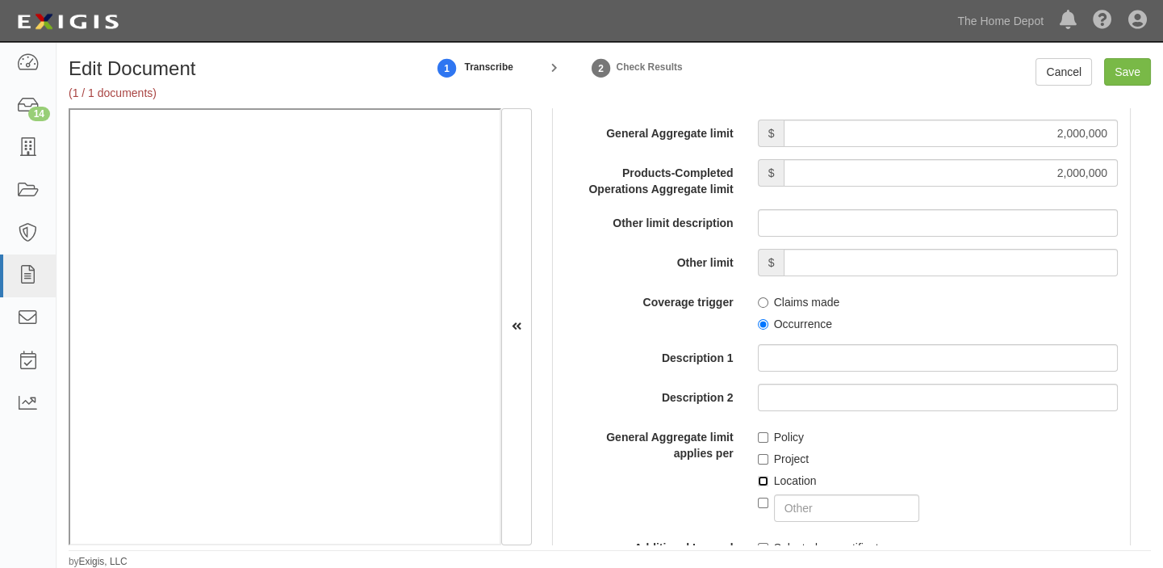
checkbox input "true"
click at [769, 457] on label "Project" at bounding box center [784, 458] width 52 height 16
click at [769, 457] on input "Project" at bounding box center [763, 459] width 10 height 10
checkbox input "true"
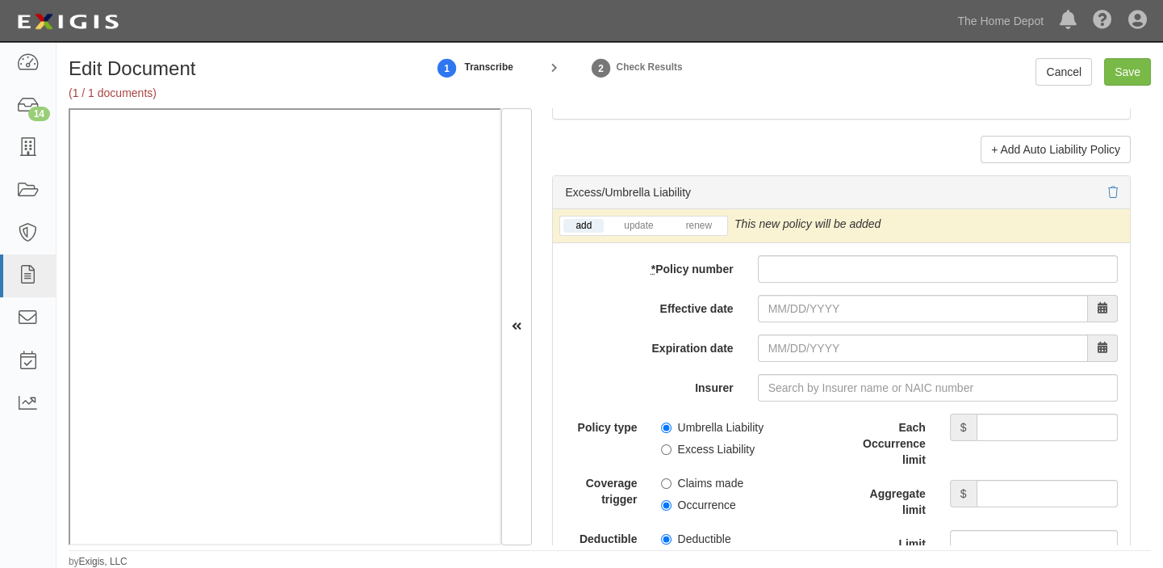
scroll to position [3302, 0]
click at [790, 281] on input "* Policy number" at bounding box center [938, 268] width 360 height 27
paste input "CH24NP3Z030ZDIC"
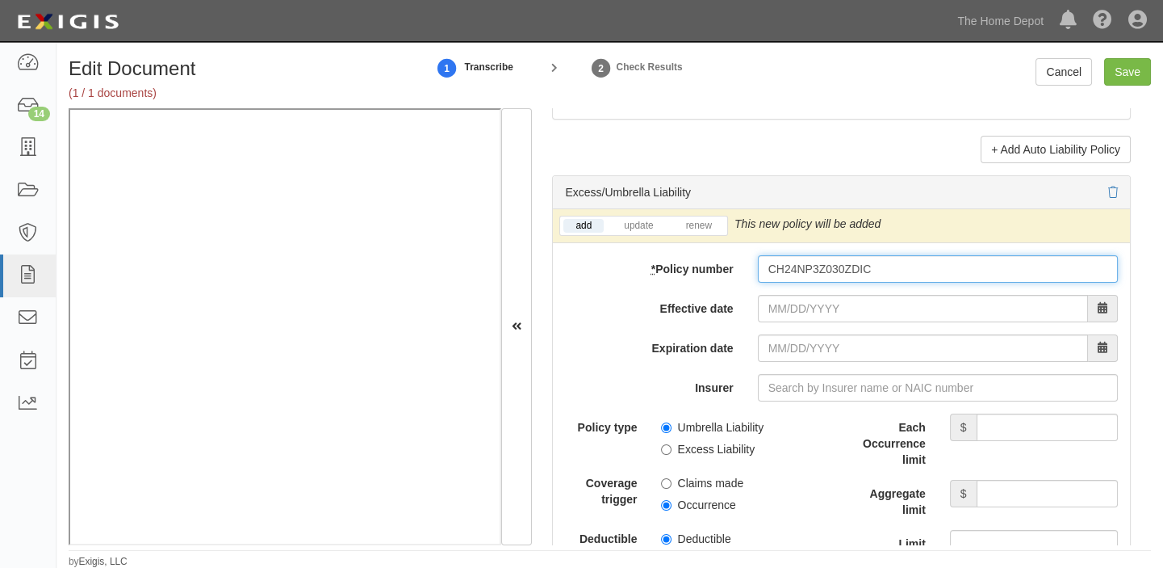
type input "CH24NP3Z030ZDIC"
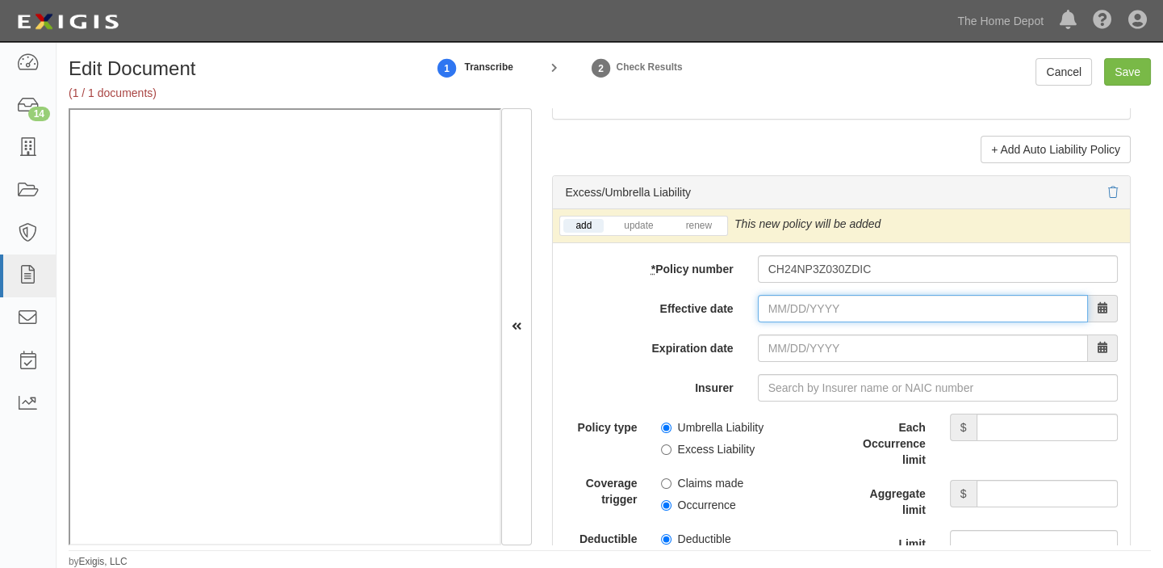
click at [790, 316] on input "Effective date" at bounding box center [923, 308] width 330 height 27
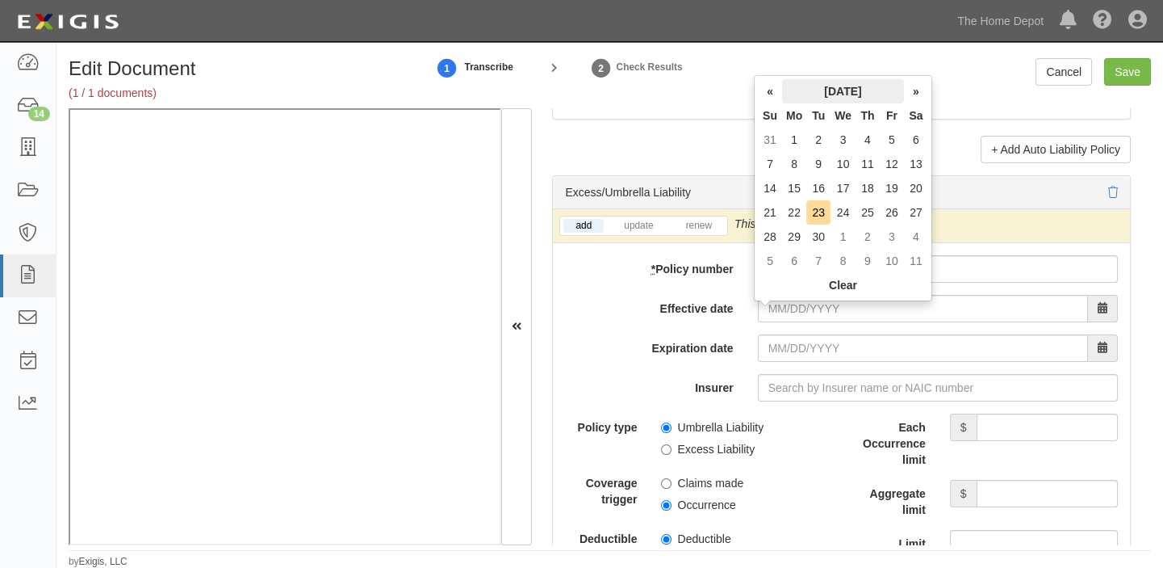
click at [811, 83] on th "[DATE]" at bounding box center [843, 91] width 122 height 24
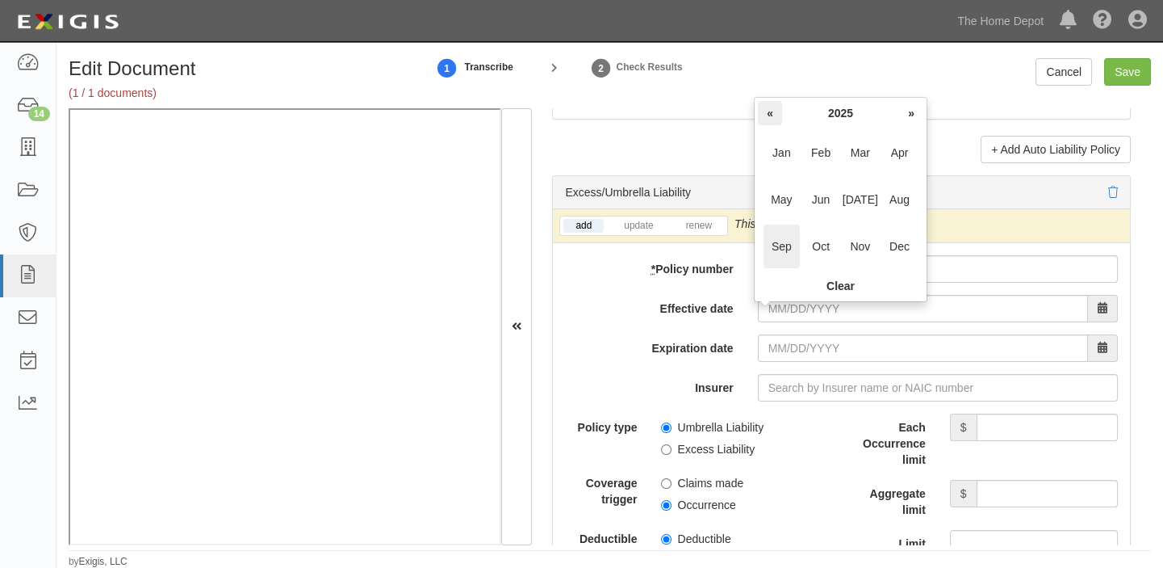
click at [769, 111] on th "«" at bounding box center [770, 113] width 24 height 24
click at [822, 250] on span "Oct" at bounding box center [821, 246] width 36 height 44
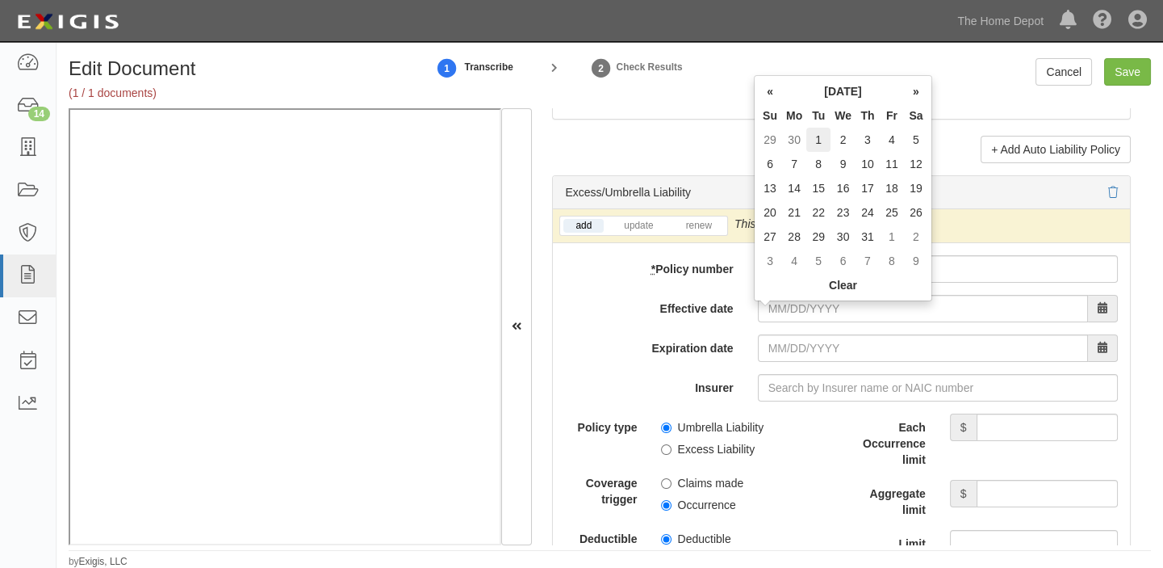
click at [823, 139] on td "1" at bounding box center [819, 140] width 24 height 24
type input "10/01/2024"
type input "10/01/2025"
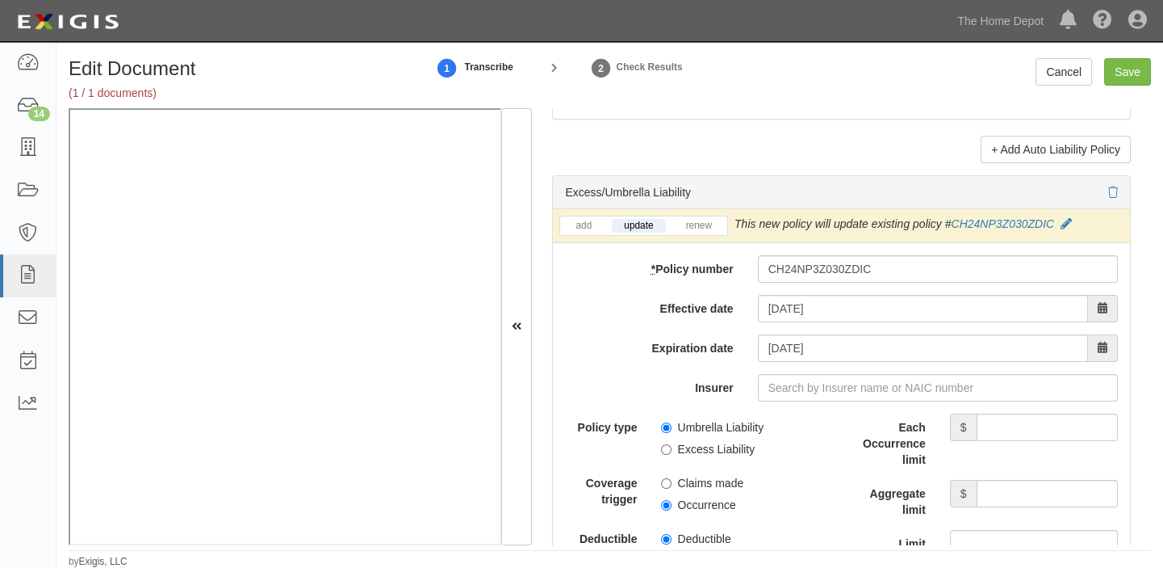
scroll to position [3375, 0]
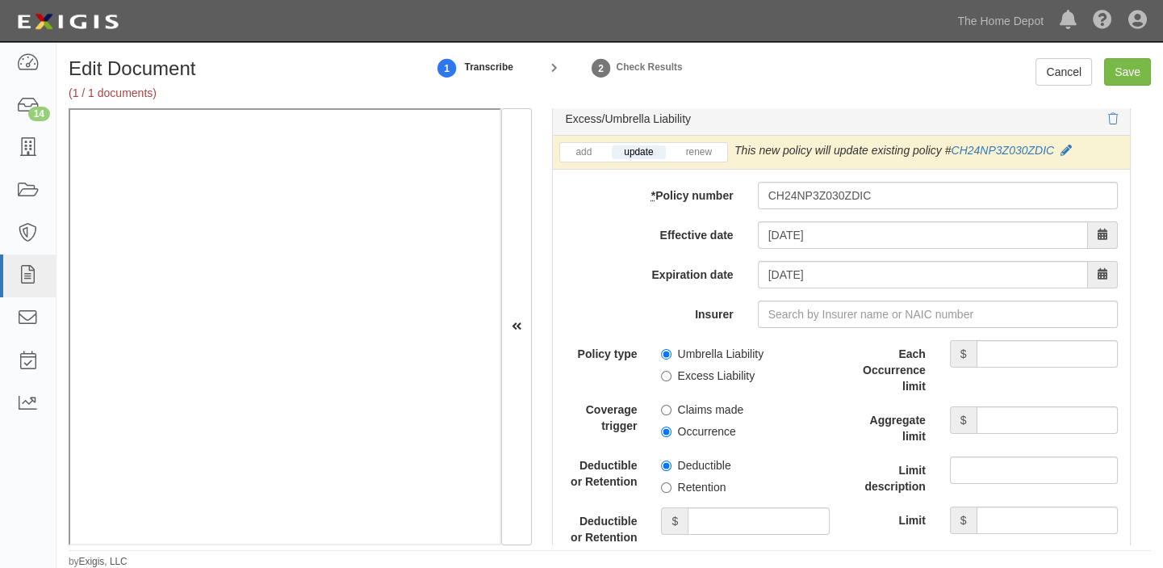
click at [690, 369] on span "Excess Liability" at bounding box center [745, 373] width 168 height 22
click at [686, 360] on label "Umbrella Liability" at bounding box center [712, 354] width 103 height 16
click at [672, 359] on input "Umbrella Liability" at bounding box center [666, 354] width 10 height 10
radio input "true"
click at [675, 433] on label "Occurrence" at bounding box center [698, 431] width 74 height 16
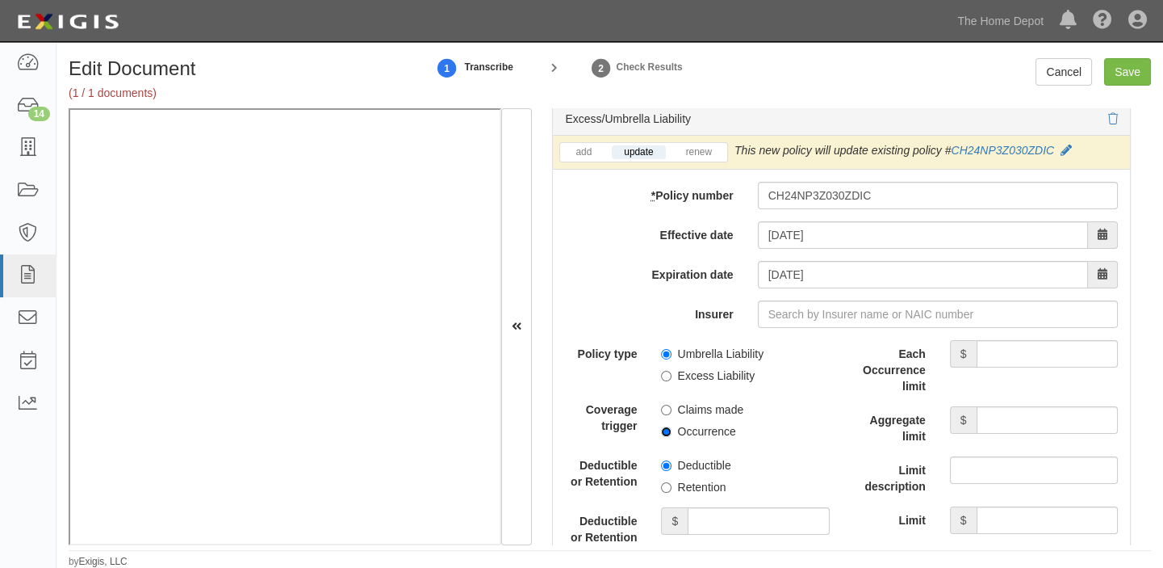
click at [672, 433] on input "Occurrence" at bounding box center [666, 431] width 10 height 10
radio input "true"
click at [992, 356] on input "Each Occurrence limit" at bounding box center [1047, 353] width 141 height 27
type input "10,000,000"
click at [1009, 434] on input "Aggregate limit" at bounding box center [1047, 419] width 141 height 27
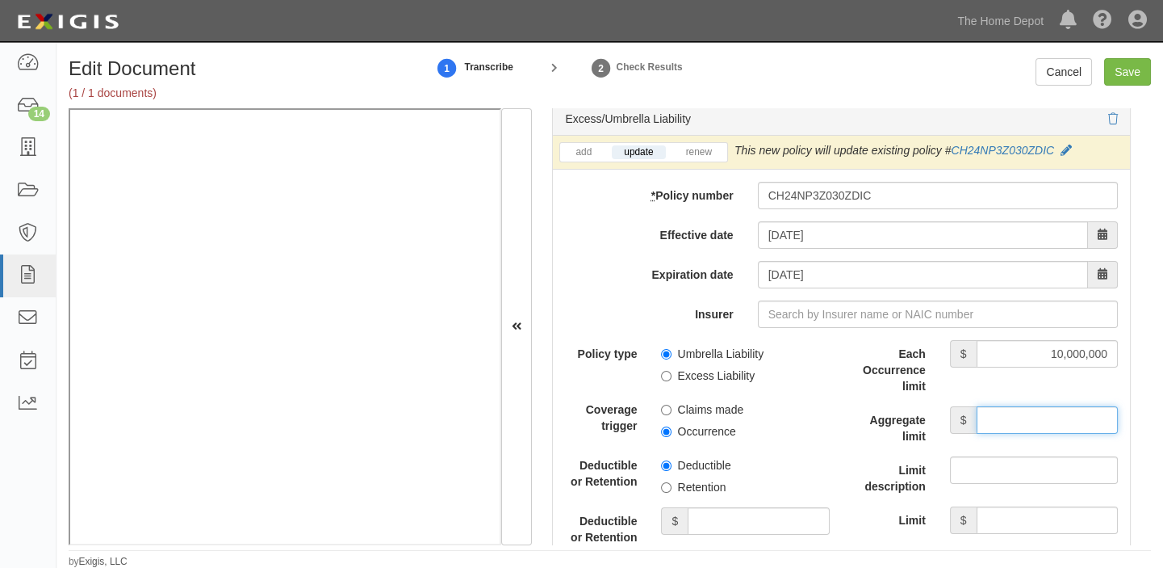
type input "10,000,000"
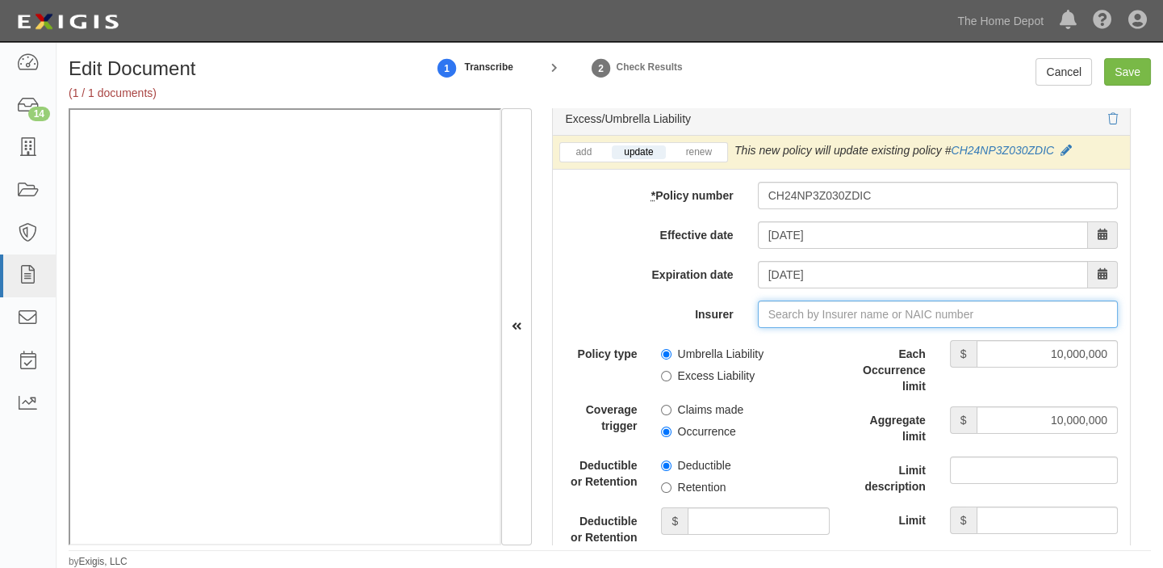
click at [843, 320] on input "Insurer" at bounding box center [938, 313] width 360 height 27
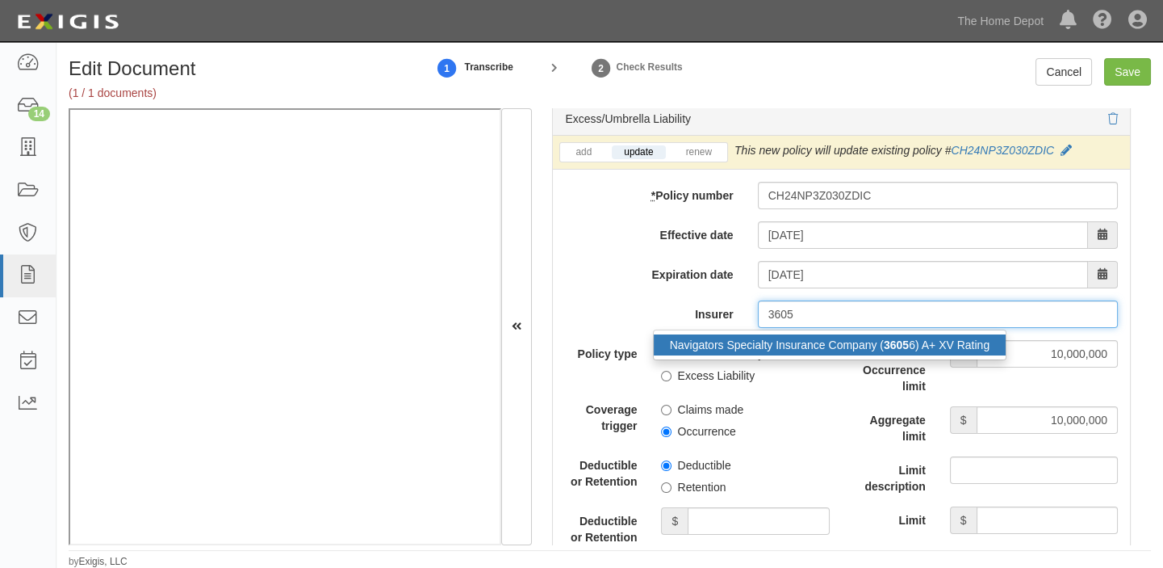
click at [845, 354] on div "Navigators Specialty Insurance Company ( 3605 6) A+ XV Rating" at bounding box center [830, 344] width 353 height 21
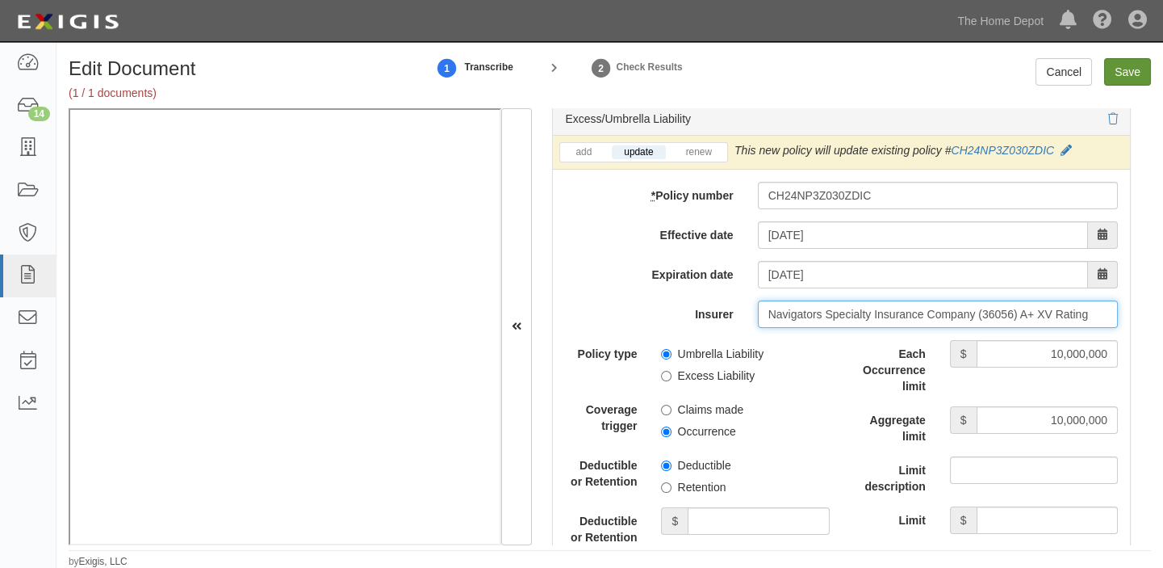
type input "Navigators Specialty Insurance Company (36056) A+ XV Rating"
click at [1135, 60] on input "Save" at bounding box center [1127, 71] width 47 height 27
type input "1000000"
type input "2000000"
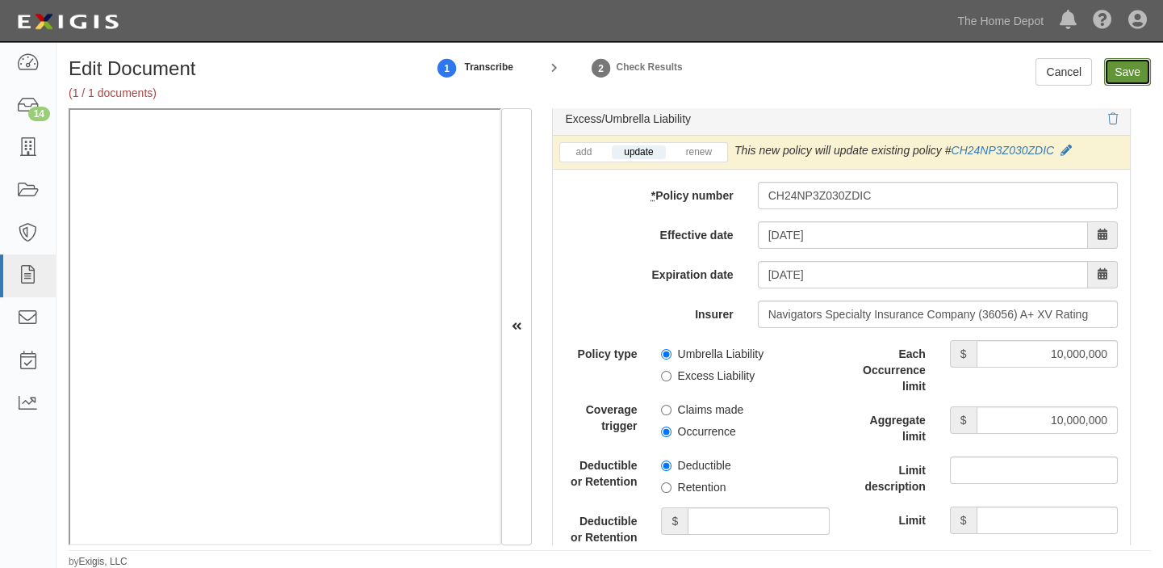
type input "10000000"
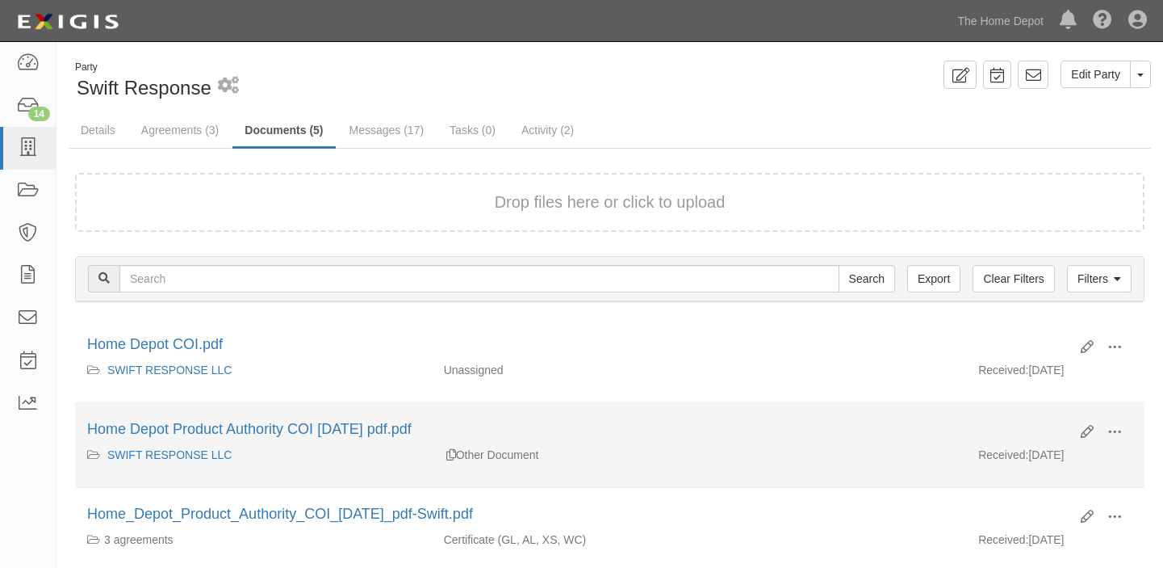
scroll to position [73, 0]
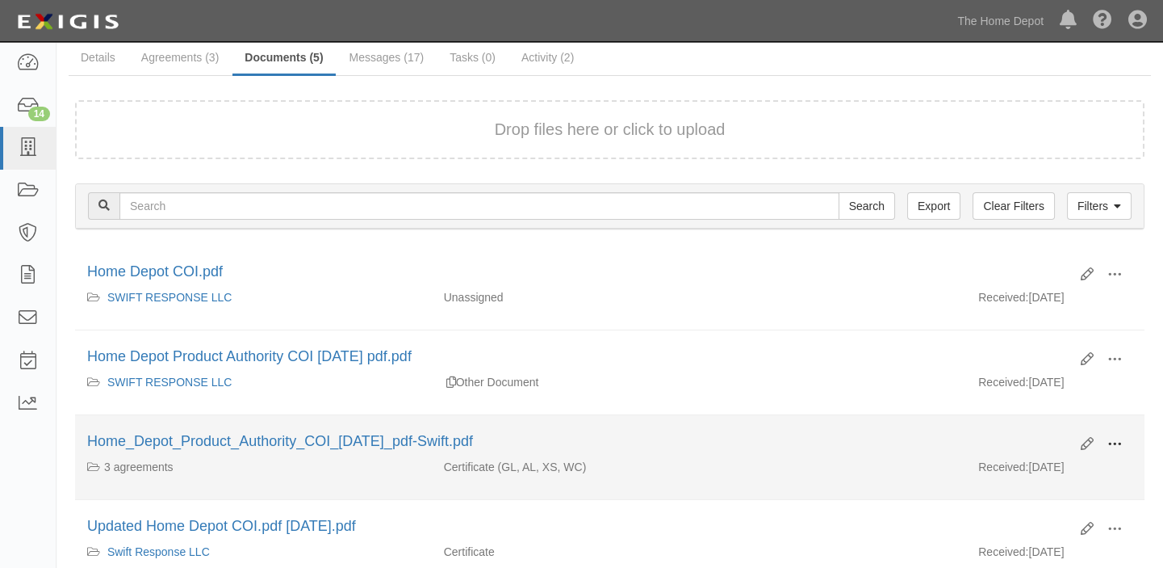
click at [1113, 441] on span at bounding box center [1115, 444] width 15 height 15
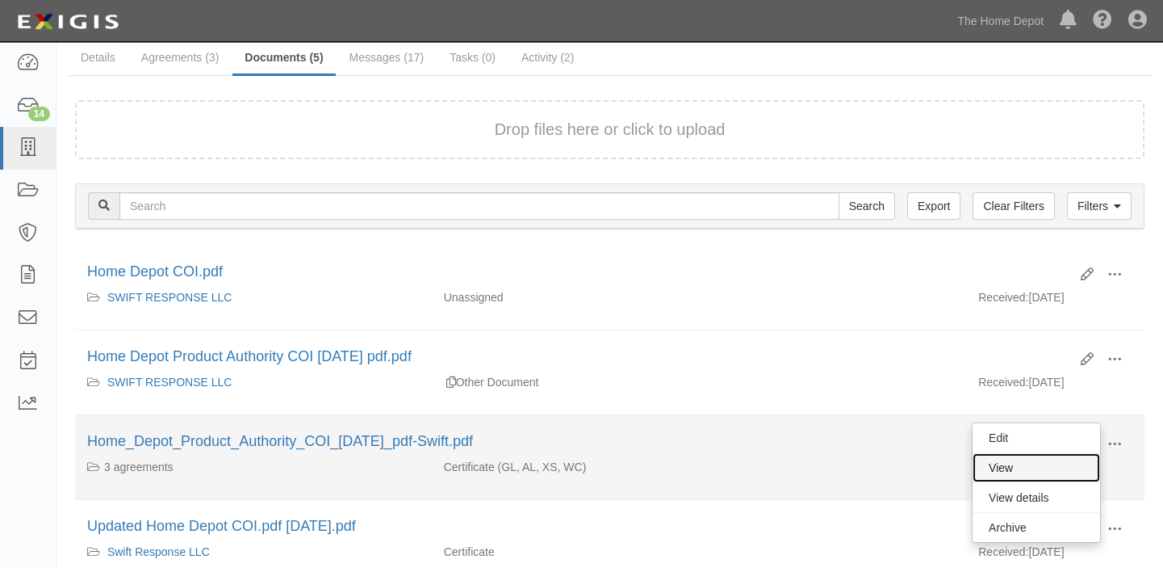
click at [1041, 467] on link "View" at bounding box center [1037, 467] width 128 height 29
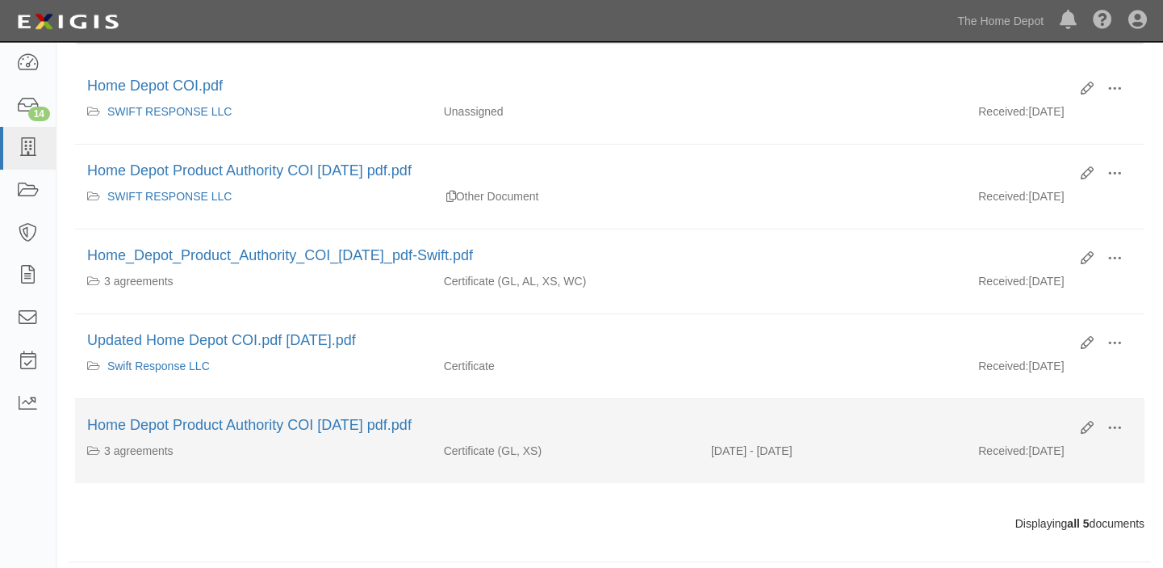
scroll to position [268, 0]
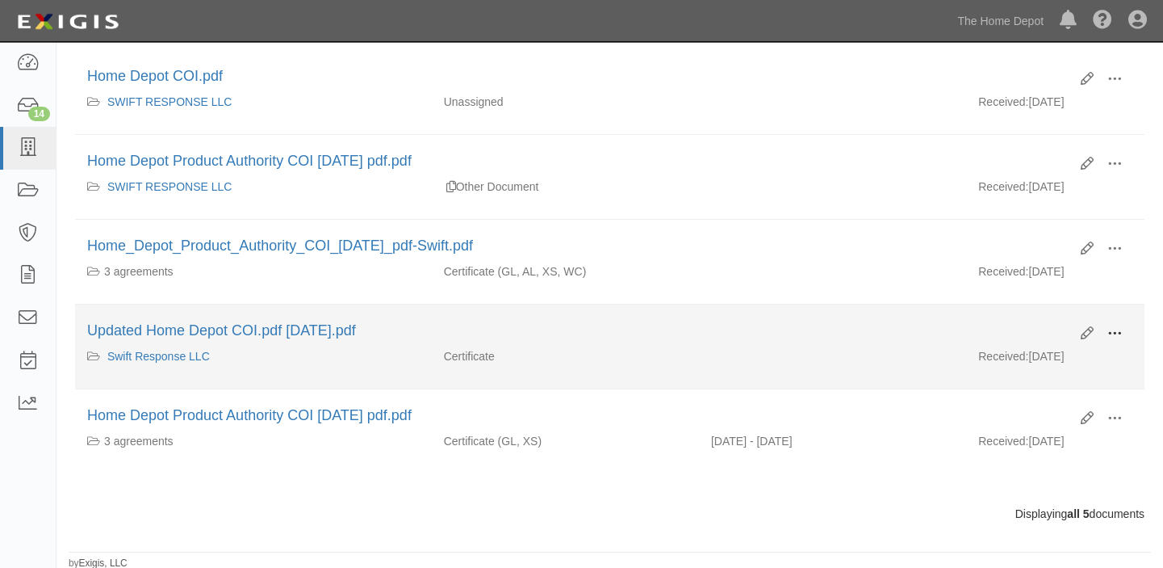
click at [1119, 333] on span at bounding box center [1115, 333] width 15 height 15
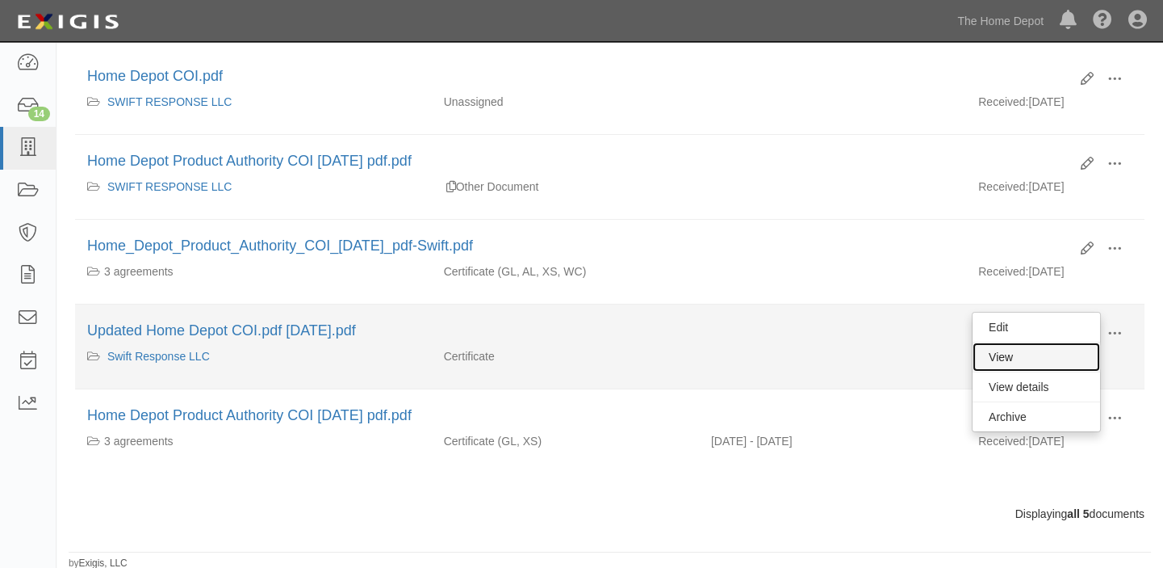
click at [1071, 356] on link "View" at bounding box center [1037, 356] width 128 height 29
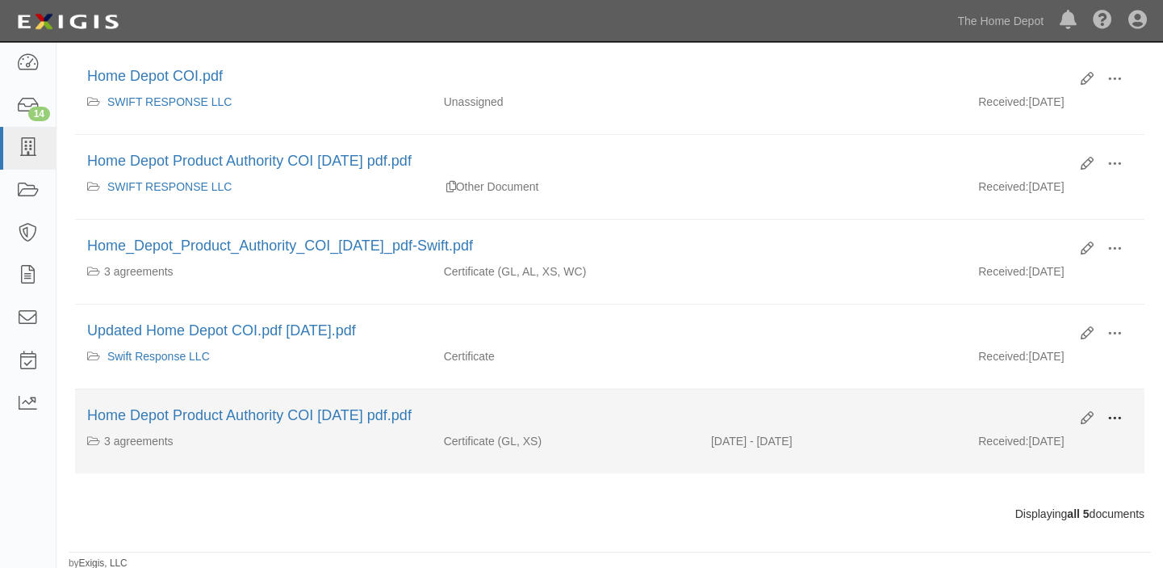
click at [1125, 417] on button at bounding box center [1115, 418] width 36 height 27
click at [1071, 427] on link "View" at bounding box center [1037, 441] width 128 height 29
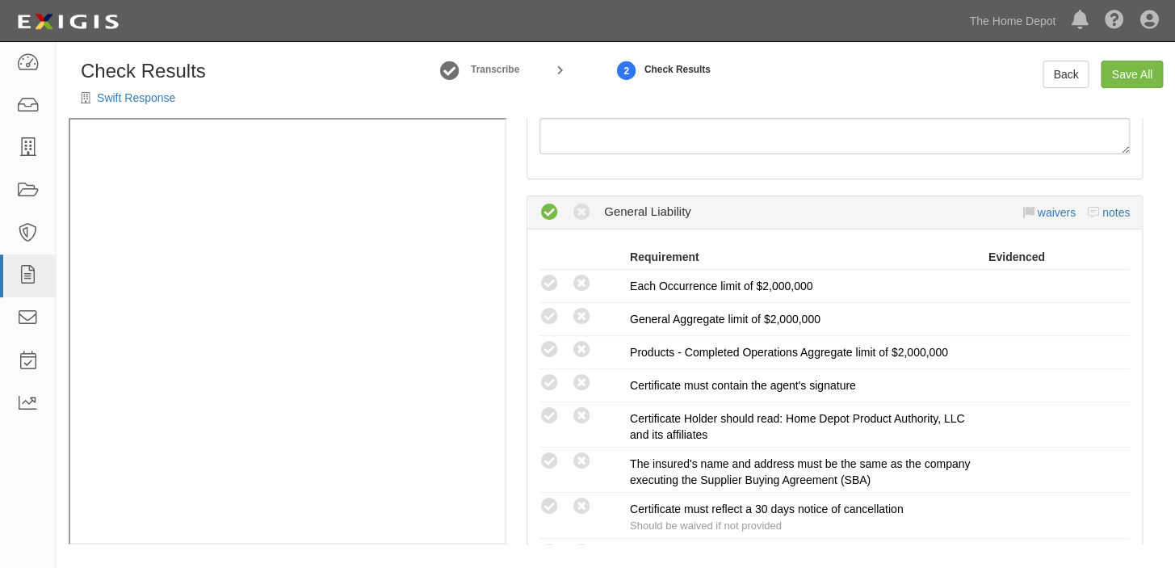
scroll to position [440, 0]
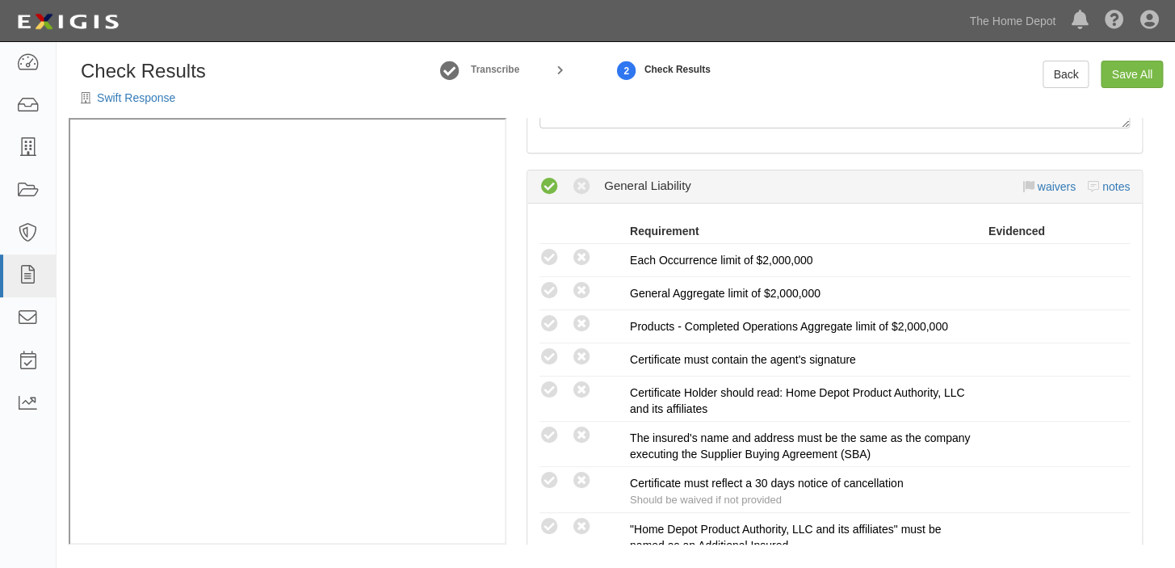
radio input "false"
radio input "true"
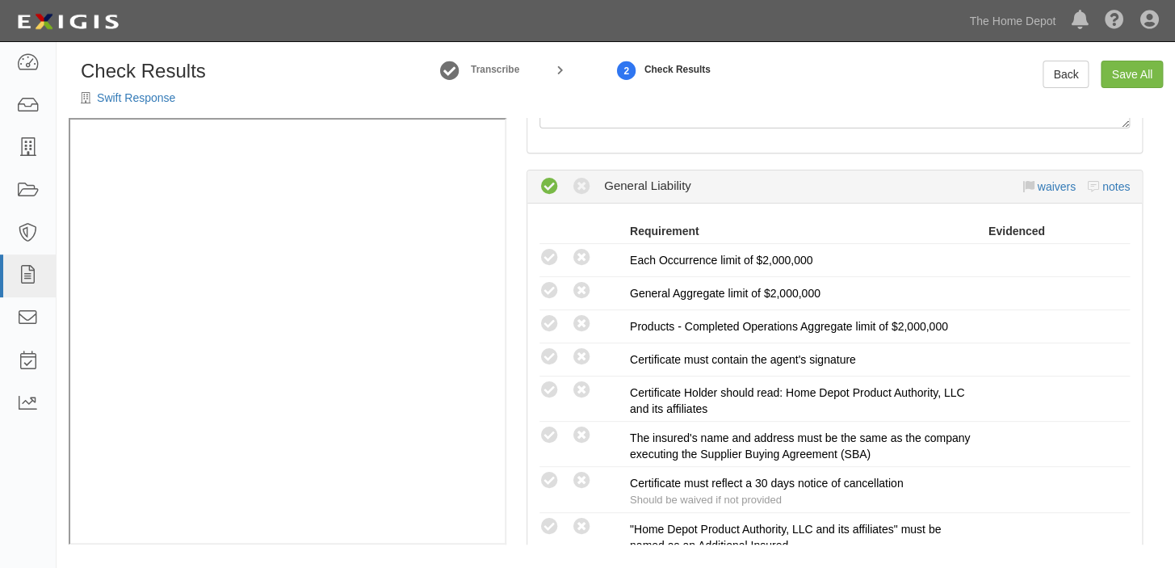
radio input "true"
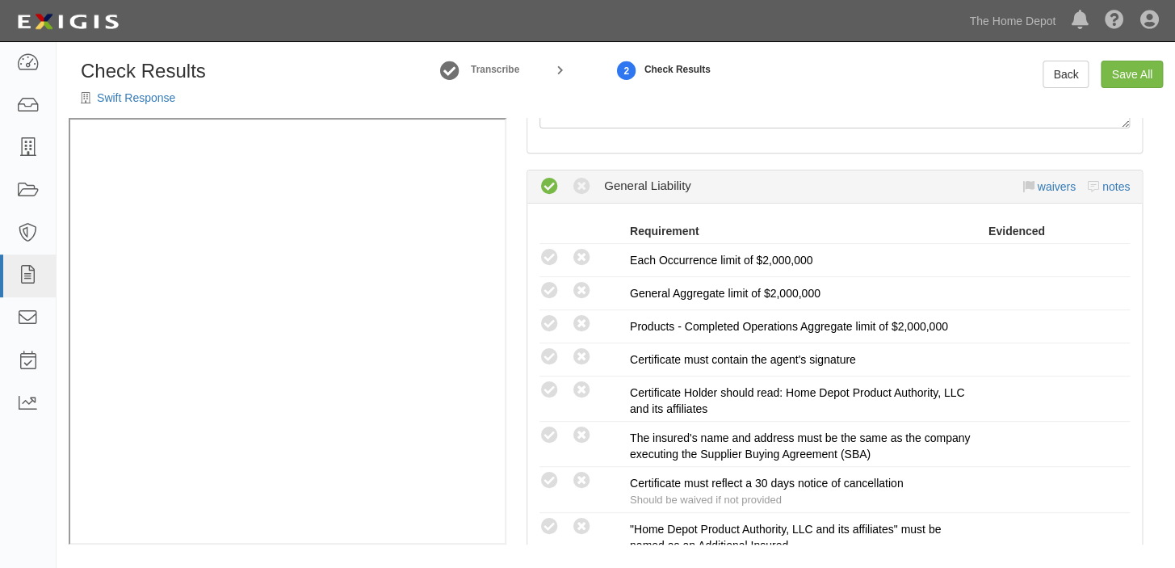
radio input "true"
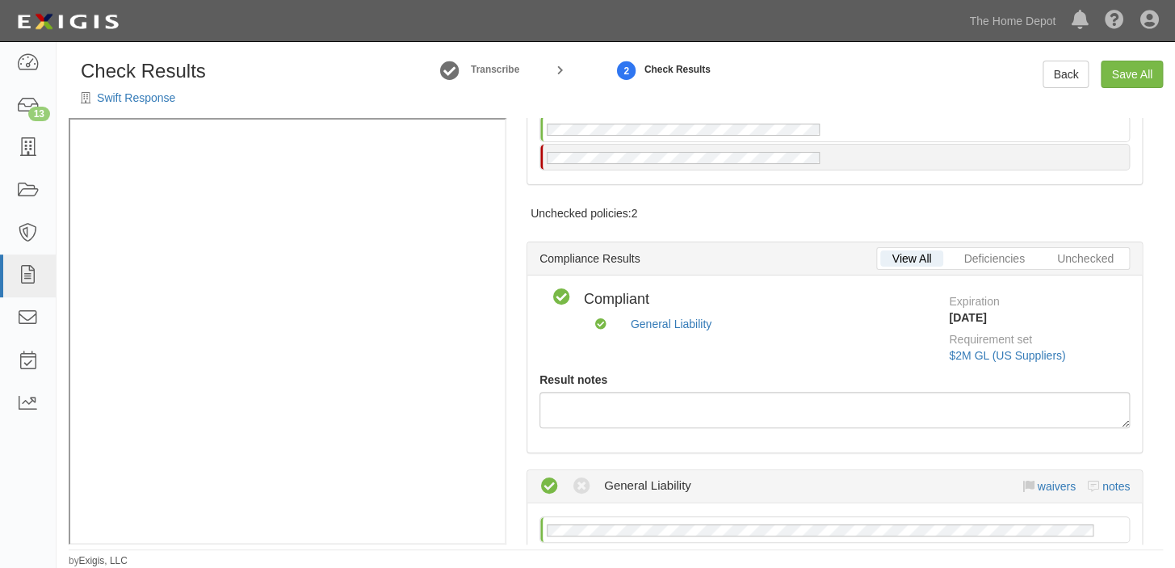
scroll to position [0, 0]
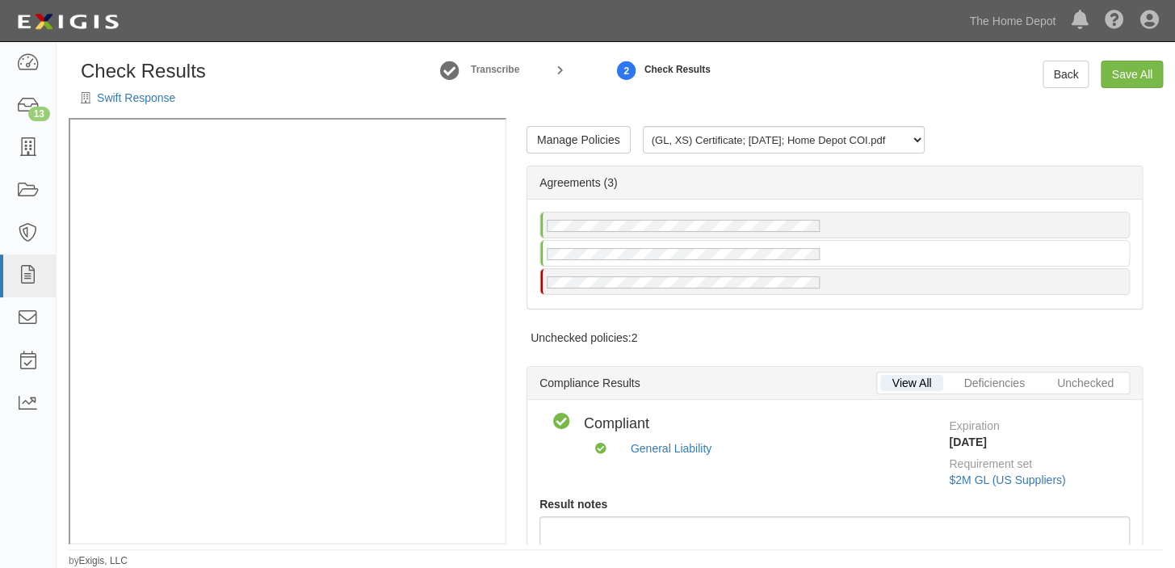
click at [708, 297] on div at bounding box center [834, 253] width 614 height 109
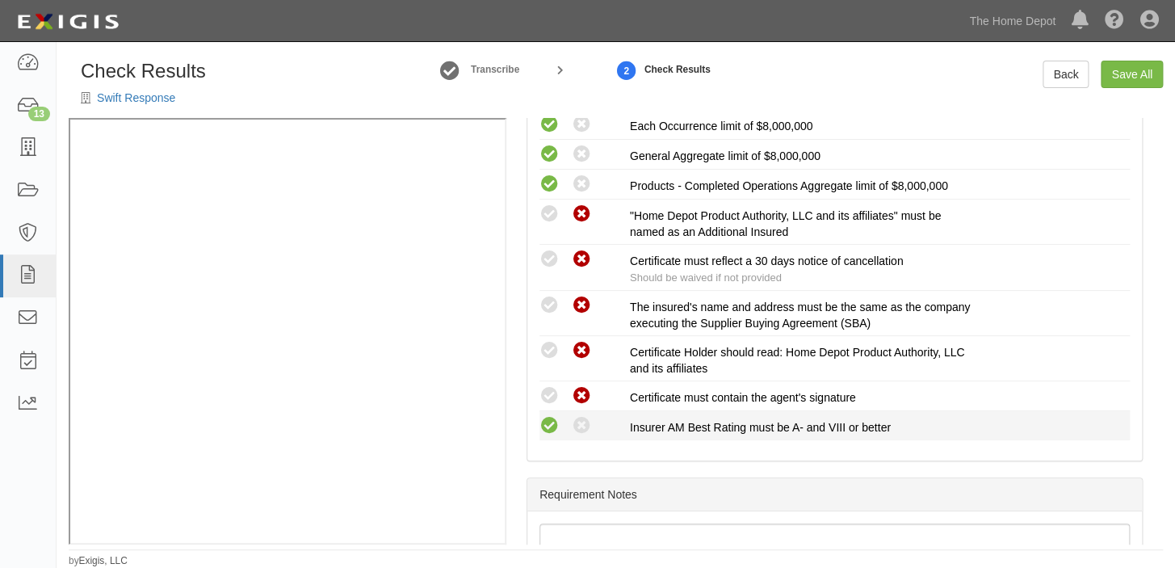
scroll to position [660, 0]
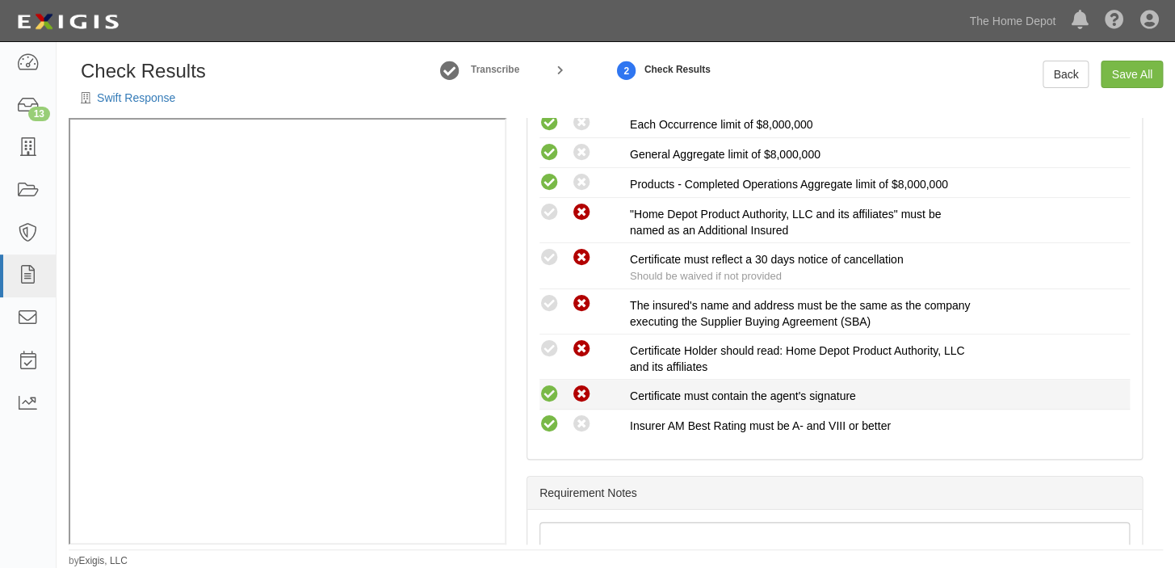
click at [549, 393] on icon at bounding box center [549, 394] width 20 height 20
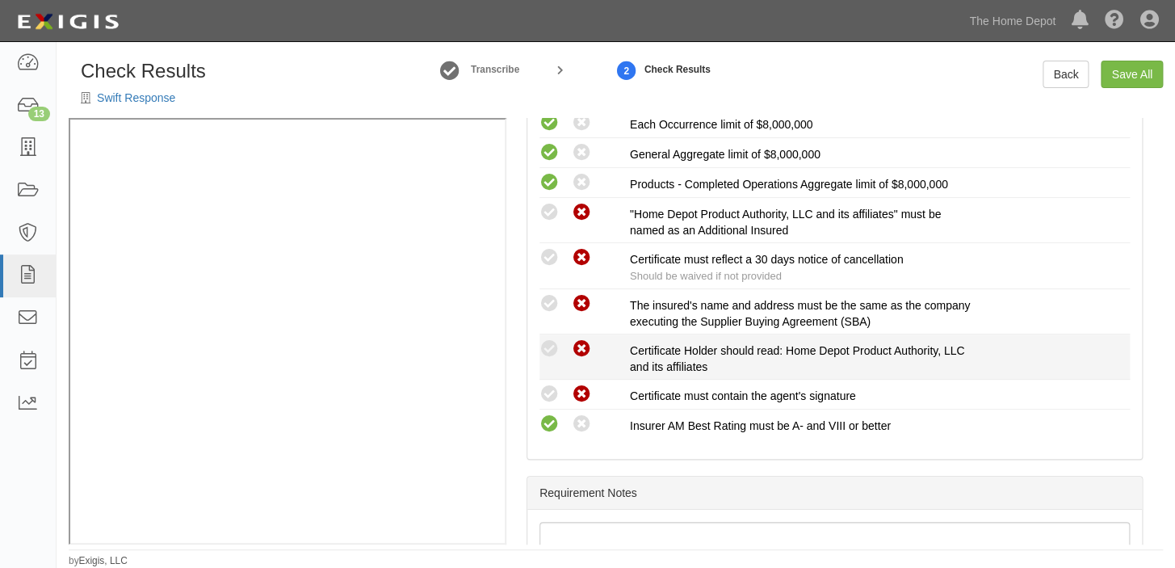
radio input "true"
click at [546, 351] on icon at bounding box center [549, 349] width 20 height 20
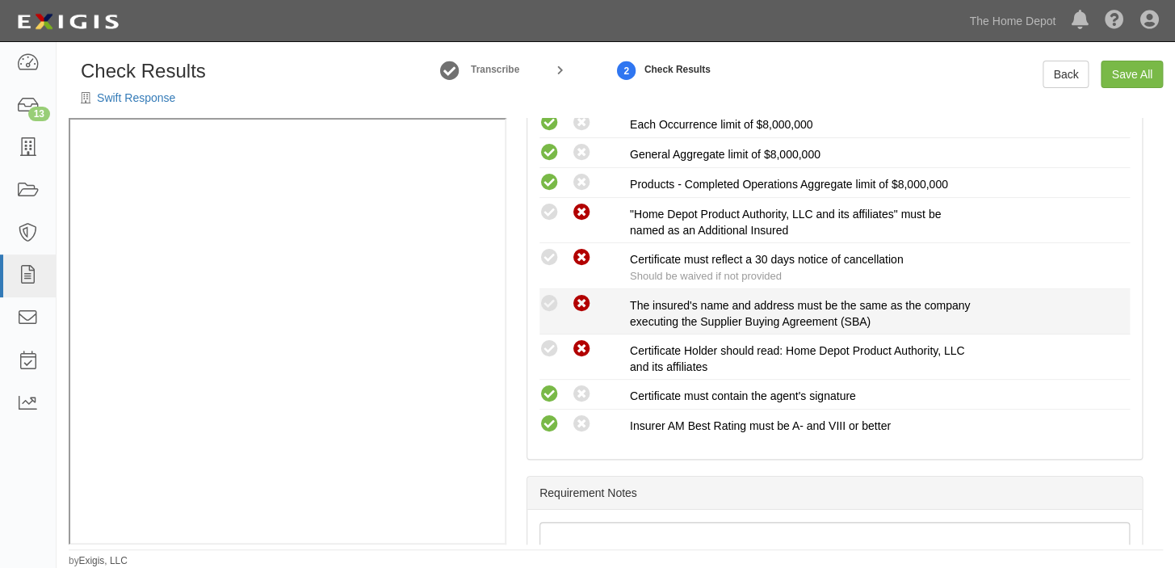
radio input "true"
click at [551, 304] on icon at bounding box center [549, 304] width 20 height 20
radio input "true"
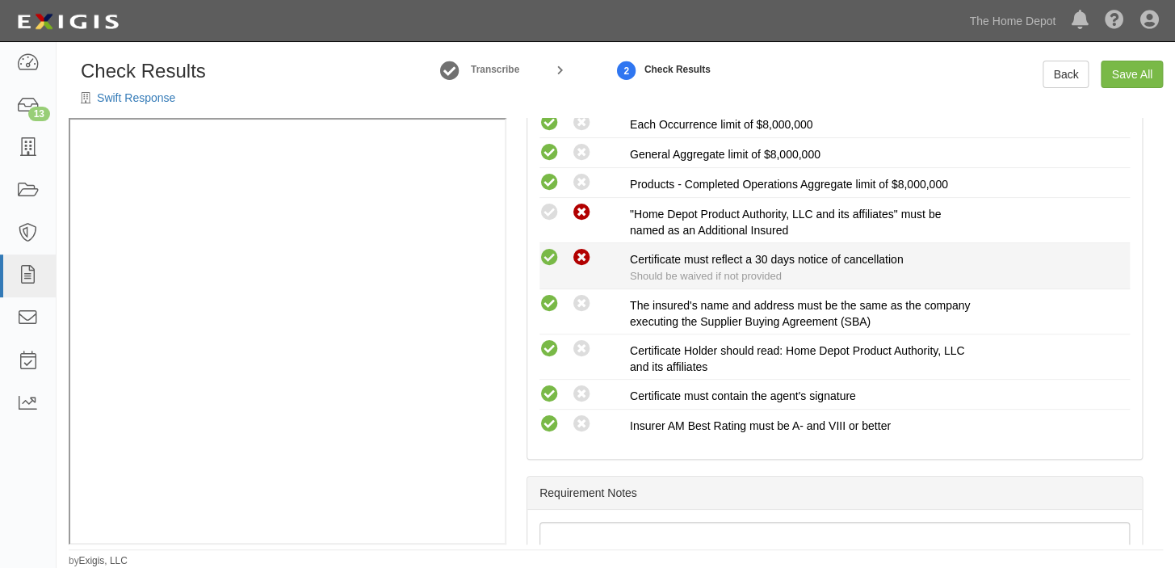
drag, startPoint x: 553, startPoint y: 264, endPoint x: 552, endPoint y: 223, distance: 41.2
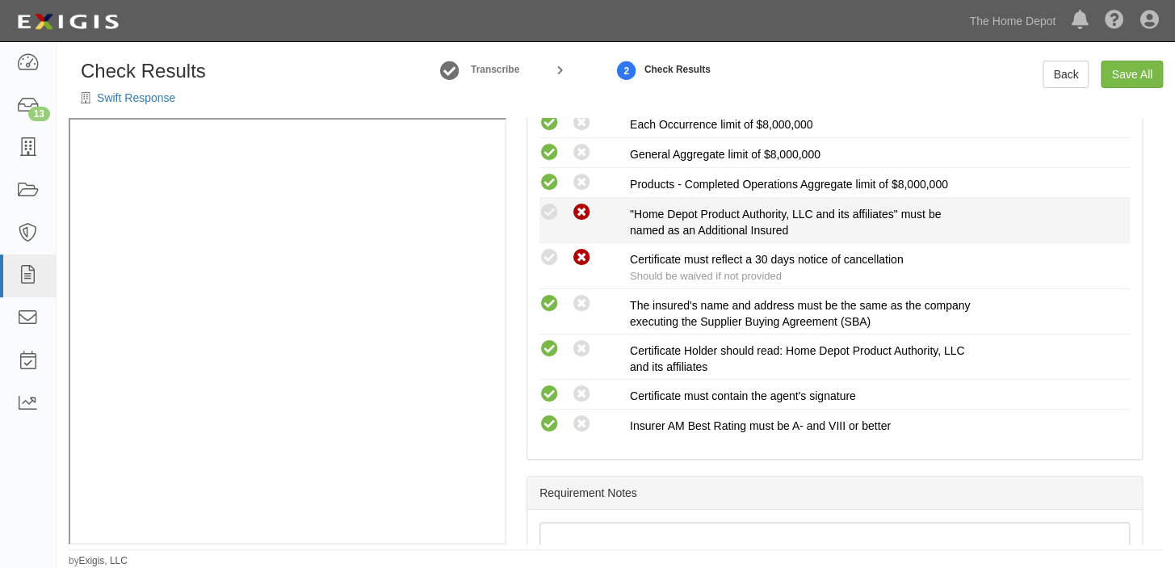
click at [553, 263] on icon at bounding box center [549, 258] width 20 height 20
radio input "true"
click at [551, 209] on icon at bounding box center [549, 213] width 20 height 20
radio input "true"
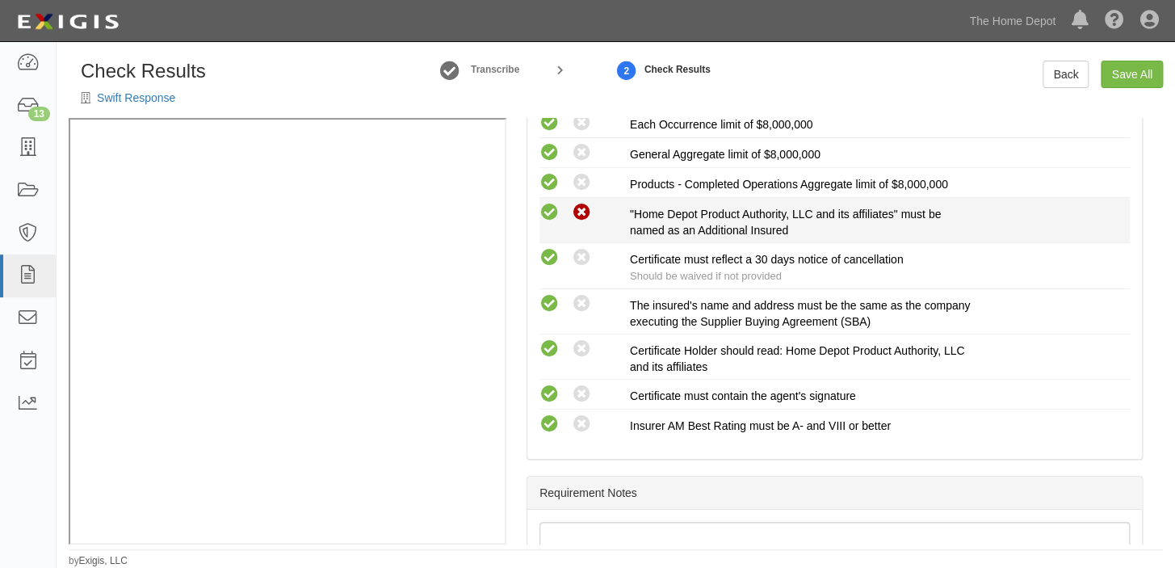
radio input "true"
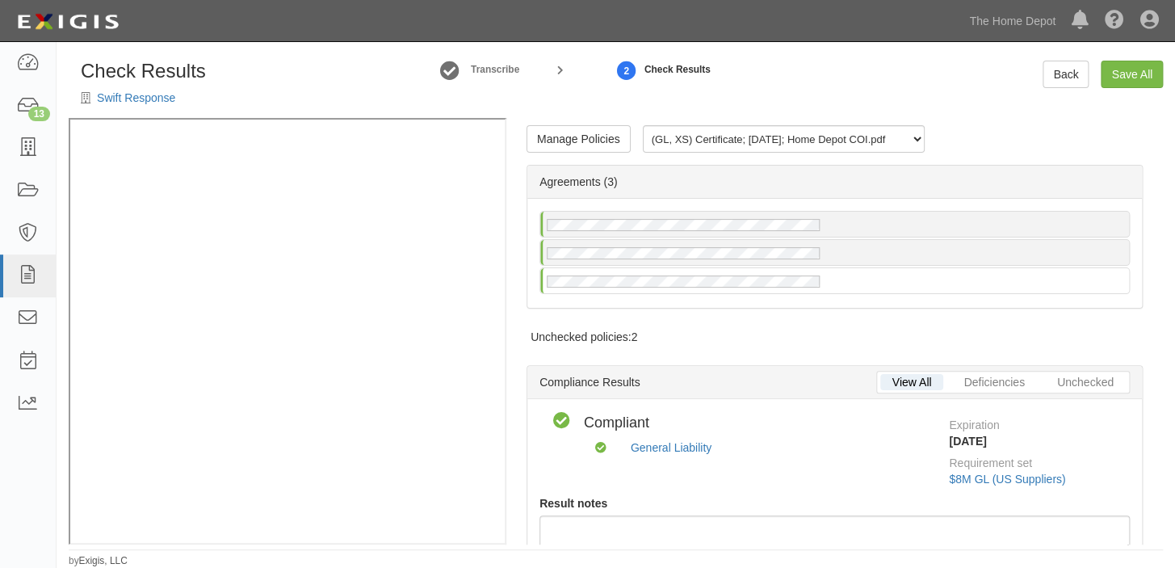
scroll to position [0, 0]
click at [594, 147] on link "Manage Policies" at bounding box center [578, 139] width 104 height 27
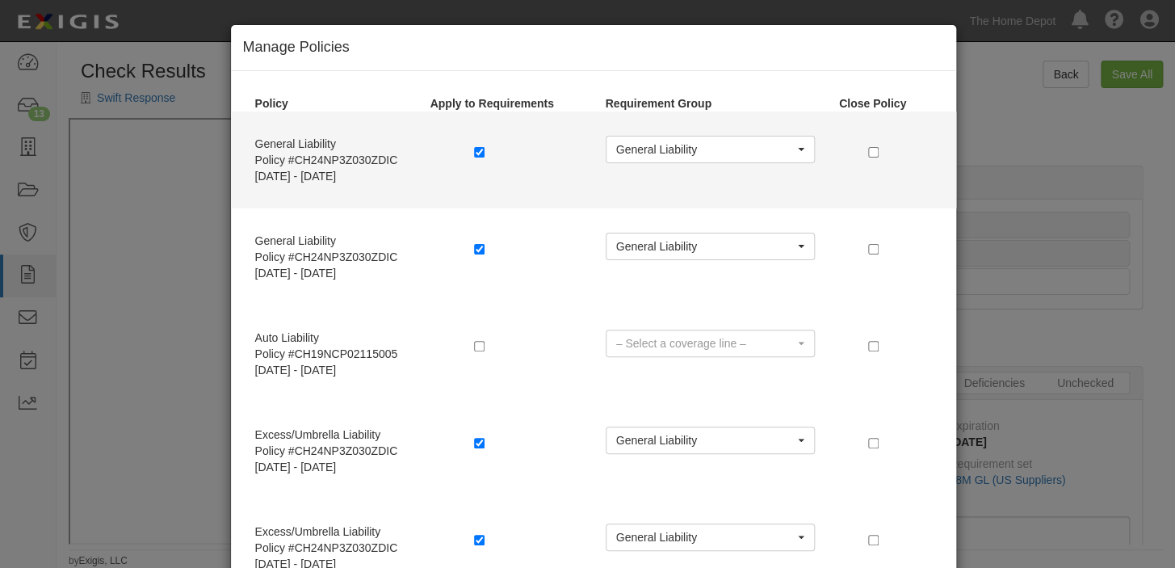
click at [479, 156] on label at bounding box center [482, 152] width 16 height 16
click at [474, 153] on input "checkbox" at bounding box center [479, 152] width 10 height 10
checkbox input "false"
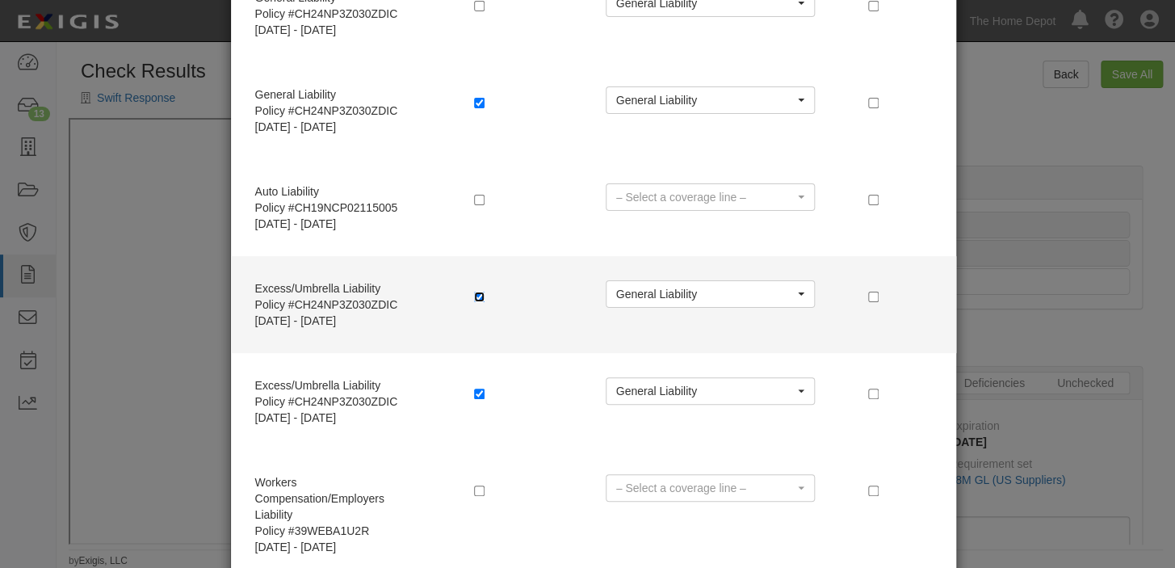
click at [474, 294] on input "checkbox" at bounding box center [479, 296] width 10 height 10
checkbox input "false"
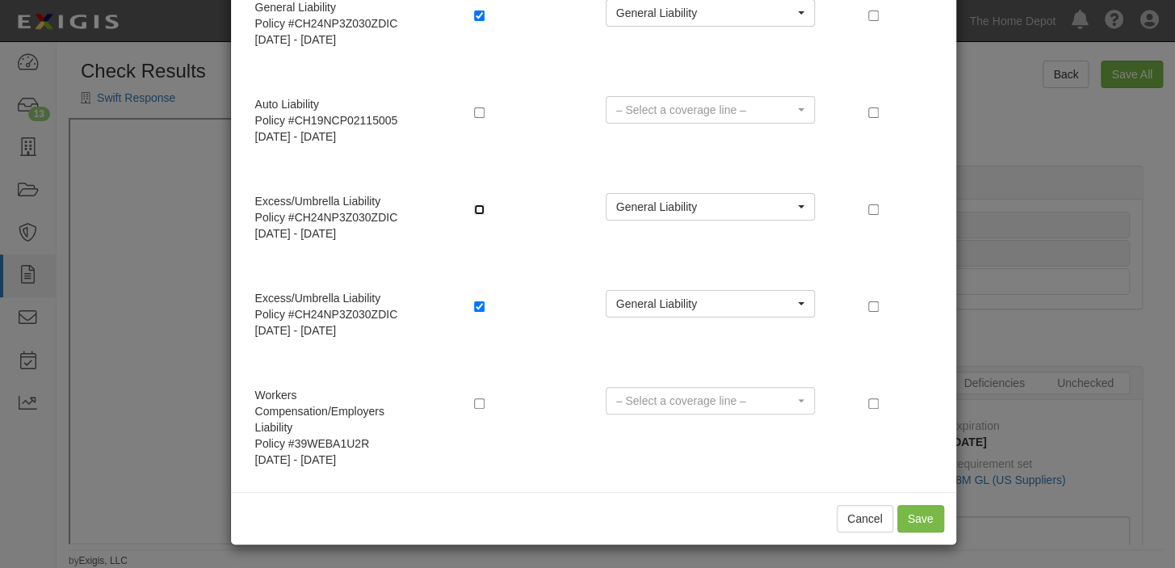
scroll to position [234, 0]
click at [920, 517] on button "Save" at bounding box center [920, 517] width 47 height 27
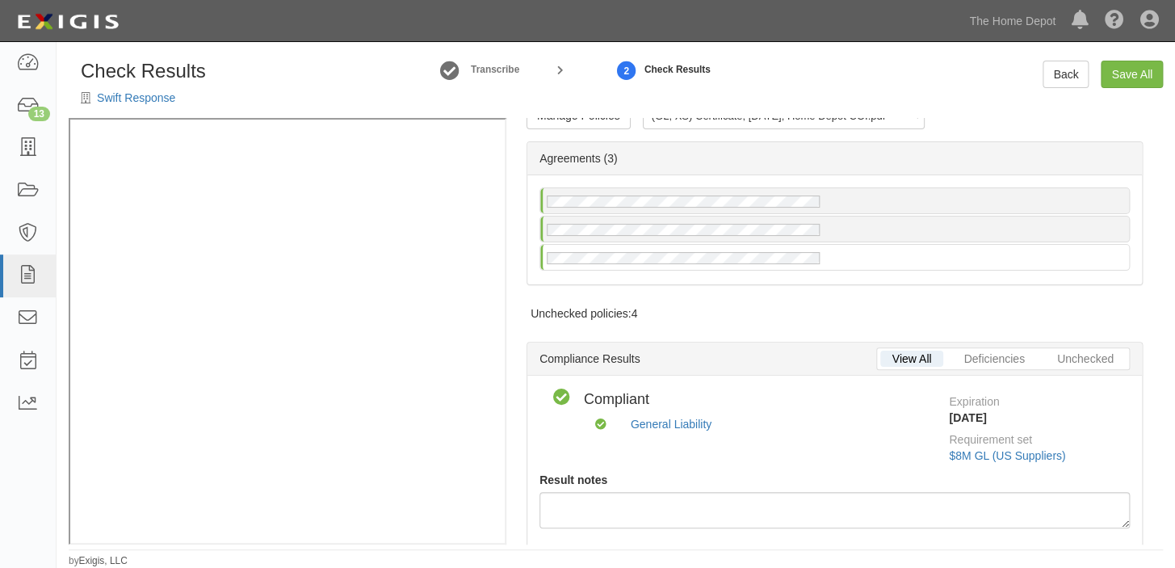
scroll to position [0, 0]
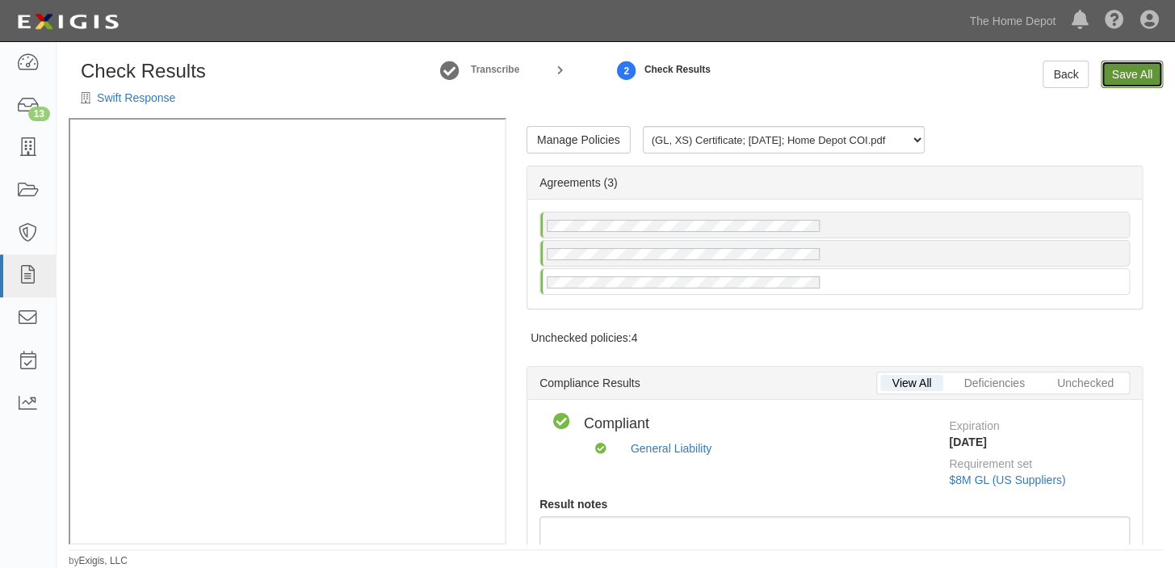
click at [1123, 74] on link "Save All" at bounding box center [1131, 74] width 62 height 27
radio input "false"
radio input "true"
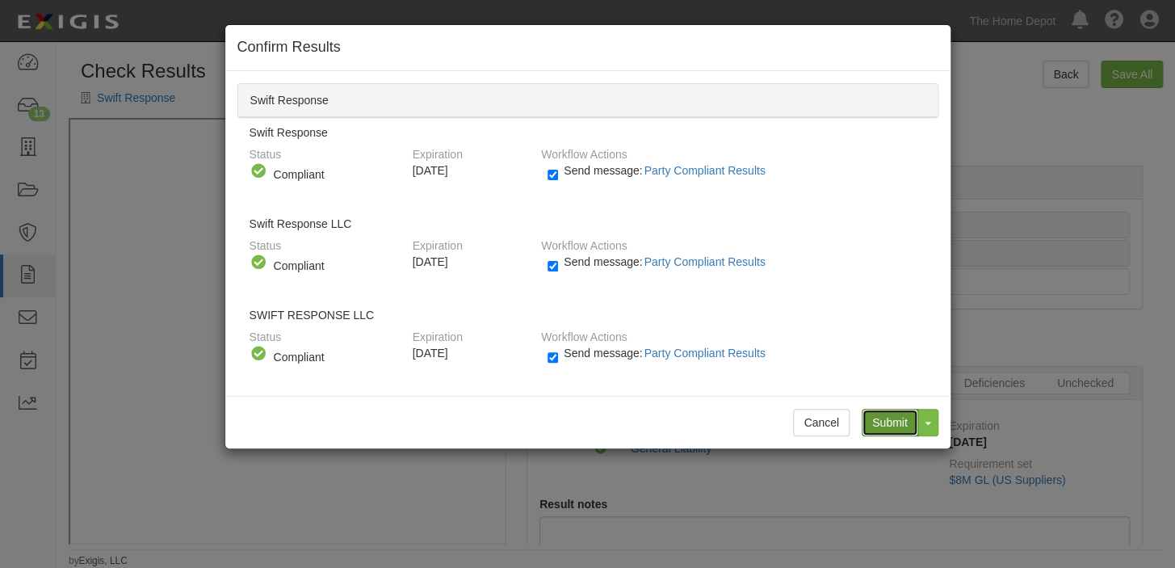
click at [888, 409] on input "Submit" at bounding box center [889, 422] width 57 height 27
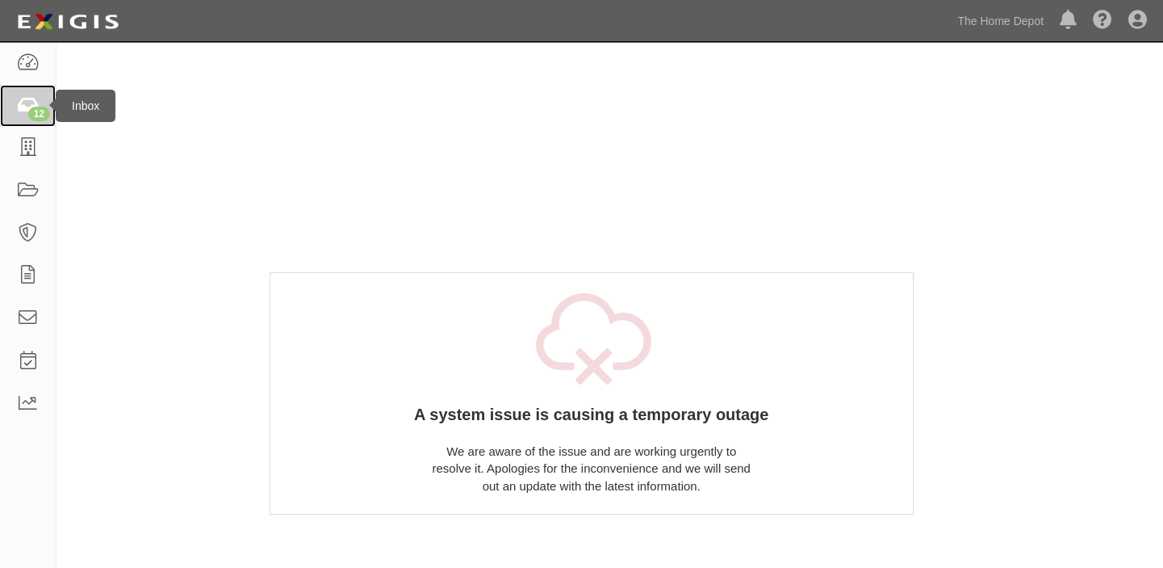
click at [0, 103] on link "12" at bounding box center [28, 106] width 56 height 43
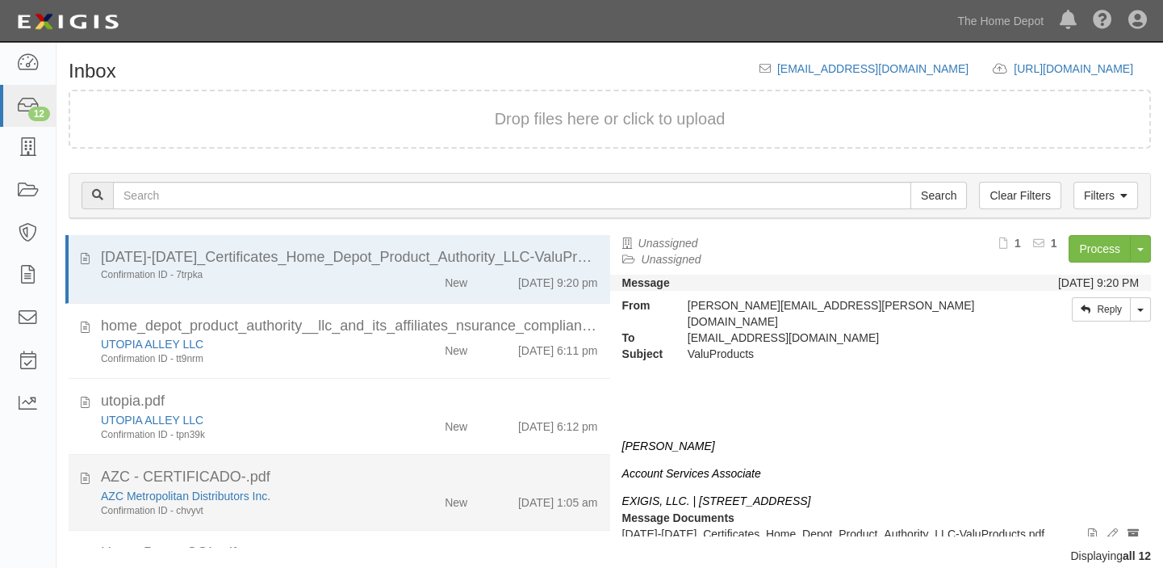
click at [411, 472] on div "AZC - CERTIFICADO-.pdf" at bounding box center [349, 477] width 497 height 21
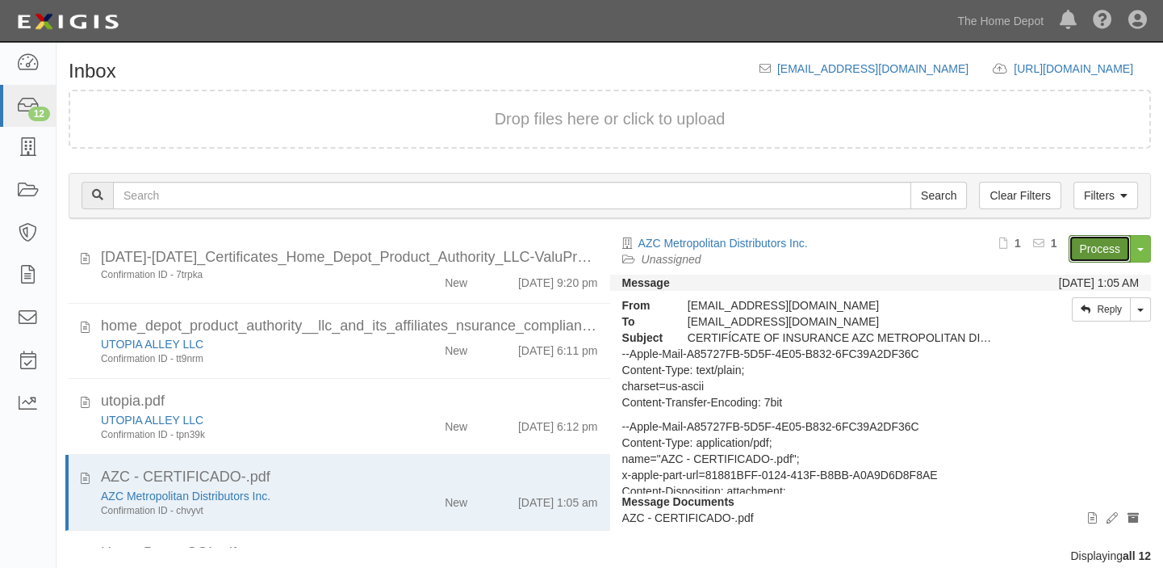
click at [1096, 242] on link "Process" at bounding box center [1100, 248] width 62 height 27
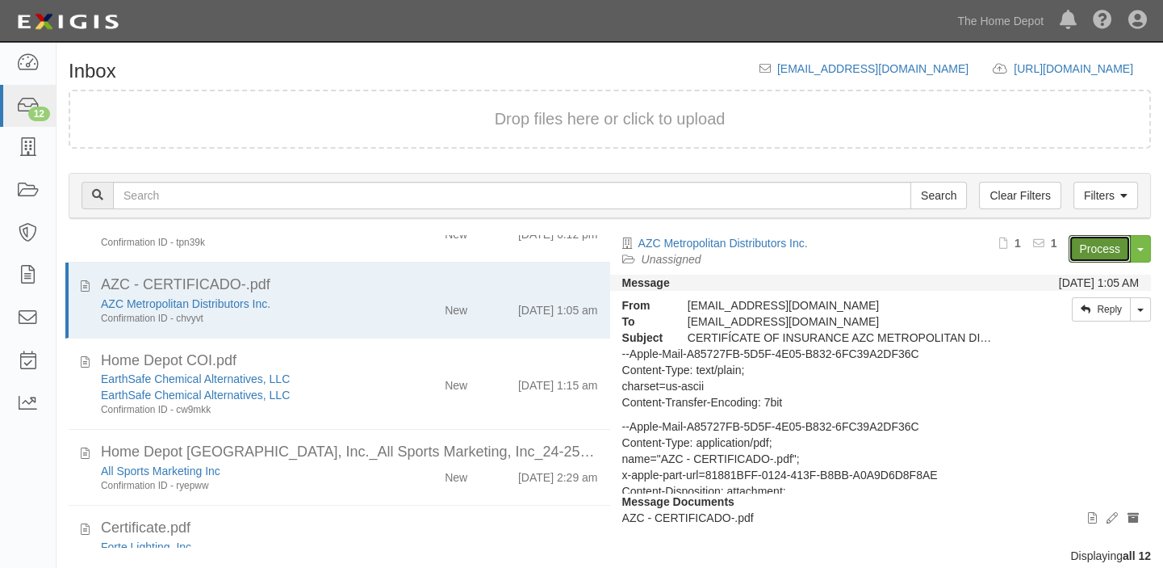
scroll to position [220, 0]
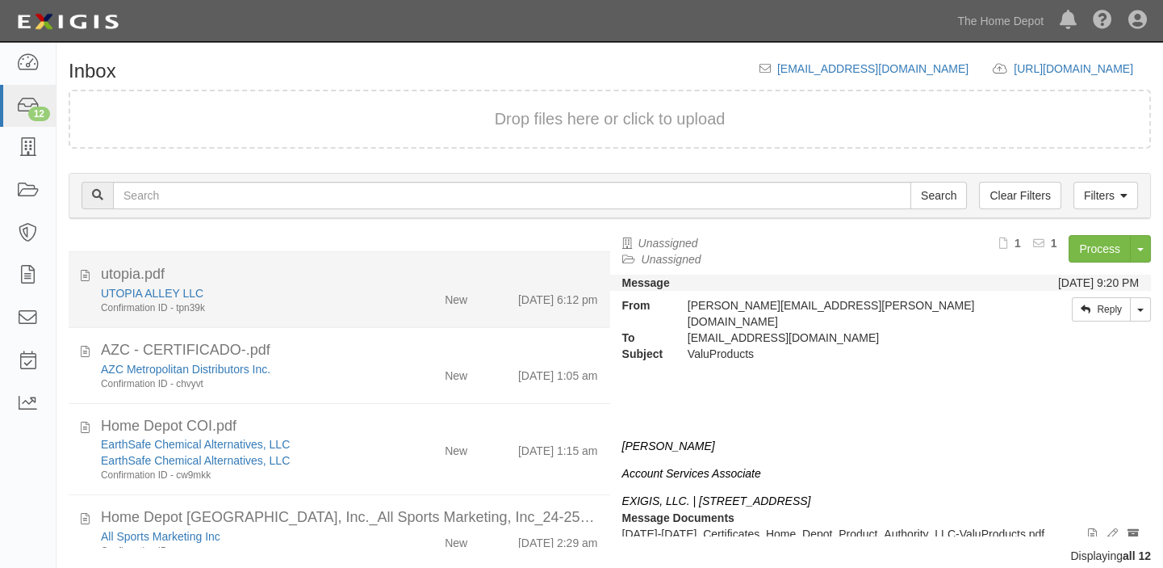
scroll to position [146, 0]
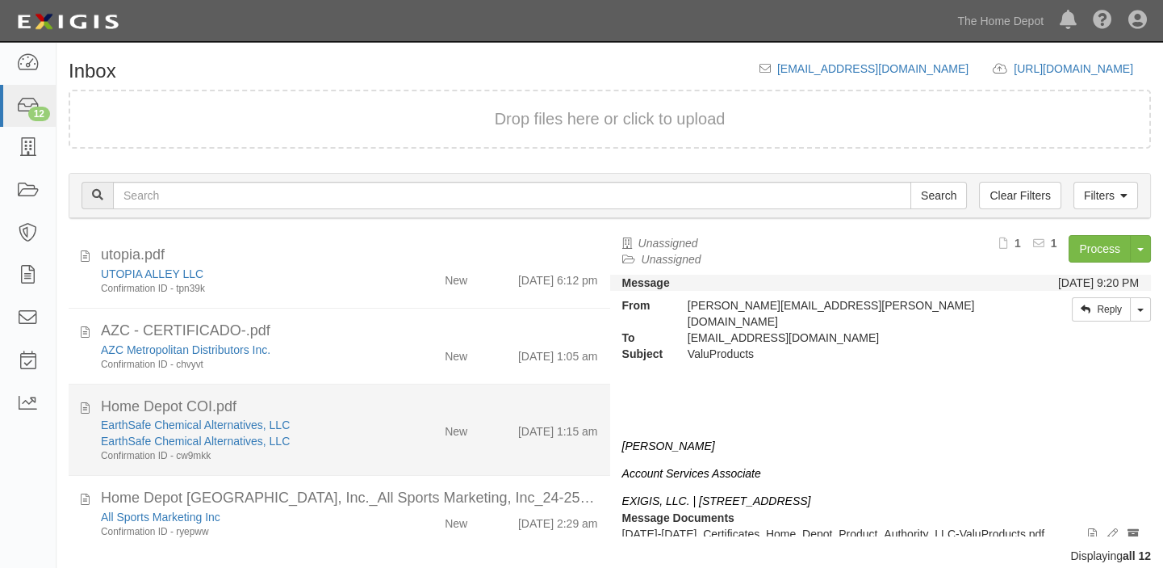
click at [364, 442] on div "EarthSafe Chemical Alternatives, LLC" at bounding box center [241, 441] width 280 height 16
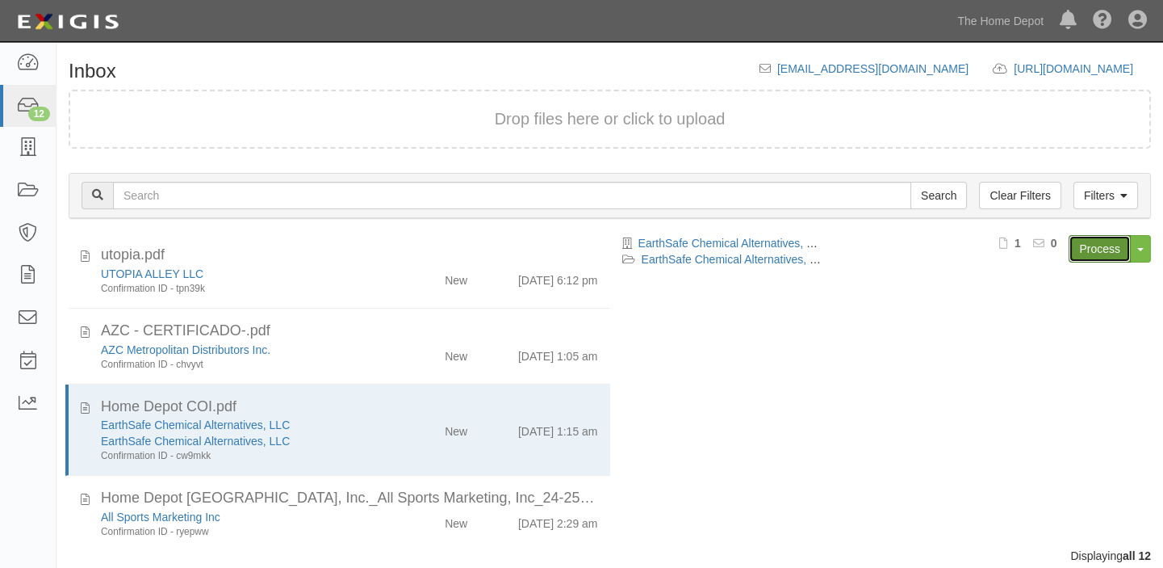
click at [1113, 246] on link "Process" at bounding box center [1100, 248] width 62 height 27
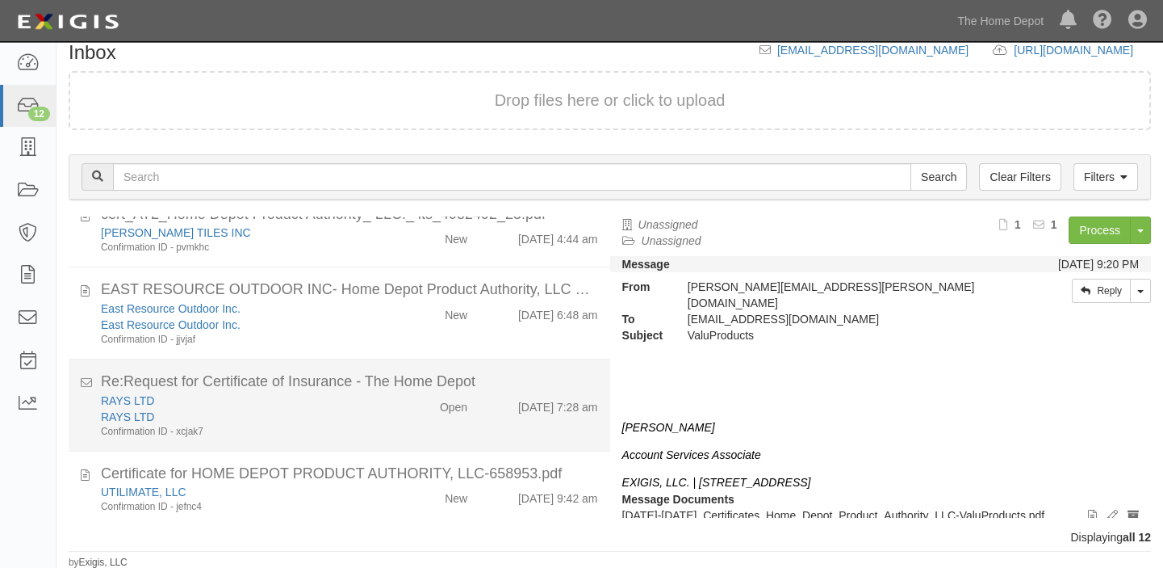
scroll to position [643, 0]
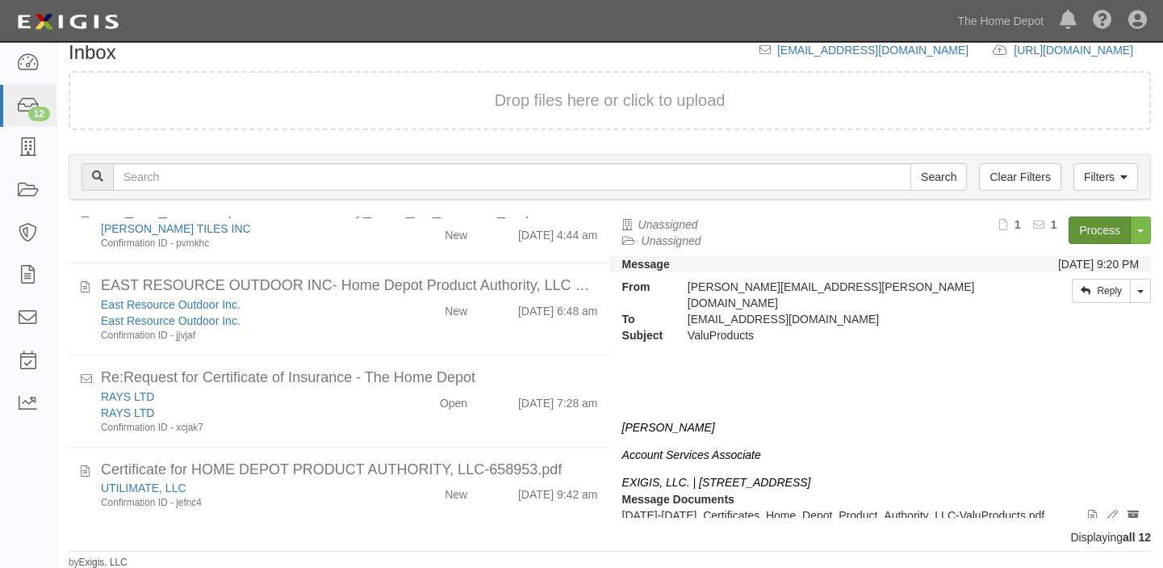
drag, startPoint x: 379, startPoint y: 453, endPoint x: 1115, endPoint y: 226, distance: 770.4
click at [379, 453] on li "Certificate for HOME DEPOT PRODUCT AUTHORITY, LLC-658953.pdf UTILIMATE, LLC Con…" at bounding box center [340, 484] width 542 height 75
click at [1115, 226] on link "Process" at bounding box center [1100, 229] width 62 height 27
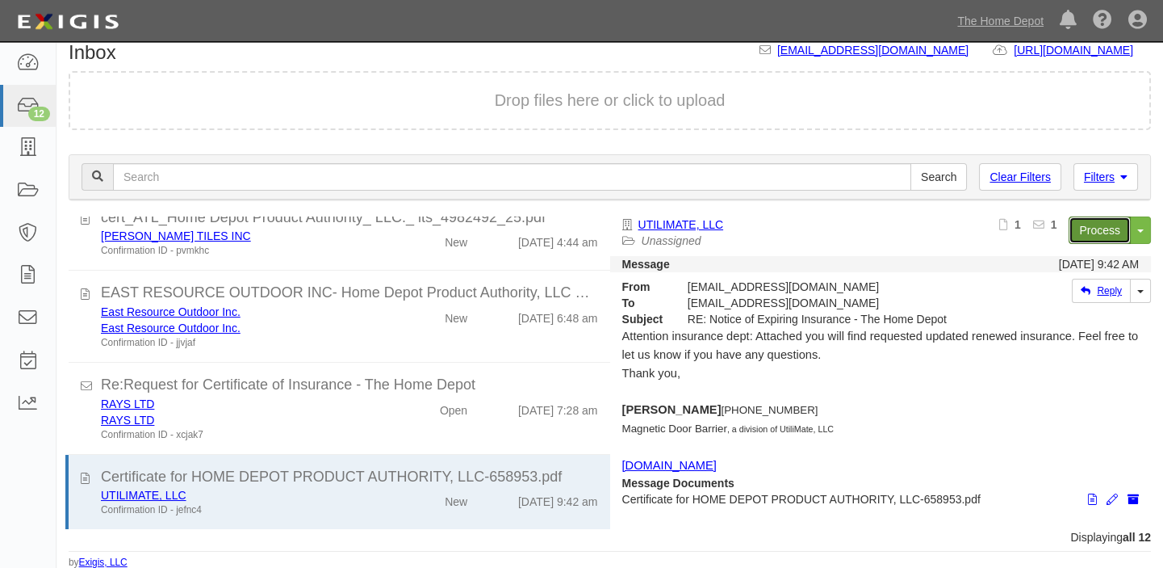
scroll to position [635, 0]
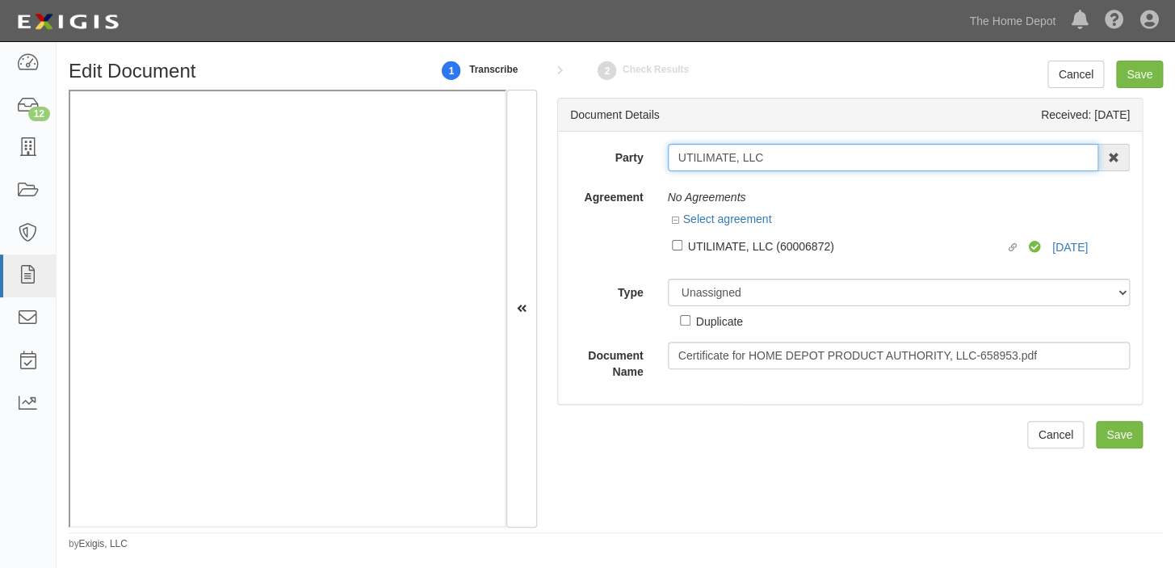
drag, startPoint x: 676, startPoint y: 156, endPoint x: 816, endPoint y: 156, distance: 140.5
click at [816, 156] on input "UTILIMATE, LLC" at bounding box center [883, 157] width 431 height 27
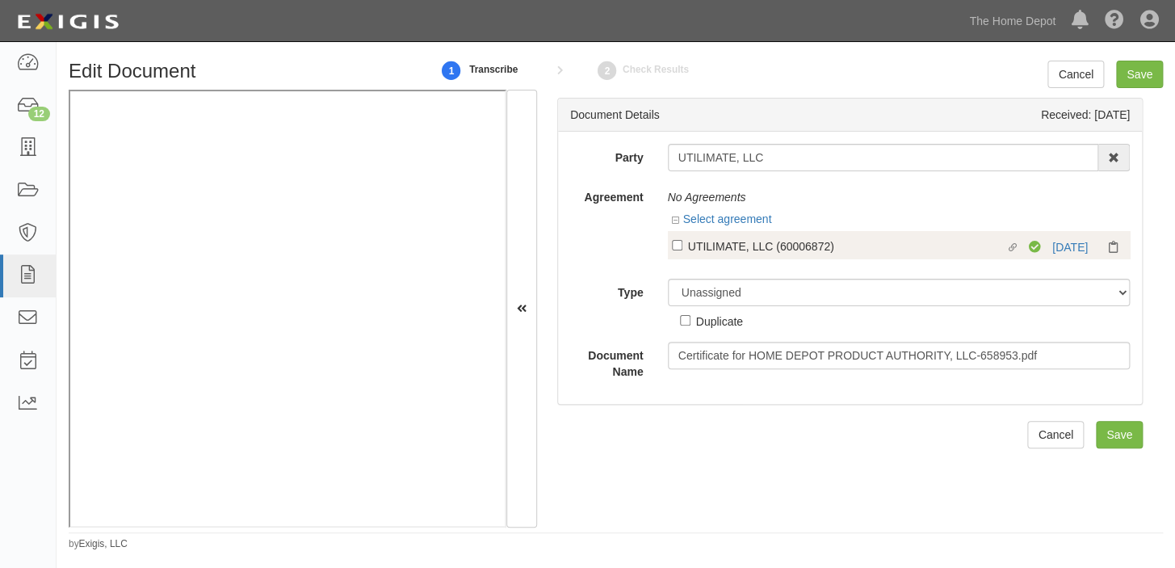
click at [765, 241] on div "UTILIMATE, LLC (60006872)" at bounding box center [846, 246] width 317 height 18
click at [682, 241] on input "Linked agreement UTILIMATE, LLC (60006872) Linked agreement" at bounding box center [677, 245] width 10 height 10
checkbox input "true"
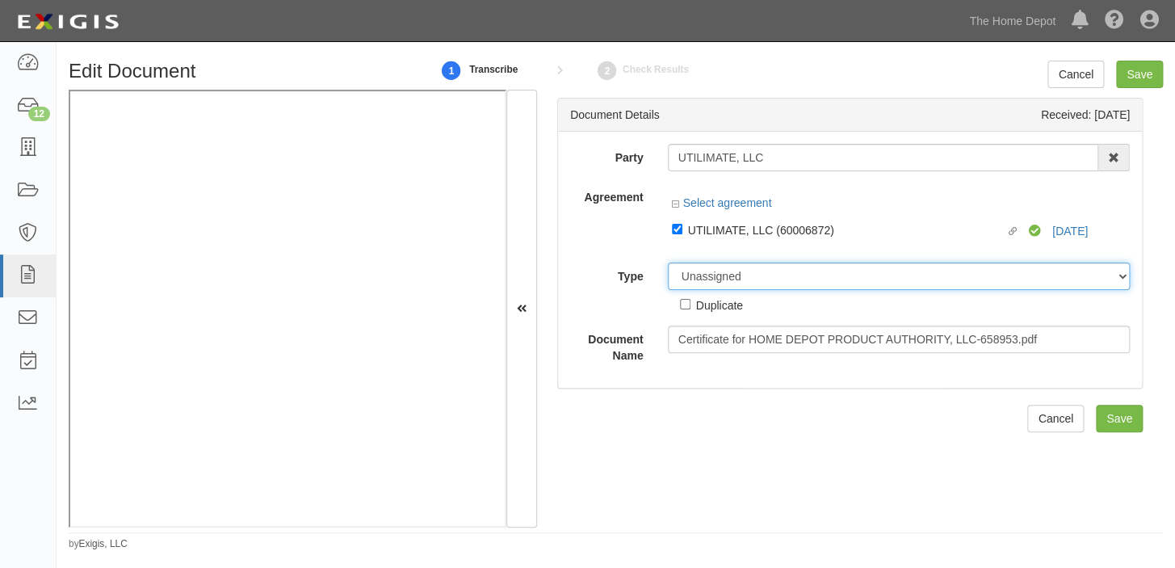
click at [758, 272] on select "Unassigned Binder Cancellation Notice Certificate Contract Endorsement Insuranc…" at bounding box center [899, 275] width 463 height 27
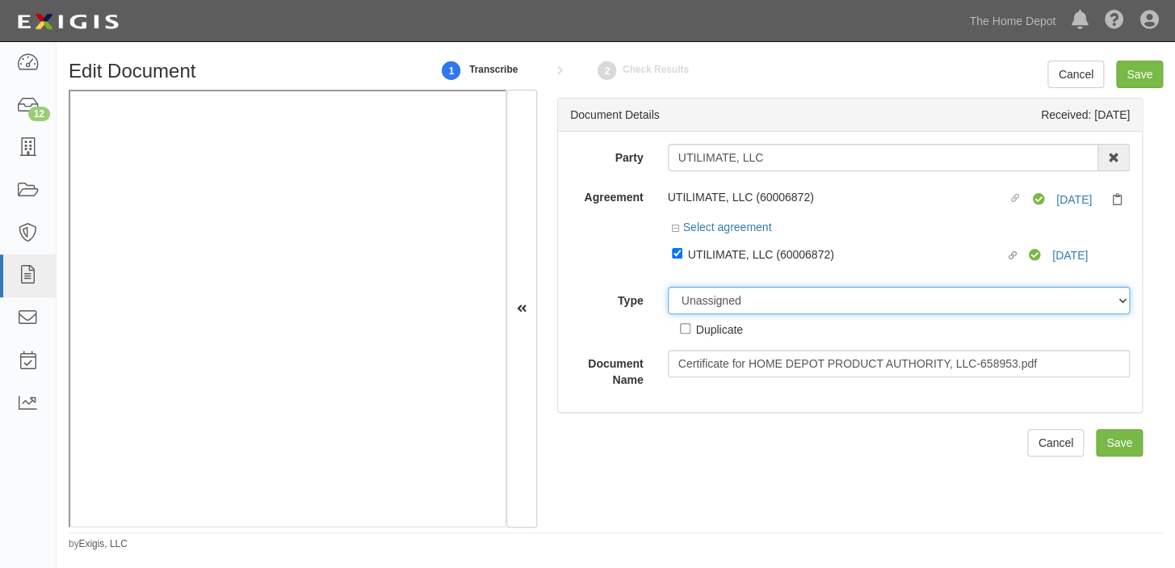
select select "CertificateDetail"
click at [668, 287] on select "Unassigned Binder Cancellation Notice Certificate Contract Endorsement Insuranc…" at bounding box center [899, 300] width 463 height 27
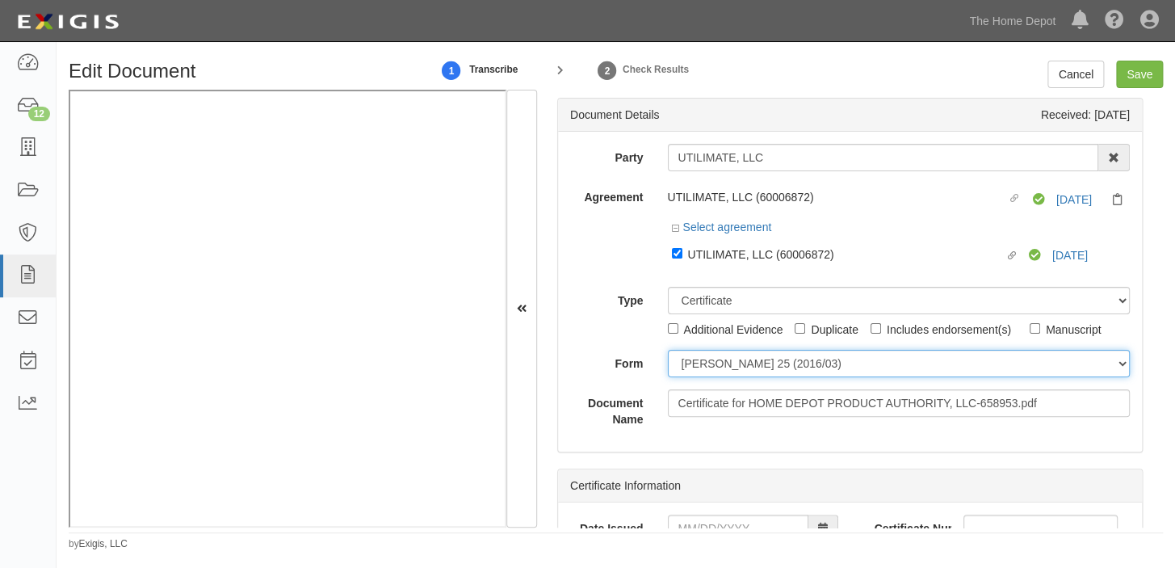
click at [734, 371] on select "[PERSON_NAME] 25 (2016/03) [PERSON_NAME] 101 [PERSON_NAME] 855 NY (2014/05) Gen…" at bounding box center [899, 363] width 463 height 27
select select "GeneralFormDetail"
click at [668, 350] on select "[PERSON_NAME] 25 (2016/03) [PERSON_NAME] 101 [PERSON_NAME] 855 NY (2014/05) Gen…" at bounding box center [899, 363] width 463 height 27
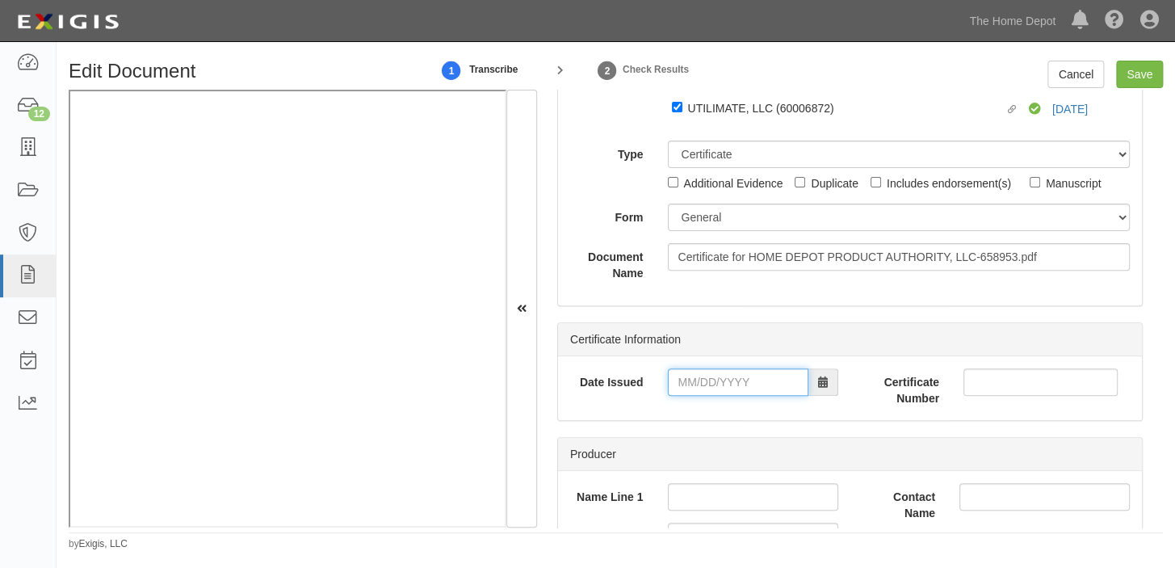
click at [735, 383] on input "Date Issued" at bounding box center [738, 381] width 140 height 27
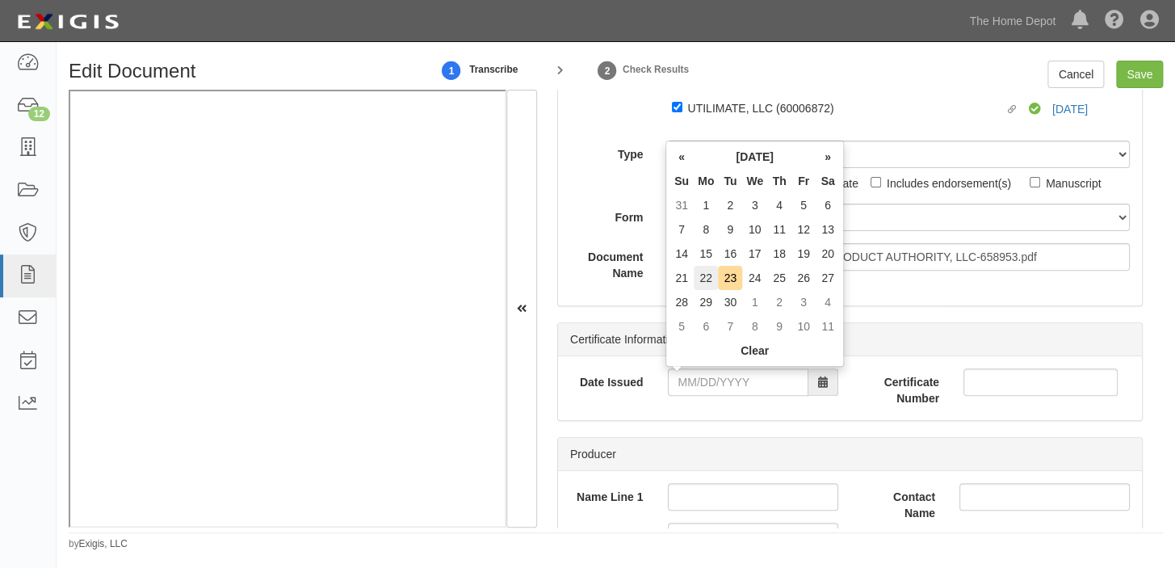
click at [710, 274] on td "22" at bounding box center [705, 278] width 24 height 24
type input "09/22/2025"
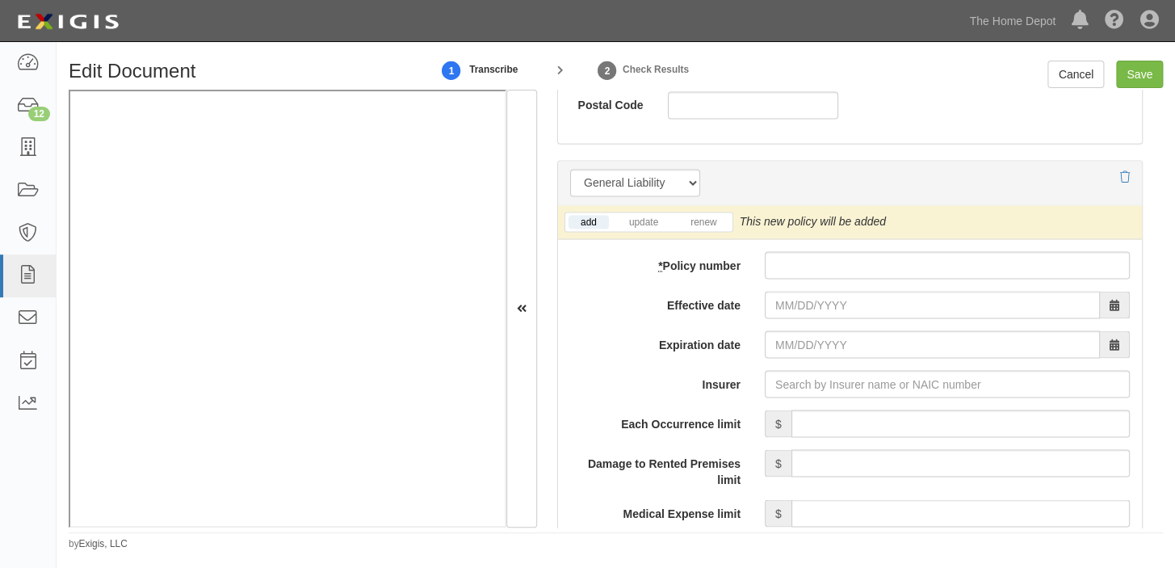
scroll to position [1247, 0]
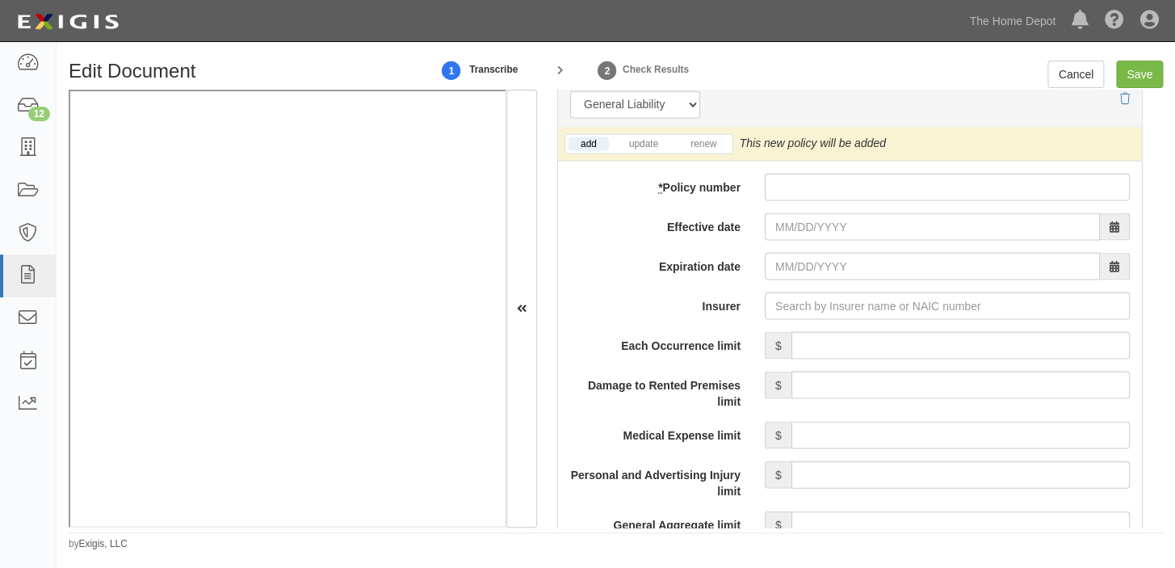
click at [816, 183] on input "* Policy number" at bounding box center [947, 186] width 365 height 27
paste input "BLS56338588"
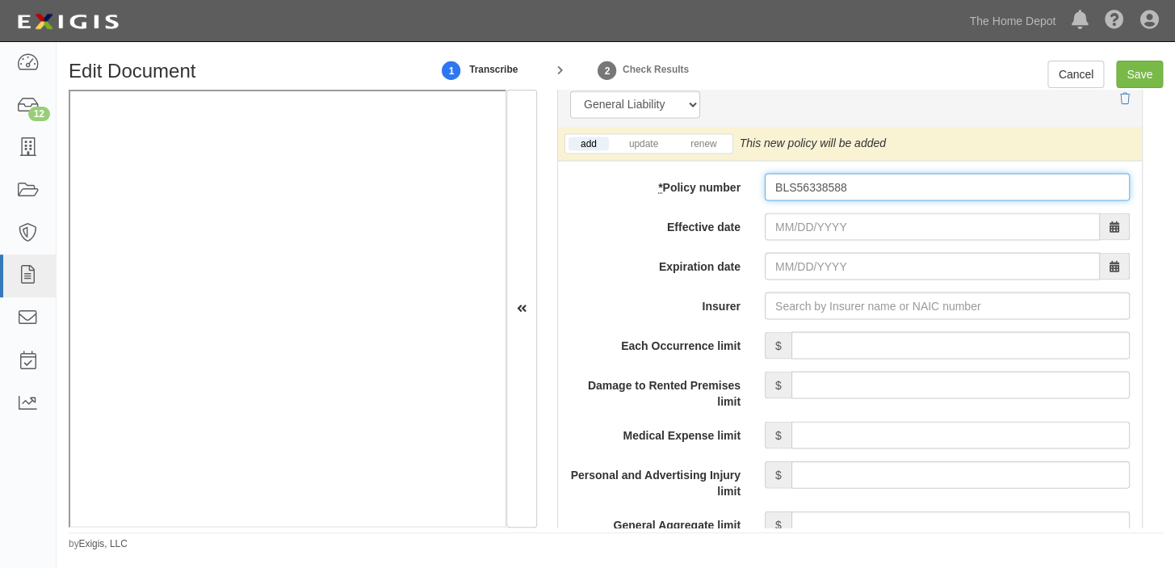
type input "BLS56338588"
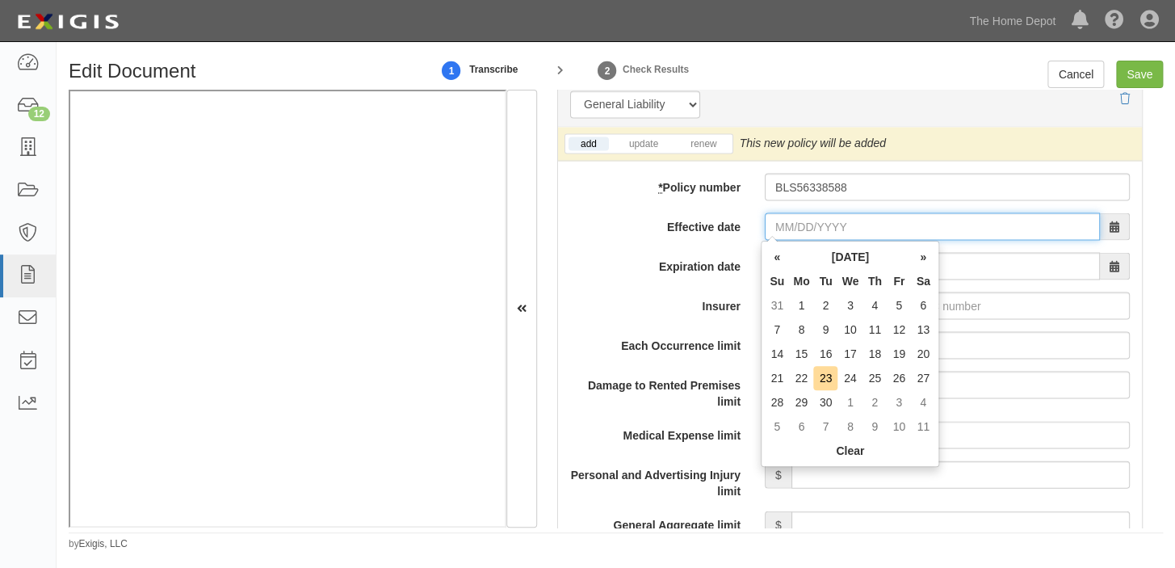
click at [811, 216] on input "Effective date" at bounding box center [932, 225] width 335 height 27
click at [811, 274] on th "Mo" at bounding box center [801, 281] width 24 height 24
click at [865, 371] on td "25" at bounding box center [874, 378] width 24 height 24
type input "09/25/2025"
type input "09/25/2026"
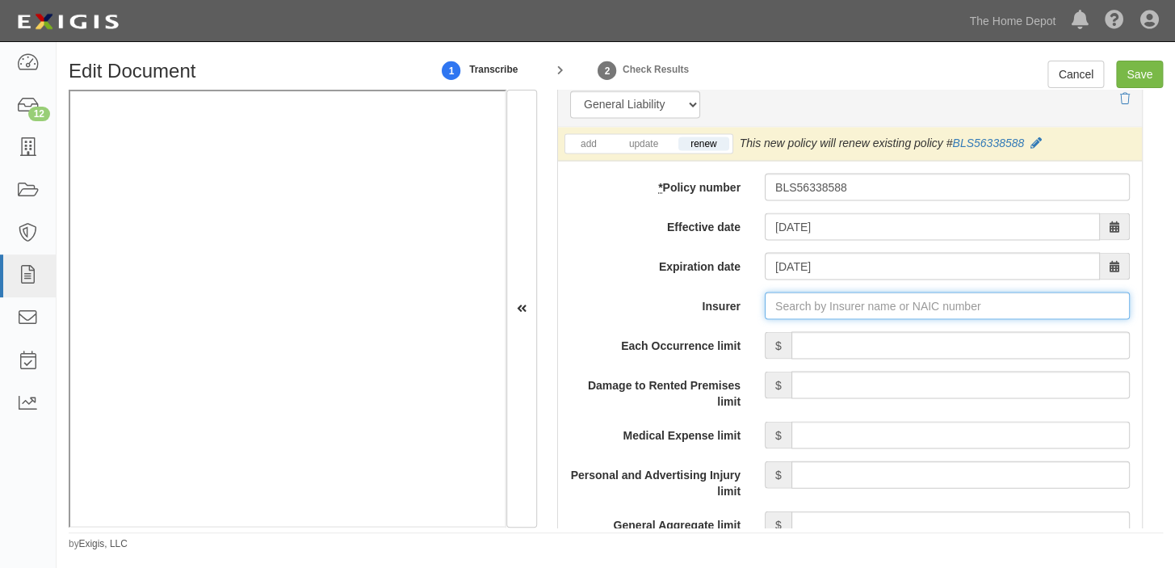
click at [920, 315] on input "Insurer" at bounding box center [947, 304] width 365 height 27
type input "21st Century Advantage Insurance Company (25232) NR Rating"
type input "2"
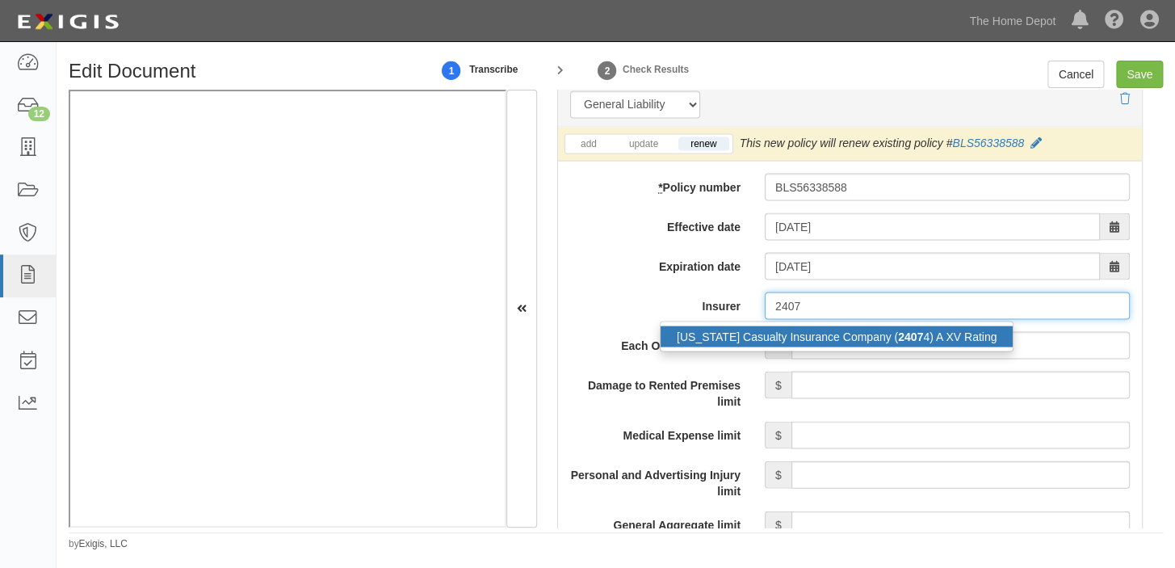
click at [922, 336] on div "Ohio Casualty Insurance Company ( 2407 4) A XV Rating" at bounding box center [836, 335] width 352 height 21
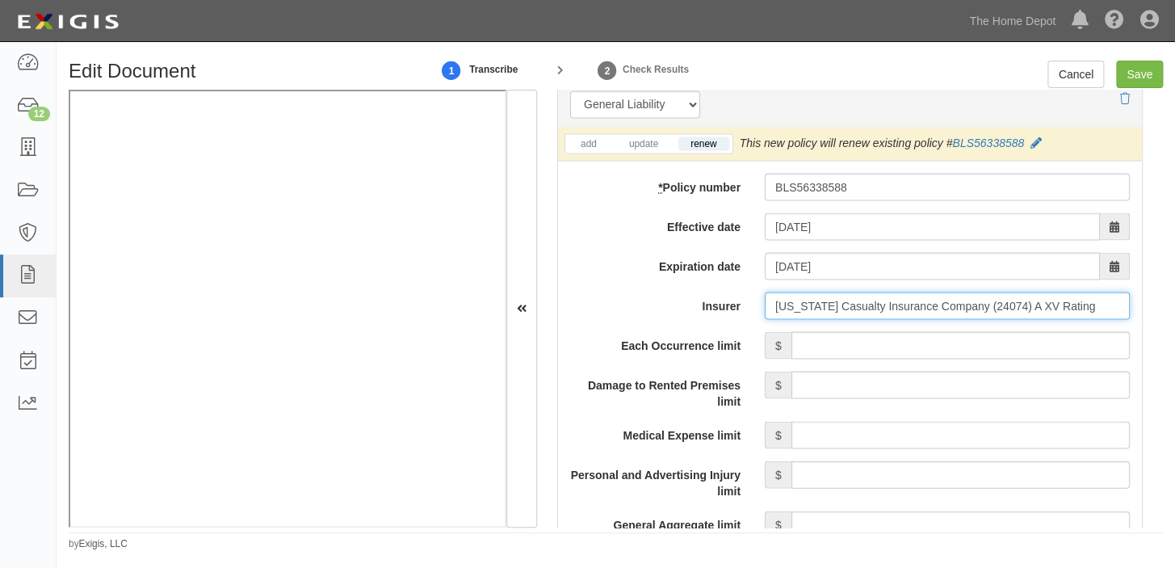
type input "Ohio Casualty Insurance Company (24074) A XV Rating"
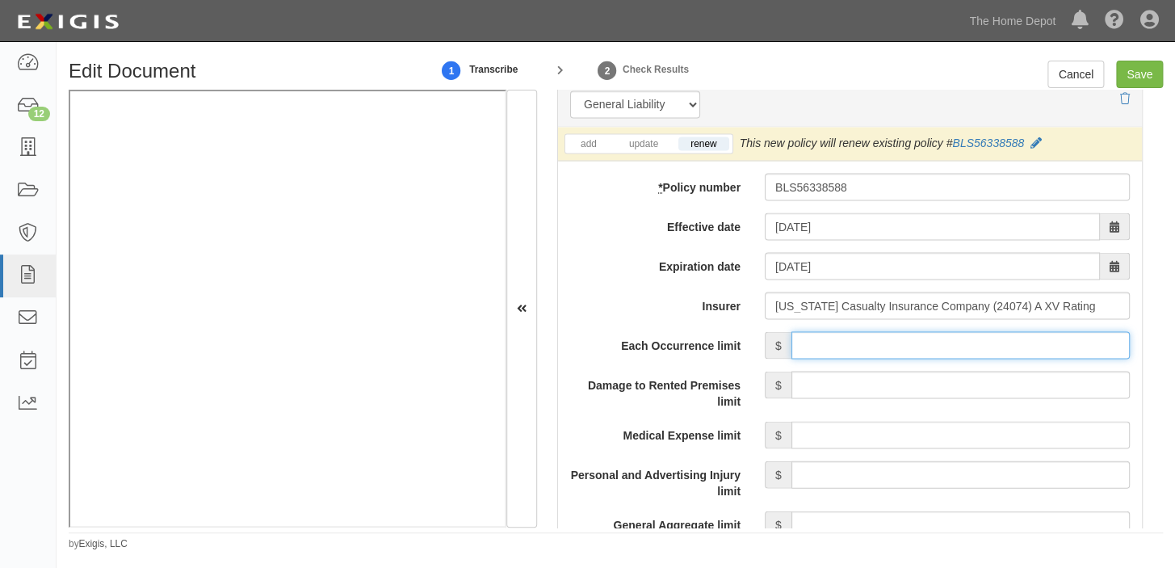
click at [924, 347] on input "Each Occurrence limit" at bounding box center [960, 344] width 338 height 27
type input "2,000,000"
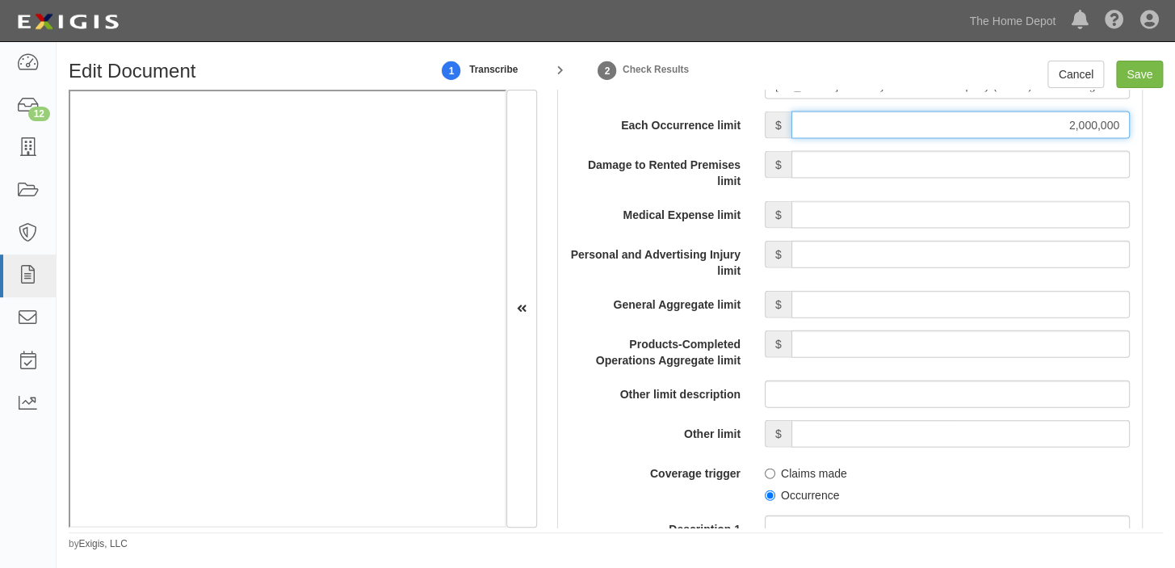
scroll to position [1468, 0]
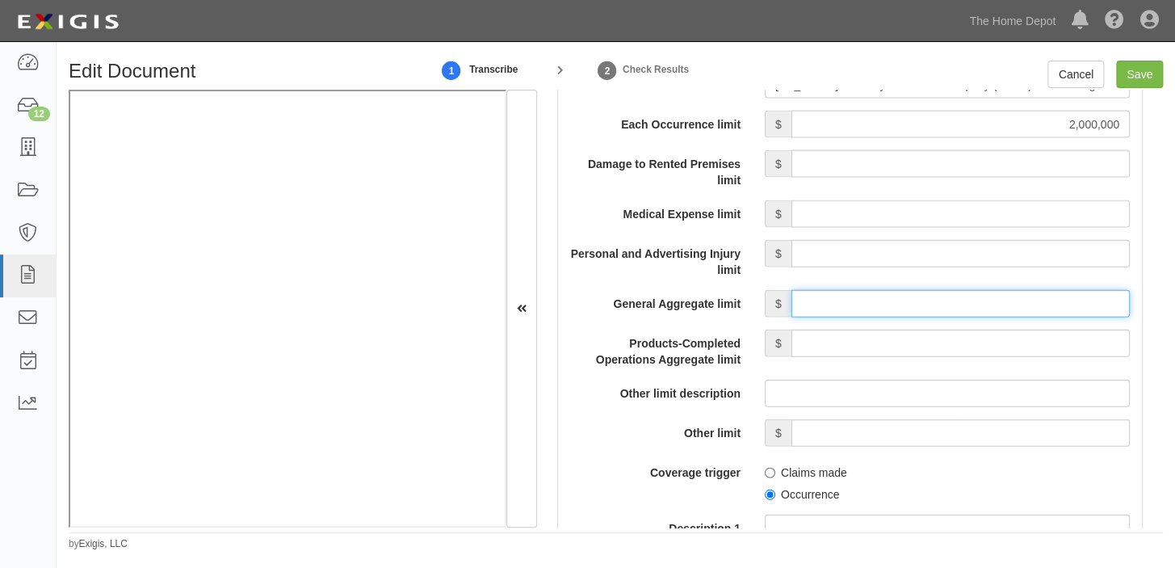
click at [878, 314] on input "General Aggregate limit" at bounding box center [960, 303] width 338 height 27
type input "4,000,000"
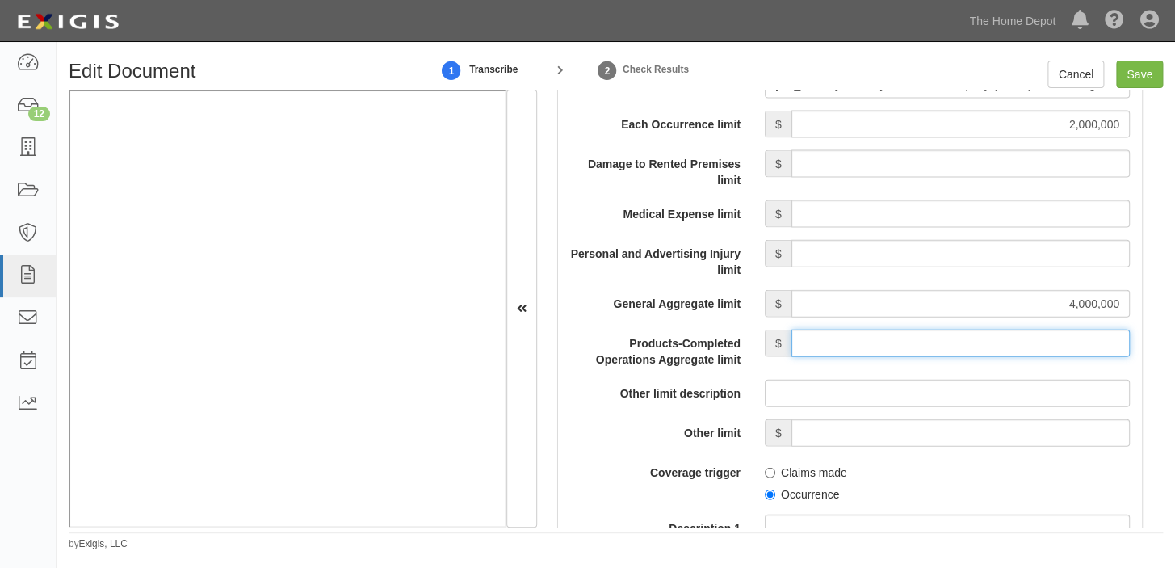
click at [953, 339] on input "Products-Completed Operations Aggregate limit" at bounding box center [960, 342] width 338 height 27
type input "4,000,000"
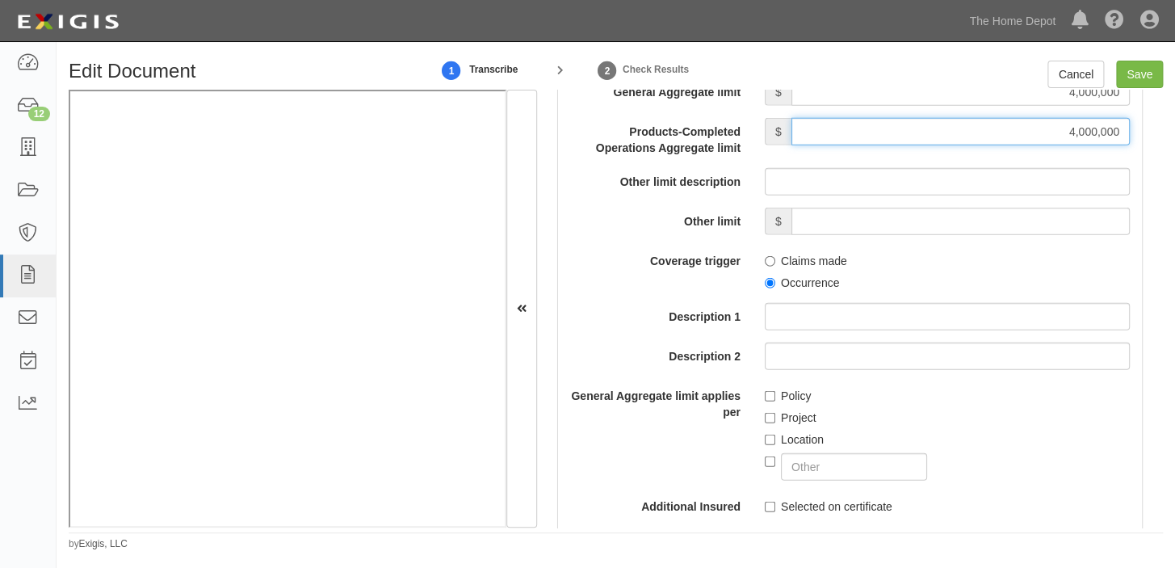
scroll to position [1687, 0]
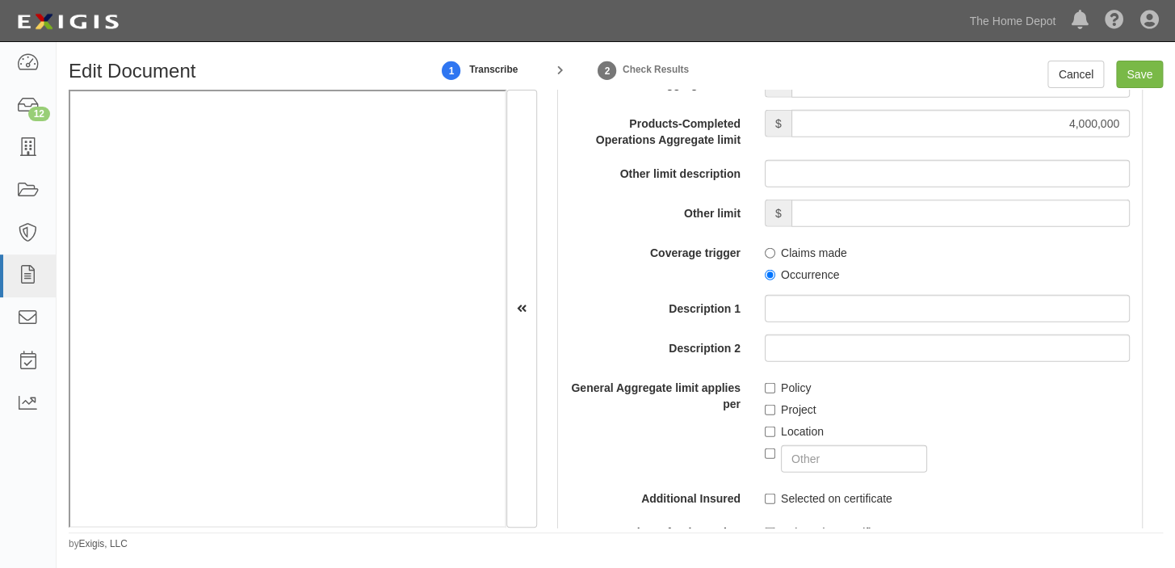
click at [823, 271] on label "Occurrence" at bounding box center [802, 274] width 74 height 16
click at [775, 271] on input "Occurrence" at bounding box center [770, 275] width 10 height 10
radio input "true"
click at [782, 384] on label "Policy" at bounding box center [788, 387] width 46 height 16
click at [775, 384] on input "Policy" at bounding box center [770, 388] width 10 height 10
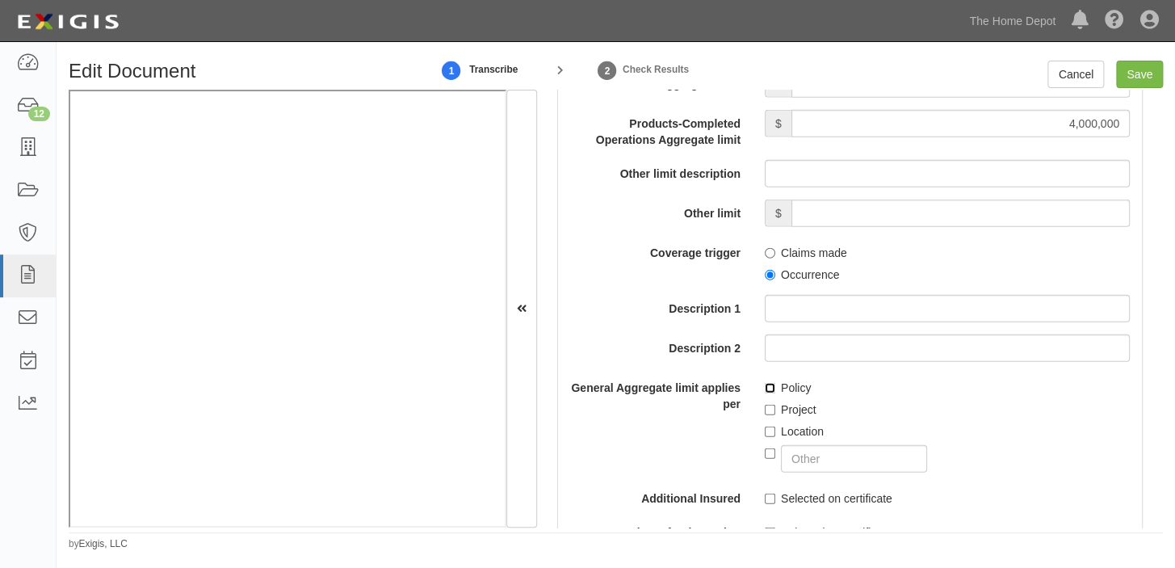
checkbox input "true"
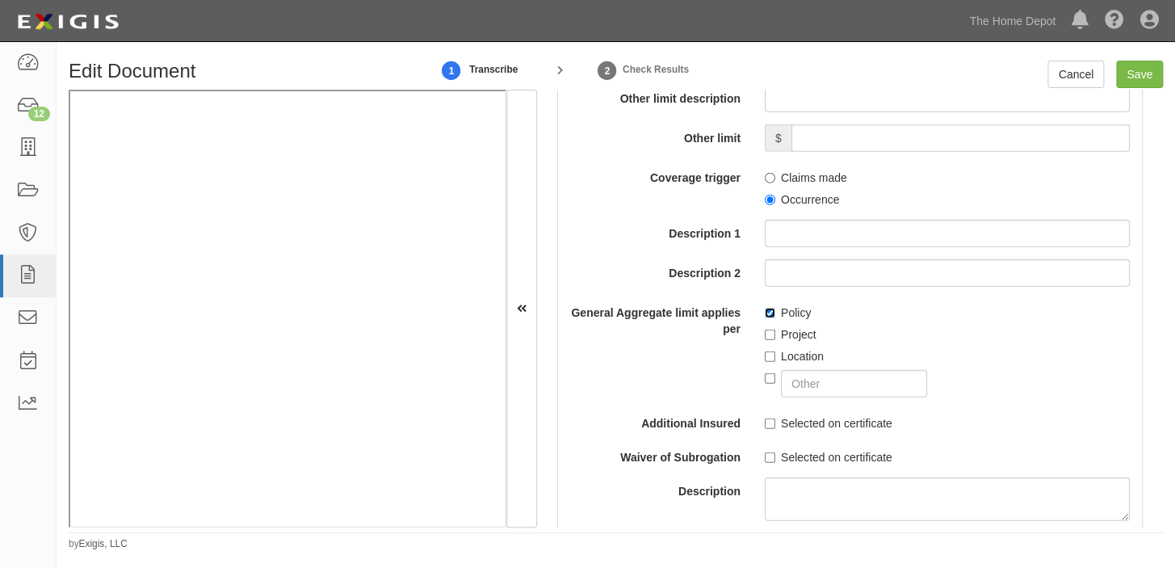
scroll to position [1834, 0]
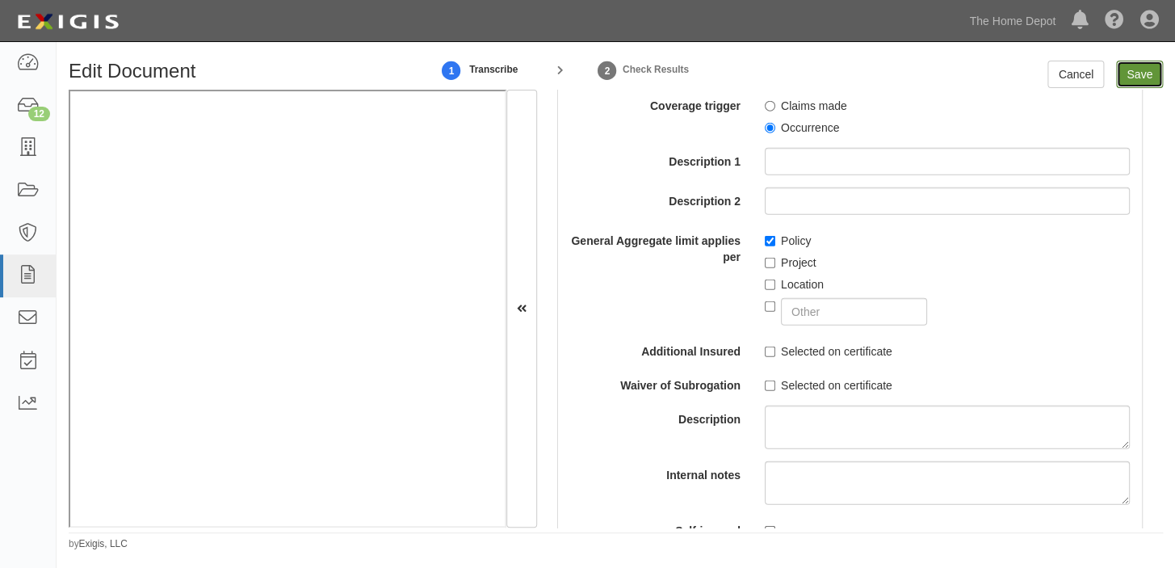
click at [1133, 73] on input "Save" at bounding box center [1139, 74] width 47 height 27
type input "2000000"
type input "4000000"
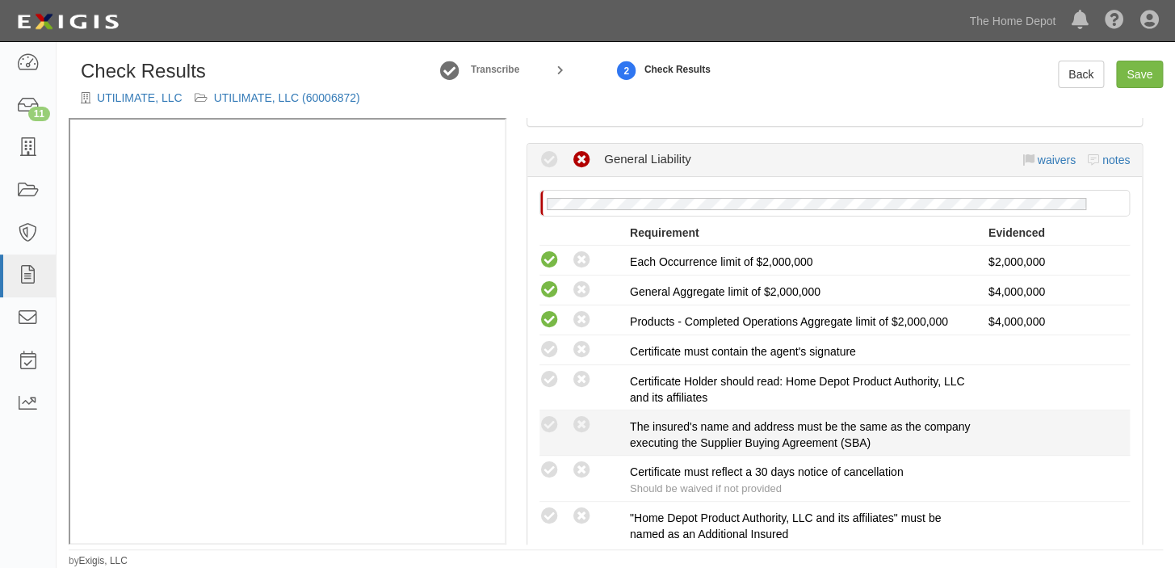
scroll to position [293, 0]
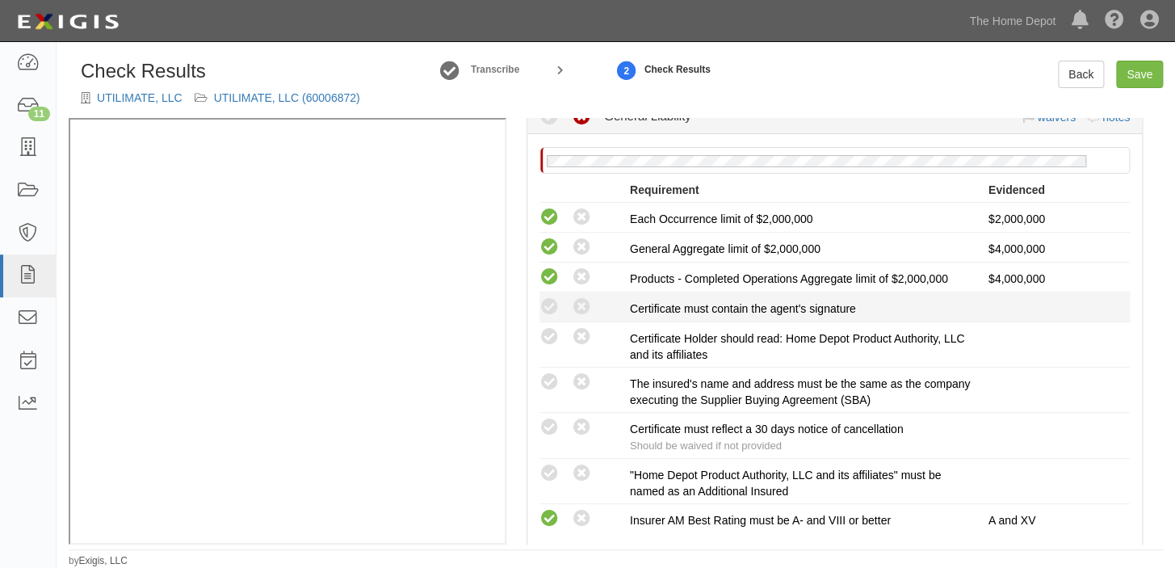
click at [549, 292] on li "Compliant Waived: Non-Compliant Certificate must contain the agent's signature" at bounding box center [834, 307] width 590 height 30
click at [552, 304] on icon at bounding box center [549, 307] width 20 height 20
radio input "true"
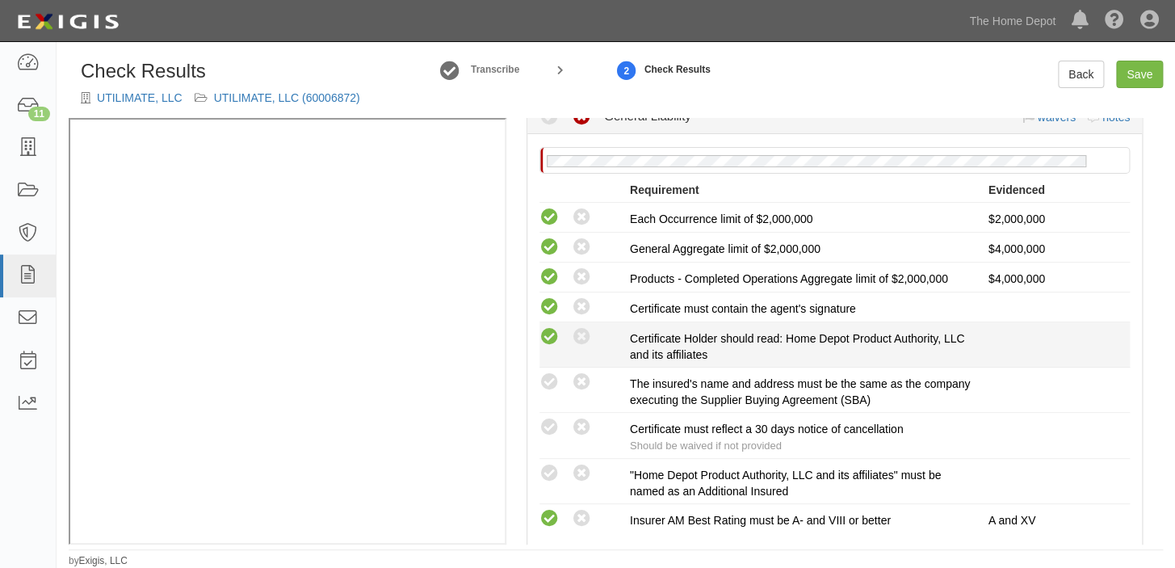
click at [558, 341] on icon at bounding box center [549, 337] width 20 height 20
radio input "true"
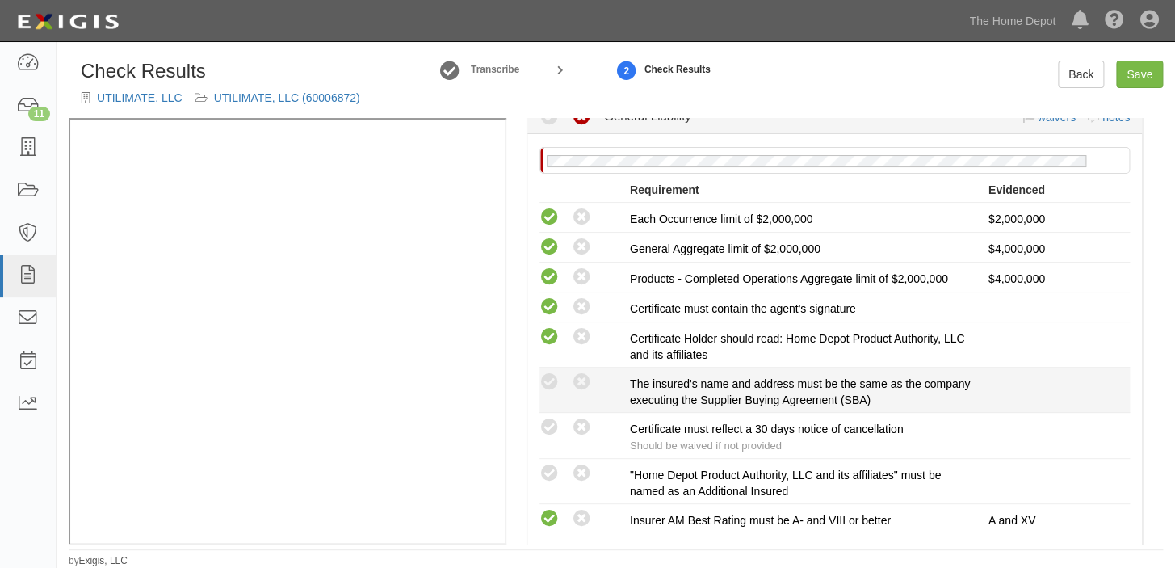
click at [551, 371] on div "Compliant Waived: Non-Compliant" at bounding box center [584, 381] width 90 height 21
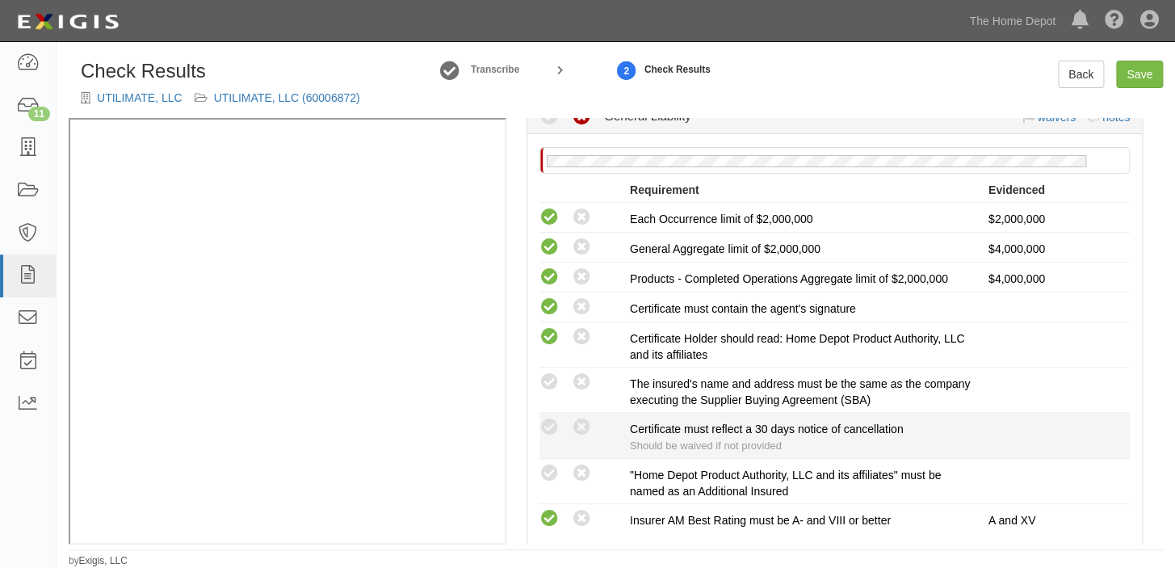
drag, startPoint x: 557, startPoint y: 421, endPoint x: 555, endPoint y: 436, distance: 15.4
click at [557, 421] on icon at bounding box center [549, 427] width 20 height 20
radio input "true"
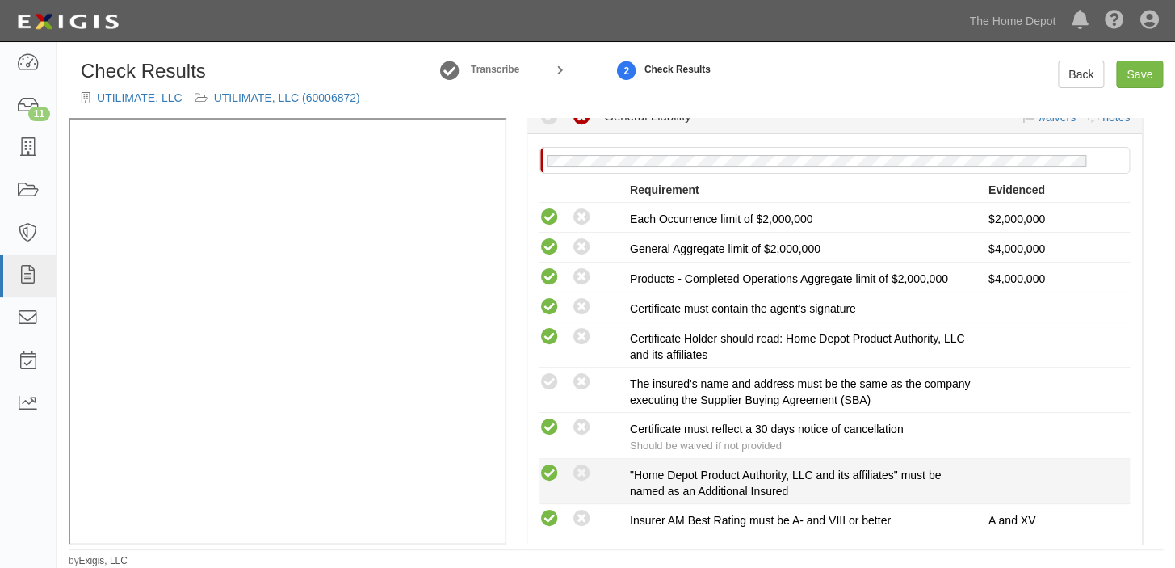
click at [543, 474] on icon at bounding box center [549, 473] width 20 height 20
radio input "true"
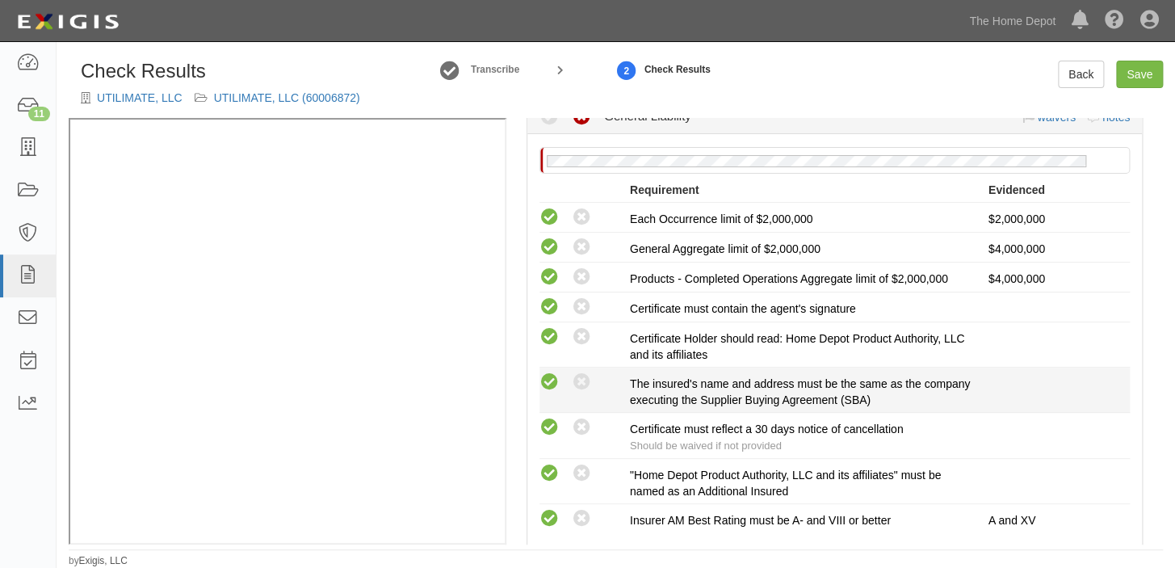
click at [548, 381] on icon at bounding box center [549, 382] width 20 height 20
radio input "true"
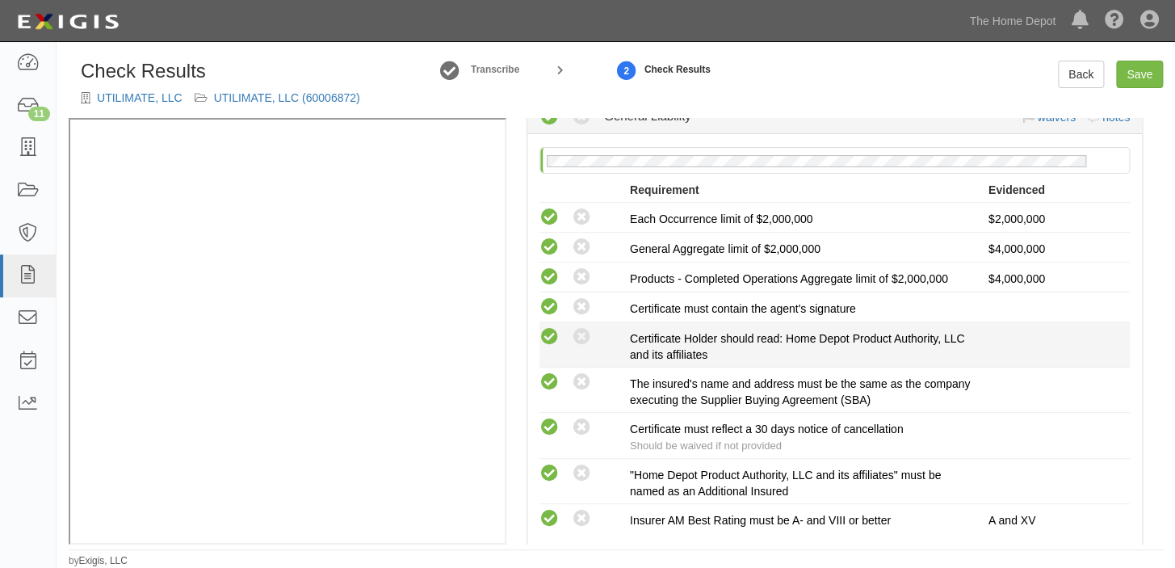
scroll to position [0, 0]
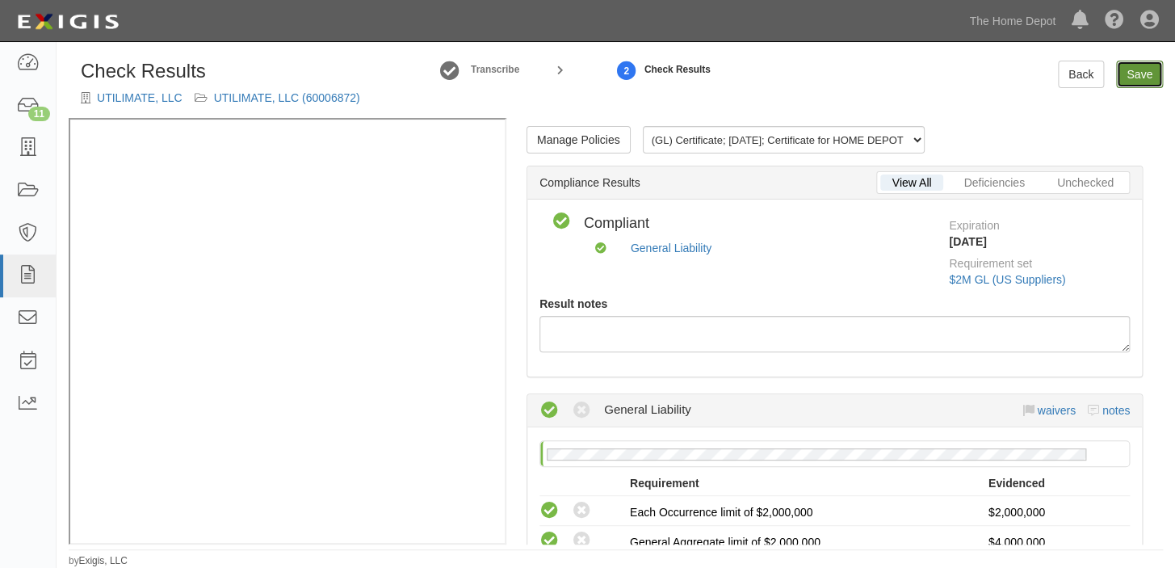
click at [1135, 74] on link "Save" at bounding box center [1139, 74] width 47 height 27
radio input "true"
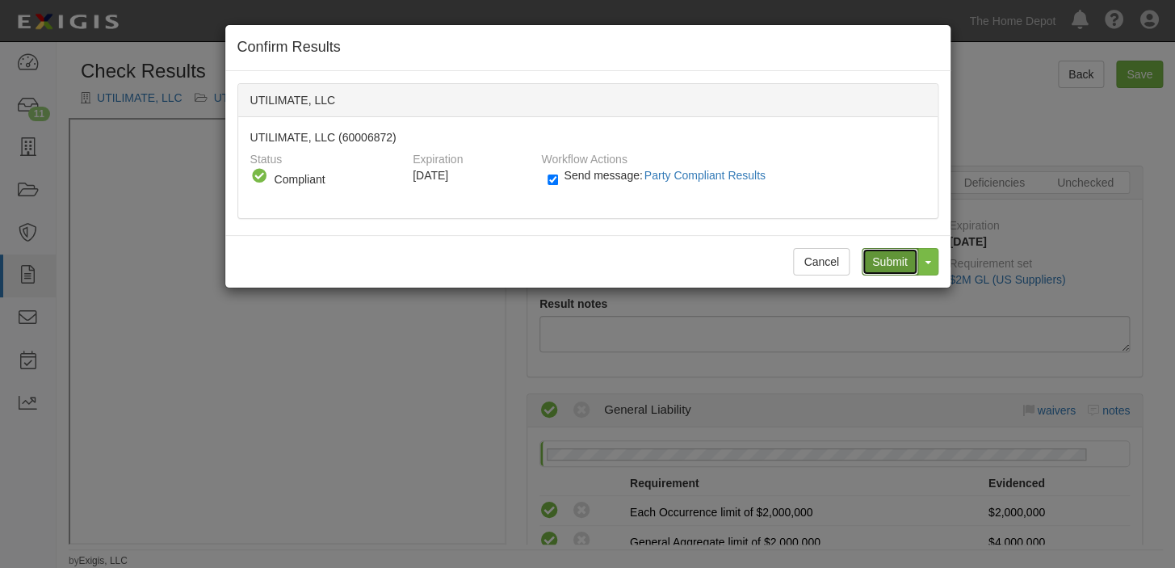
click at [886, 250] on input "Submit" at bounding box center [889, 261] width 57 height 27
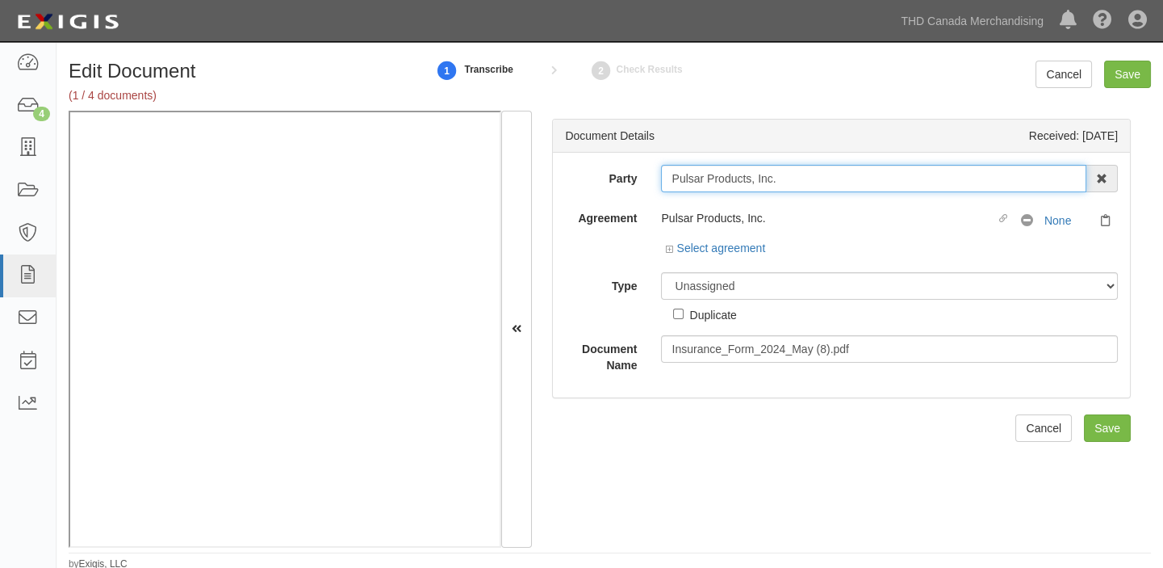
drag, startPoint x: 664, startPoint y: 179, endPoint x: 808, endPoint y: 179, distance: 143.7
click at [808, 179] on input "Pulsar Products, Inc." at bounding box center [873, 178] width 425 height 27
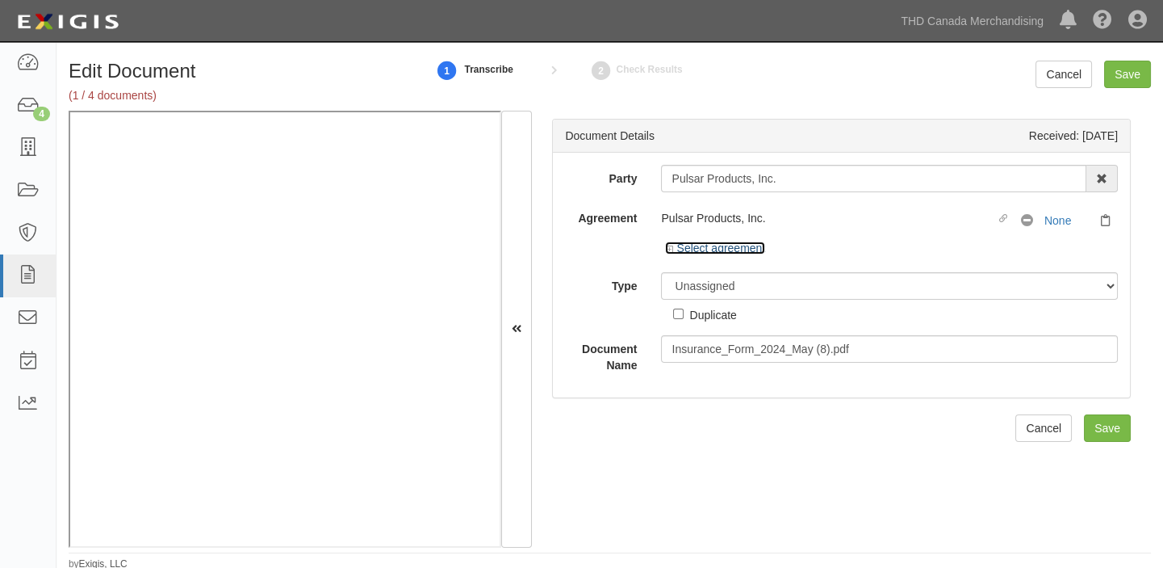
click at [714, 250] on link "Select agreement" at bounding box center [715, 247] width 100 height 13
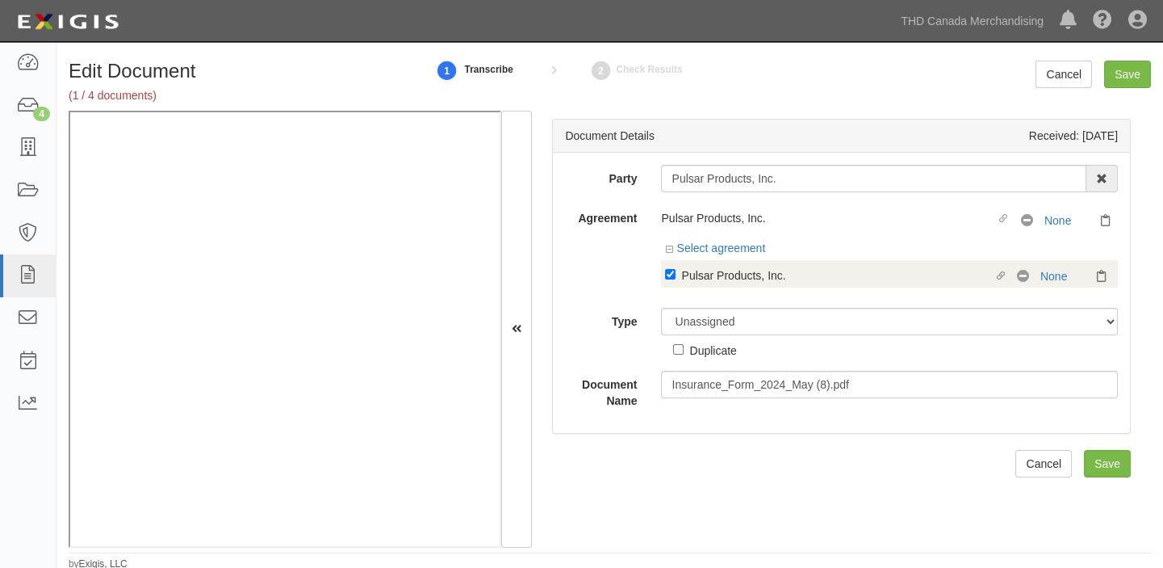
click at [719, 268] on div "Pulsar Products, Inc." at bounding box center [837, 275] width 312 height 18
click at [676, 269] on input "Linked agreement Pulsar Products, Inc. Linked agreement" at bounding box center [670, 274] width 10 height 10
checkbox input "false"
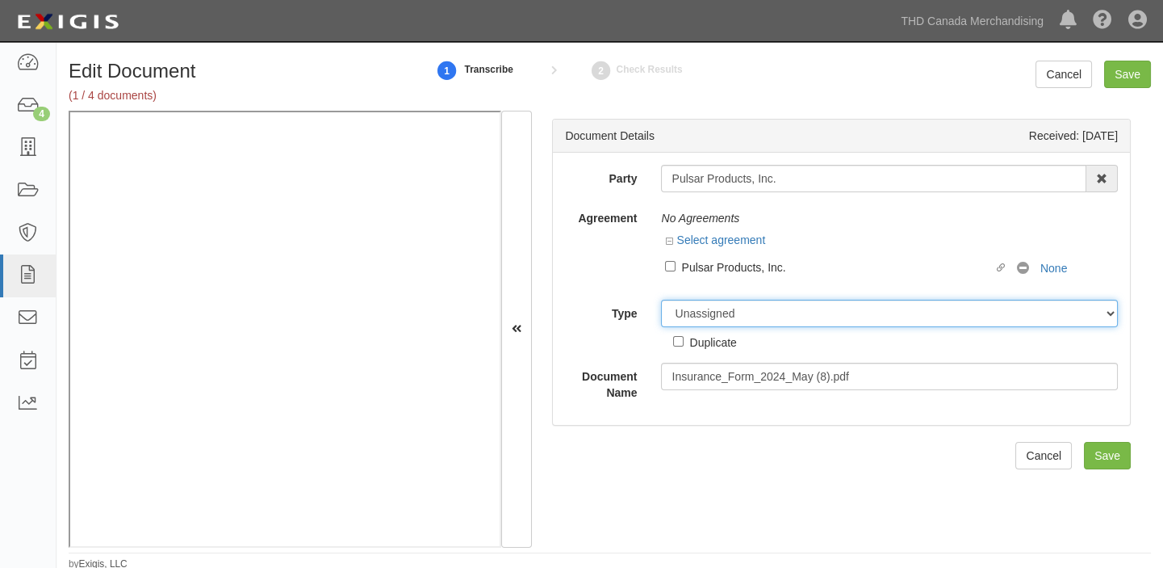
click at [718, 307] on select "Unassigned Binder Cancellation Notice Certificate Contract Endorsement Insuranc…" at bounding box center [889, 313] width 457 height 27
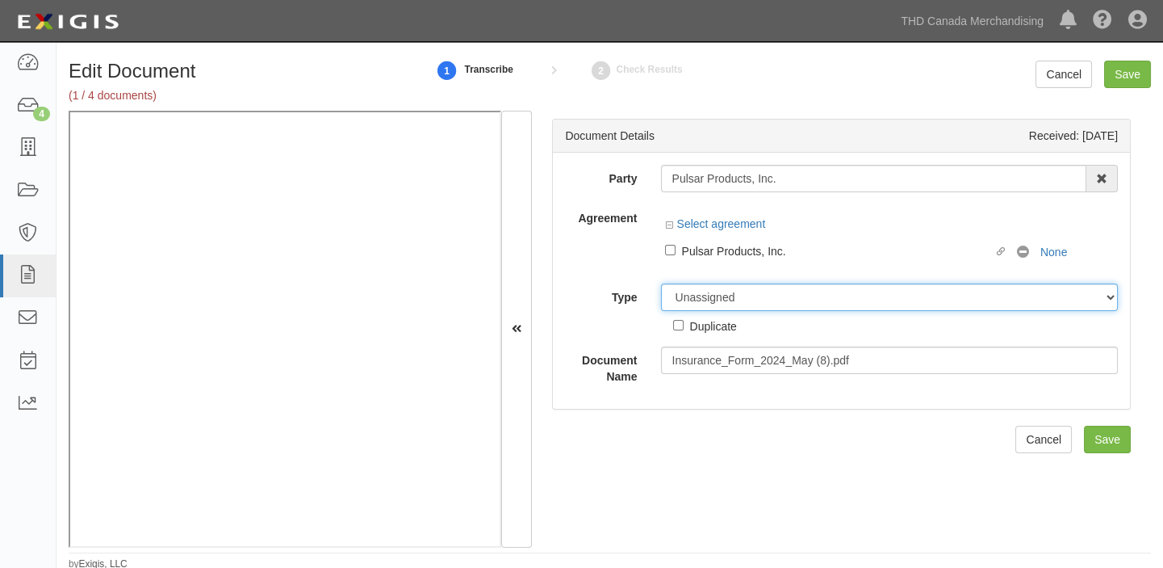
select select "OtherDetail"
click at [661, 283] on select "Unassigned Binder Cancellation Notice Certificate Contract Endorsement Insuranc…" at bounding box center [889, 296] width 457 height 27
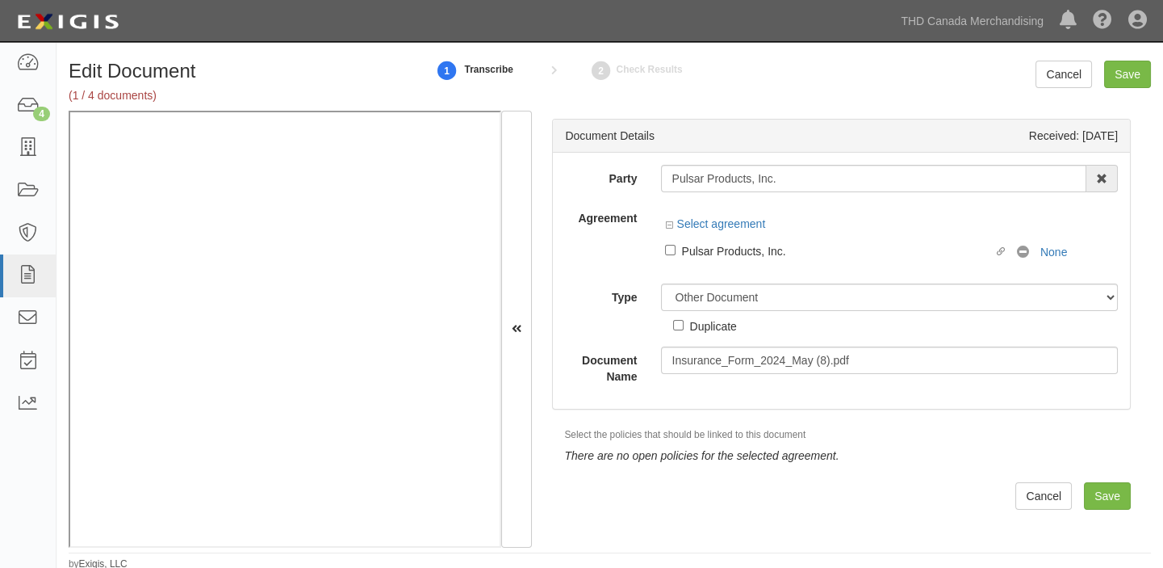
click at [1131, 88] on div "Edit Document (1 / 4 documents) 1 Transcribe 2 Check Results Cancel Save" at bounding box center [610, 86] width 1107 height 50
click at [1130, 78] on input "Save" at bounding box center [1127, 74] width 47 height 27
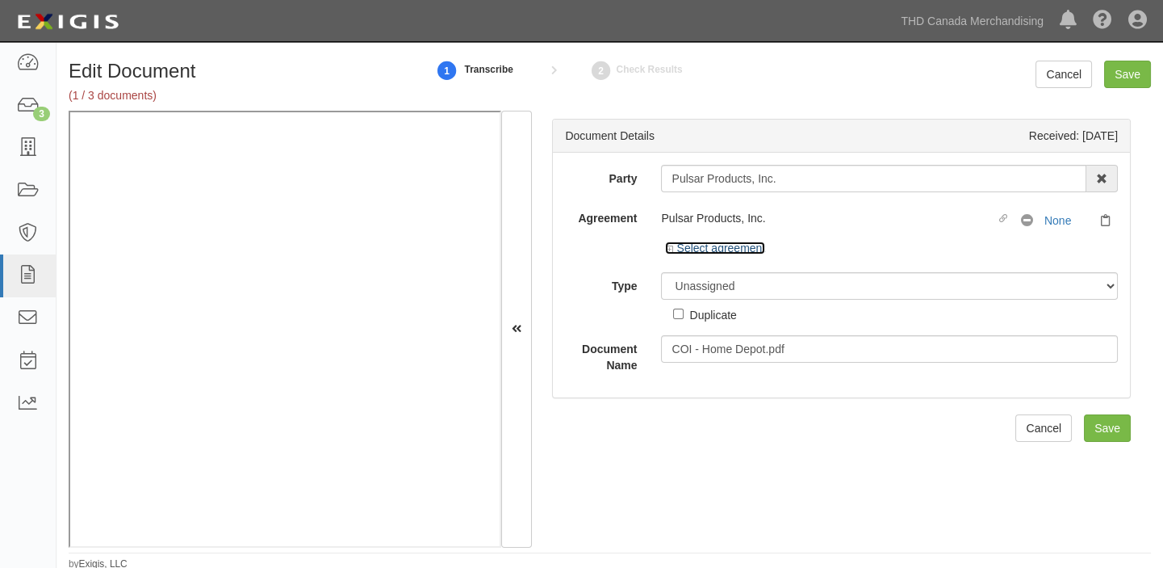
click at [699, 247] on link "Select agreement" at bounding box center [715, 247] width 100 height 13
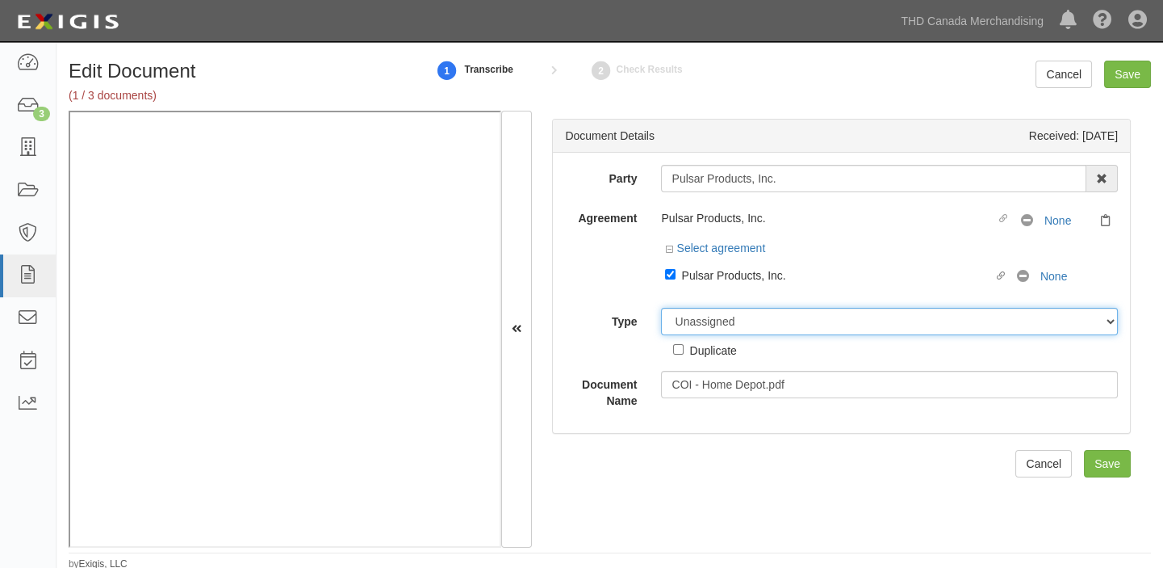
click at [733, 317] on select "Unassigned Binder Cancellation Notice Certificate Contract Endorsement Insuranc…" at bounding box center [889, 321] width 457 height 27
select select "CertificateDetail"
click at [661, 308] on select "Unassigned Binder Cancellation Notice Certificate Contract Endorsement Insuranc…" at bounding box center [889, 321] width 457 height 27
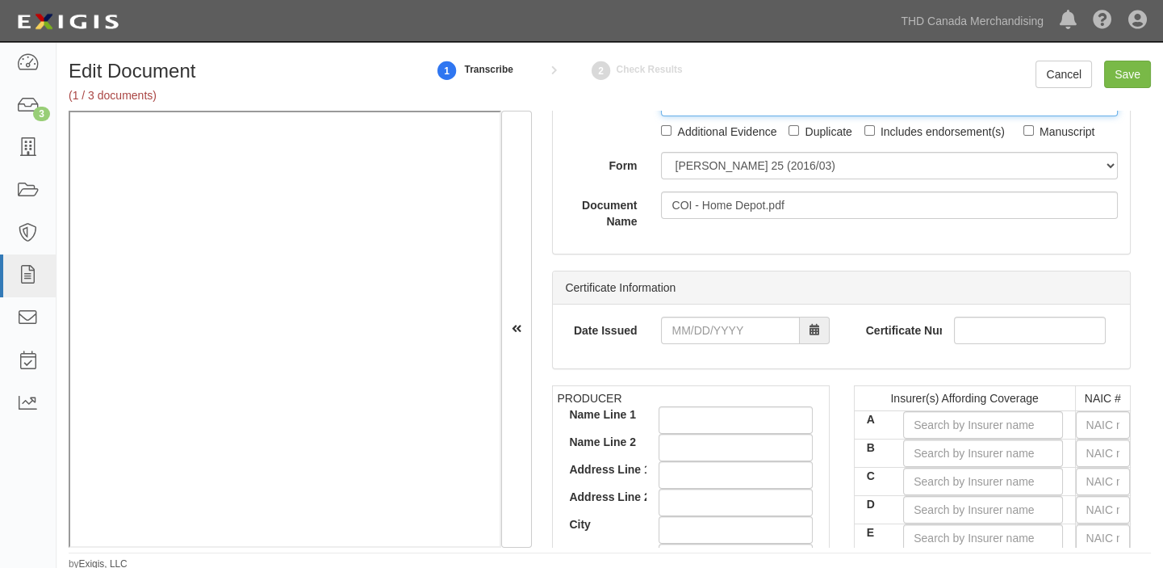
scroll to position [220, 0]
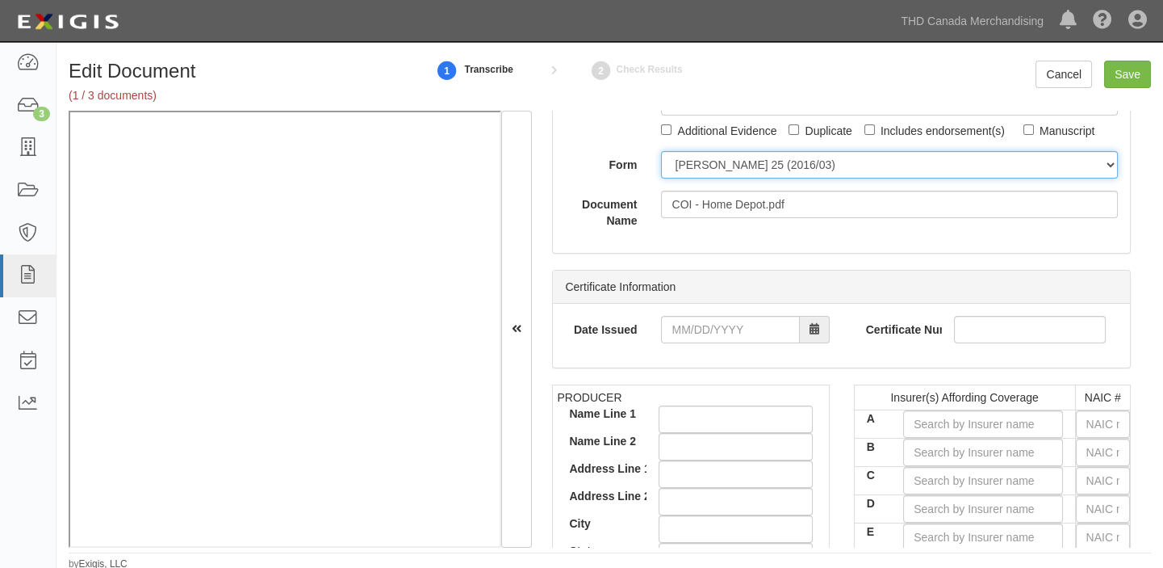
drag, startPoint x: 748, startPoint y: 154, endPoint x: 748, endPoint y: 171, distance: 17.0
click at [748, 154] on select "ACORD 25 (2016/03) ACORD 101 ACORD 855 NY (2014/05) General" at bounding box center [889, 164] width 457 height 27
select select "GeneralFormDetail"
click at [661, 151] on select "ACORD 25 (2016/03) ACORD 101 ACORD 855 NY (2014/05) General" at bounding box center [889, 164] width 457 height 27
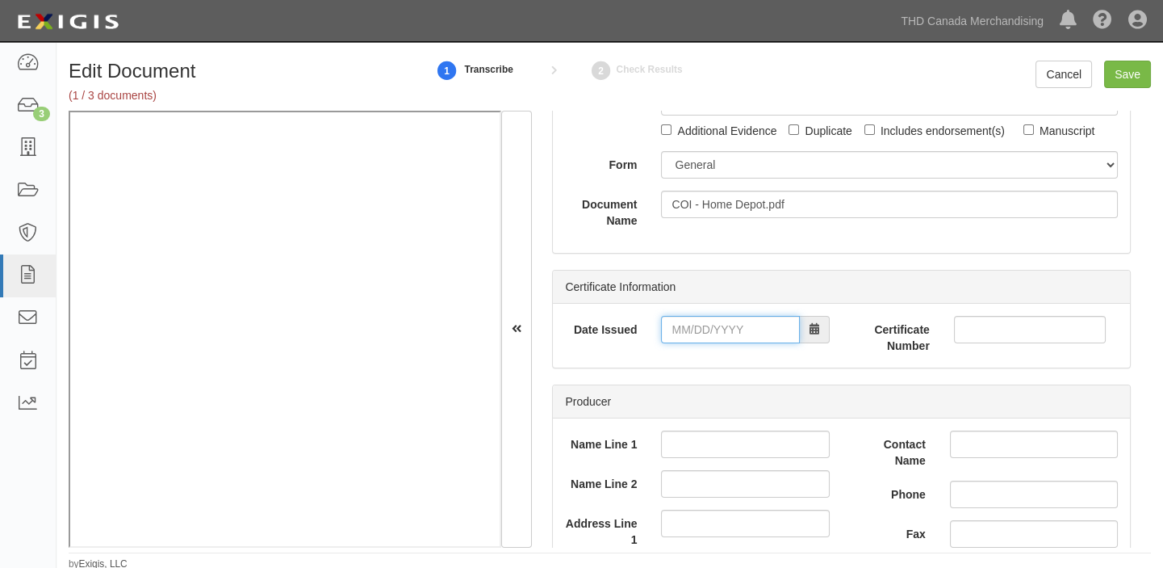
click at [726, 316] on input "Date Issued" at bounding box center [730, 329] width 138 height 27
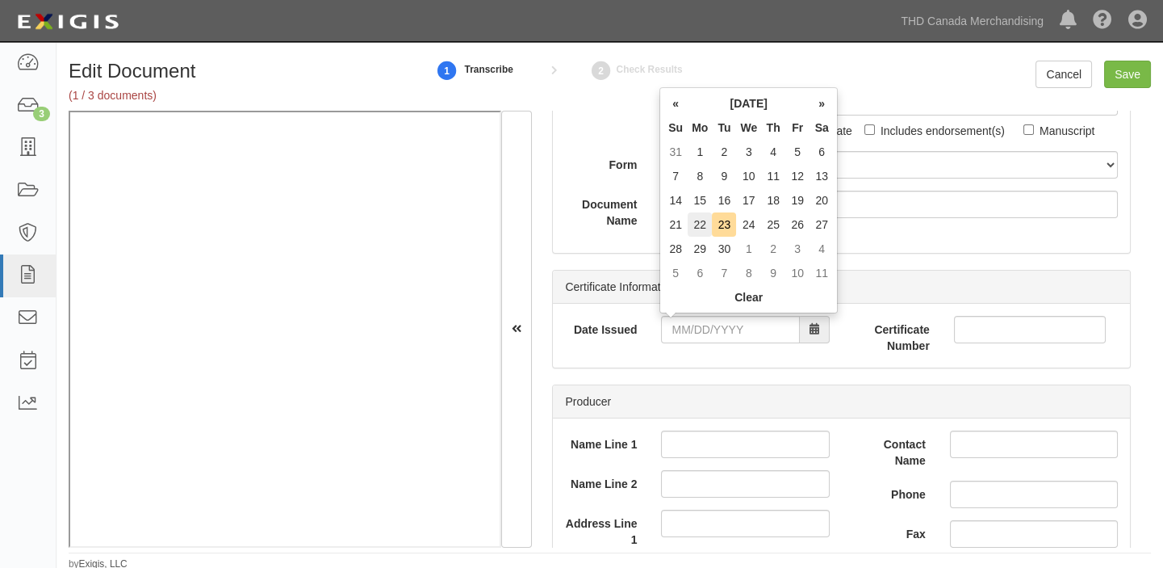
click at [694, 226] on td "22" at bounding box center [700, 224] width 24 height 24
type input "09/22/2025"
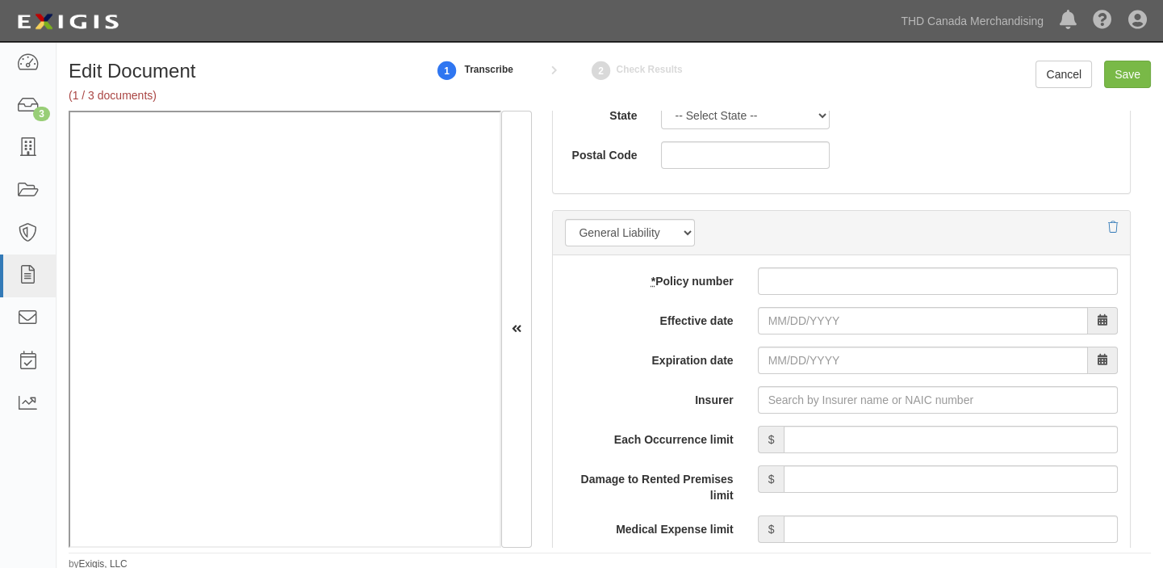
scroll to position [1174, 0]
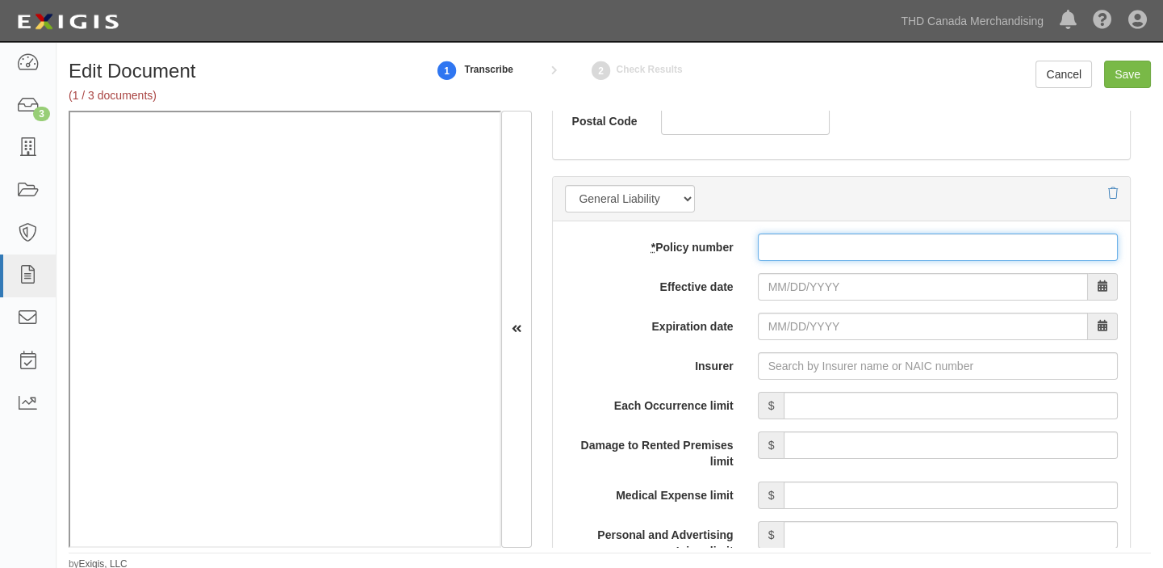
click at [761, 257] on input "* Policy number" at bounding box center [938, 246] width 360 height 27
paste input "PLE717591-04"
type input "PLE717591-04"
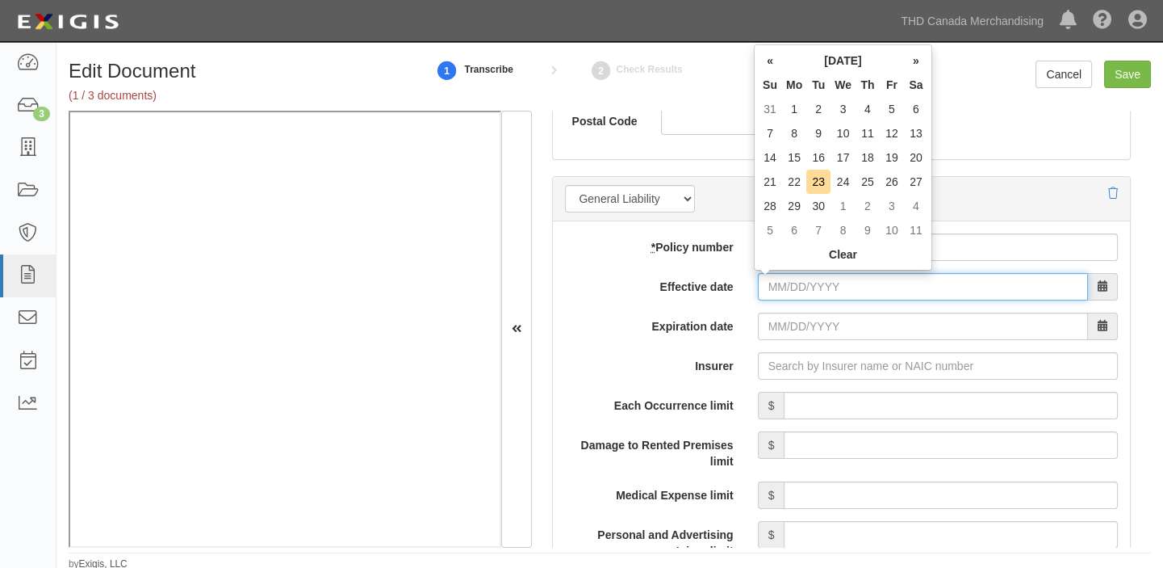
click at [809, 283] on input "Effective date" at bounding box center [923, 286] width 330 height 27
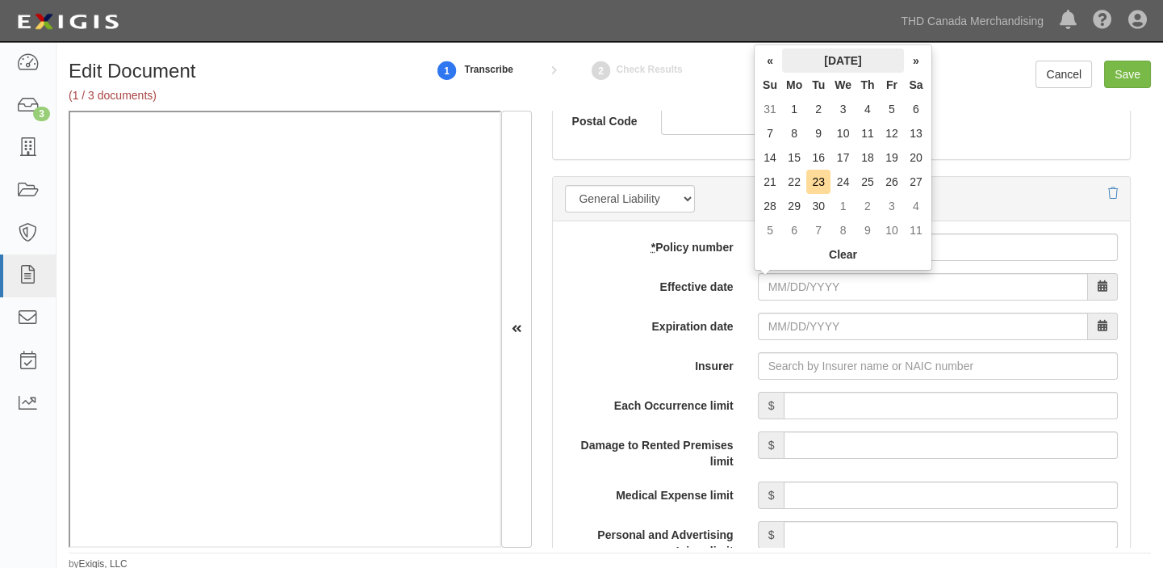
click at [874, 56] on th "September 2025" at bounding box center [843, 60] width 122 height 24
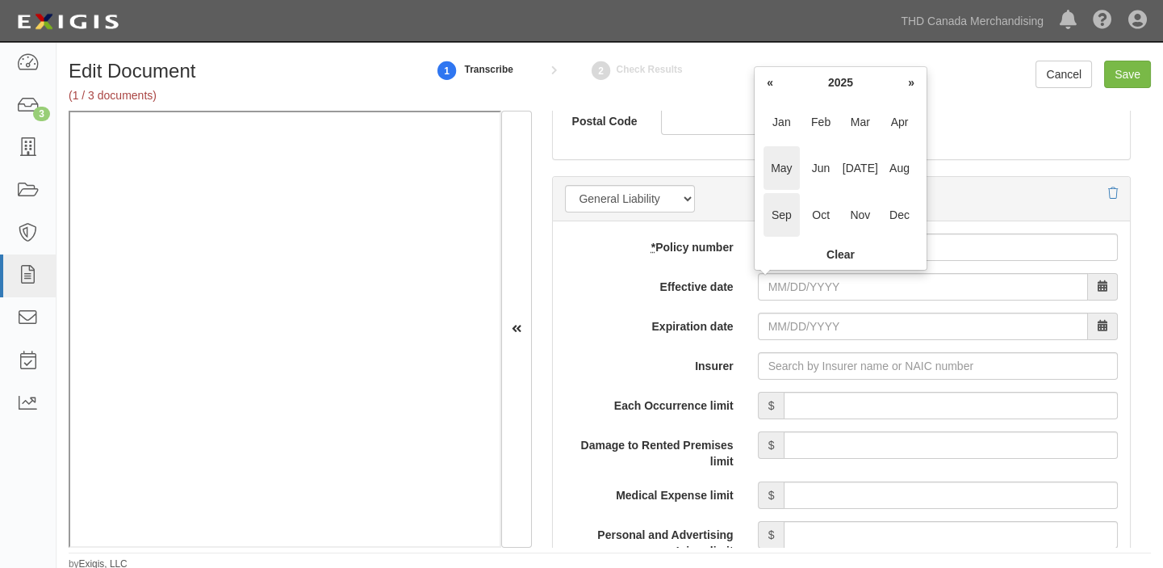
click at [789, 170] on span "May" at bounding box center [782, 168] width 36 height 44
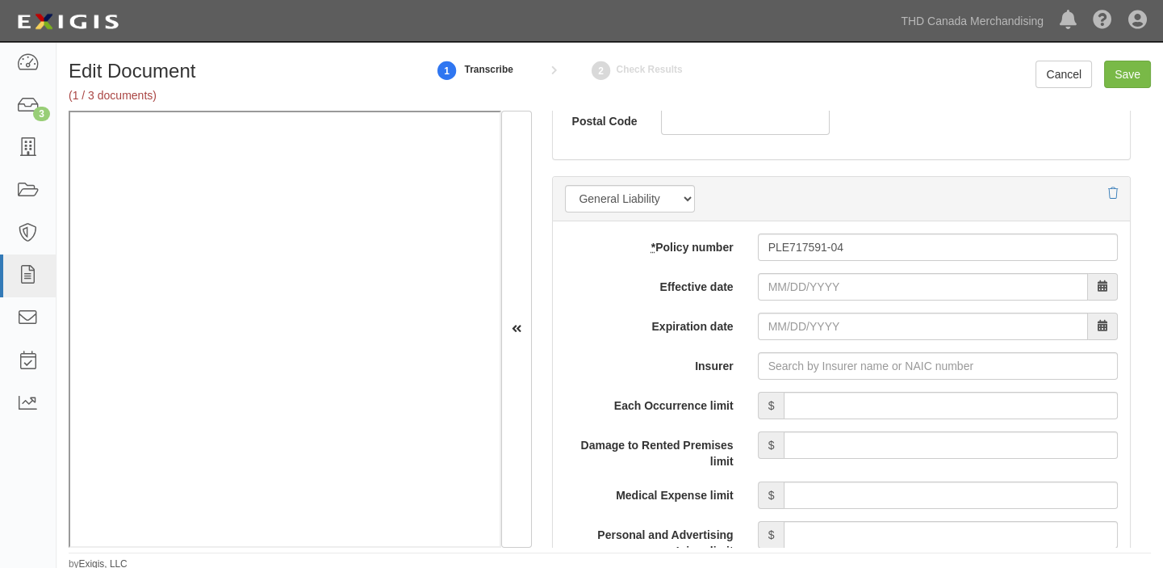
type input "05/19/2025"
type input "05/19/2026"
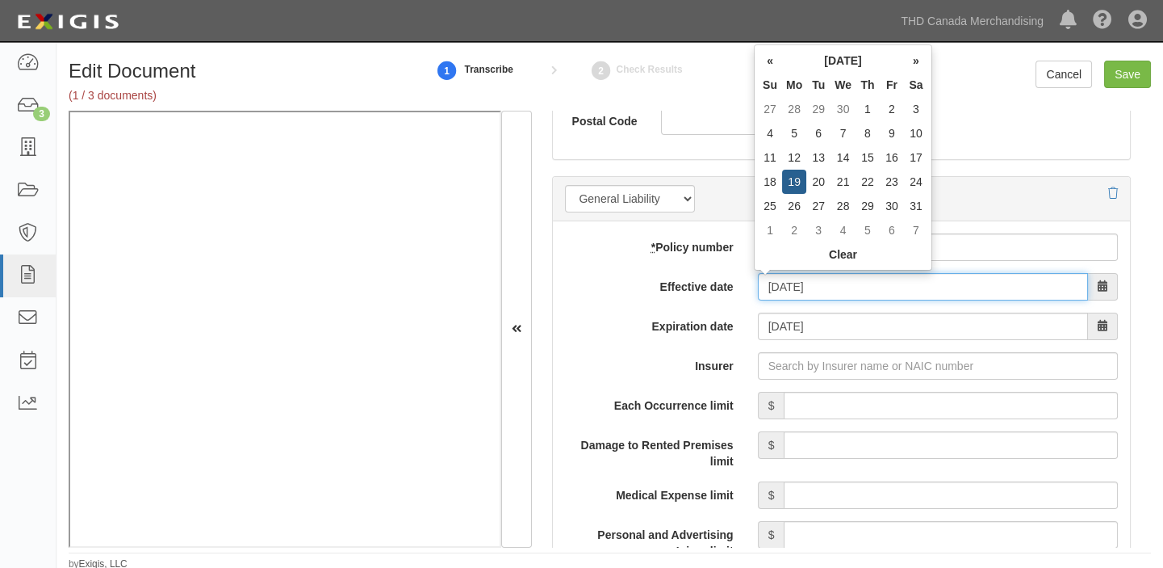
click at [794, 283] on input "05/19/2025" at bounding box center [923, 286] width 330 height 27
click at [860, 203] on td "29" at bounding box center [868, 206] width 24 height 24
type input "05/29/2025"
type input "05/29/2026"
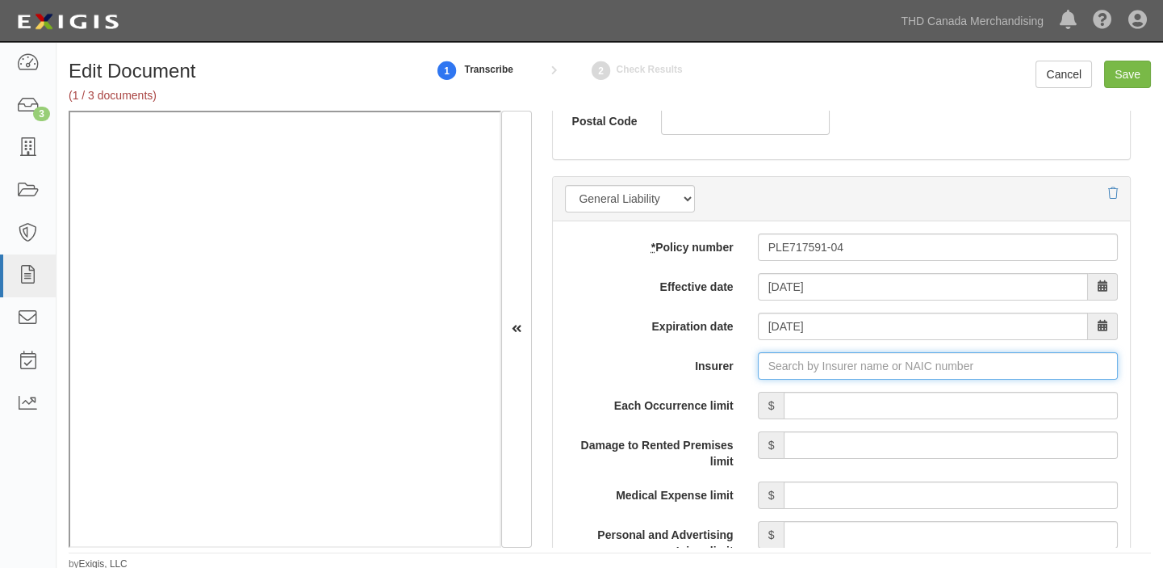
click at [880, 374] on input "Insurer" at bounding box center [938, 365] width 360 height 27
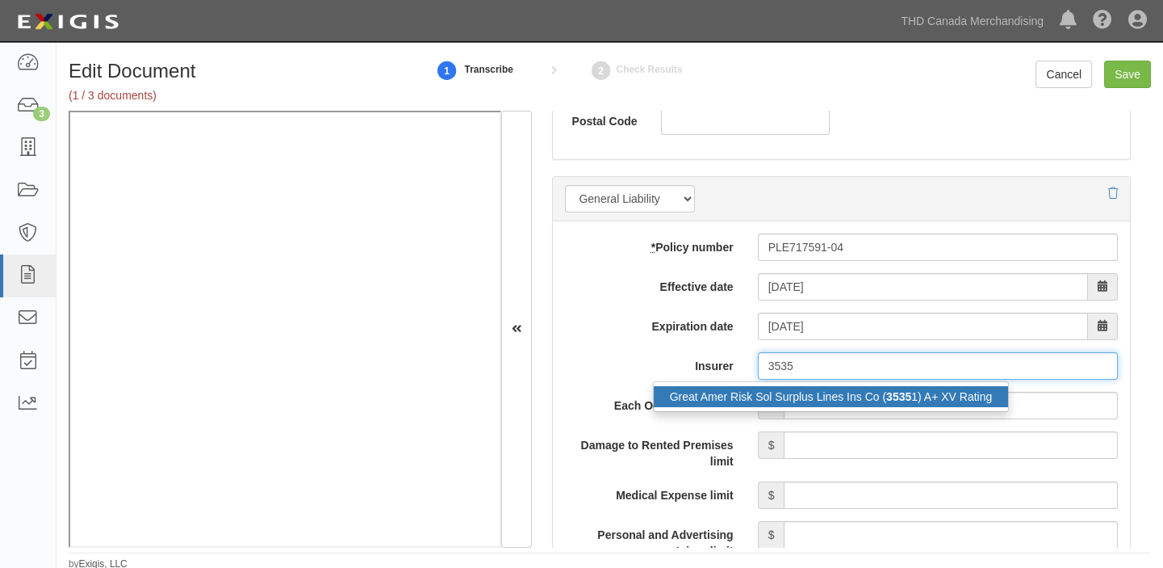
click at [891, 397] on strong "3535" at bounding box center [898, 396] width 25 height 13
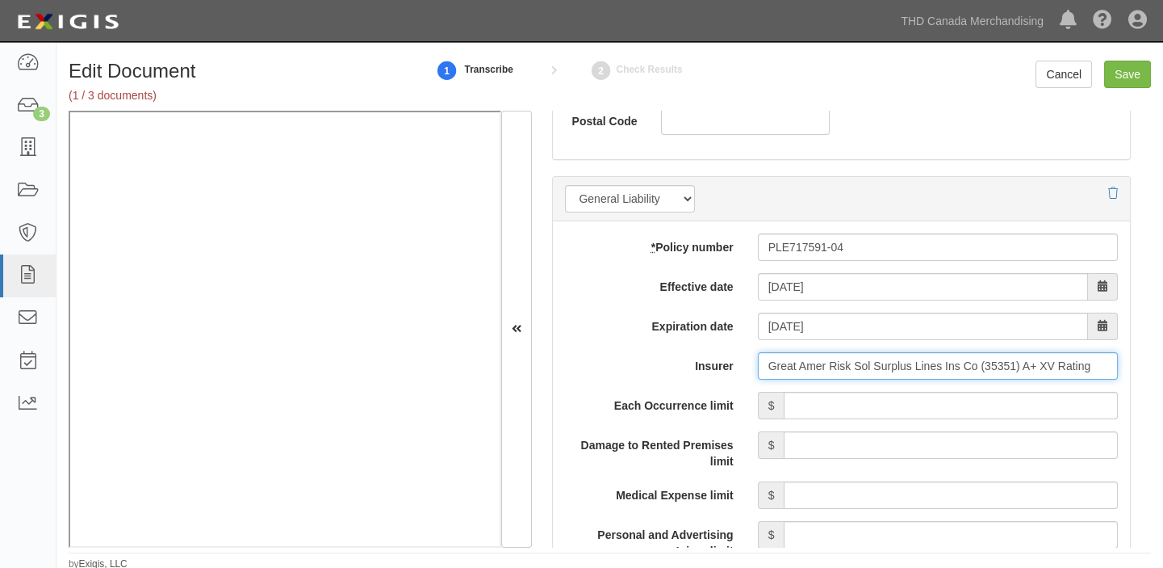
type input "Great Amer Risk Sol Surplus Lines Ins Co (35351) A+ XV Rating"
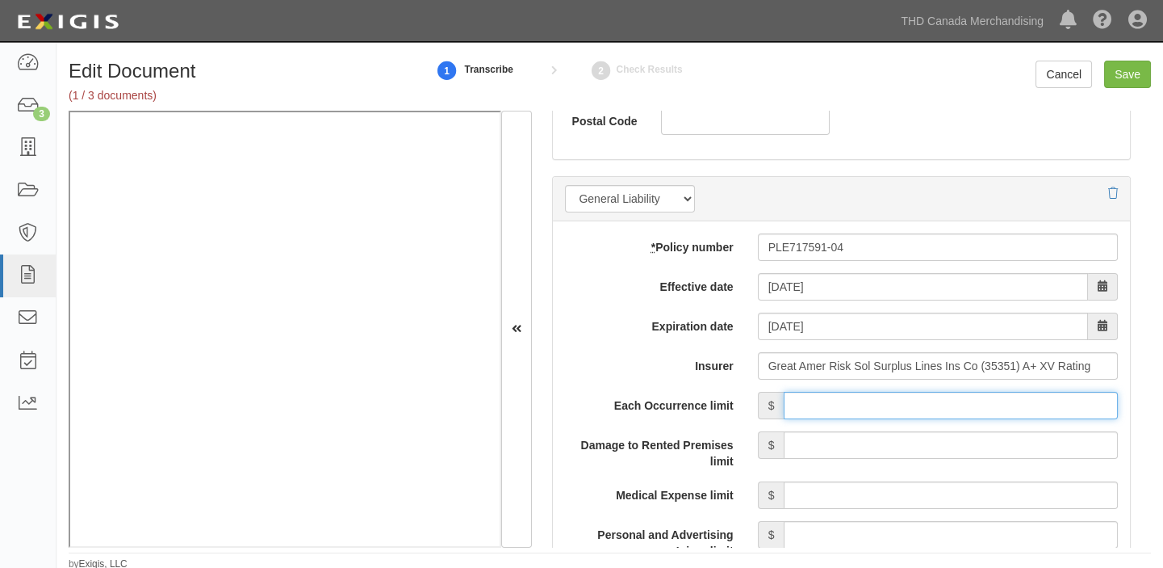
click at [911, 410] on input "Each Occurrence limit" at bounding box center [951, 405] width 334 height 27
type input "1,000,000"
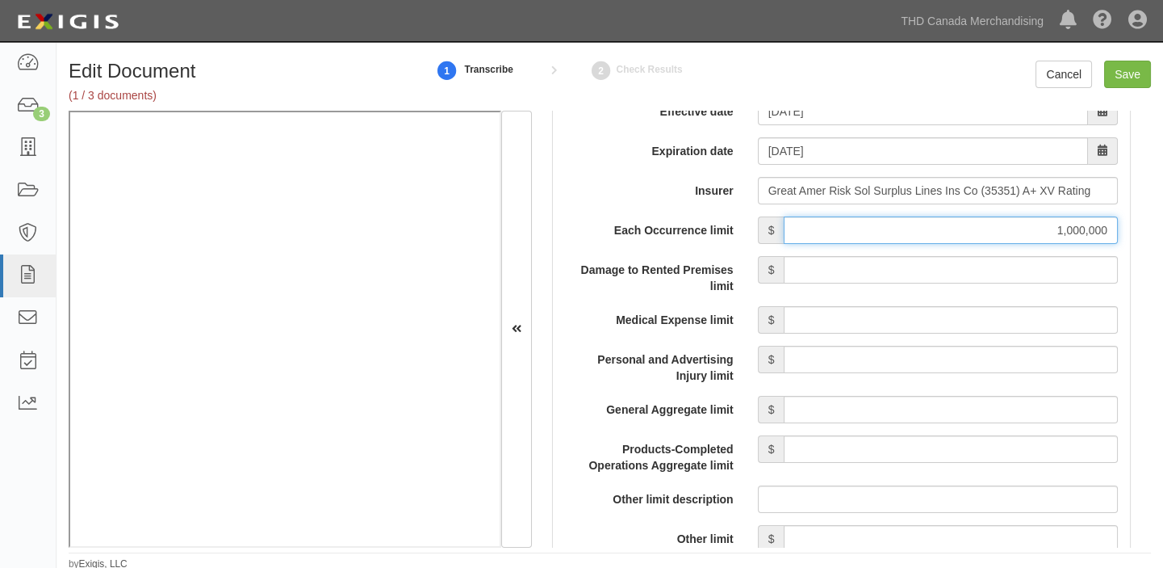
scroll to position [1394, 0]
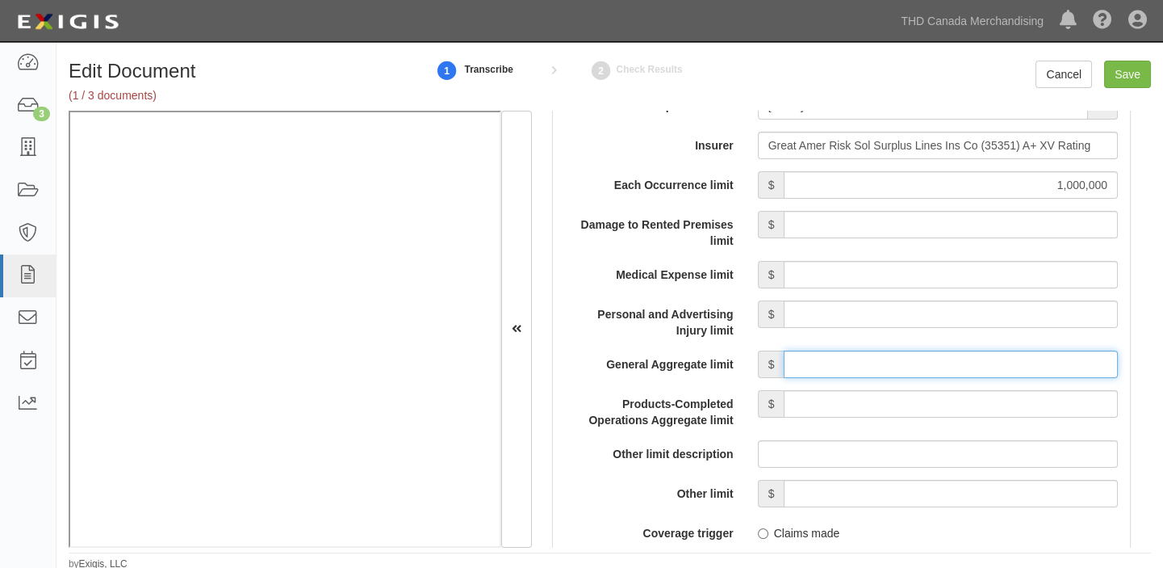
click at [949, 364] on input "General Aggregate limit" at bounding box center [951, 363] width 334 height 27
type input "2,000,000"
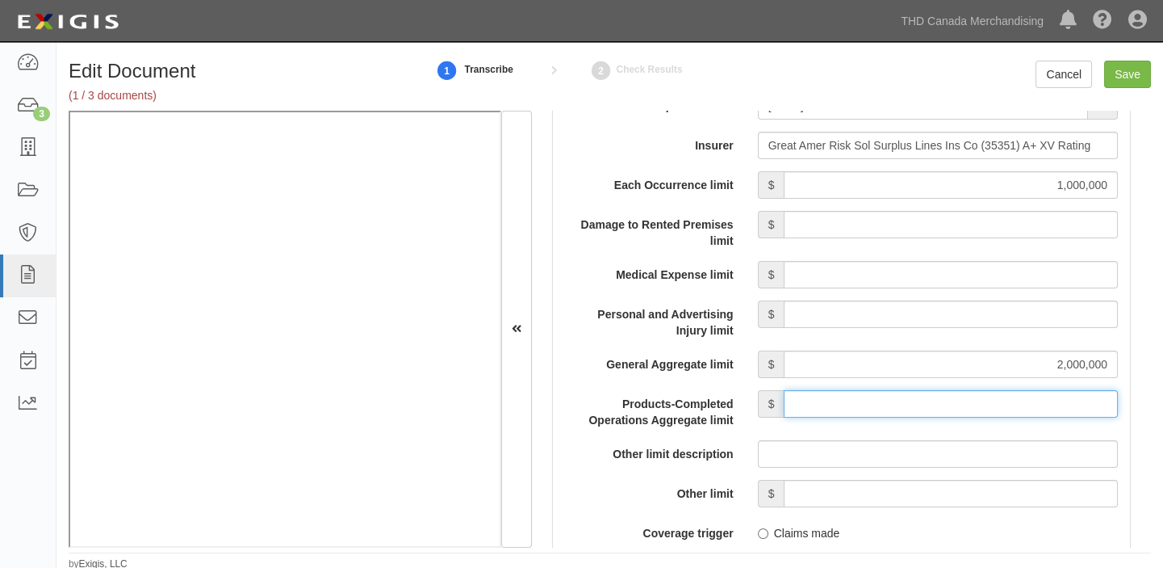
click at [942, 391] on input "Products-Completed Operations Aggregate limit" at bounding box center [951, 403] width 334 height 27
type input "2,000,000"
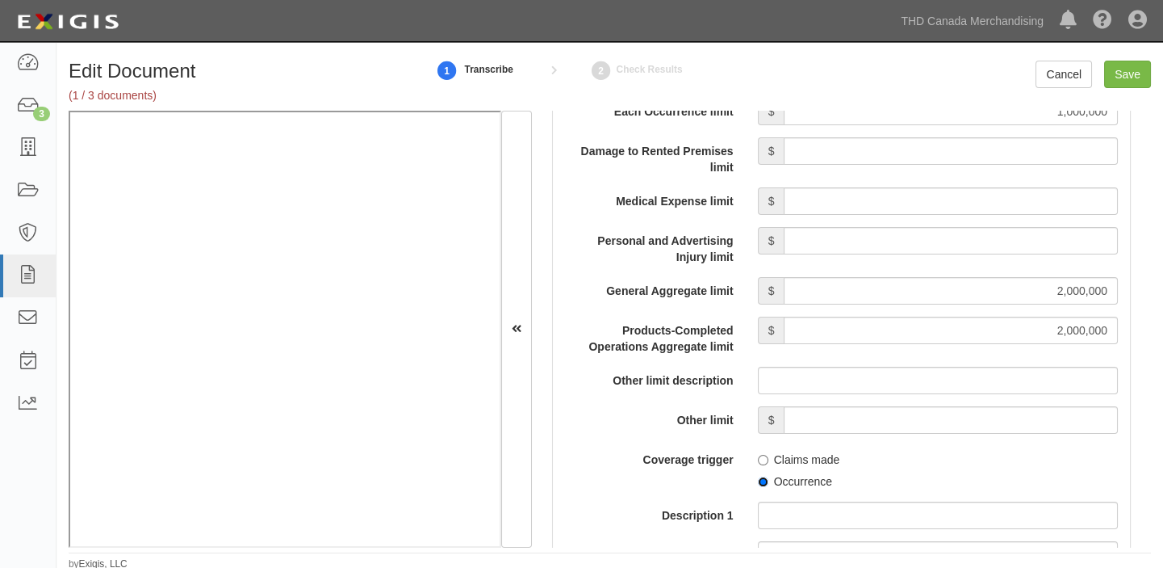
click at [760, 484] on input "Occurrence" at bounding box center [763, 481] width 10 height 10
radio input "true"
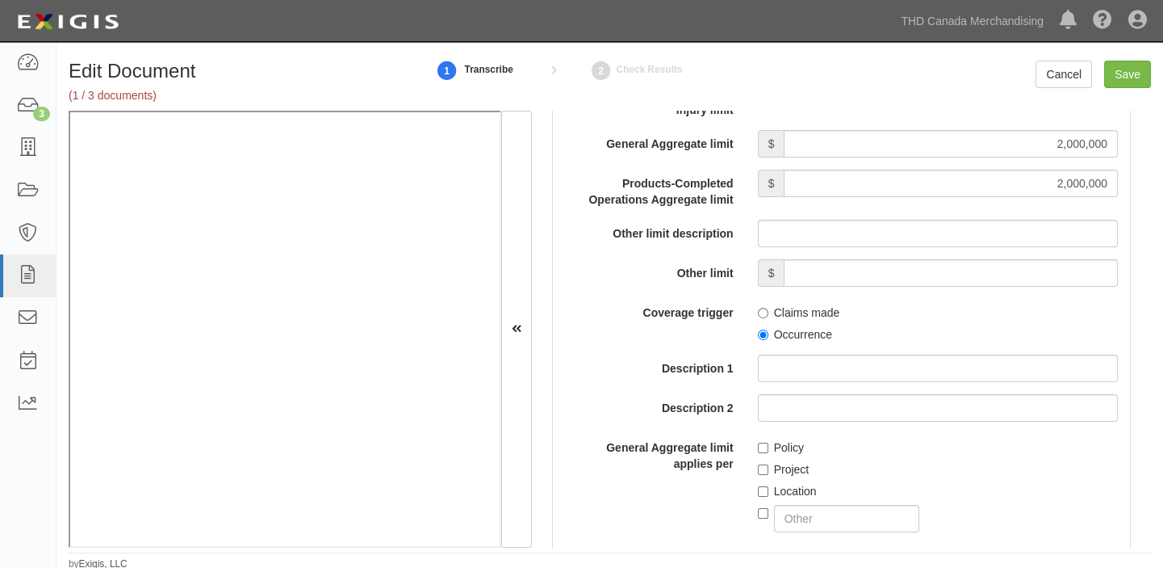
click at [782, 440] on label "Policy" at bounding box center [781, 447] width 46 height 16
click at [769, 442] on input "Policy" at bounding box center [763, 447] width 10 height 10
checkbox input "true"
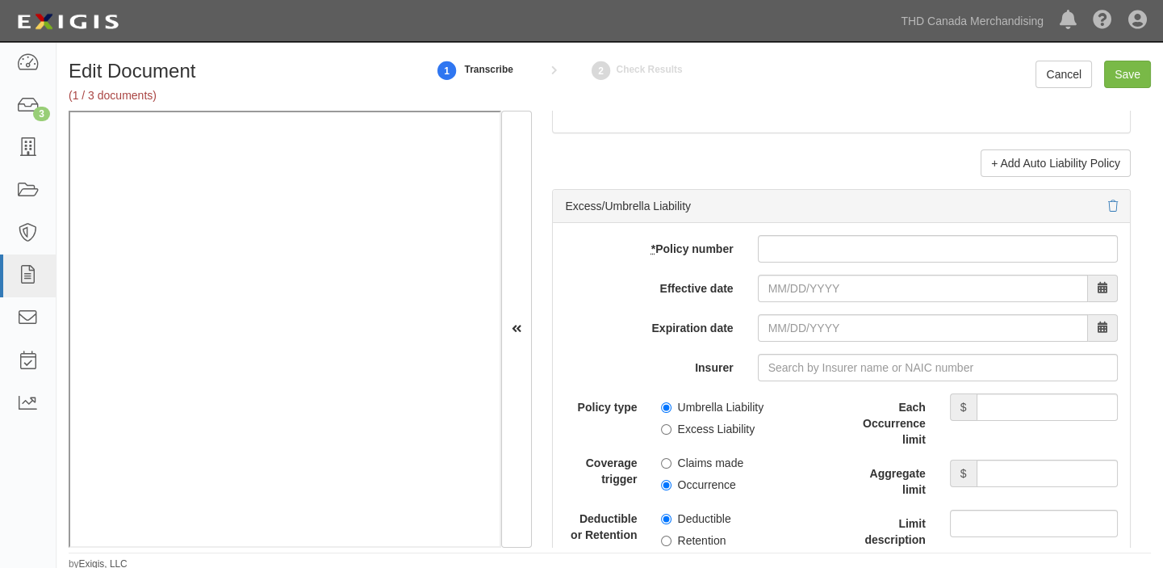
scroll to position [3156, 0]
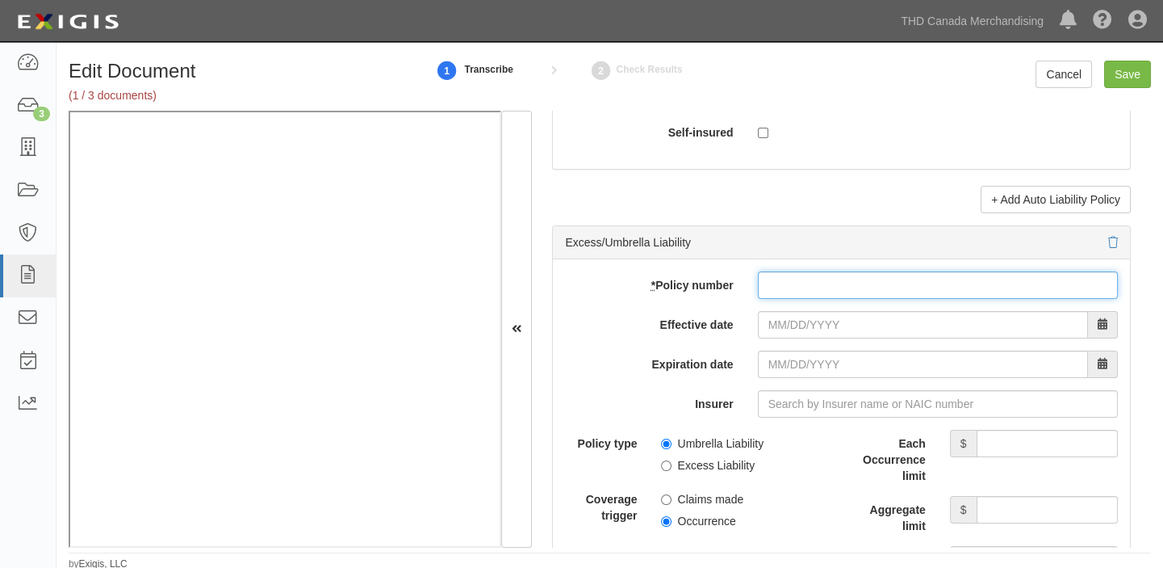
drag, startPoint x: 801, startPoint y: 301, endPoint x: 801, endPoint y: 312, distance: 10.5
click at [801, 299] on input "* Policy number" at bounding box center [938, 284] width 360 height 27
paste input "XSE717592-04"
type input "XSE717592-04"
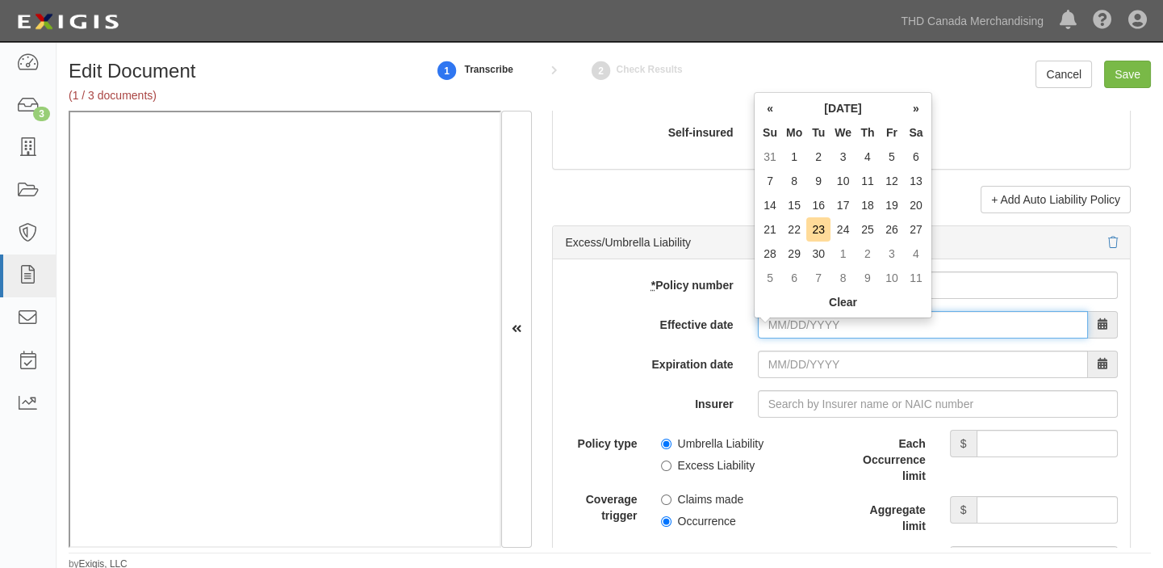
click at [802, 328] on input "Effective date" at bounding box center [923, 324] width 330 height 27
click at [823, 107] on th "September 2025" at bounding box center [843, 108] width 122 height 24
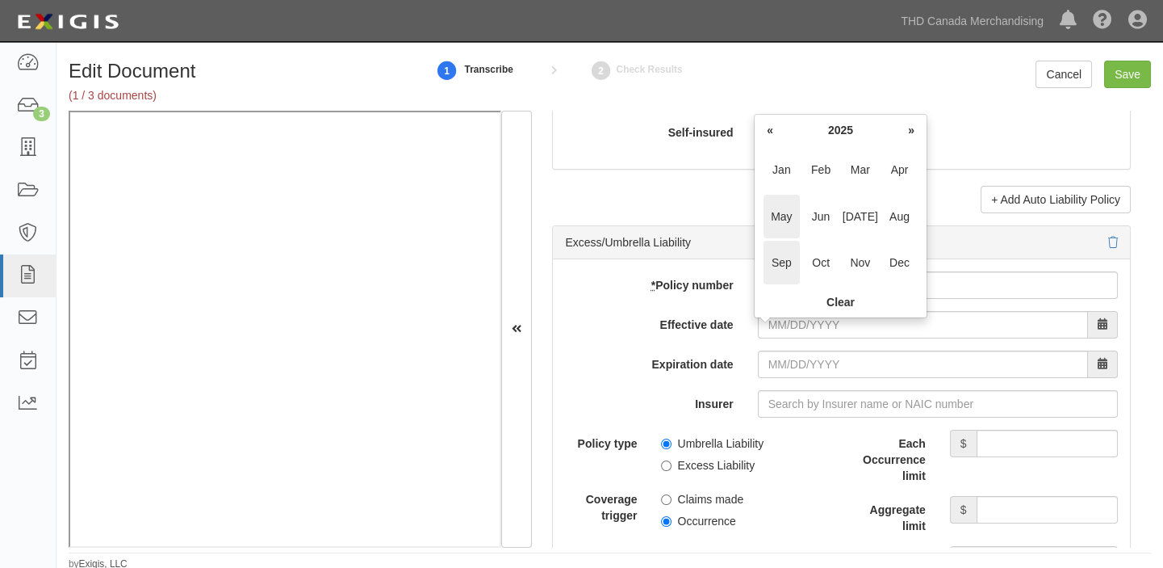
click at [792, 217] on span "May" at bounding box center [782, 217] width 36 height 44
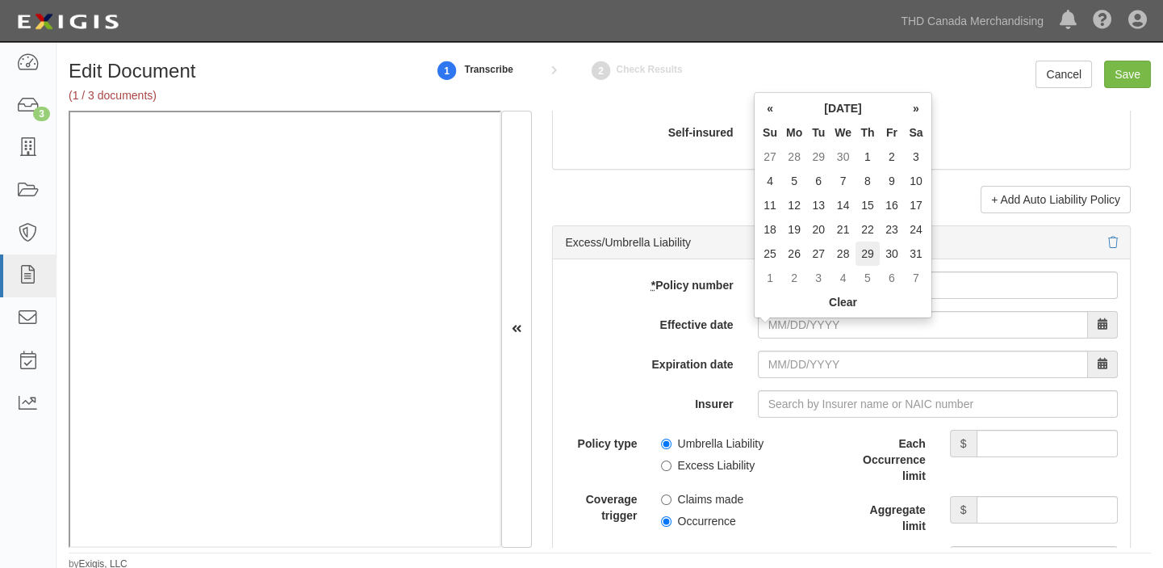
click at [868, 255] on td "29" at bounding box center [868, 253] width 24 height 24
type input "05/29/2025"
type input "05/29/2026"
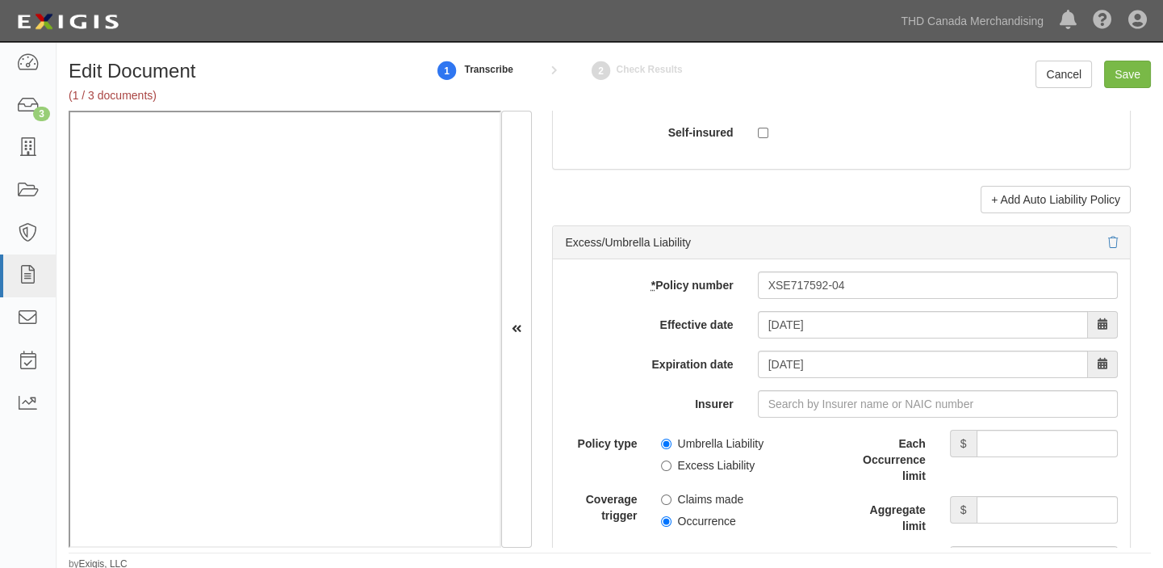
scroll to position [3229, 0]
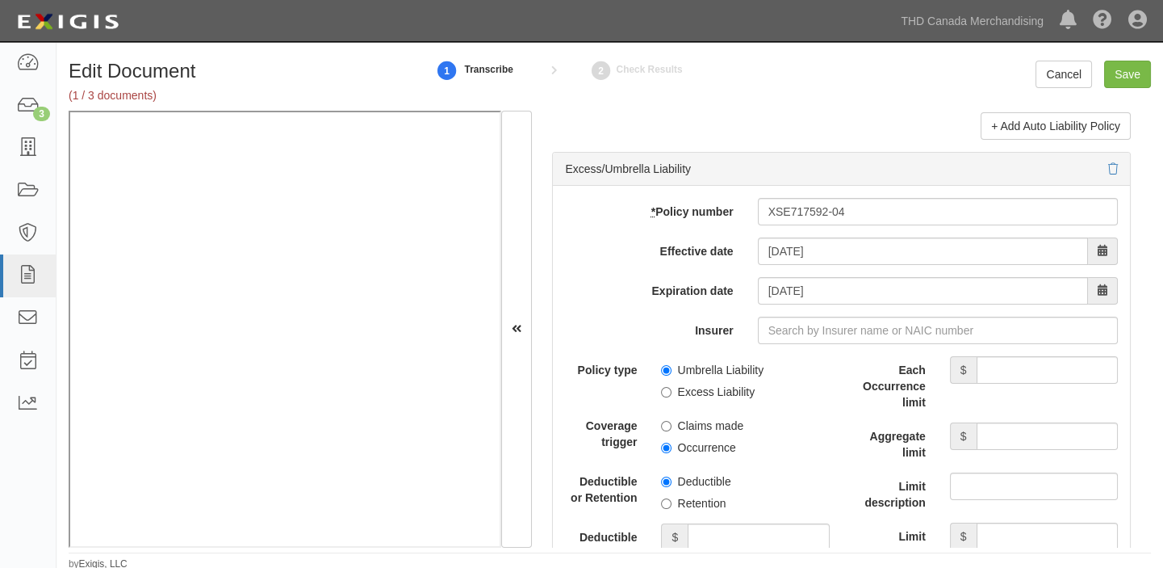
click at [727, 400] on label "Excess Liability" at bounding box center [708, 391] width 94 height 16
click at [672, 397] on input "Excess Liability" at bounding box center [666, 392] width 10 height 10
radio input "true"
click at [712, 455] on label "Occurrence" at bounding box center [698, 447] width 74 height 16
click at [672, 453] on input "Occurrence" at bounding box center [666, 447] width 10 height 10
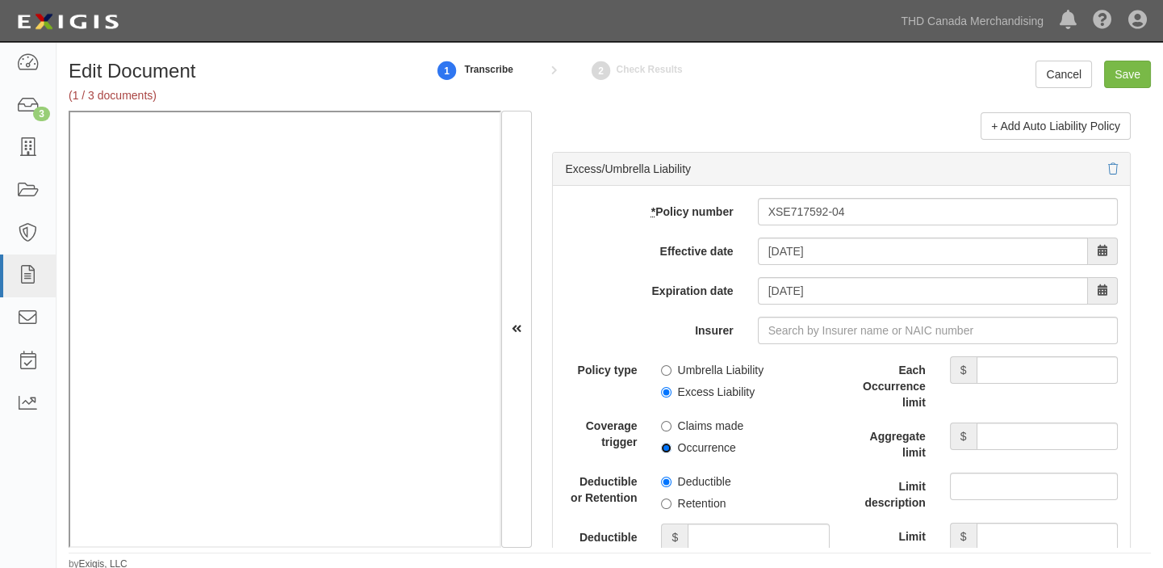
radio input "true"
click at [1073, 378] on input "Each Occurrence limit" at bounding box center [1047, 369] width 141 height 27
type input "9,000,000"
click at [995, 450] on input "Aggregate limit" at bounding box center [1047, 435] width 141 height 27
type input "9,000,000"
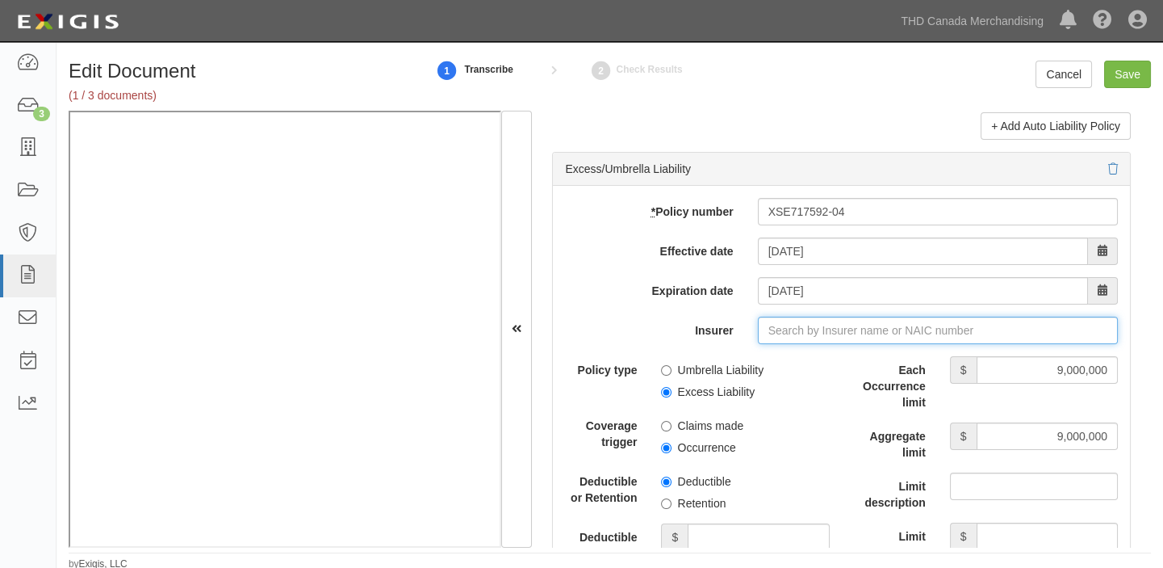
click at [925, 336] on input "Insurer" at bounding box center [938, 329] width 360 height 27
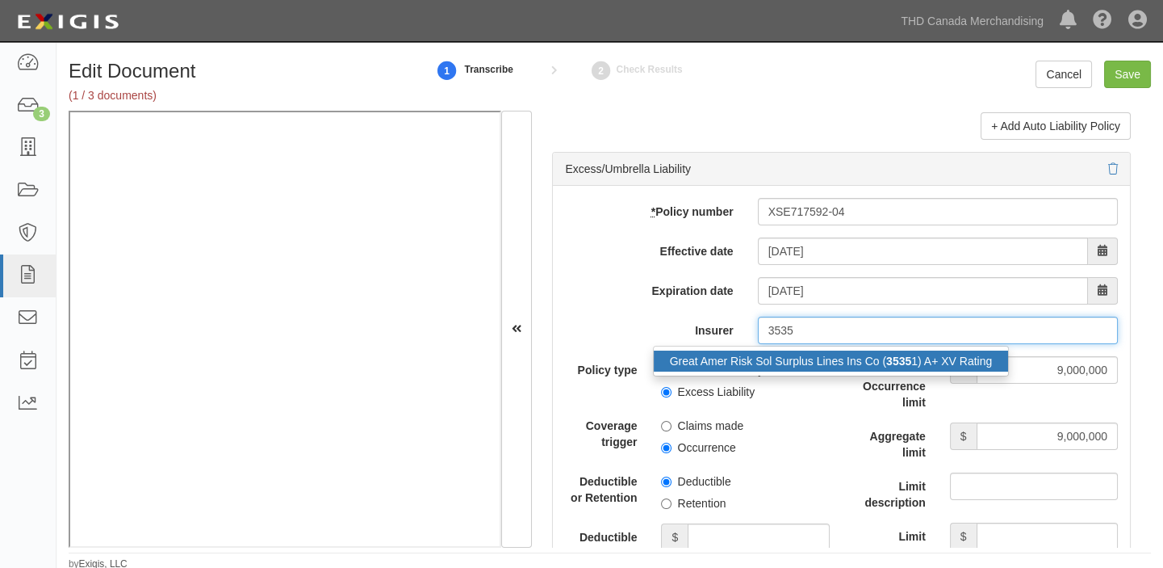
click at [917, 371] on div "Great Amer Risk Sol Surplus Lines Ins Co ( 3535 1) A+ XV Rating" at bounding box center [831, 360] width 355 height 21
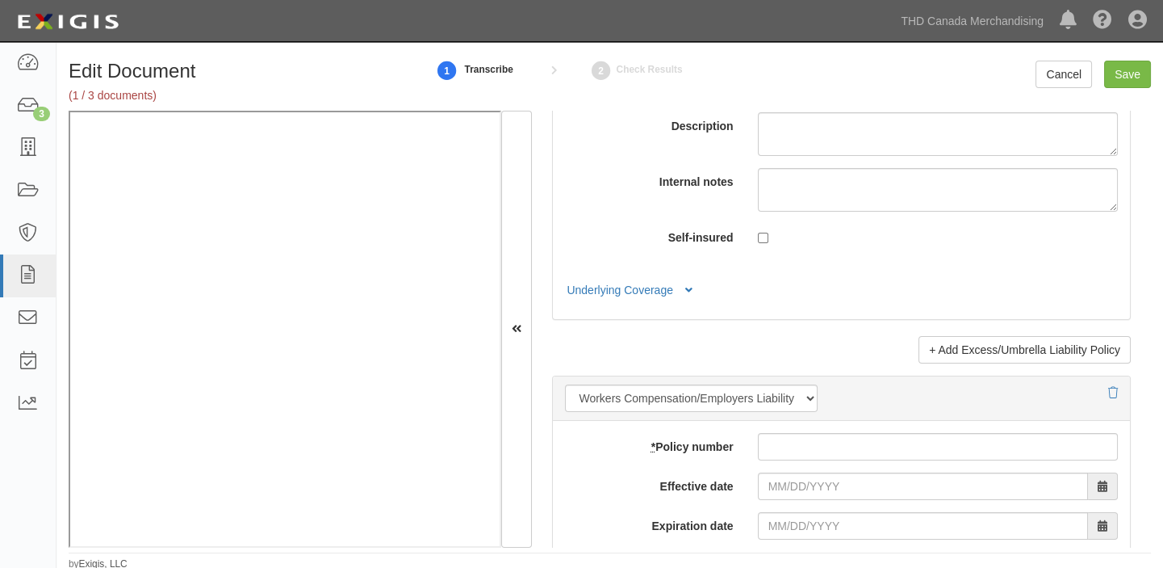
scroll to position [3816, 0]
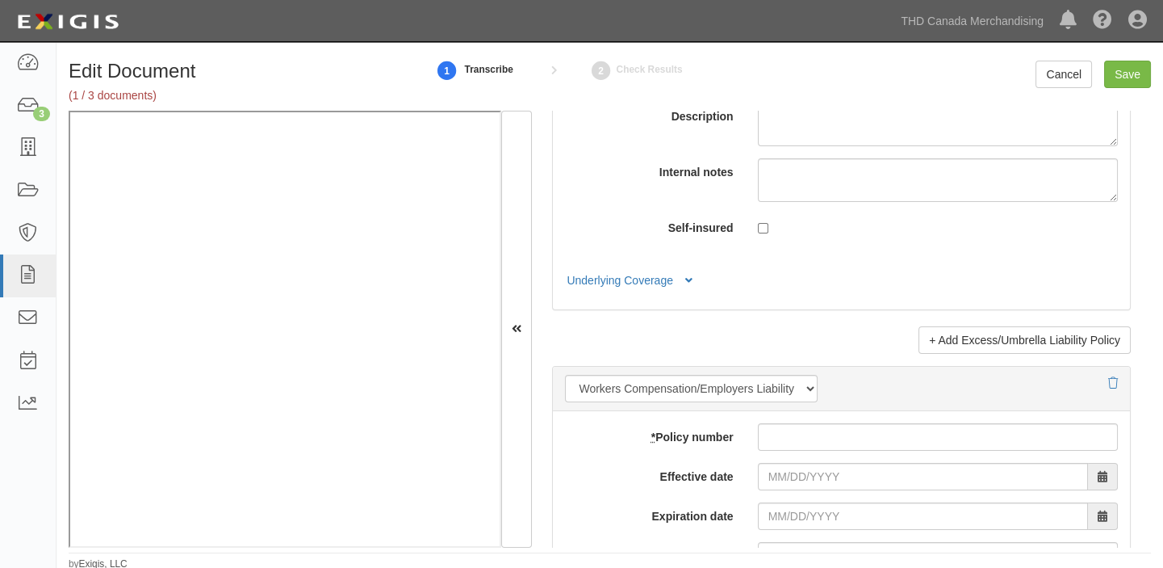
type input "Great Amer Risk Sol Surplus Lines Ins Co (35351) A+ XV Rating"
click at [949, 378] on div "Workers Compensation/Employers Liability Employers Liability Workers Compensati…" at bounding box center [841, 389] width 577 height 44
click at [944, 354] on link "+ Add Excess/Umbrella Liability Policy" at bounding box center [1025, 339] width 212 height 27
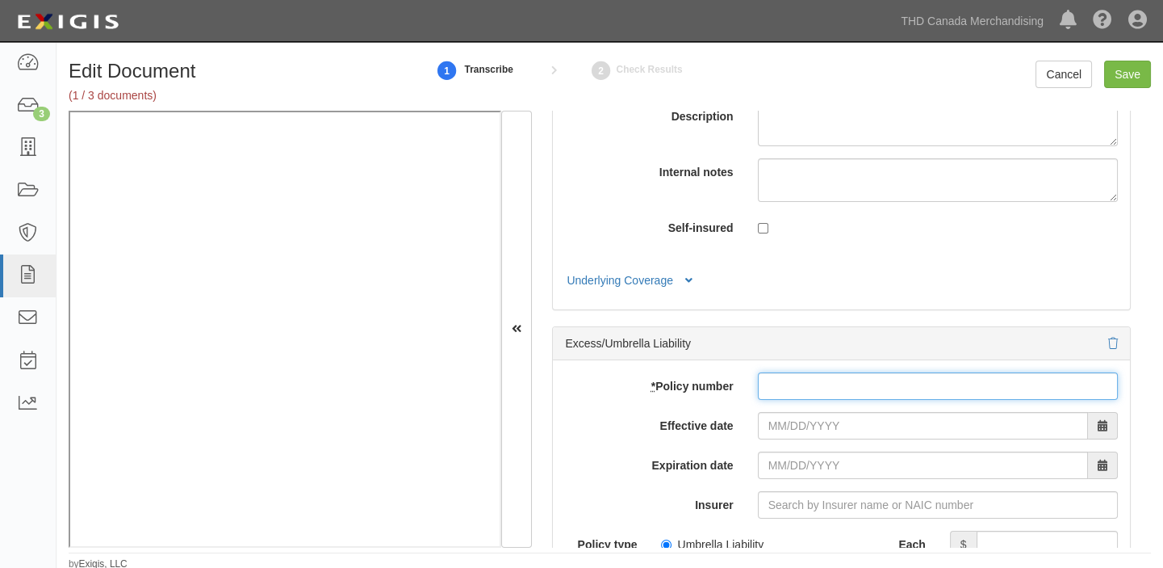
paste input "363BE10063-01"
click at [798, 397] on input "* Policy number" at bounding box center [938, 385] width 360 height 27
type input "363BE10063-01"
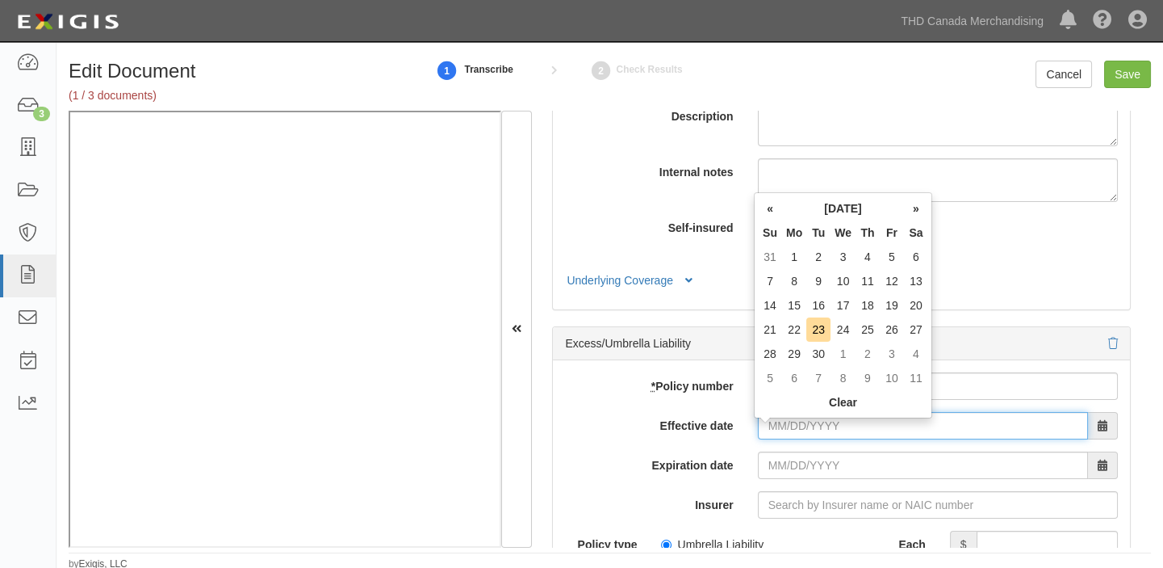
click at [800, 436] on input "Effective date" at bounding box center [923, 425] width 330 height 27
click at [829, 210] on th "September 2025" at bounding box center [843, 208] width 122 height 24
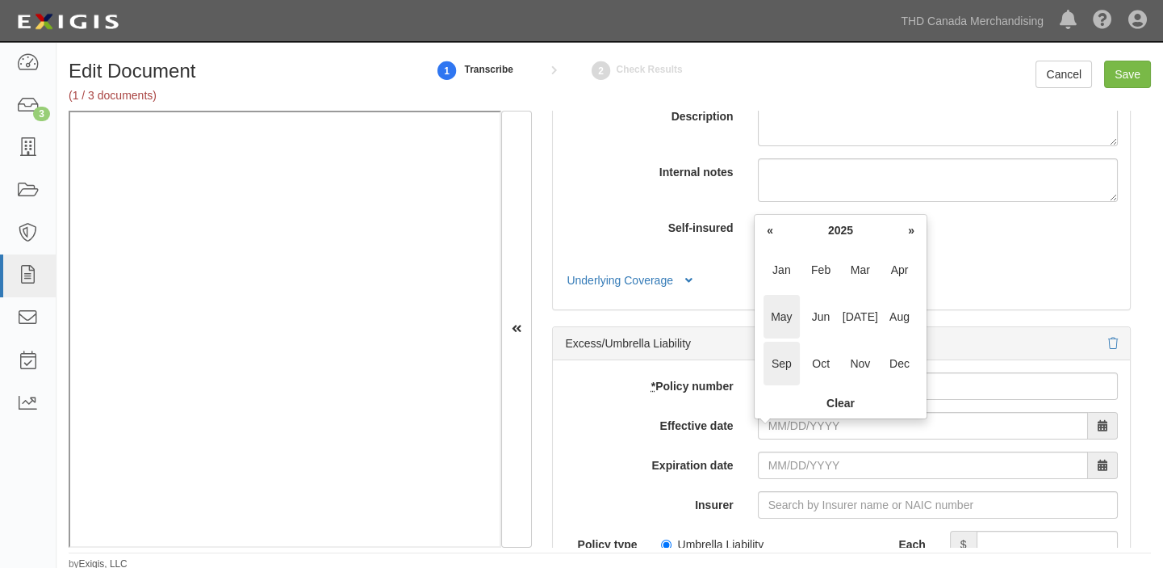
click at [782, 312] on span "May" at bounding box center [782, 317] width 36 height 44
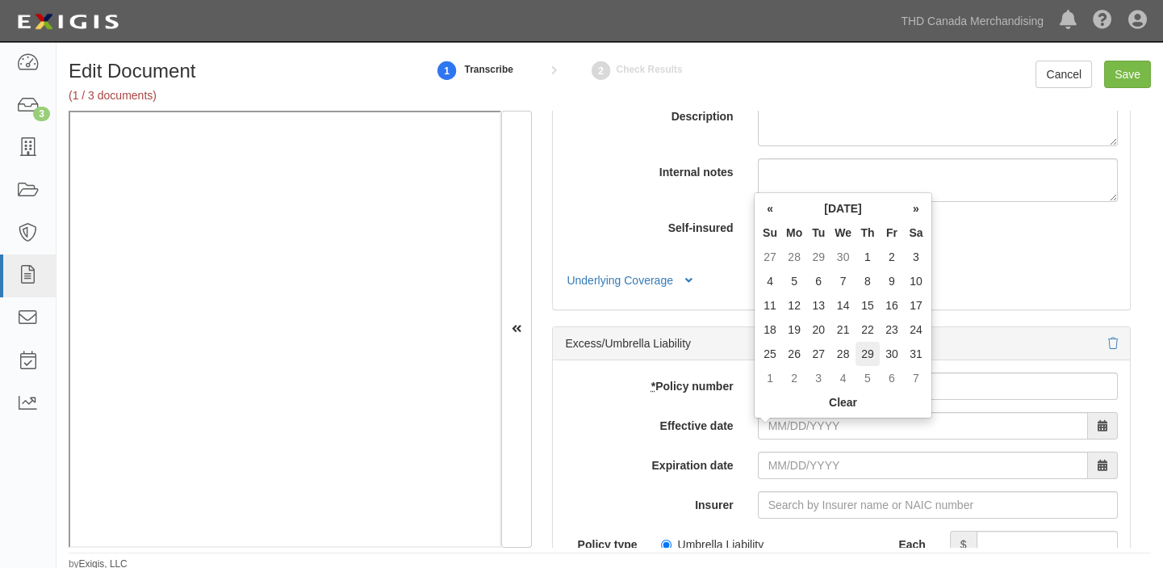
click at [865, 357] on td "29" at bounding box center [868, 354] width 24 height 24
type input "05/29/2025"
type input "05/29/2026"
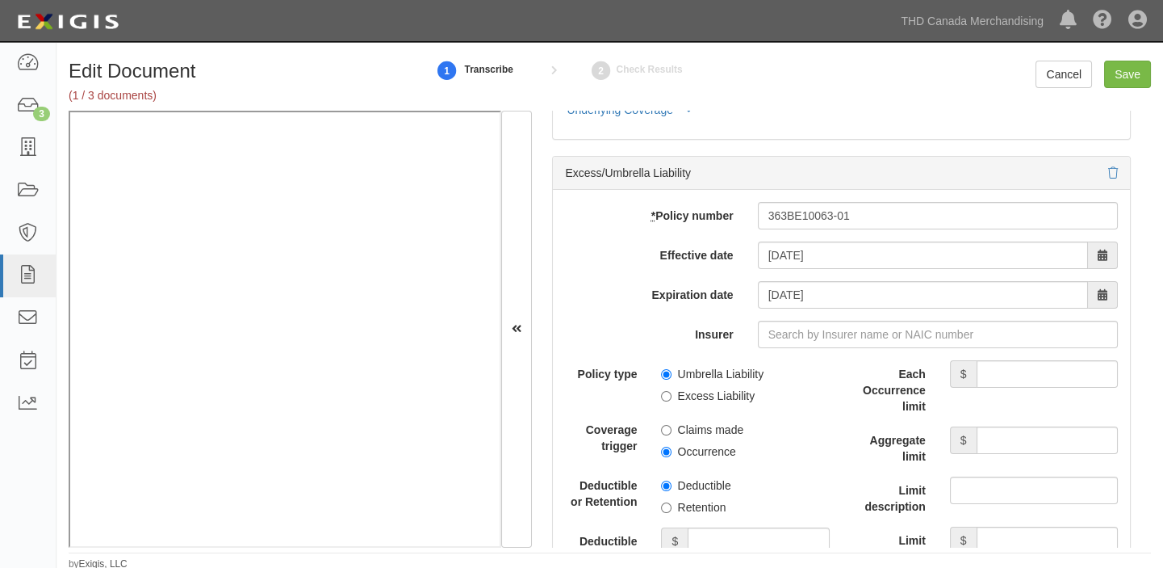
scroll to position [4037, 0]
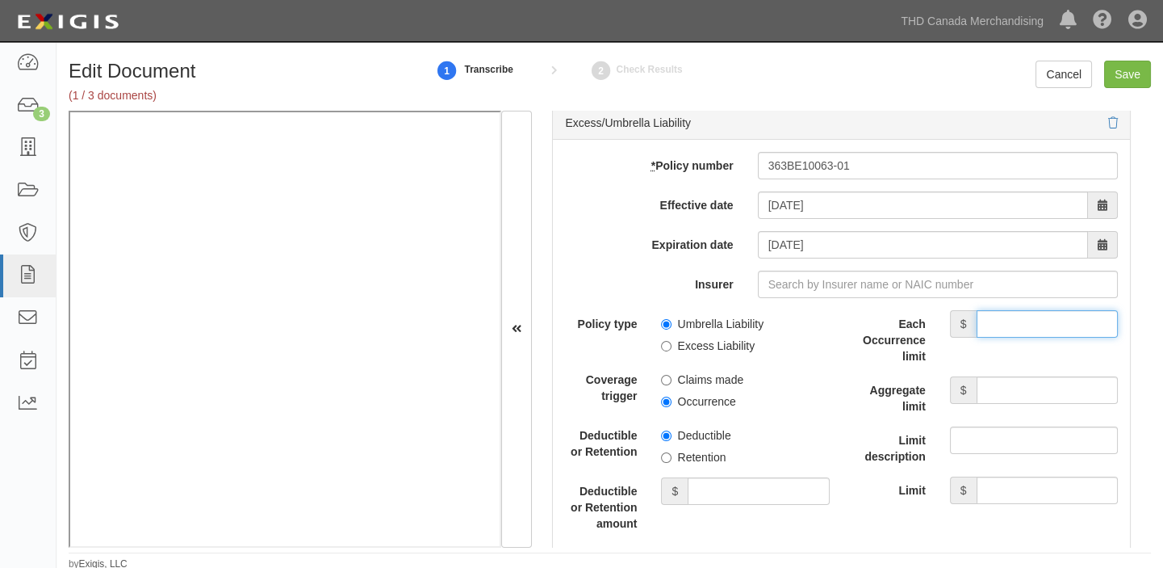
click at [1033, 332] on input "Each Occurrence limit" at bounding box center [1047, 323] width 141 height 27
type input "5,000,000"
click at [1048, 400] on input "Aggregate limit" at bounding box center [1047, 389] width 141 height 27
paste input "5,000,000"
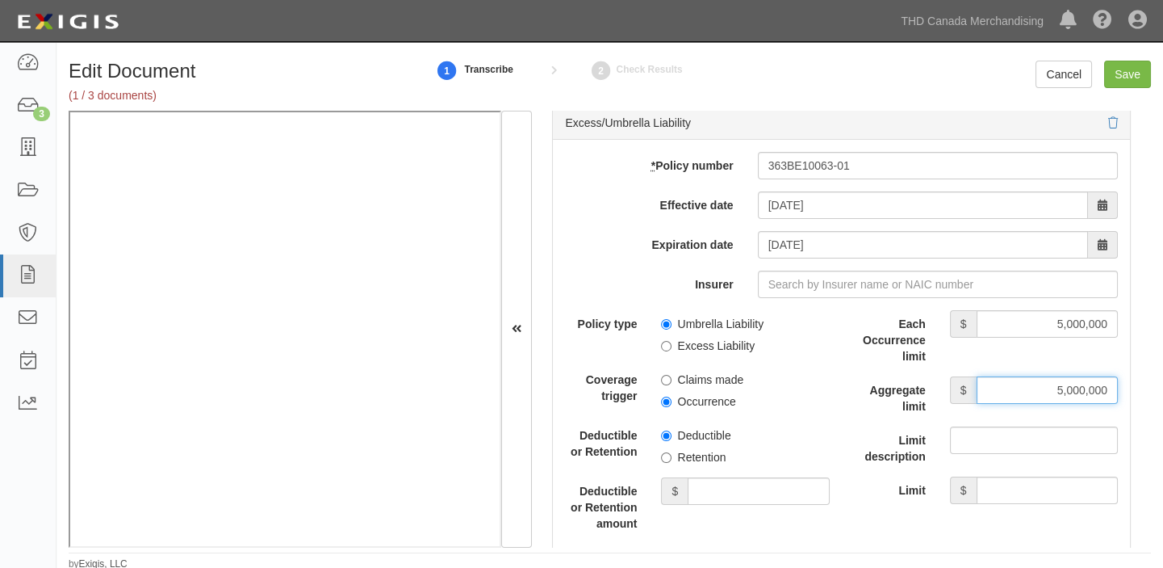
type input "5,000,000"
click at [716, 352] on label "Excess Liability" at bounding box center [708, 345] width 94 height 16
click at [672, 351] on input "Excess Liability" at bounding box center [666, 346] width 10 height 10
radio input "true"
click at [702, 409] on label "Occurrence" at bounding box center [698, 401] width 74 height 16
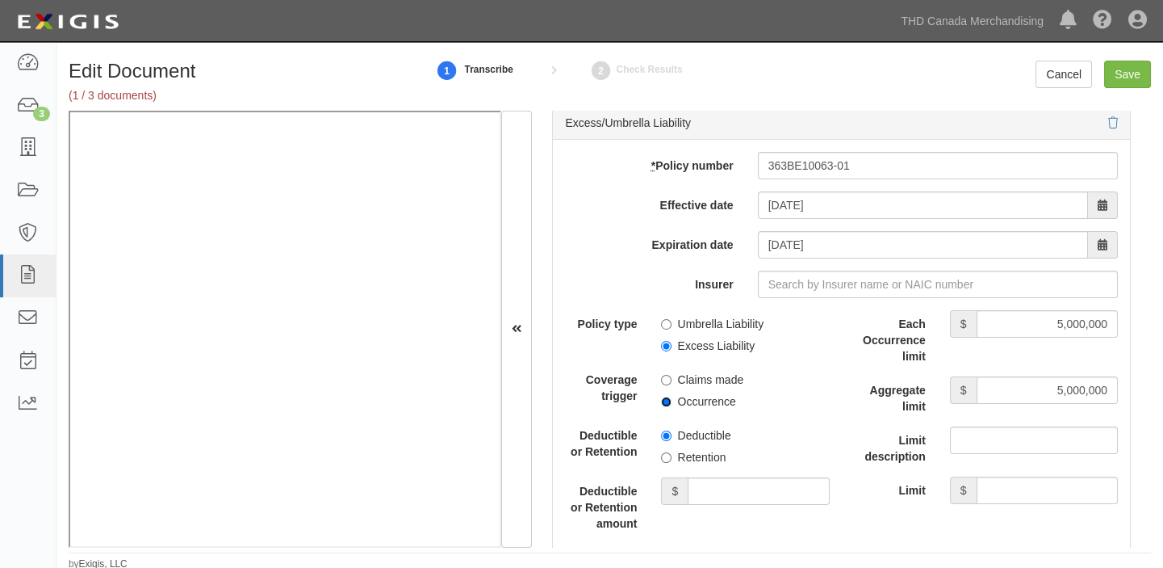
click at [672, 407] on input "Occurrence" at bounding box center [666, 401] width 10 height 10
radio input "true"
click at [832, 295] on input "Insurer" at bounding box center [938, 283] width 360 height 27
type input "21st Century Advantage Insurance Company (25232) NR Rating"
type input "2"
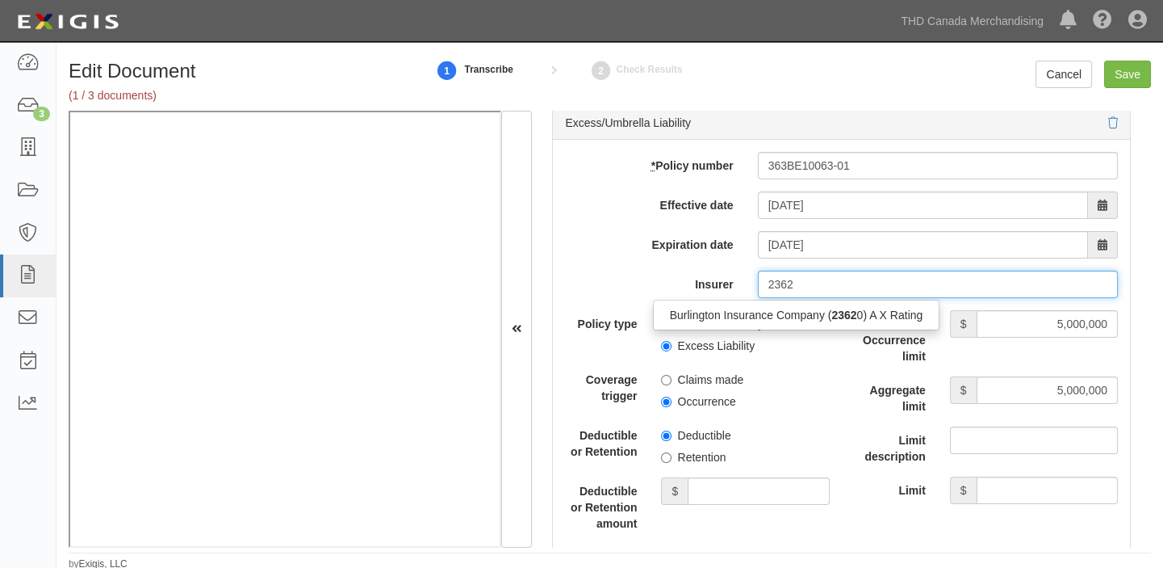
click at [855, 325] on div "Burlington Insurance Company ( 2362 0) A X Rating" at bounding box center [797, 314] width 286 height 21
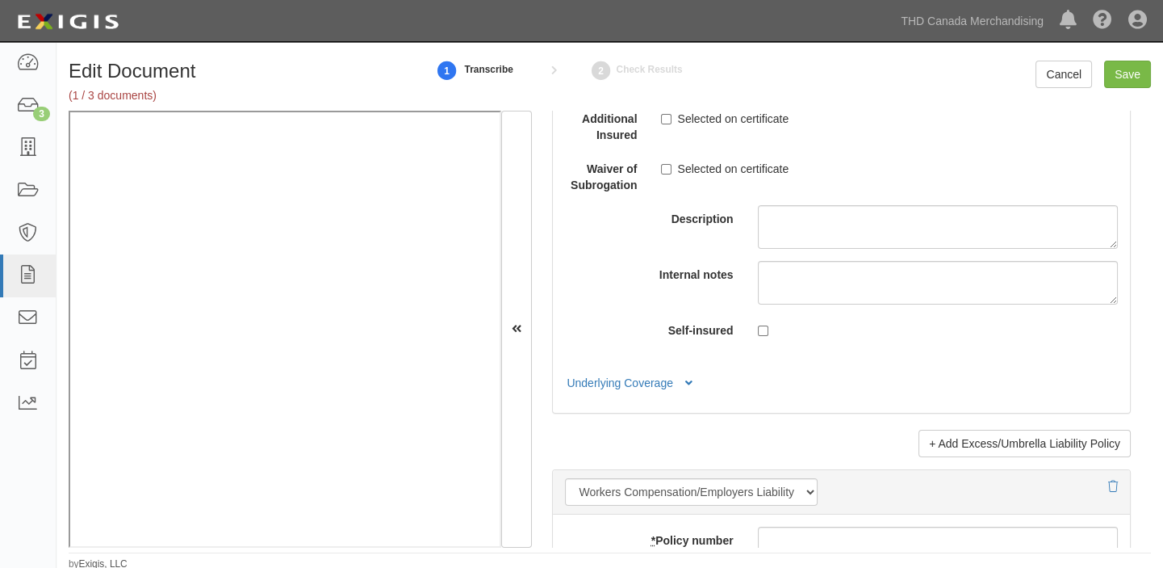
scroll to position [4477, 0]
type input "Burlington Insurance Company (23620) A X Rating"
click at [686, 390] on button "Underlying Coverage" at bounding box center [632, 381] width 134 height 17
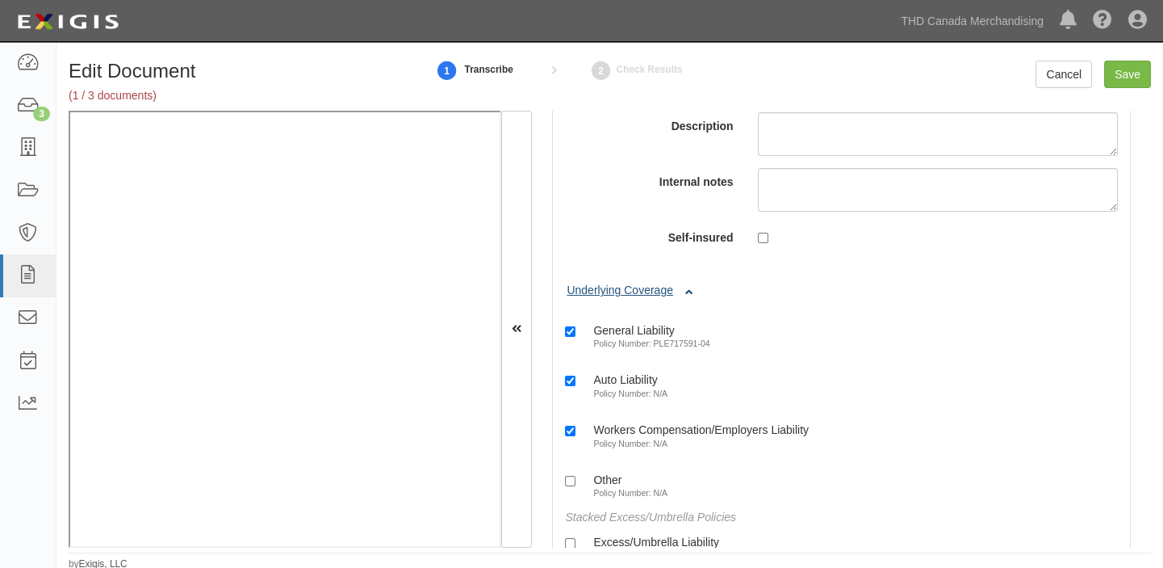
scroll to position [4697, 0]
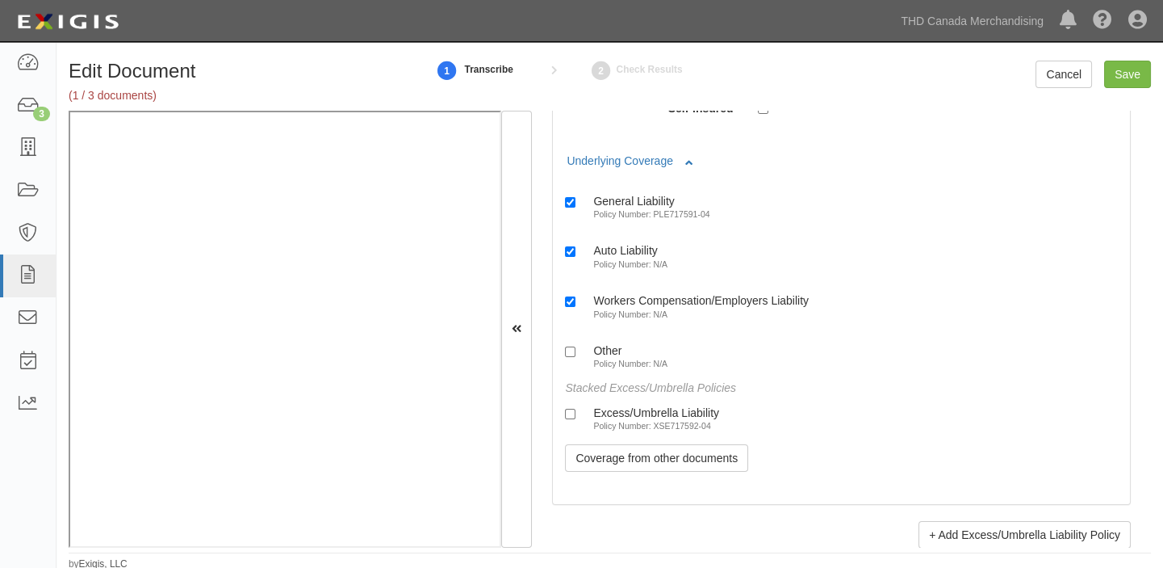
click at [622, 419] on div "Excess/Umbrella Liability" at bounding box center [656, 412] width 126 height 14
click at [576, 419] on input "Excess/Umbrella Liability Policy Number: XSE717592-04" at bounding box center [570, 414] width 10 height 10
checkbox input "true"
click at [1138, 68] on input "Save" at bounding box center [1127, 74] width 47 height 27
type input "1000000"
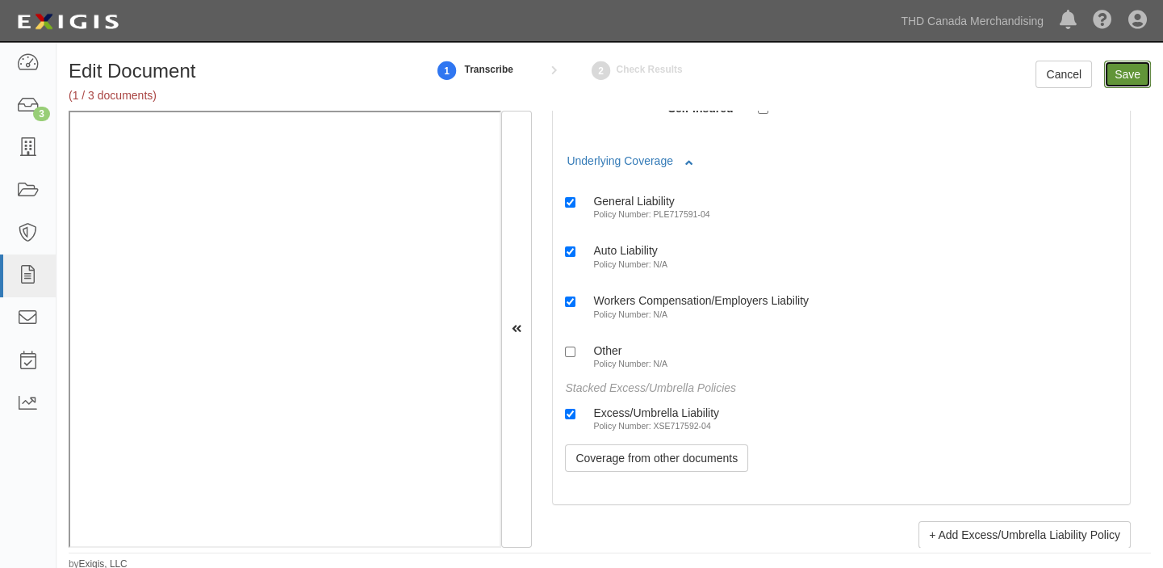
type input "2000000"
type input "9000000"
type input "5000000"
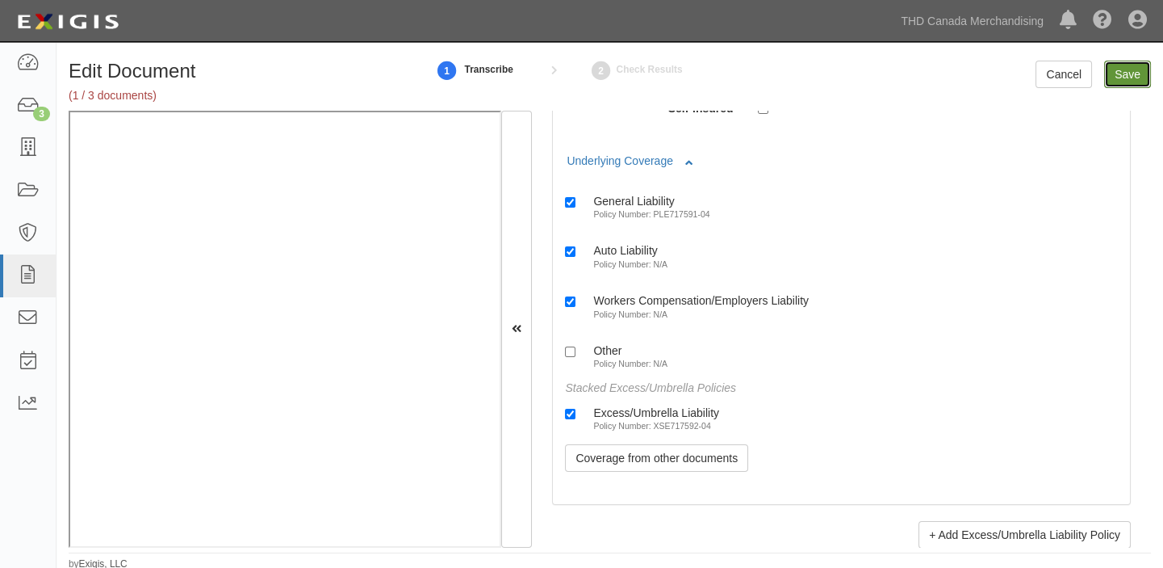
type input "5000000"
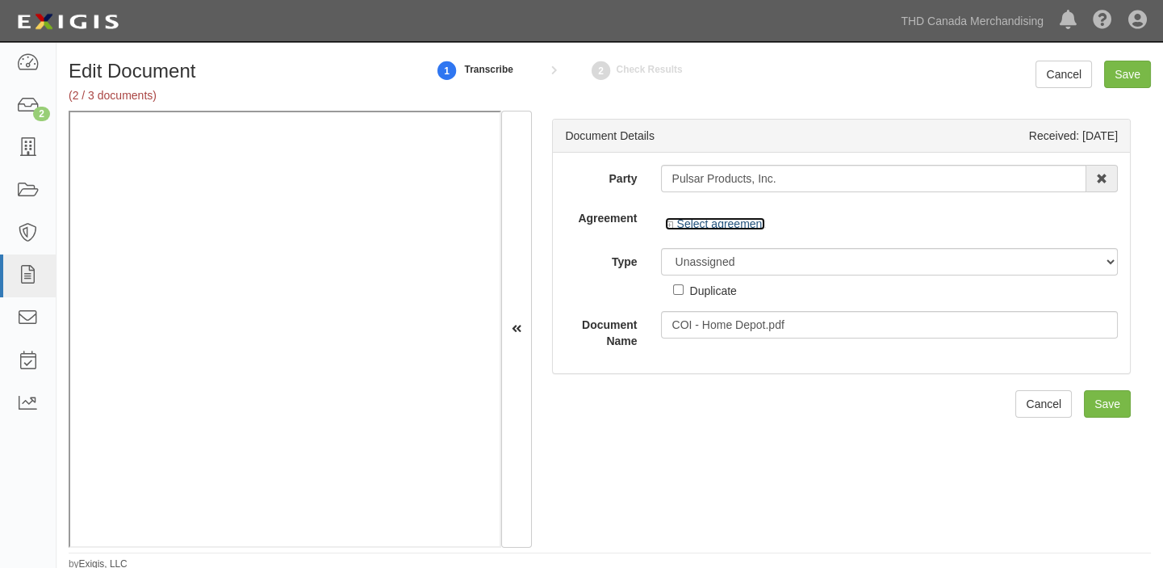
click at [706, 224] on link "Select agreement" at bounding box center [715, 223] width 100 height 13
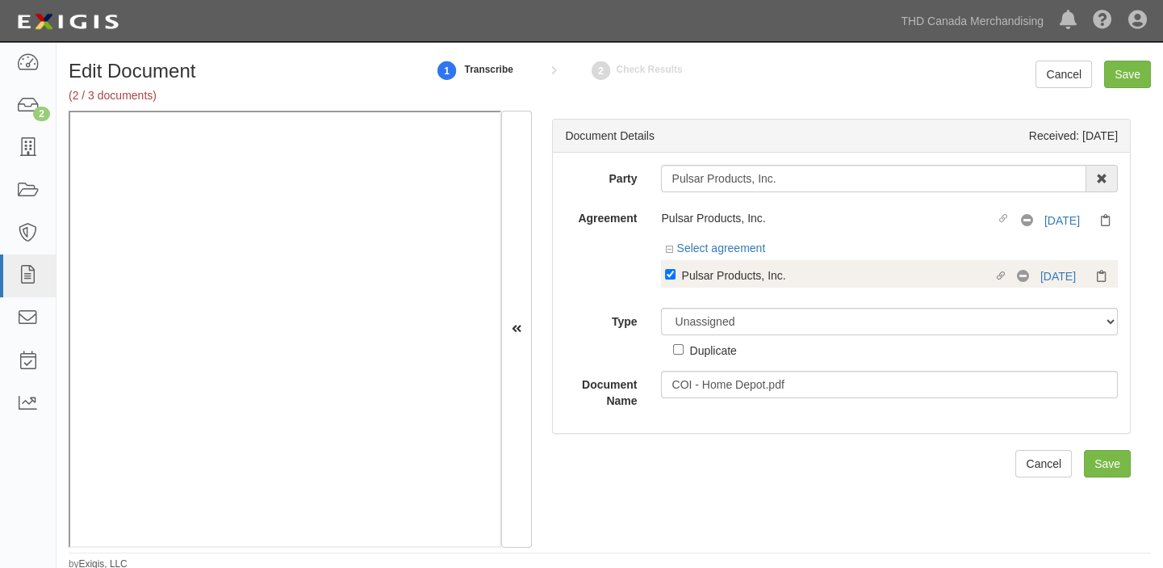
click at [723, 279] on div "Pulsar Products, Inc." at bounding box center [837, 275] width 312 height 18
click at [676, 279] on input "Linked agreement Pulsar Products, Inc. Linked agreement" at bounding box center [670, 274] width 10 height 10
checkbox input "false"
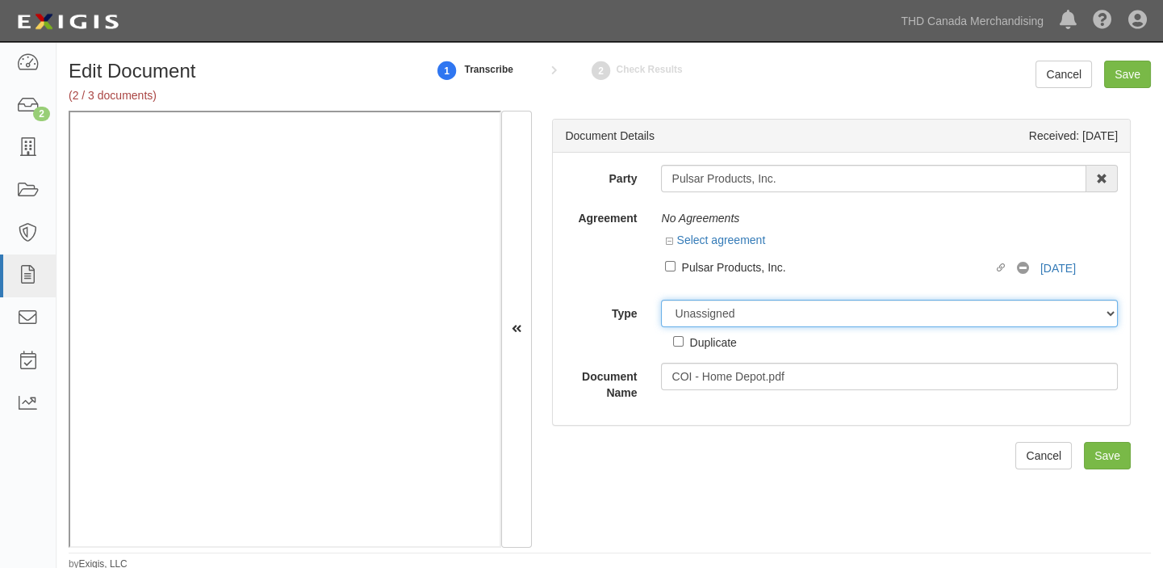
click at [723, 314] on select "Unassigned Binder Cancellation Notice Certificate Contract Endorsement Insuranc…" at bounding box center [889, 313] width 457 height 27
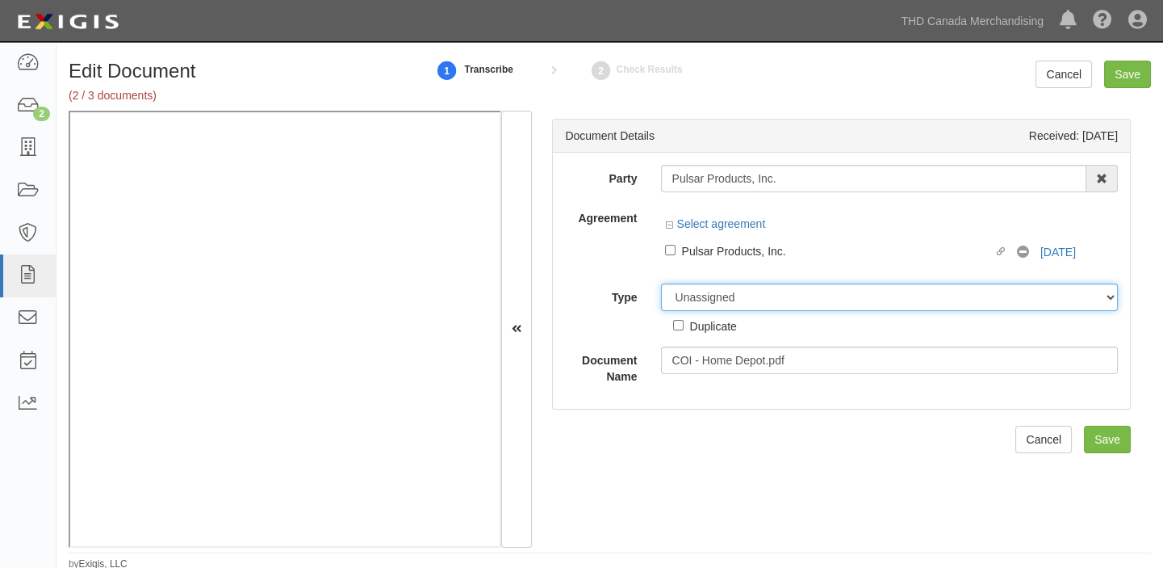
select select "OtherDetail"
click at [661, 283] on select "Unassigned Binder Cancellation Notice Certificate Contract Endorsement Insuranc…" at bounding box center [889, 296] width 457 height 27
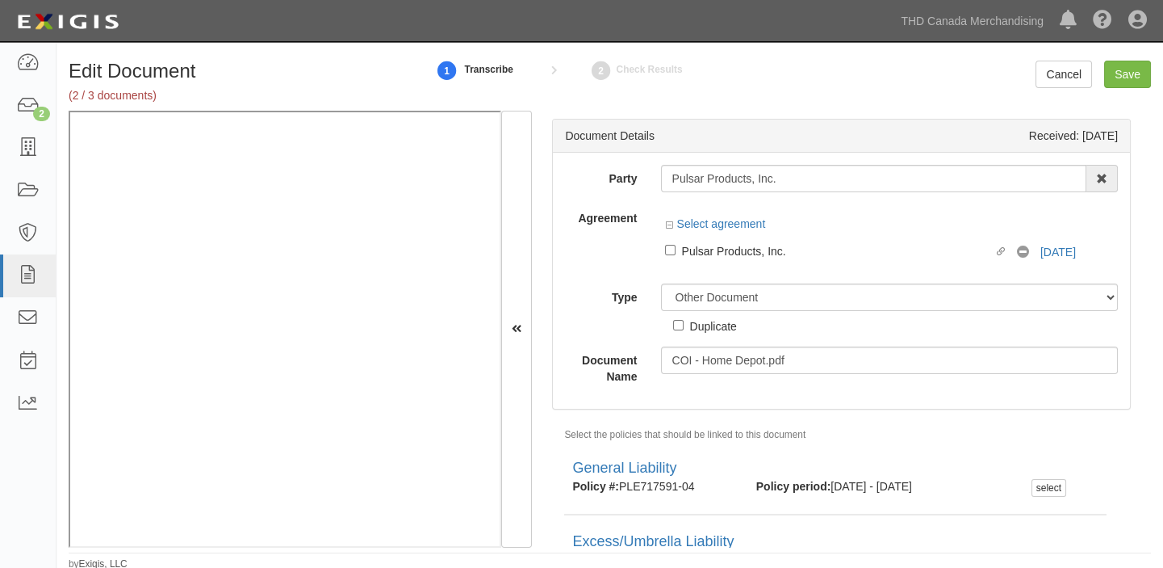
click at [711, 328] on div "Duplicate" at bounding box center [712, 325] width 47 height 18
click at [684, 328] on input "Duplicate" at bounding box center [678, 325] width 10 height 10
checkbox input "true"
click at [1118, 77] on input "Save" at bounding box center [1127, 74] width 47 height 27
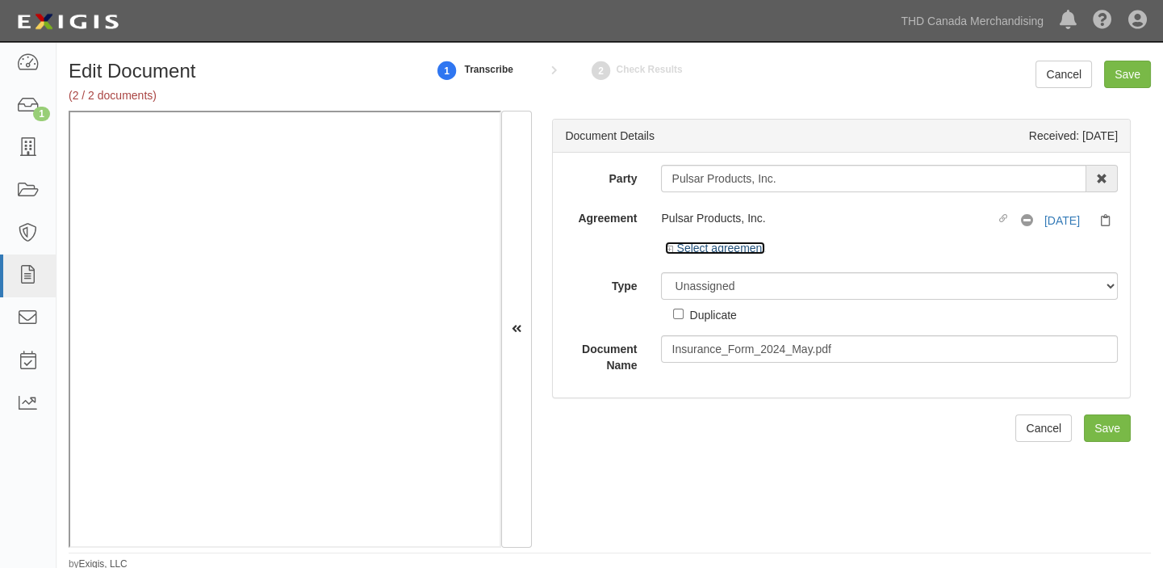
click at [710, 248] on link "Select agreement" at bounding box center [715, 247] width 100 height 13
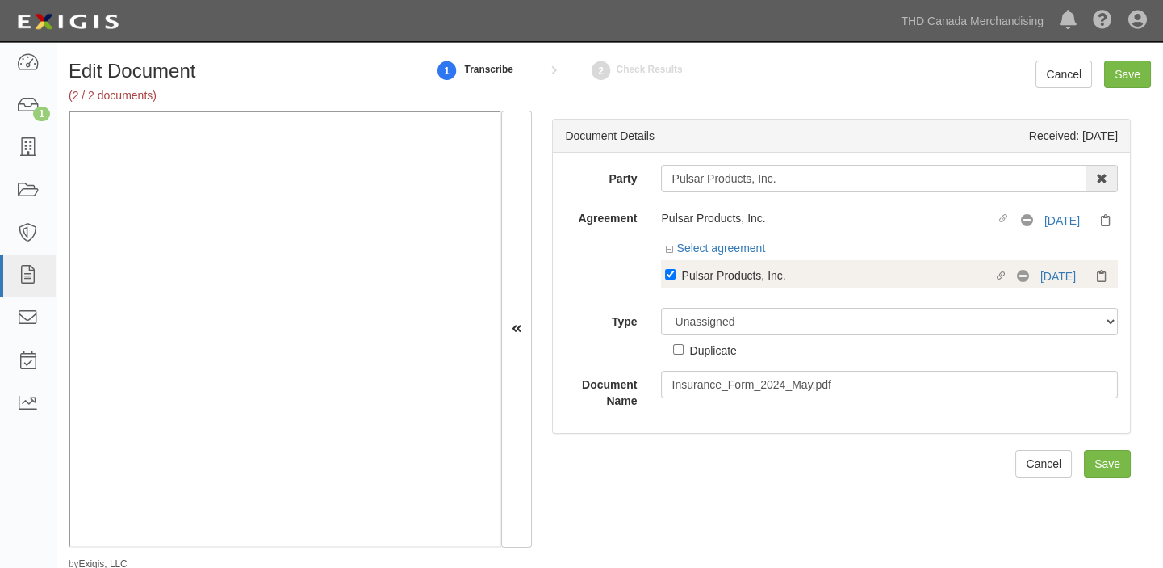
click at [735, 287] on label "Linked agreement Pulsar Products, Inc. Linked agreement" at bounding box center [841, 277] width 352 height 22
click at [676, 279] on input "Linked agreement Pulsar Products, Inc. Linked agreement" at bounding box center [670, 274] width 10 height 10
checkbox input "false"
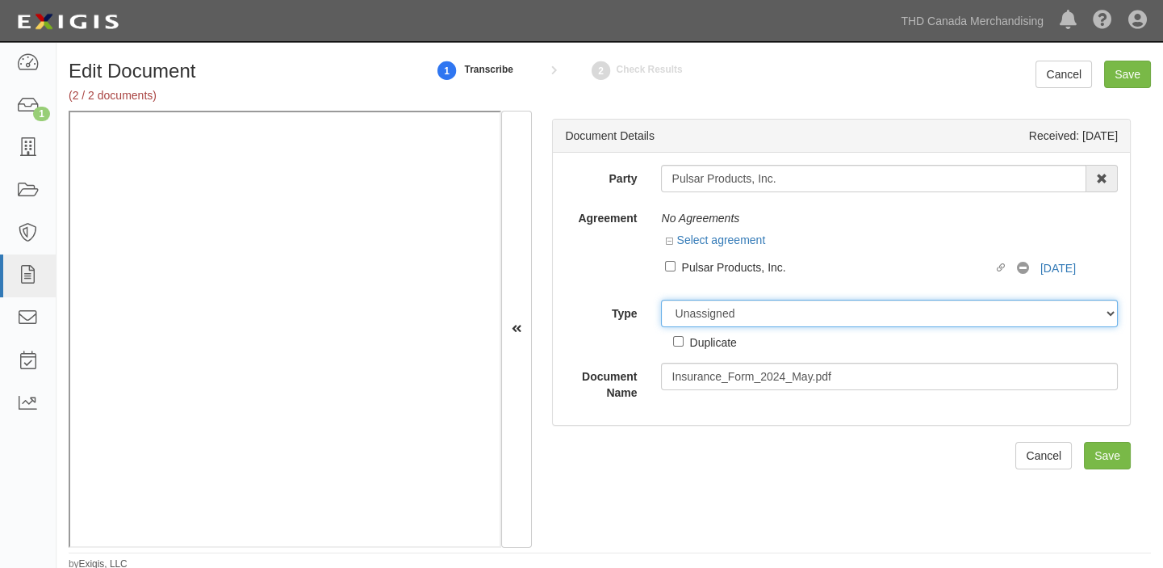
click at [735, 308] on select "Unassigned Binder Cancellation Notice Certificate Contract Endorsement Insuranc…" at bounding box center [889, 313] width 457 height 27
select select "OtherDetail"
click at [661, 300] on select "Unassigned Binder Cancellation Notice Certificate Contract Endorsement Insuranc…" at bounding box center [889, 313] width 457 height 27
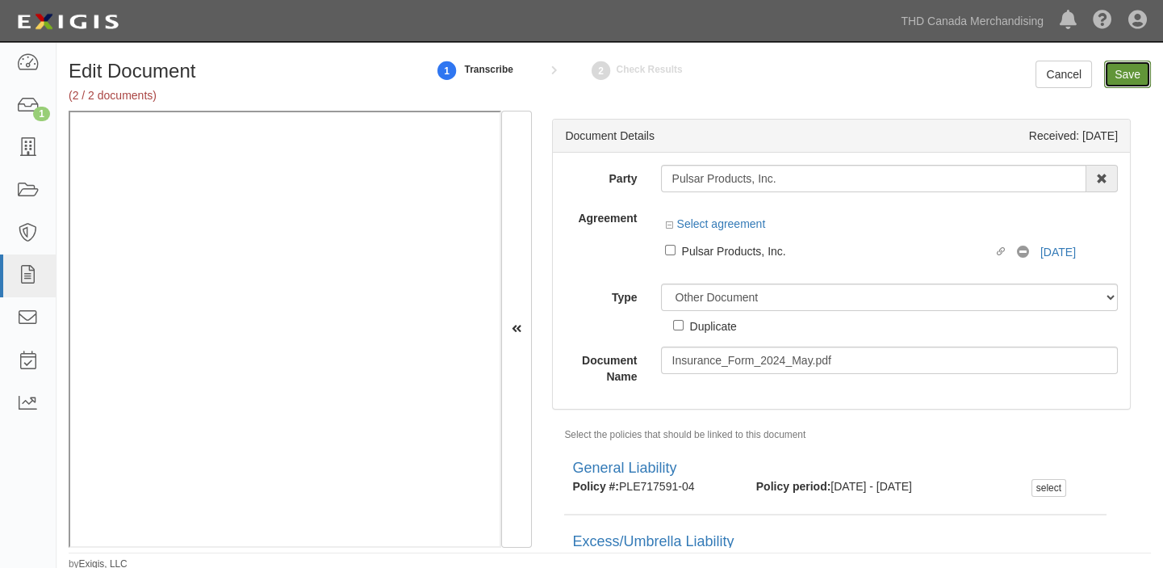
click at [1124, 69] on input "Save" at bounding box center [1127, 74] width 47 height 27
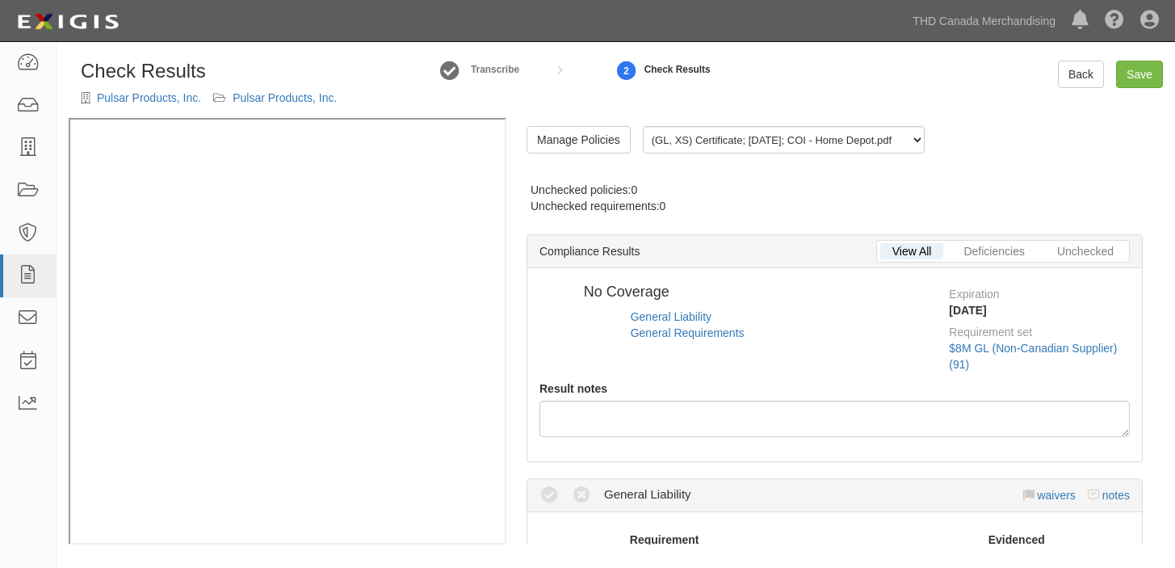
radio input "true"
radio input "false"
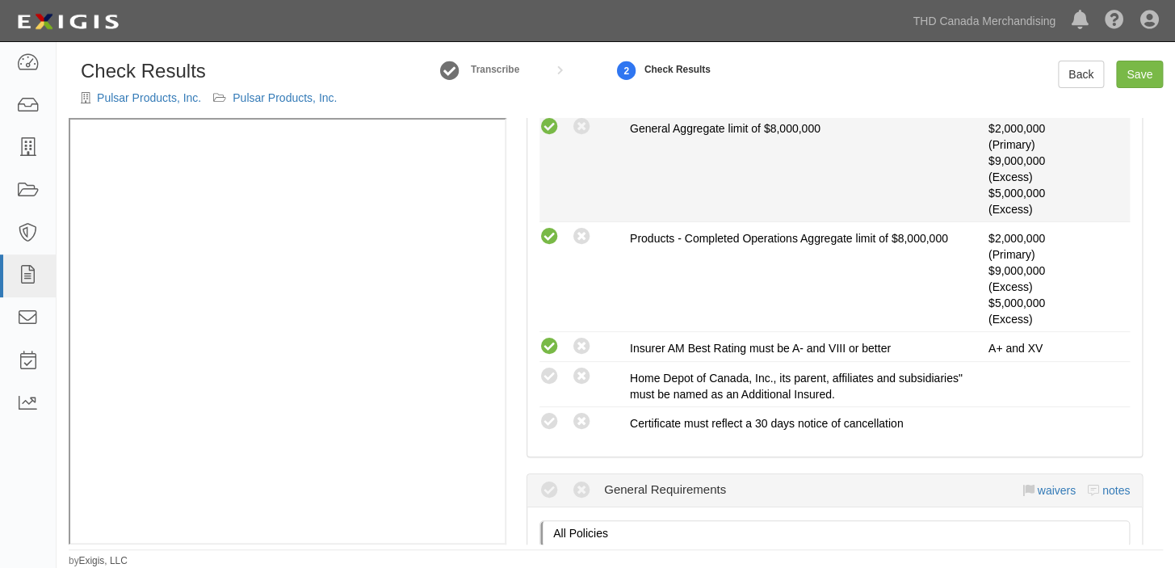
scroll to position [513, 0]
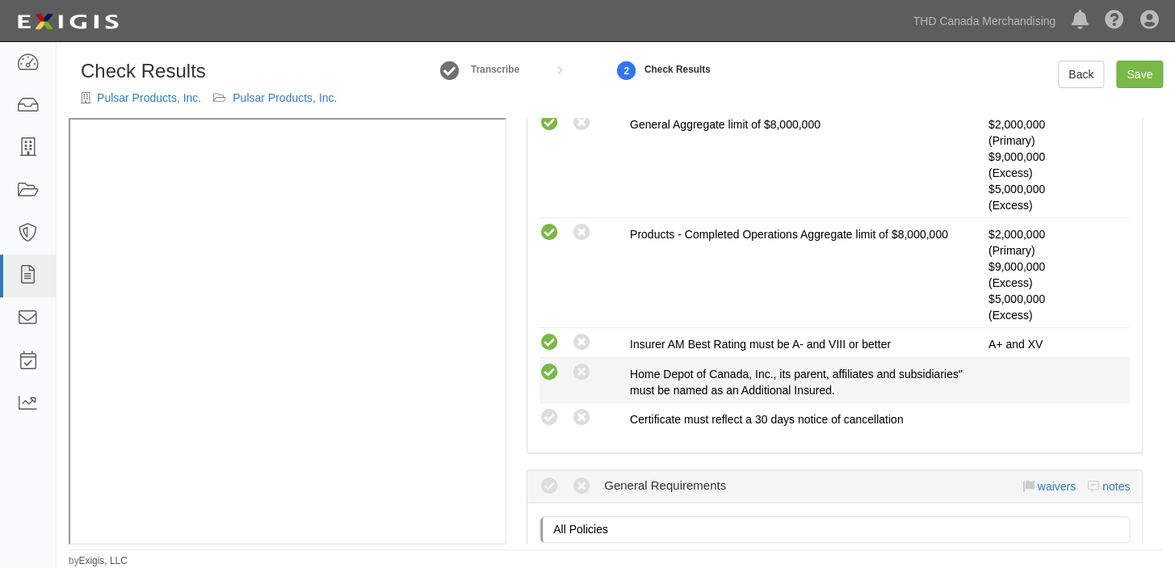
click at [550, 370] on icon at bounding box center [549, 372] width 20 height 20
radio input "true"
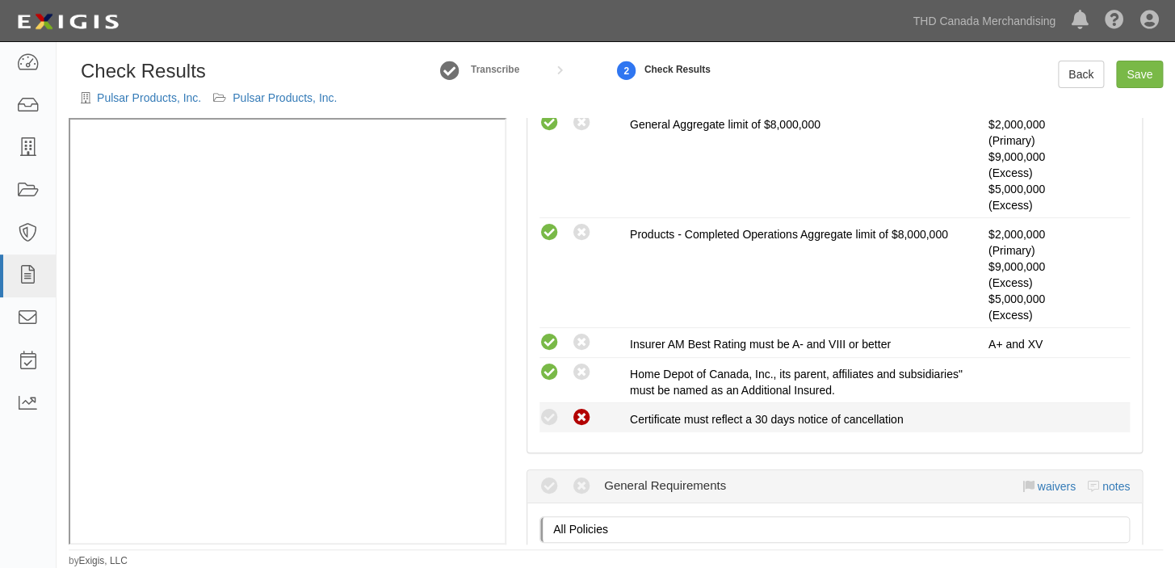
click at [585, 418] on icon at bounding box center [582, 418] width 20 height 20
radio input "true"
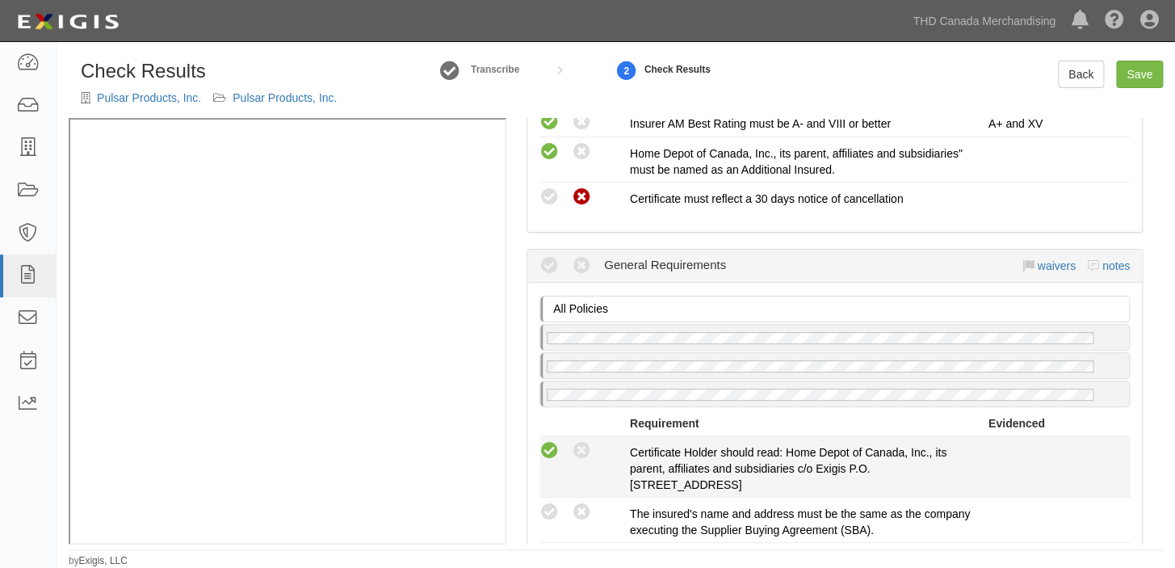
click at [551, 448] on icon at bounding box center [549, 451] width 20 height 20
radio input "true"
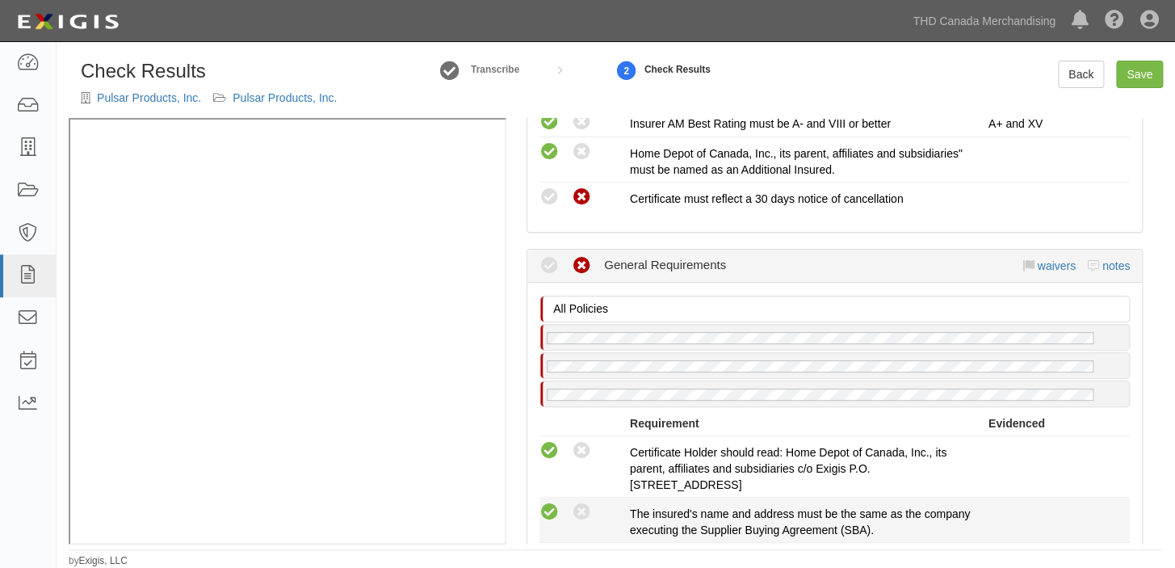
click at [552, 511] on icon at bounding box center [549, 512] width 20 height 20
radio input "true"
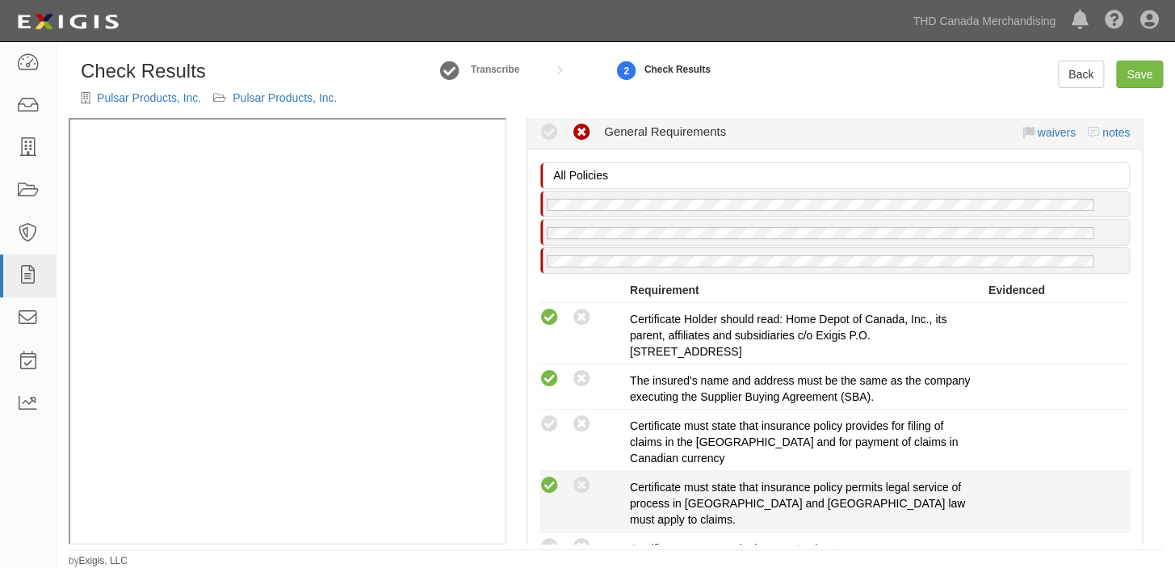
scroll to position [880, 0]
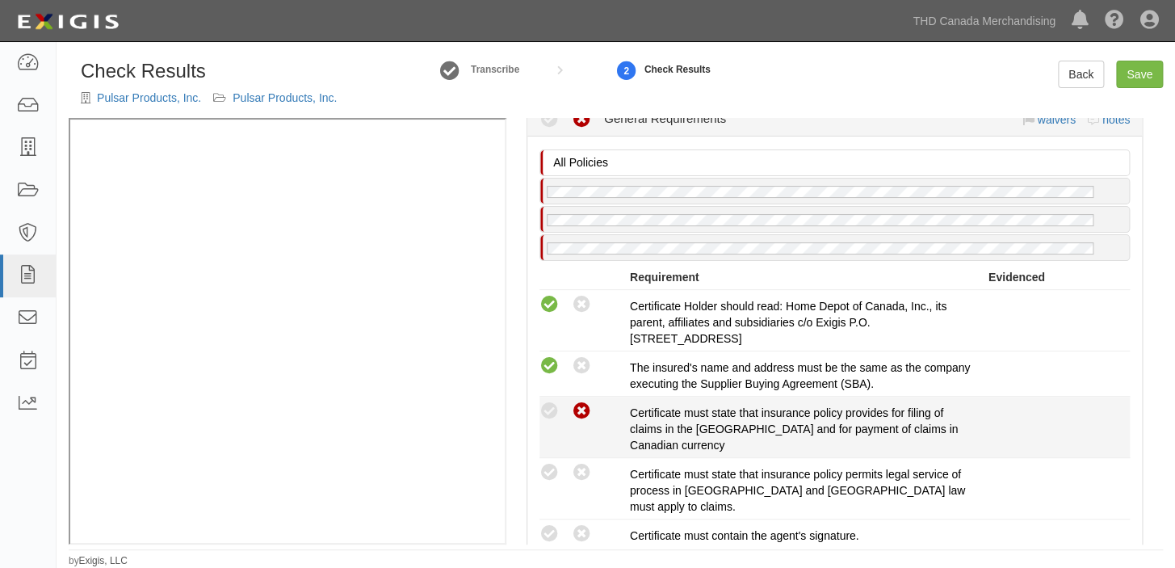
click at [573, 408] on icon at bounding box center [582, 411] width 20 height 20
radio input "true"
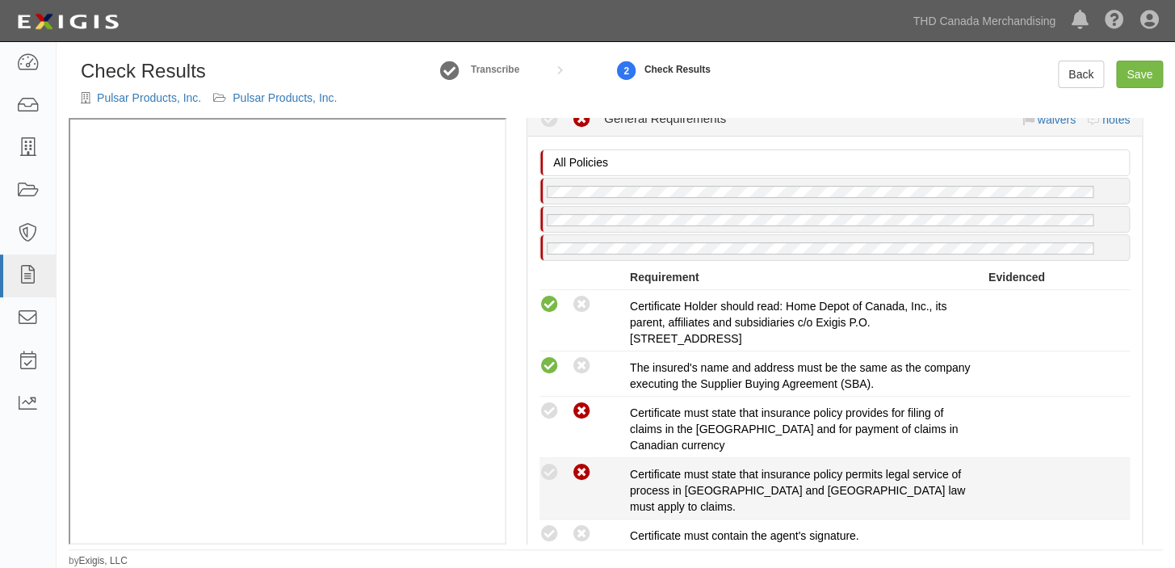
click at [581, 471] on icon at bounding box center [582, 473] width 20 height 20
radio input "true"
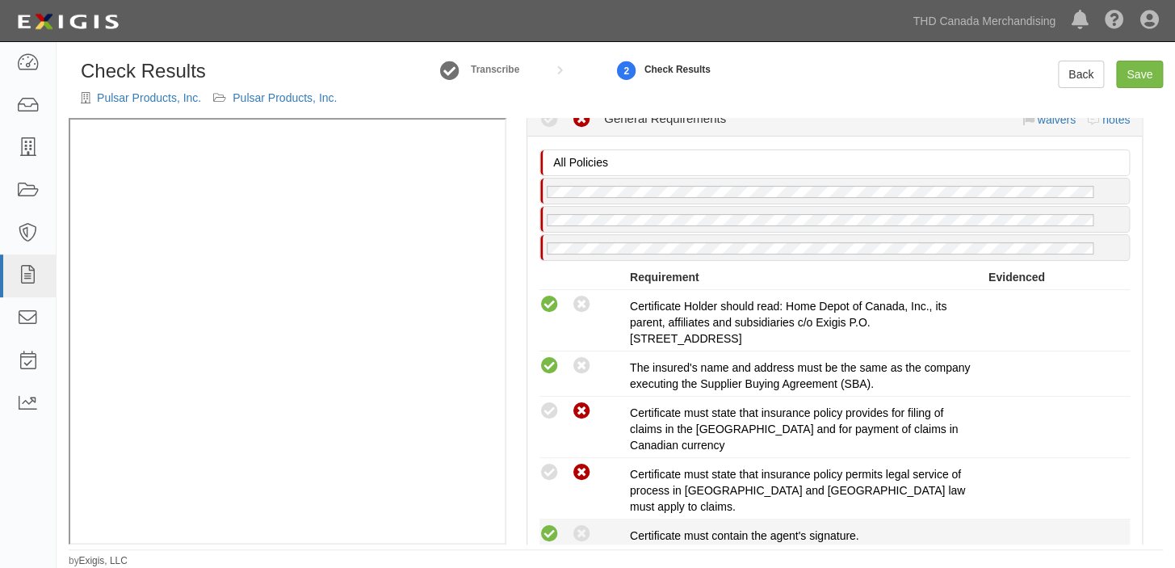
click at [555, 524] on icon at bounding box center [549, 534] width 20 height 20
radio input "true"
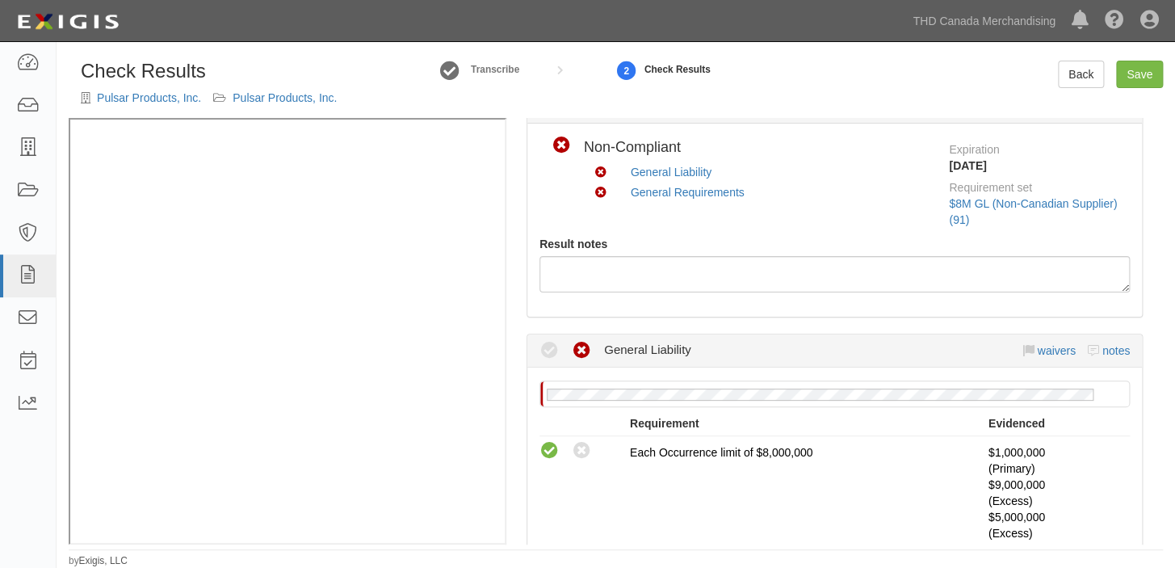
scroll to position [73, 0]
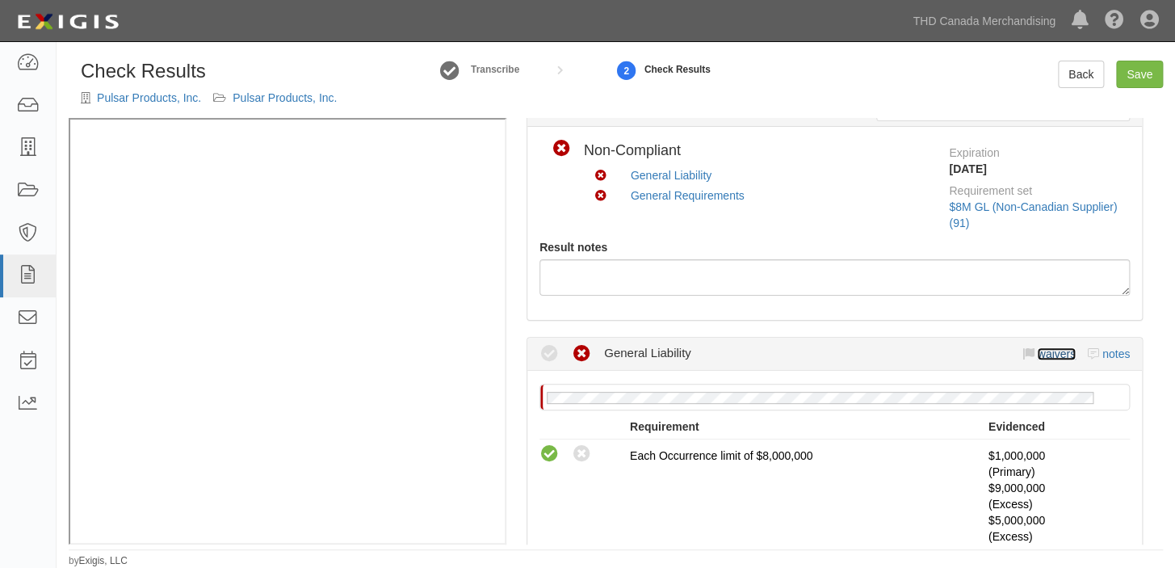
click at [1038, 348] on link "waivers" at bounding box center [1056, 353] width 38 height 13
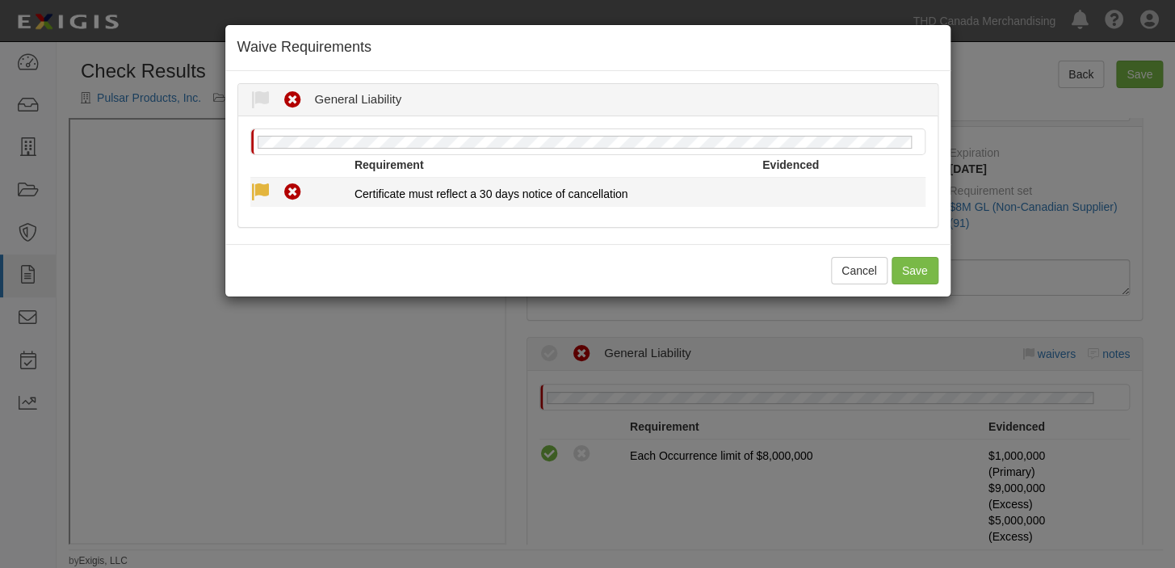
click at [264, 186] on icon at bounding box center [260, 192] width 20 height 20
radio input "true"
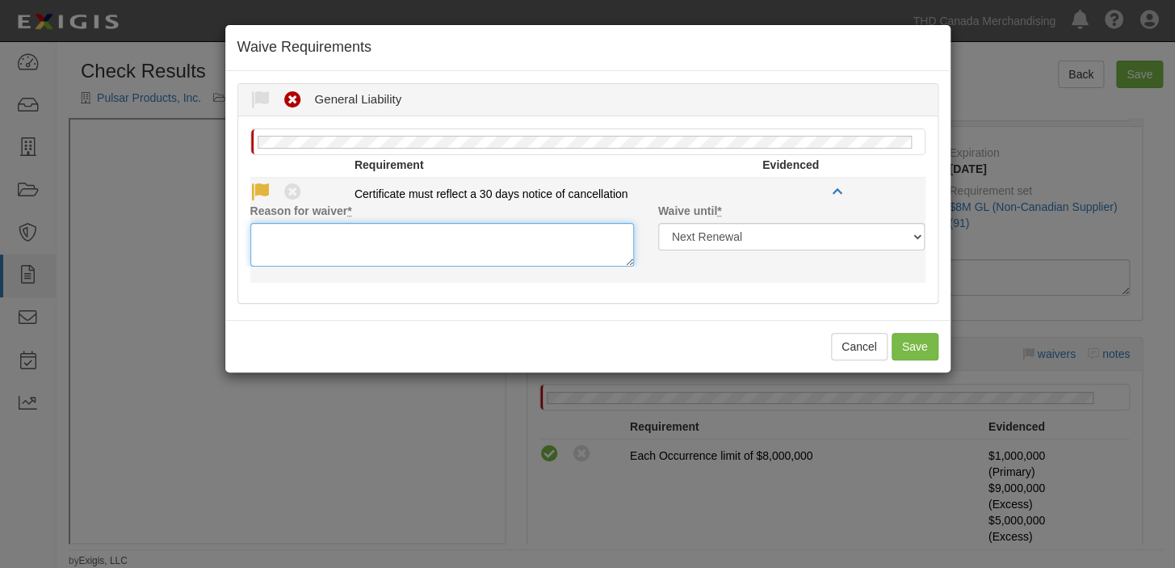
click at [291, 253] on textarea "Reason for waiver *" at bounding box center [441, 245] width 383 height 44
paste textarea "waived per client"
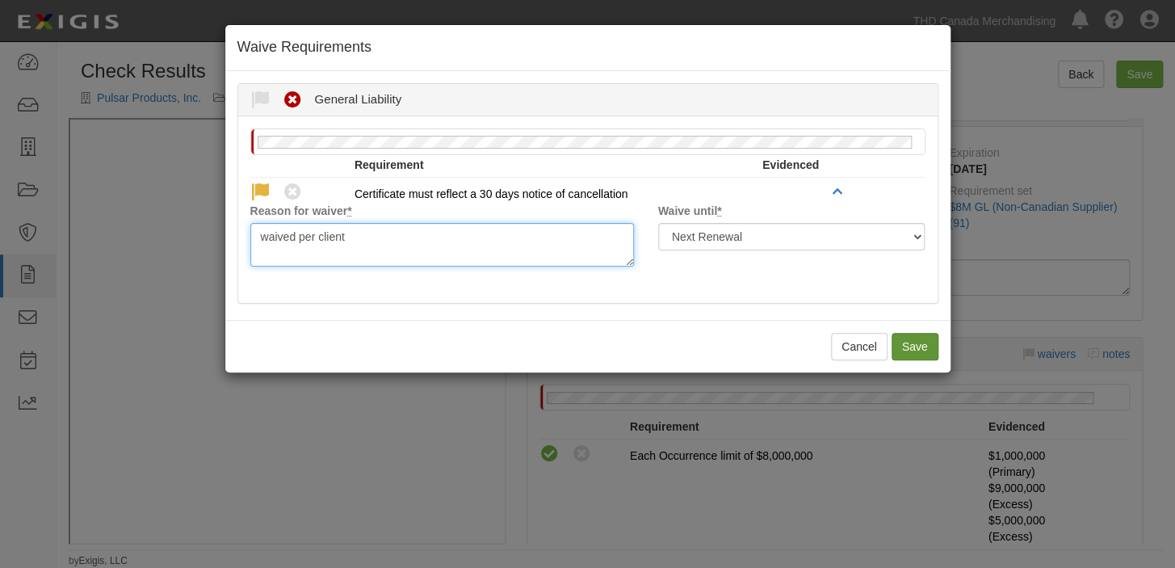
type textarea "waived per client"
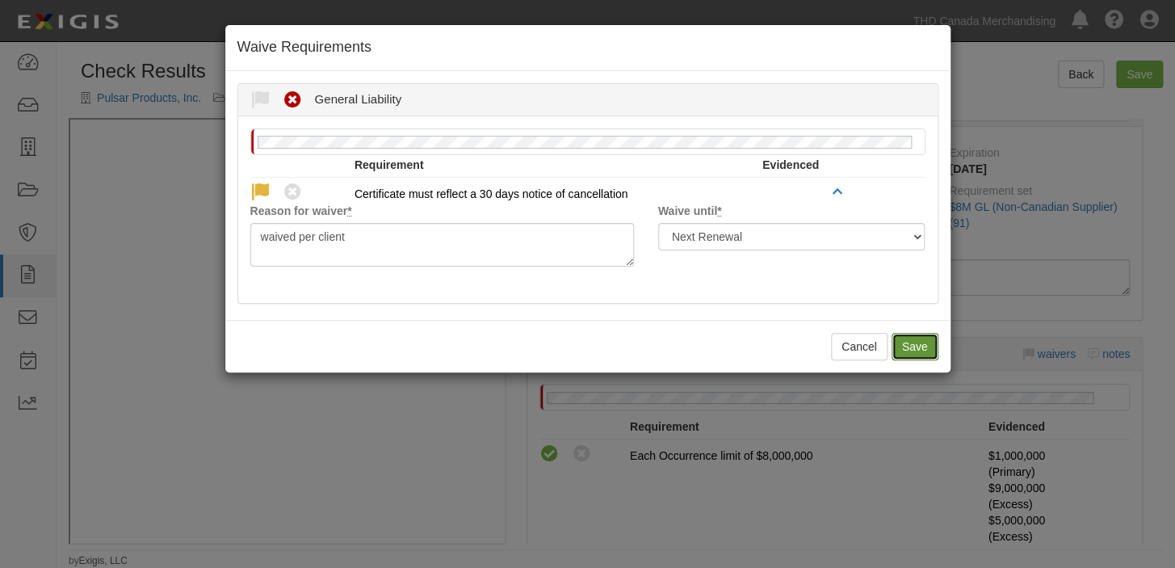
click at [916, 353] on button "Save" at bounding box center [914, 346] width 47 height 27
radio input "true"
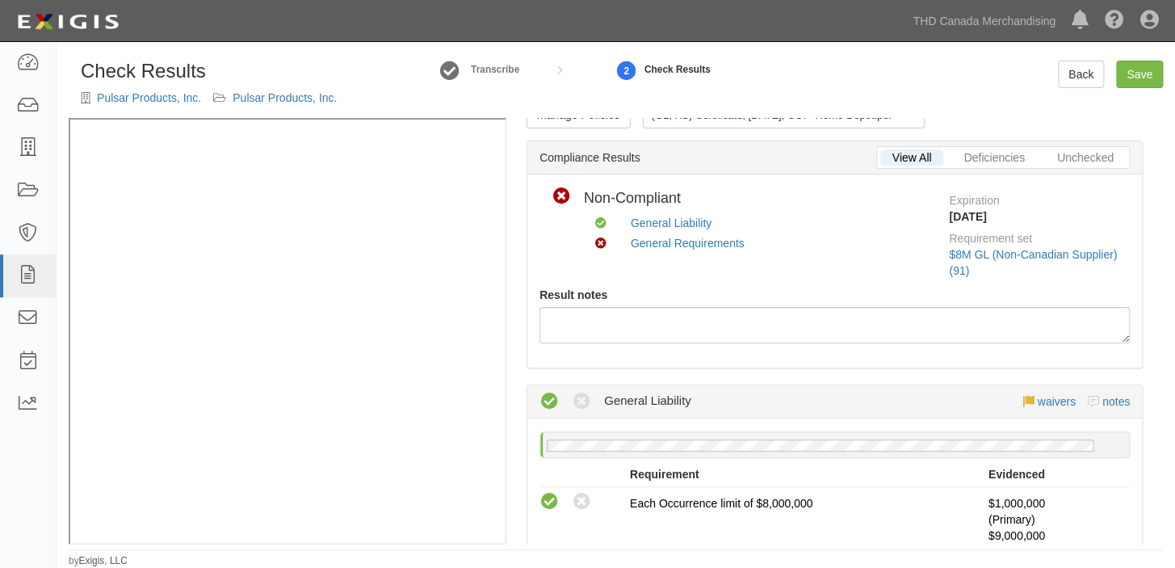
scroll to position [0, 0]
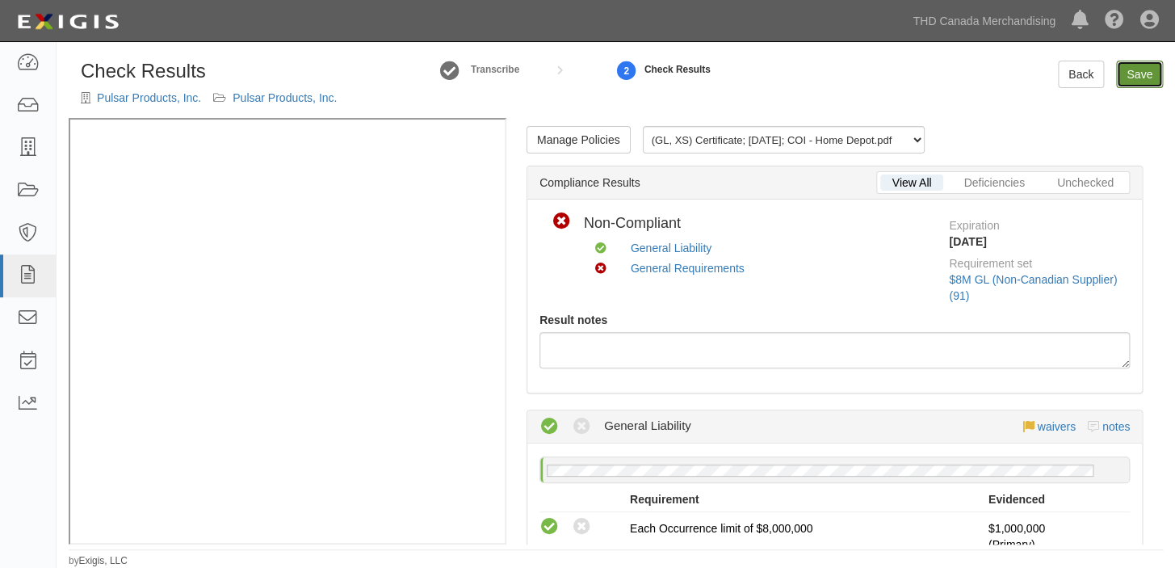
click at [1137, 75] on link "Save" at bounding box center [1139, 74] width 47 height 27
radio input "true"
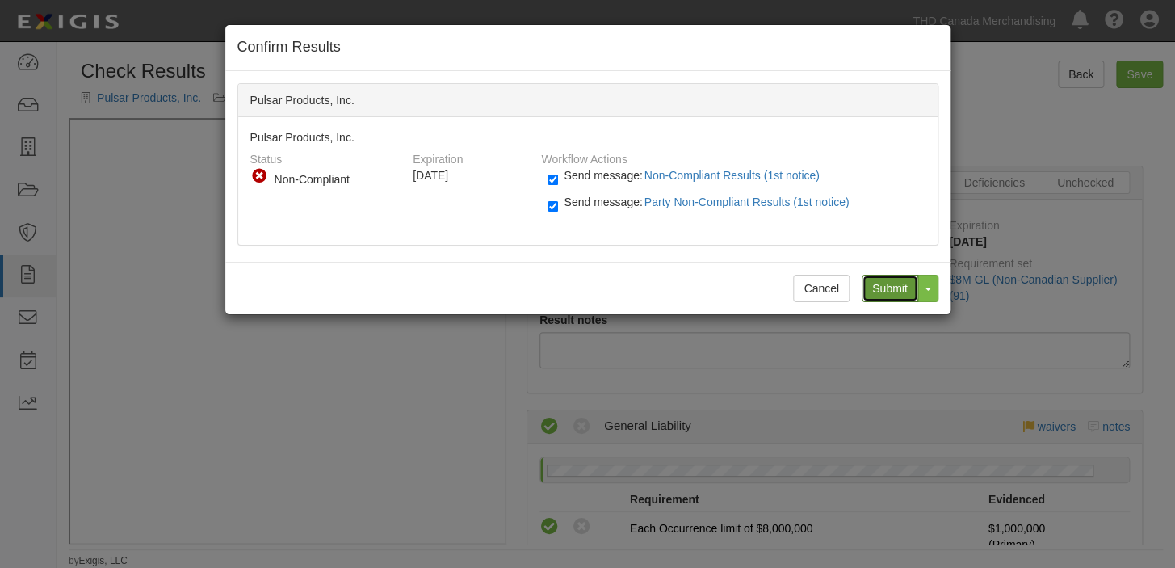
click at [886, 277] on input "Submit" at bounding box center [889, 287] width 57 height 27
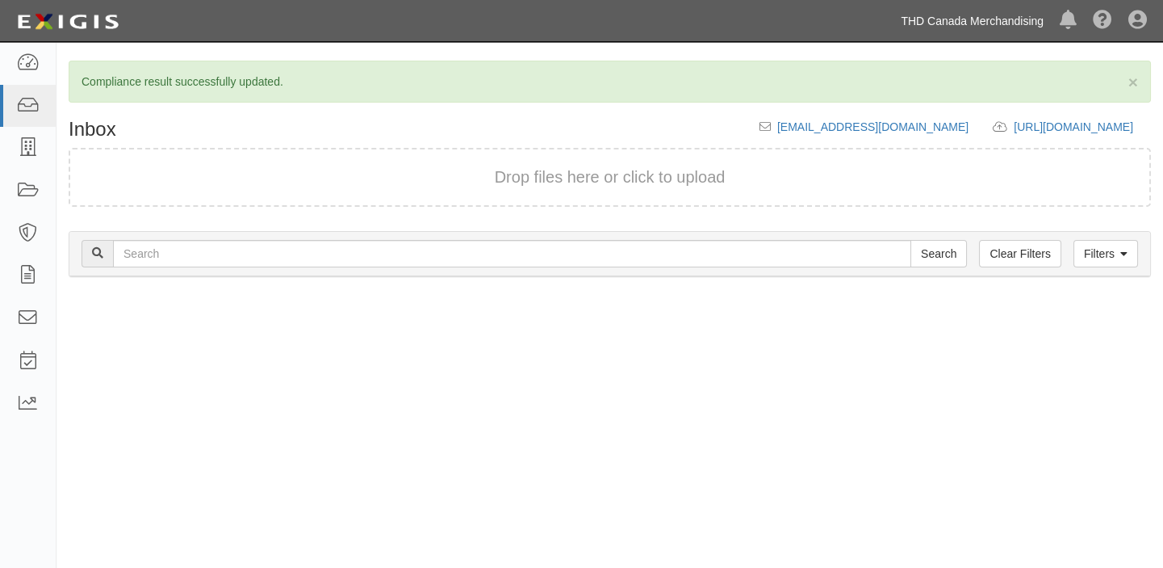
click at [911, 19] on link "THD Canada Merchandising" at bounding box center [972, 21] width 159 height 32
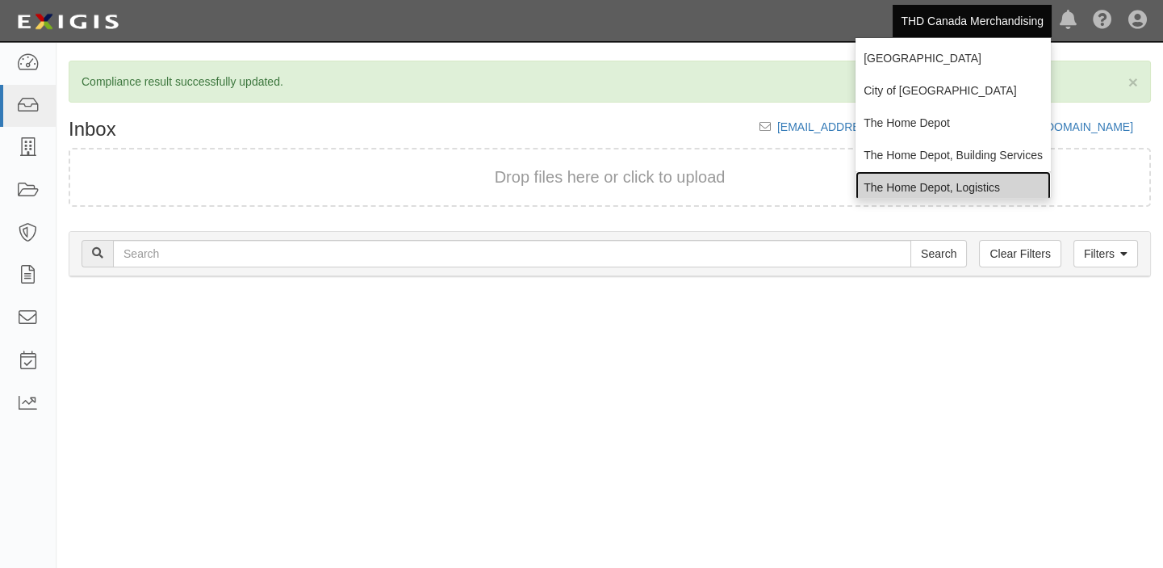
click at [912, 173] on link "The Home Depot, Logistics" at bounding box center [953, 187] width 195 height 32
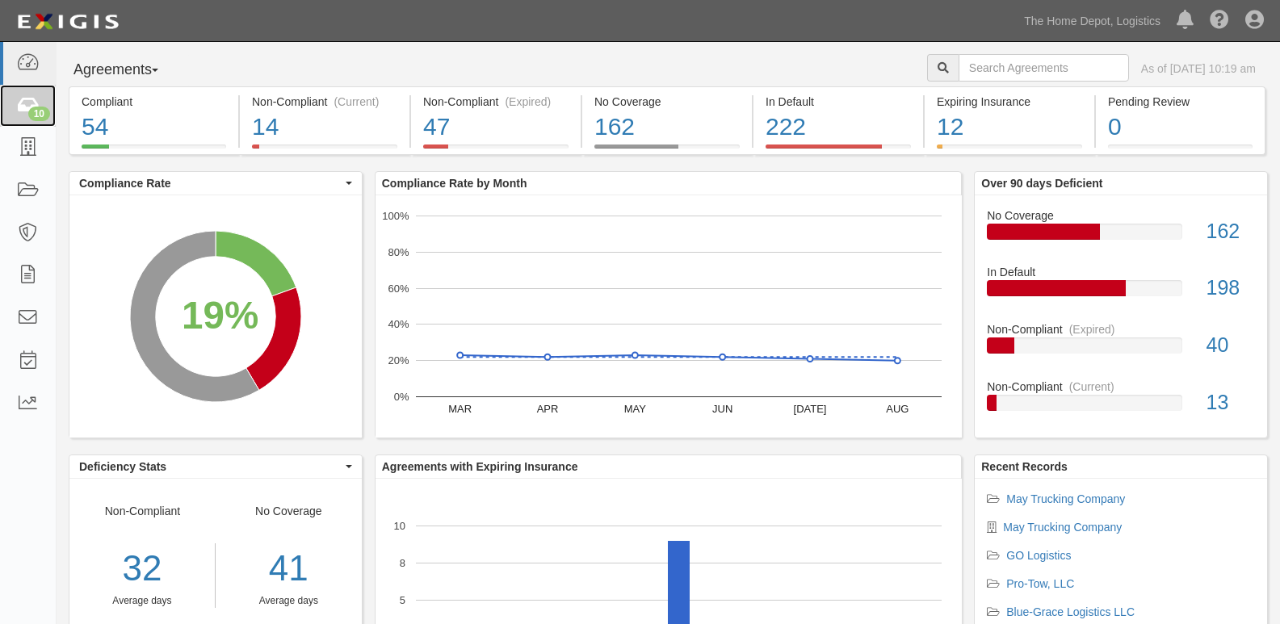
click at [22, 104] on icon at bounding box center [27, 106] width 23 height 19
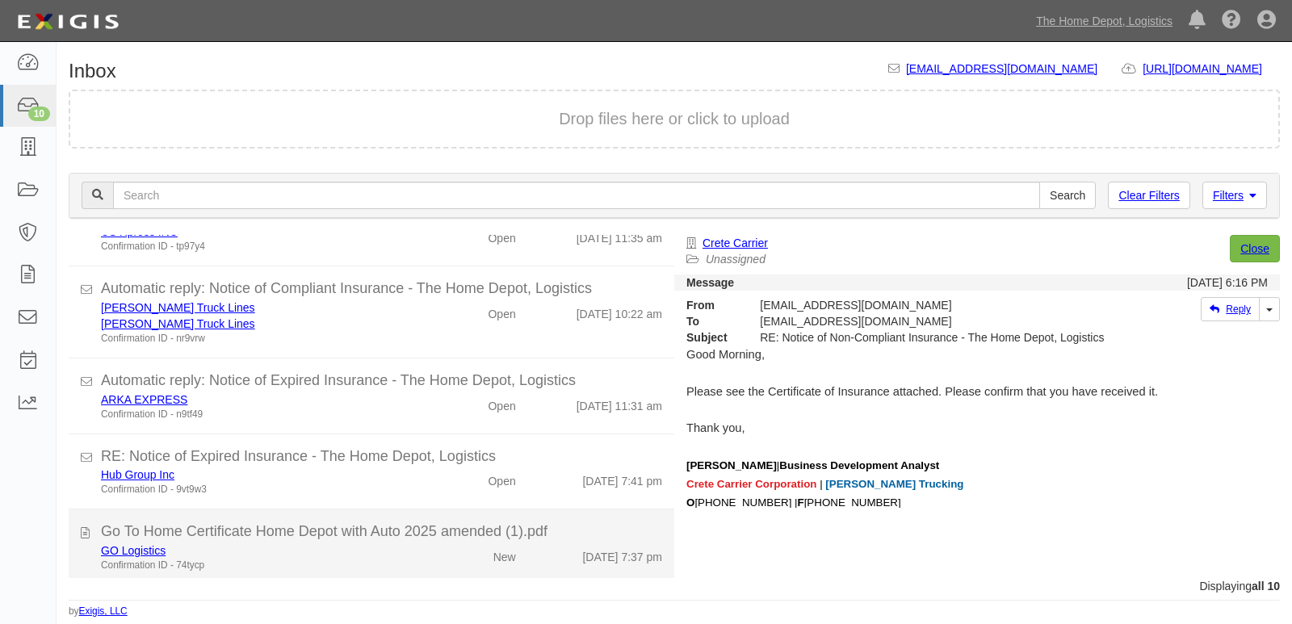
scroll to position [453, 0]
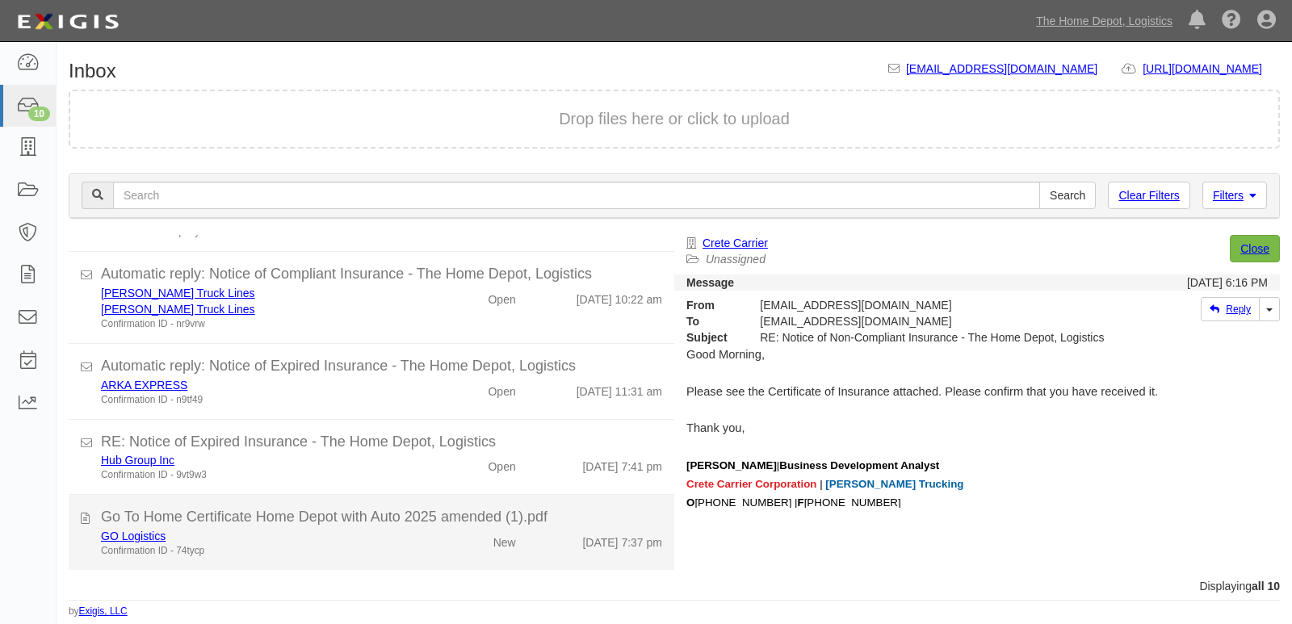
click at [462, 523] on div "Go To Home Certificate Home Depot with Auto 2025 amended (1).pdf" at bounding box center [381, 517] width 561 height 21
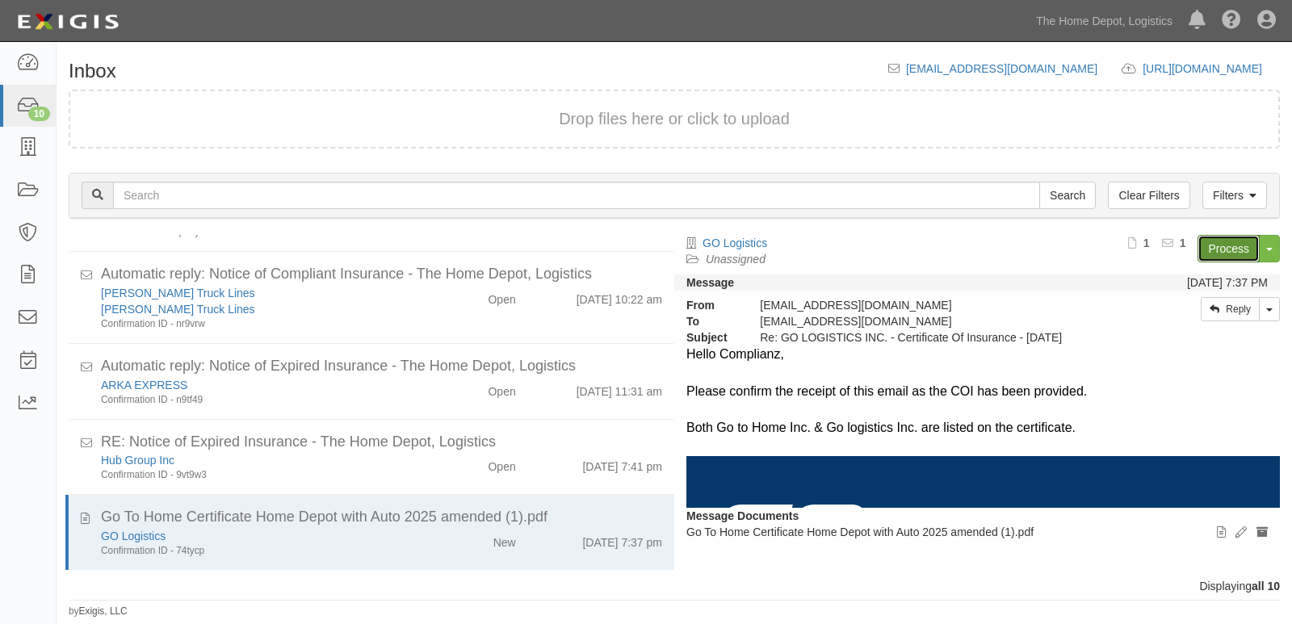
click at [1215, 247] on link "Process" at bounding box center [1228, 248] width 62 height 27
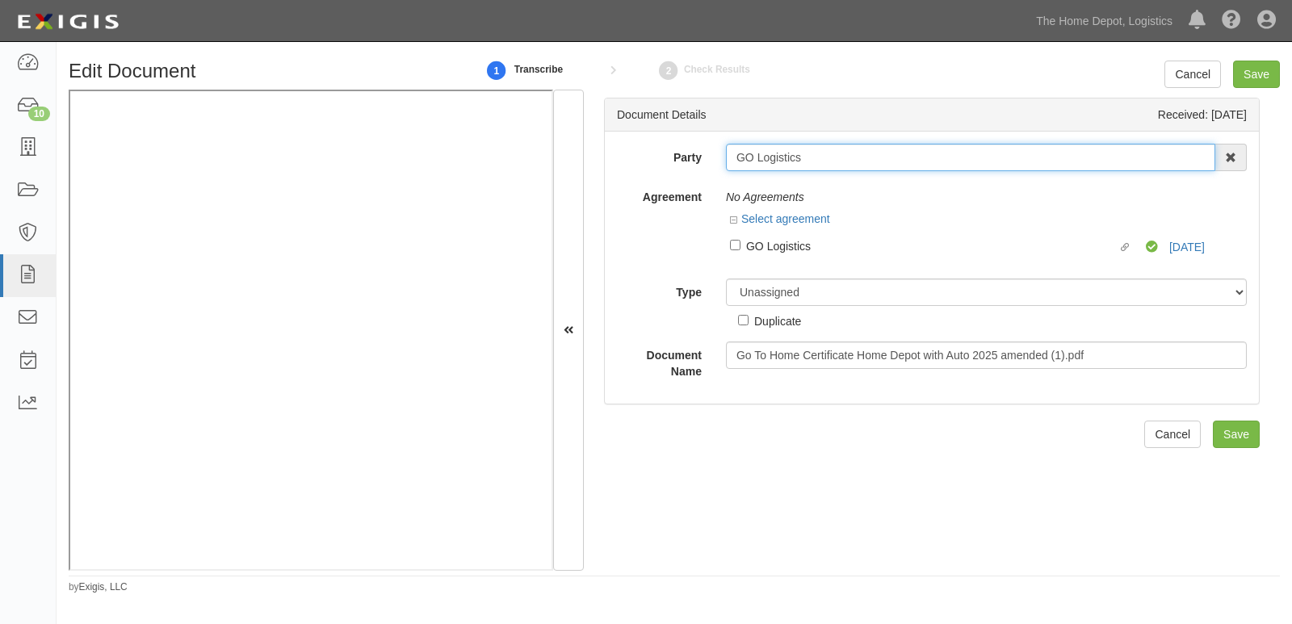
drag, startPoint x: 731, startPoint y: 161, endPoint x: 849, endPoint y: 161, distance: 118.7
click at [849, 161] on input "GO Logistics" at bounding box center [970, 157] width 489 height 27
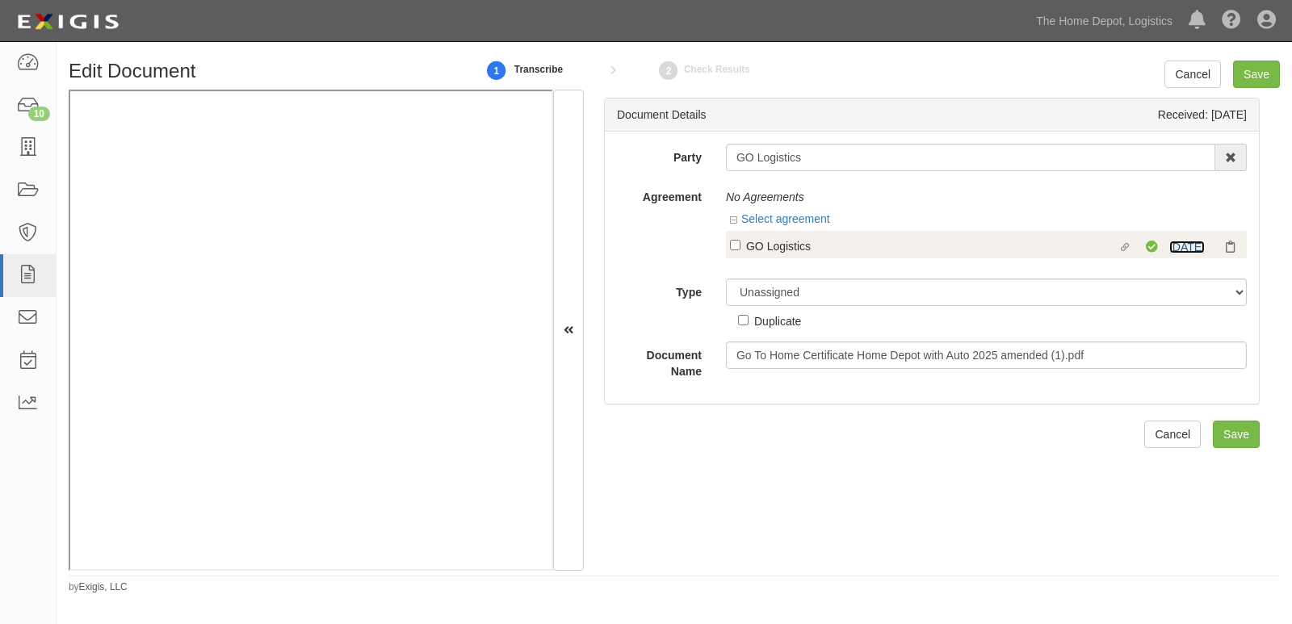
click at [1169, 245] on link "[DATE]" at bounding box center [1187, 247] width 36 height 13
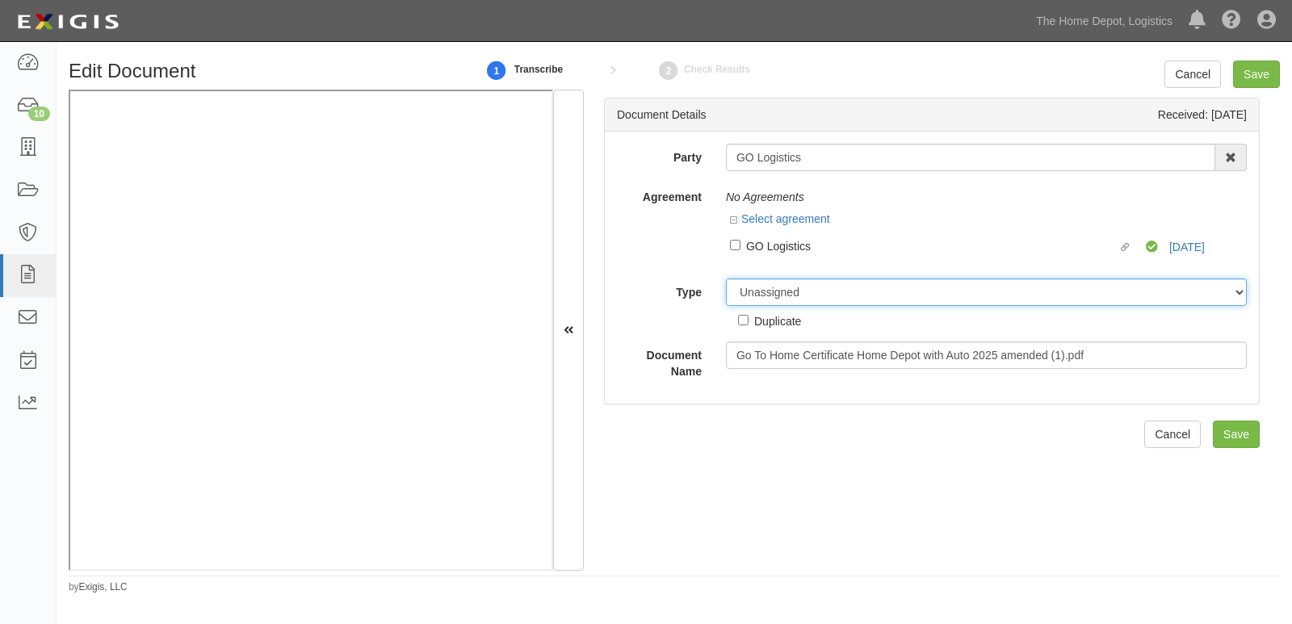
click at [783, 283] on select "Unassigned Binder Cancellation Notice Certificate Contract Endorsement Insuranc…" at bounding box center [986, 292] width 521 height 27
click at [726, 279] on select "Unassigned Binder Cancellation Notice Certificate Contract Endorsement Insuranc…" at bounding box center [986, 292] width 521 height 27
click at [769, 291] on select "Unassigned Binder Cancellation Notice Certificate Contract Endorsement Insuranc…" at bounding box center [986, 292] width 521 height 27
select select "OtherDetail"
click at [726, 279] on select "Unassigned Binder Cancellation Notice Certificate Contract Endorsement Insuranc…" at bounding box center [986, 292] width 521 height 27
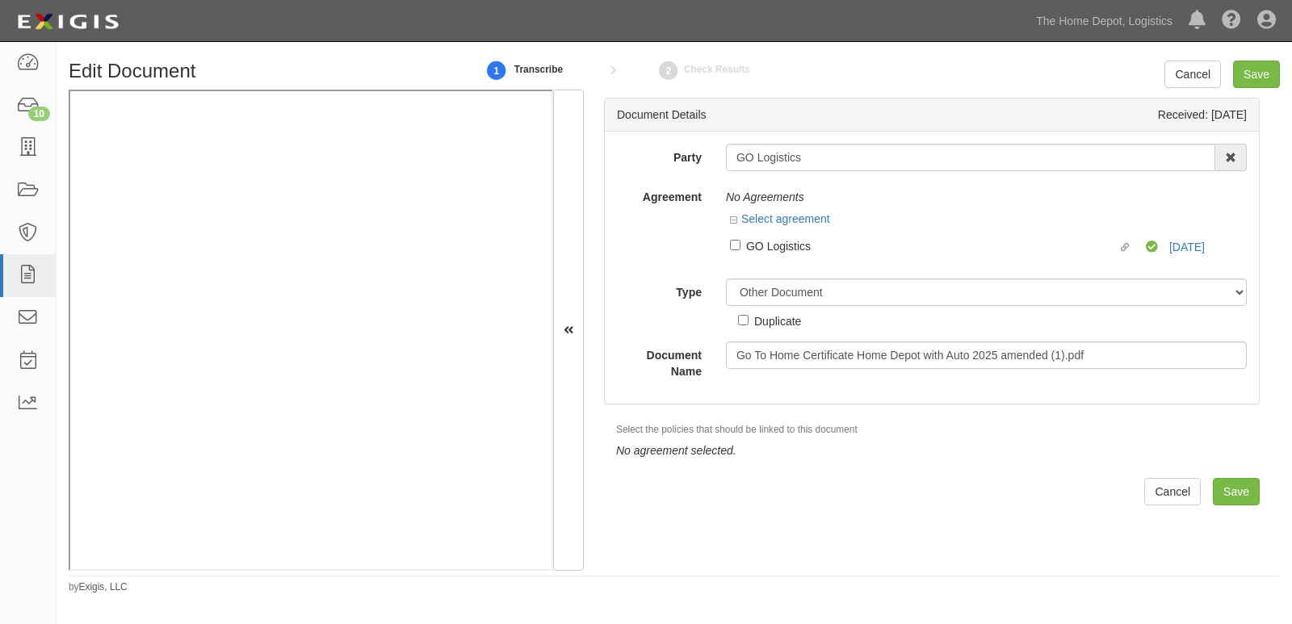
click at [770, 319] on div "Duplicate" at bounding box center [777, 321] width 47 height 18
click at [748, 319] on input "Duplicate" at bounding box center [743, 320] width 10 height 10
checkbox input "true"
click at [1263, 84] on input "Save" at bounding box center [1256, 74] width 47 height 27
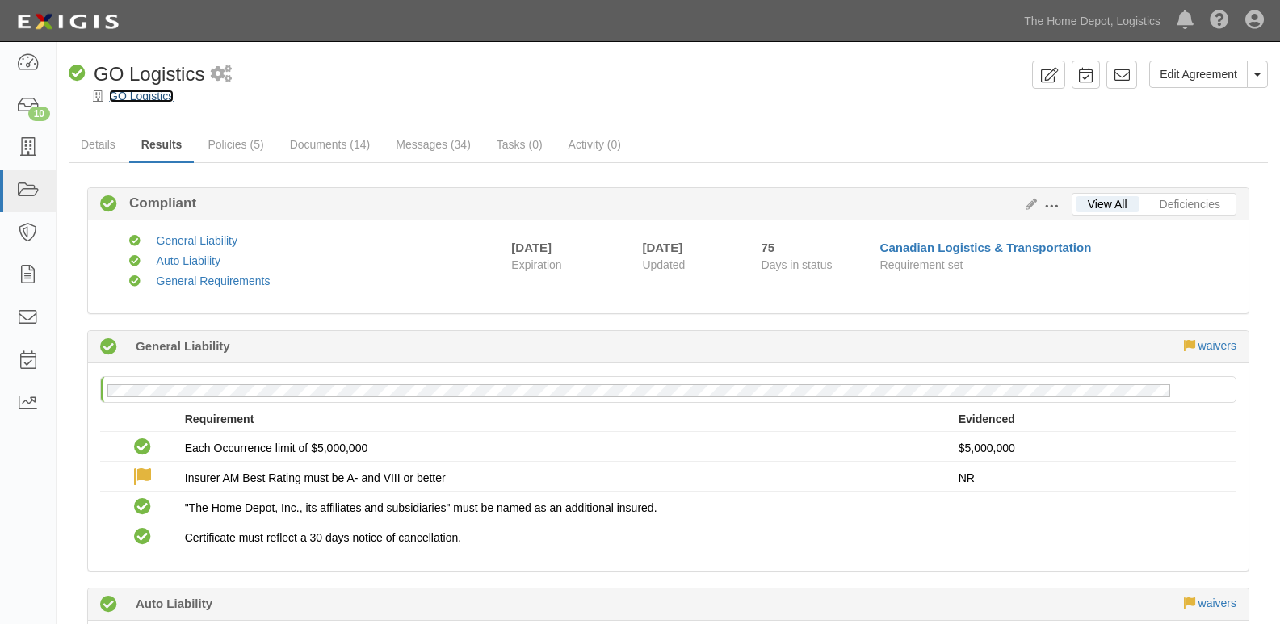
click at [132, 97] on link "GO Logistics" at bounding box center [141, 96] width 65 height 13
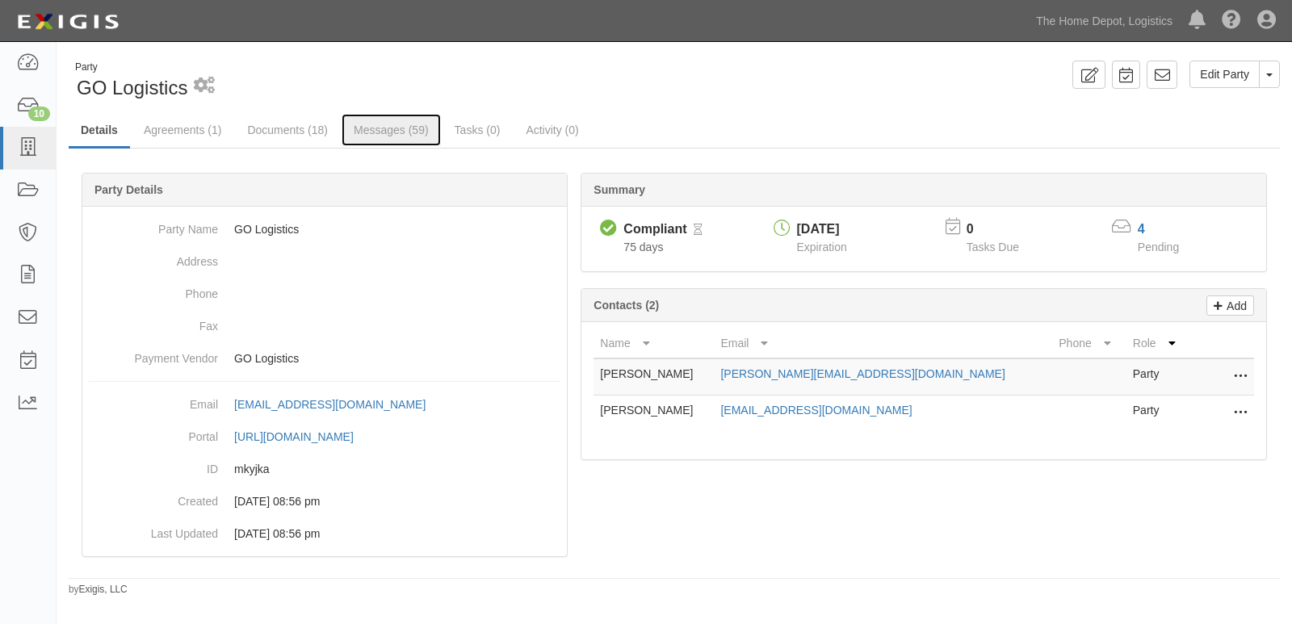
click at [358, 139] on link "Messages (59)" at bounding box center [391, 130] width 99 height 32
click at [252, 132] on link "Documents (18)" at bounding box center [287, 131] width 105 height 35
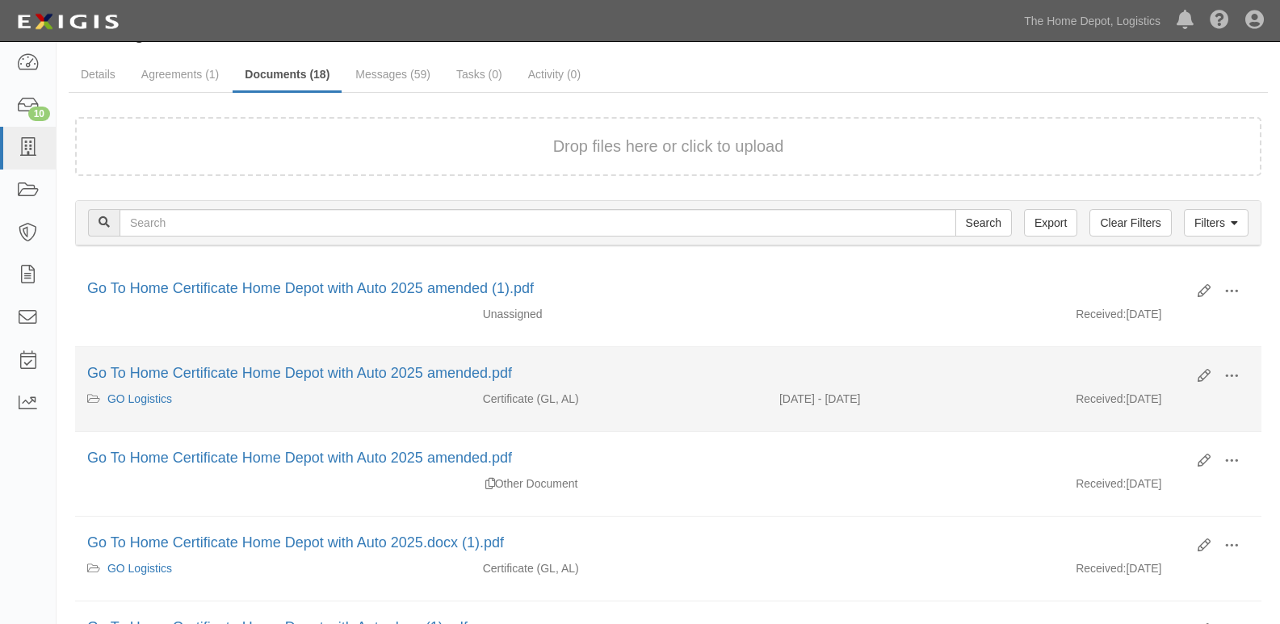
scroll to position [81, 0]
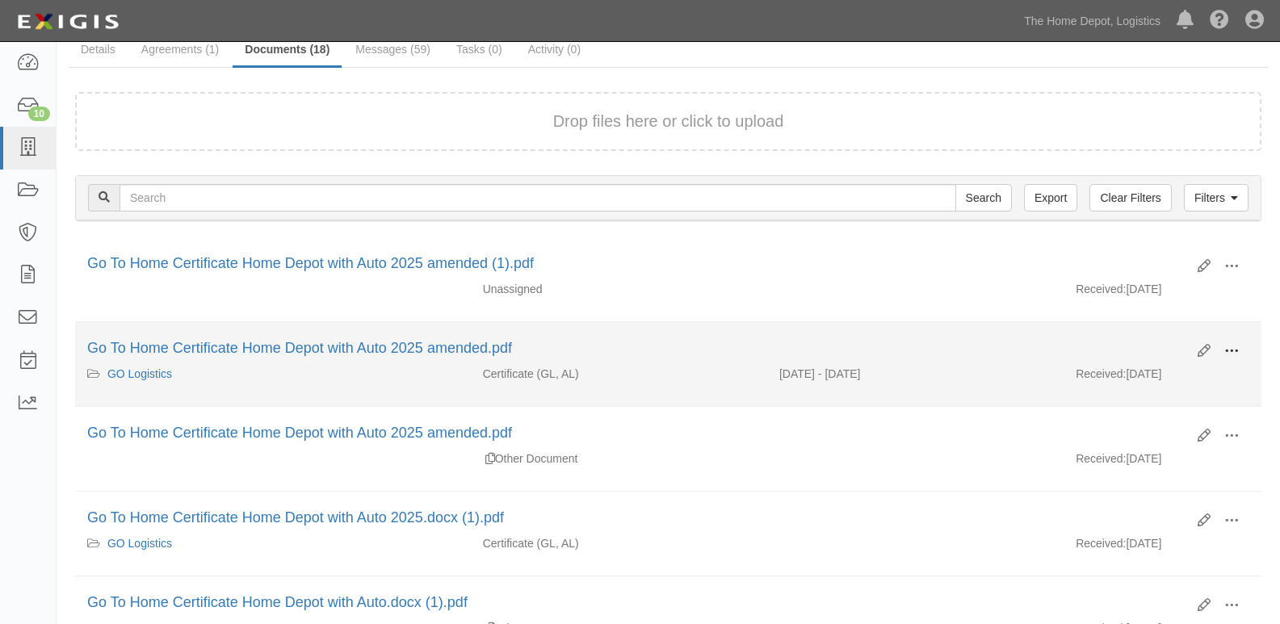
click at [1225, 349] on span at bounding box center [1231, 351] width 15 height 15
click at [1146, 383] on link "View" at bounding box center [1153, 374] width 128 height 29
